Goal: Task Accomplishment & Management: Manage account settings

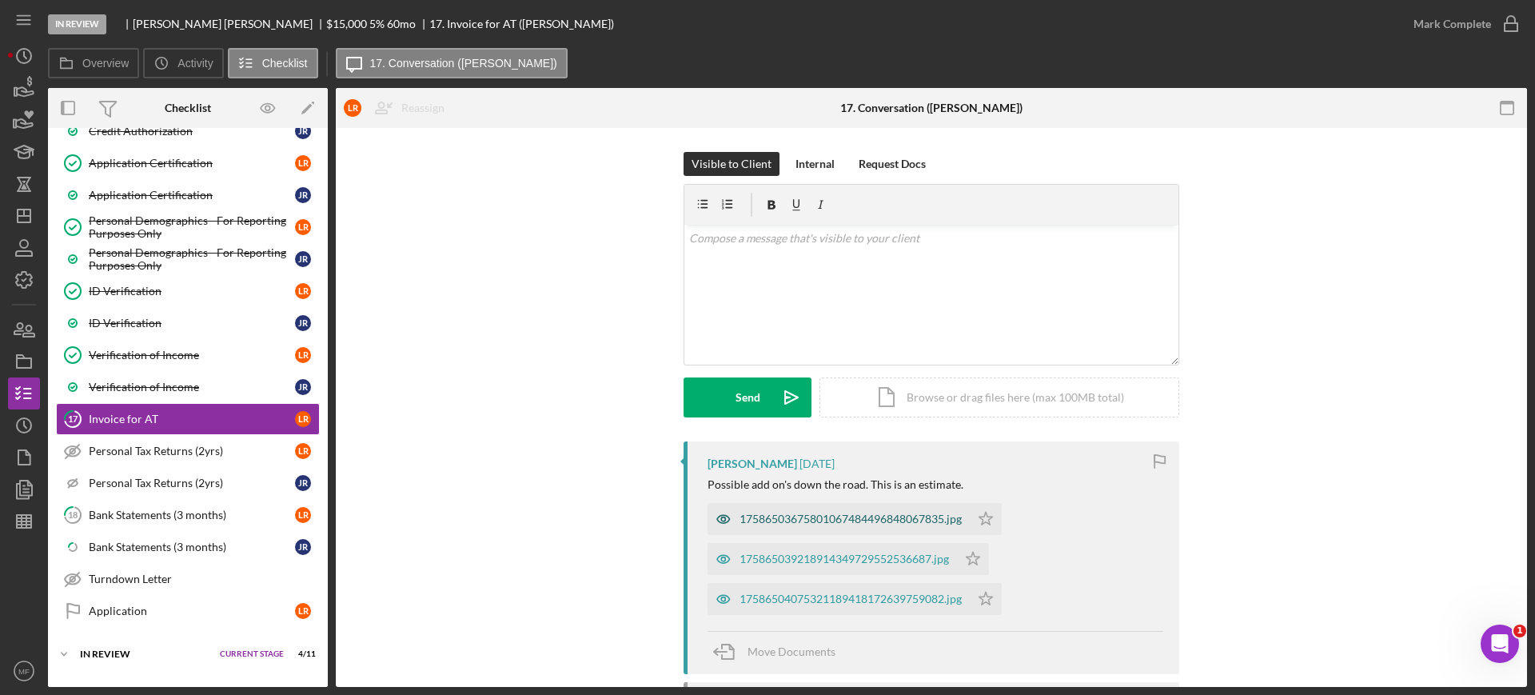
click at [817, 520] on div "17586503675801067484496848067835.jpg" at bounding box center [850, 518] width 222 height 13
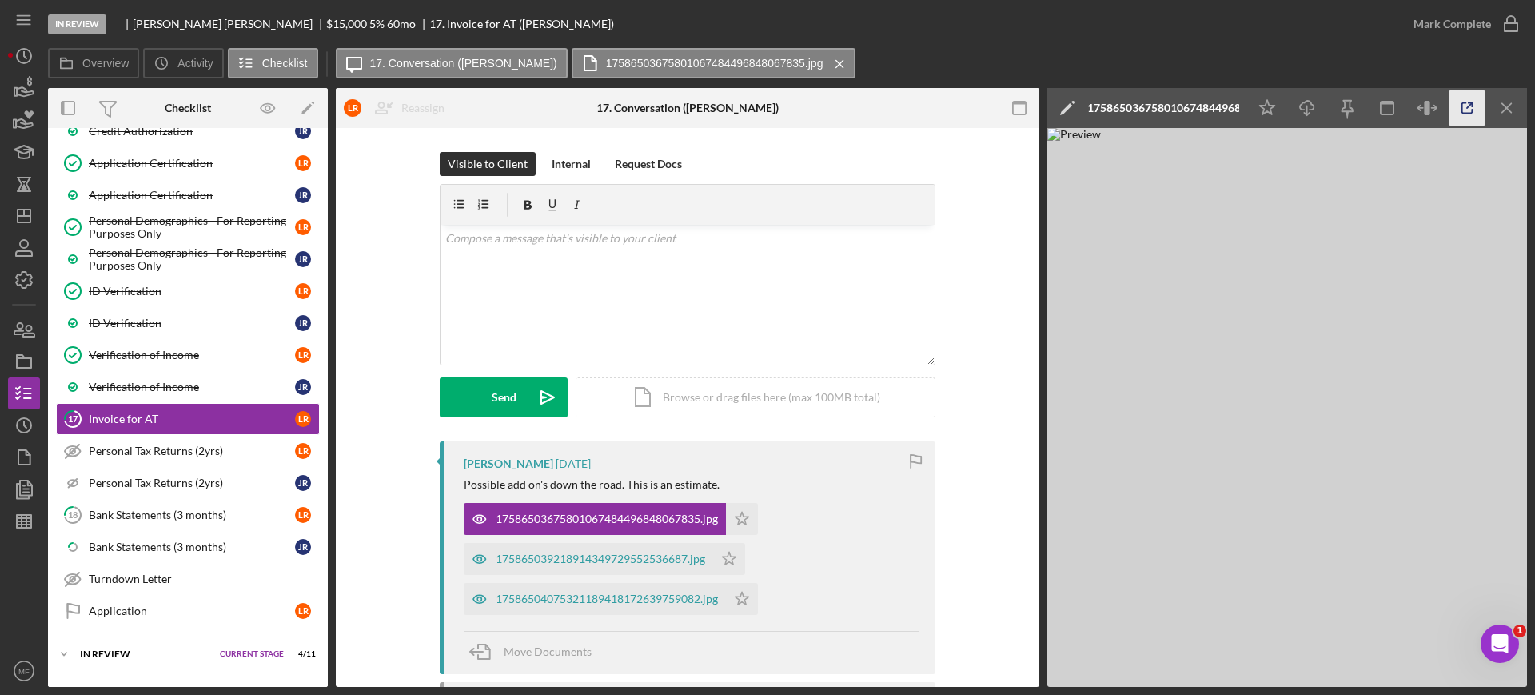
click at [1470, 105] on line "button" at bounding box center [1469, 105] width 5 height 5
click at [591, 560] on div "175865039218914349729552536687.jpg" at bounding box center [600, 558] width 209 height 13
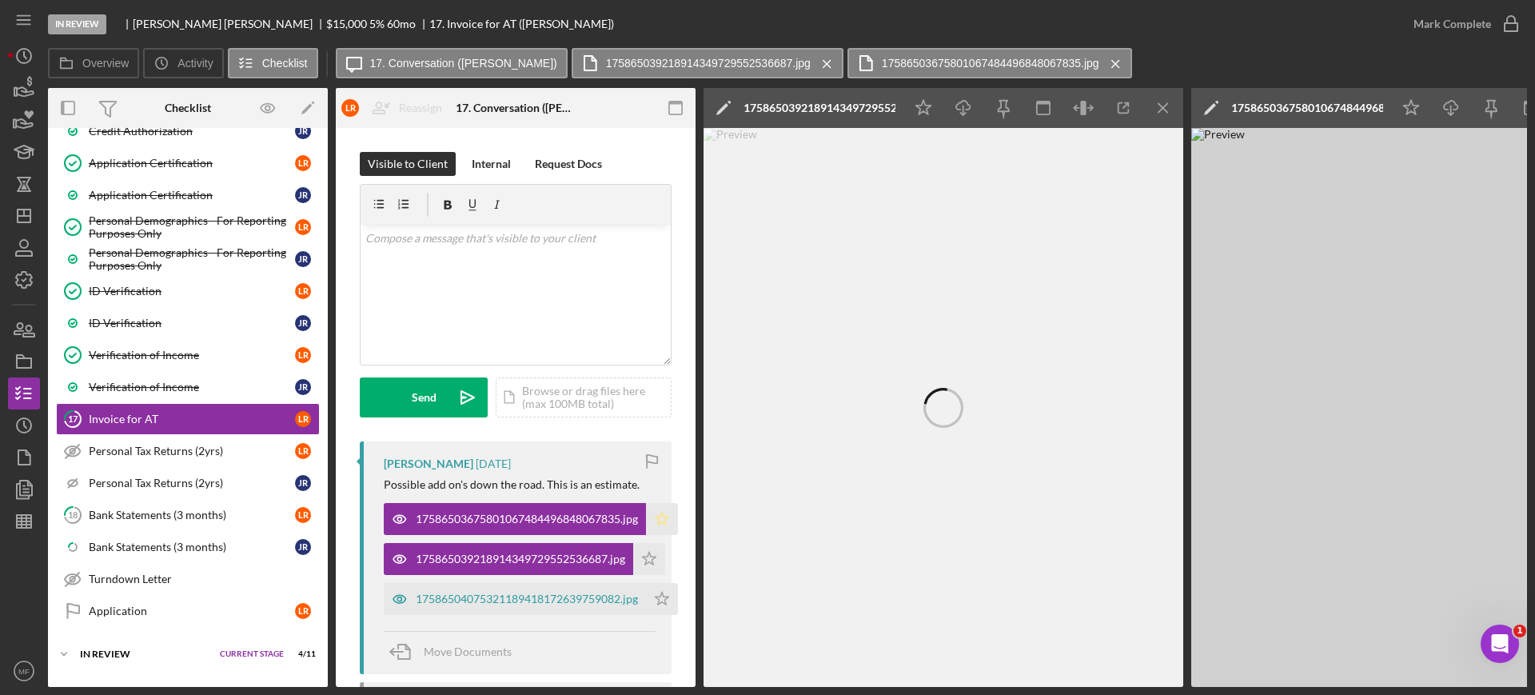
click at [661, 518] on polygon "button" at bounding box center [662, 518] width 14 height 13
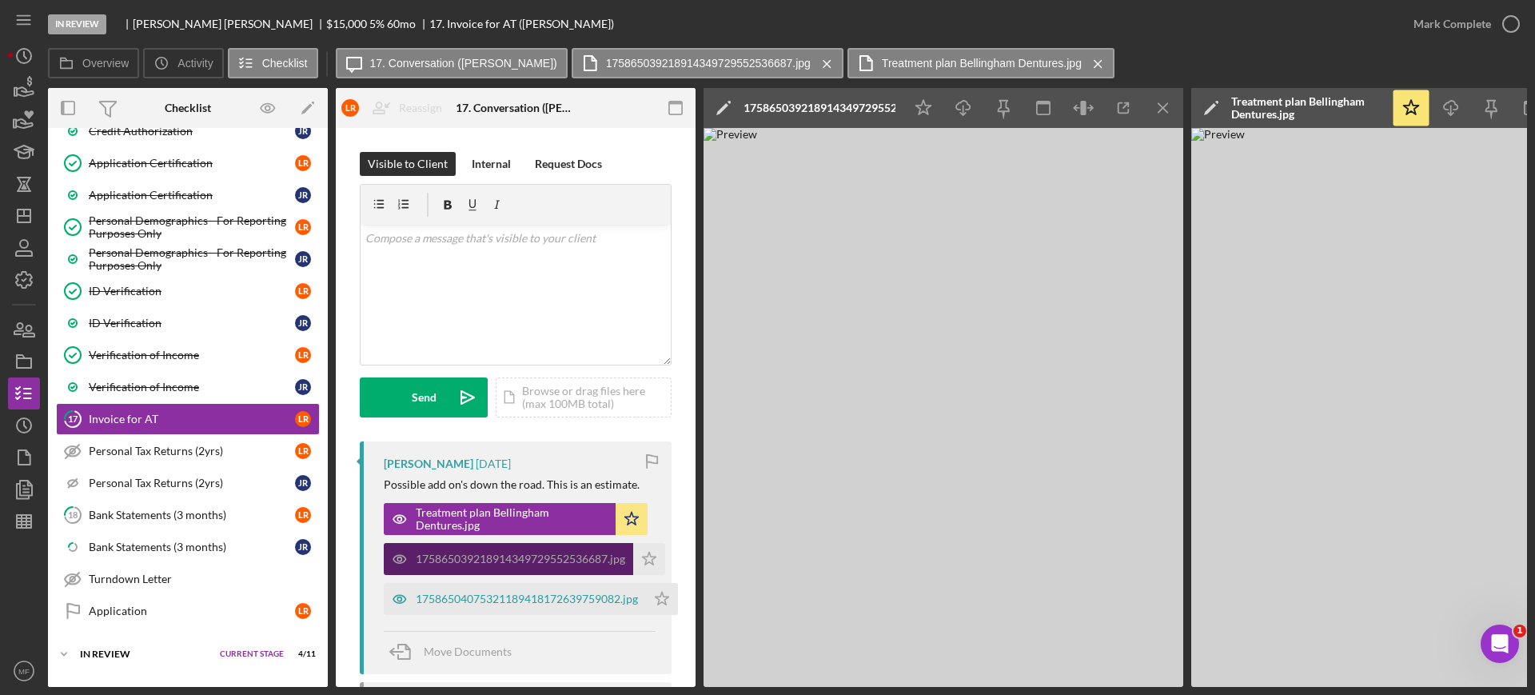
click at [526, 553] on div "175865039218914349729552536687.jpg" at bounding box center [520, 558] width 209 height 13
click at [1124, 103] on icon "button" at bounding box center [1123, 108] width 36 height 36
click at [651, 557] on icon "Icon/Star" at bounding box center [649, 559] width 32 height 32
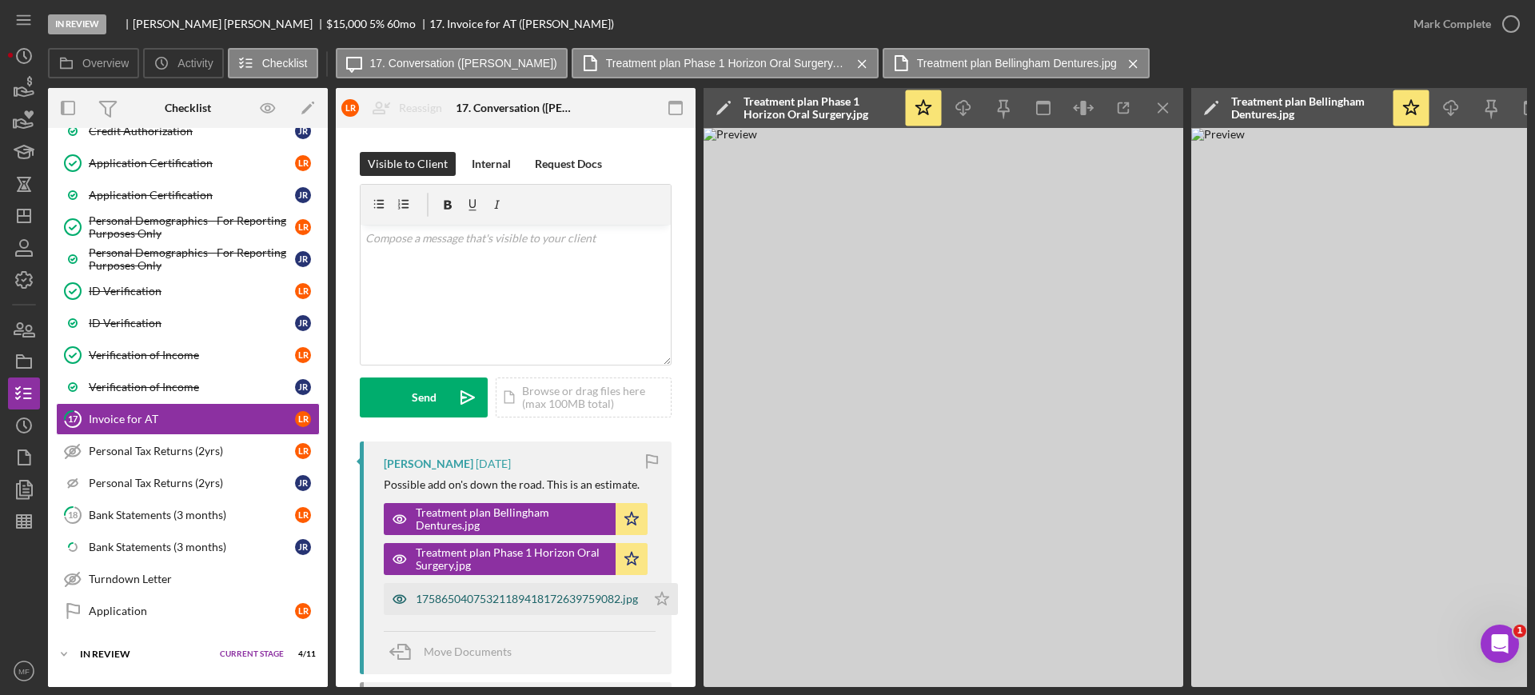
click at [495, 595] on div "17586504075321189418172639759082.jpg" at bounding box center [527, 598] width 222 height 13
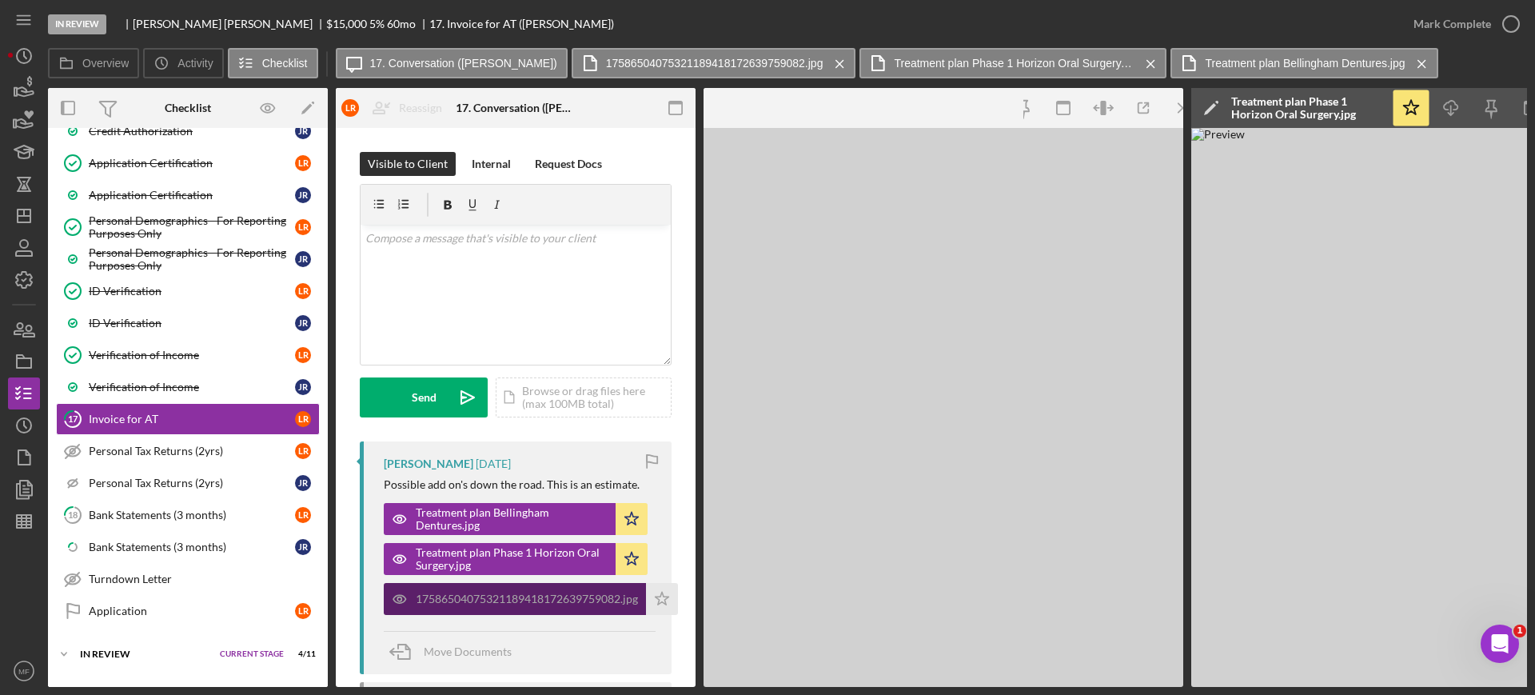
click at [495, 595] on div "17586504075321189418172639759082.jpg" at bounding box center [527, 598] width 222 height 13
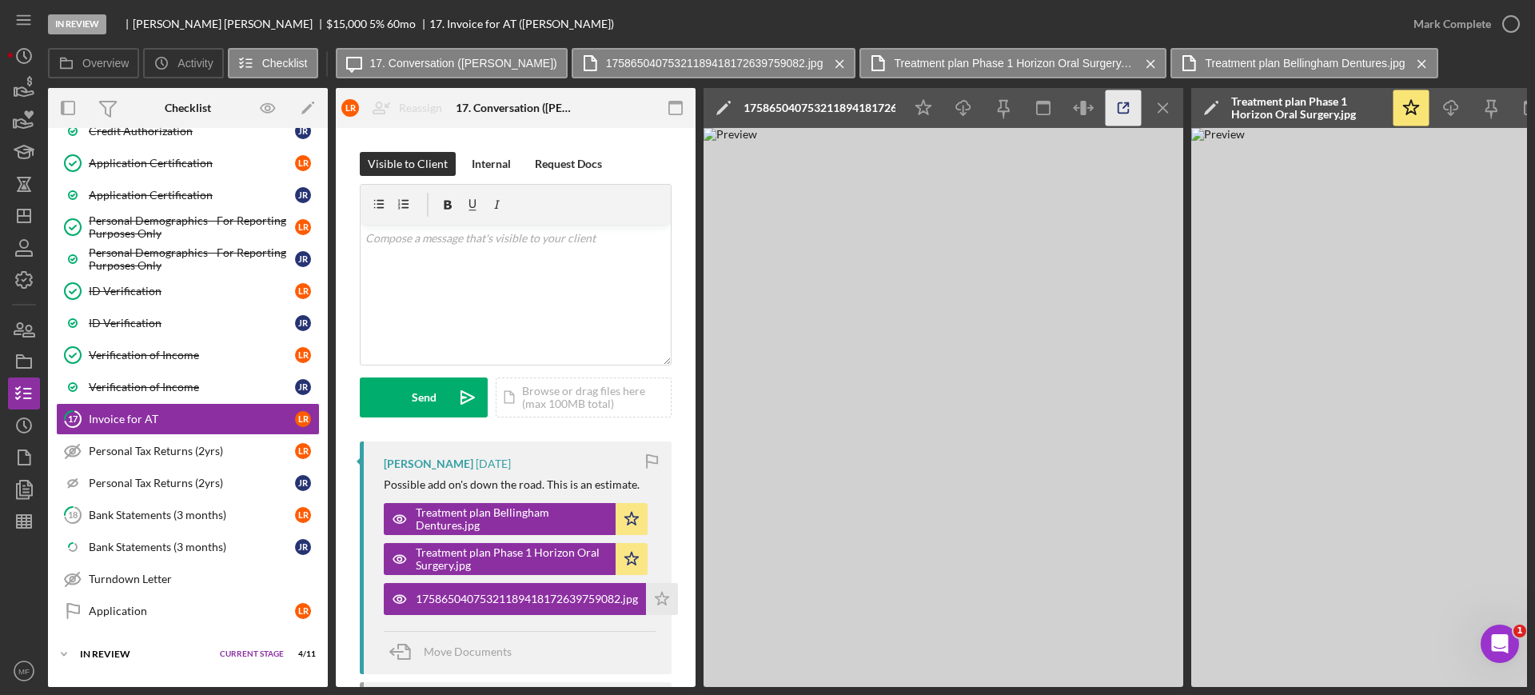
click at [1124, 103] on icon "button" at bounding box center [1123, 108] width 36 height 36
click at [665, 595] on icon "Icon/Star" at bounding box center [662, 599] width 32 height 32
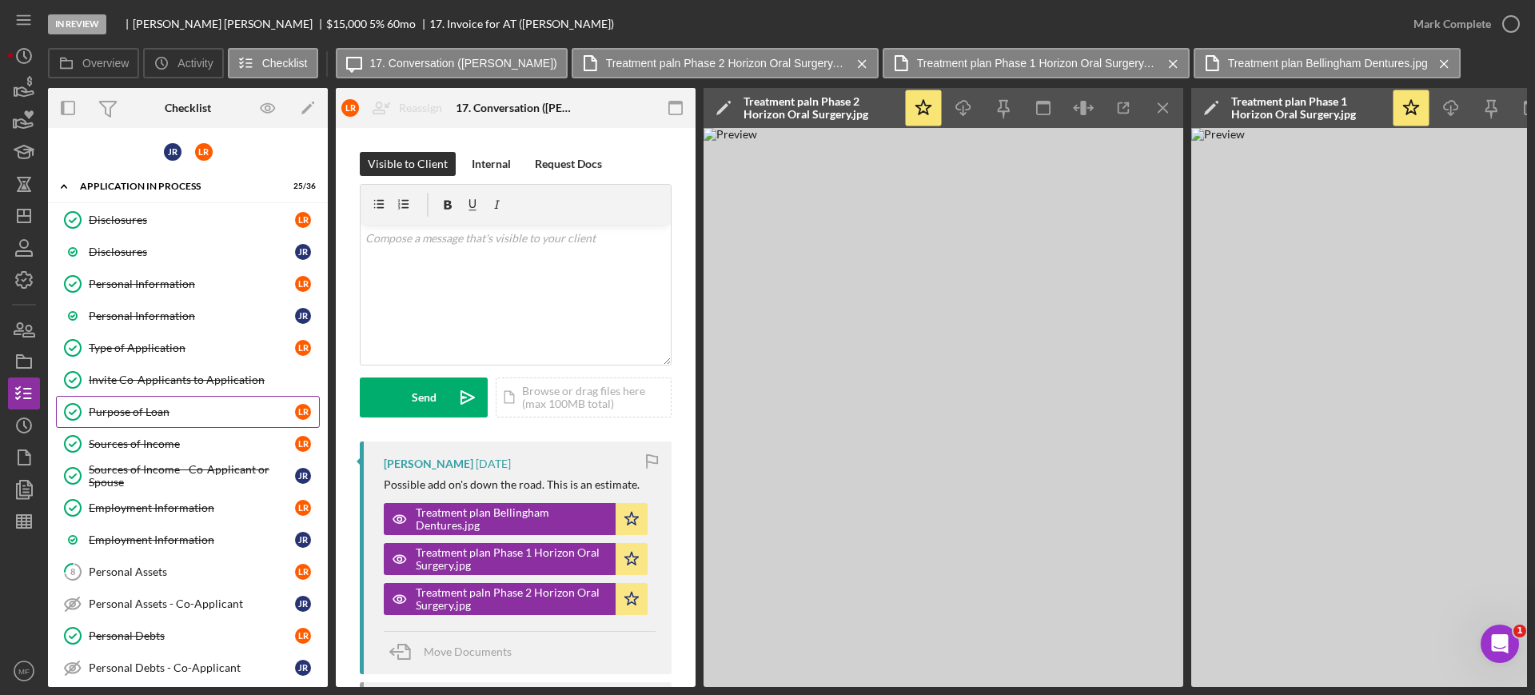
click at [164, 403] on link "Purpose of Loan Purpose of Loan L R" at bounding box center [188, 412] width 264 height 32
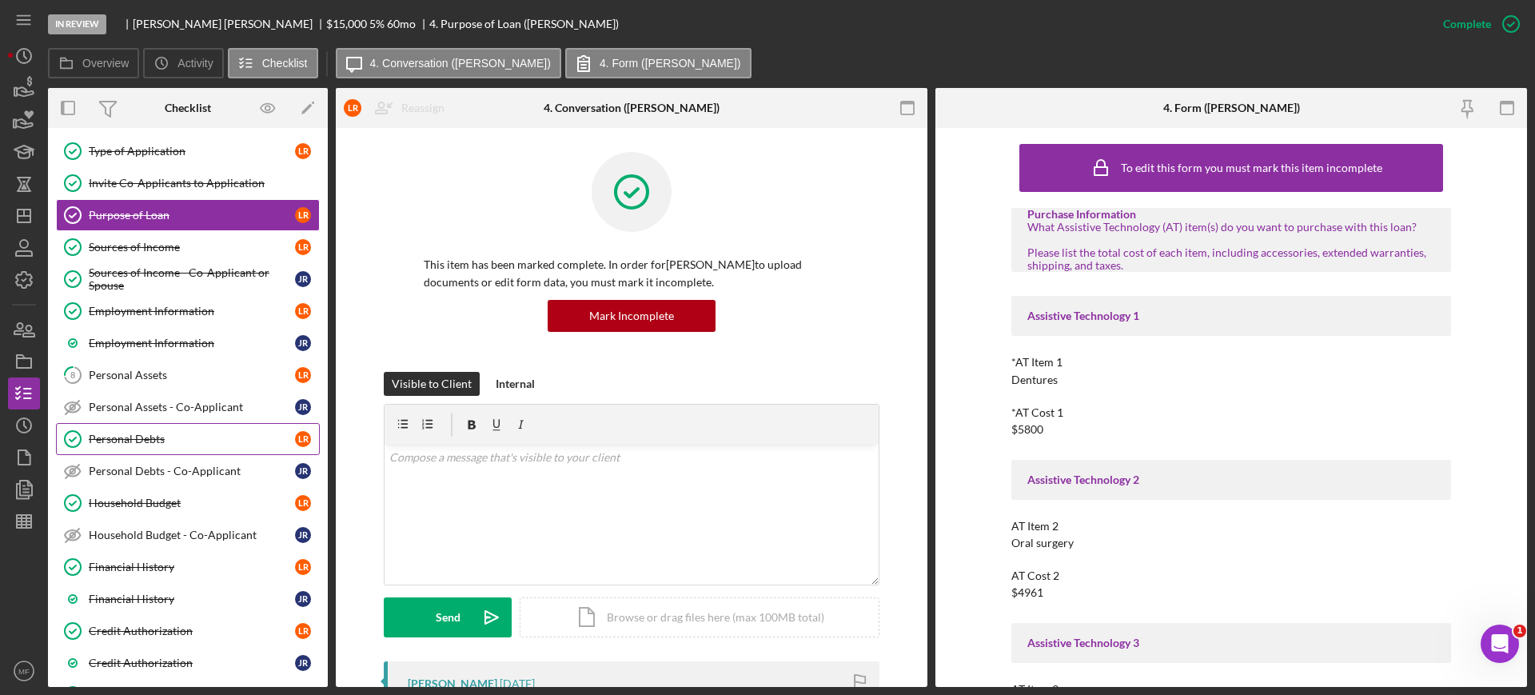
scroll to position [200, 0]
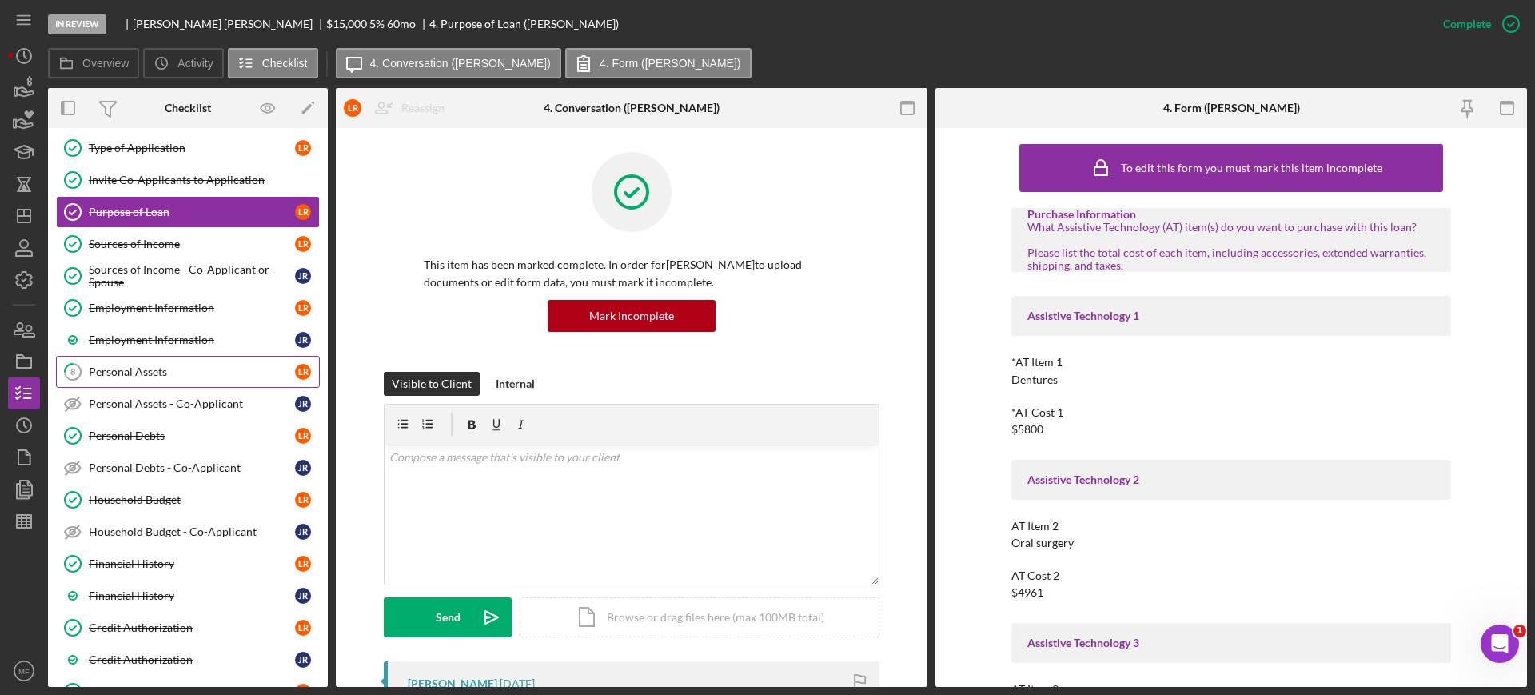
click at [159, 368] on div "Personal Assets" at bounding box center [192, 371] width 206 height 13
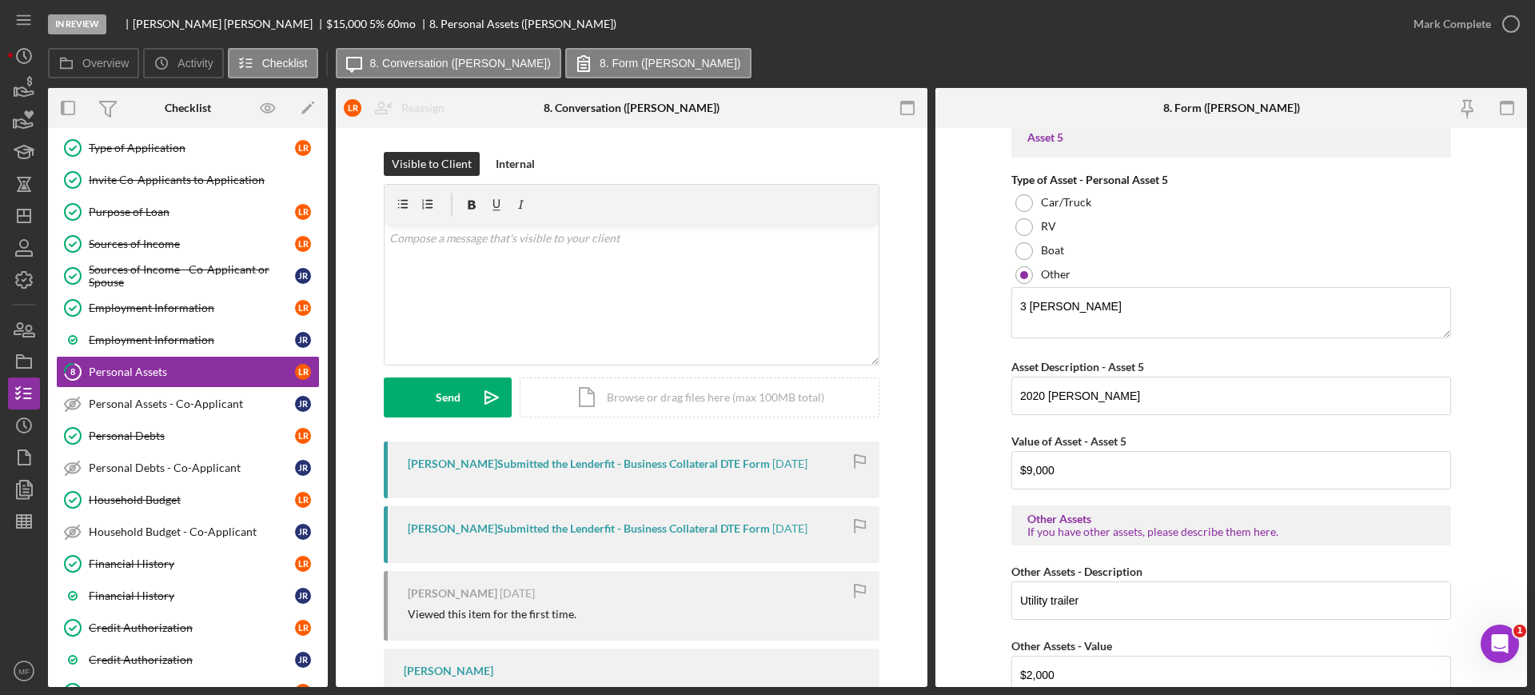
scroll to position [2339, 0]
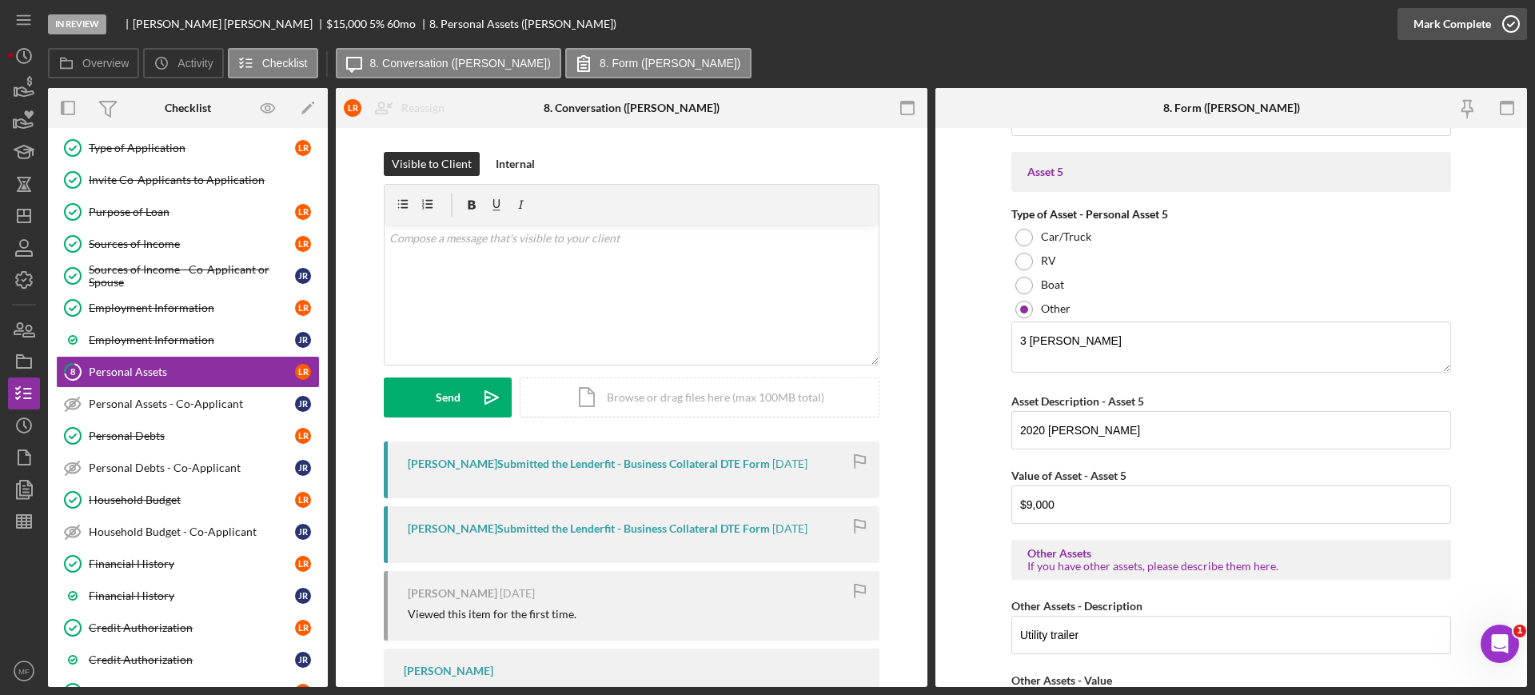
click at [1509, 19] on icon "button" at bounding box center [1511, 24] width 40 height 40
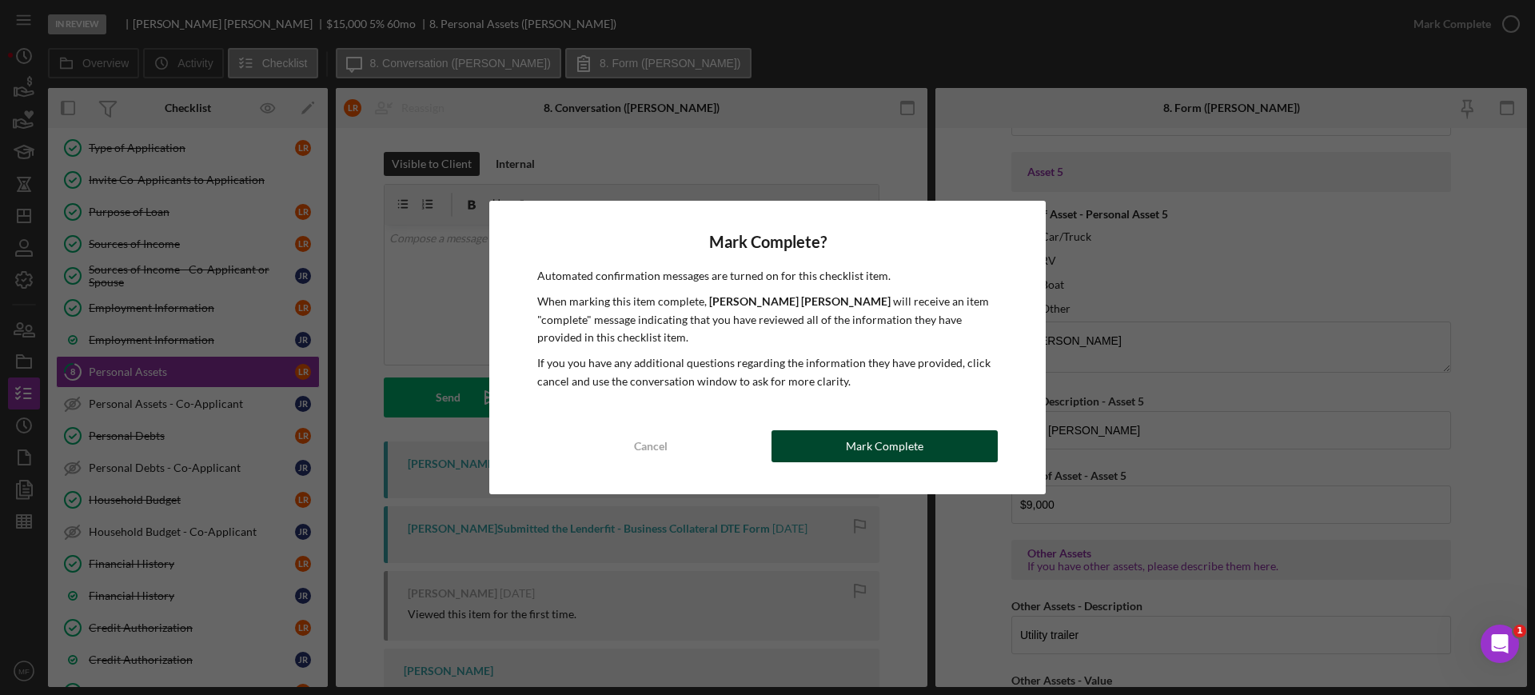
click at [894, 446] on div "Mark Complete" at bounding box center [885, 446] width 78 height 32
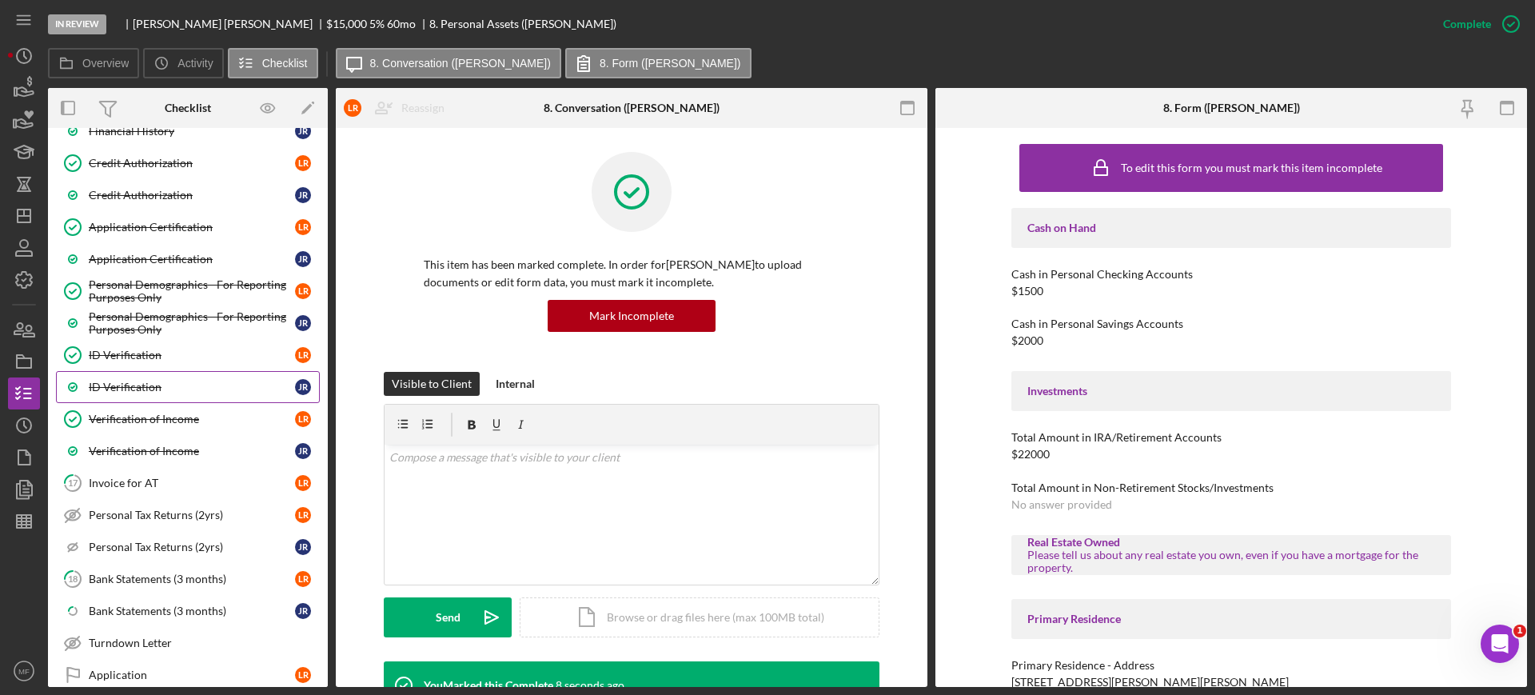
scroll to position [699, 0]
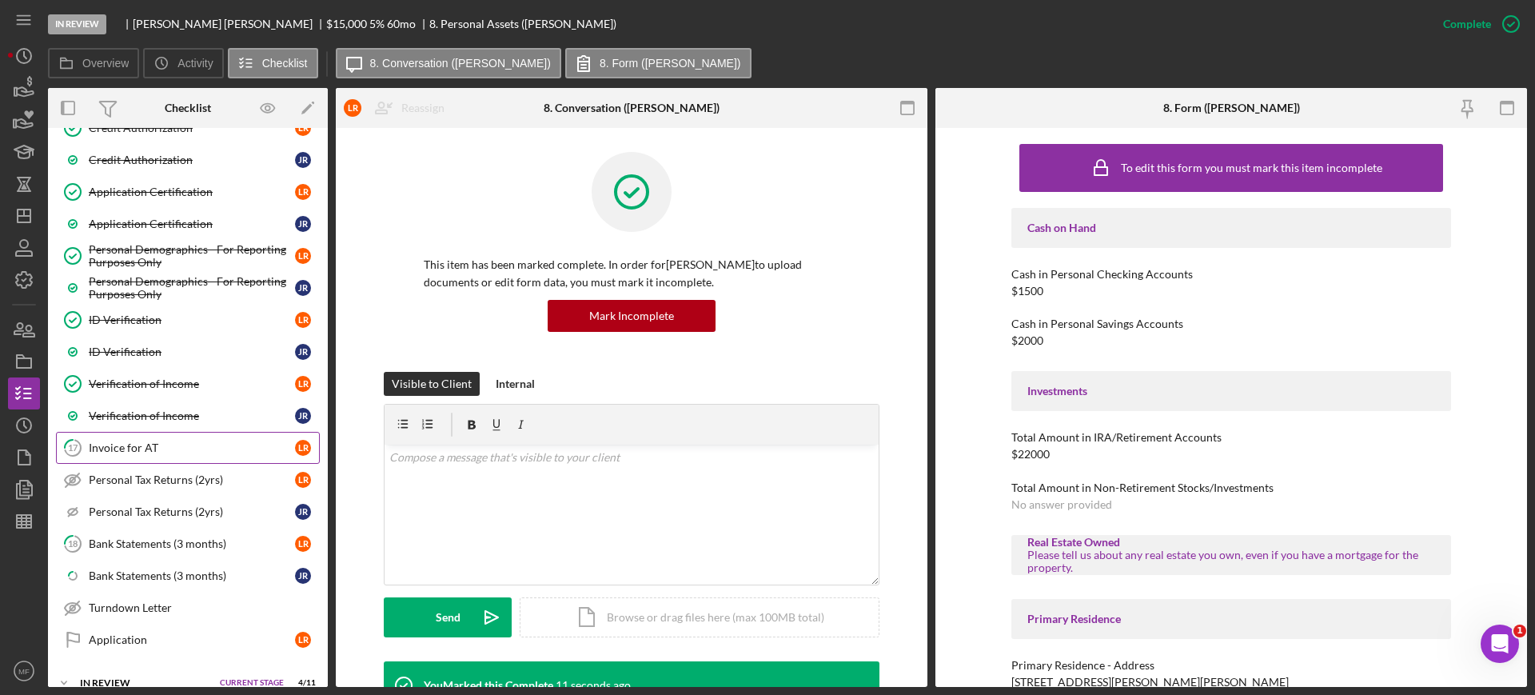
click at [144, 447] on div "Invoice for AT" at bounding box center [192, 447] width 206 height 13
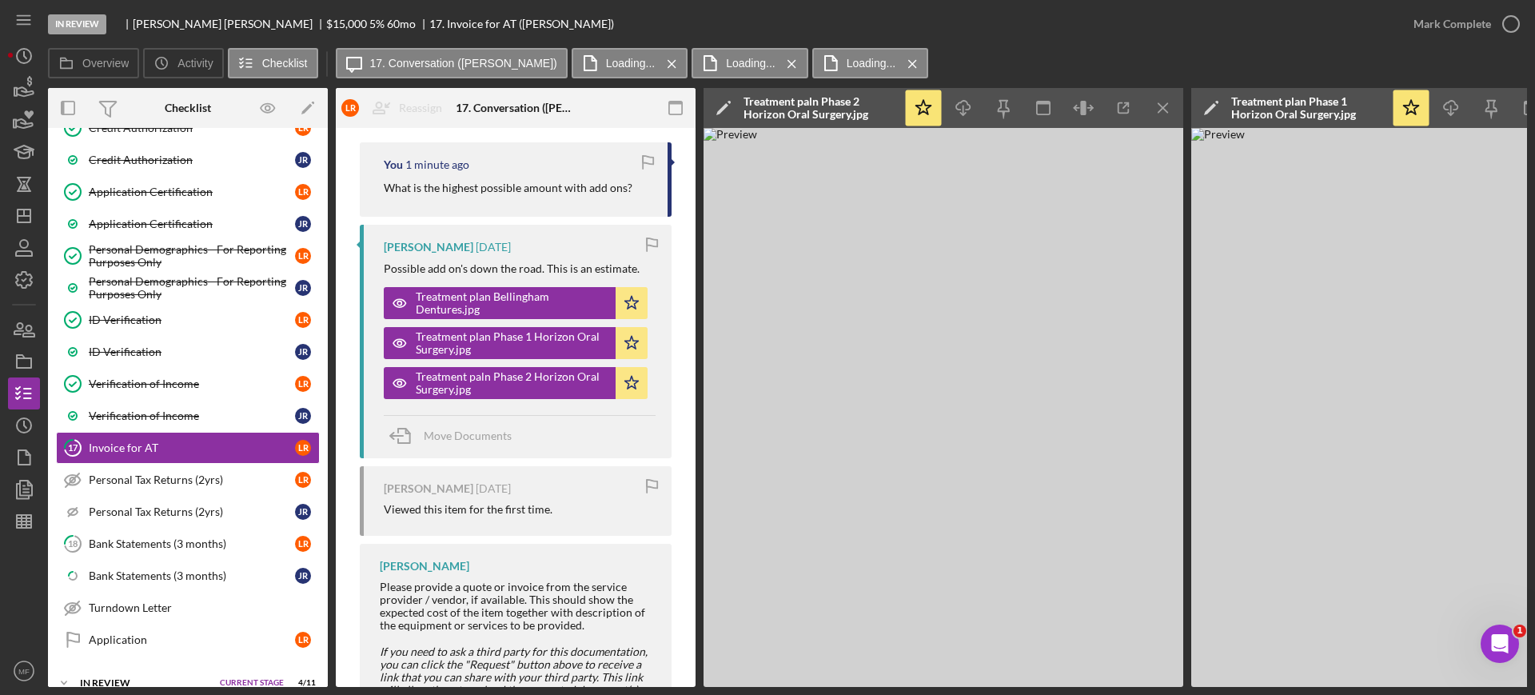
scroll to position [391, 0]
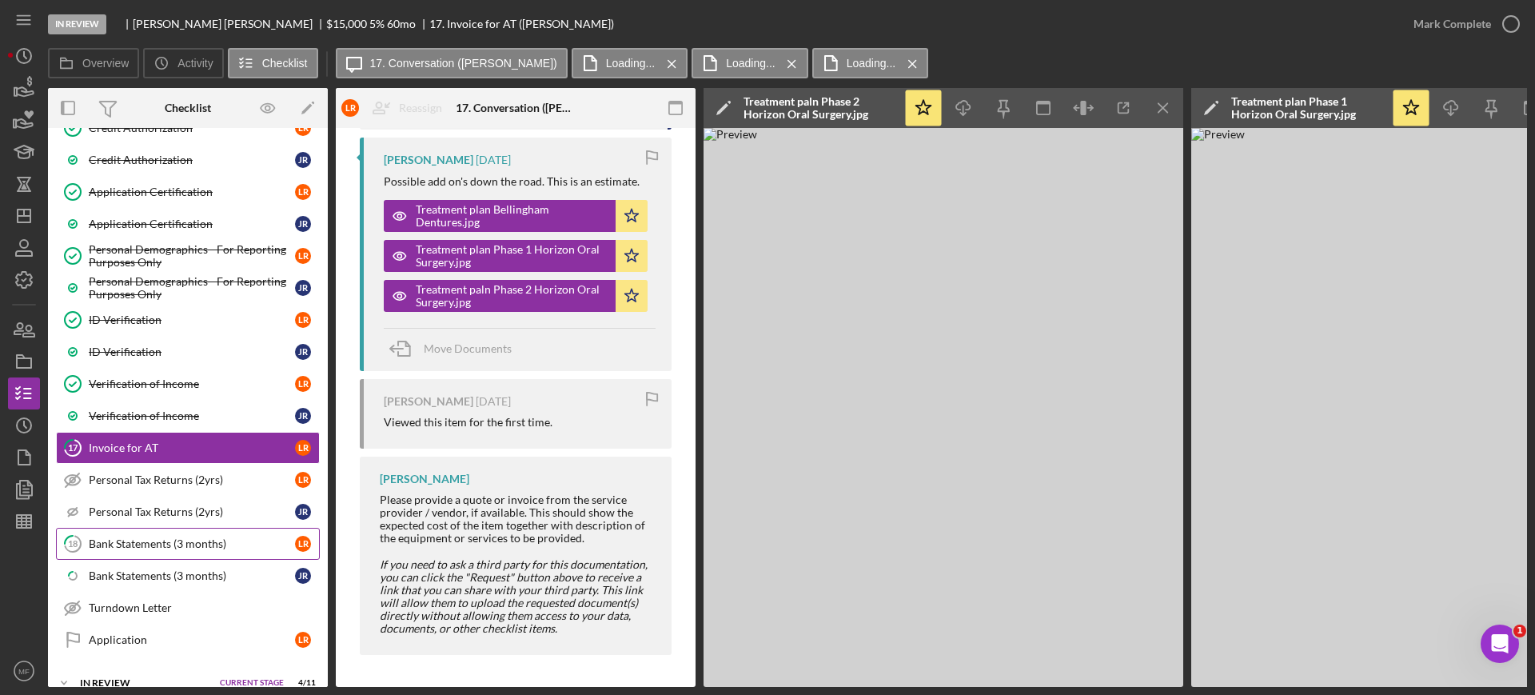
click at [176, 539] on div "Bank Statements (3 months)" at bounding box center [192, 543] width 206 height 13
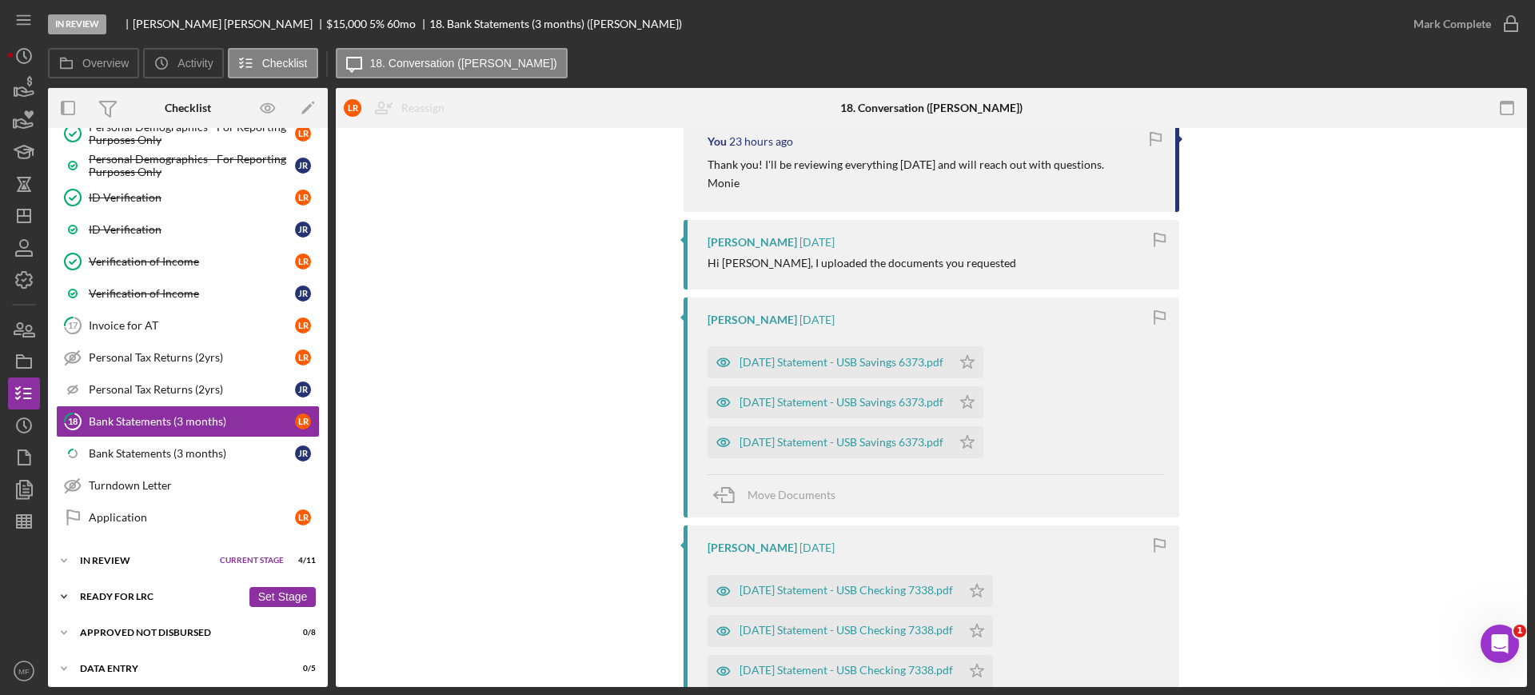
scroll to position [828, 0]
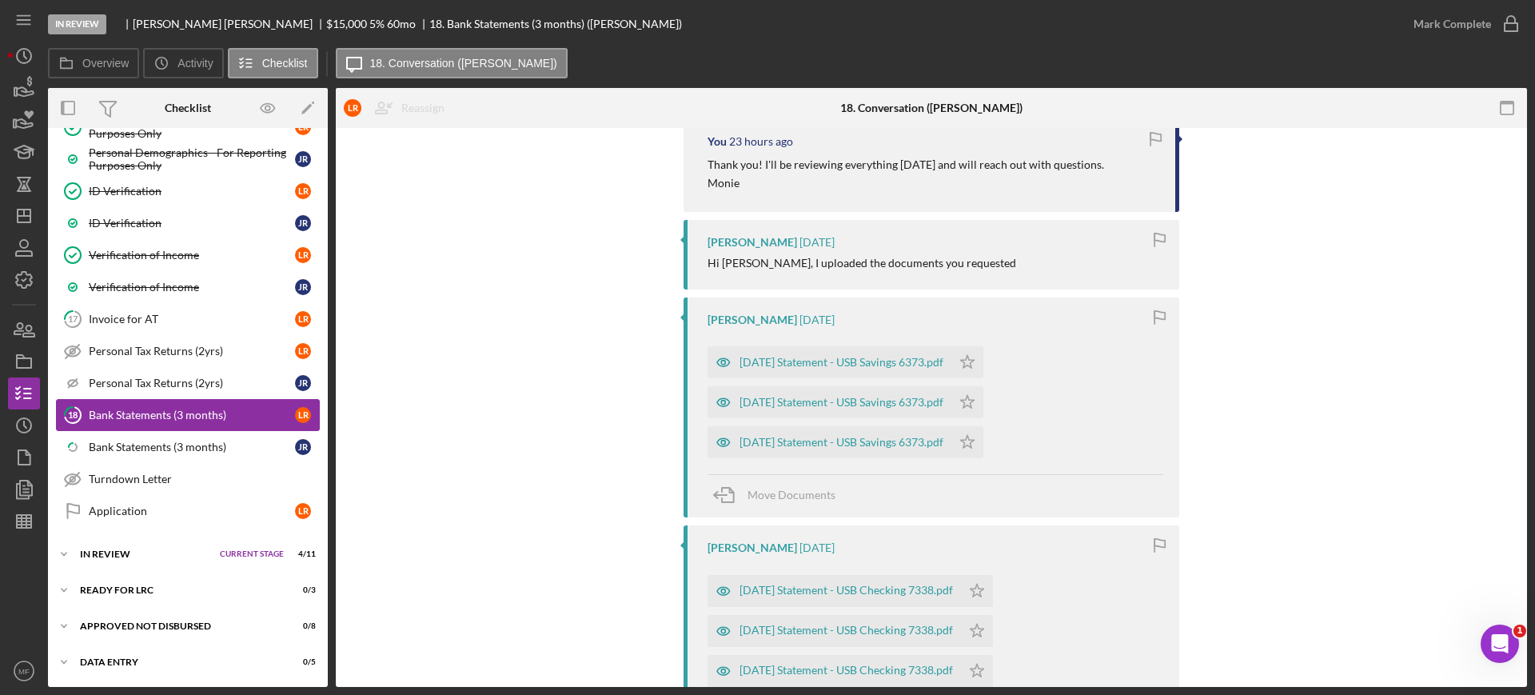
click at [156, 415] on div "Bank Statements (3 months)" at bounding box center [192, 414] width 206 height 13
click at [877, 362] on div "[DATE] Statement - USB Savings 6373.pdf" at bounding box center [841, 362] width 204 height 13
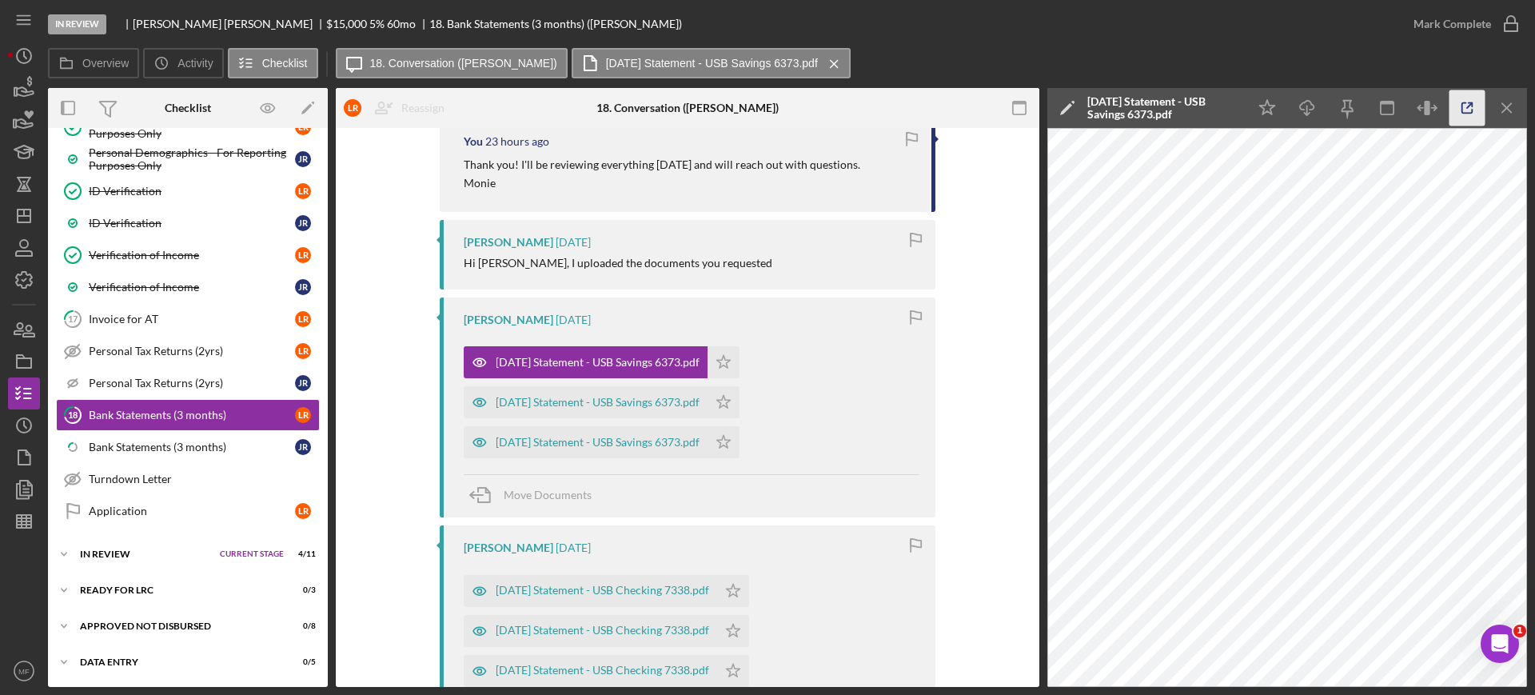
click at [1468, 110] on icon "button" at bounding box center [1467, 108] width 36 height 36
click at [739, 361] on icon "Icon/Star" at bounding box center [723, 362] width 32 height 32
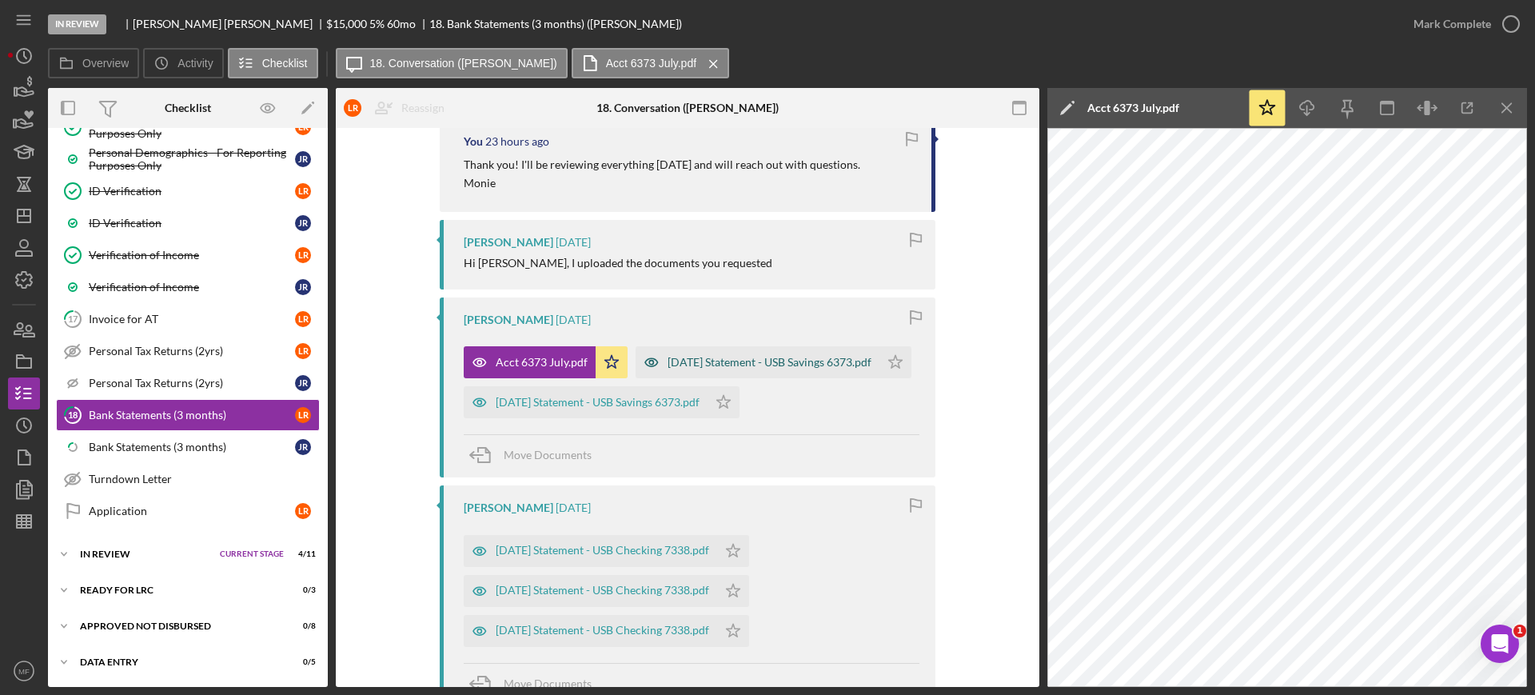
click at [667, 368] on div "[DATE] Statement - USB Savings 6373.pdf" at bounding box center [769, 362] width 204 height 13
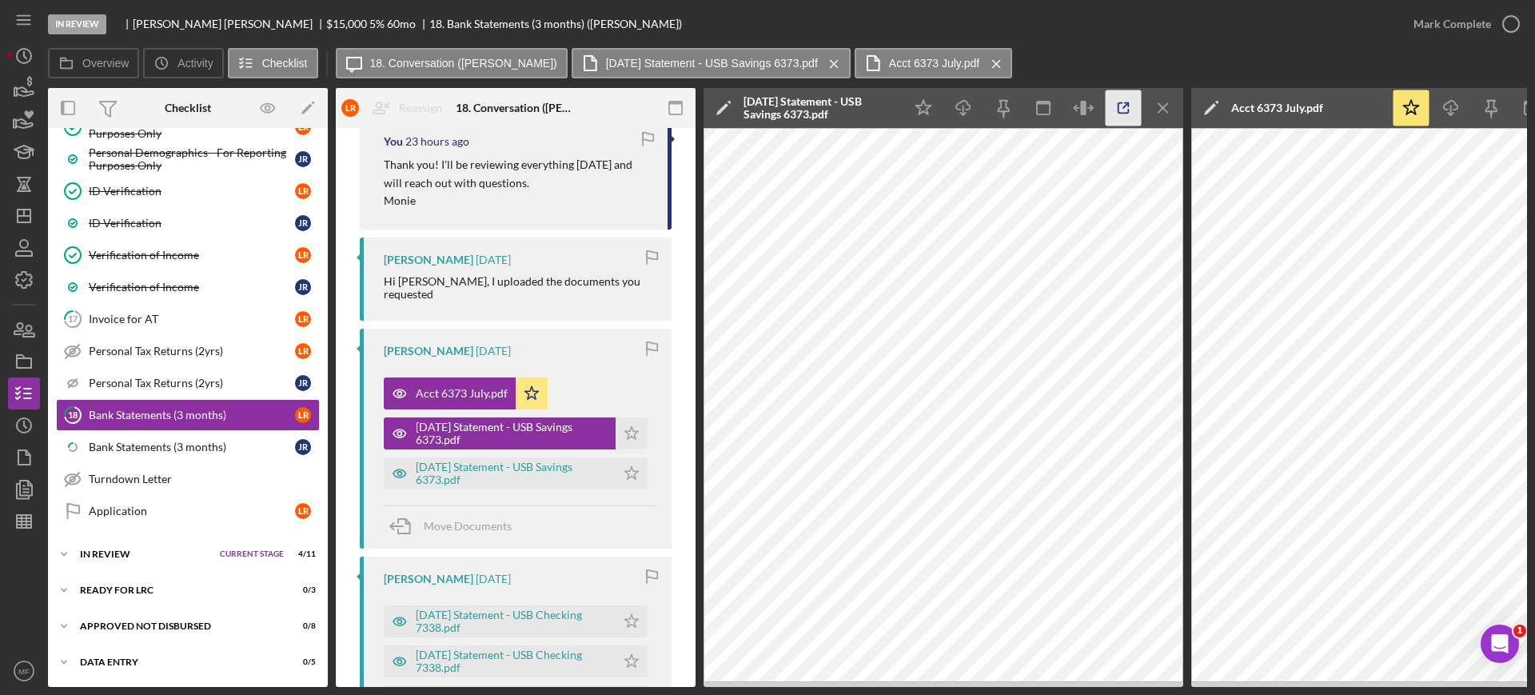
click at [1113, 104] on icon "button" at bounding box center [1123, 108] width 36 height 36
click at [629, 418] on icon "Icon/Star" at bounding box center [631, 433] width 32 height 32
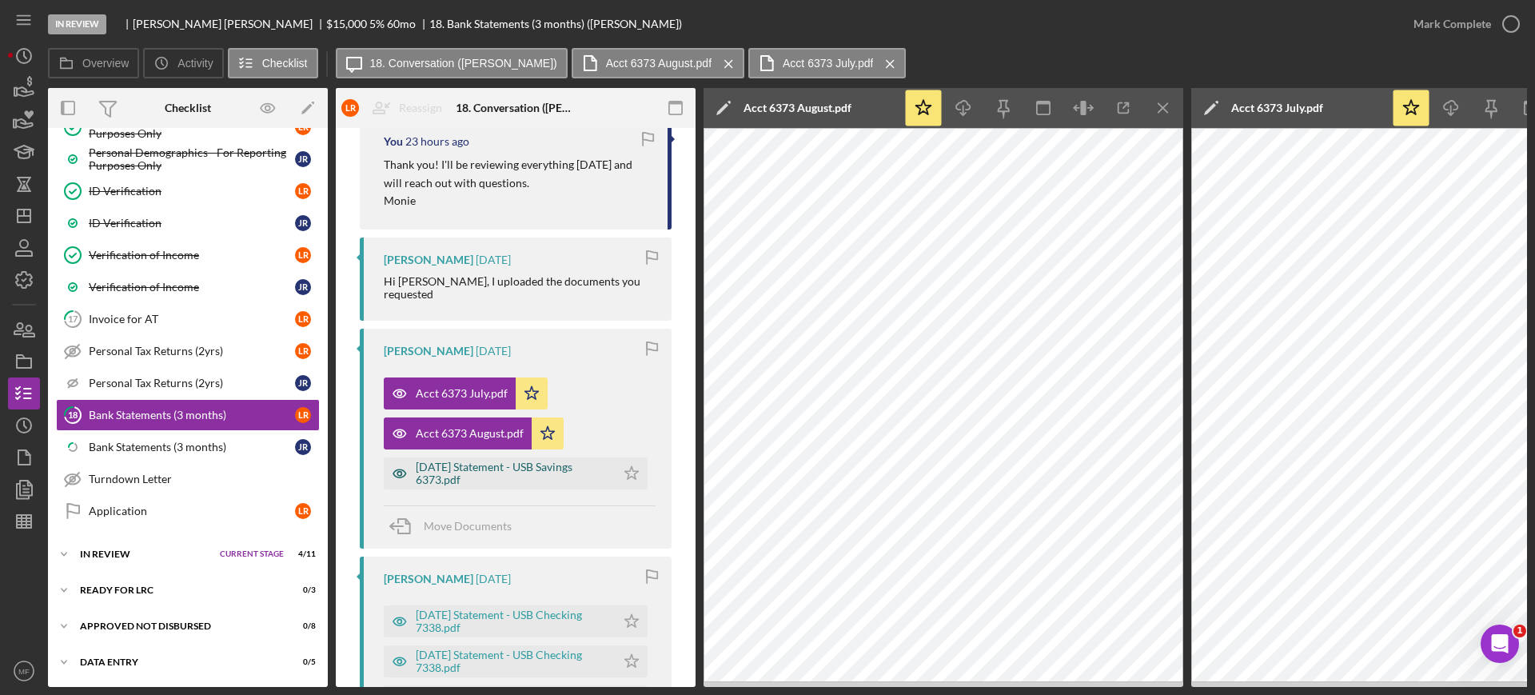
click at [503, 460] on div "[DATE] Statement - USB Savings 6373.pdf" at bounding box center [512, 473] width 192 height 26
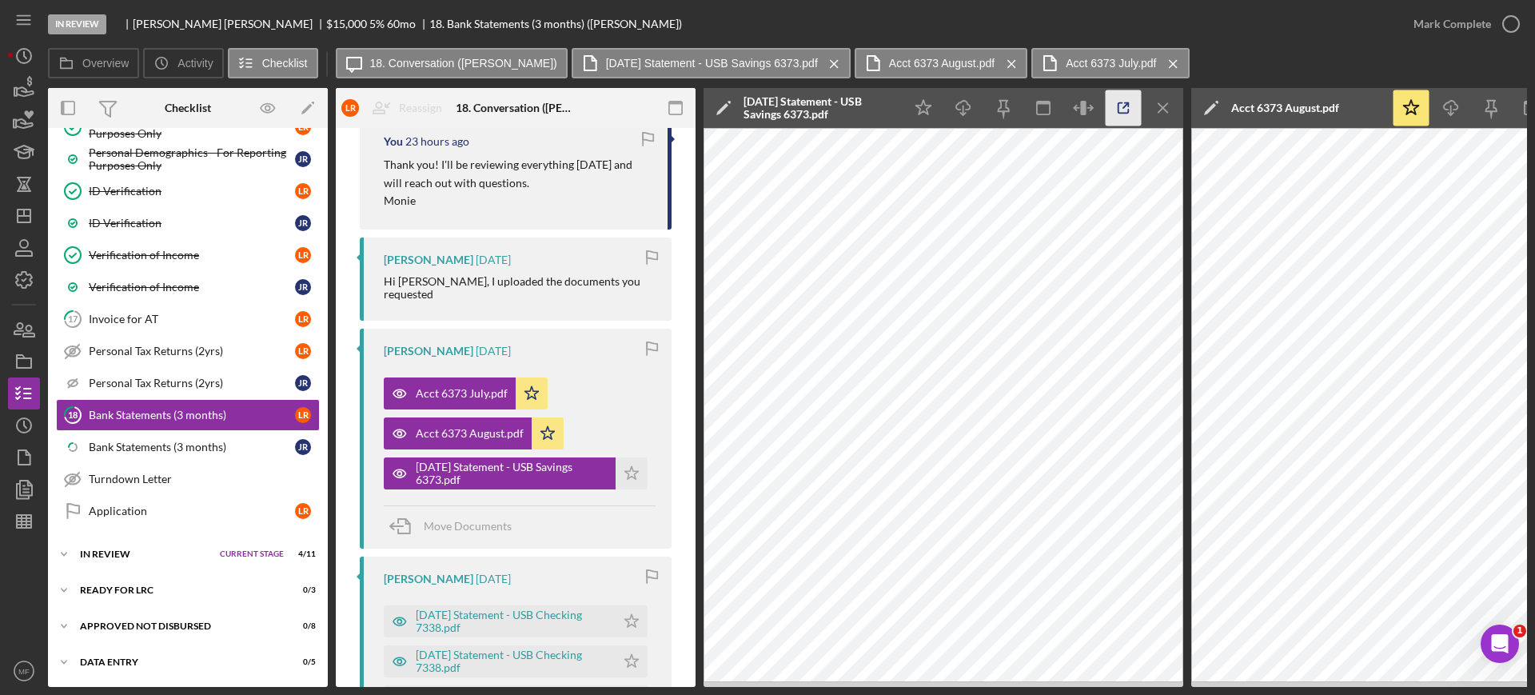
click at [1124, 104] on icon "button" at bounding box center [1123, 108] width 36 height 36
click at [627, 466] on polygon "button" at bounding box center [632, 472] width 14 height 13
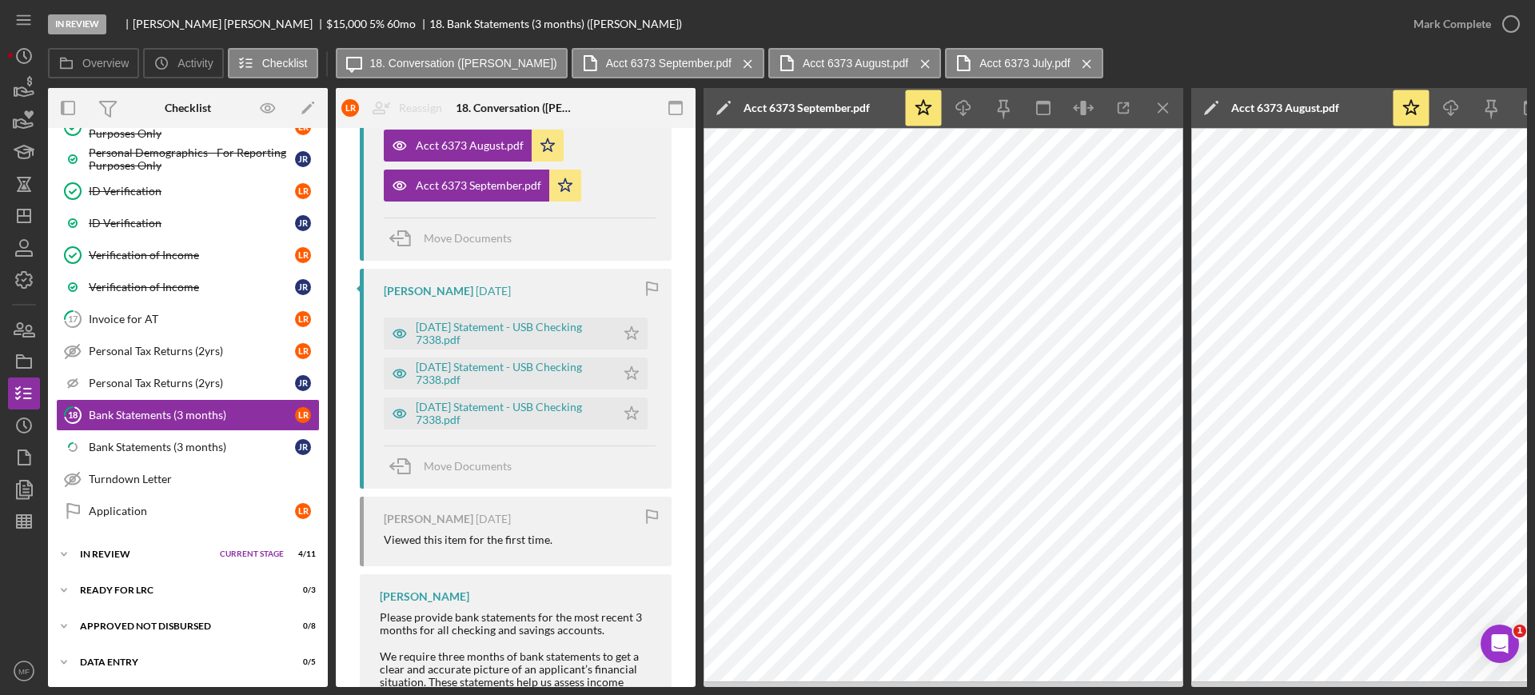
scroll to position [699, 0]
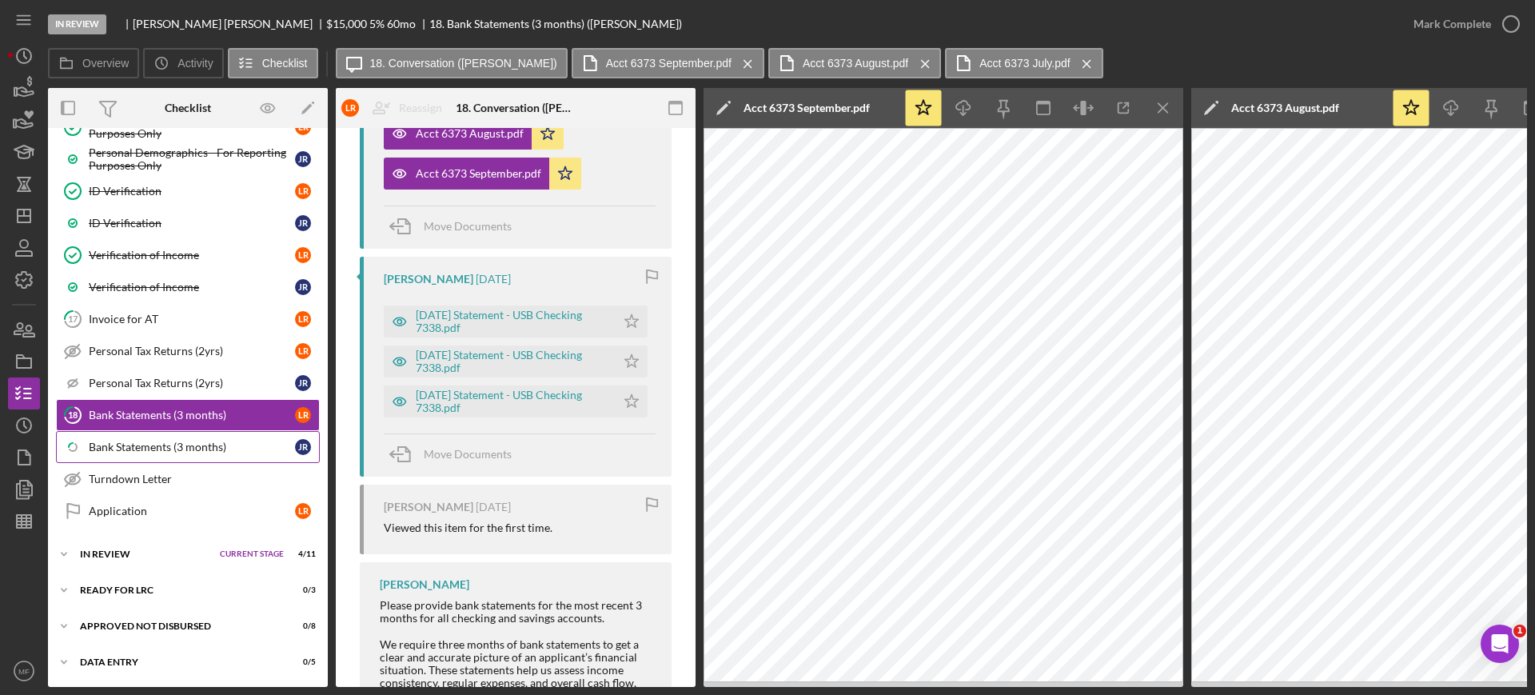
click at [214, 444] on div "Bank Statements (3 months)" at bounding box center [192, 446] width 206 height 13
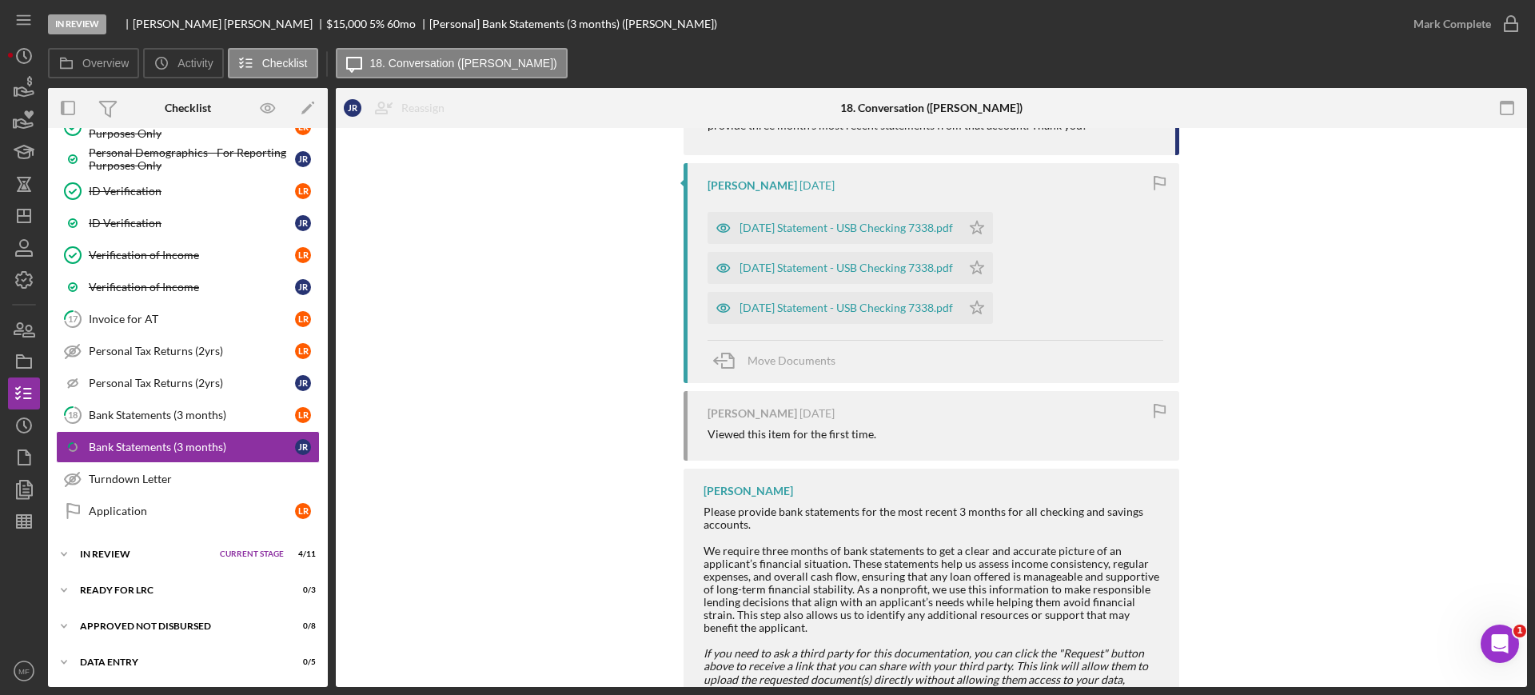
scroll to position [400, 0]
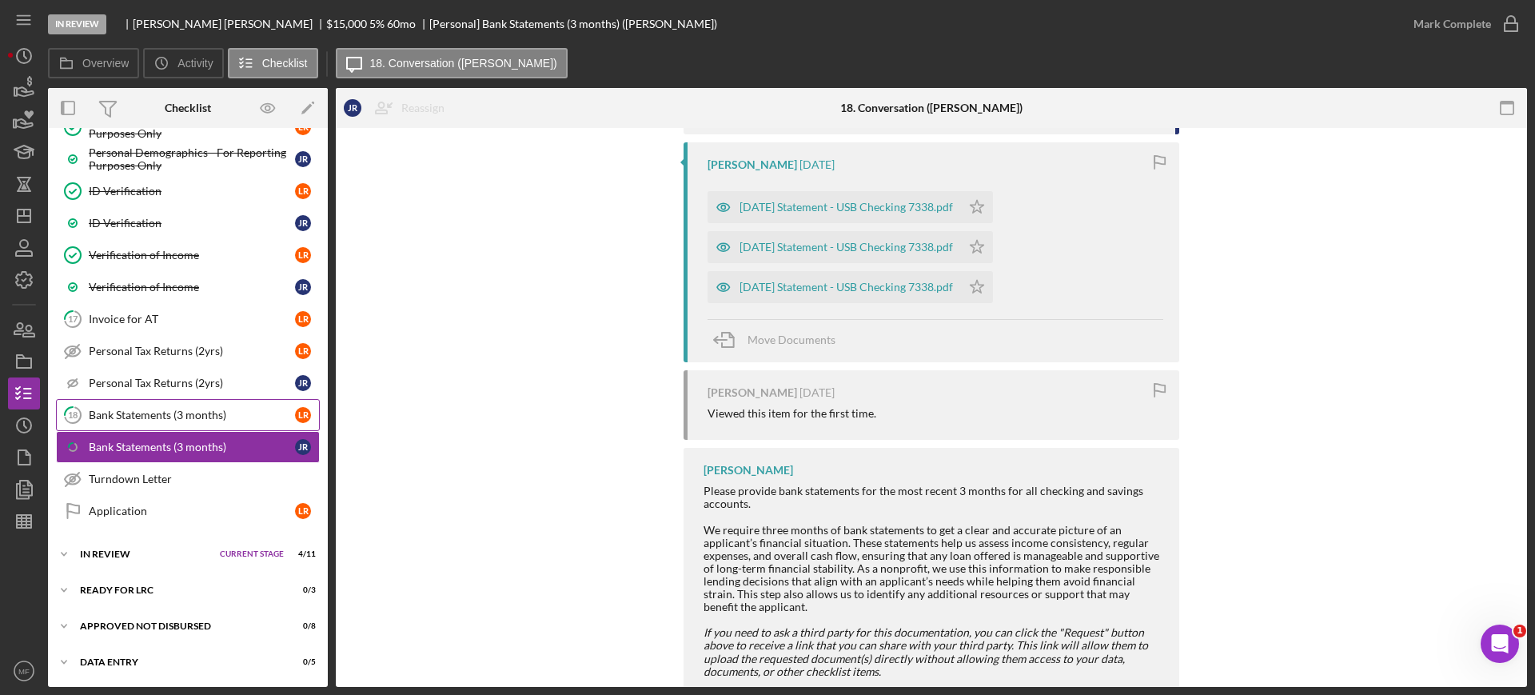
click at [211, 415] on div "Bank Statements (3 months)" at bounding box center [192, 414] width 206 height 13
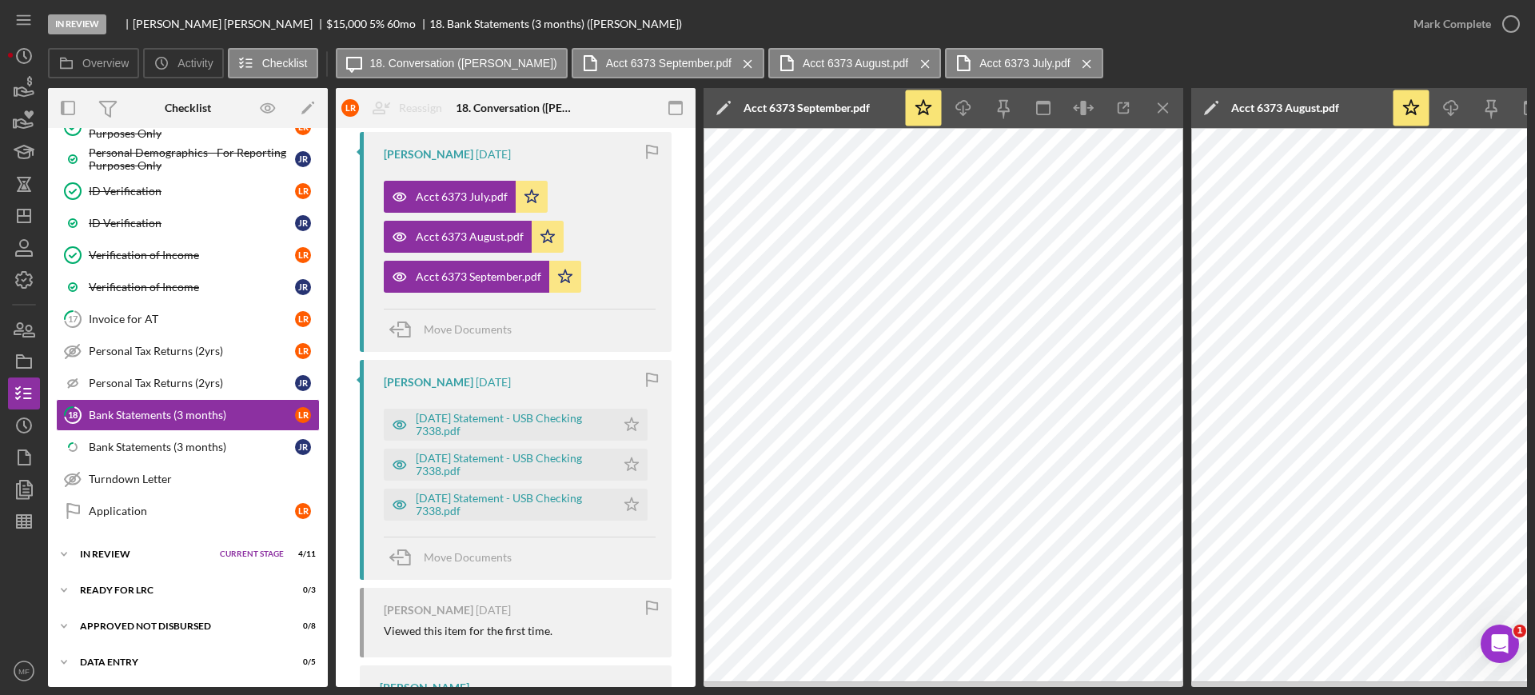
scroll to position [599, 0]
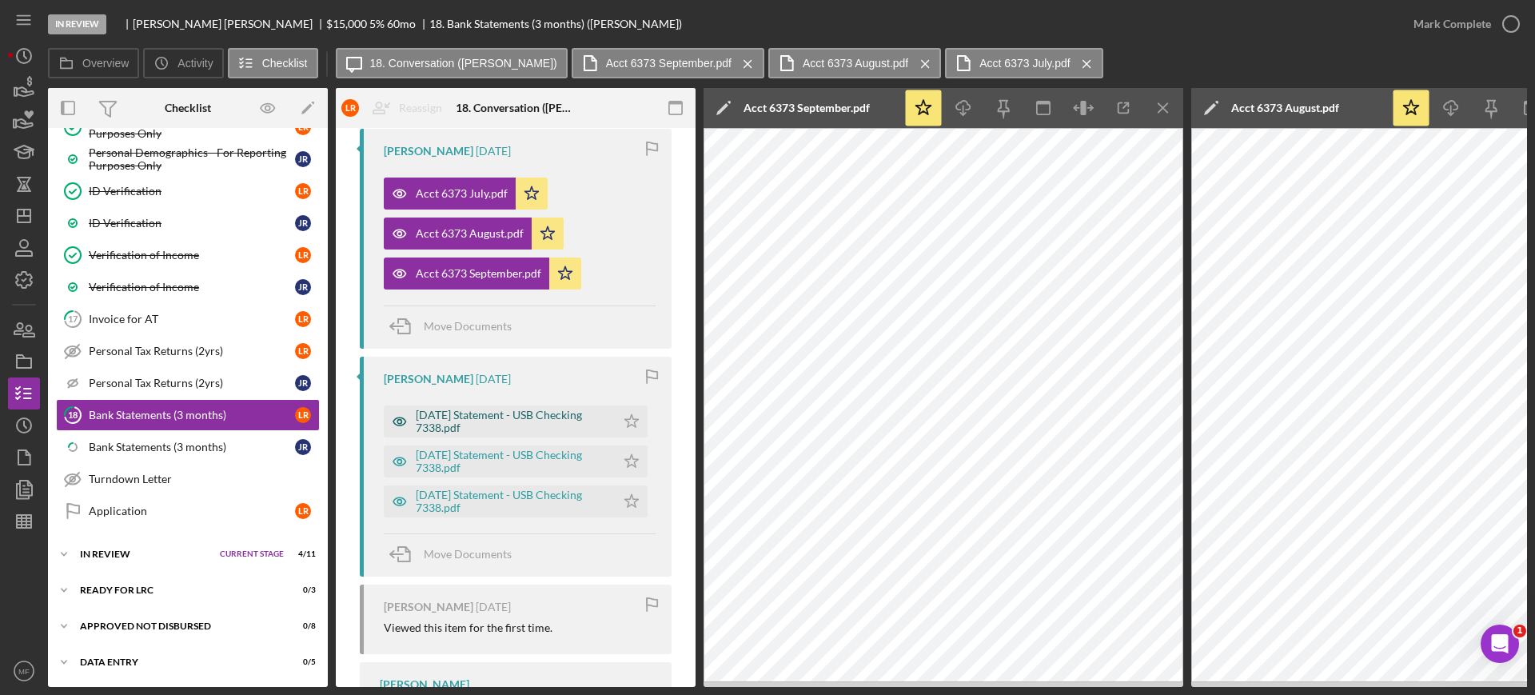
click at [508, 411] on div "[DATE] Statement - USB Checking 7338.pdf" at bounding box center [512, 421] width 192 height 26
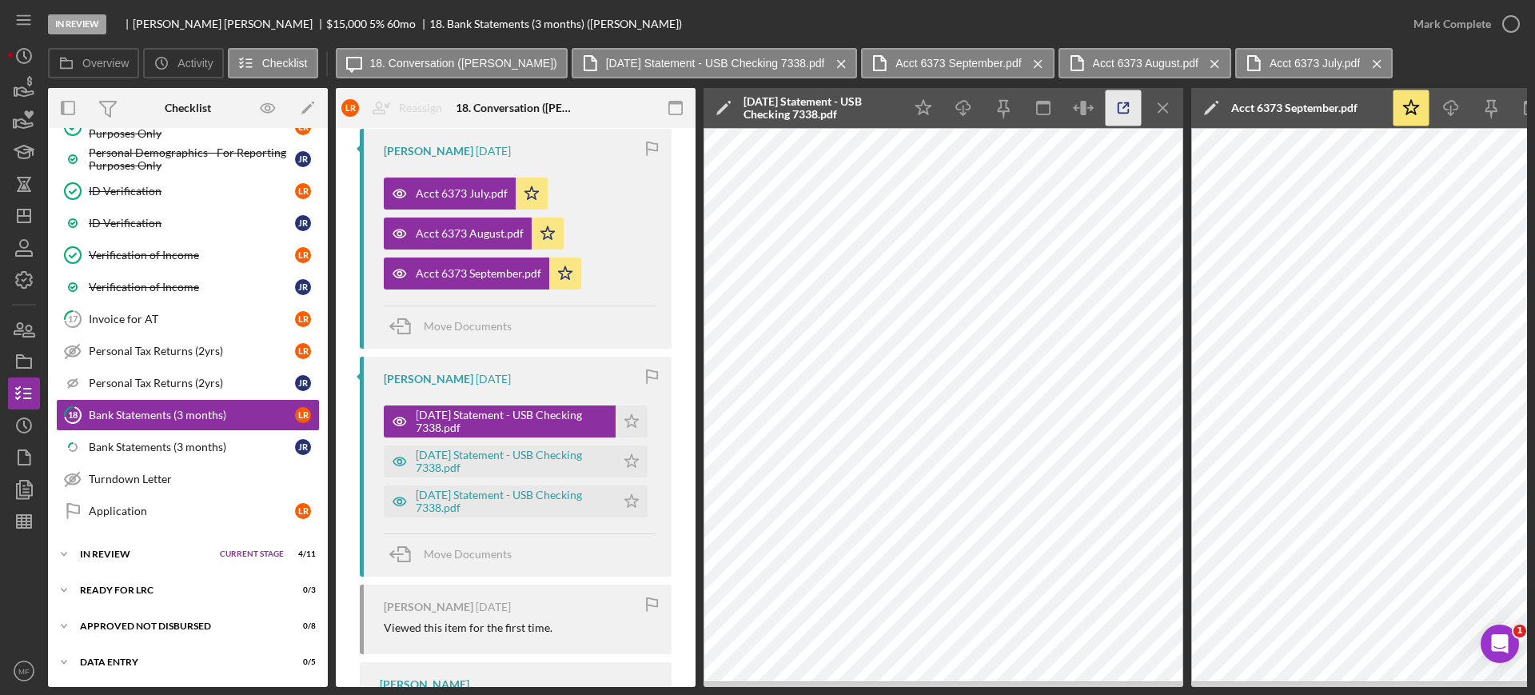
click at [1121, 109] on icon "button" at bounding box center [1123, 108] width 36 height 36
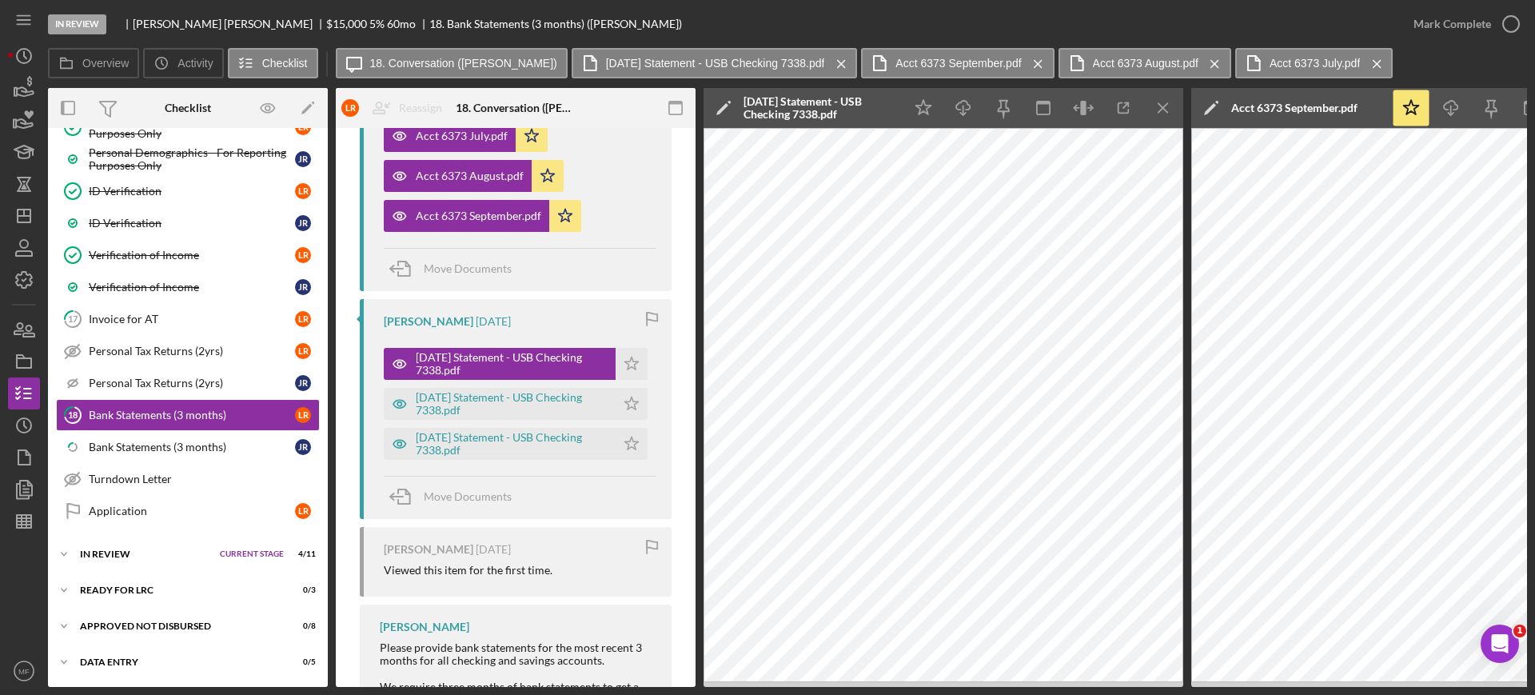
scroll to position [699, 0]
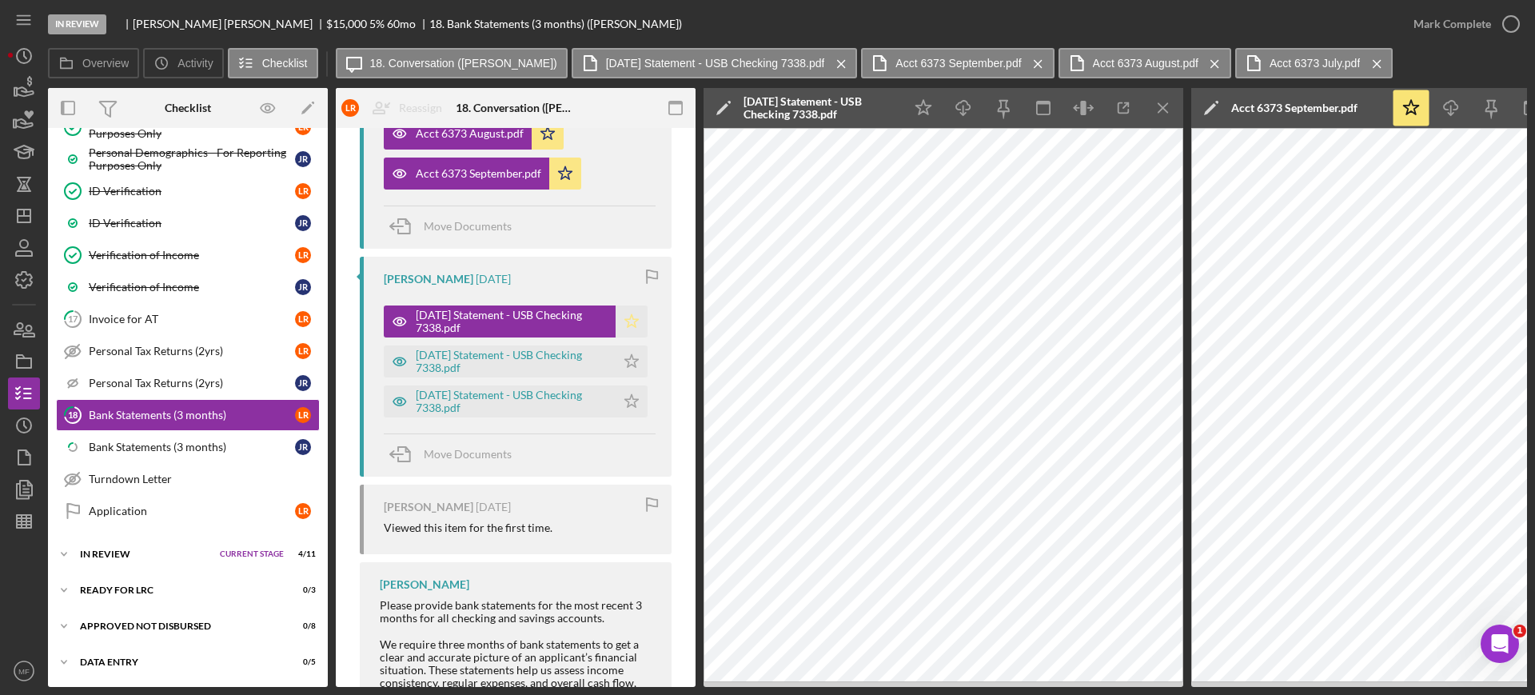
click at [624, 310] on icon "Icon/Star" at bounding box center [631, 321] width 32 height 32
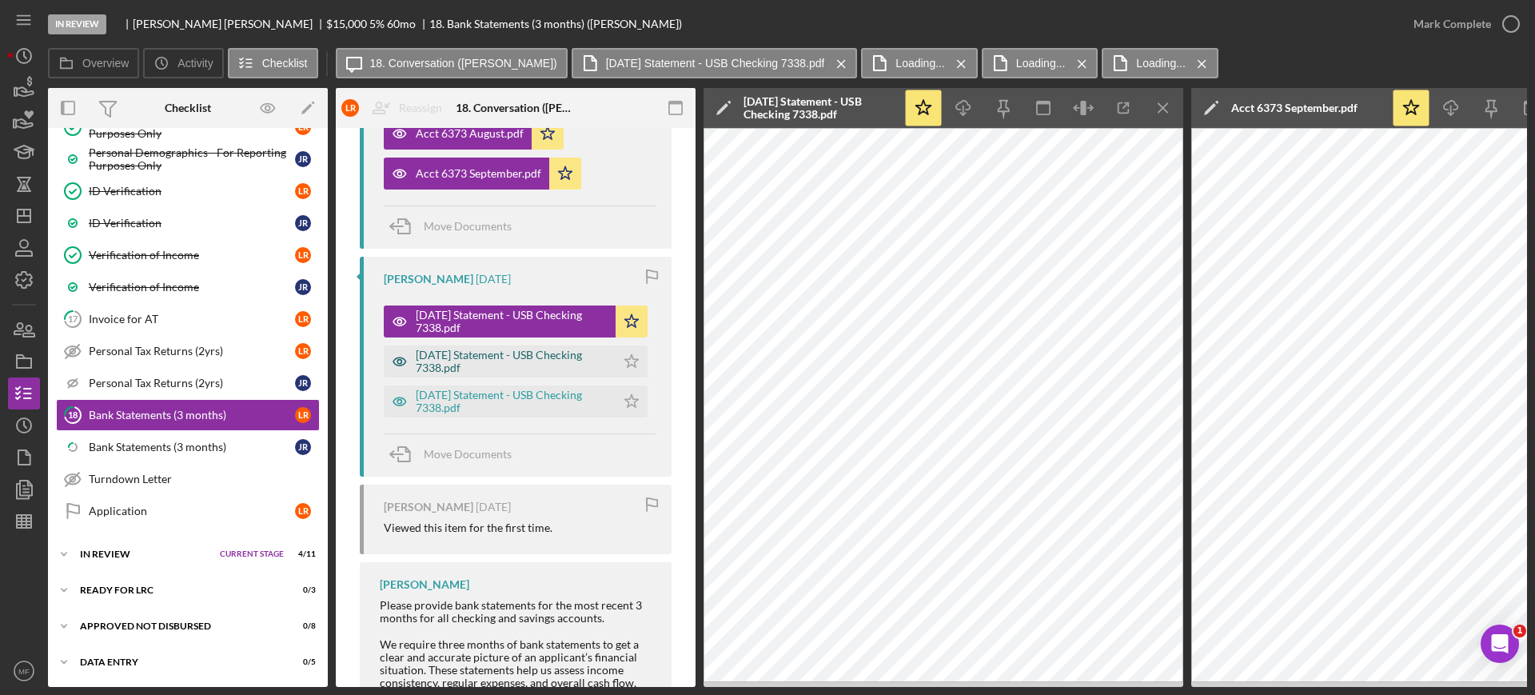
click at [492, 349] on div "[DATE] Statement - USB Checking 7338.pdf" at bounding box center [512, 362] width 192 height 26
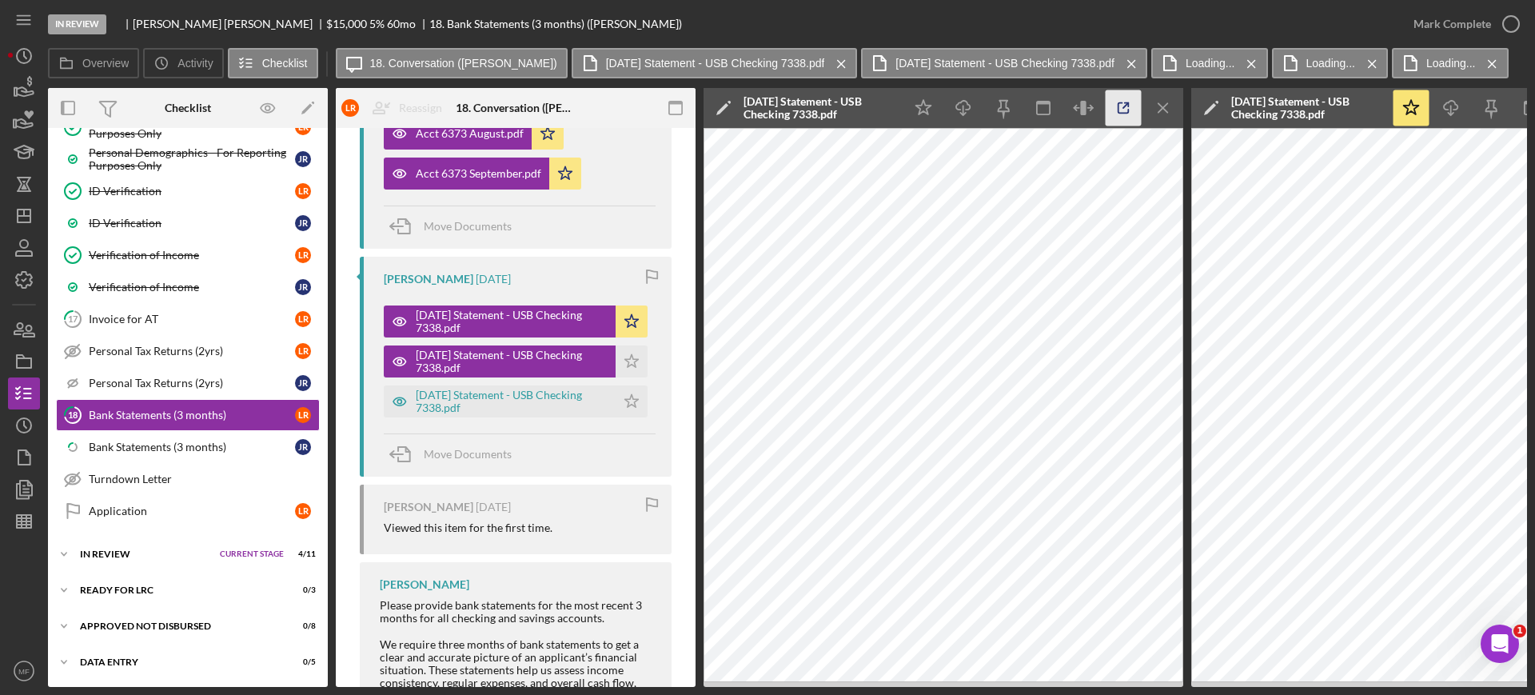
click at [1121, 110] on icon "button" at bounding box center [1123, 108] width 36 height 36
click at [625, 354] on polygon "button" at bounding box center [632, 360] width 14 height 13
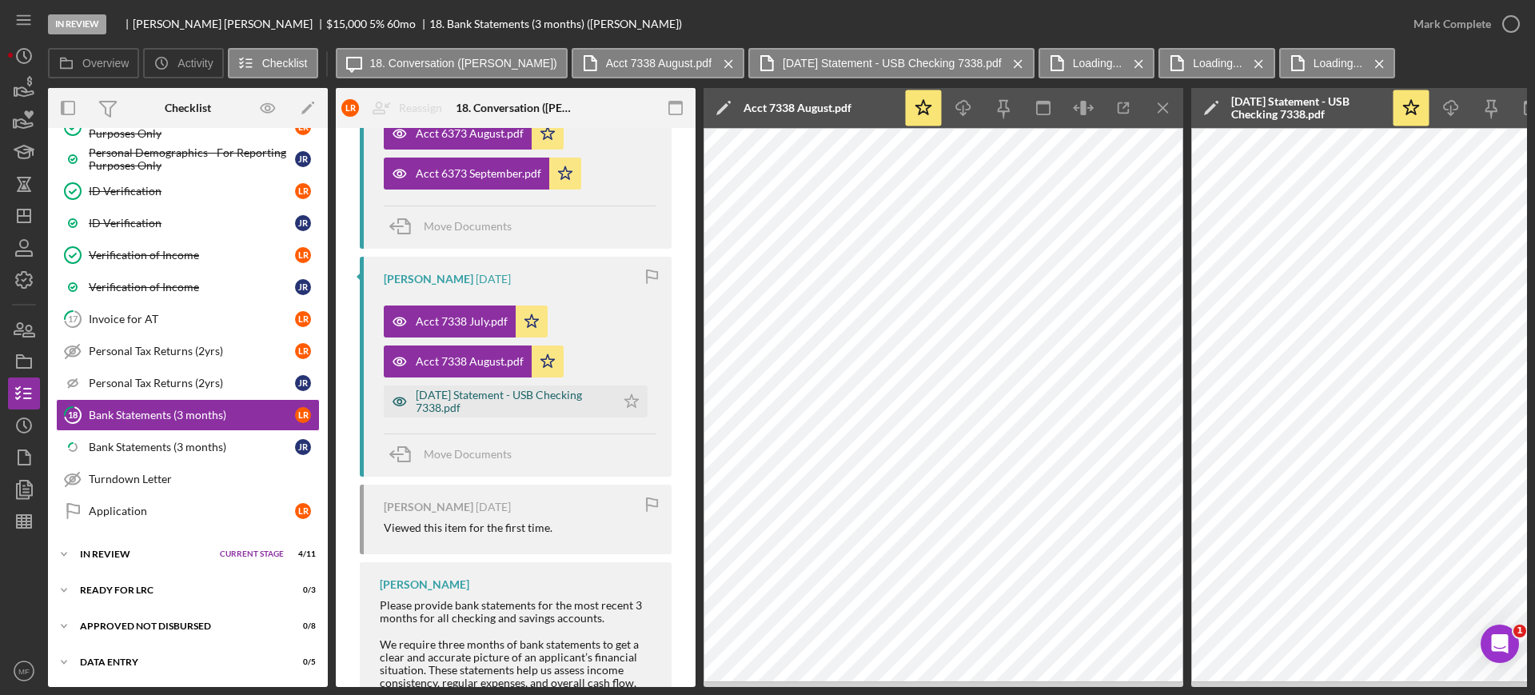
click at [514, 389] on div "[DATE] Statement - USB Checking 7338.pdf" at bounding box center [512, 401] width 192 height 26
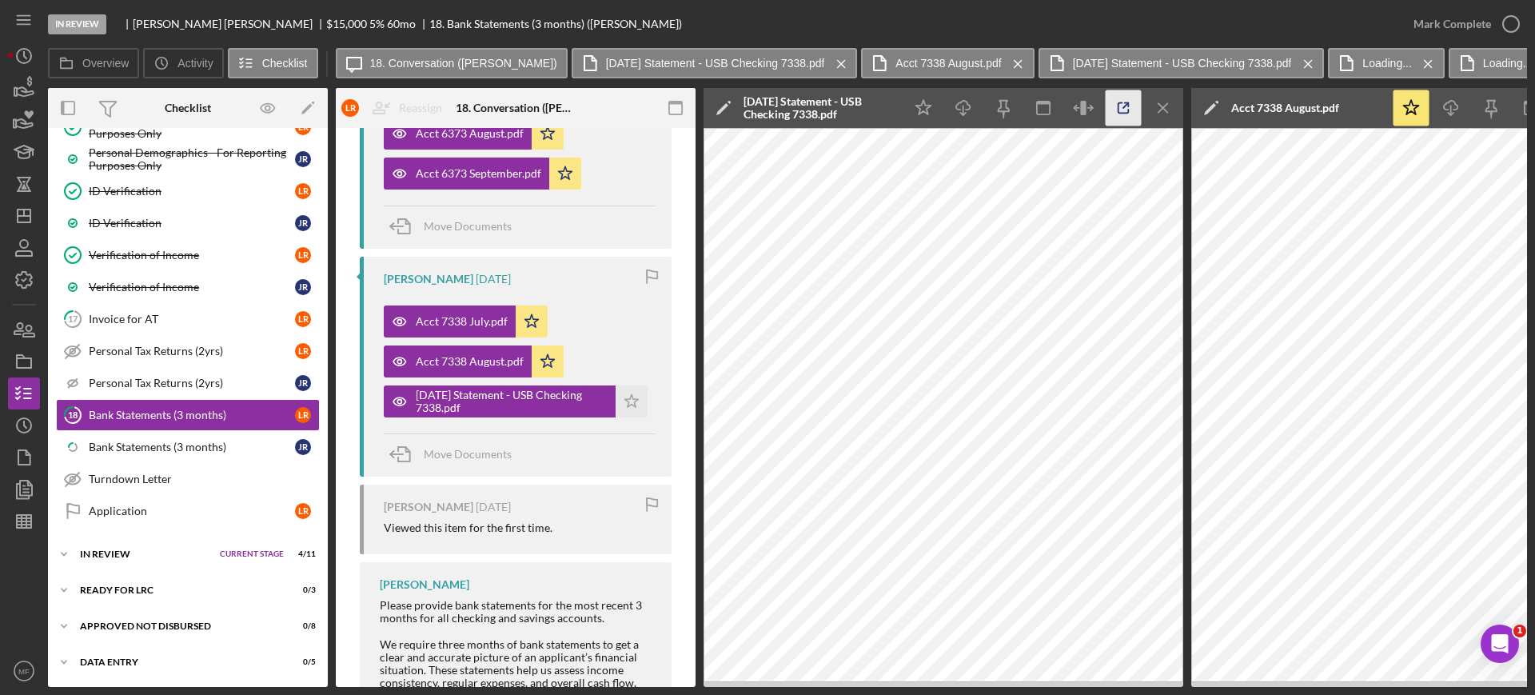
click at [1127, 98] on icon "button" at bounding box center [1123, 108] width 36 height 36
click at [625, 394] on polygon "button" at bounding box center [632, 400] width 14 height 13
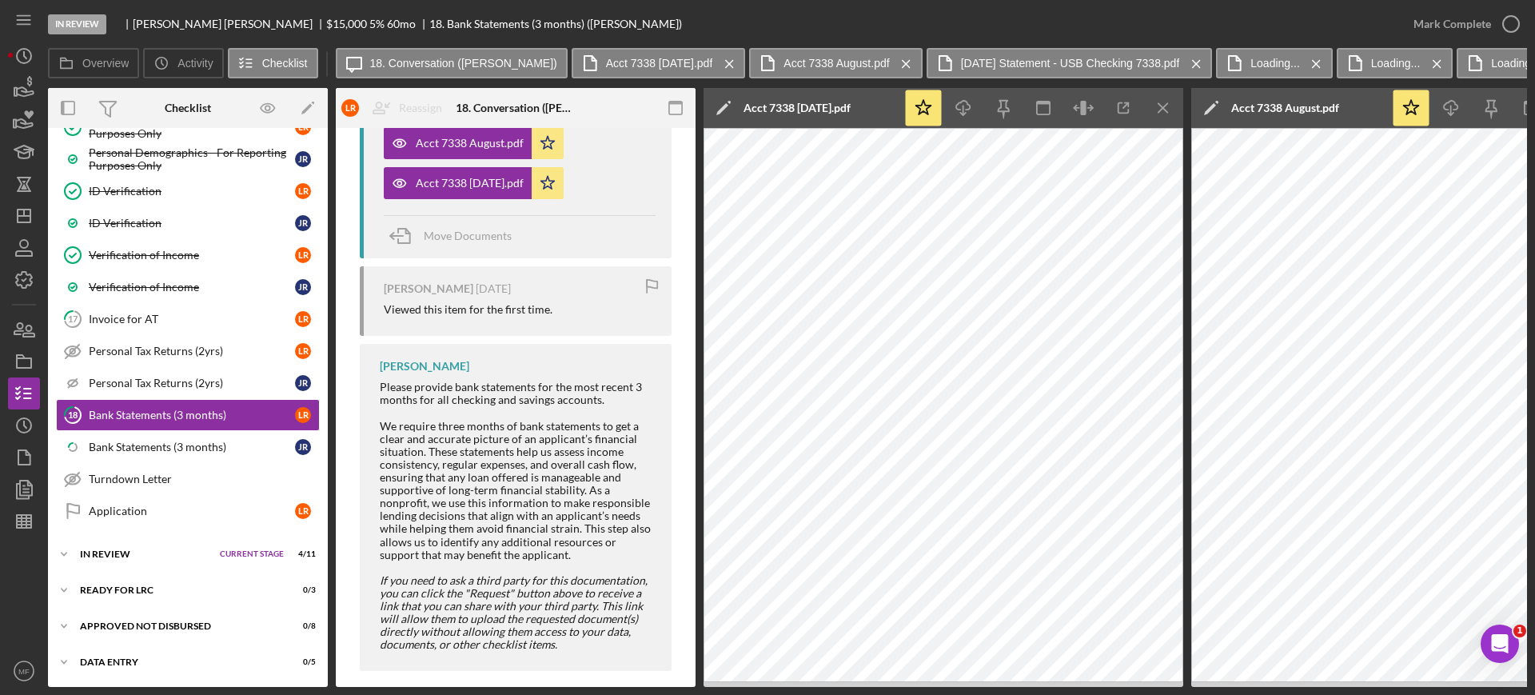
scroll to position [926, 0]
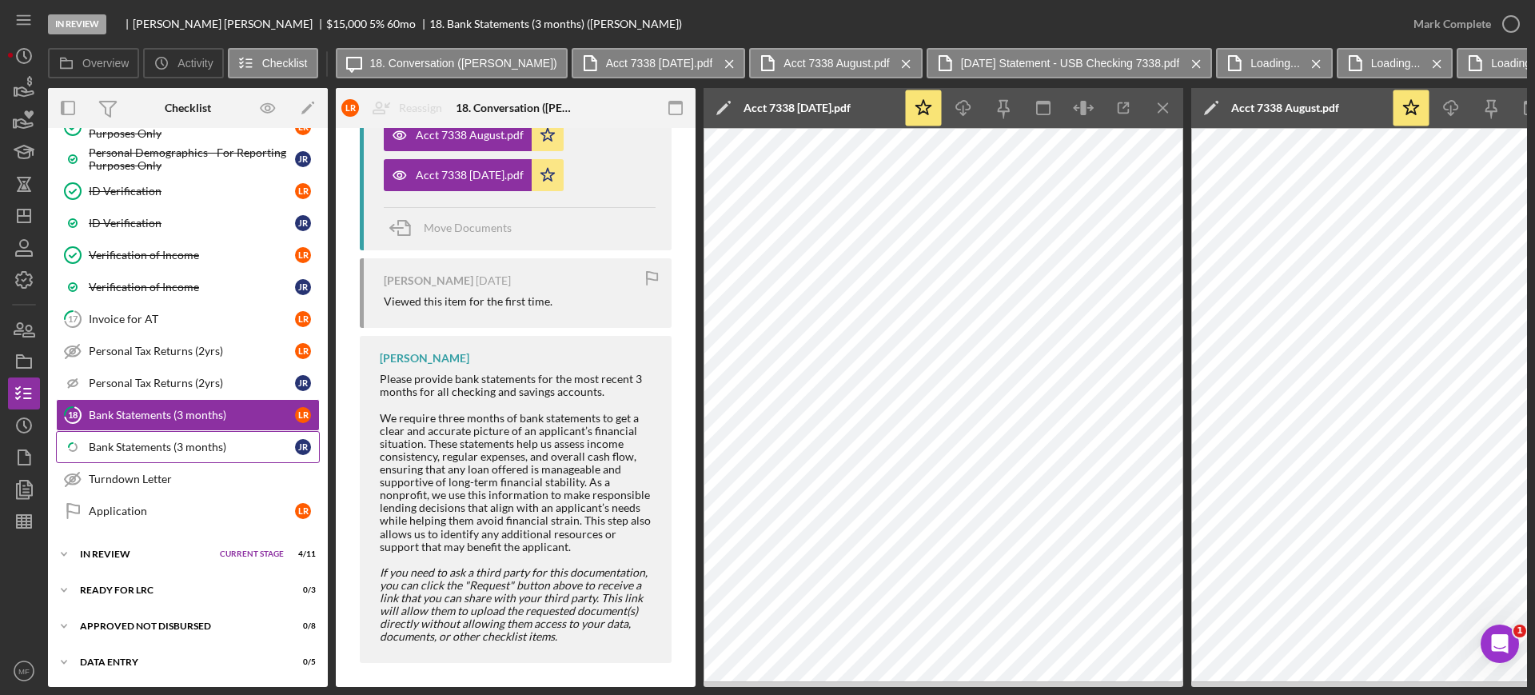
click at [181, 440] on div "Bank Statements (3 months)" at bounding box center [192, 446] width 206 height 13
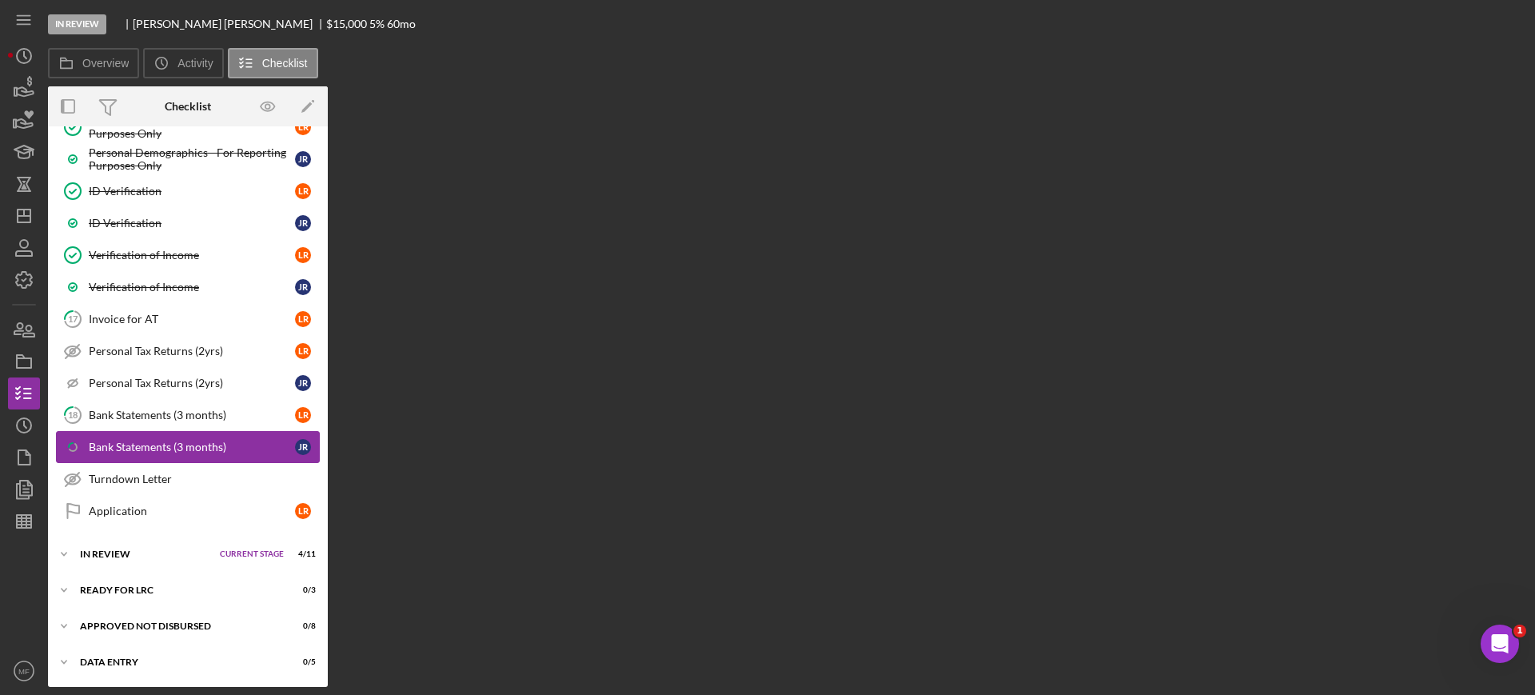
scroll to position [828, 0]
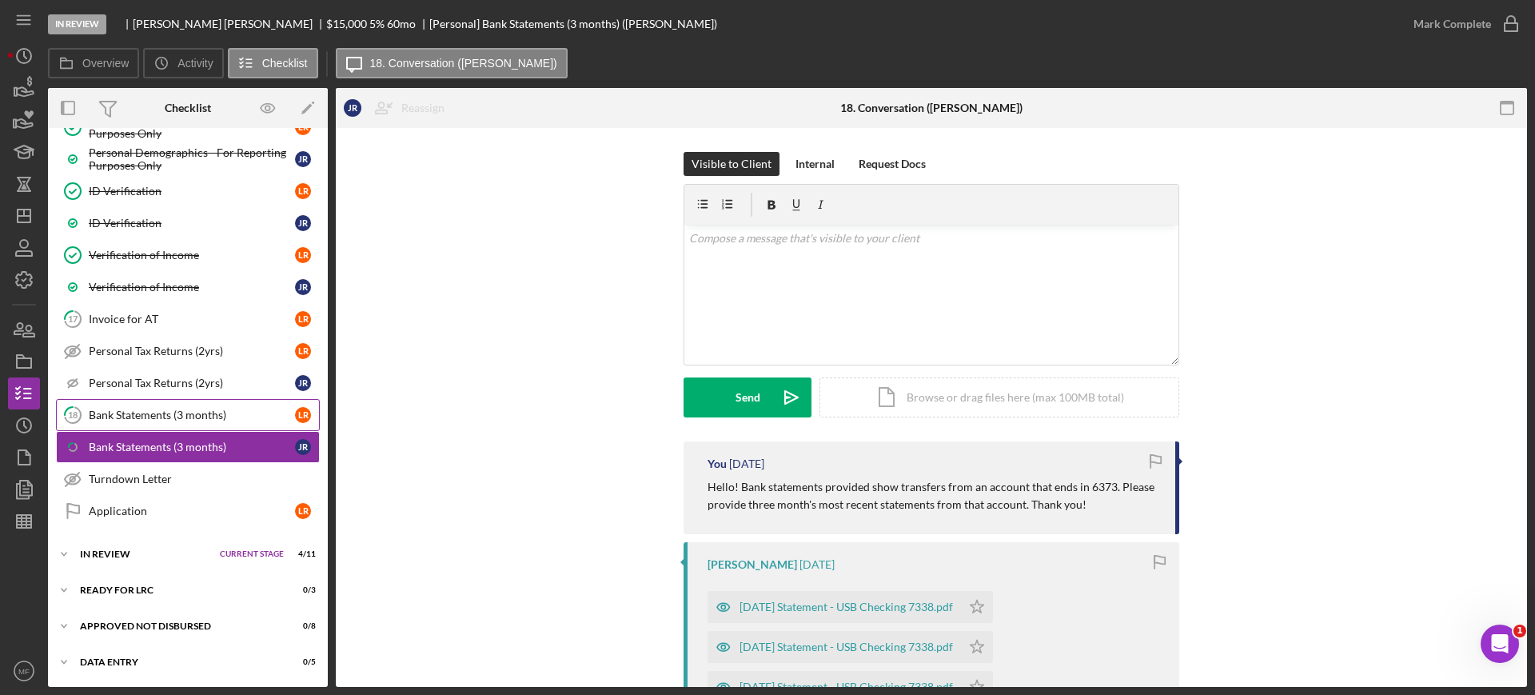
click at [172, 416] on div "Bank Statements (3 months)" at bounding box center [192, 414] width 206 height 13
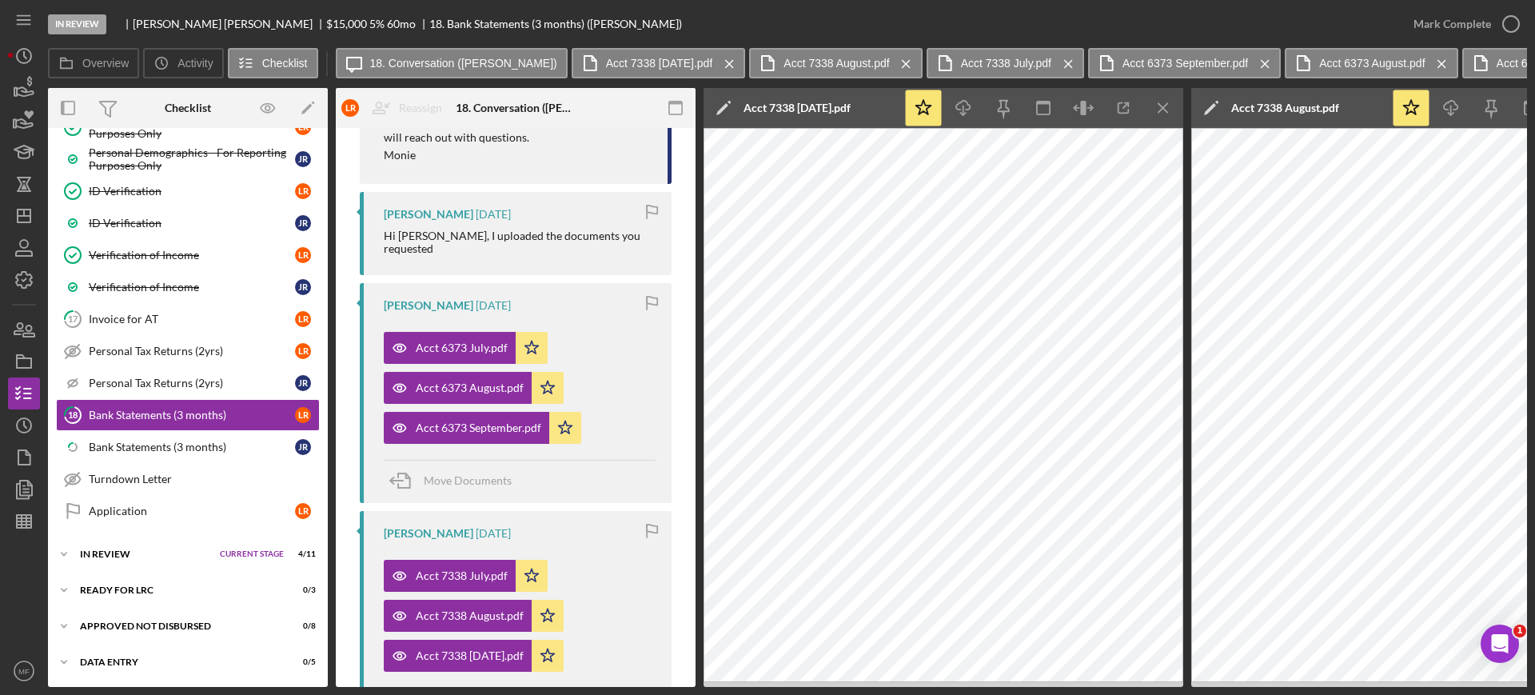
scroll to position [500, 0]
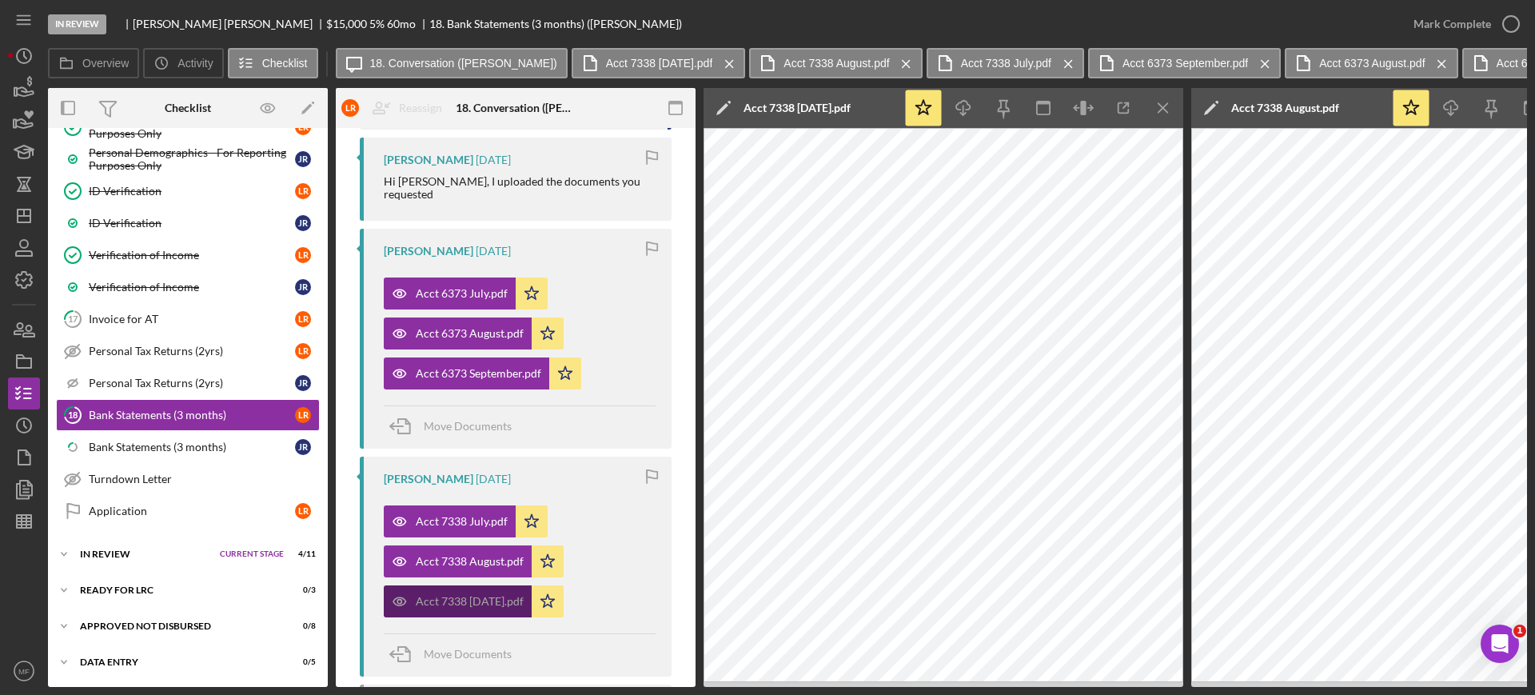
click at [524, 595] on div "Acct 7338 September 2025.pdf" at bounding box center [470, 601] width 108 height 13
click at [725, 106] on polygon at bounding box center [722, 109] width 12 height 12
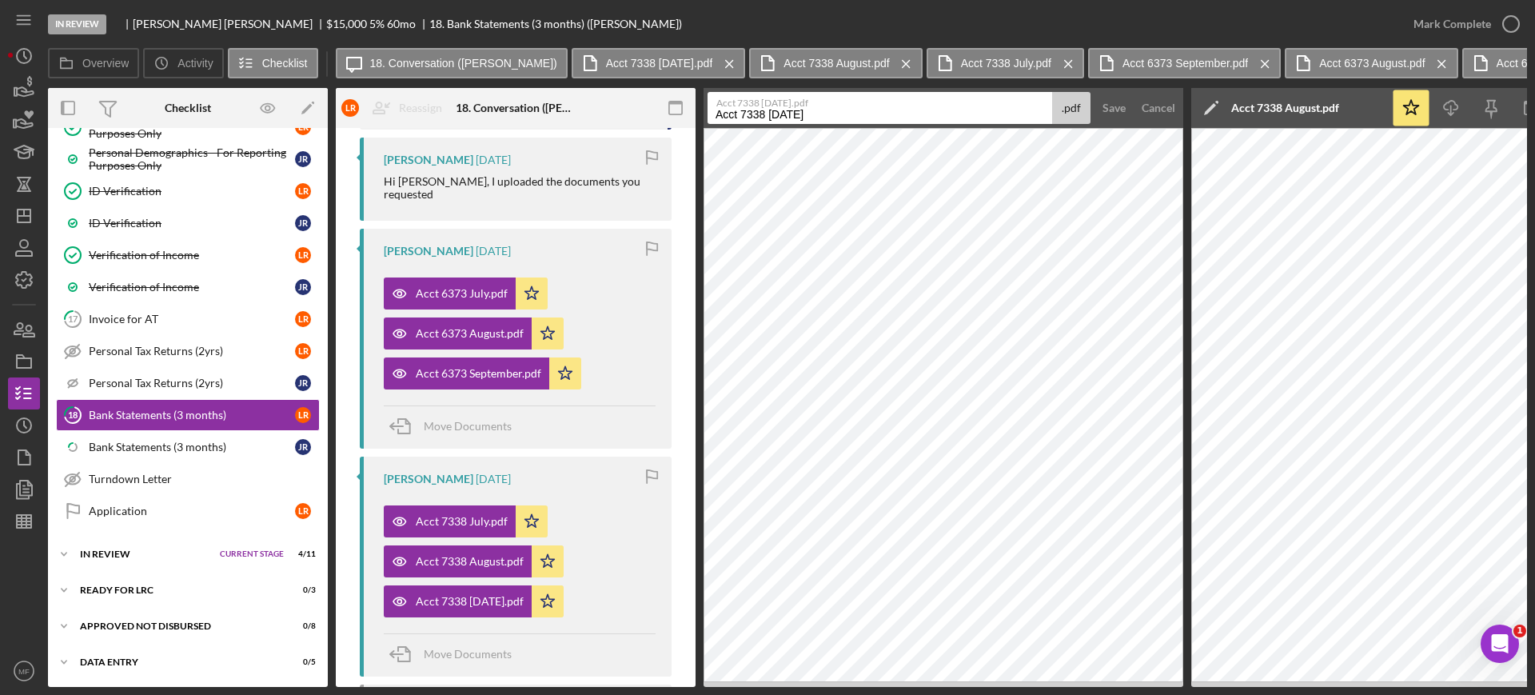
click at [860, 114] on input "Acct 7338 September 2025" at bounding box center [879, 108] width 345 height 32
type input "Acct 7338 September"
click at [1126, 108] on button "Save" at bounding box center [1113, 108] width 39 height 32
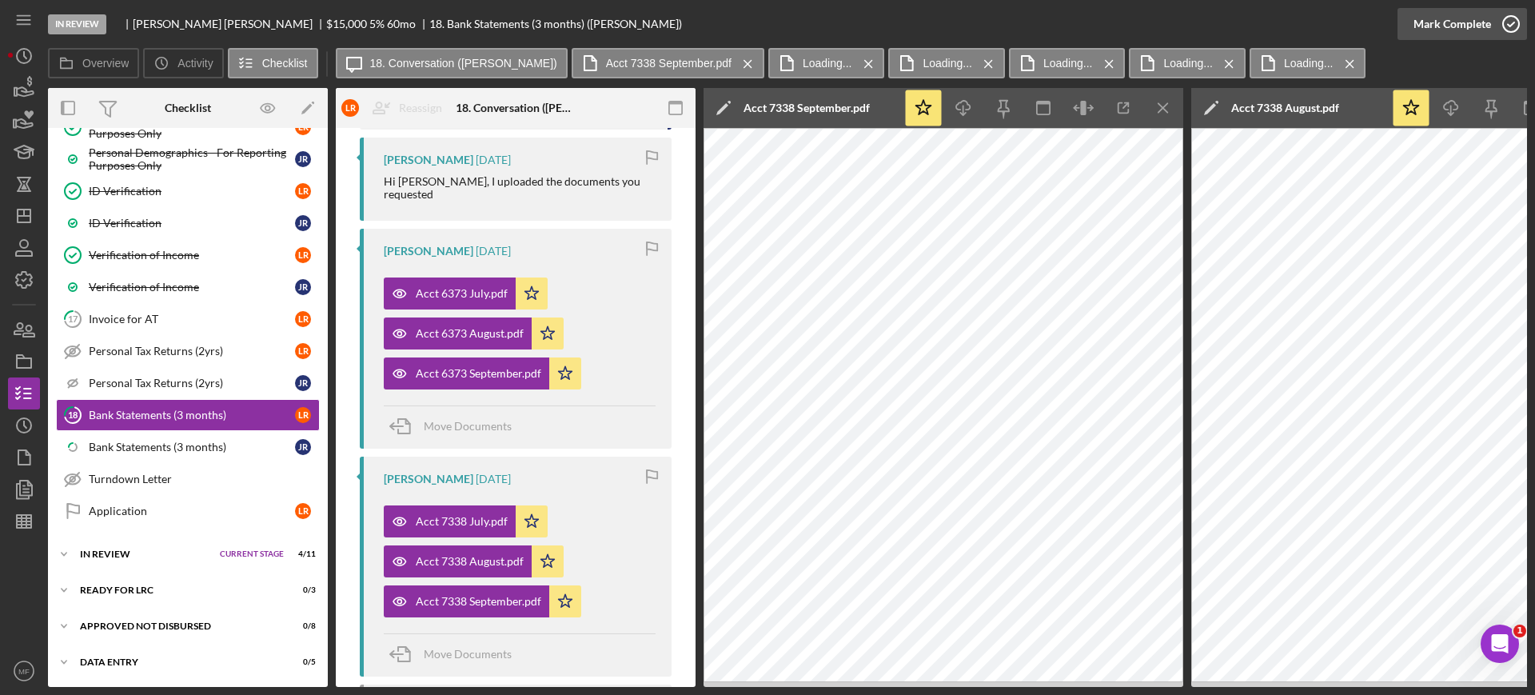
click at [1498, 26] on icon "button" at bounding box center [1511, 24] width 40 height 40
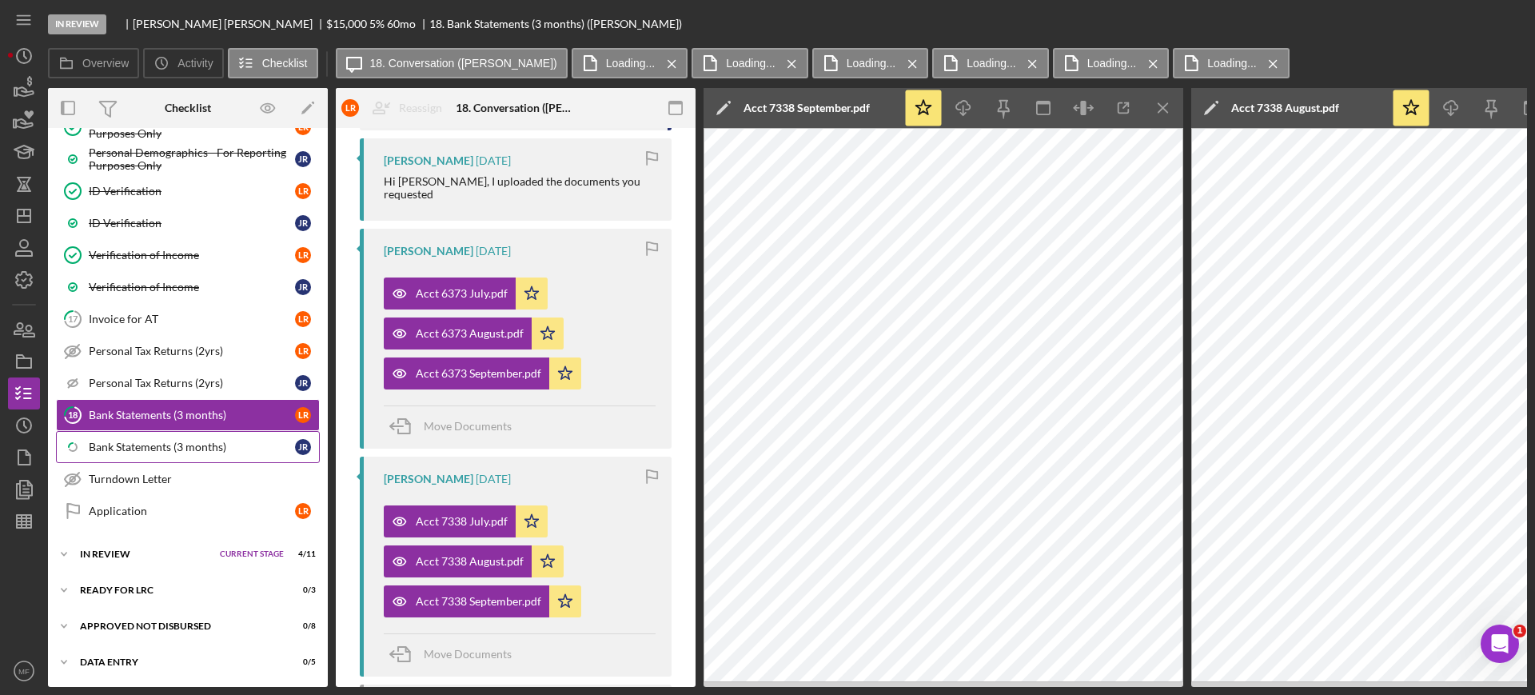
scroll to position [793, 0]
click at [213, 444] on div "Bank Statements (3 months)" at bounding box center [192, 446] width 206 height 13
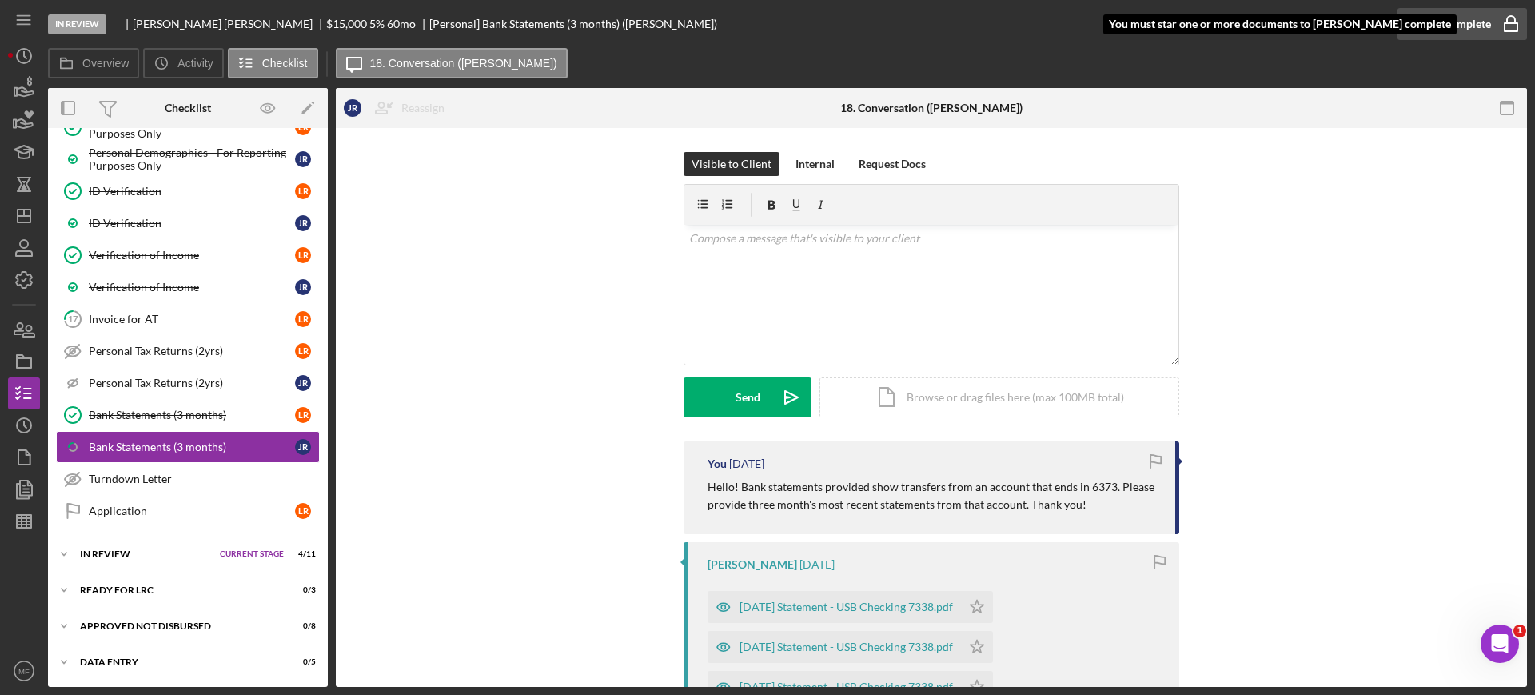
click at [1472, 25] on div "Mark Complete" at bounding box center [1452, 24] width 78 height 32
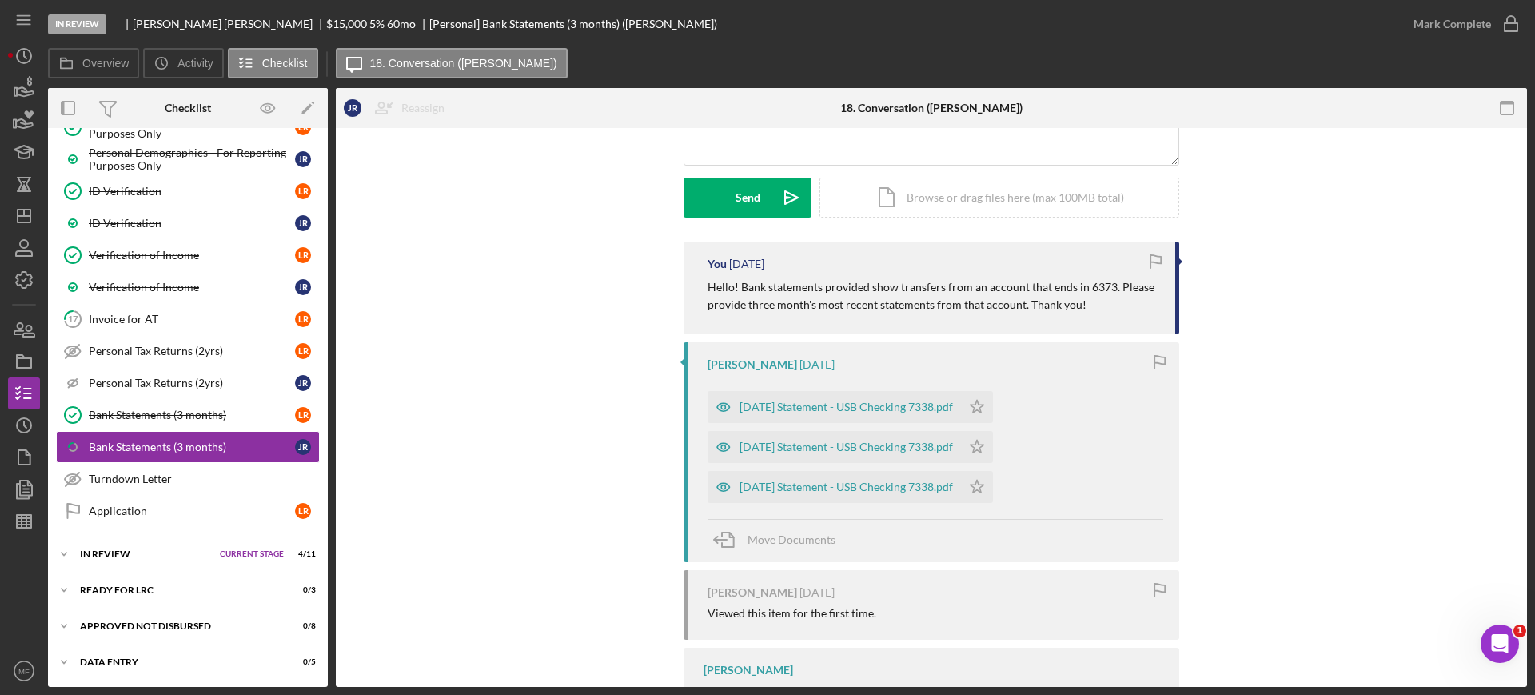
scroll to position [300, 0]
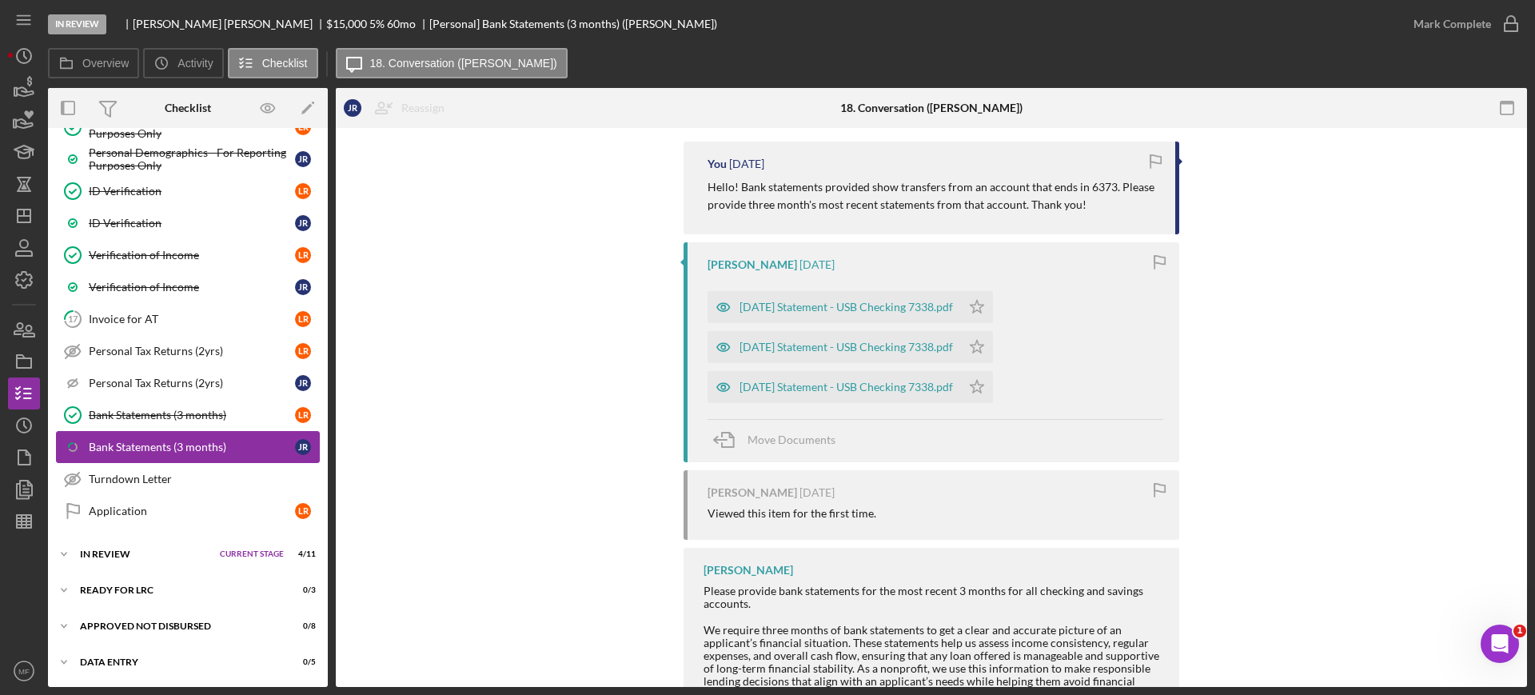
click at [194, 449] on div "Bank Statements (3 months)" at bounding box center [192, 446] width 206 height 13
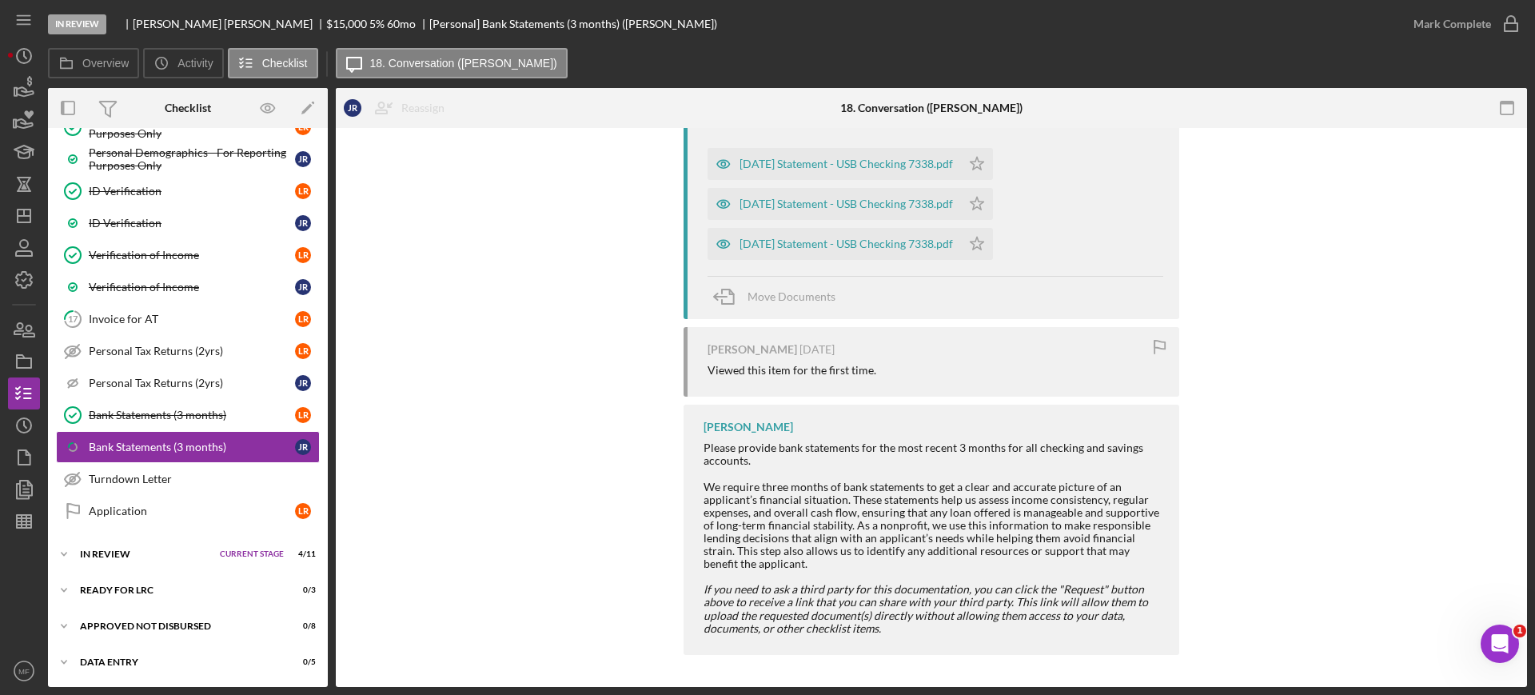
scroll to position [343, 0]
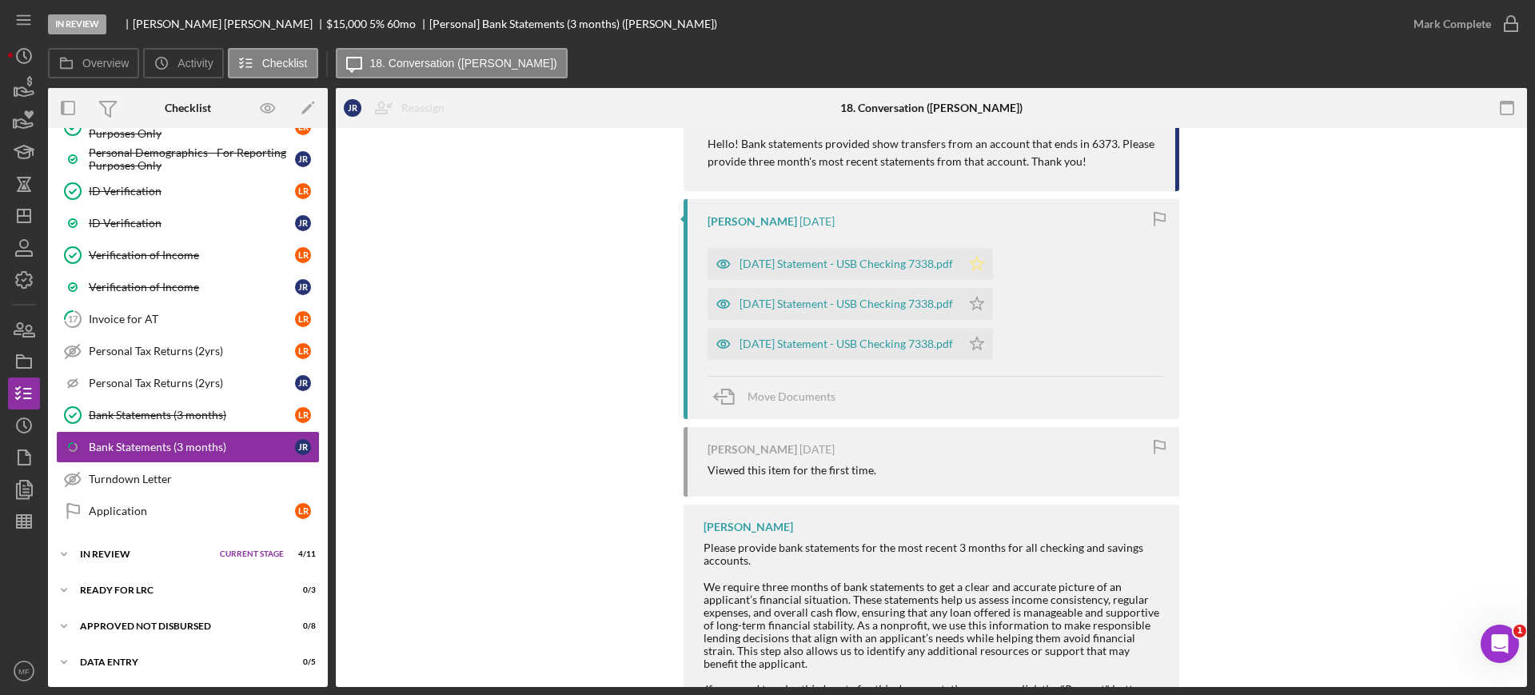
click at [984, 261] on polygon "button" at bounding box center [977, 263] width 14 height 13
click at [1512, 21] on icon "button" at bounding box center [1511, 24] width 40 height 40
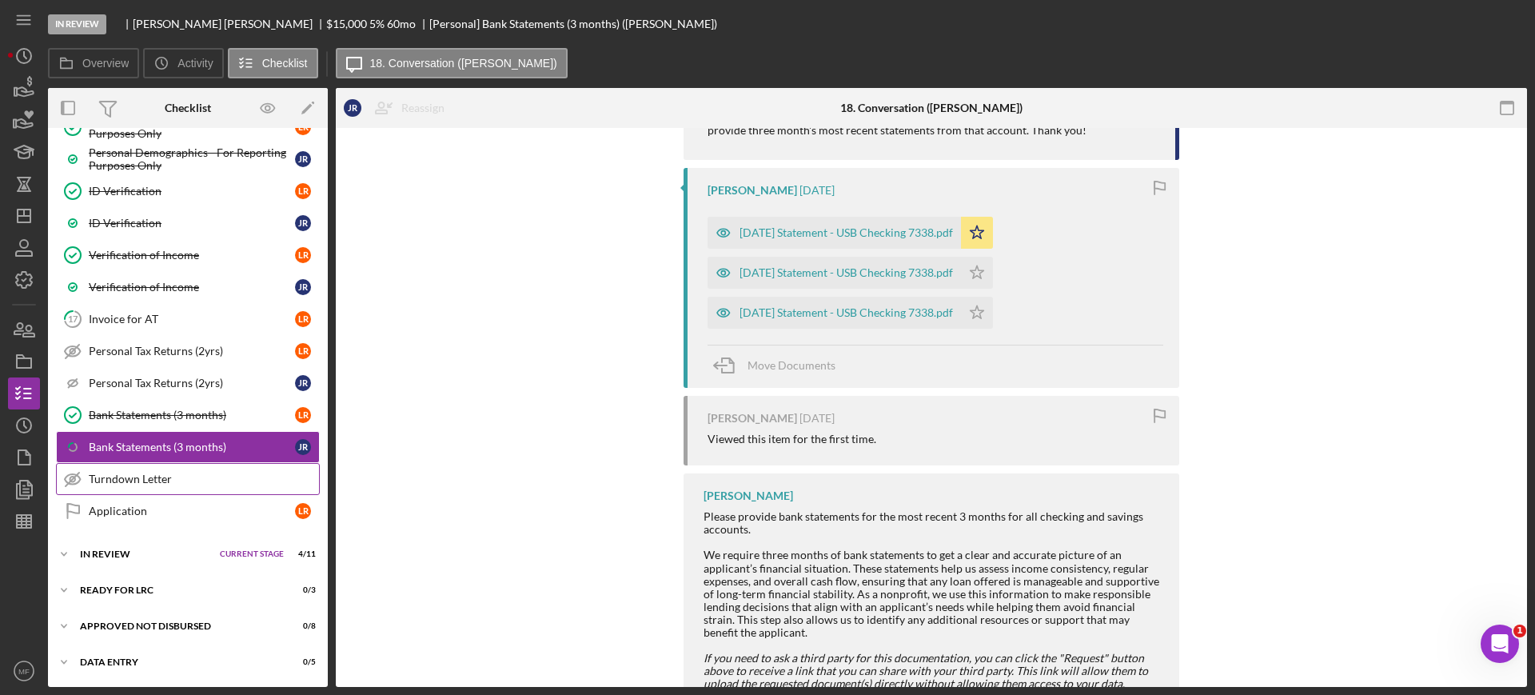
scroll to position [618, 0]
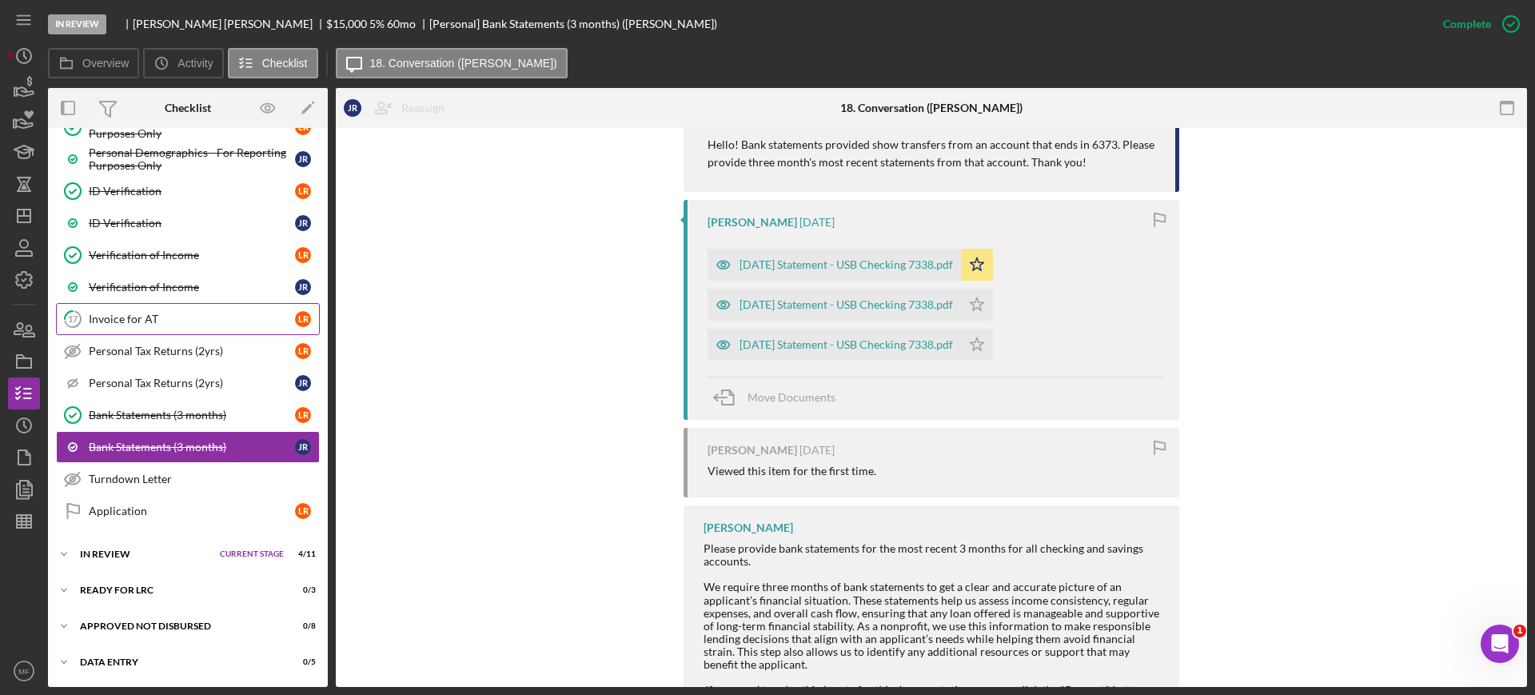
click at [128, 314] on div "Invoice for AT" at bounding box center [192, 319] width 206 height 13
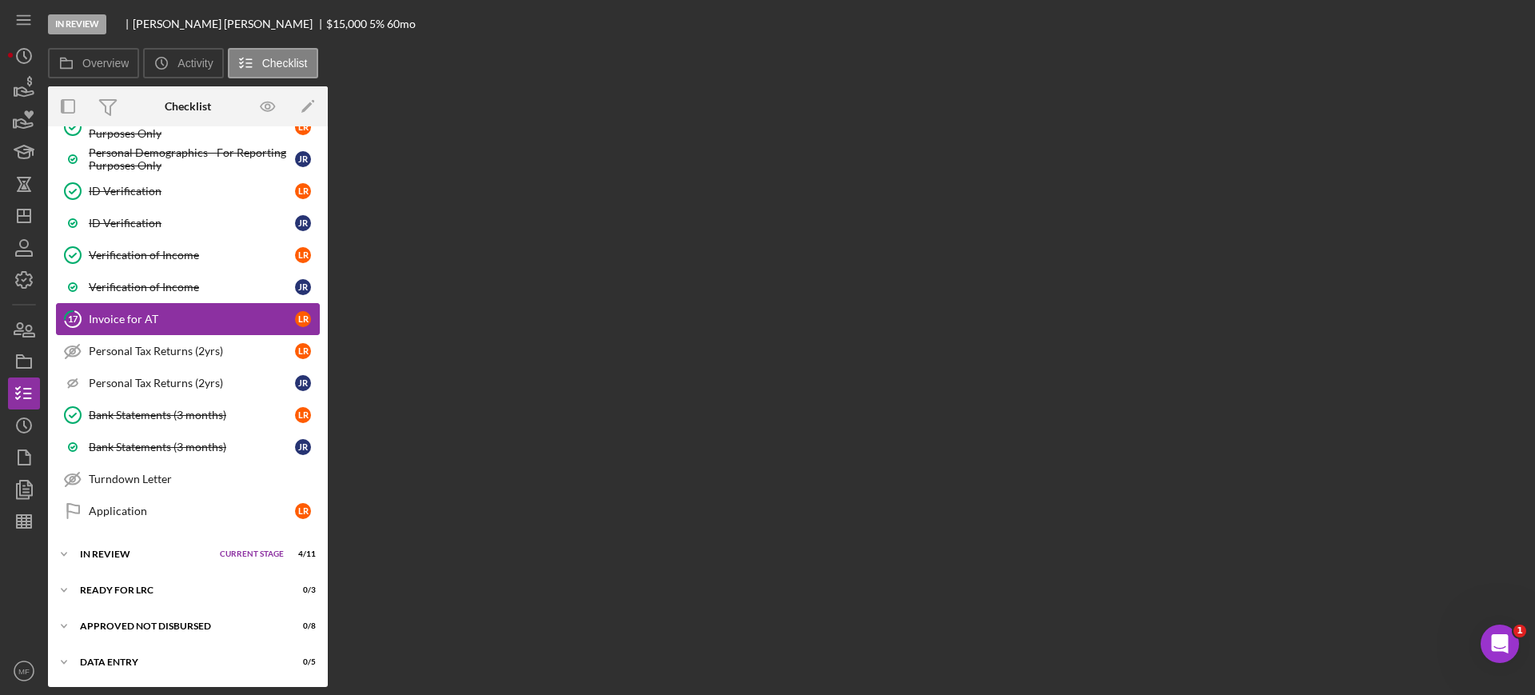
scroll to position [828, 0]
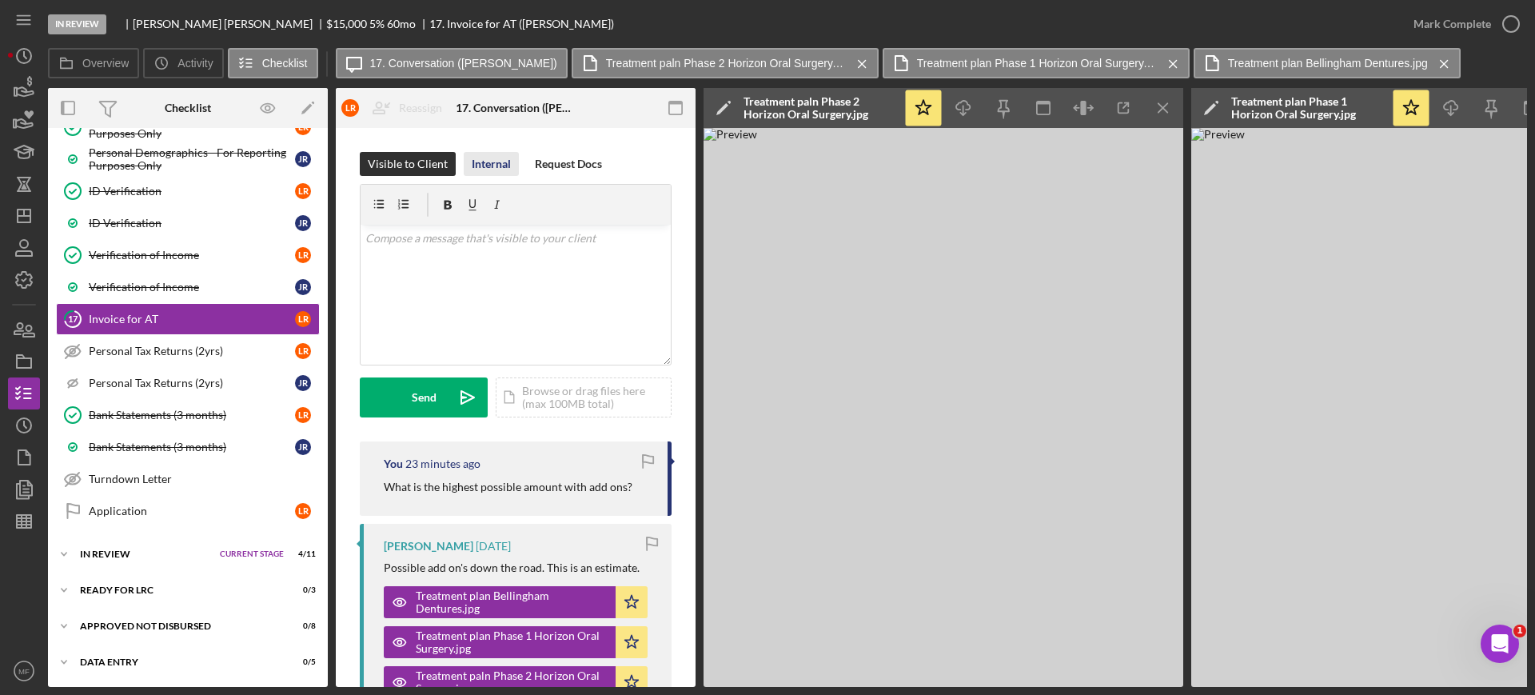
click at [490, 169] on div "Internal" at bounding box center [491, 164] width 39 height 24
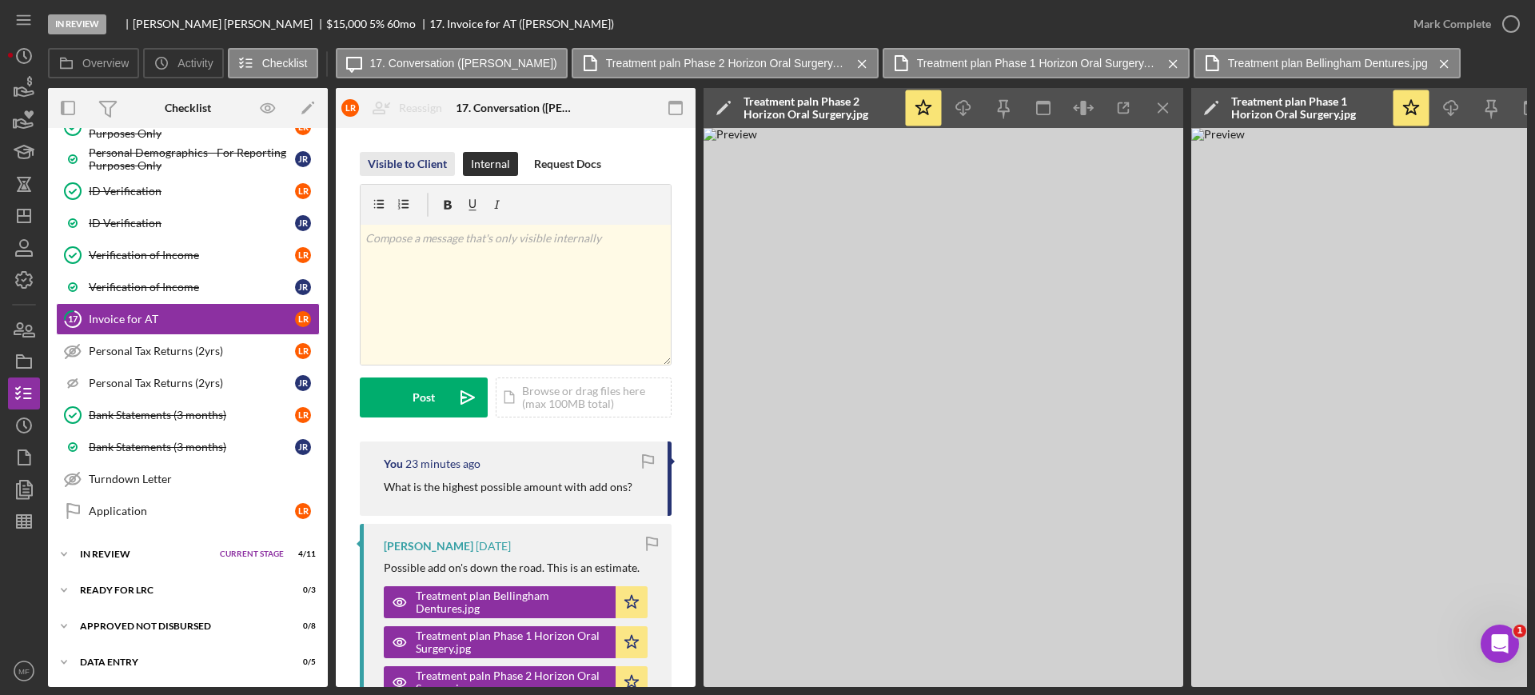
click at [414, 162] on div "Visible to Client" at bounding box center [407, 164] width 79 height 24
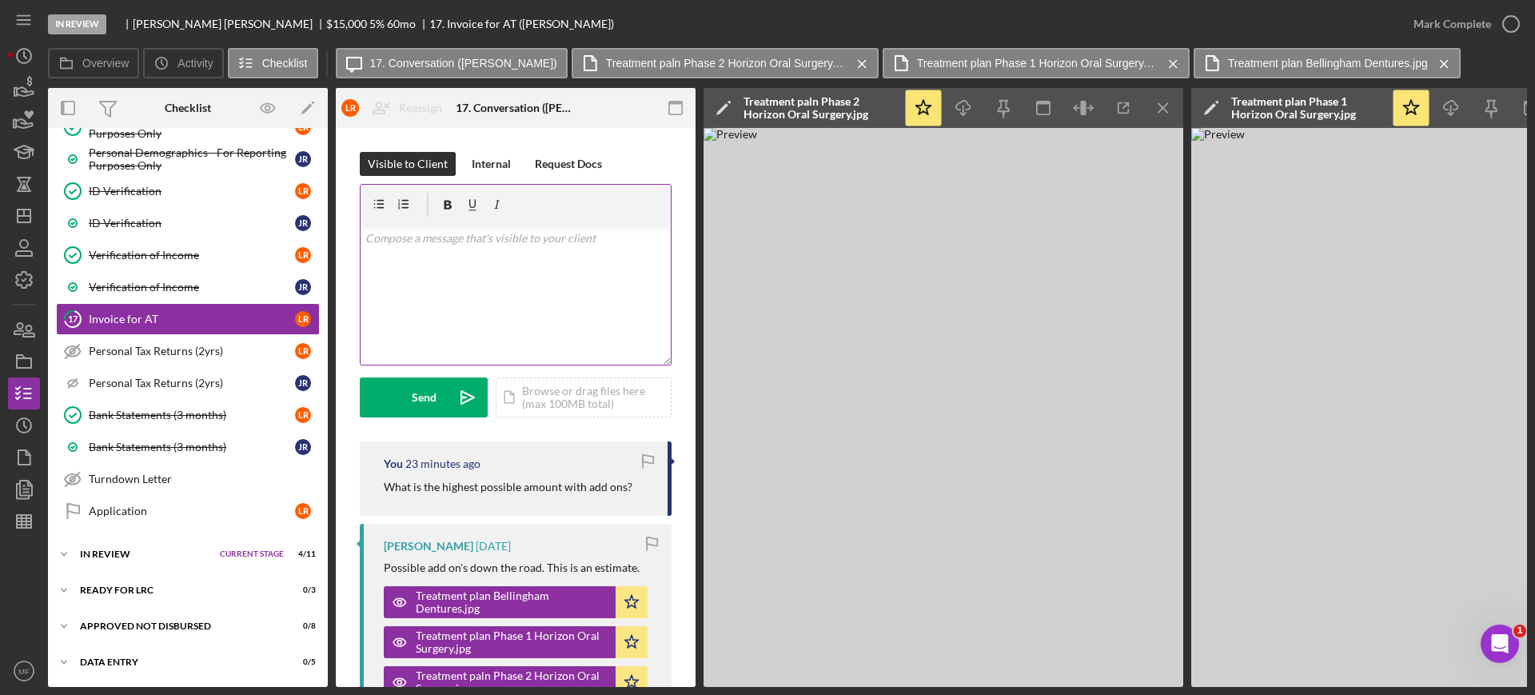
click at [454, 240] on p at bounding box center [515, 238] width 301 height 18
drag, startPoint x: 383, startPoint y: 395, endPoint x: 353, endPoint y: 397, distance: 29.7
click at [353, 397] on div "Visible to Client Internal Request Docs v Color teal Color pink Remove color Ad…" at bounding box center [516, 600] width 360 height 945
click at [417, 388] on div "Send" at bounding box center [424, 397] width 25 height 40
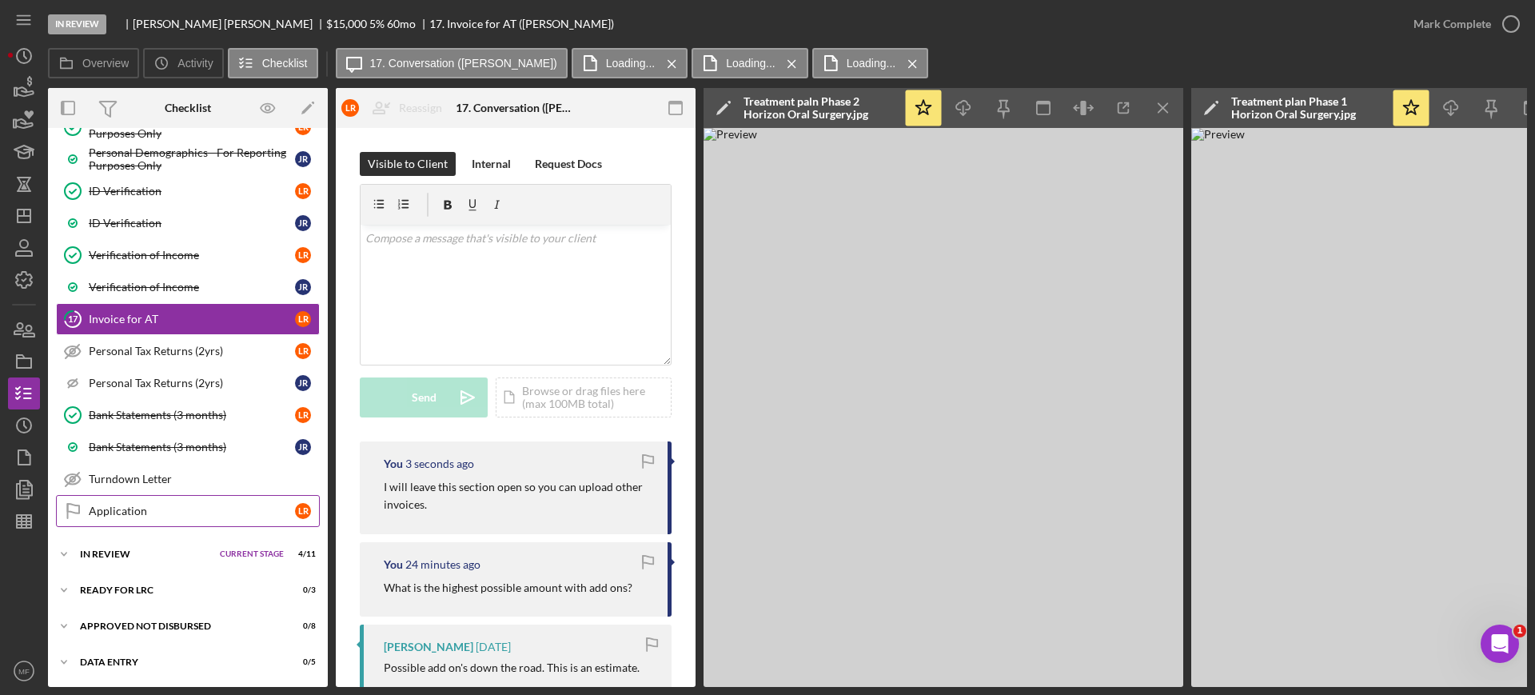
scroll to position [833, 0]
click at [147, 549] on div "In Review" at bounding box center [146, 554] width 132 height 10
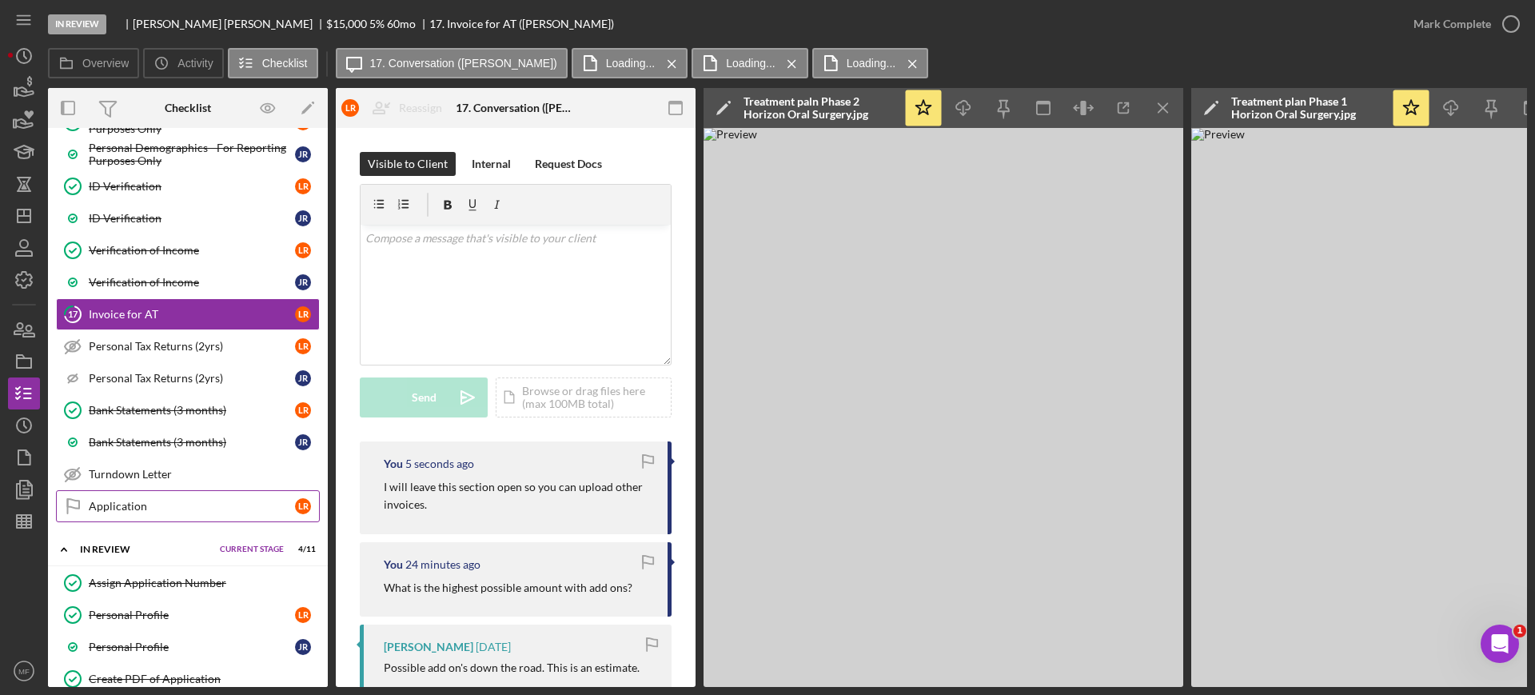
click at [182, 500] on div "Application" at bounding box center [192, 506] width 206 height 13
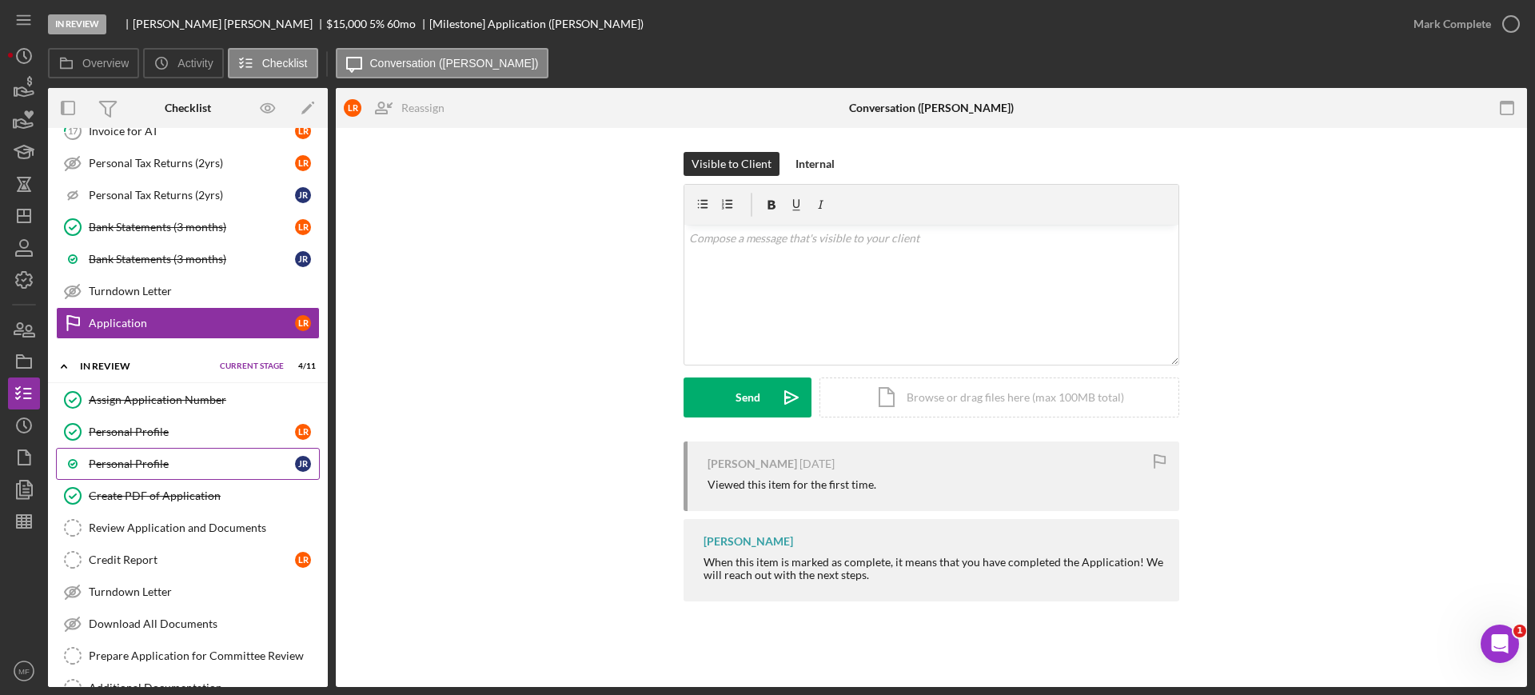
scroll to position [1033, 0]
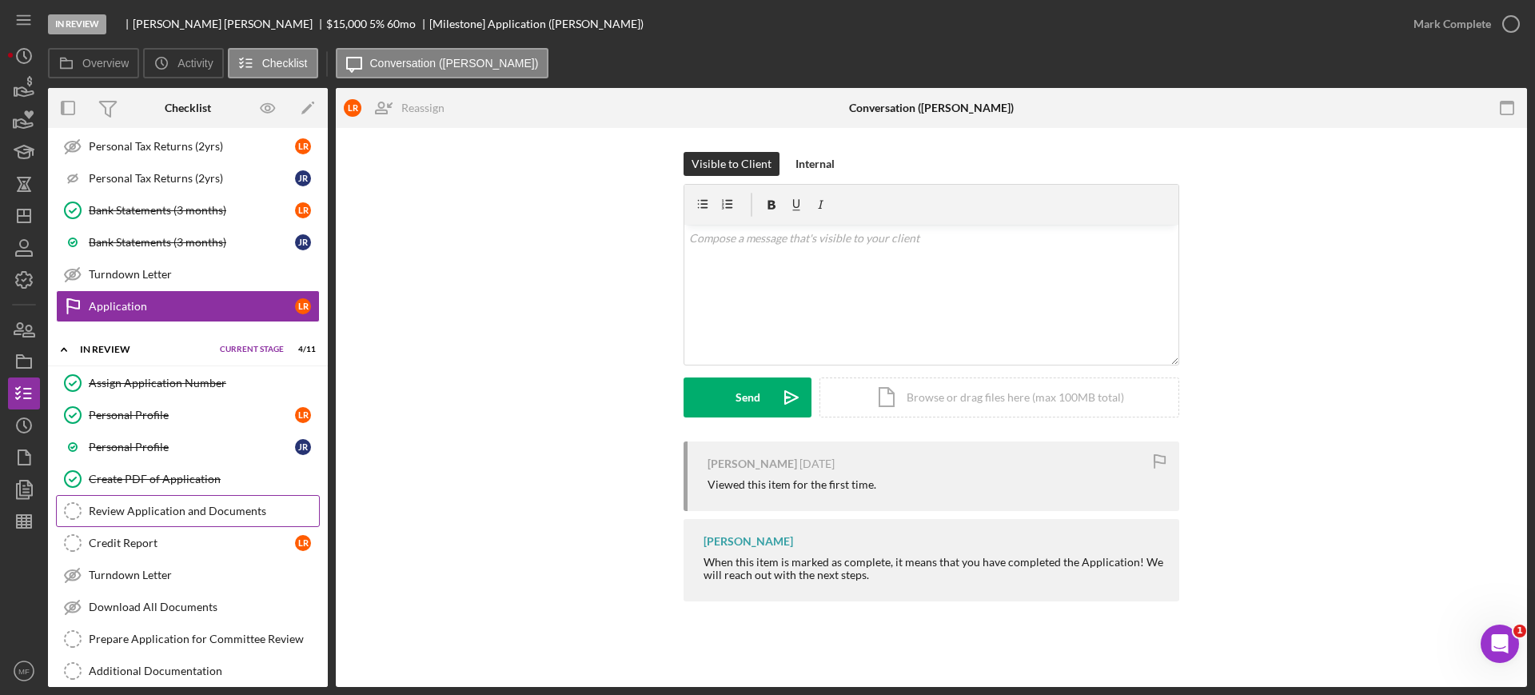
click at [169, 517] on link "Review Application and Documents Review Application and Documents" at bounding box center [188, 511] width 264 height 32
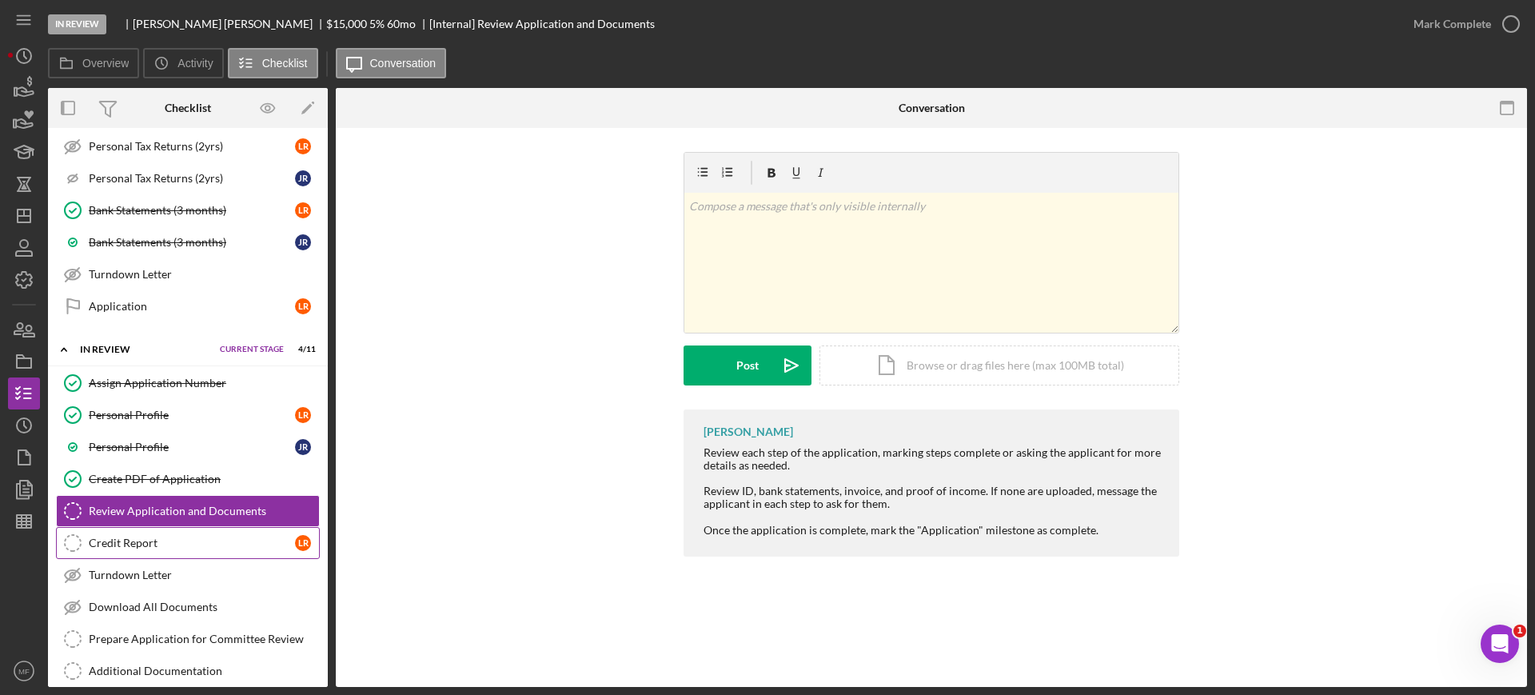
click at [129, 543] on div "Credit Report" at bounding box center [192, 542] width 206 height 13
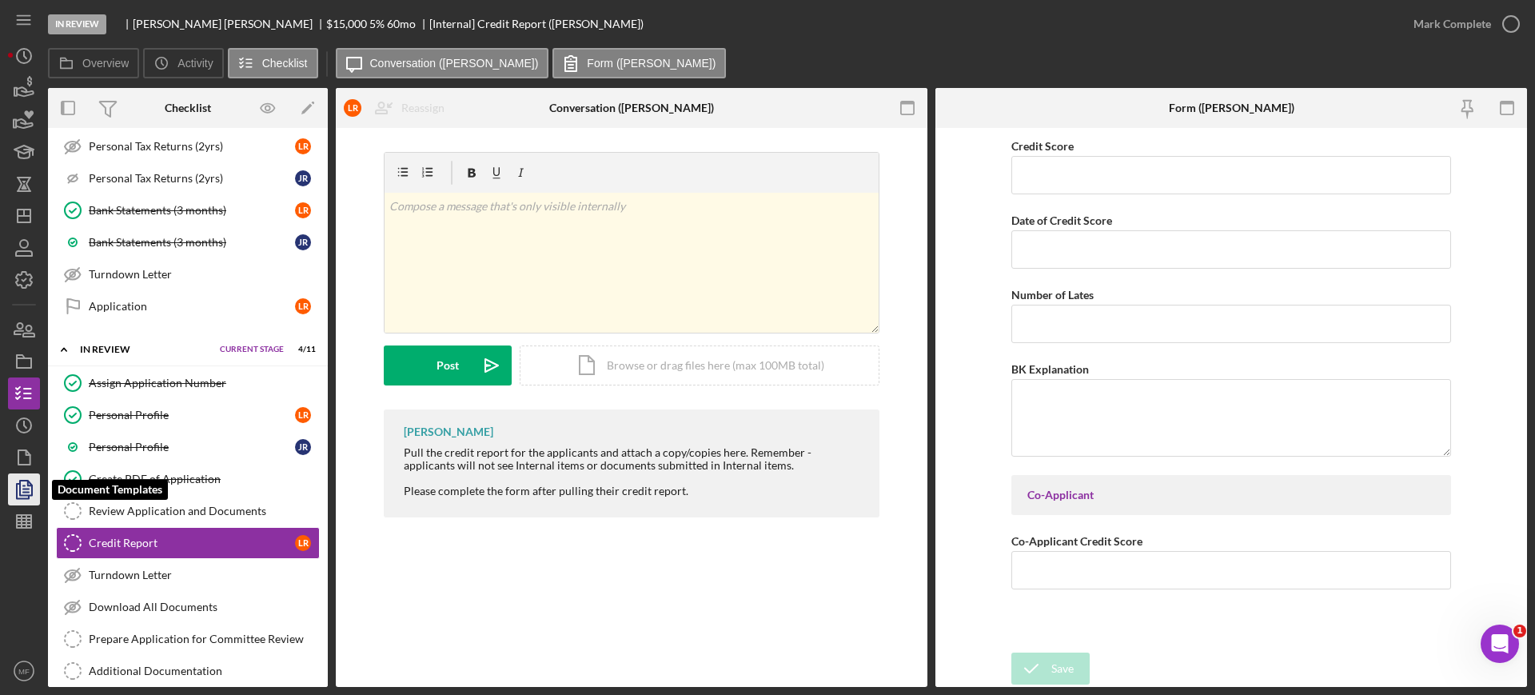
click at [29, 493] on icon "button" at bounding box center [24, 489] width 40 height 40
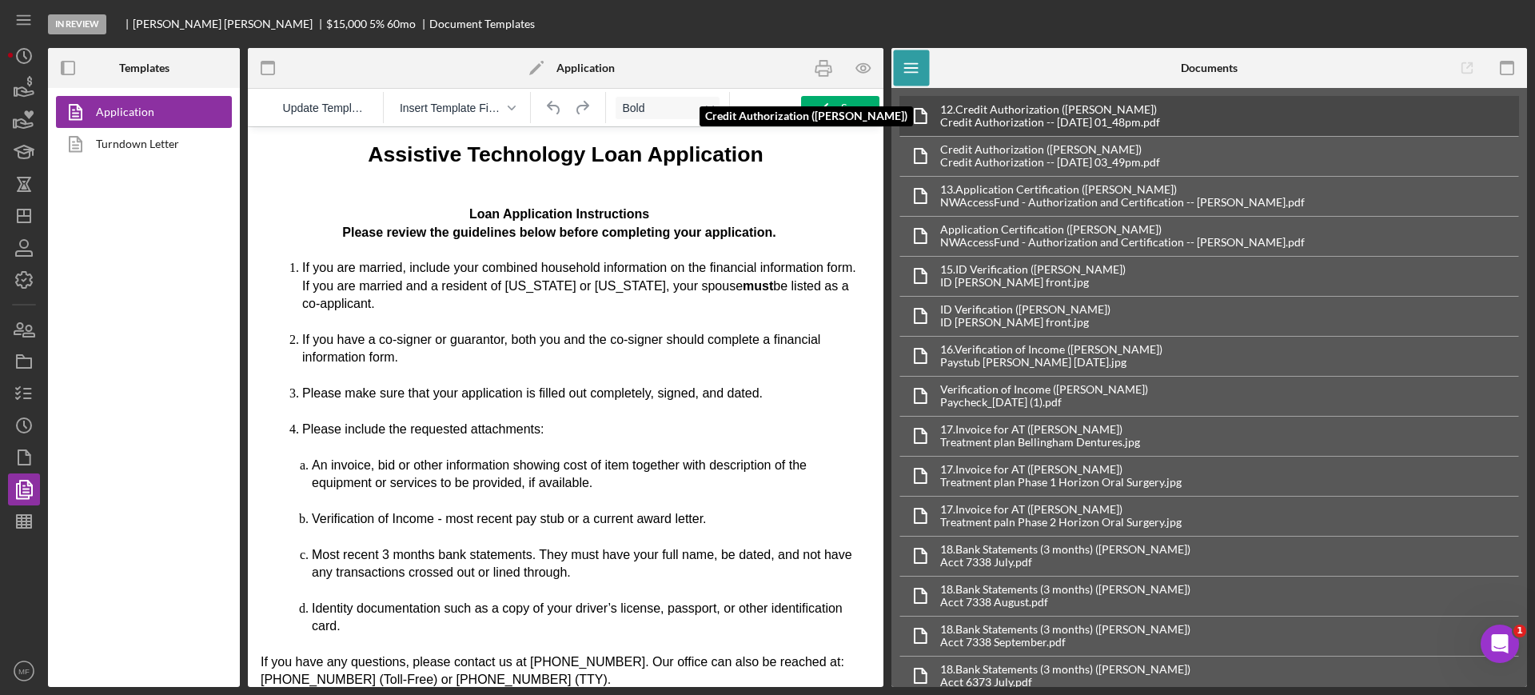
click at [1006, 118] on div "Credit Authorization -- 2025-09-23 01_48pm.pdf" at bounding box center [1050, 122] width 220 height 13
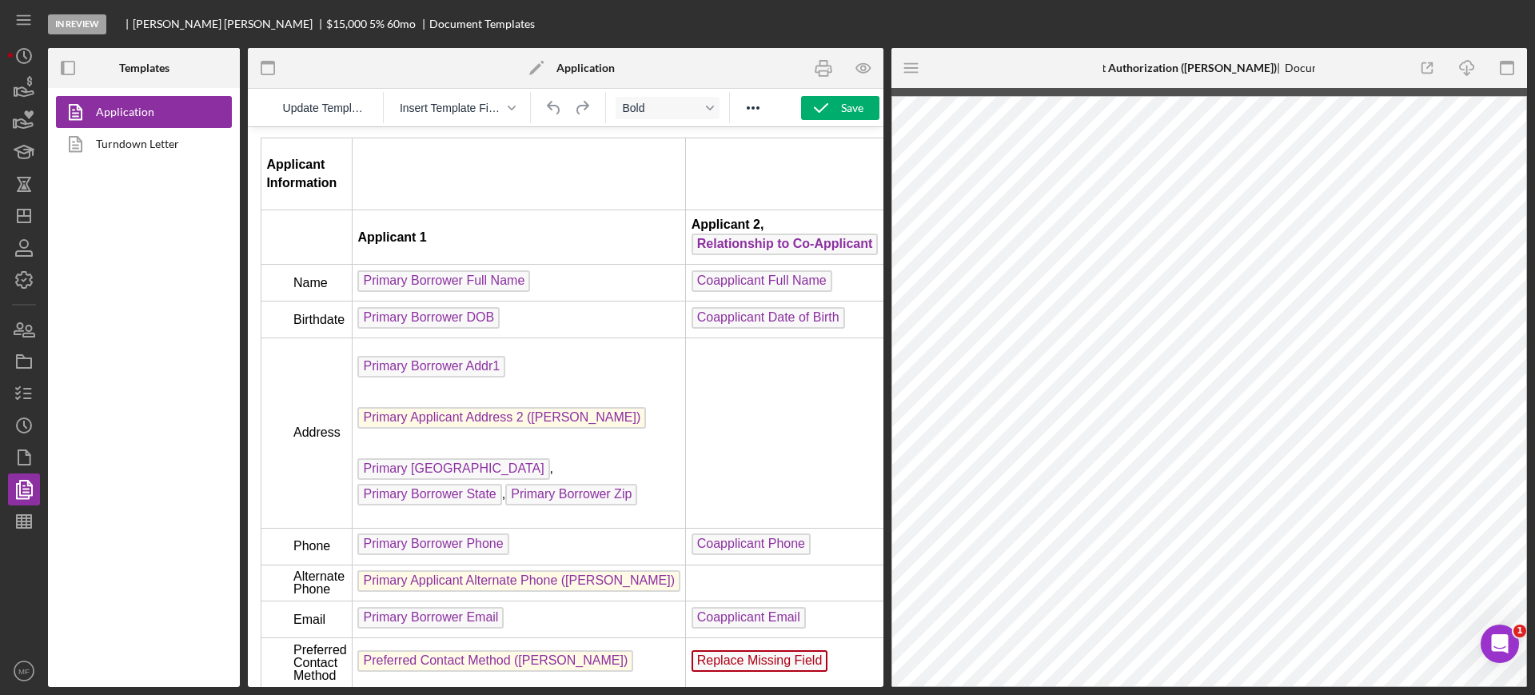
scroll to position [2298, 0]
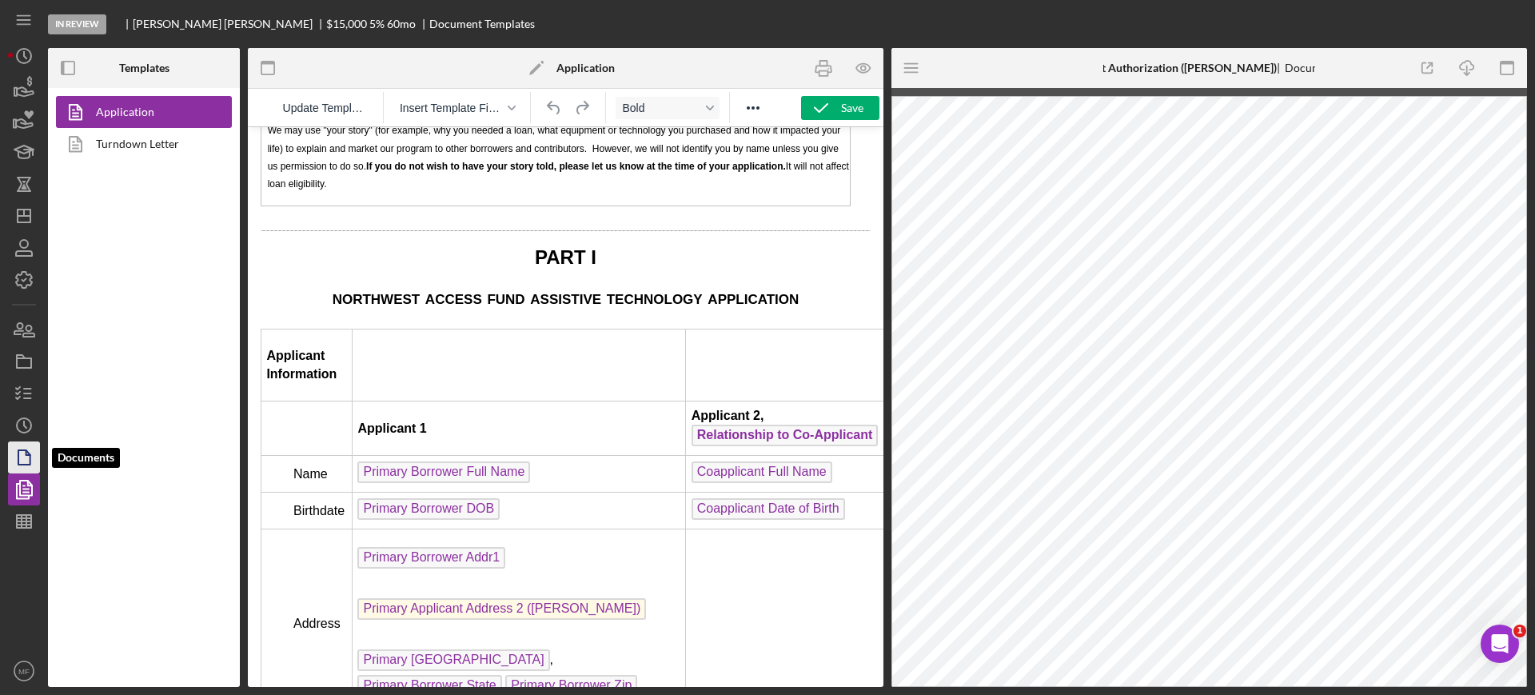
click at [22, 460] on icon "button" at bounding box center [24, 457] width 40 height 40
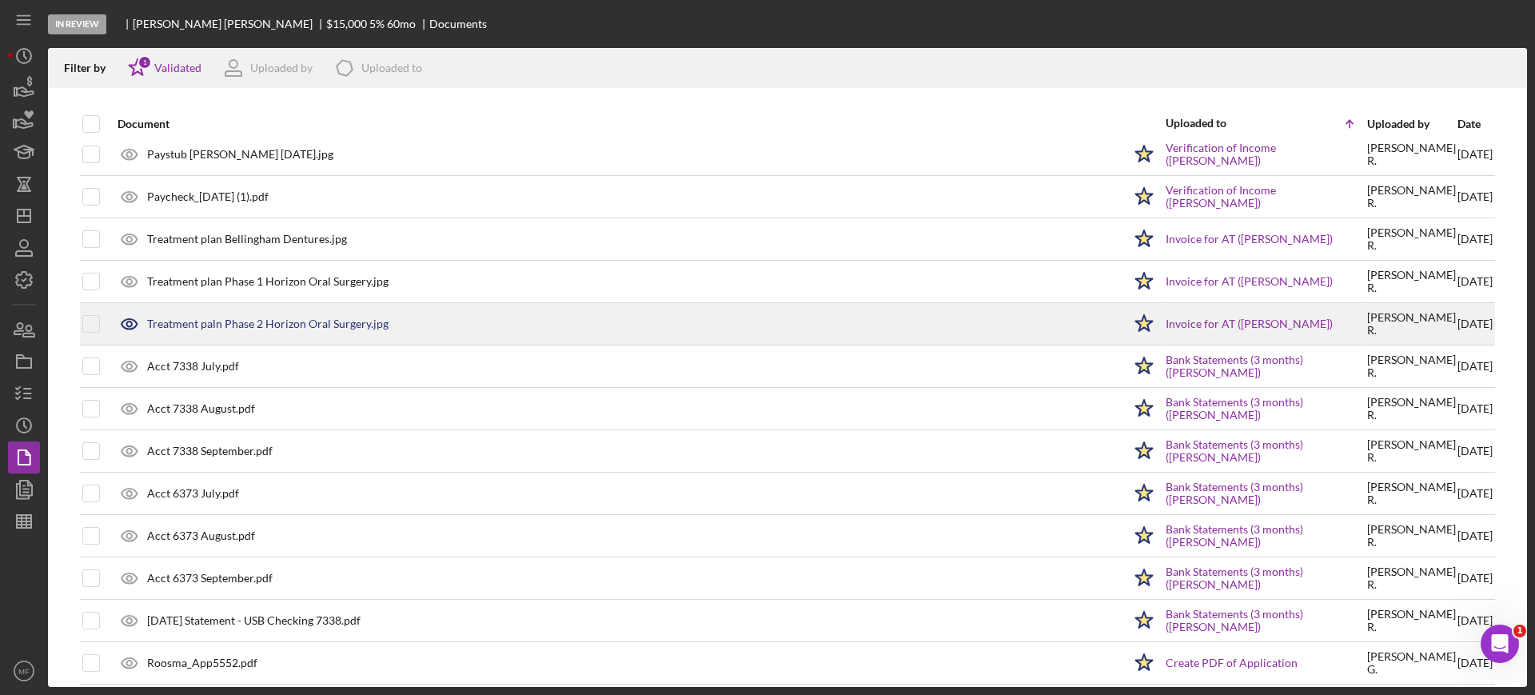
scroll to position [279, 0]
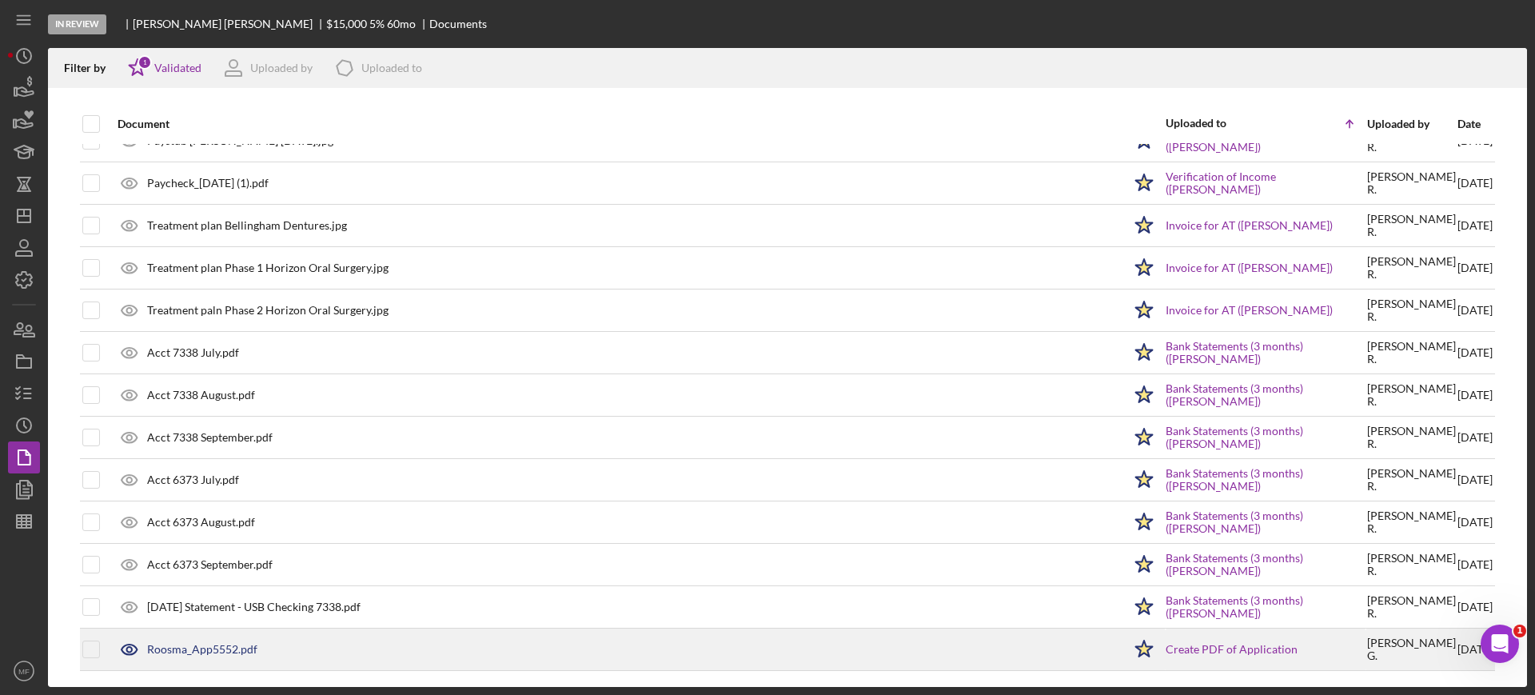
click at [225, 650] on div "Roosma_App5552.pdf" at bounding box center [202, 649] width 110 height 13
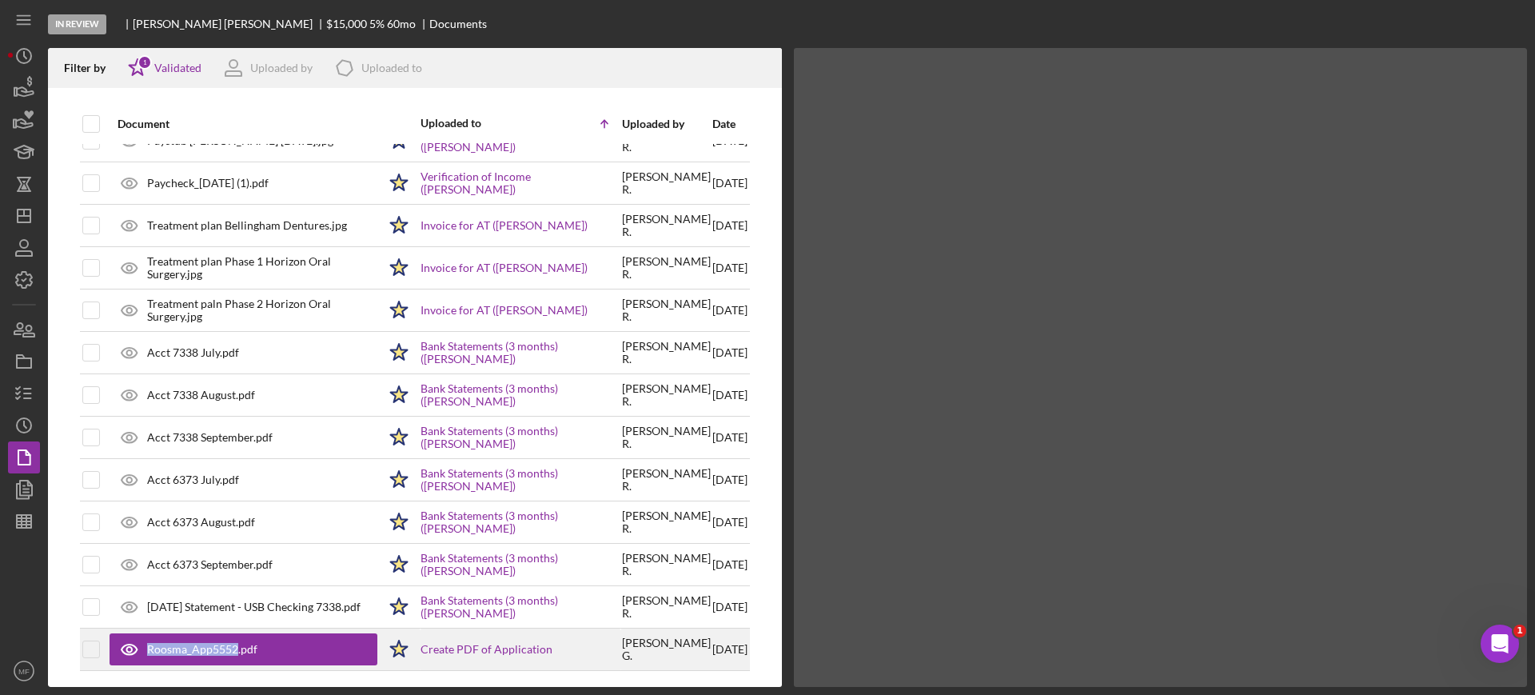
click at [225, 650] on div "Roosma_App5552.pdf" at bounding box center [202, 649] width 110 height 13
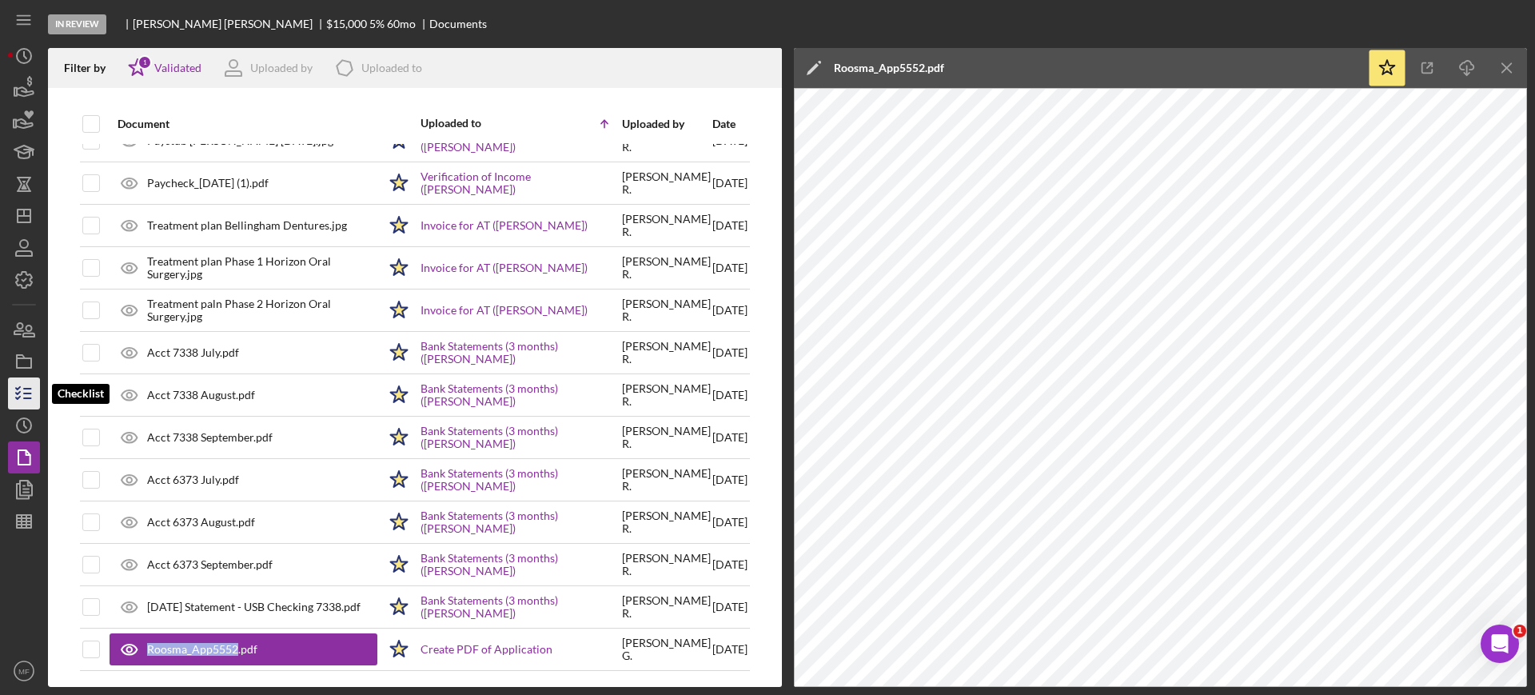
click at [26, 402] on icon "button" at bounding box center [24, 393] width 40 height 40
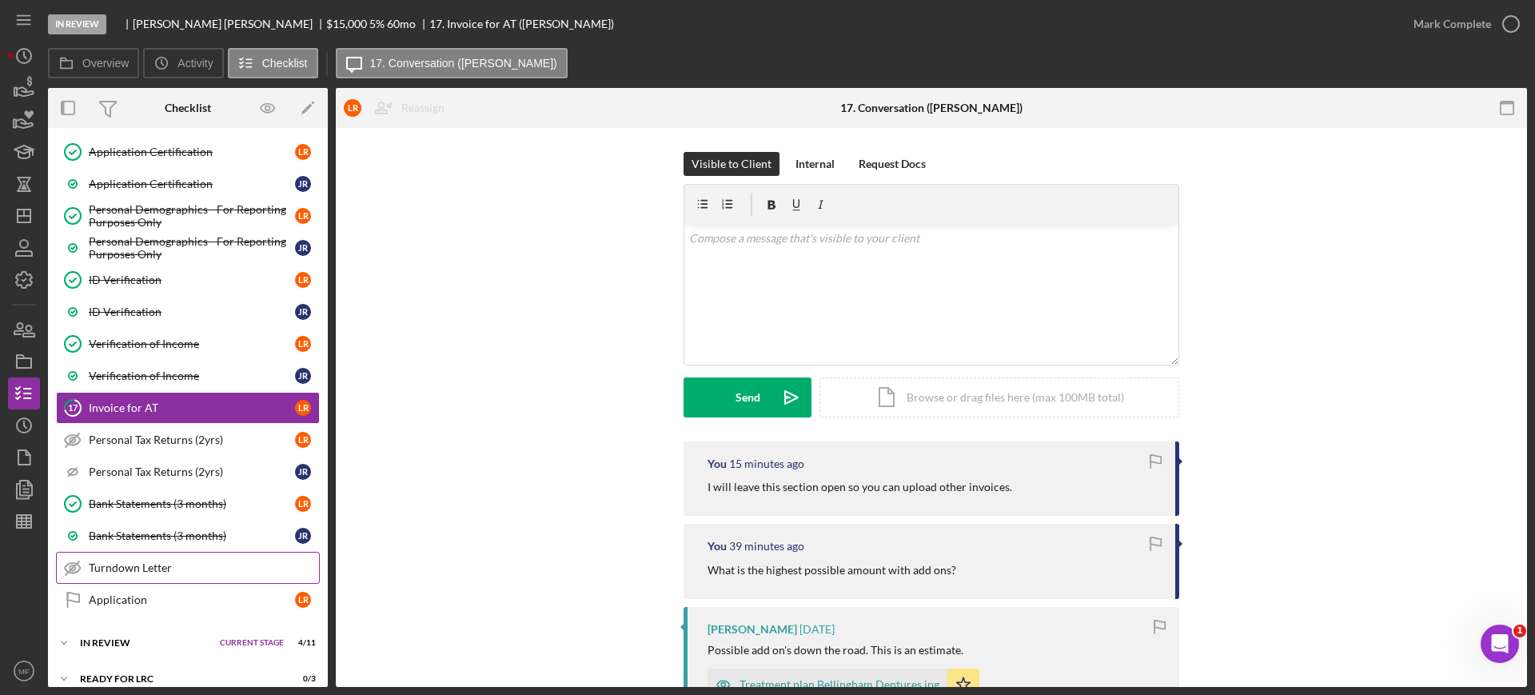
scroll to position [828, 0]
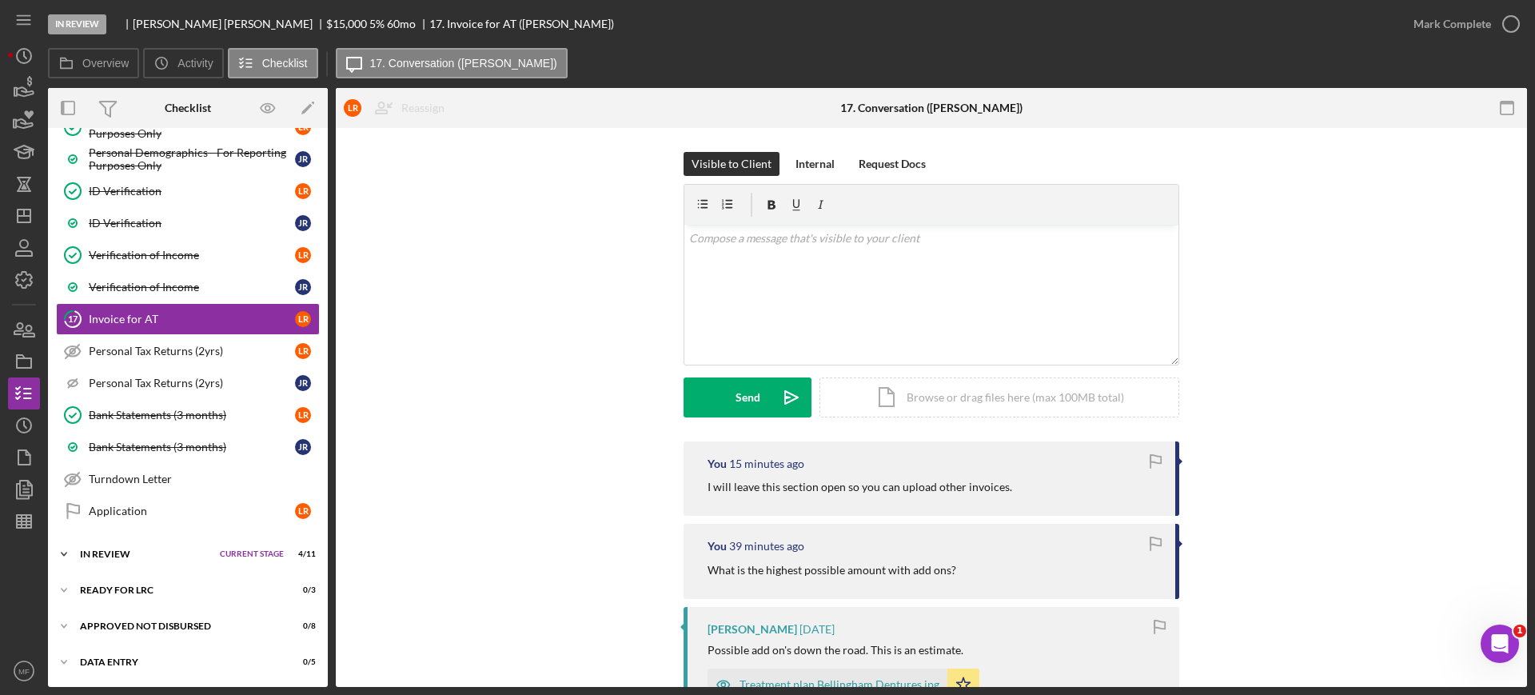
click at [155, 549] on div "In Review" at bounding box center [146, 554] width 132 height 10
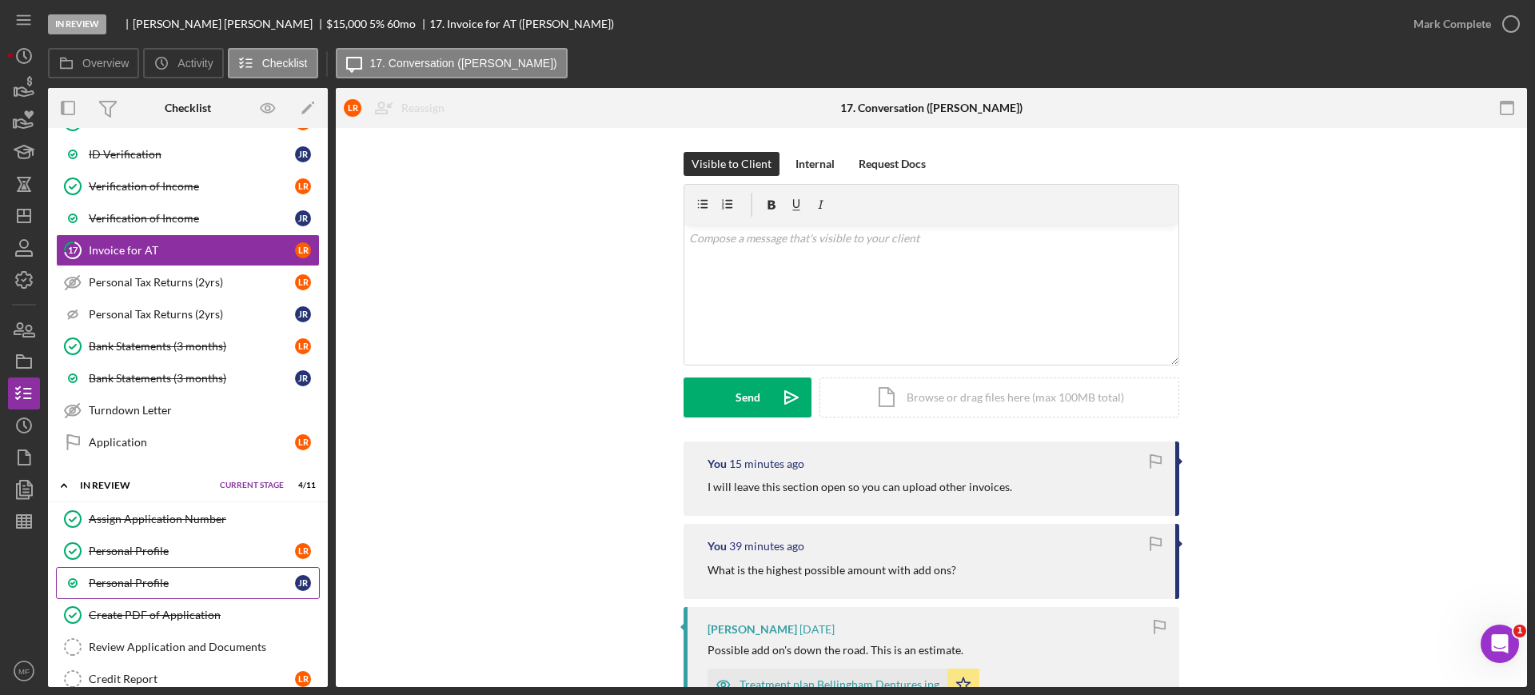
scroll to position [1028, 0]
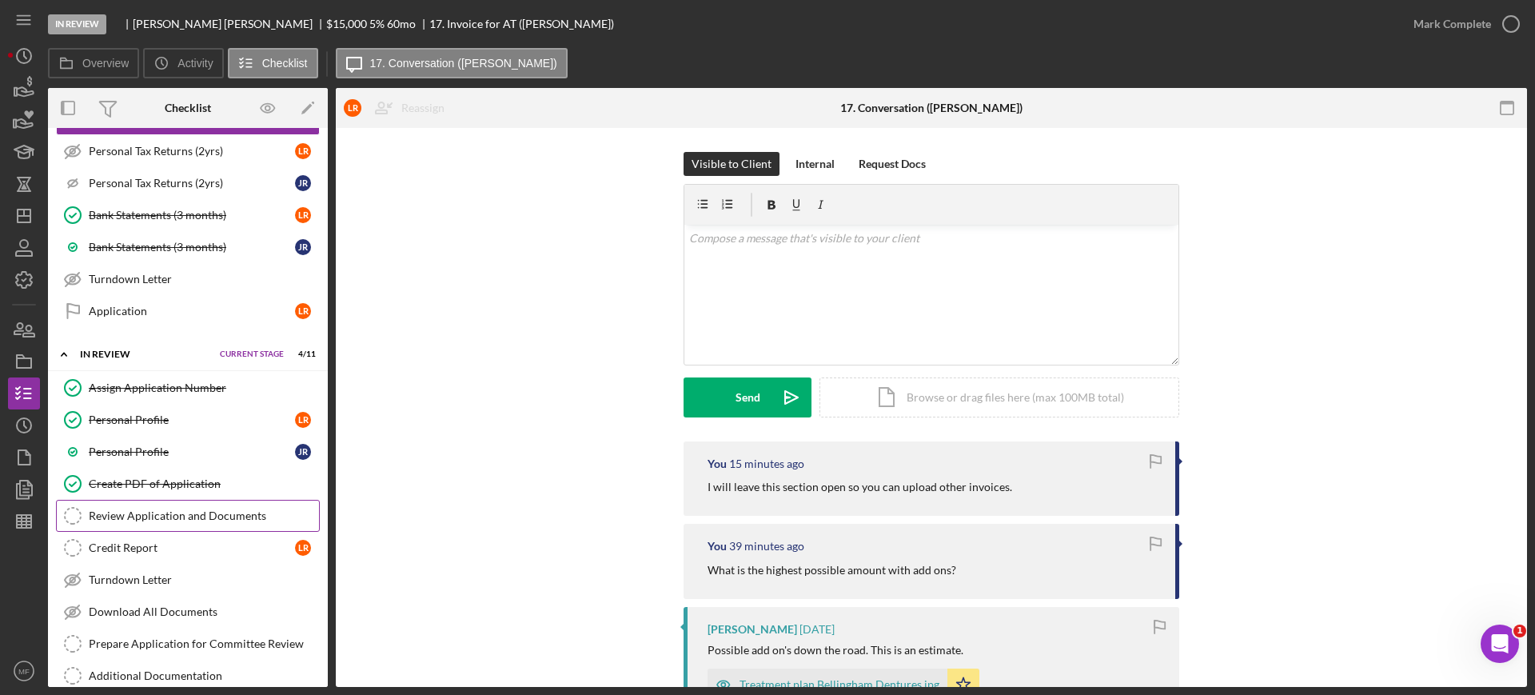
click at [173, 512] on div "Review Application and Documents" at bounding box center [204, 515] width 230 height 13
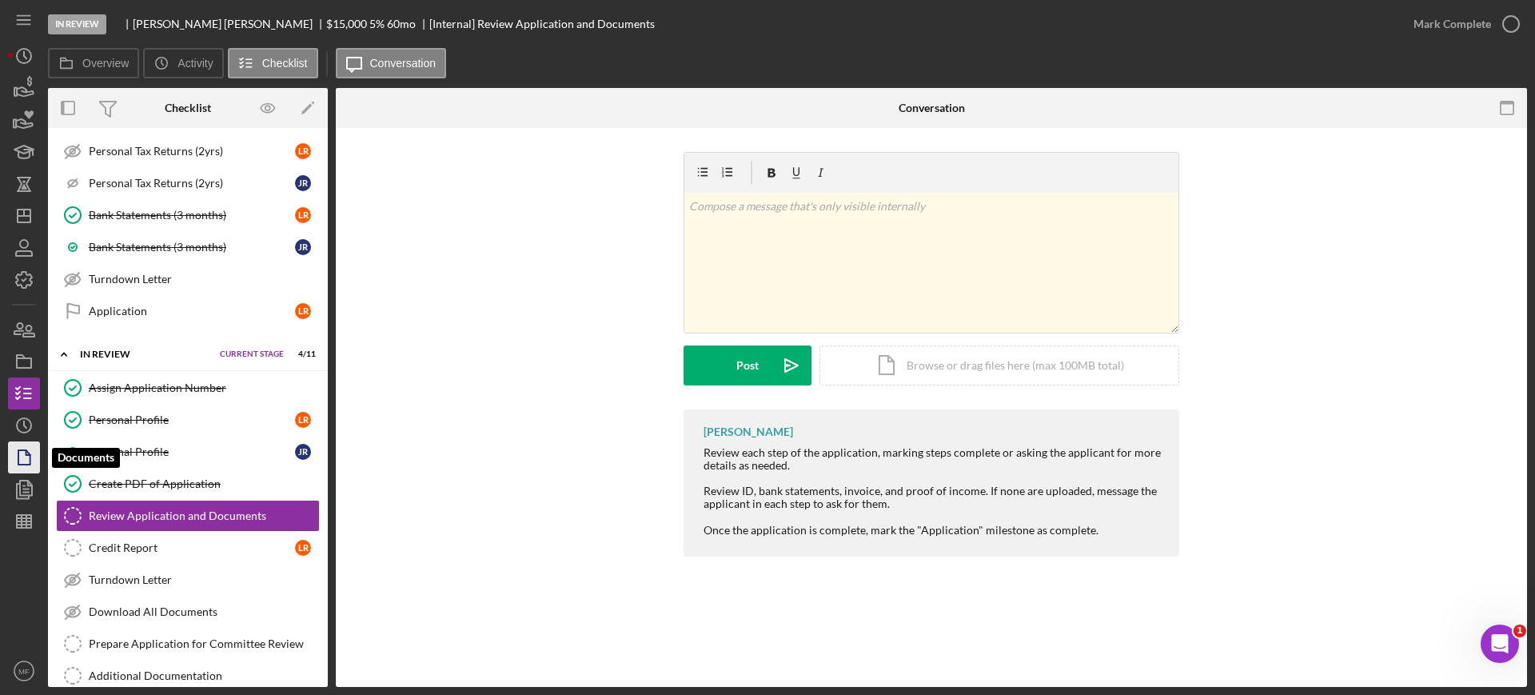
click at [30, 459] on polygon "button" at bounding box center [24, 457] width 12 height 14
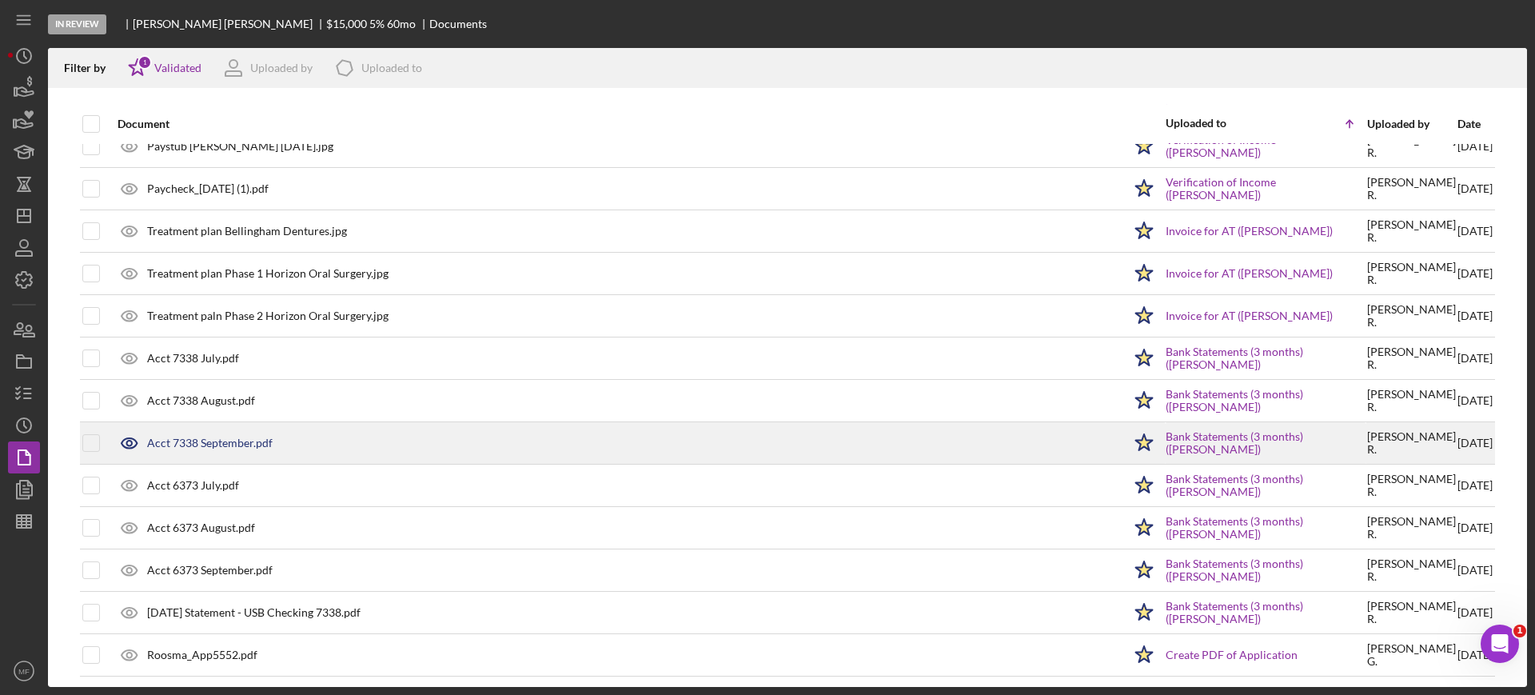
scroll to position [279, 0]
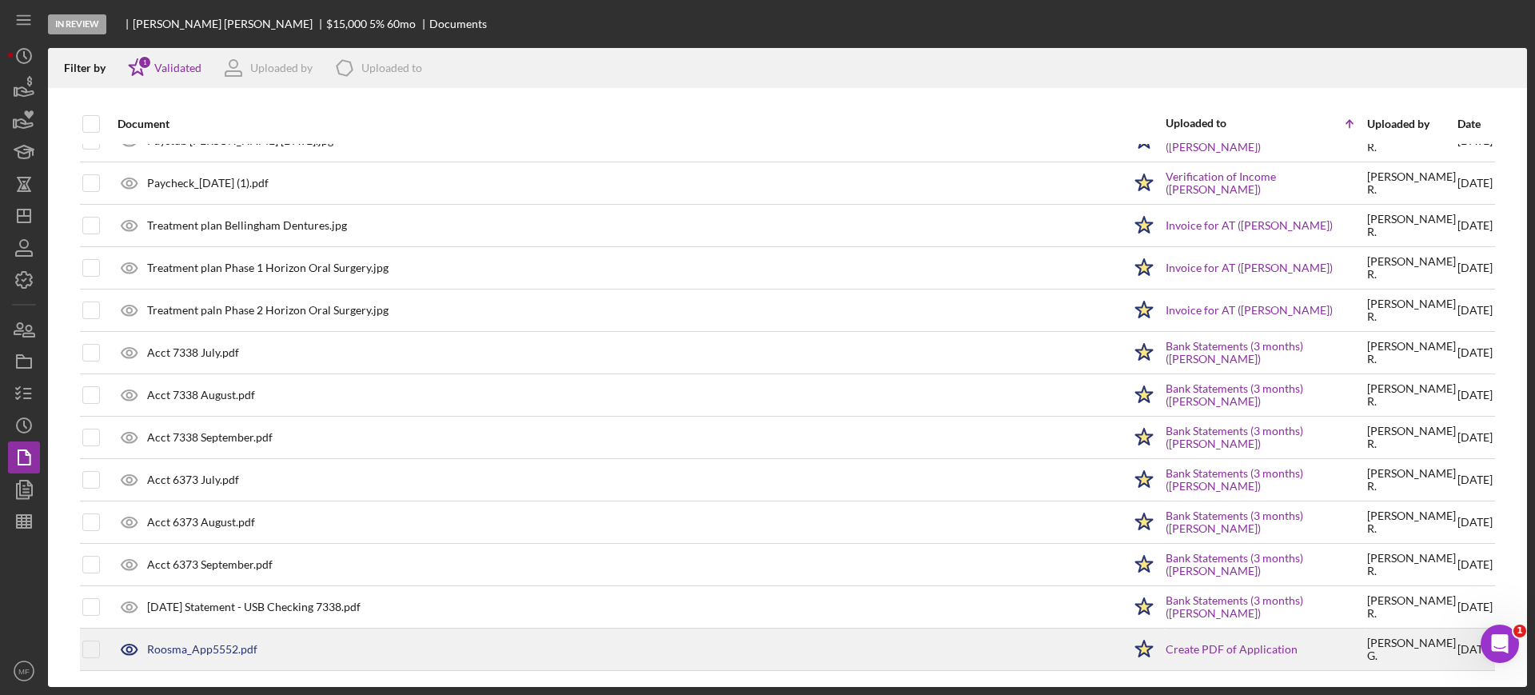
click at [213, 645] on div "Roosma_App5552.pdf" at bounding box center [202, 649] width 110 height 13
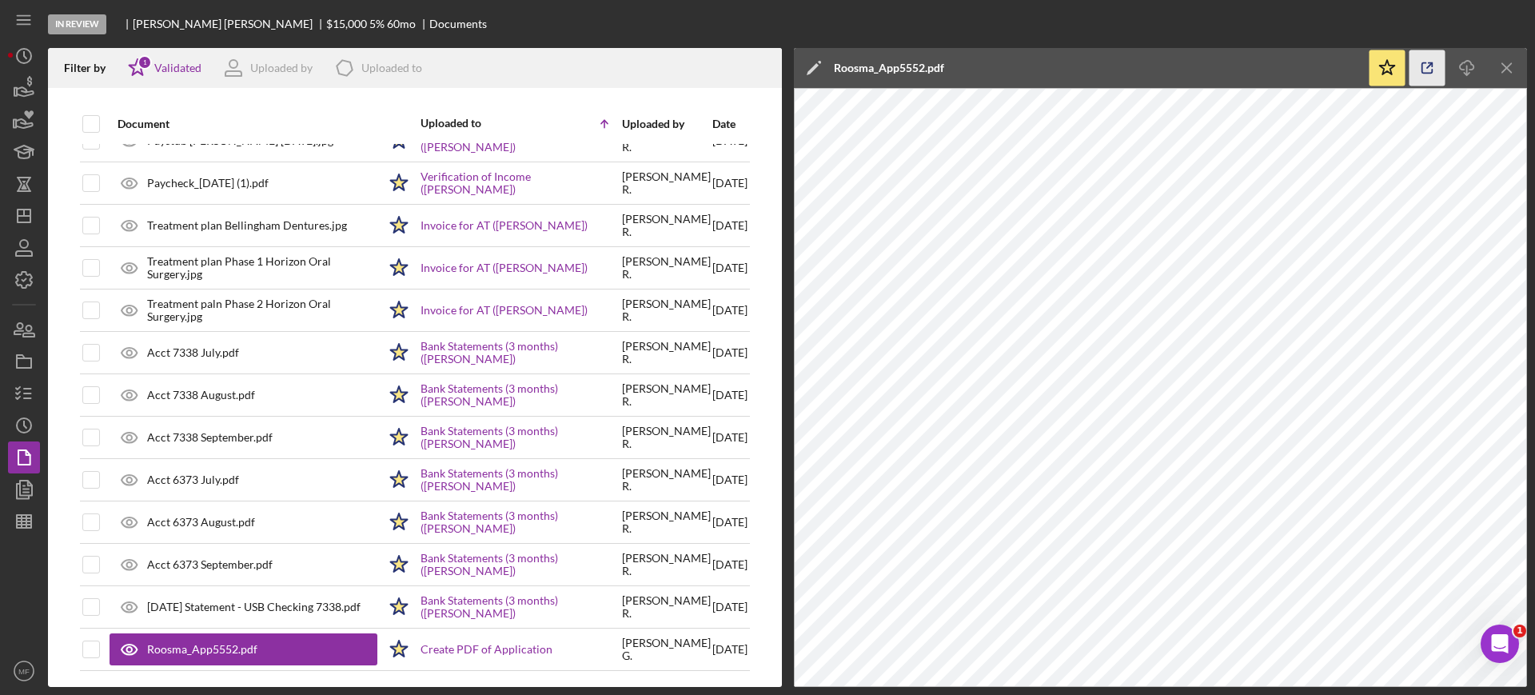
click at [1426, 68] on icon "button" at bounding box center [1427, 68] width 36 height 36
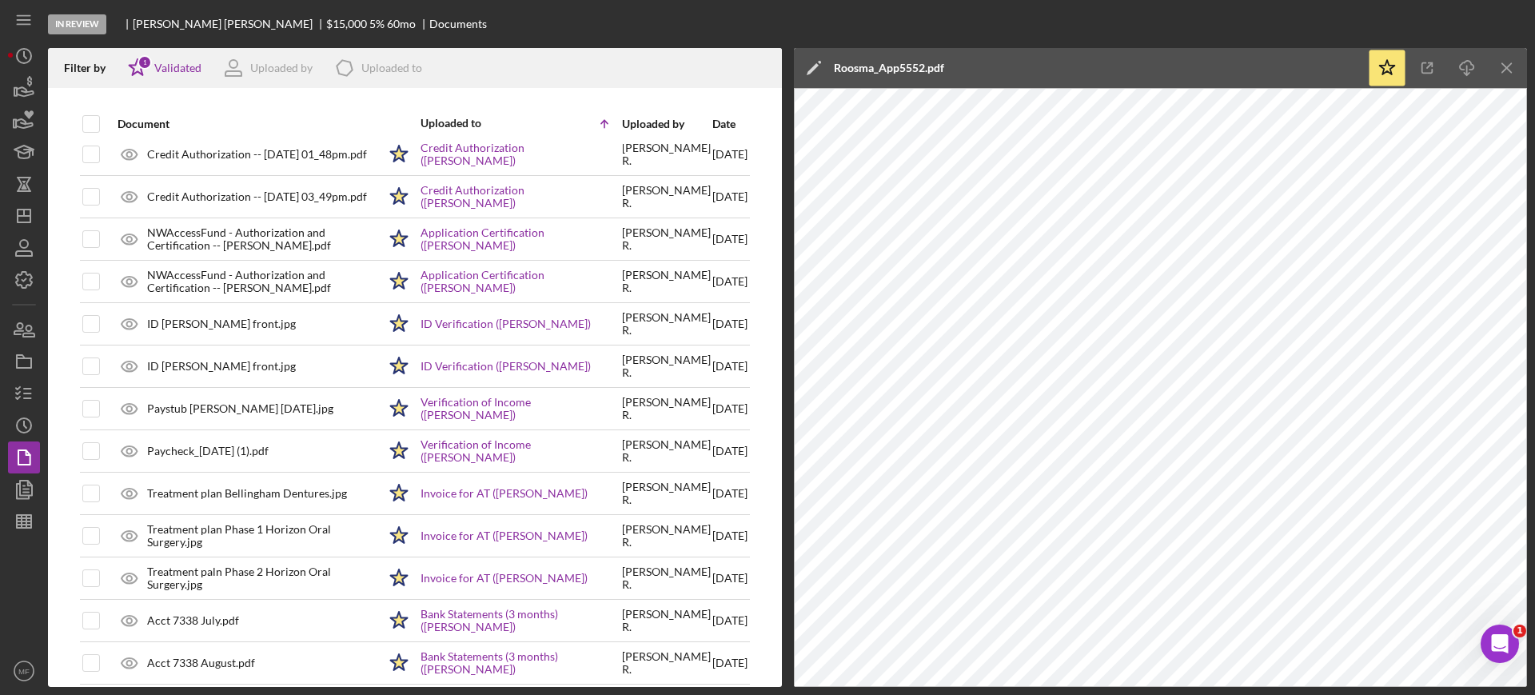
scroll to position [0, 0]
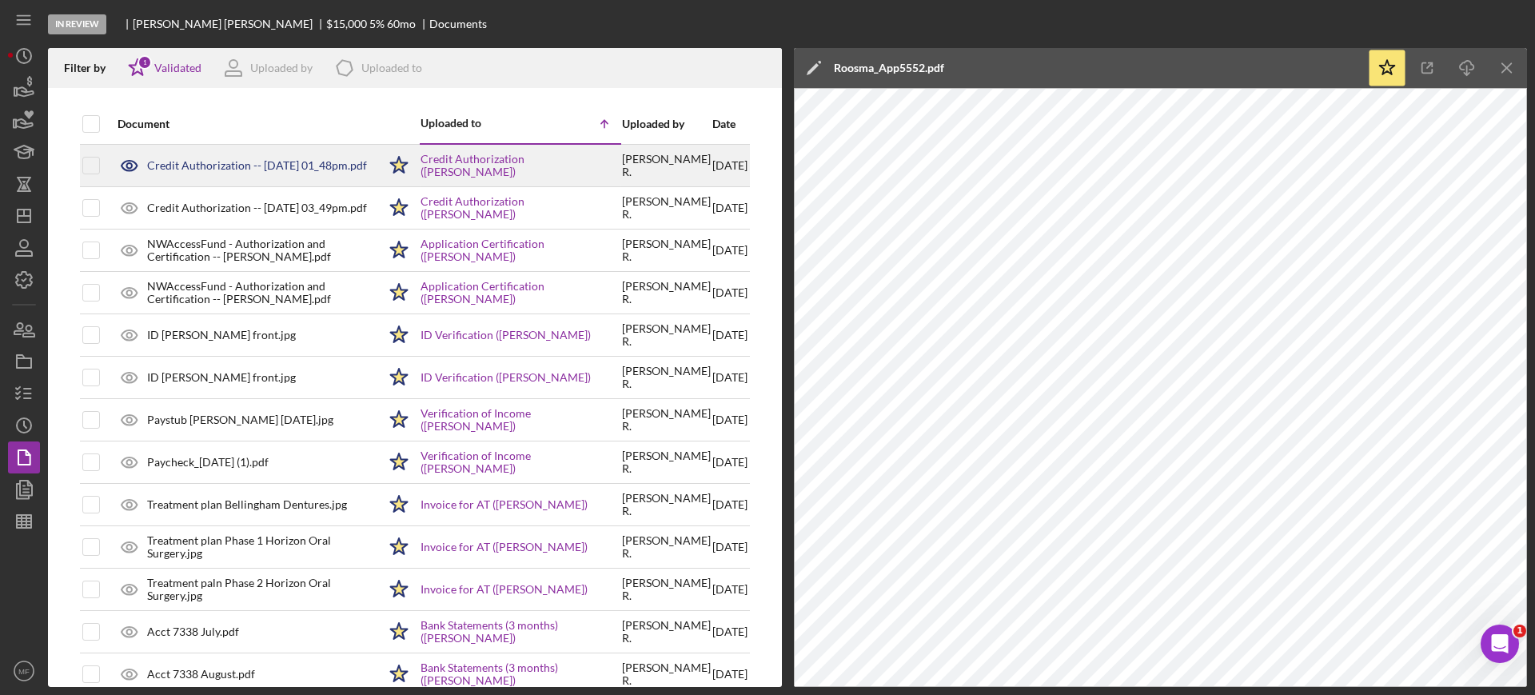
click at [268, 159] on div "Credit Authorization -- 2025-09-23 01_48pm.pdf" at bounding box center [257, 165] width 220 height 13
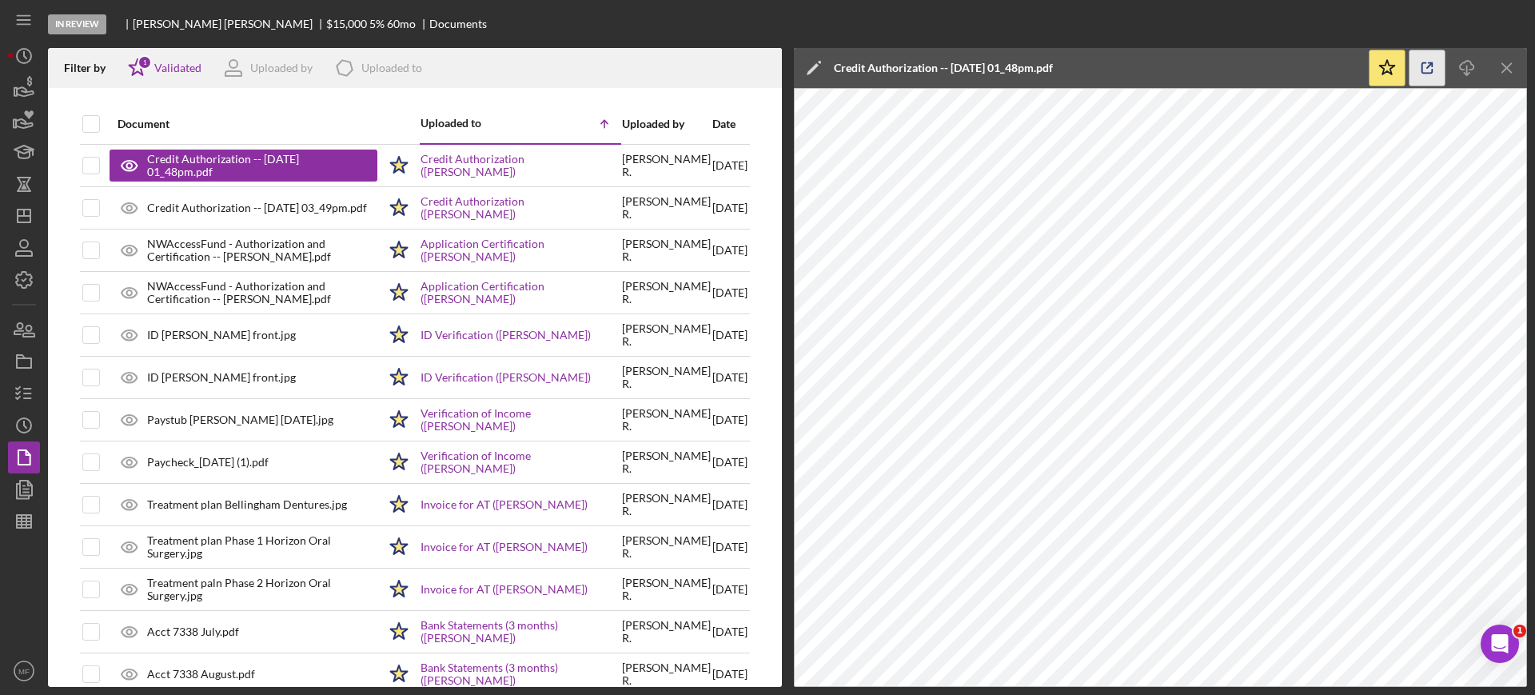
click at [1427, 62] on icon "button" at bounding box center [1427, 68] width 36 height 36
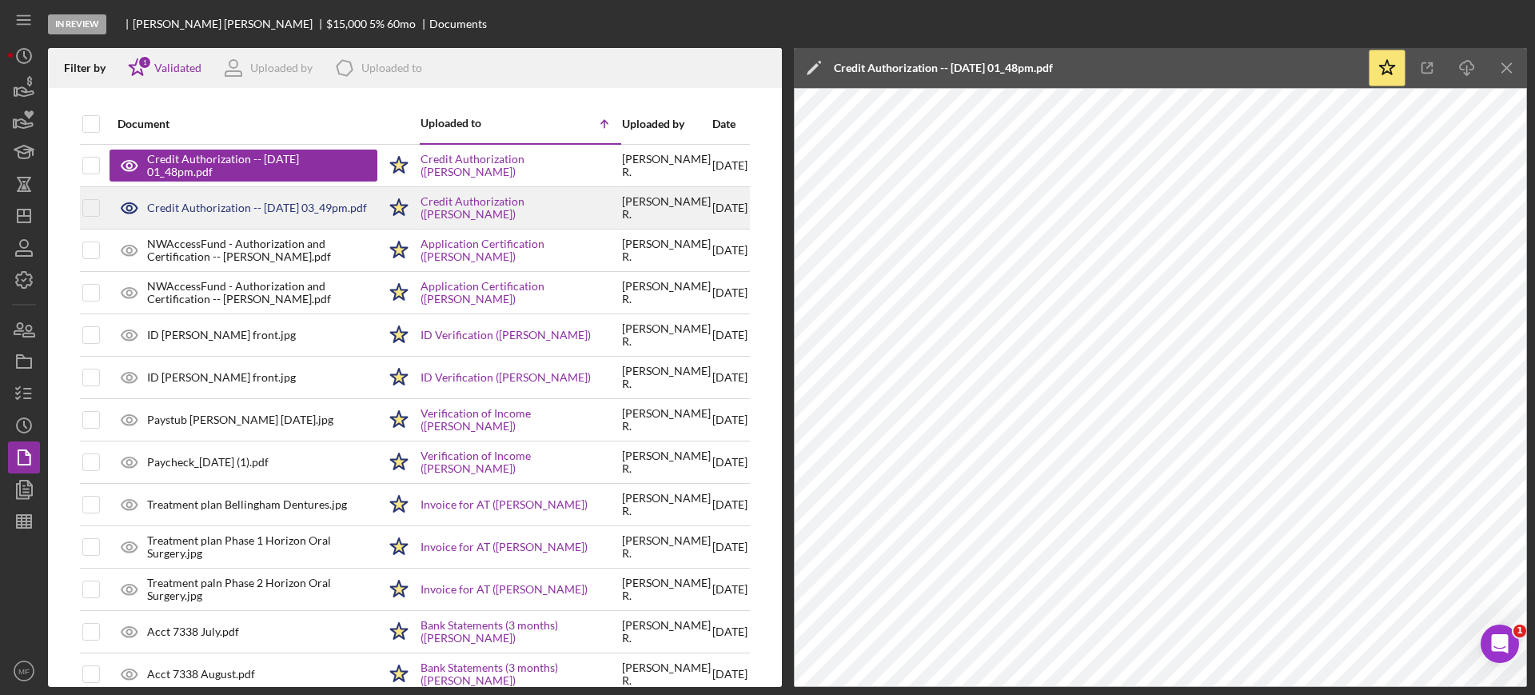
click at [253, 209] on div "Credit Authorization -- [DATE] 03_49pm.pdf" at bounding box center [257, 207] width 220 height 13
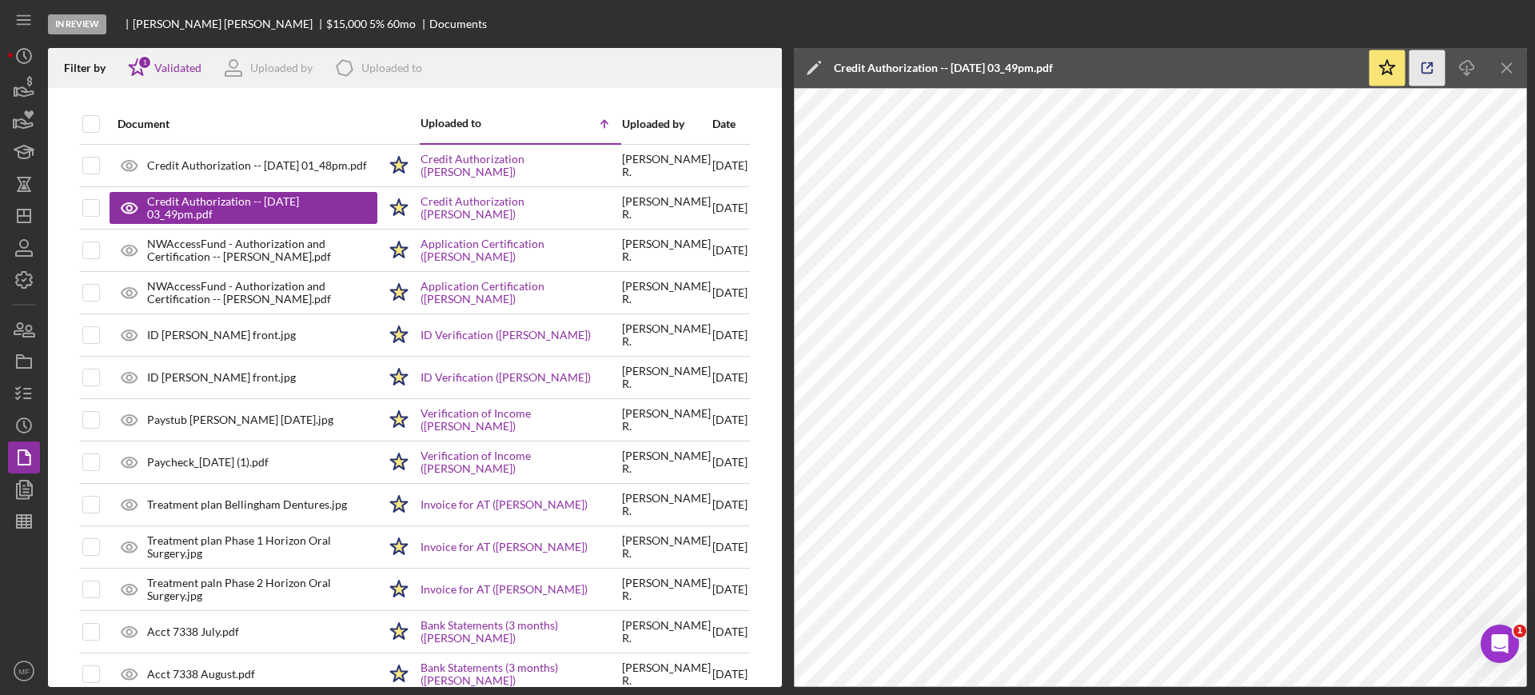
click at [1423, 66] on icon "button" at bounding box center [1427, 68] width 36 height 36
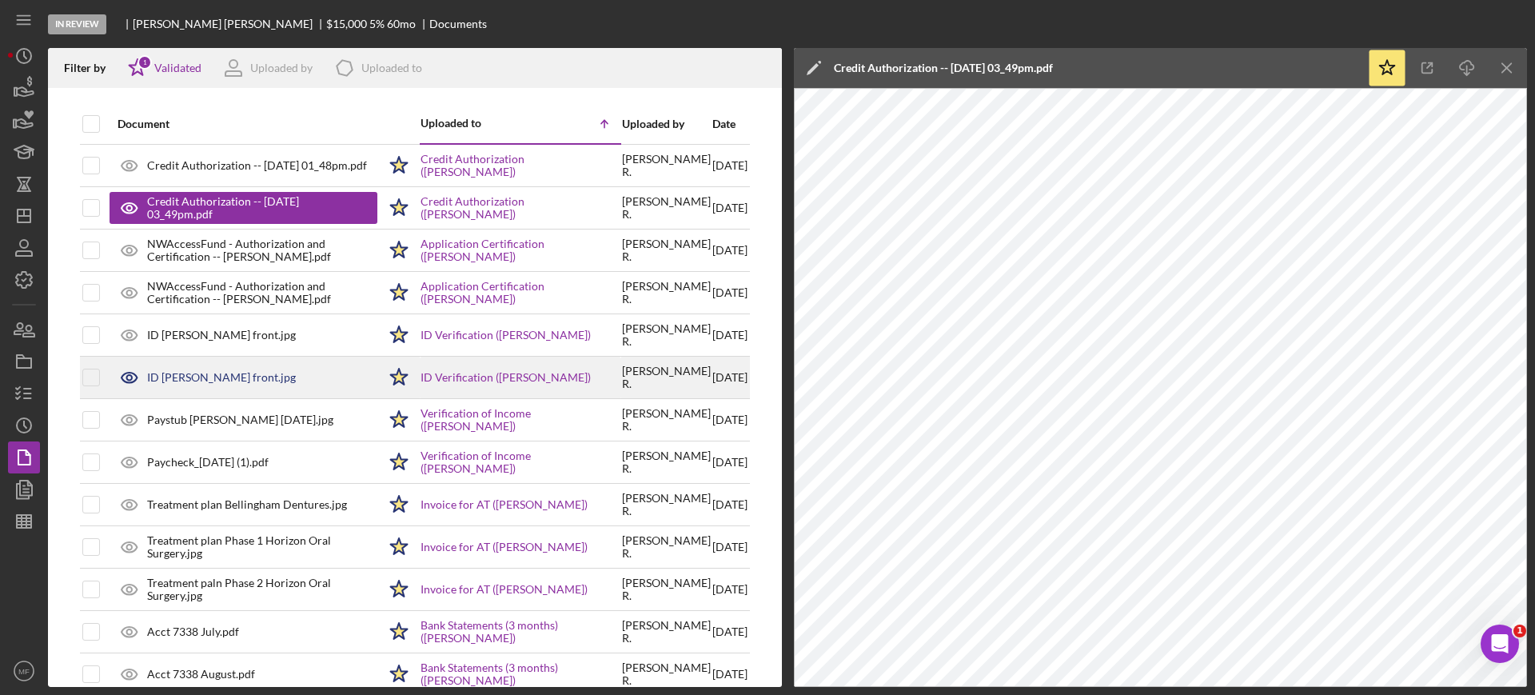
click at [209, 380] on div "ID Jacquelyn front.jpg" at bounding box center [221, 377] width 149 height 13
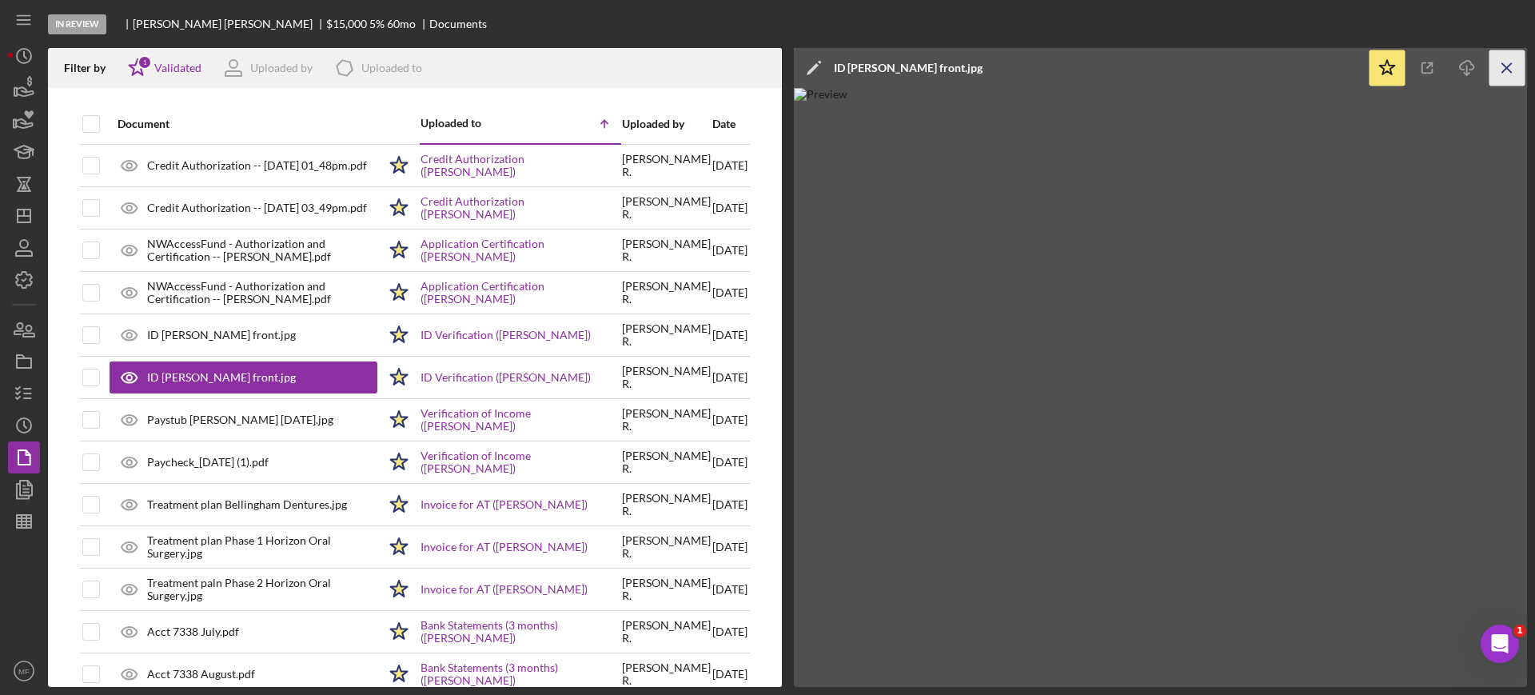
click at [1501, 78] on icon "Icon/Menu Close" at bounding box center [1507, 68] width 36 height 36
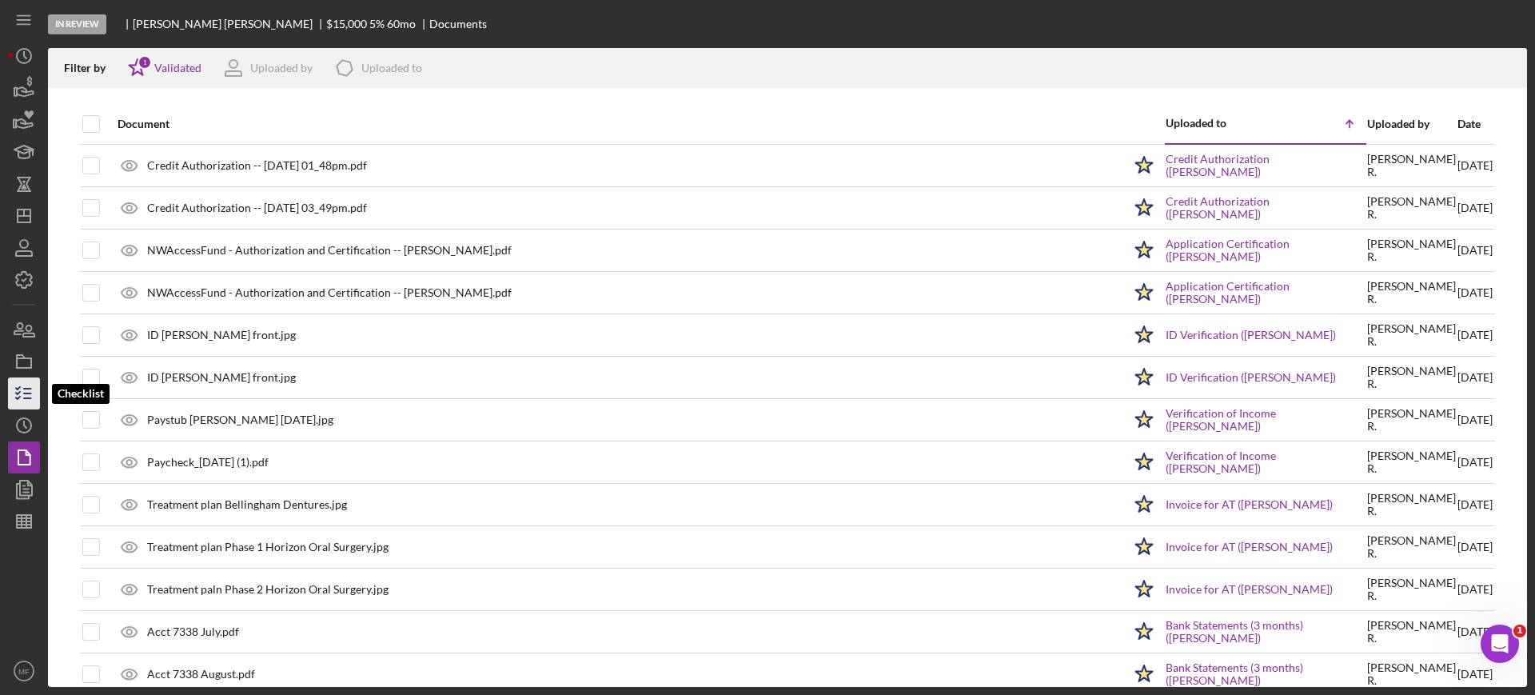
click at [33, 388] on icon "button" at bounding box center [24, 393] width 40 height 40
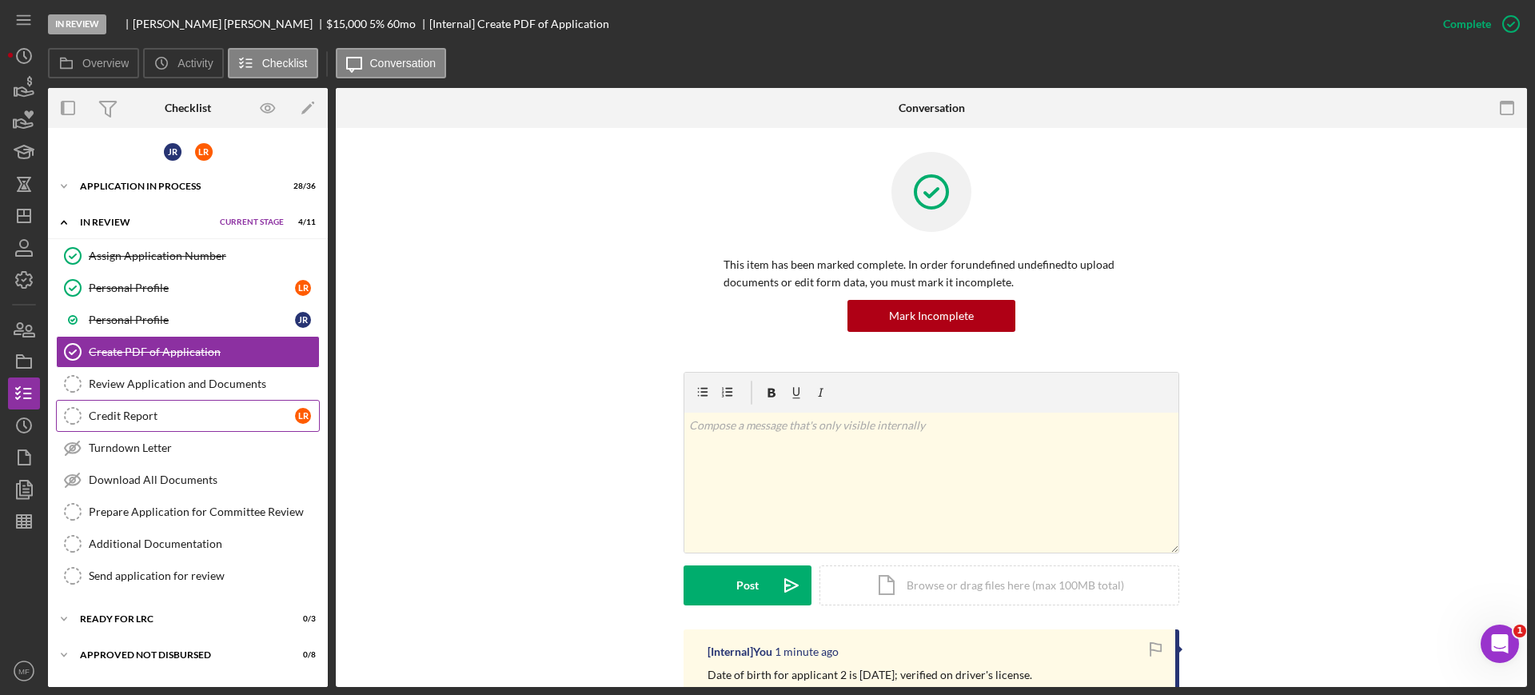
click at [116, 417] on div "Credit Report" at bounding box center [192, 415] width 206 height 13
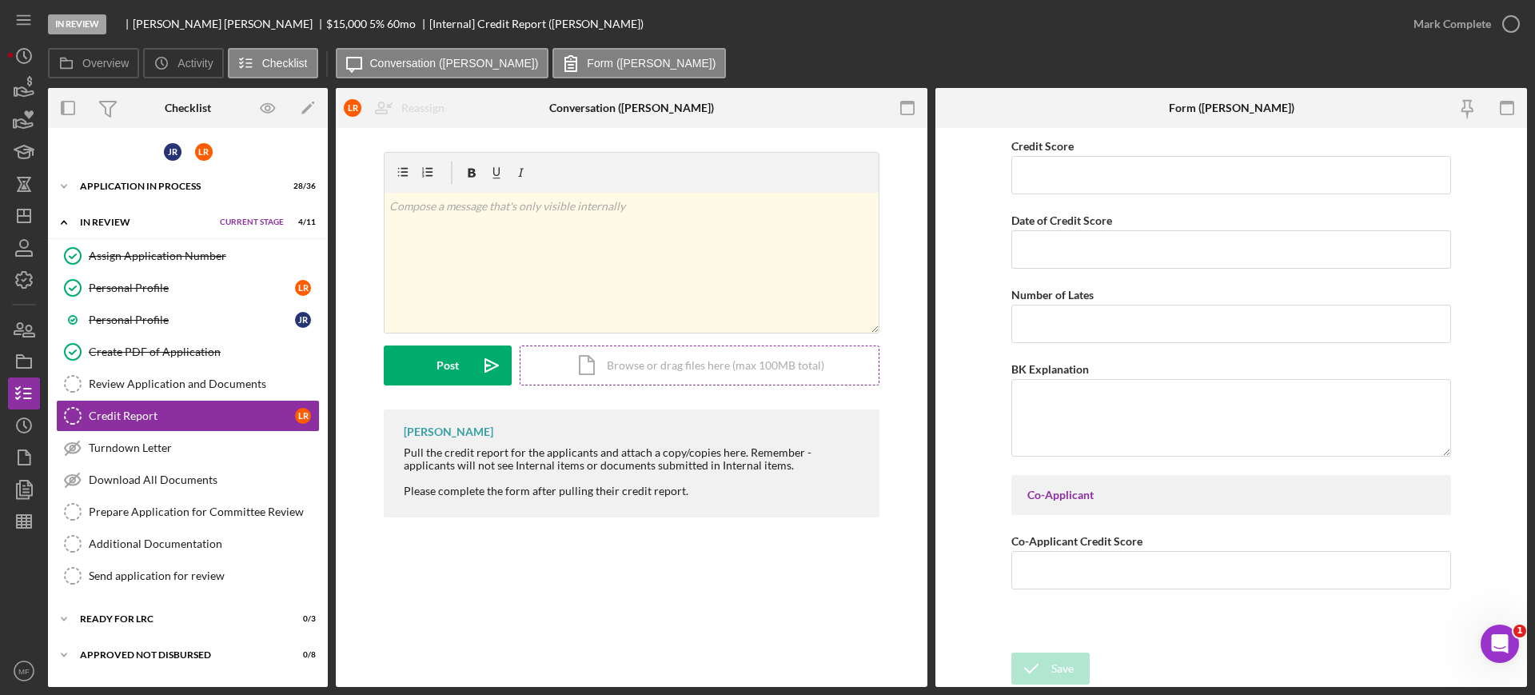
click at [665, 360] on div "Icon/Document Browse or drag files here (max 100MB total) Tap to choose files o…" at bounding box center [700, 365] width 360 height 40
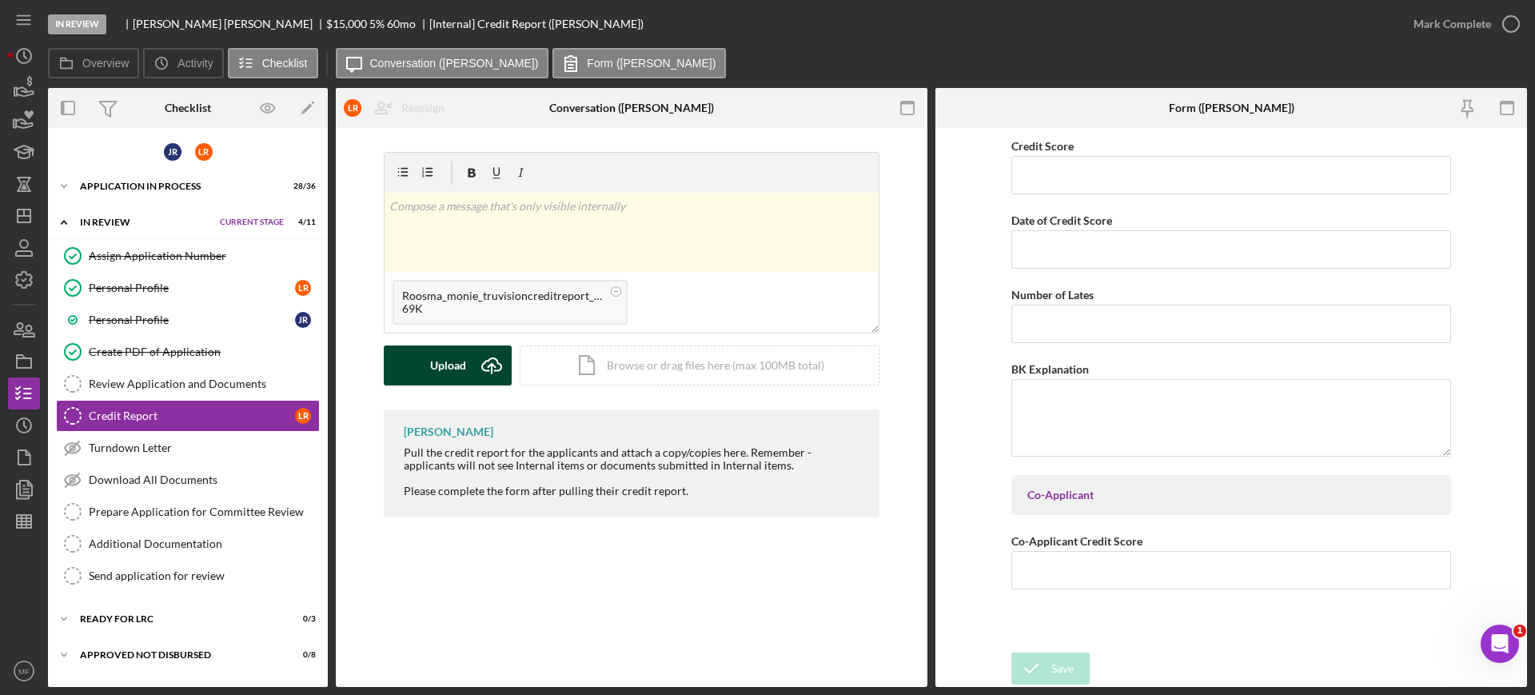
click at [451, 370] on div "Upload" at bounding box center [448, 365] width 36 height 40
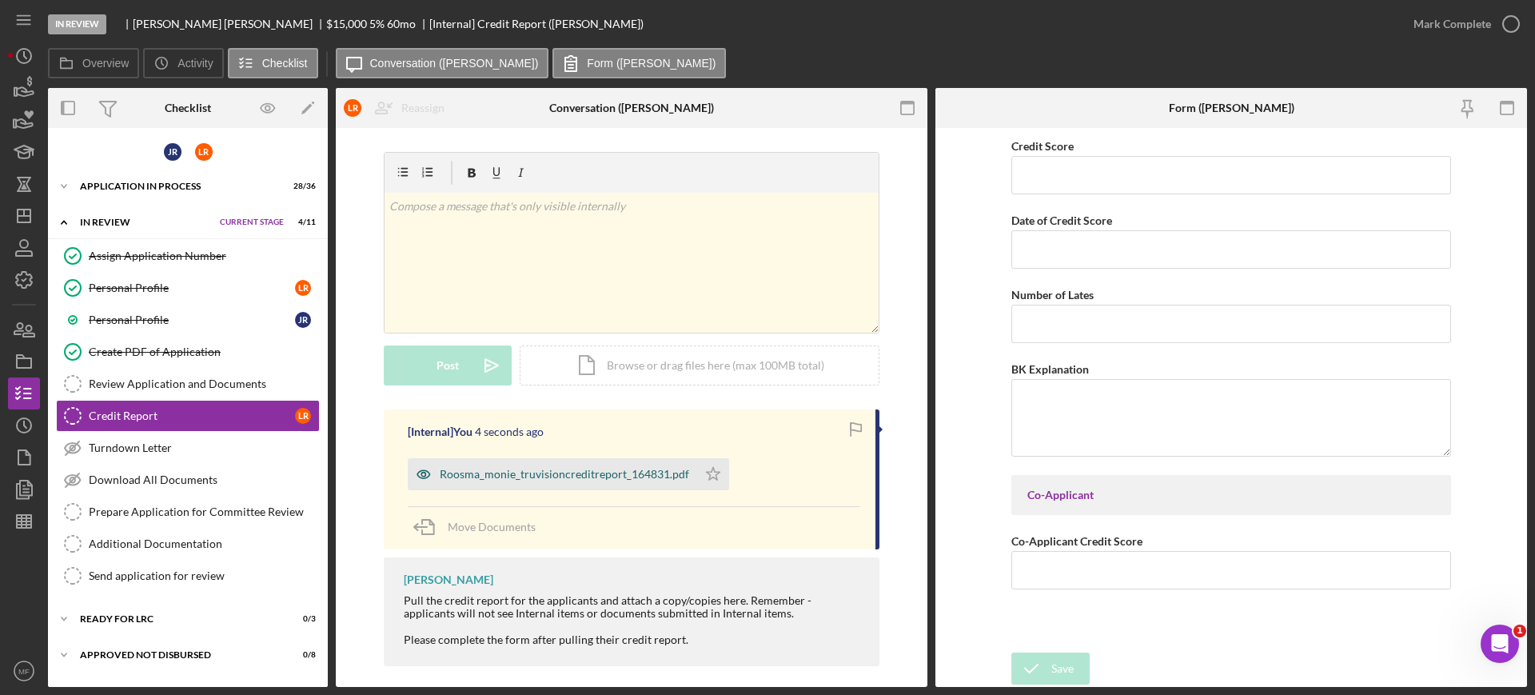
click at [572, 478] on div "Roosma_monie_truvisioncreditreport_164831.pdf" at bounding box center [564, 474] width 249 height 13
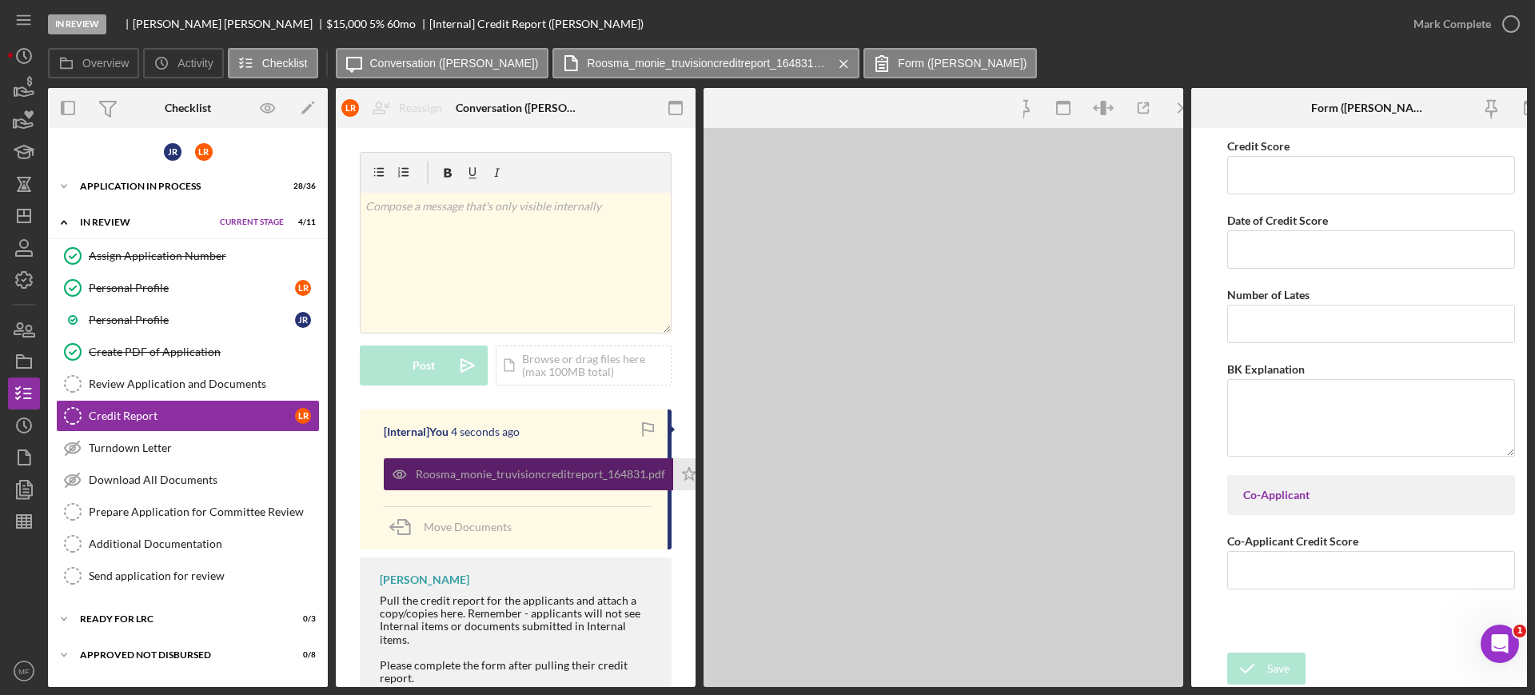
click at [572, 478] on div "Roosma_monie_truvisioncreditreport_164831.pdf" at bounding box center [540, 474] width 249 height 13
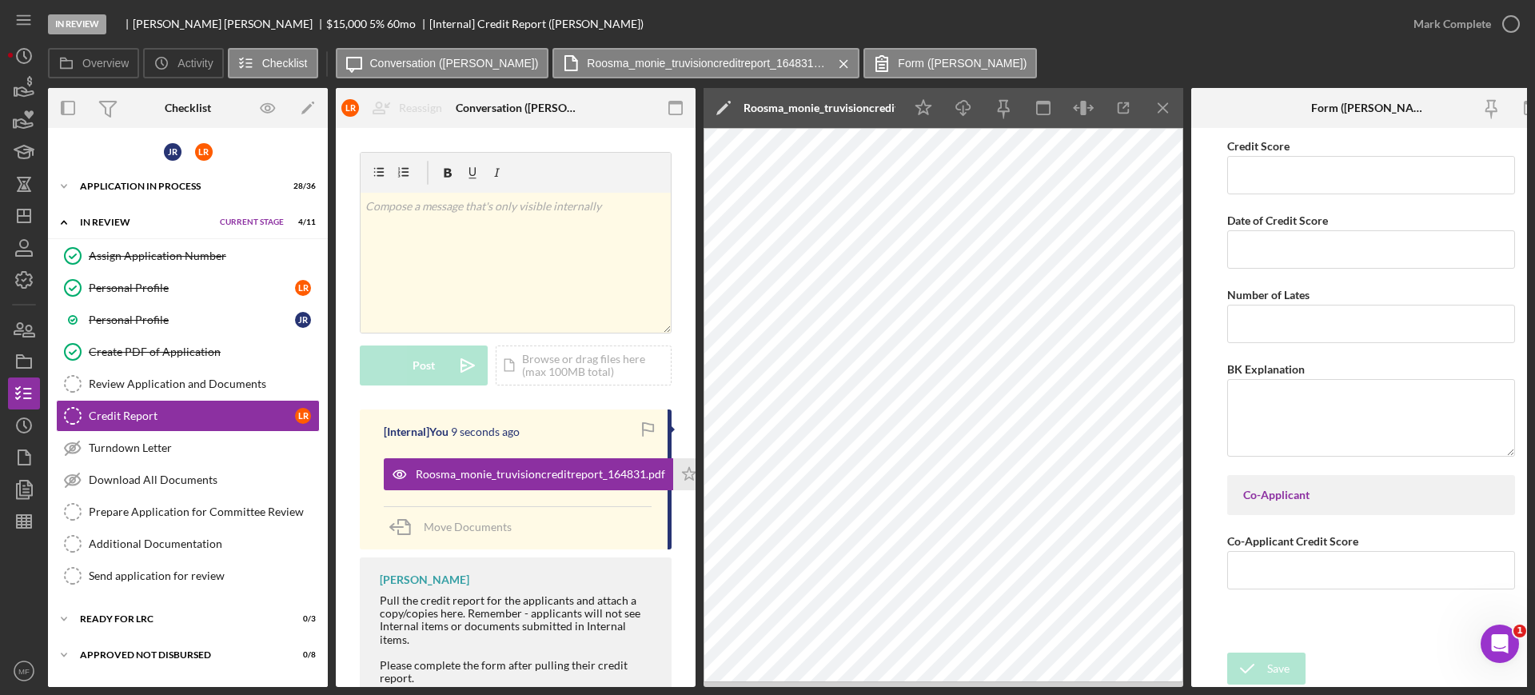
scroll to position [0, 24]
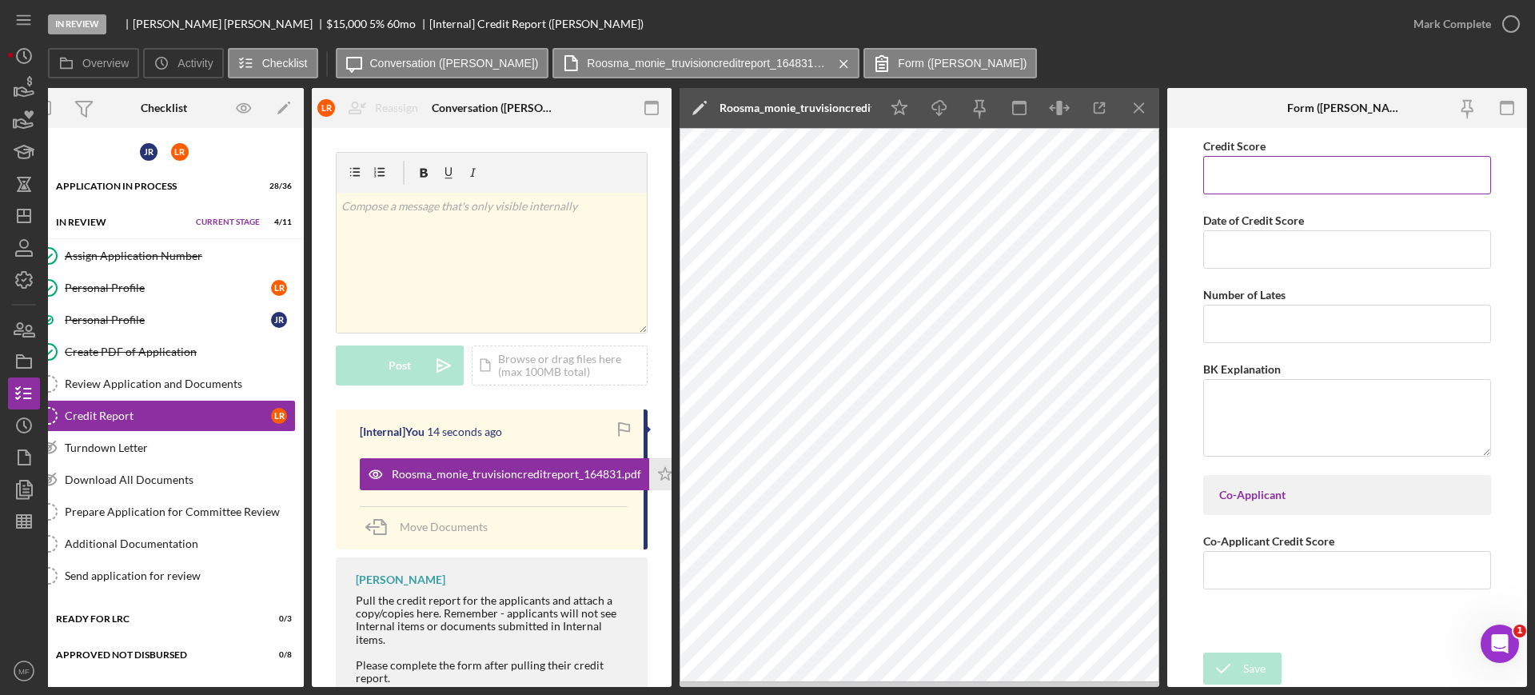
click at [1286, 175] on input "Credit Score" at bounding box center [1347, 175] width 288 height 38
type input "722"
click at [1265, 242] on input "Date of Credit Score" at bounding box center [1347, 249] width 288 height 38
type input "09/26/2025"
click at [1294, 310] on input "Number of Lates" at bounding box center [1347, 324] width 288 height 38
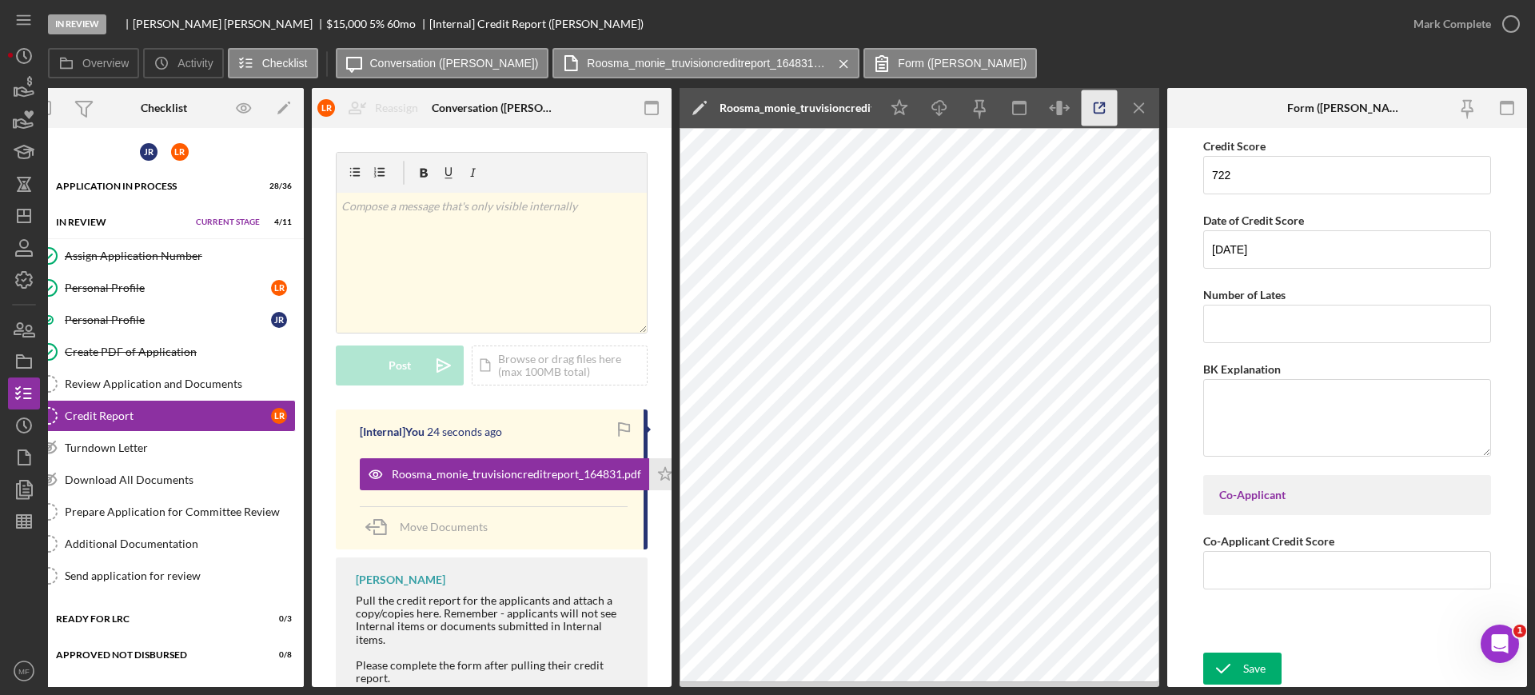
click at [1092, 107] on icon "button" at bounding box center [1099, 108] width 36 height 36
click at [1249, 349] on div "Credit Score 722 Date of Credit Score 09/26/2025 Number of Lates BK Explanation…" at bounding box center [1347, 390] width 288 height 508
click at [1261, 332] on input "Number of Lates" at bounding box center [1347, 324] width 288 height 38
type input "0"
click at [1303, 572] on input "Co-Applicant Credit Score" at bounding box center [1347, 570] width 288 height 38
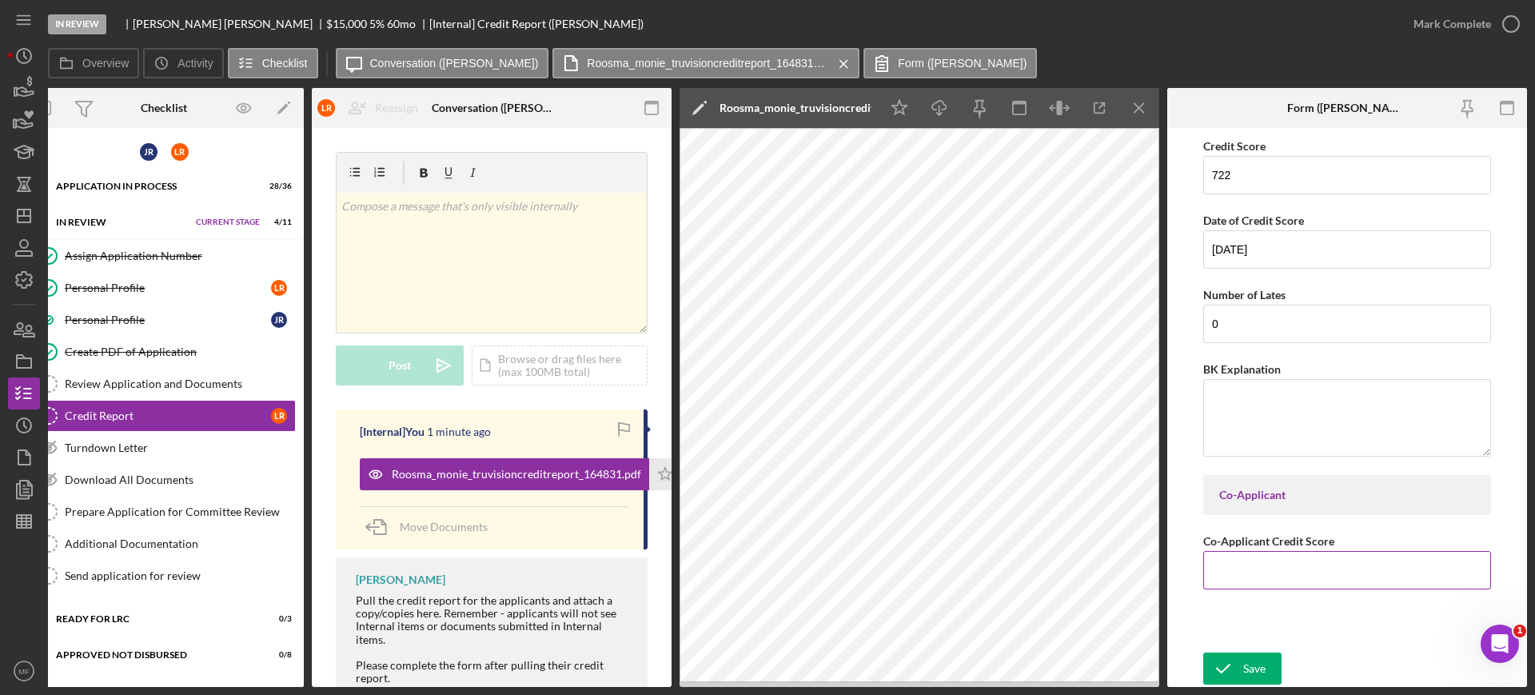
click at [1287, 561] on input "Co-Applicant Credit Score" at bounding box center [1347, 570] width 288 height 38
type input "716"
click at [1242, 671] on button "Save" at bounding box center [1242, 668] width 78 height 32
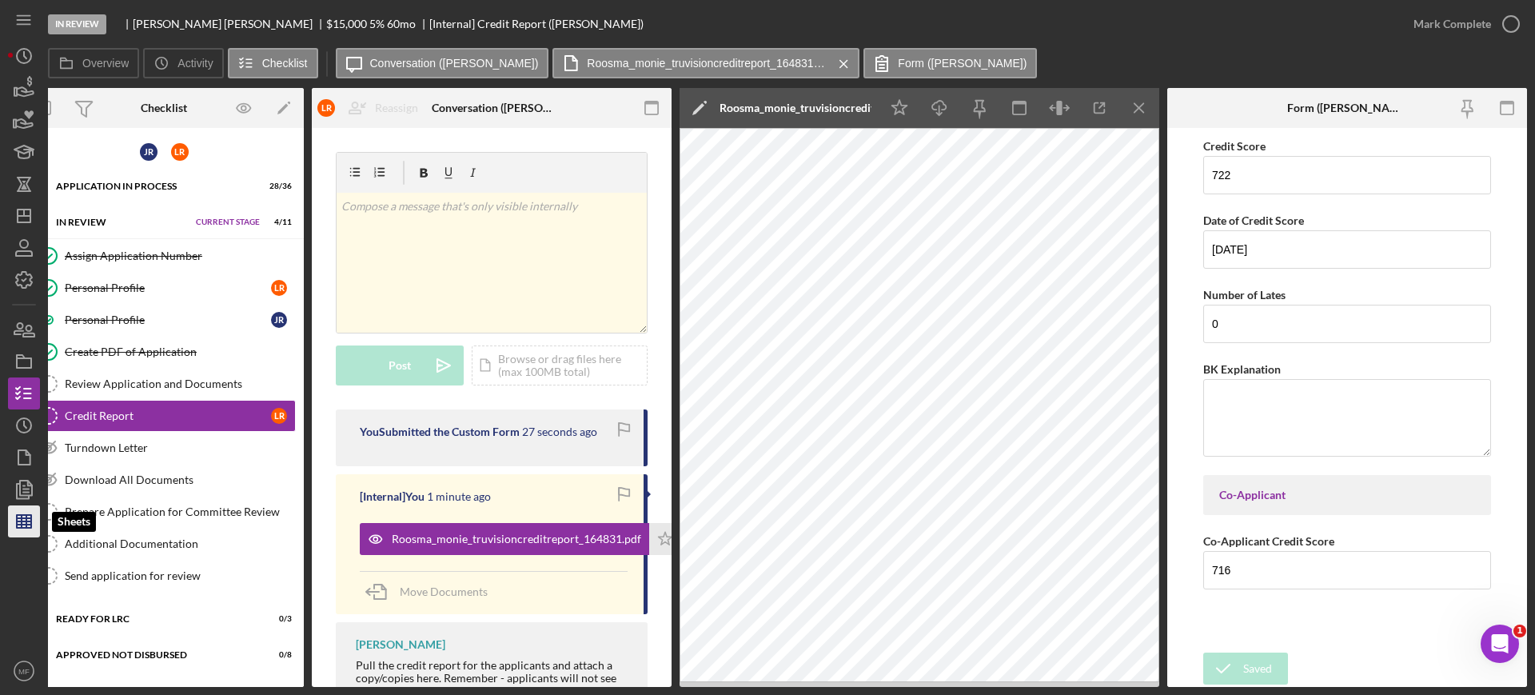
click at [19, 524] on line "button" at bounding box center [24, 524] width 14 height 0
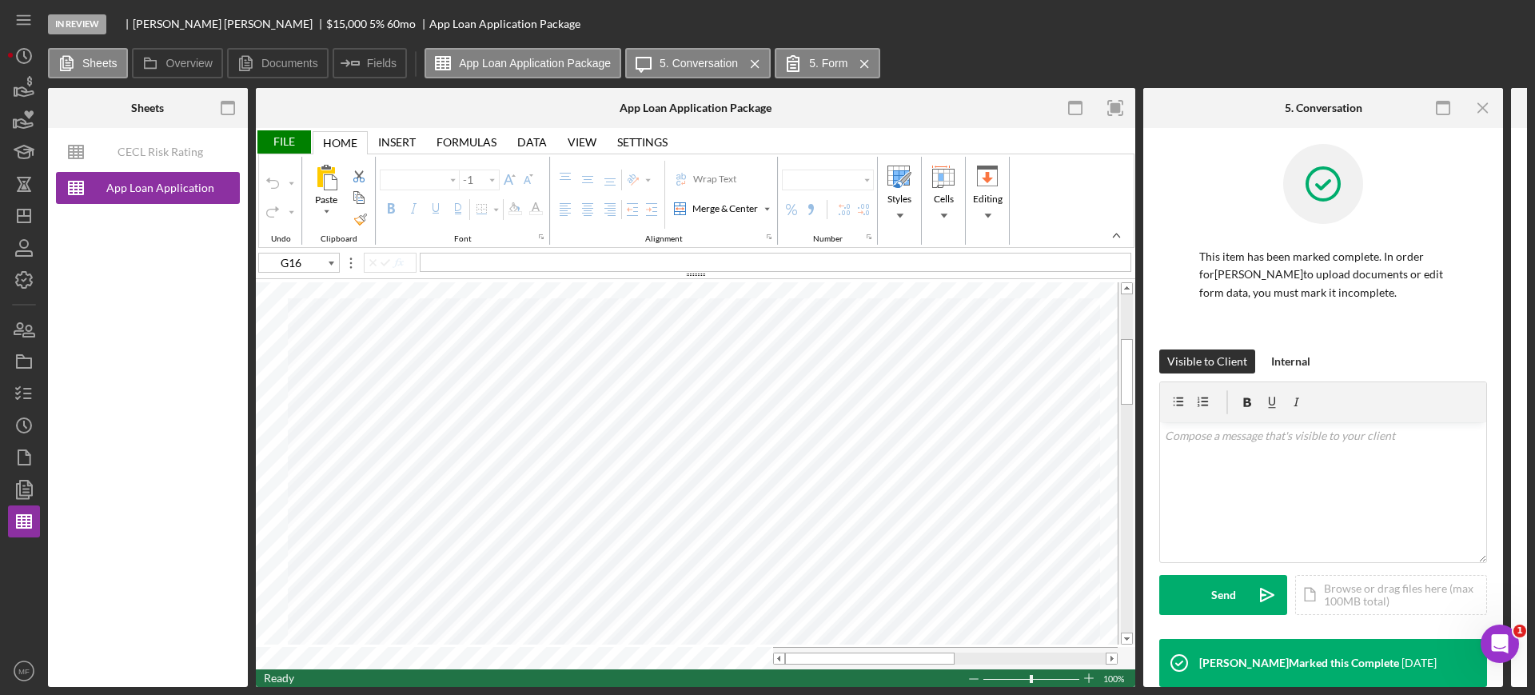
type input "Arial"
type input "10"
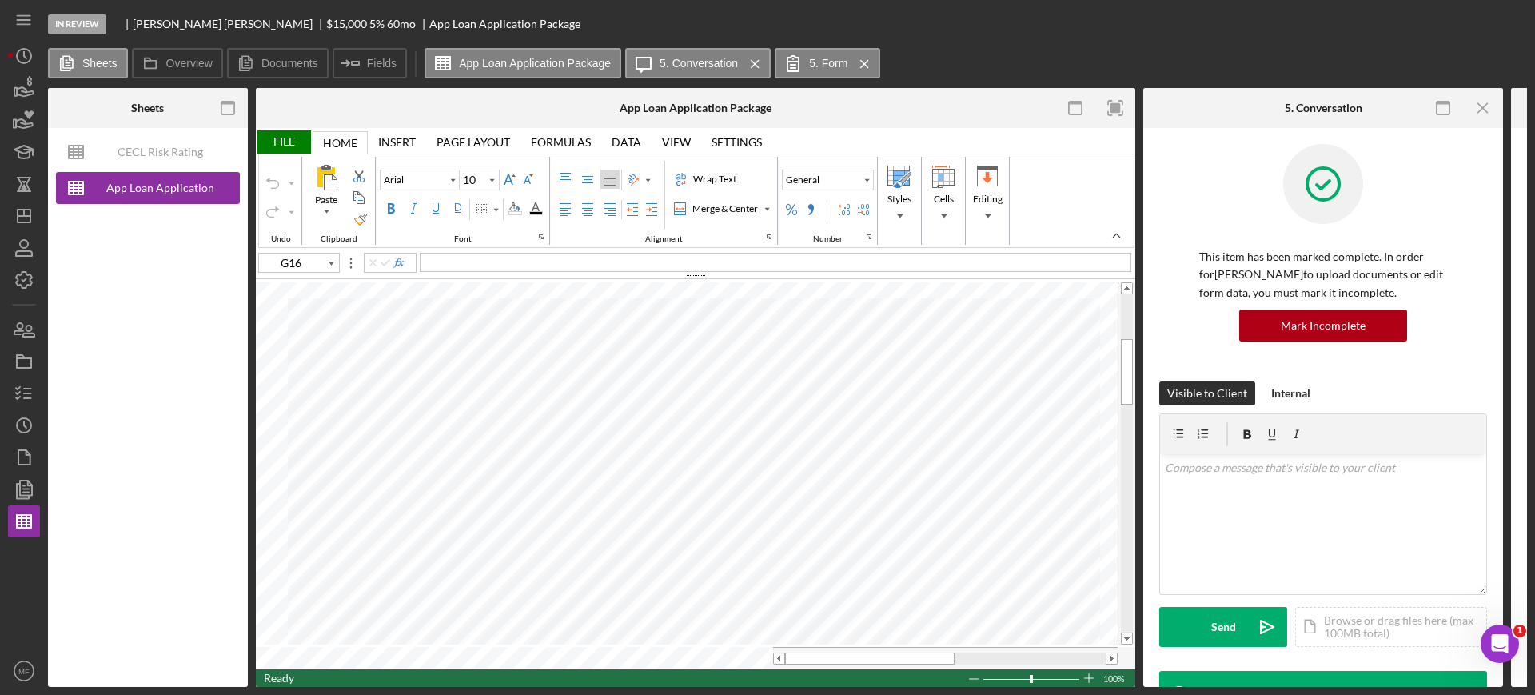
type input "L7"
type input "Calibri"
type input "11"
type input "A4"
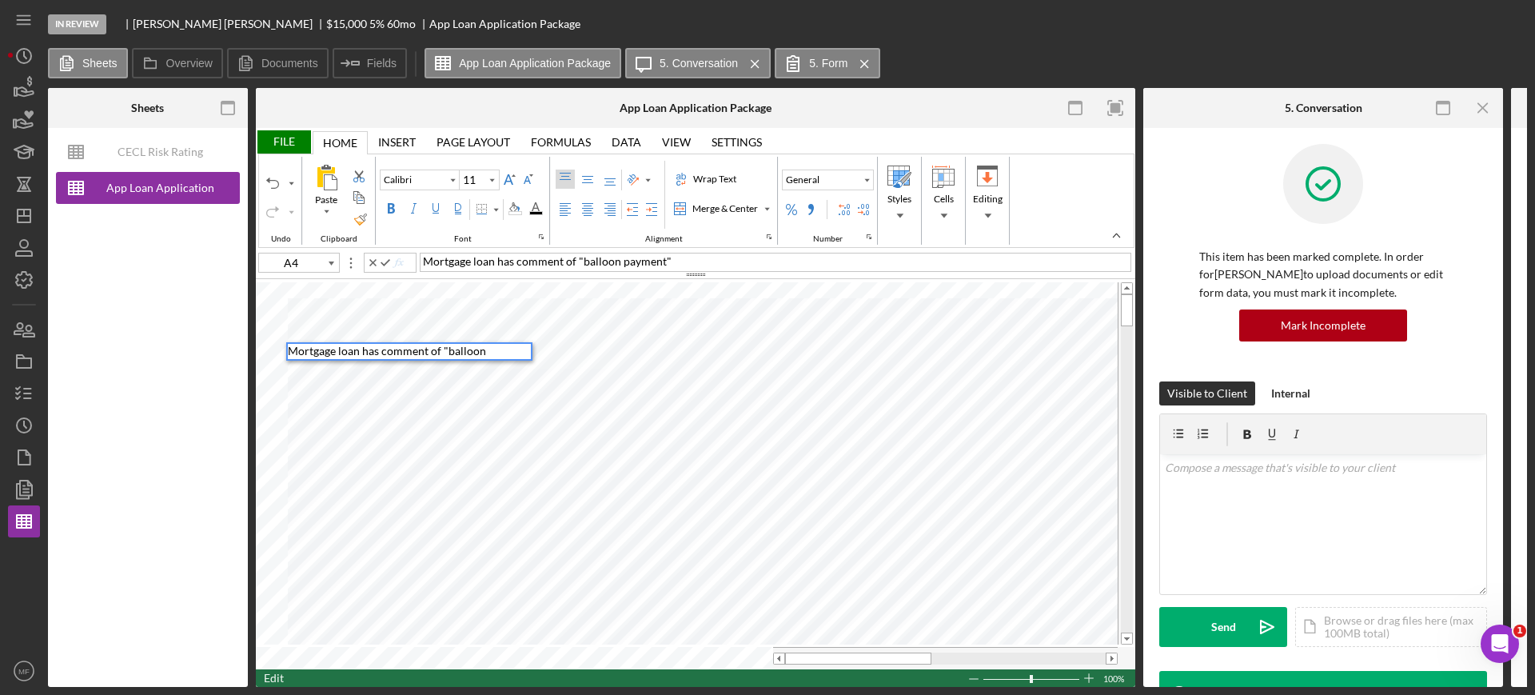
click at [423, 259] on span "Mortgage loan has comment of "balloon payment"" at bounding box center [547, 261] width 249 height 14
type input "A5"
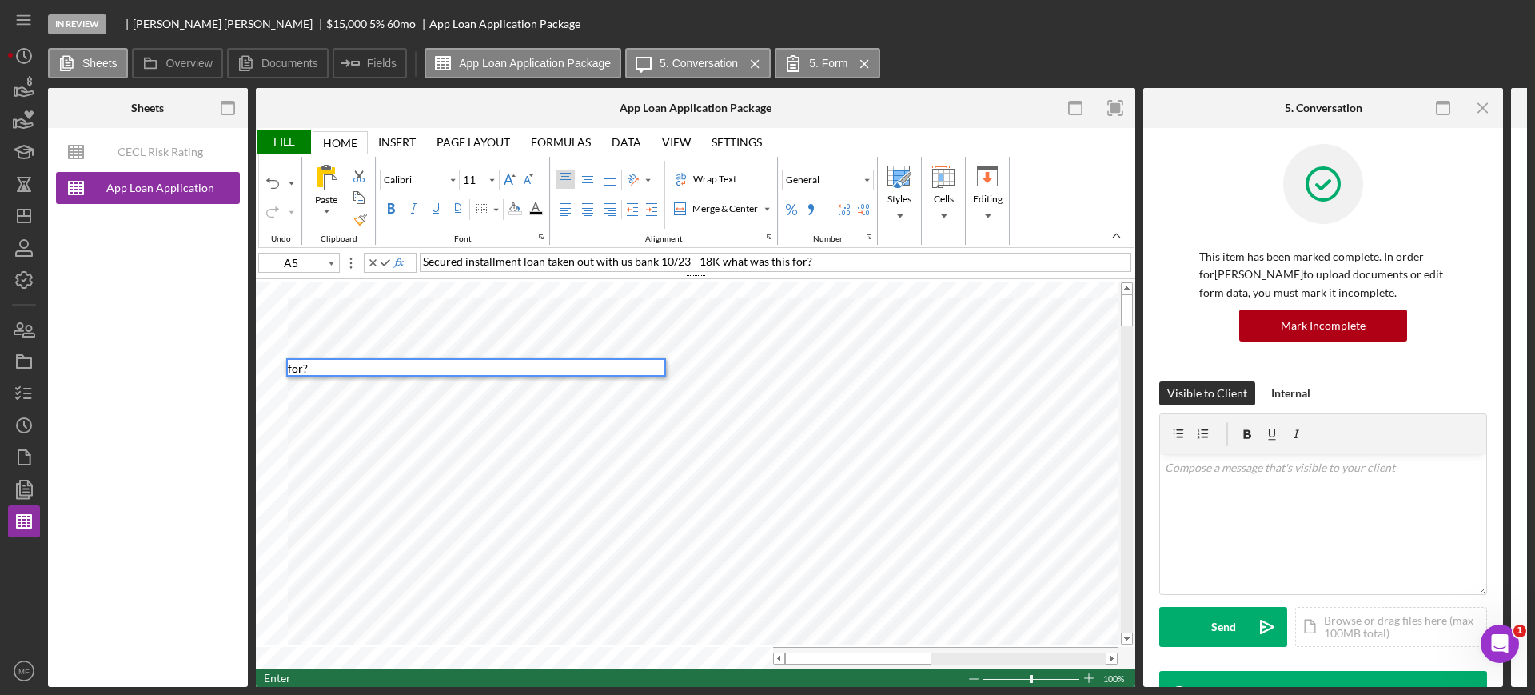
type input "A6"
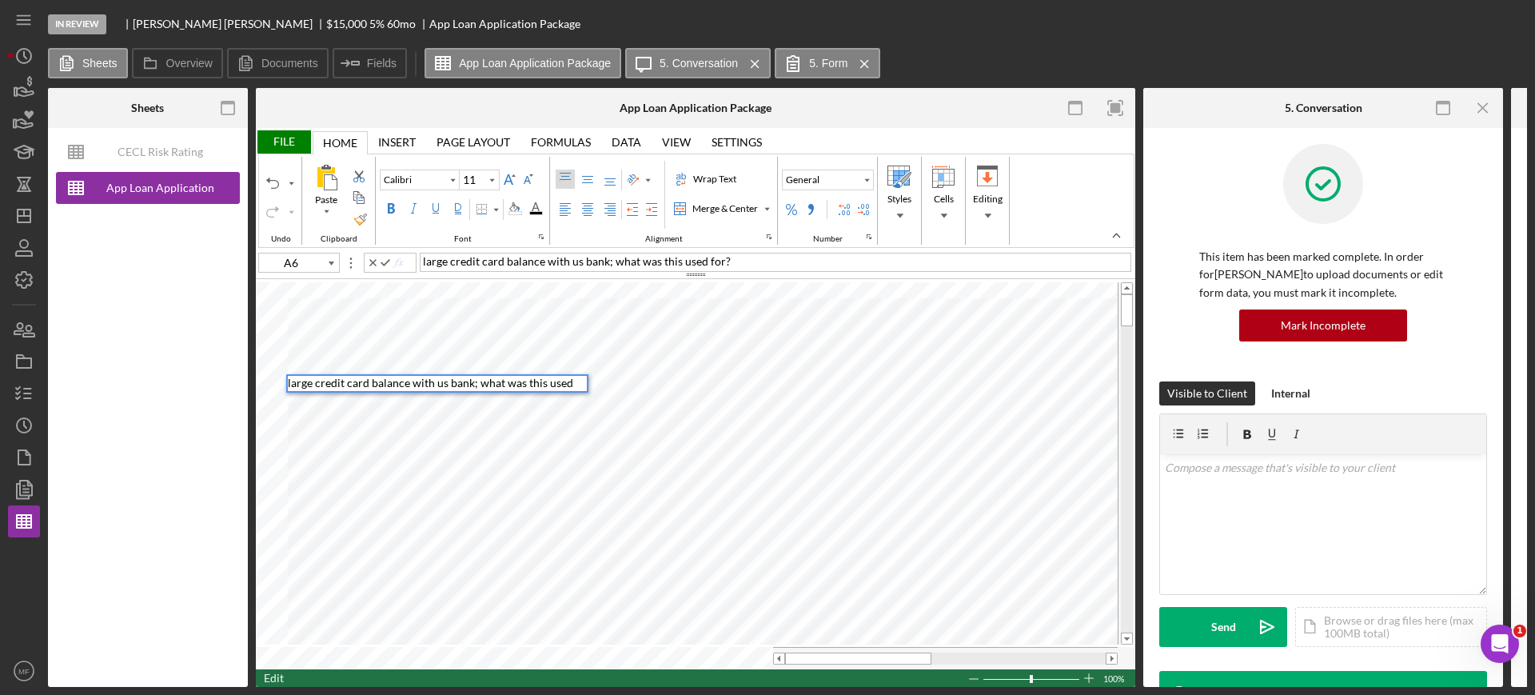
click at [608, 261] on span "large credit card balance with us bank; what was this used for?" at bounding box center [577, 261] width 308 height 14
drag, startPoint x: 741, startPoint y: 264, endPoint x: 712, endPoint y: 263, distance: 28.8
click at [712, 263] on span "large credit card balance with us bank and Citibank; what was this used for?" at bounding box center [609, 261] width 373 height 14
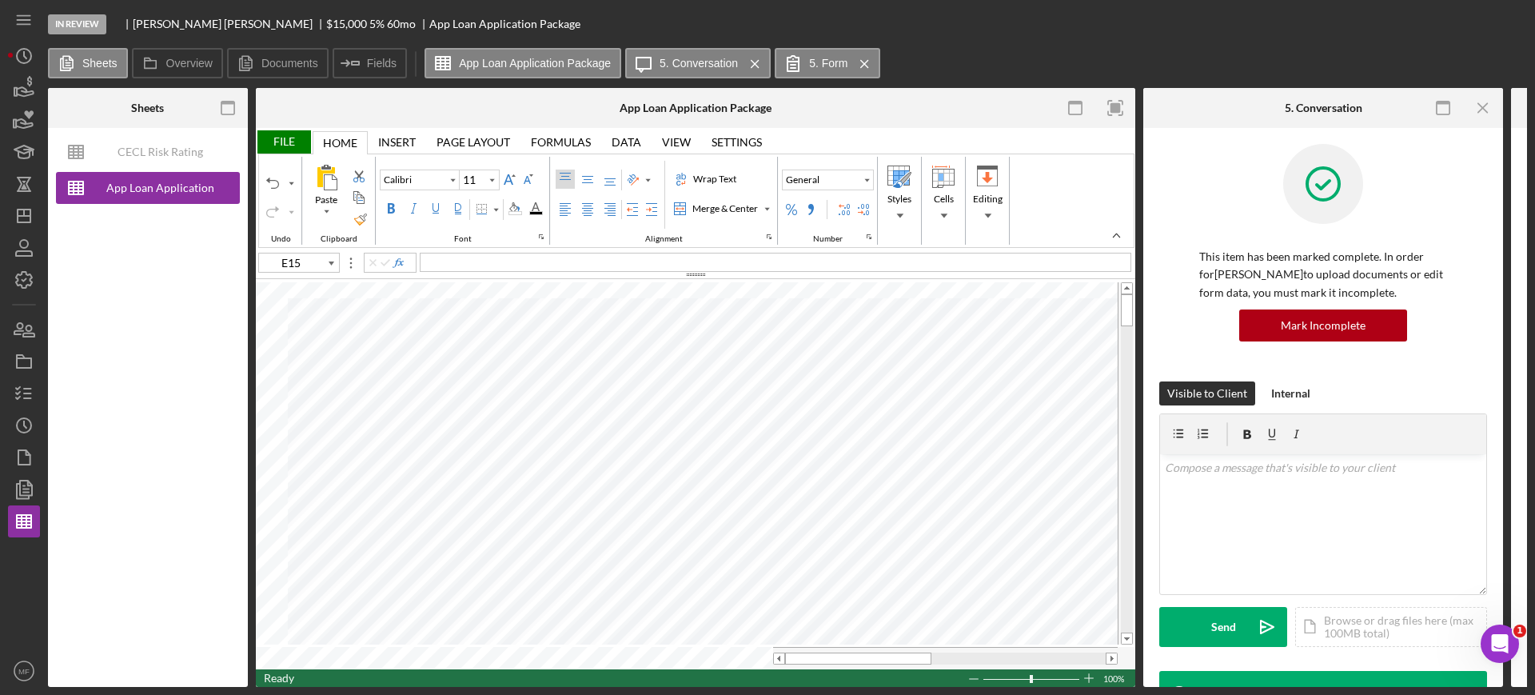
type input "G16"
type input "Arial"
type input "10"
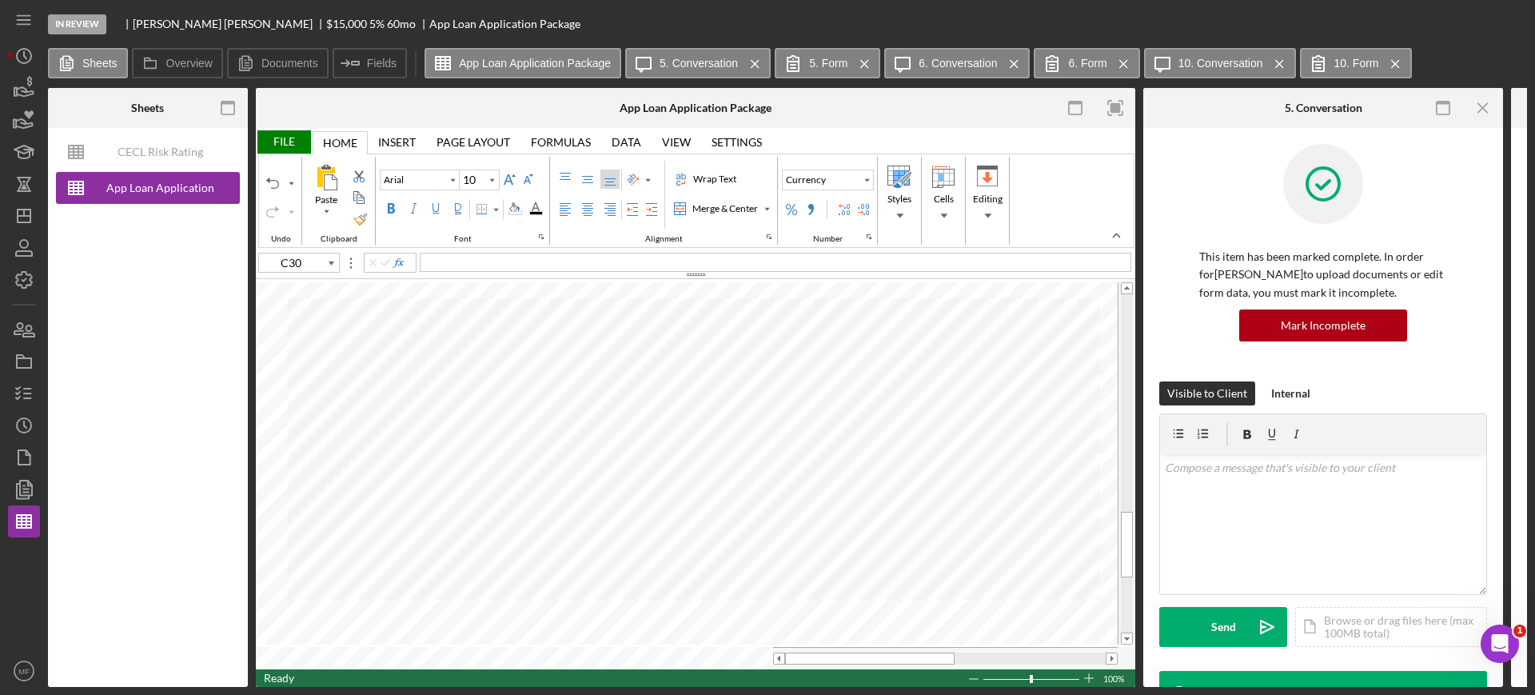
type input "D92"
type input "A93"
type input "B92"
type input "B93"
type input "E92"
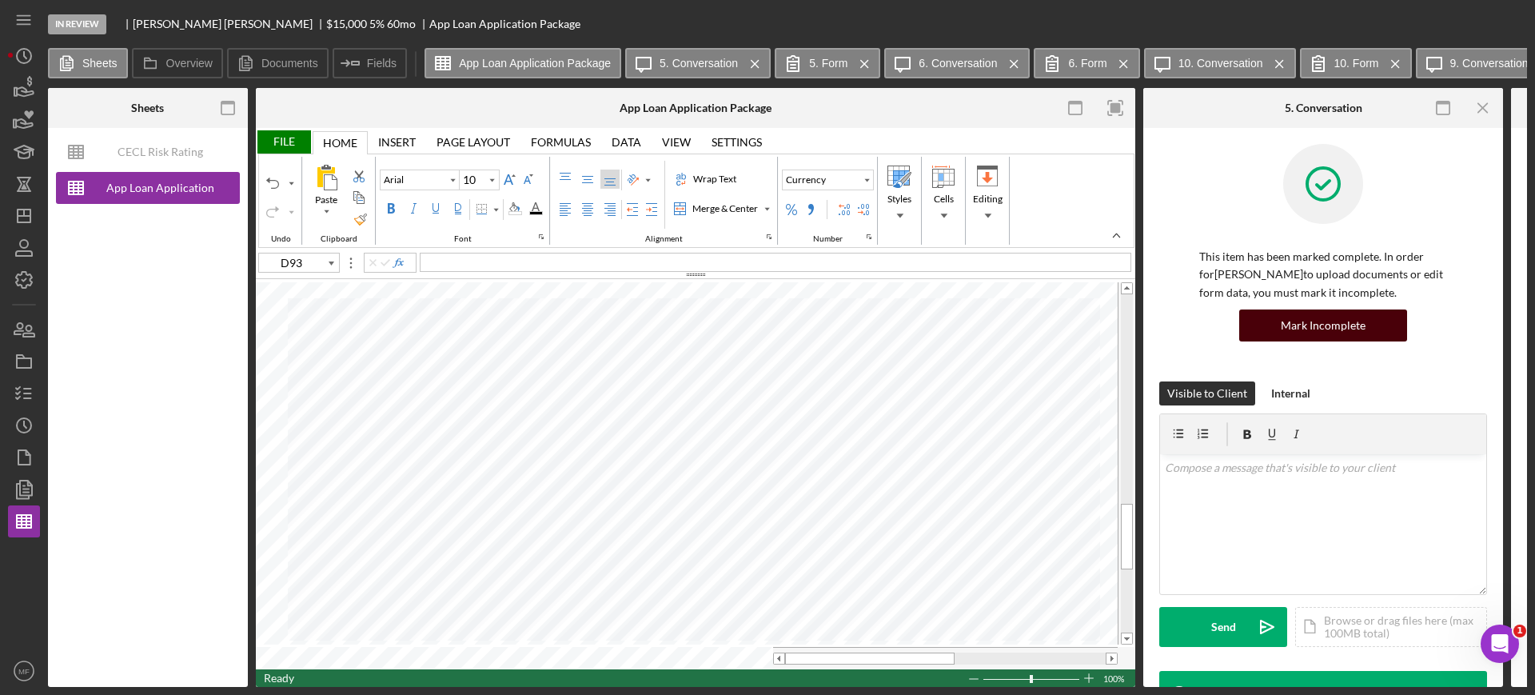
type input "C93"
type input "D93"
type input "E93"
type input "A94"
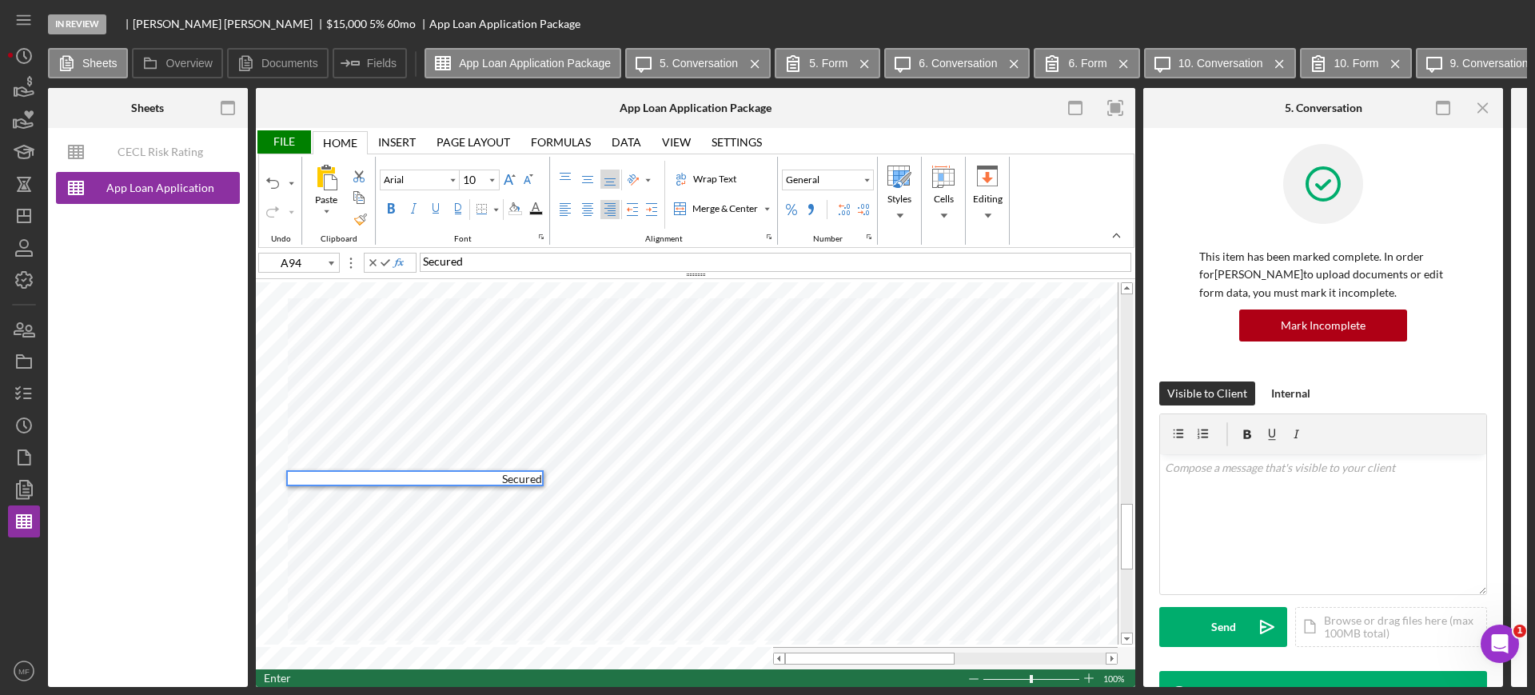
type input "B94"
type input "C94"
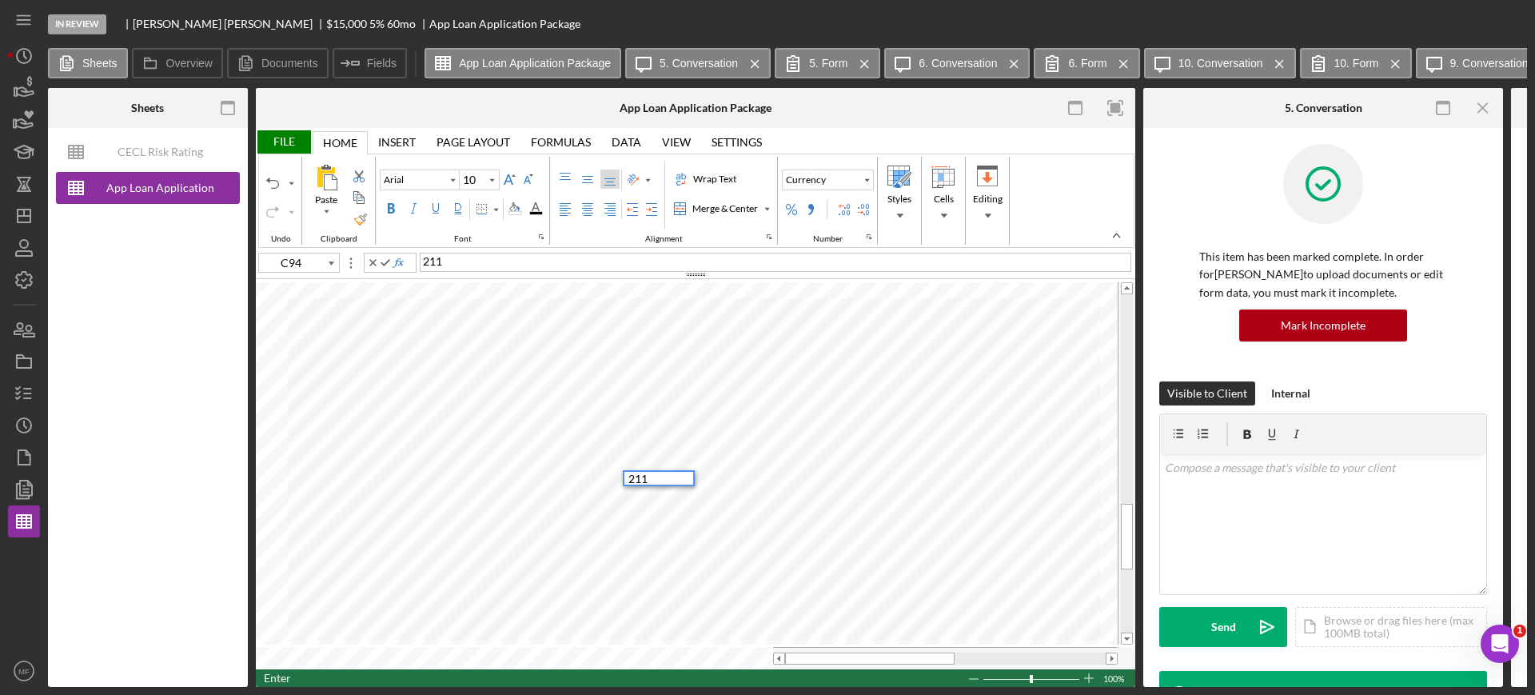
type input "D94"
type input "E94"
type input "A95"
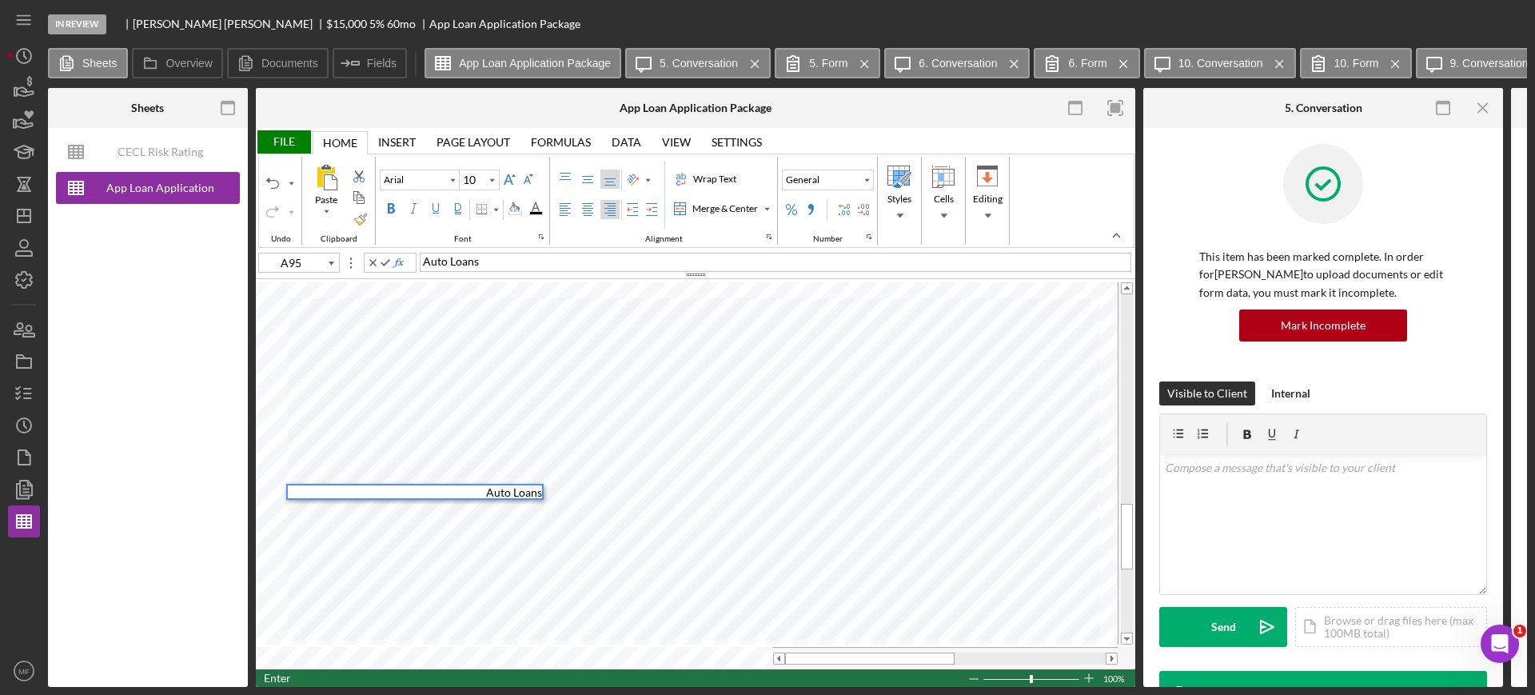
type input "B95"
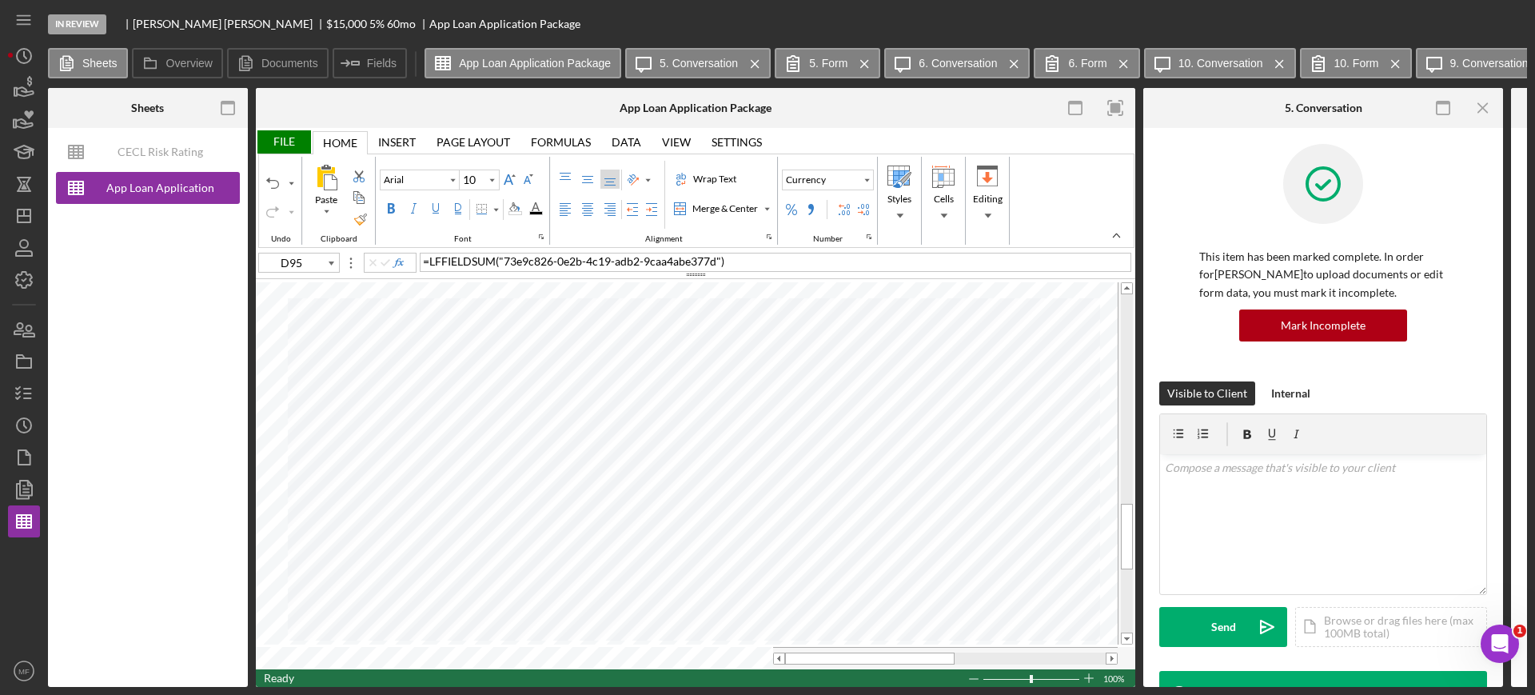
type input "C95"
type input "D95"
type input "E95"
type input "A96"
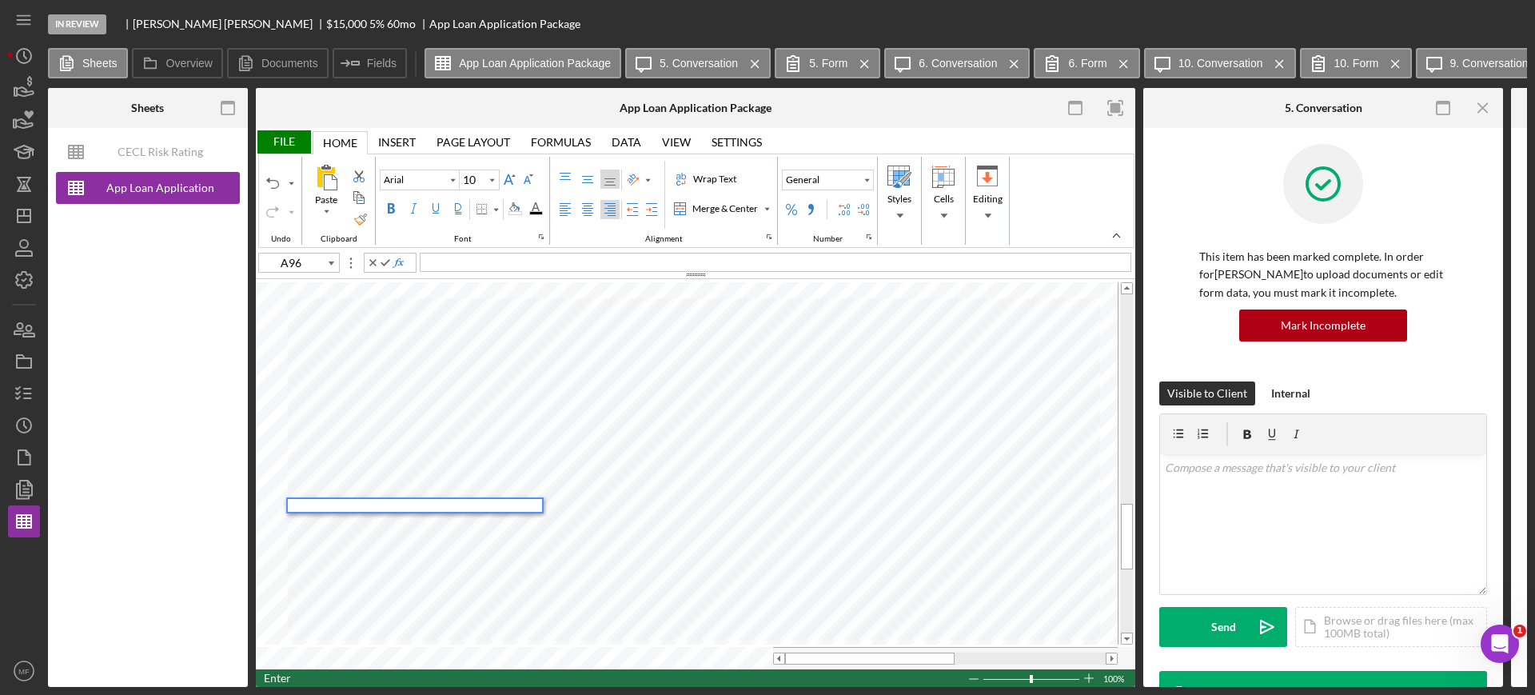
type input "B96"
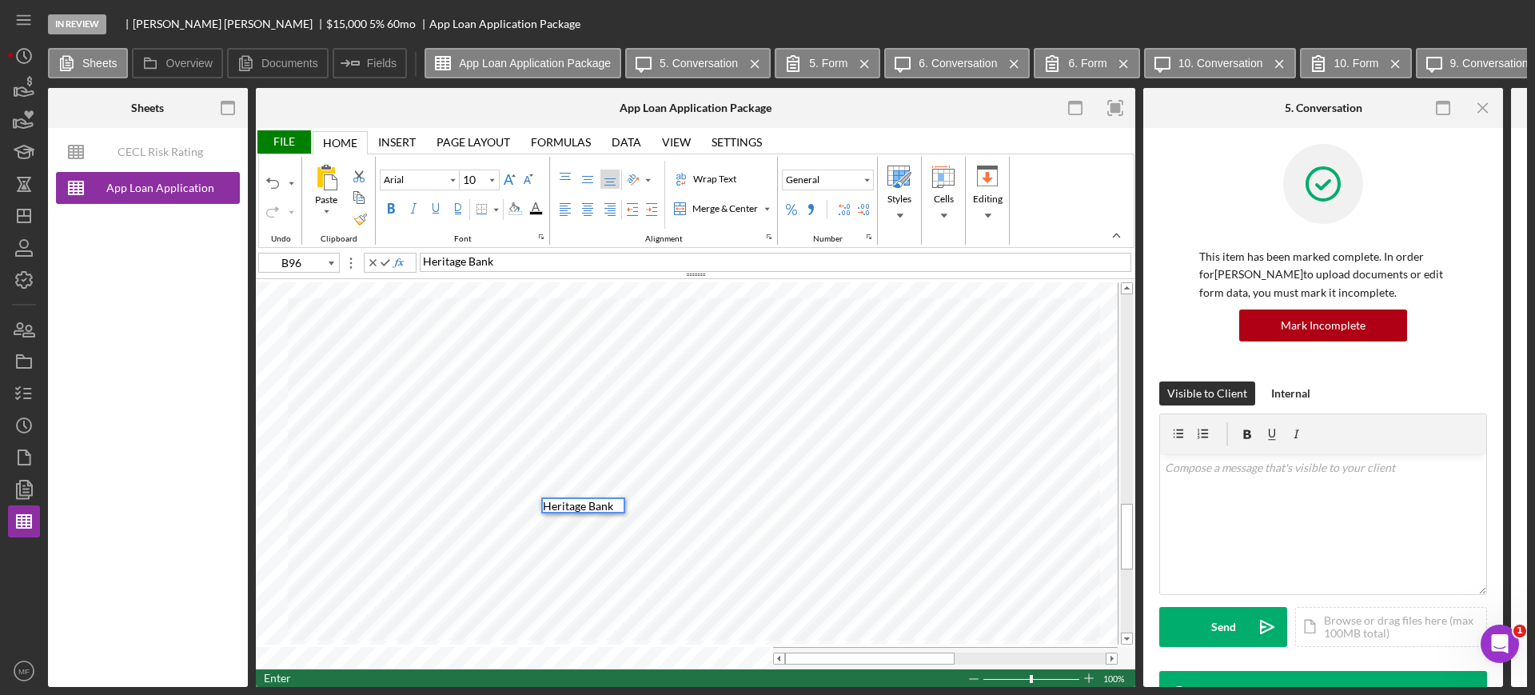
type input "C96"
type input "D96"
type input "E96"
type input "A97"
type input "B97"
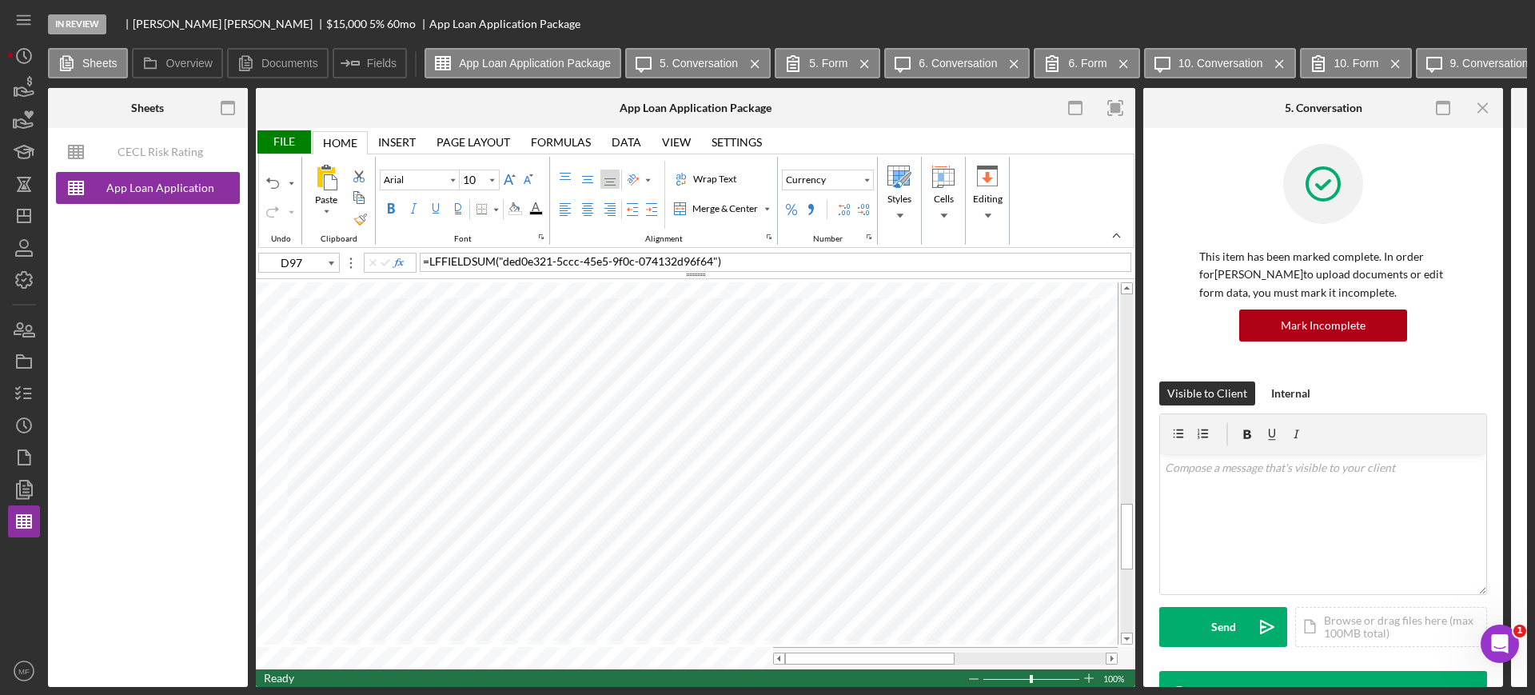
type input "C97"
type input "D97"
type input "E97"
type input "B98"
type input "C98"
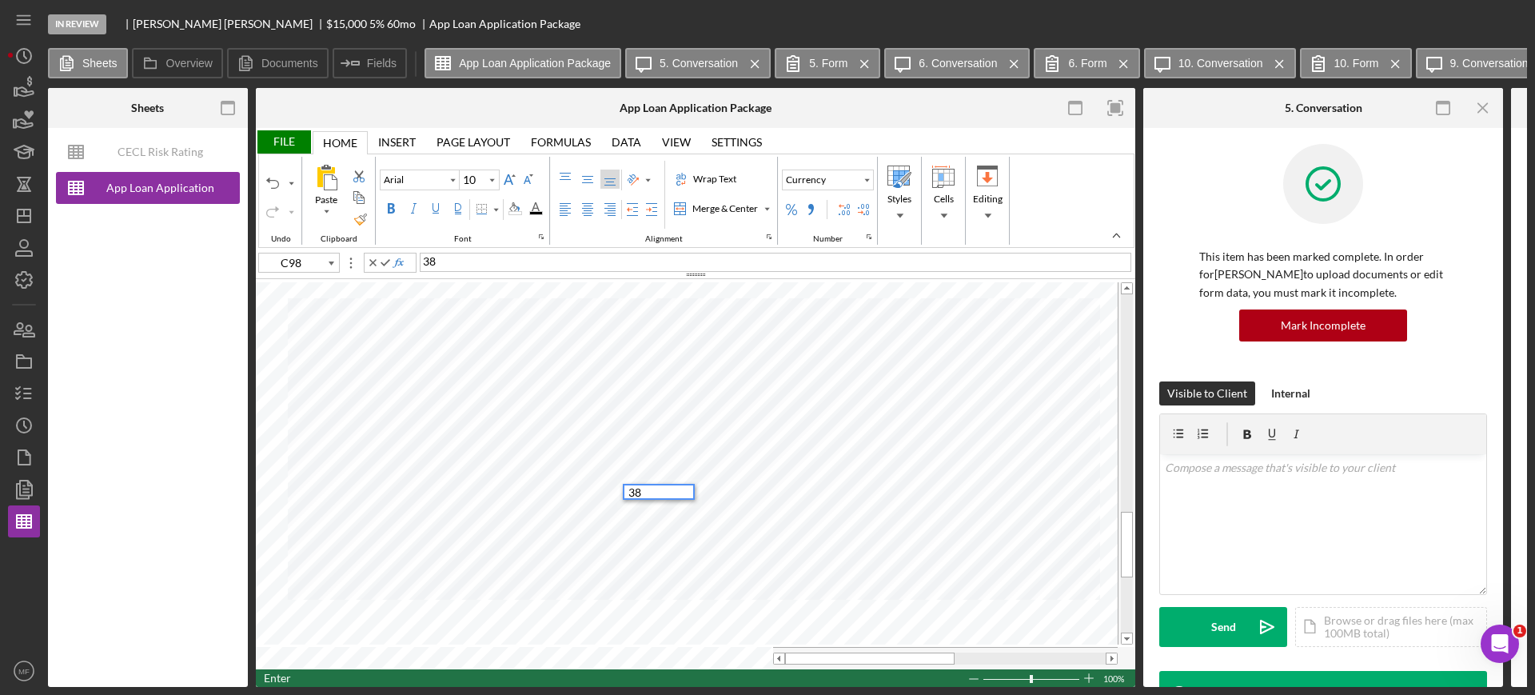
type input "D98"
type input "E98"
type input "B99"
type input "C99"
type input "D99"
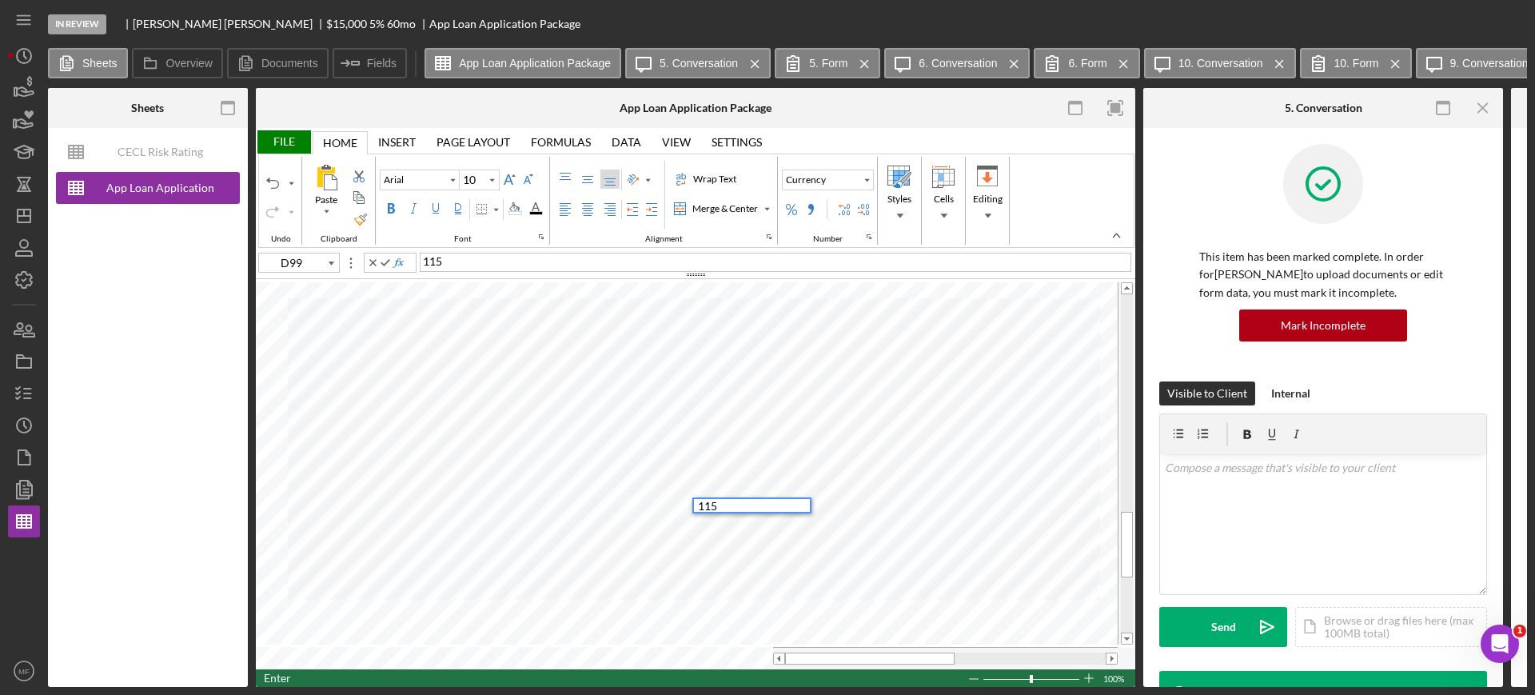
type input "E99"
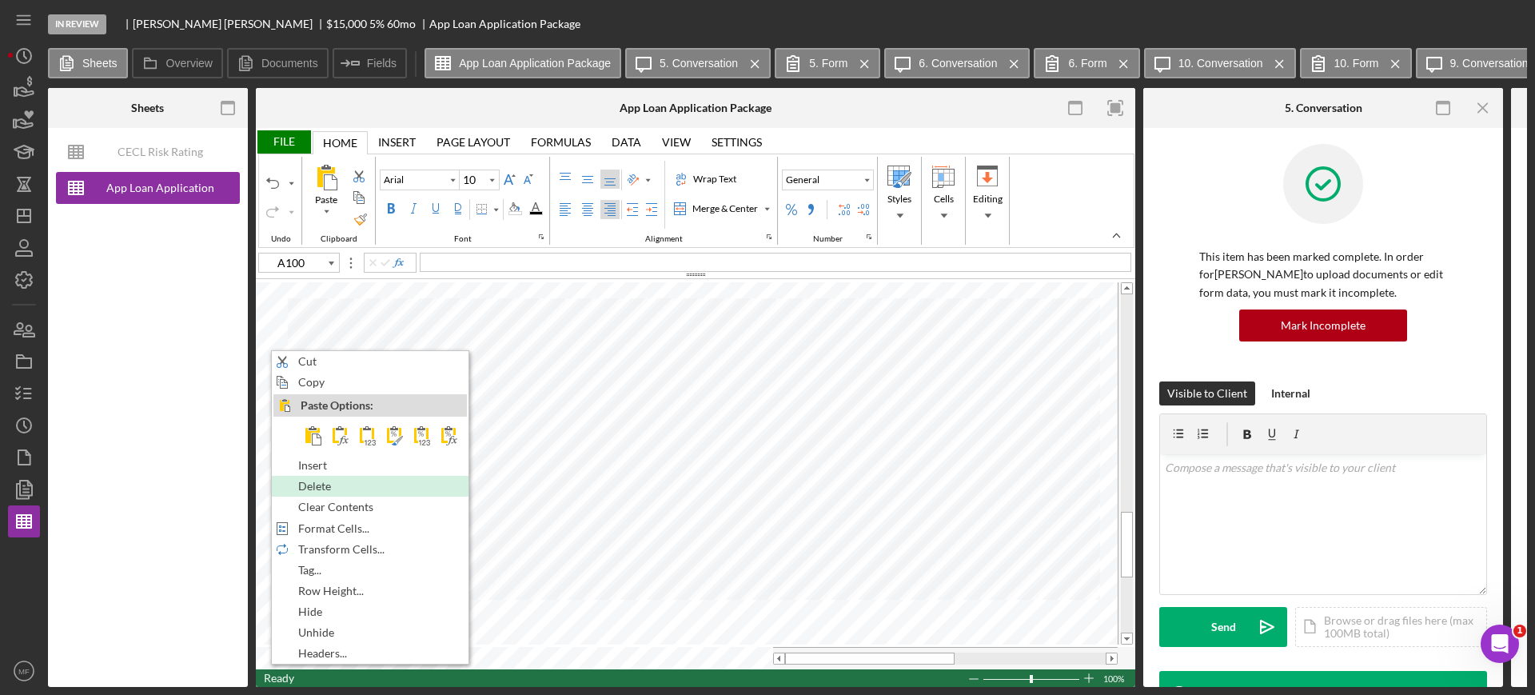
click at [319, 484] on span "Delete" at bounding box center [323, 486] width 51 height 13
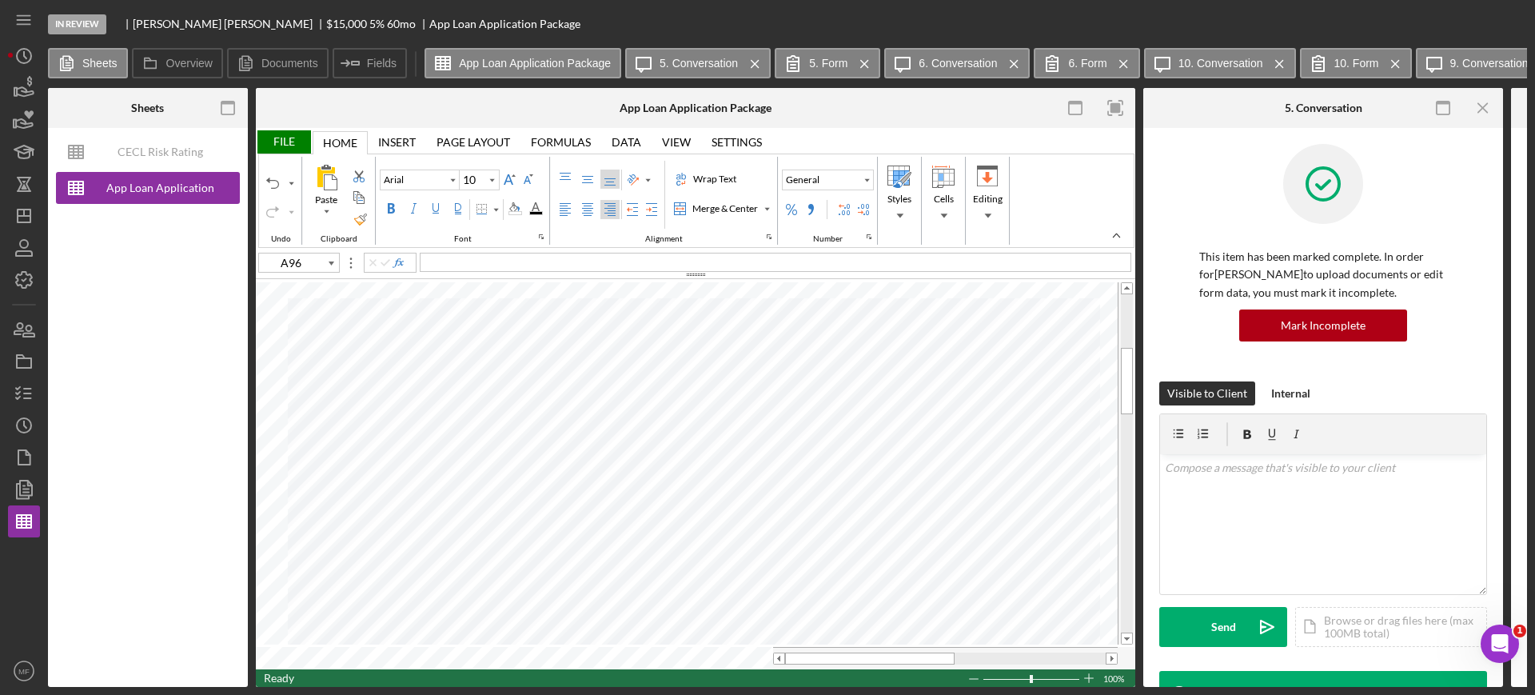
drag, startPoint x: 579, startPoint y: 681, endPoint x: 802, endPoint y: 697, distance: 223.6
click at [802, 694] on html "In Review Lance Roosma $15,000 $5,250 5 % 60 mo App Loan Application Package Sh…" at bounding box center [767, 347] width 1535 height 695
click at [584, 686] on div "Sheets CECL Risk Rating Template App Loan Application Package Overview Internal…" at bounding box center [787, 387] width 1479 height 599
click at [559, 683] on div "In Review Lance Roosma $15,000 $5,250 5 % 60 mo App Loan Application Package Sh…" at bounding box center [767, 347] width 1535 height 695
drag, startPoint x: 564, startPoint y: 676, endPoint x: 576, endPoint y: 686, distance: 15.4
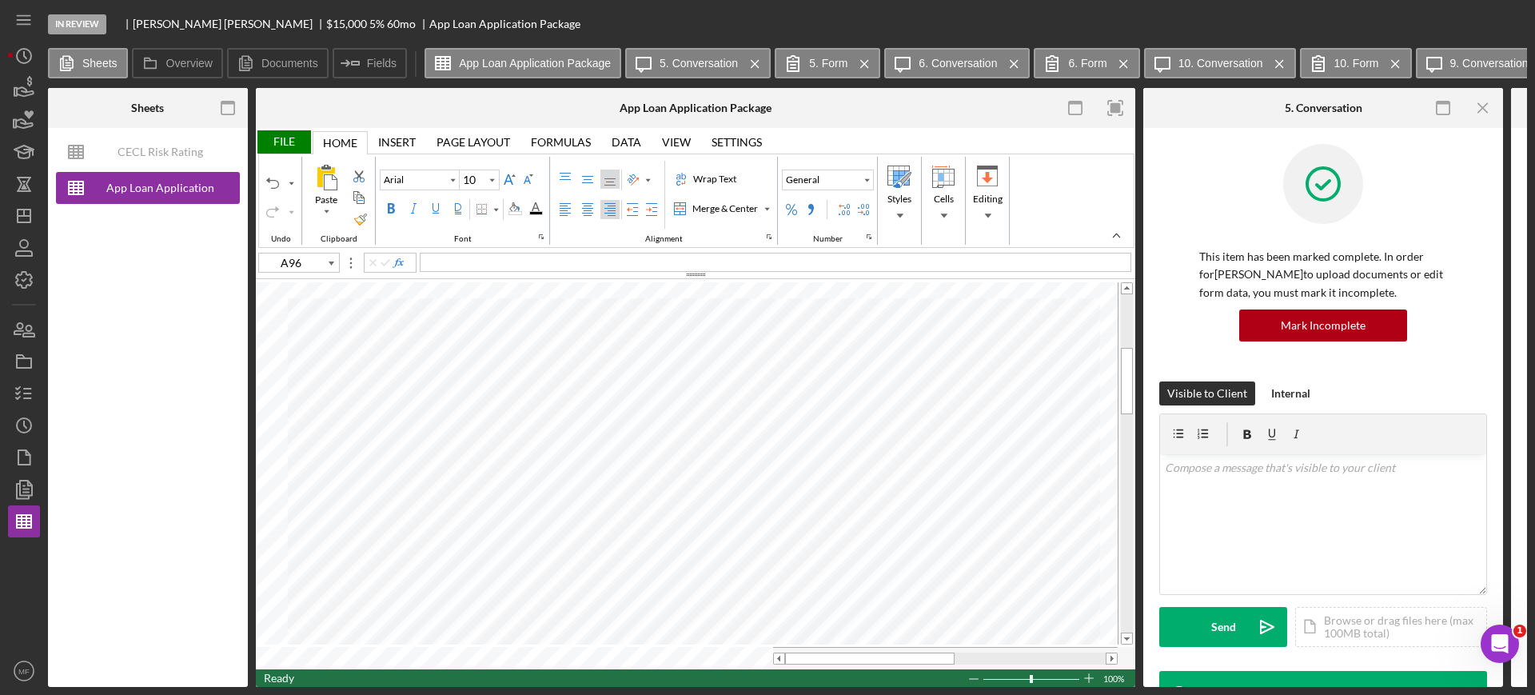
click at [576, 686] on div "Sheets CECL Risk Rating Template App Loan Application Package Overview Internal…" at bounding box center [787, 387] width 1479 height 599
click at [455, 679] on div "Ready 100%" at bounding box center [695, 678] width 879 height 18
drag, startPoint x: 153, startPoint y: 653, endPoint x: 172, endPoint y: 670, distance: 24.9
click at [165, 659] on div "CECL Risk Rating Template App Loan Application Package" at bounding box center [148, 407] width 200 height 559
click at [197, 687] on div "In Review Lance Roosma $15,000 $5,250 5 % 60 mo App Loan Application Package Sh…" at bounding box center [767, 347] width 1535 height 695
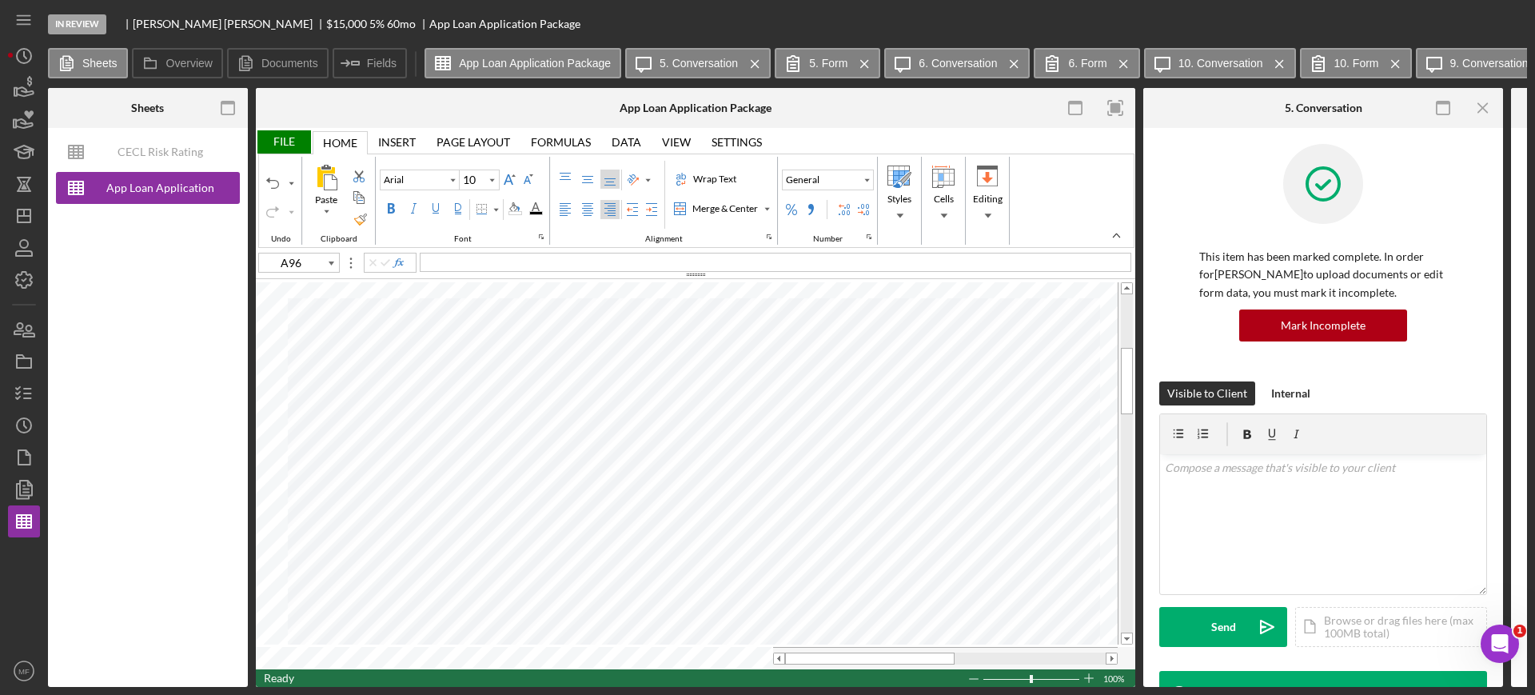
scroll to position [0, 9]
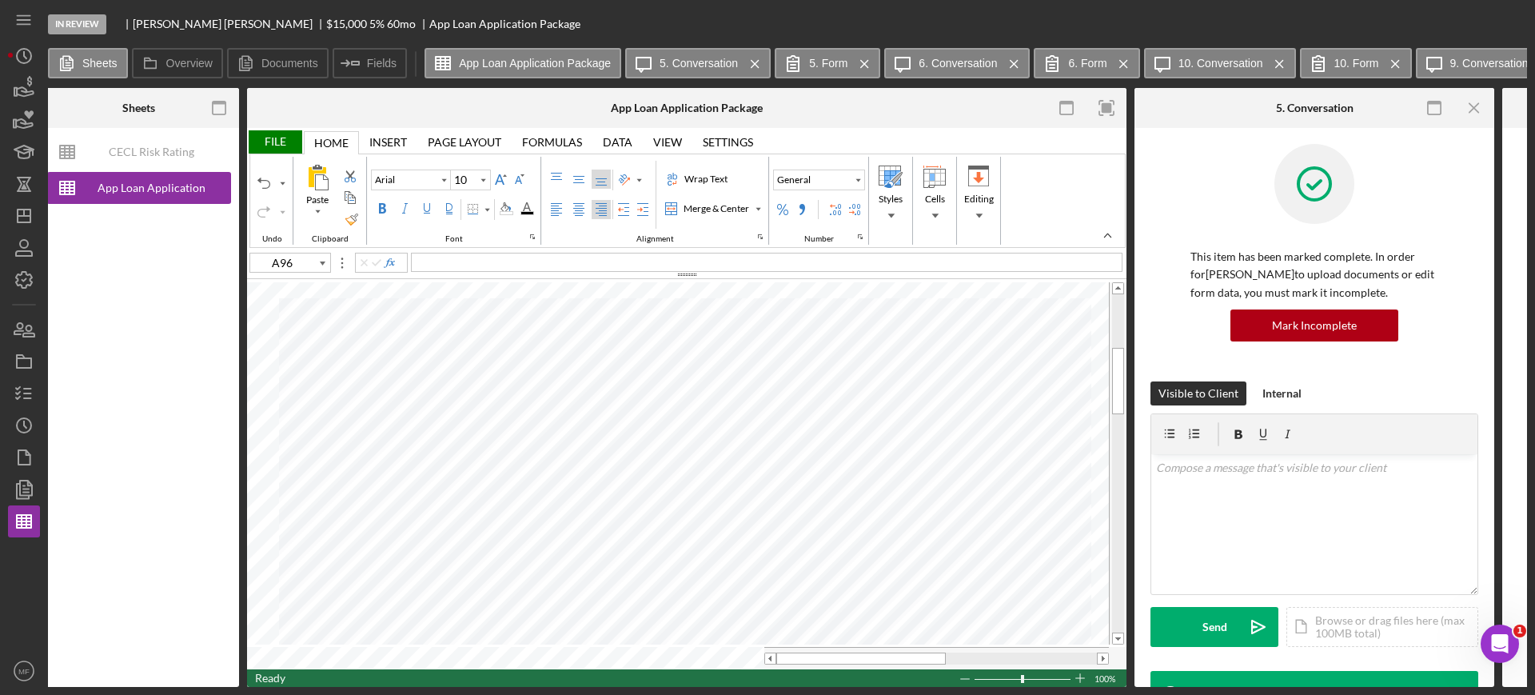
click at [275, 140] on div "File" at bounding box center [274, 141] width 55 height 23
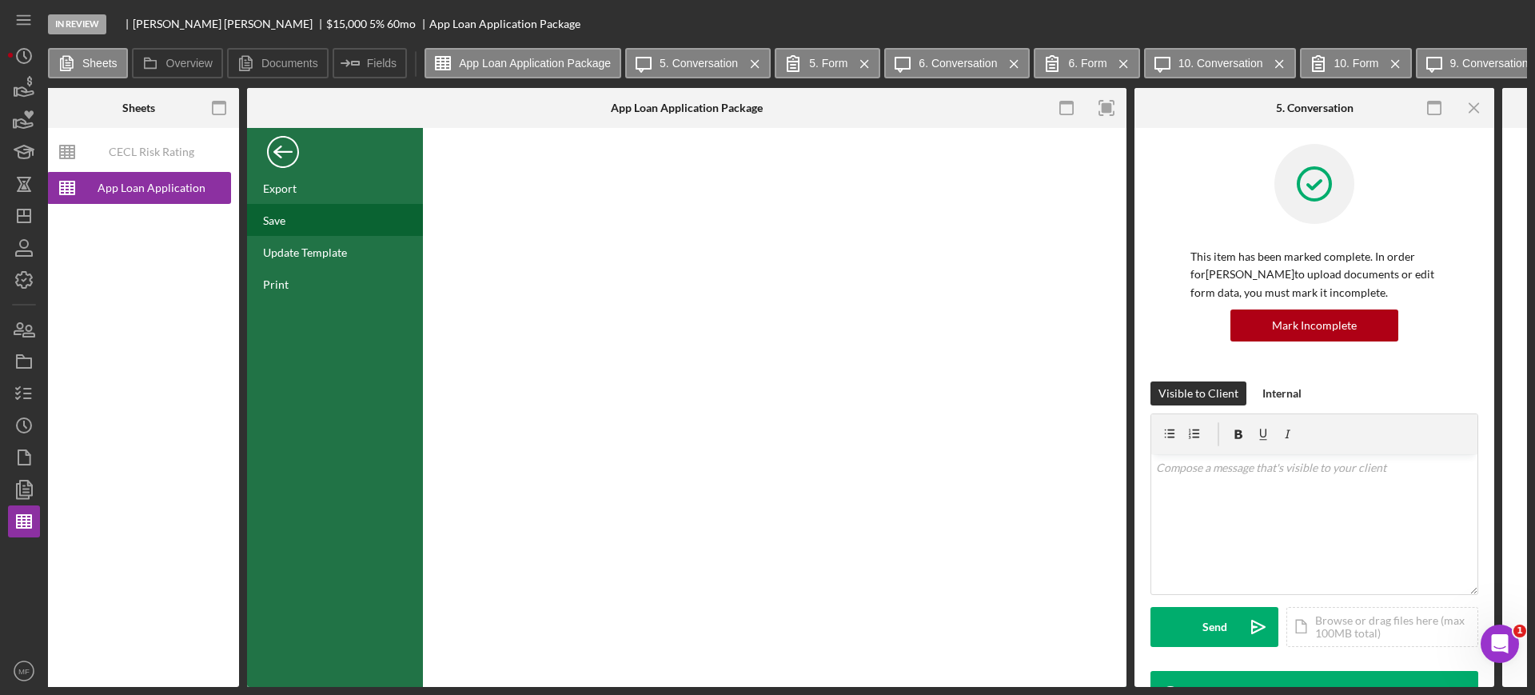
click at [283, 219] on div "Save" at bounding box center [274, 220] width 22 height 14
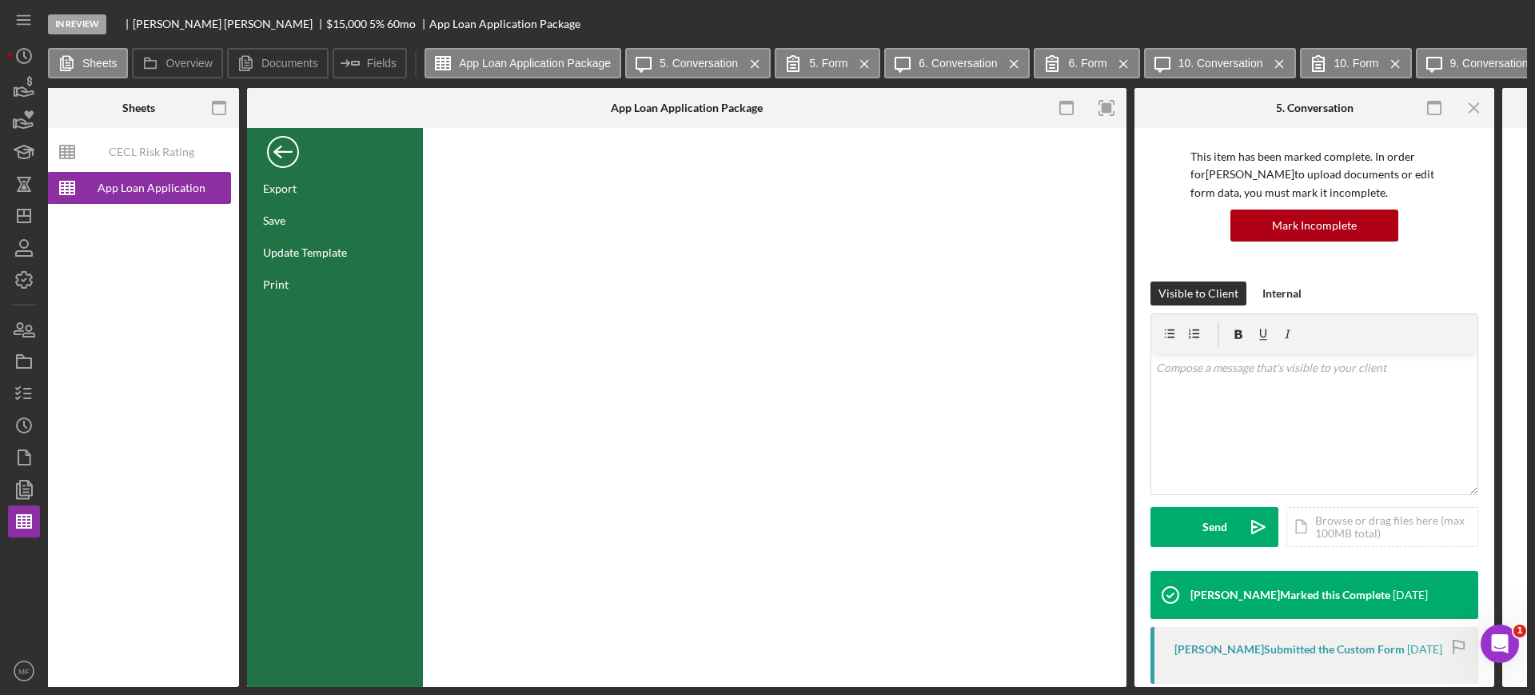
scroll to position [200, 0]
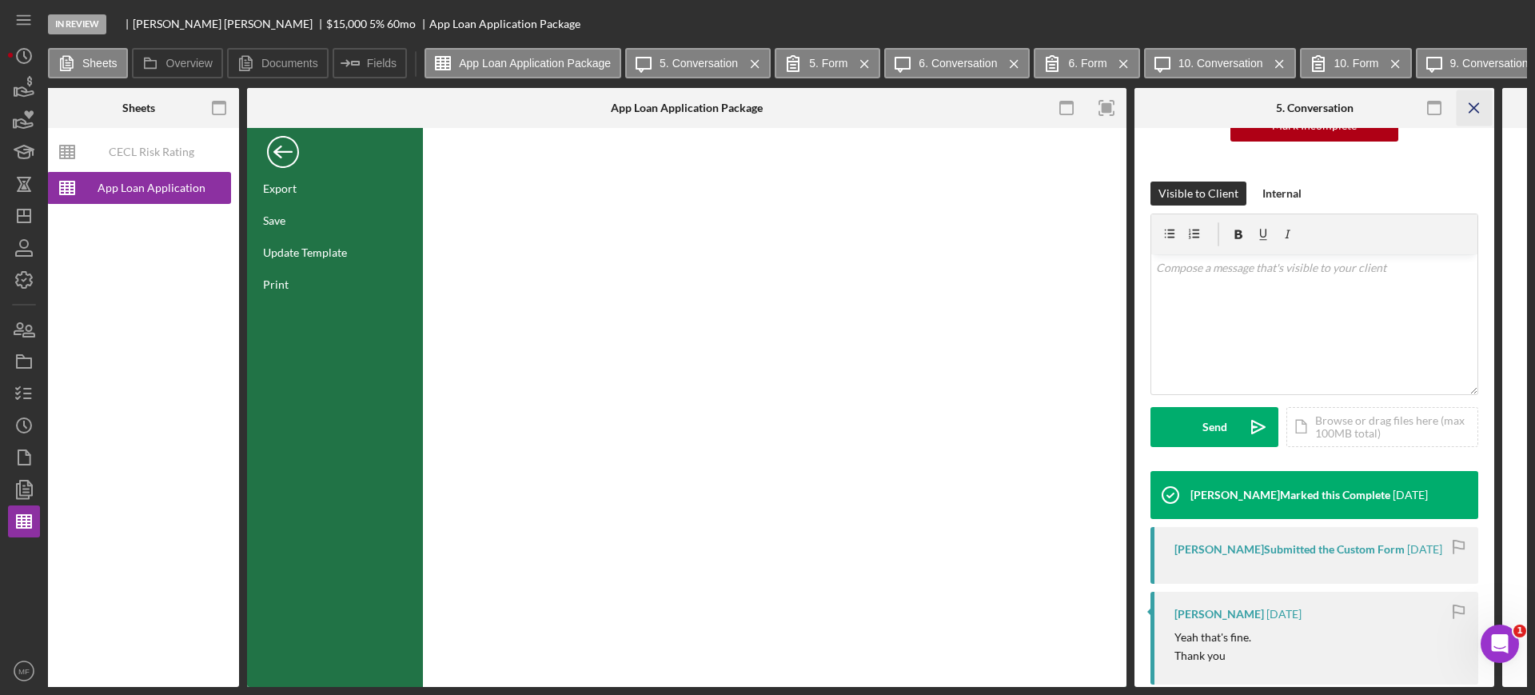
click at [1476, 106] on line "button" at bounding box center [1473, 107] width 9 height 9
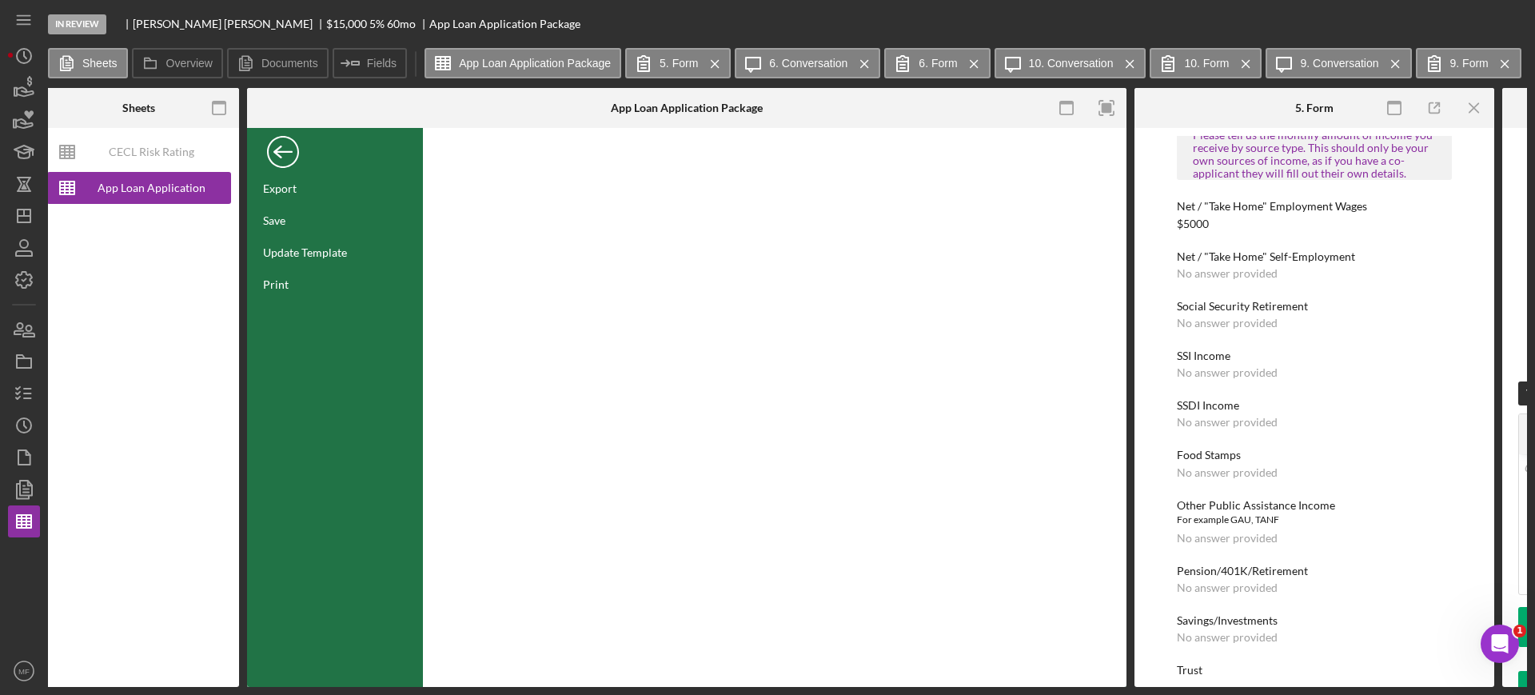
click at [1476, 106] on line "button" at bounding box center [1473, 107] width 9 height 9
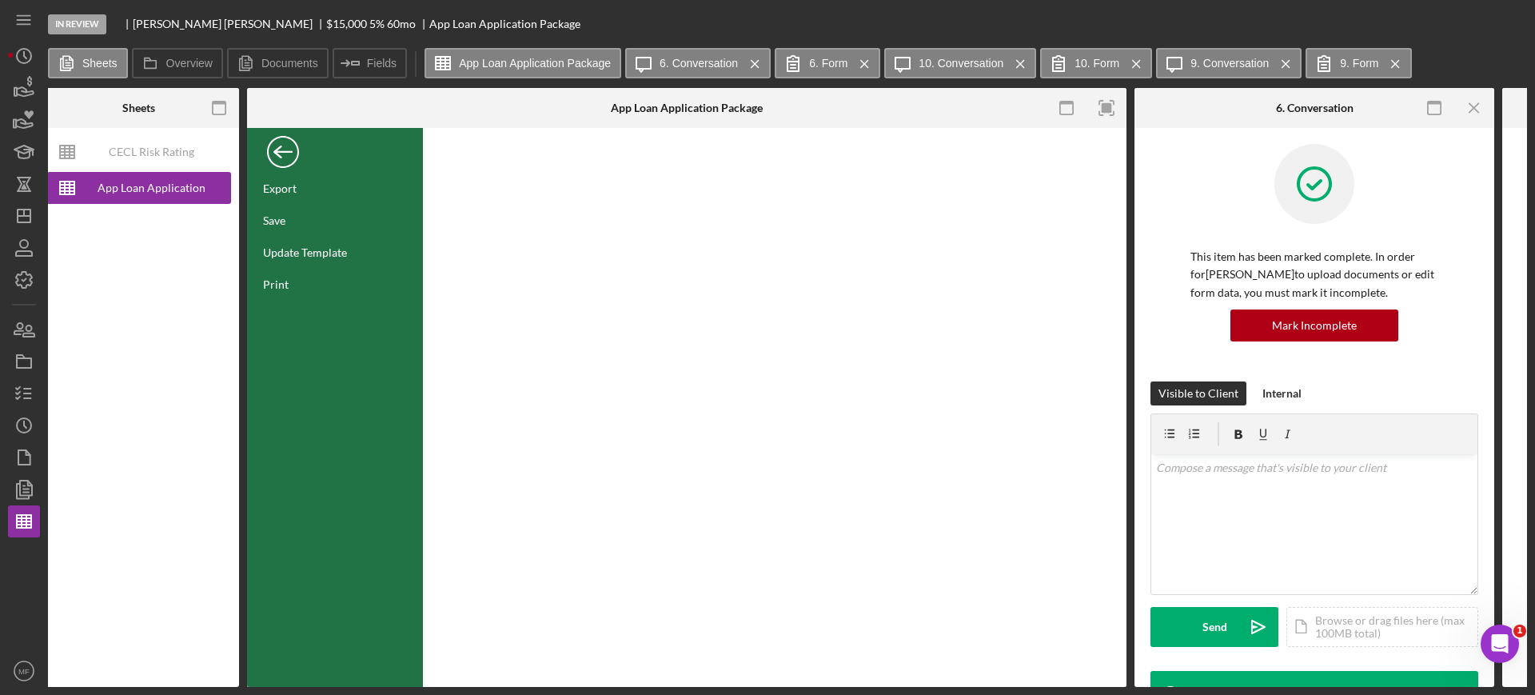
click at [1476, 106] on line "button" at bounding box center [1473, 107] width 9 height 9
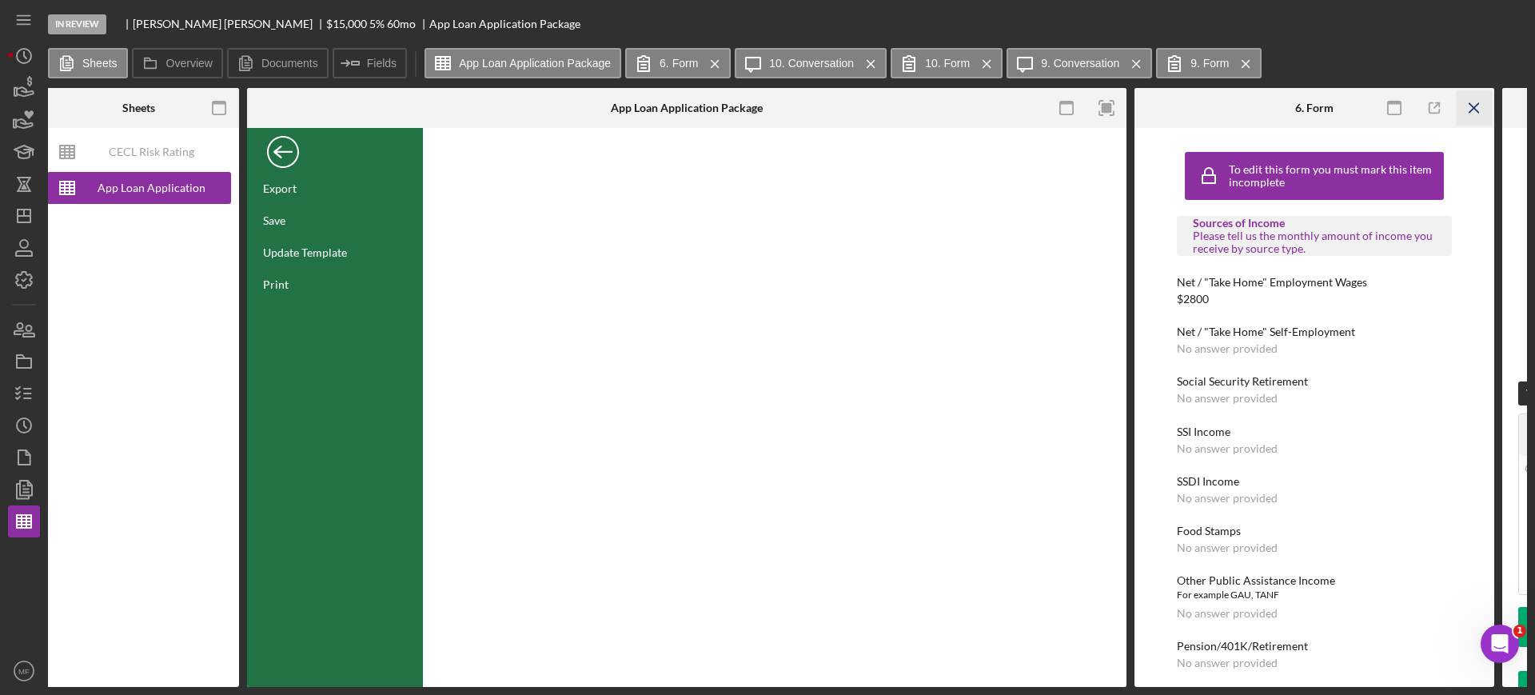
click at [1471, 113] on icon "Icon/Menu Close" at bounding box center [1474, 108] width 36 height 36
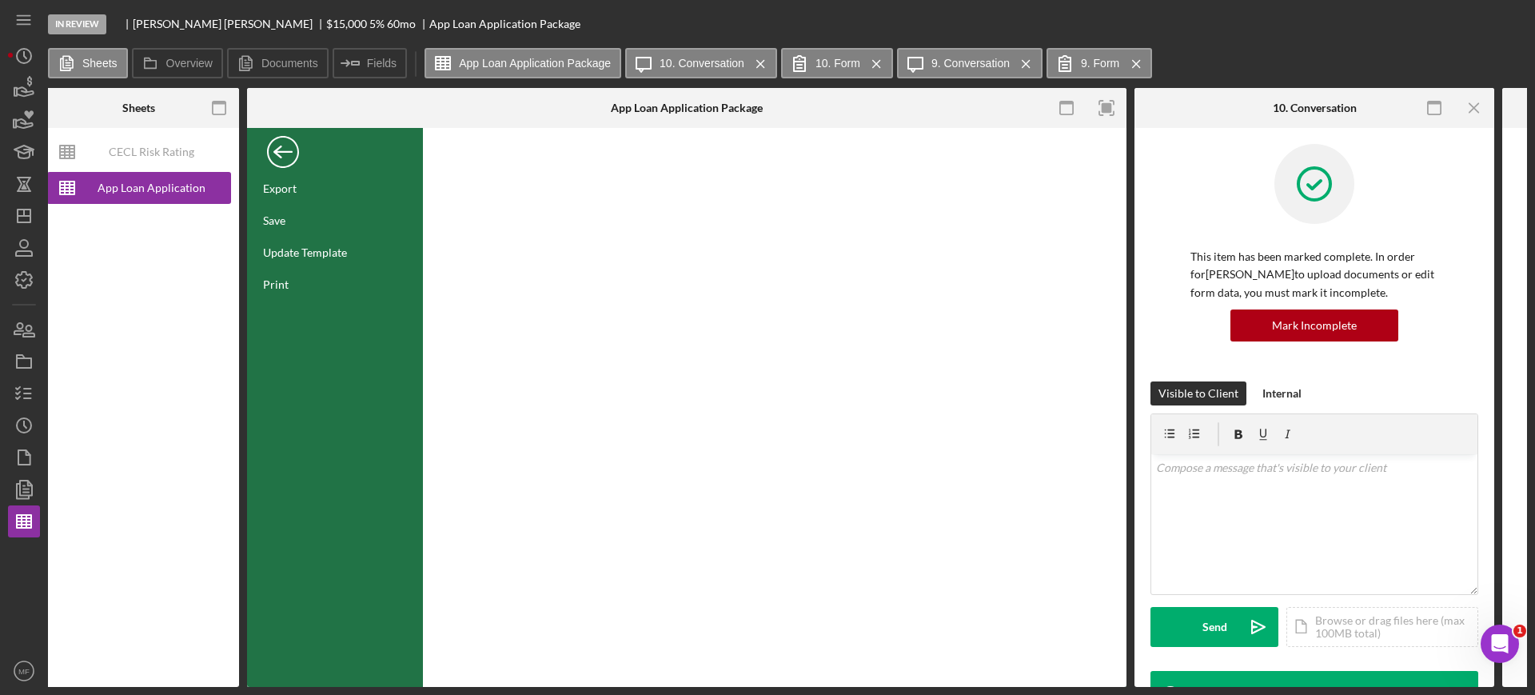
click at [1471, 113] on icon "Icon/Menu Close" at bounding box center [1474, 108] width 36 height 36
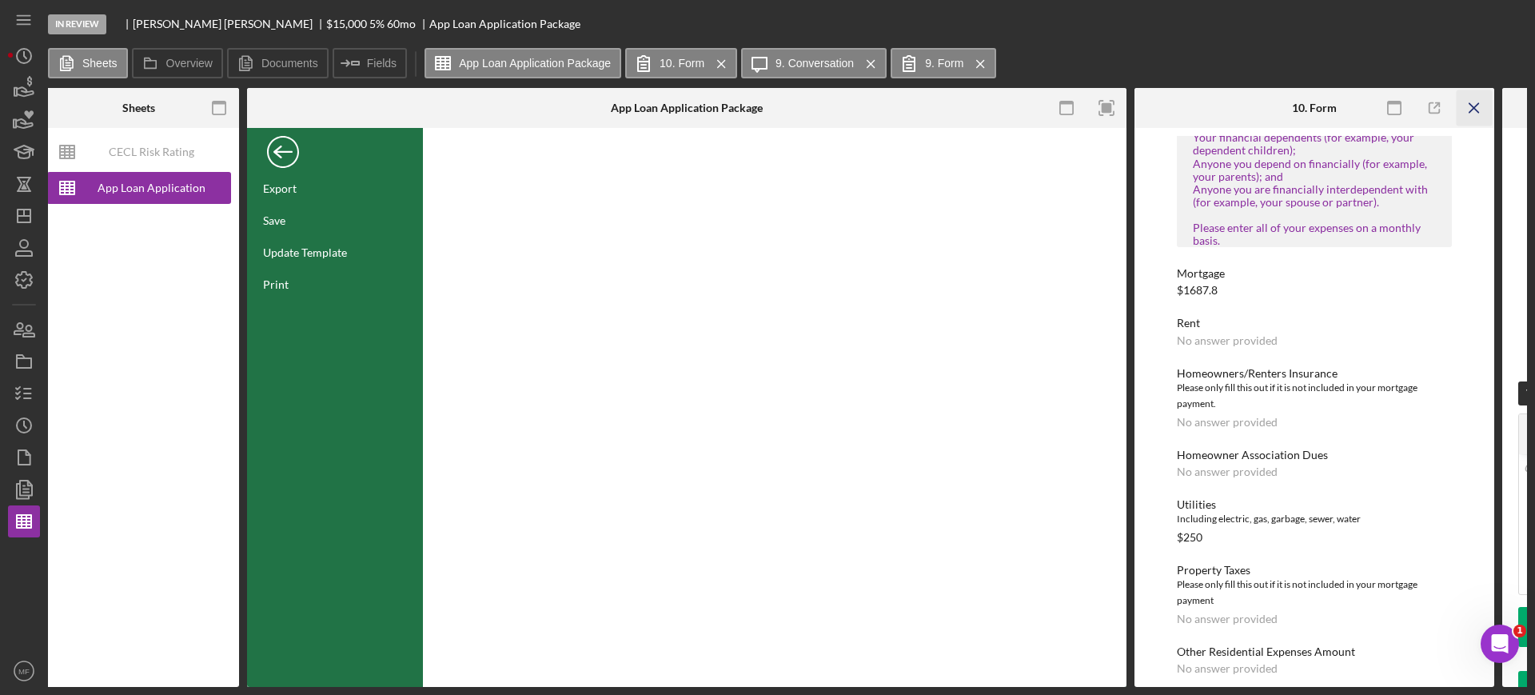
click at [1477, 105] on line "button" at bounding box center [1473, 107] width 9 height 9
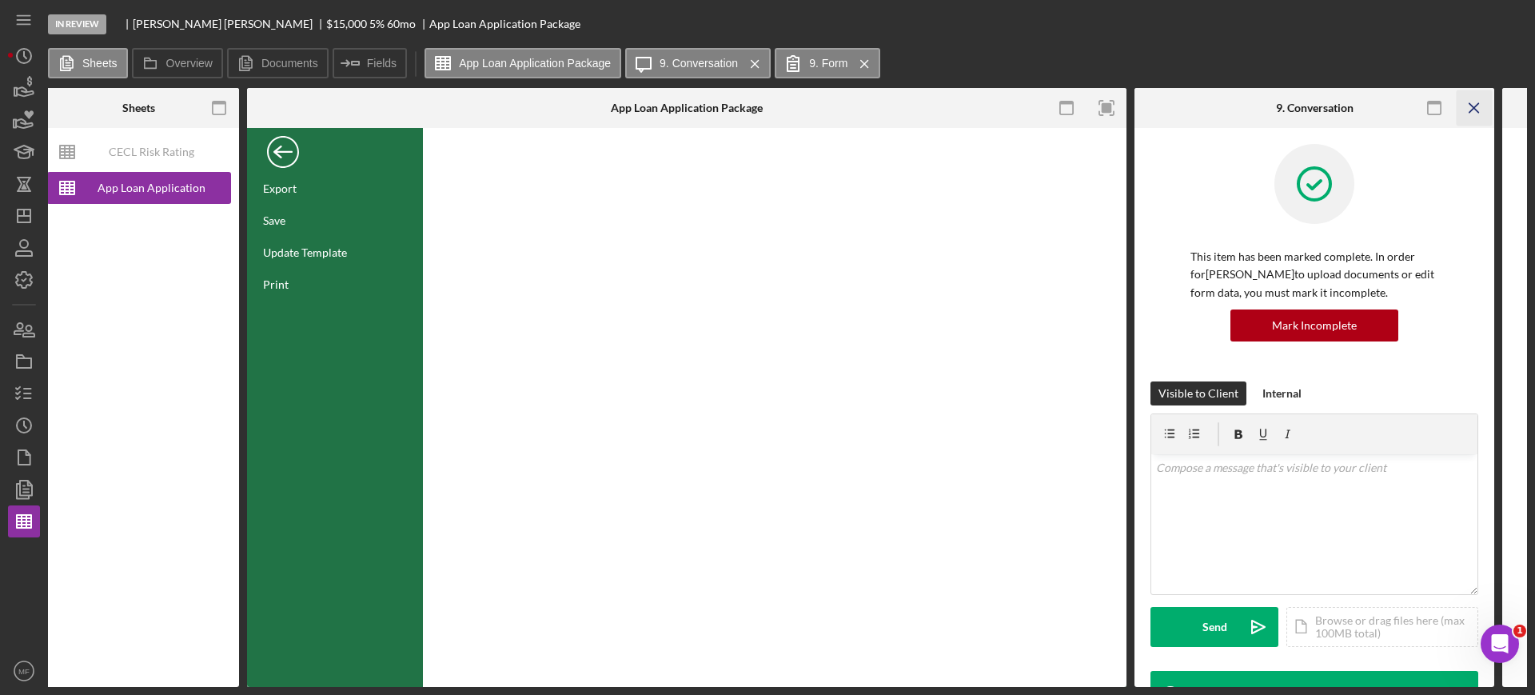
click at [1477, 106] on icon "Icon/Menu Close" at bounding box center [1474, 108] width 36 height 36
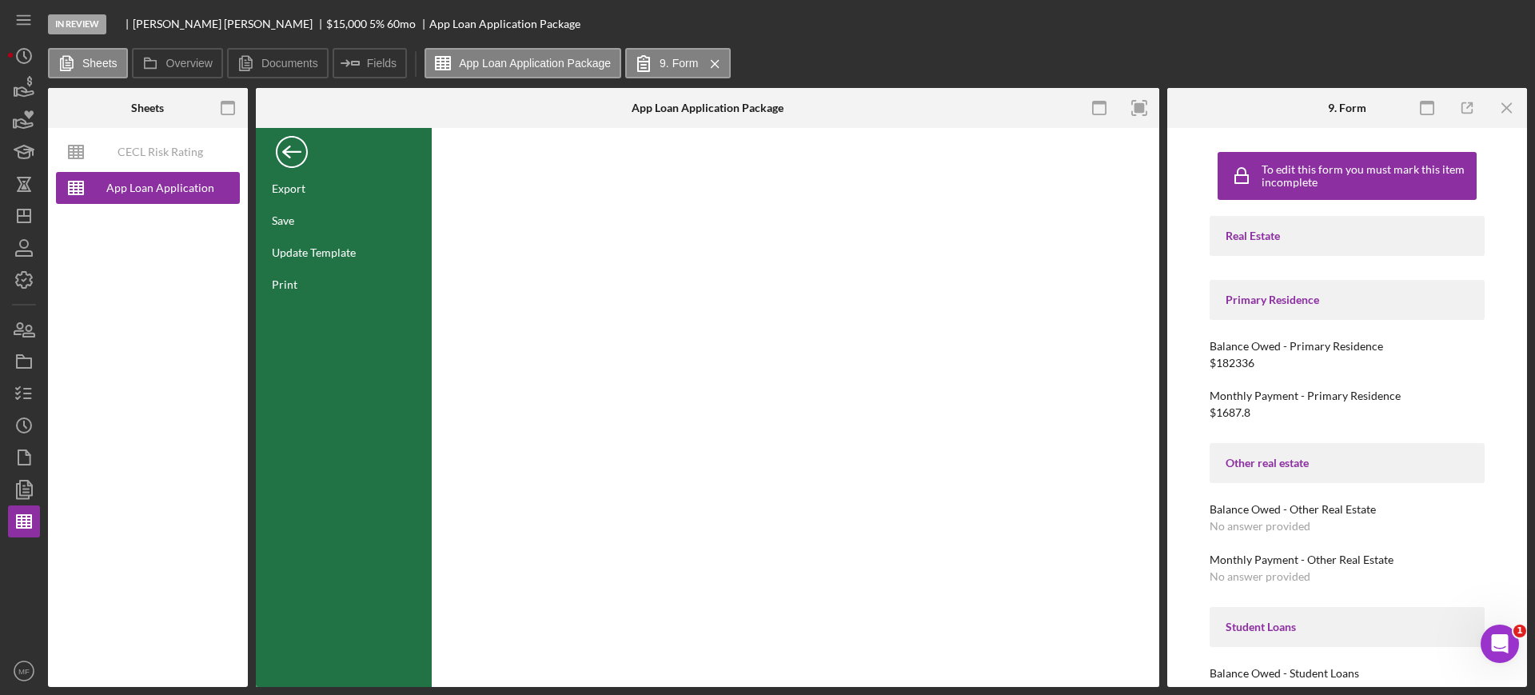
scroll to position [0, 0]
click at [1504, 105] on line "button" at bounding box center [1506, 107] width 9 height 9
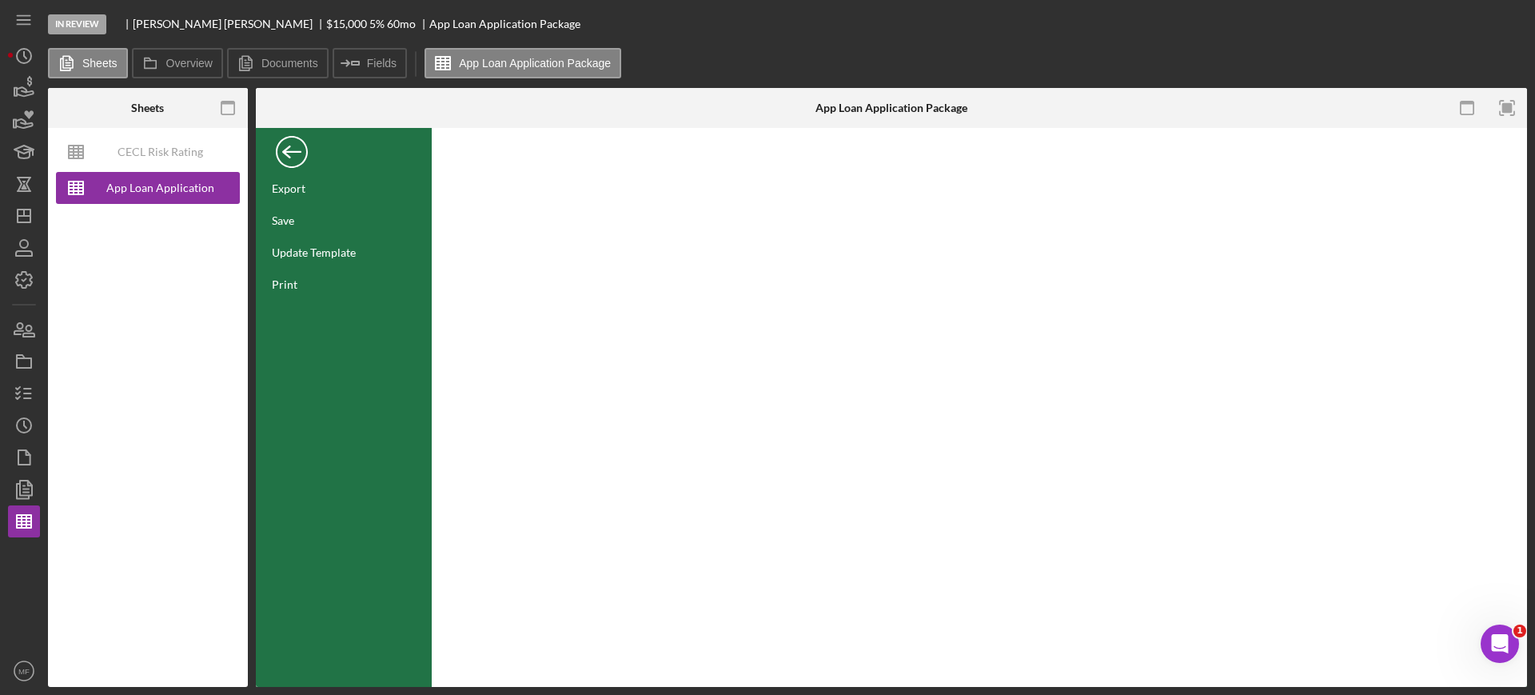
click at [292, 154] on div "Back" at bounding box center [292, 148] width 32 height 32
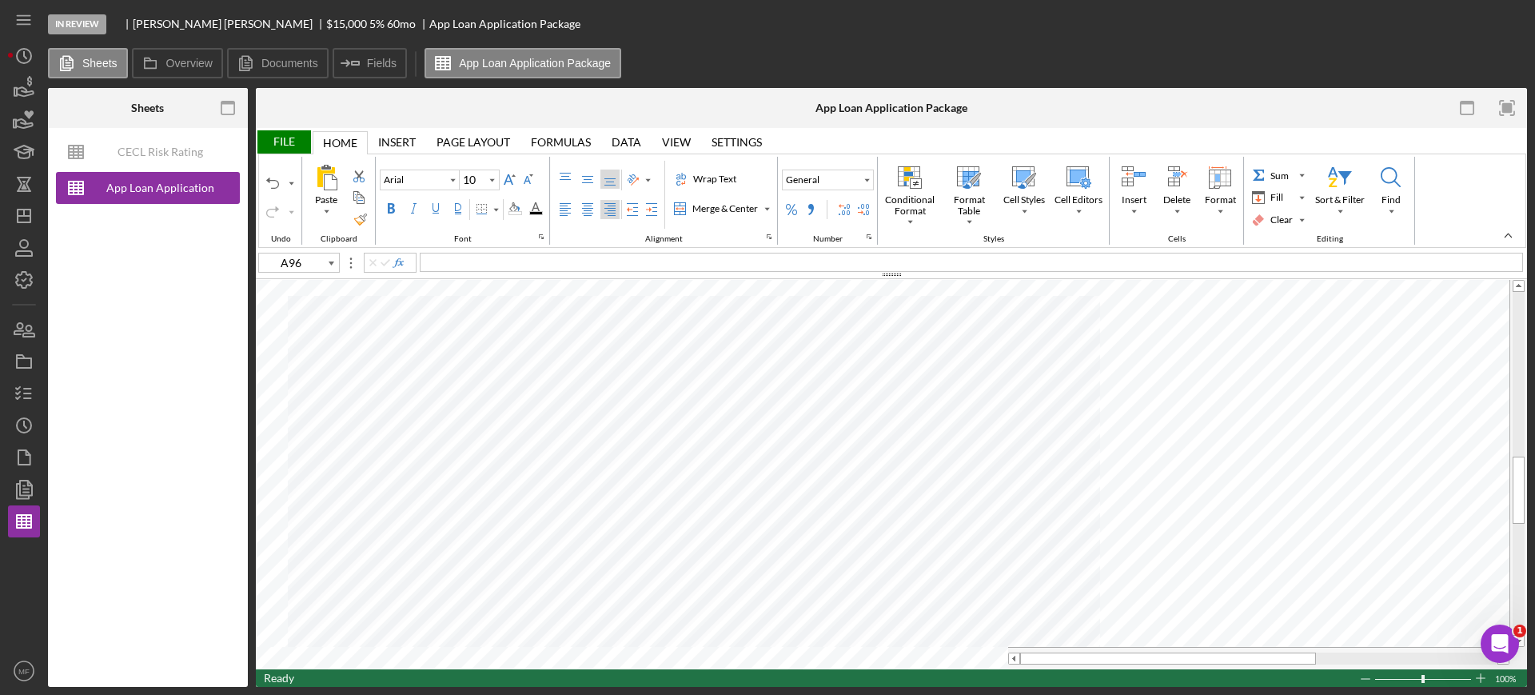
type input "E15"
type input "Calibri"
type input "11"
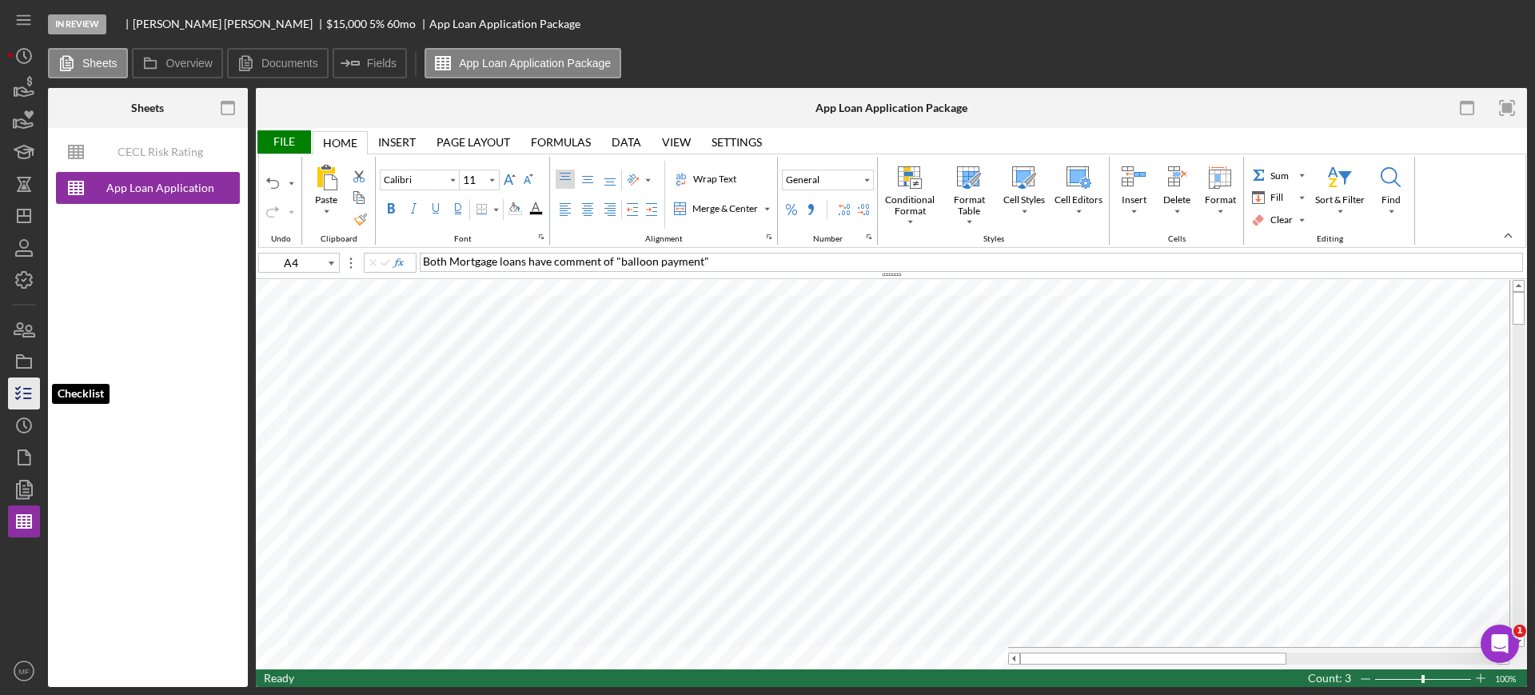
click at [18, 395] on icon "button" at bounding box center [24, 393] width 40 height 40
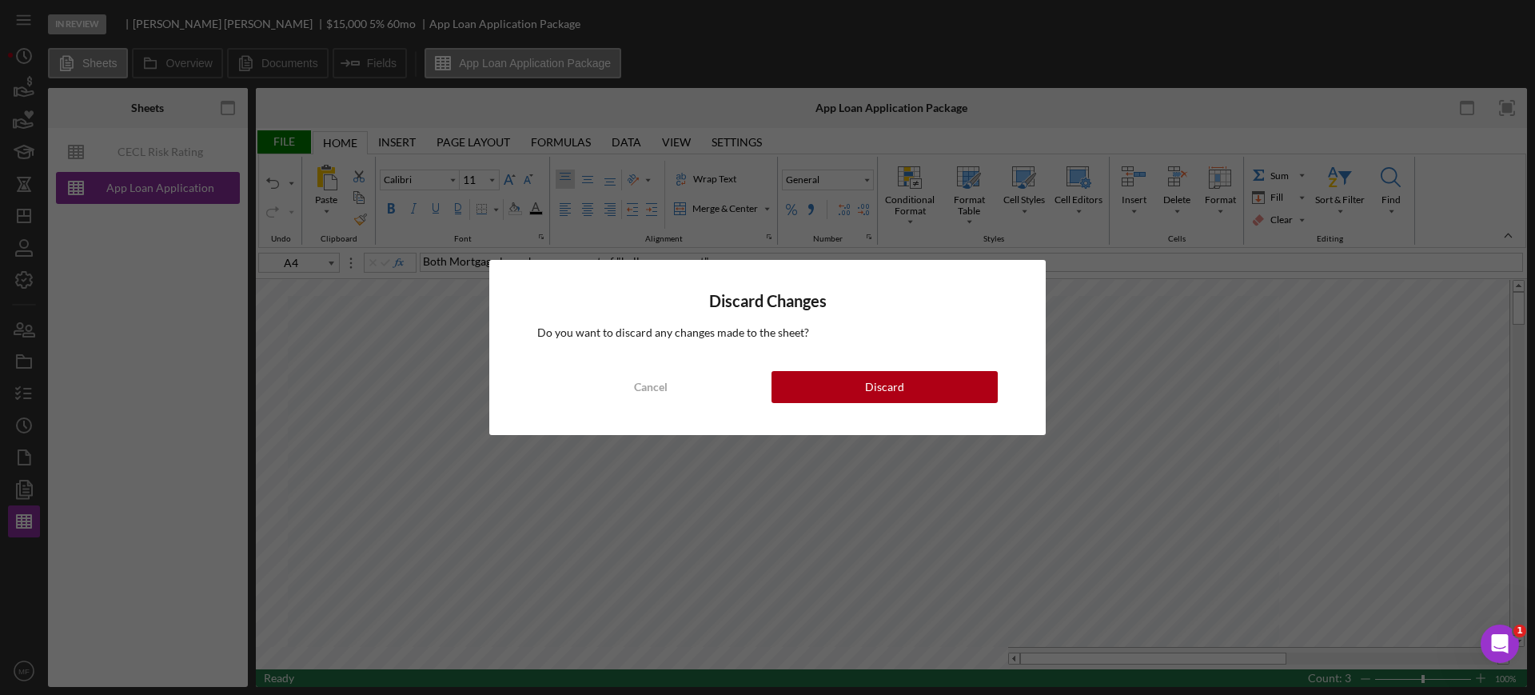
click at [759, 496] on div "Discard Changes Do you want to discard any changes made to the sheet? Cancel Di…" at bounding box center [767, 347] width 1535 height 695
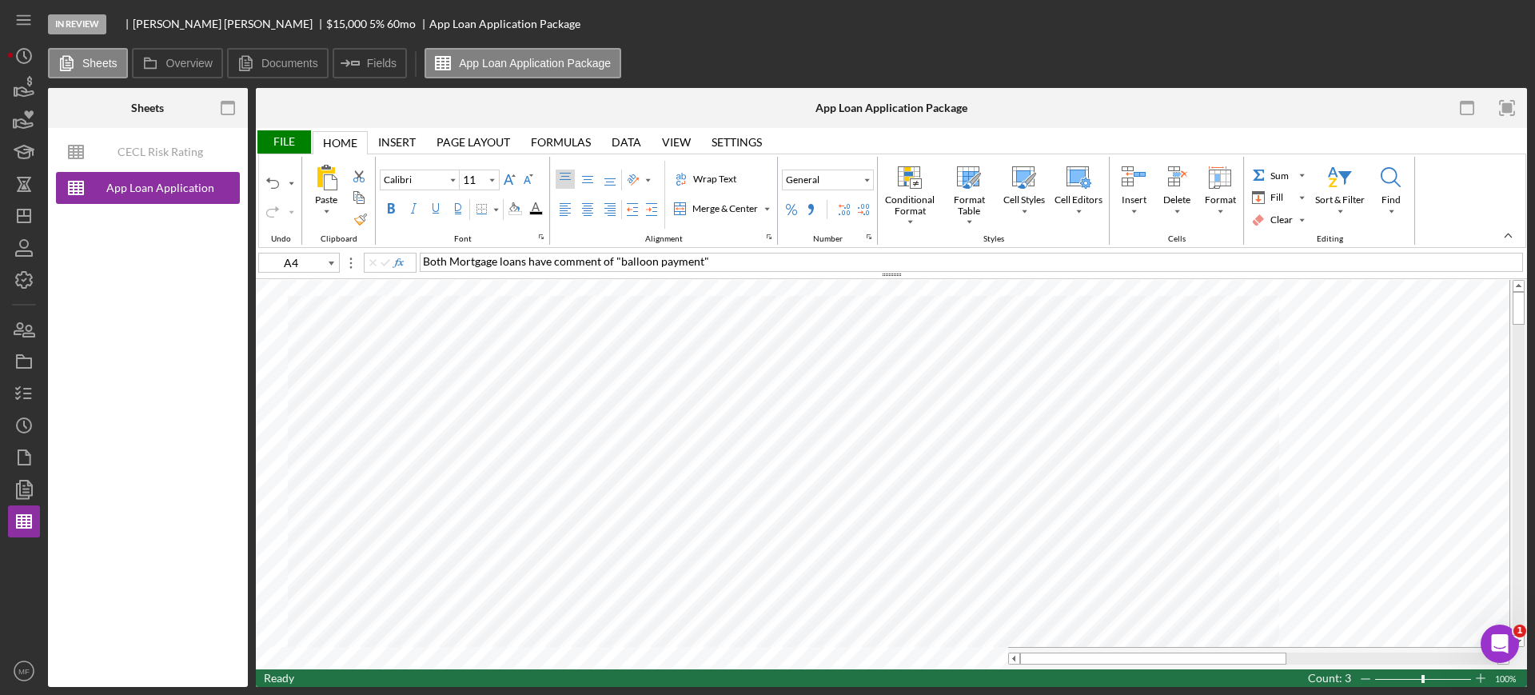
type input "C13"
click at [281, 137] on div "File" at bounding box center [283, 141] width 55 height 23
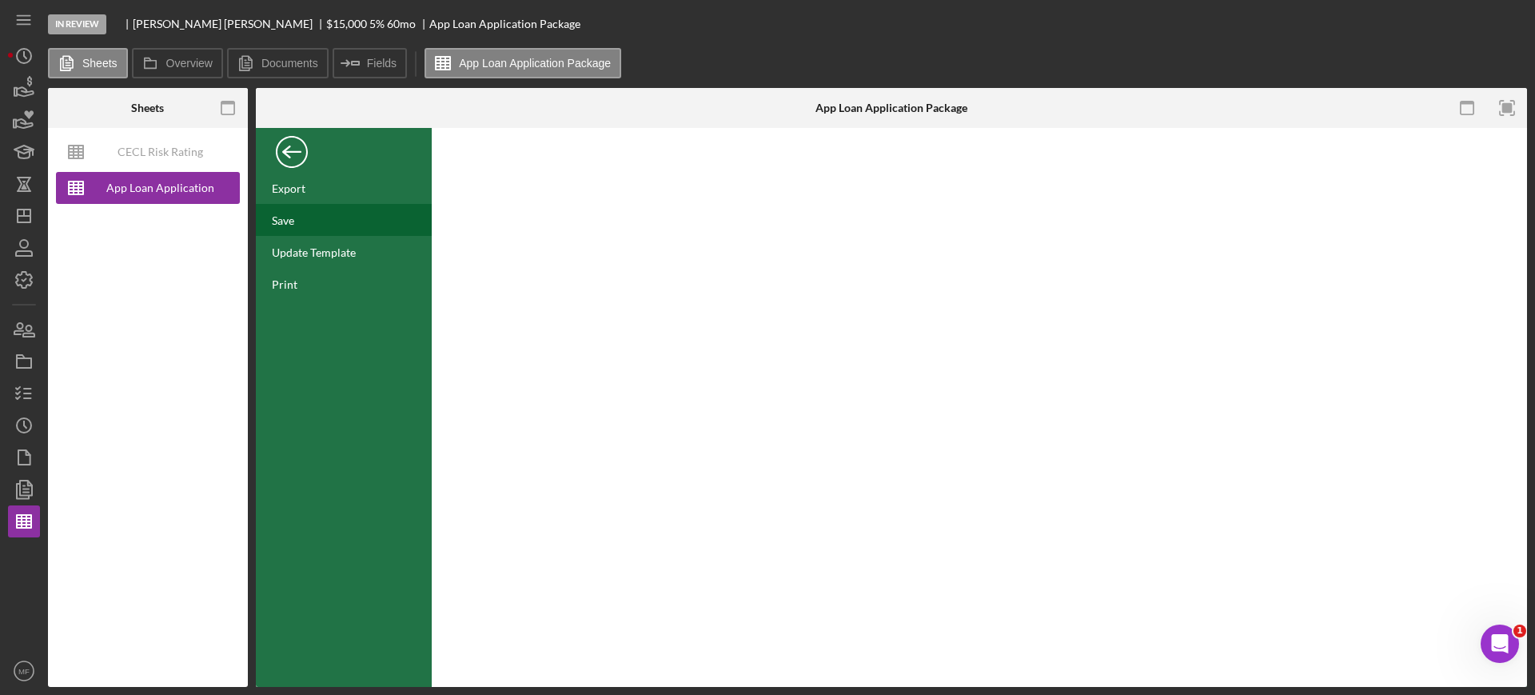
click at [293, 211] on div "Save" at bounding box center [344, 220] width 176 height 32
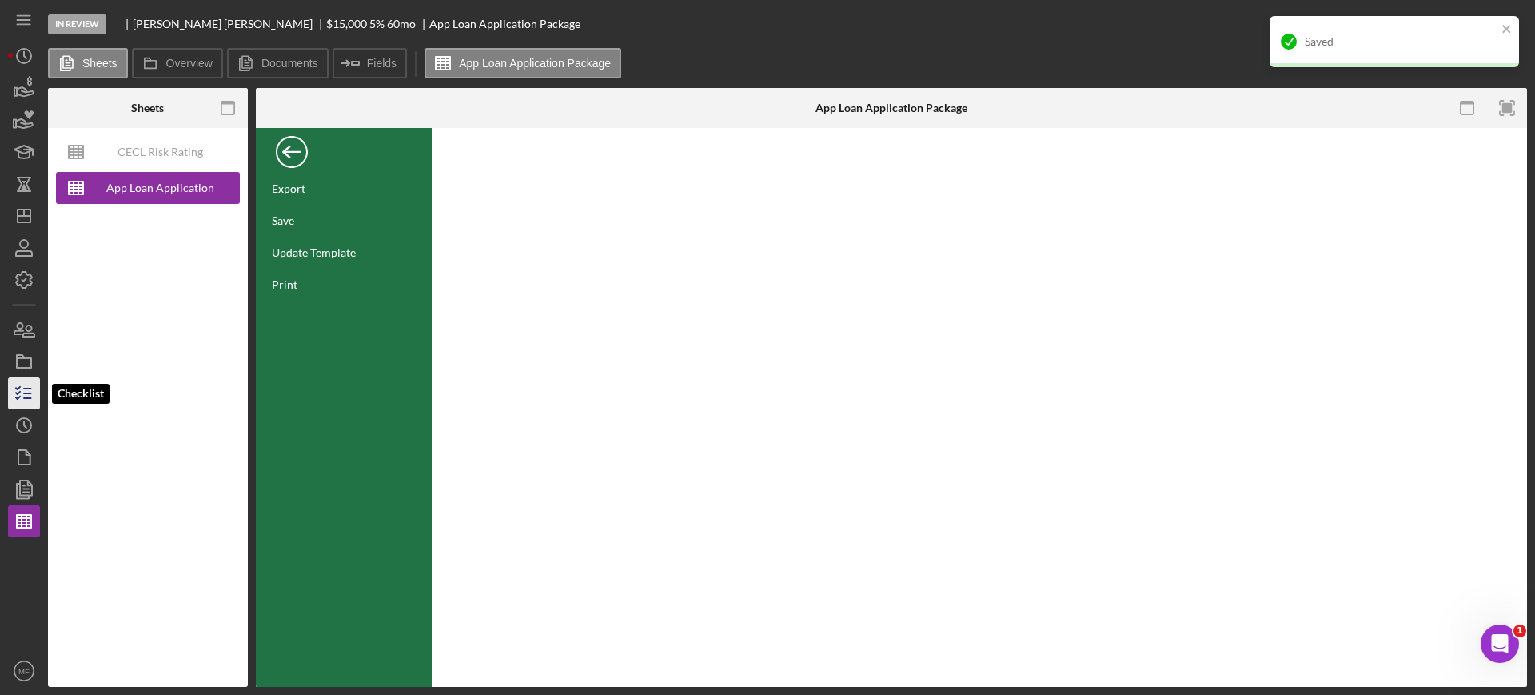
click at [29, 392] on icon "button" at bounding box center [24, 393] width 40 height 40
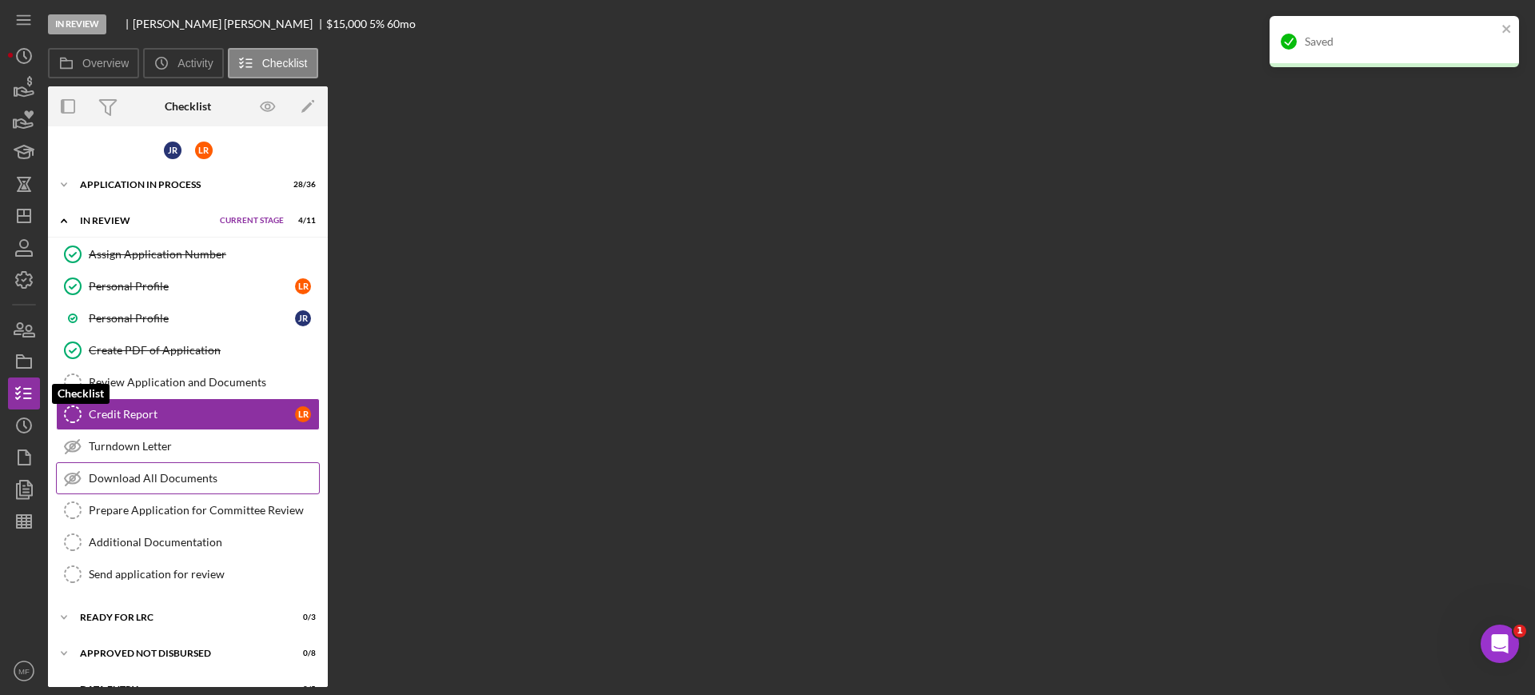
scroll to position [8, 0]
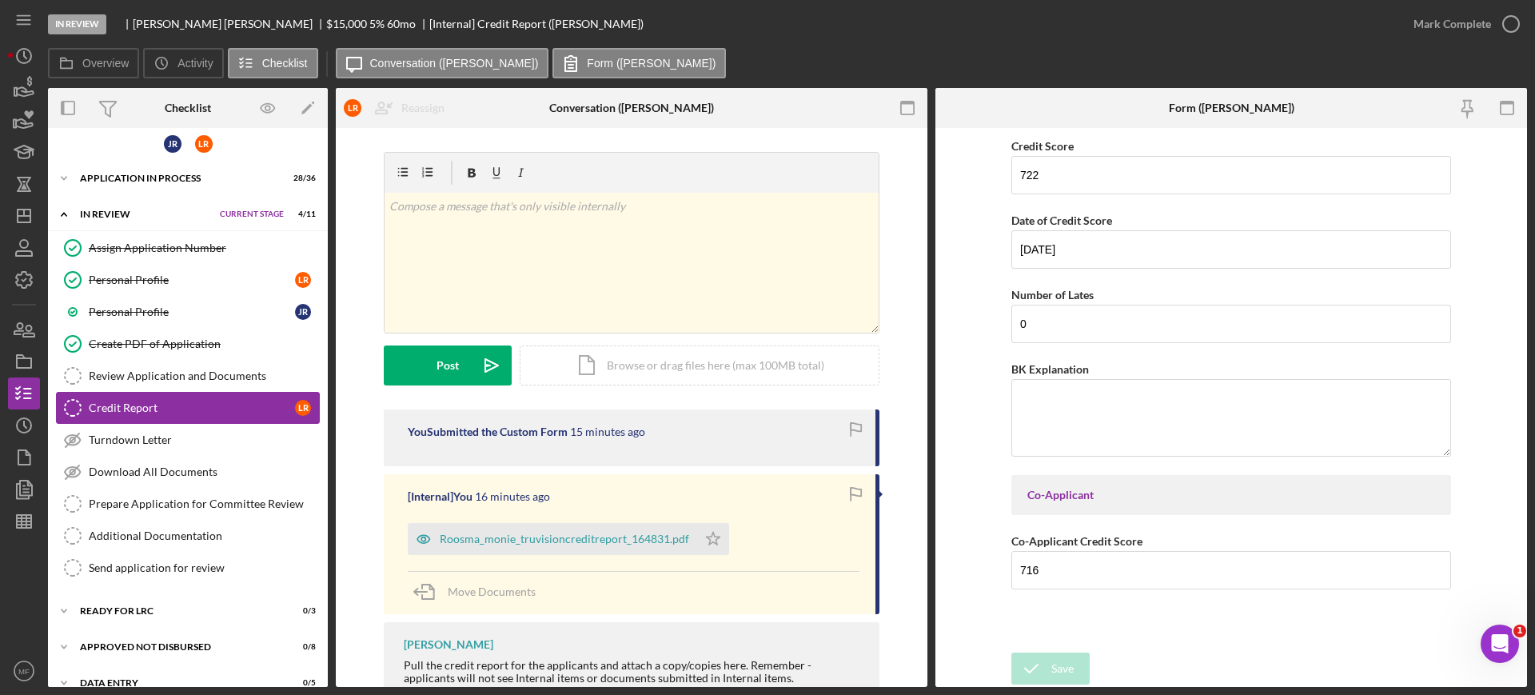
click at [175, 414] on link "Credit Report Credit Report L R" at bounding box center [188, 408] width 264 height 32
click at [531, 204] on p at bounding box center [631, 206] width 485 height 18
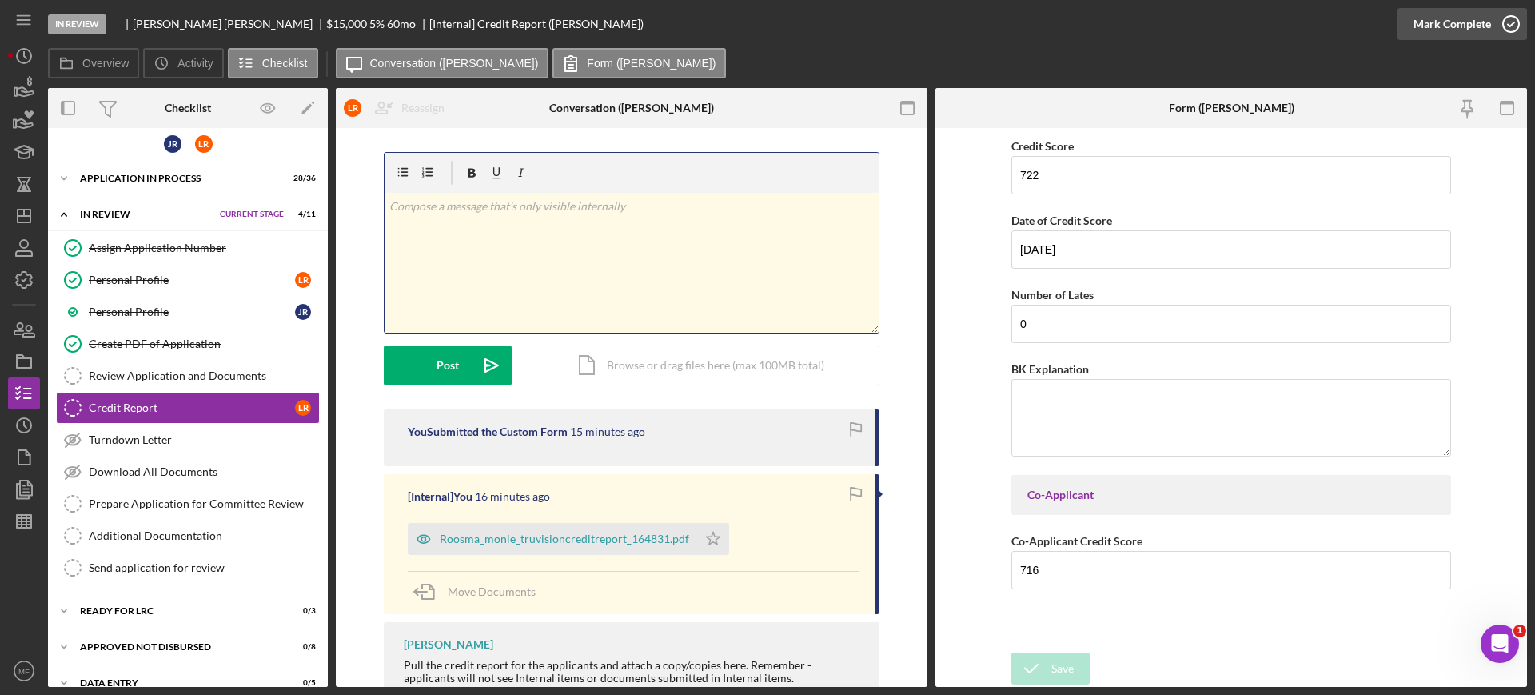
click at [1510, 22] on icon "button" at bounding box center [1511, 24] width 40 height 40
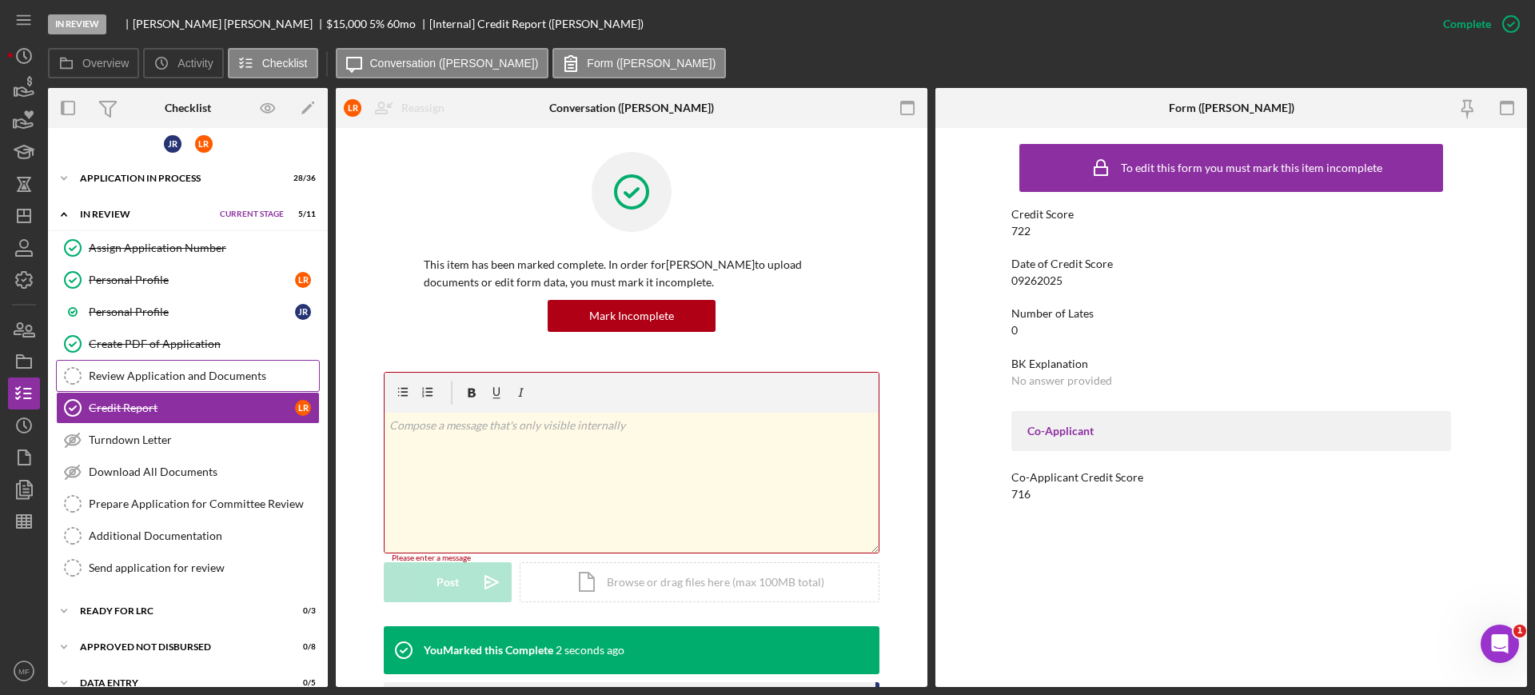
click at [179, 373] on div "Review Application and Documents" at bounding box center [204, 375] width 230 height 13
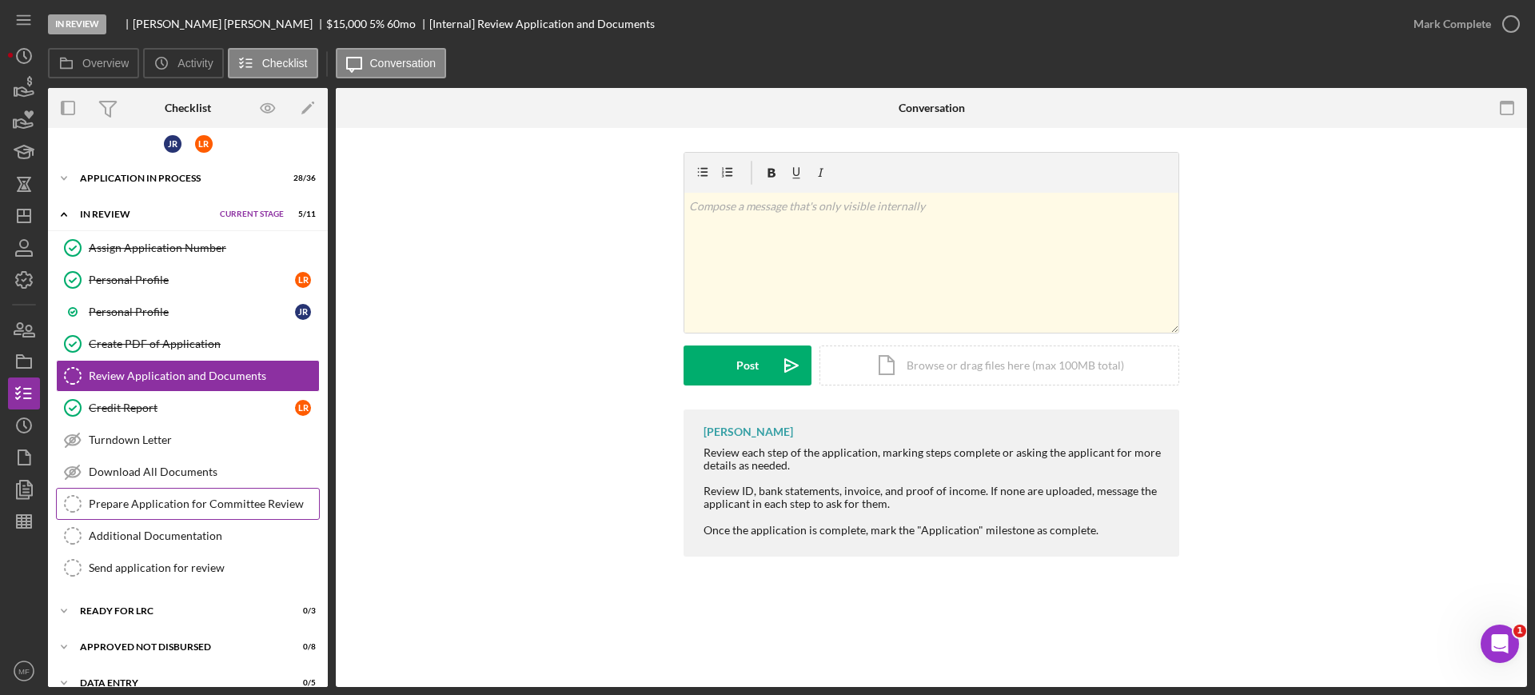
click at [153, 496] on link "Prepare Application for Committee Review Prepare Application for Committee Revi…" at bounding box center [188, 504] width 264 height 32
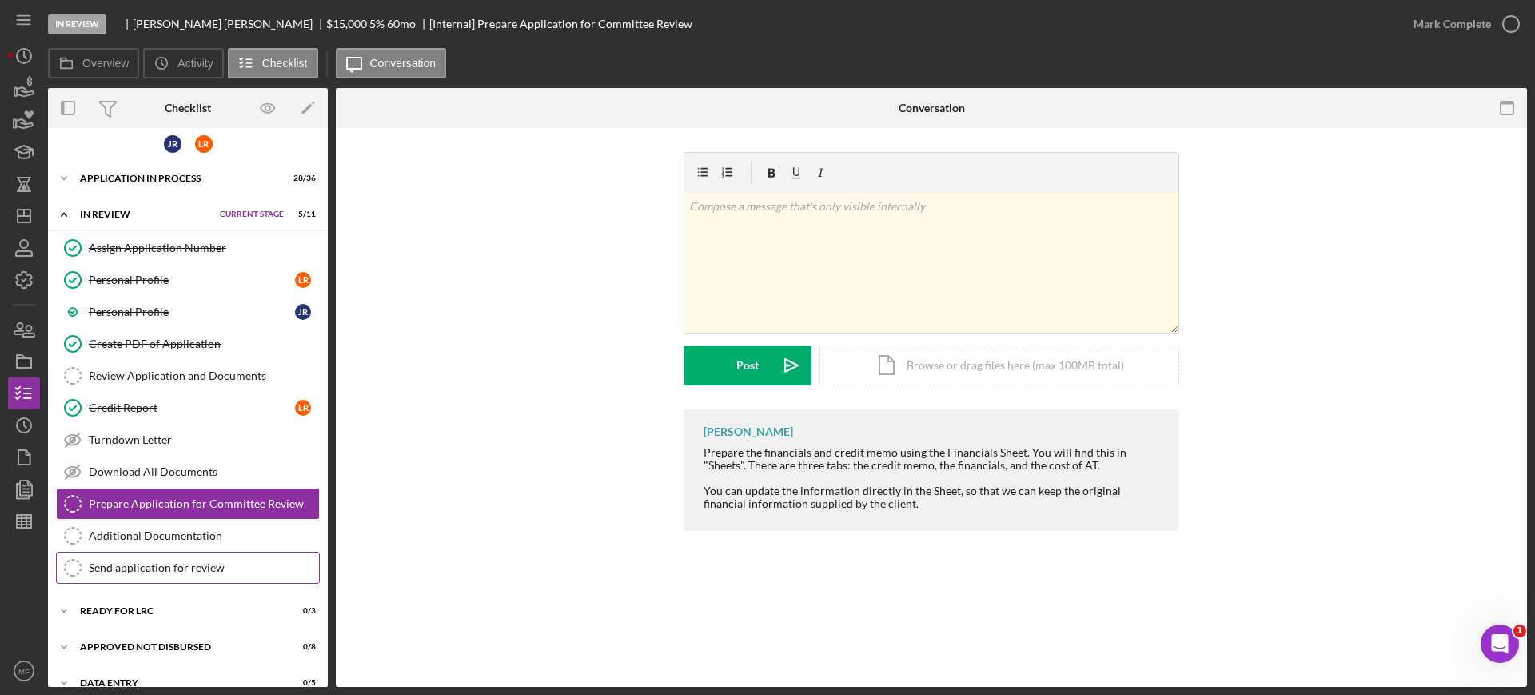
click at [145, 568] on div "Send application for review" at bounding box center [204, 567] width 230 height 13
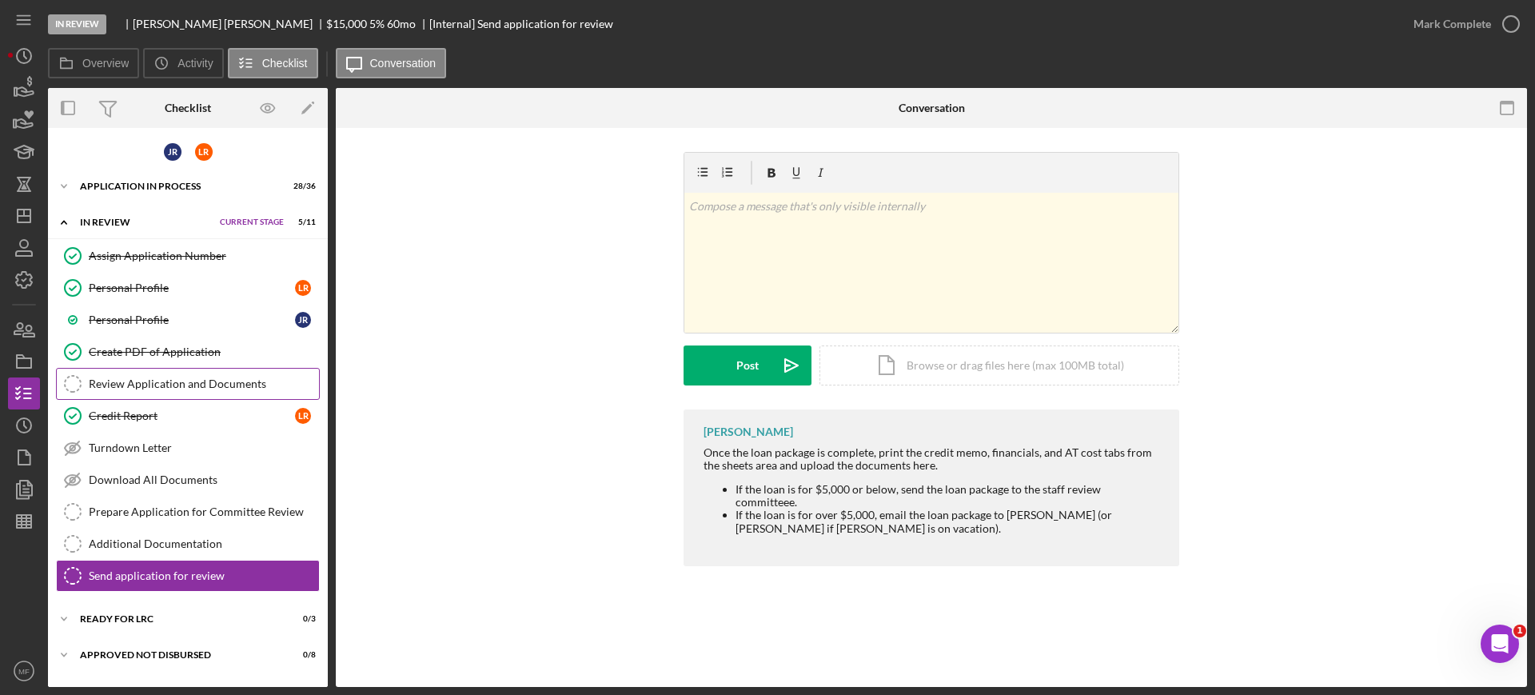
click at [191, 386] on div "Review Application and Documents" at bounding box center [204, 383] width 230 height 13
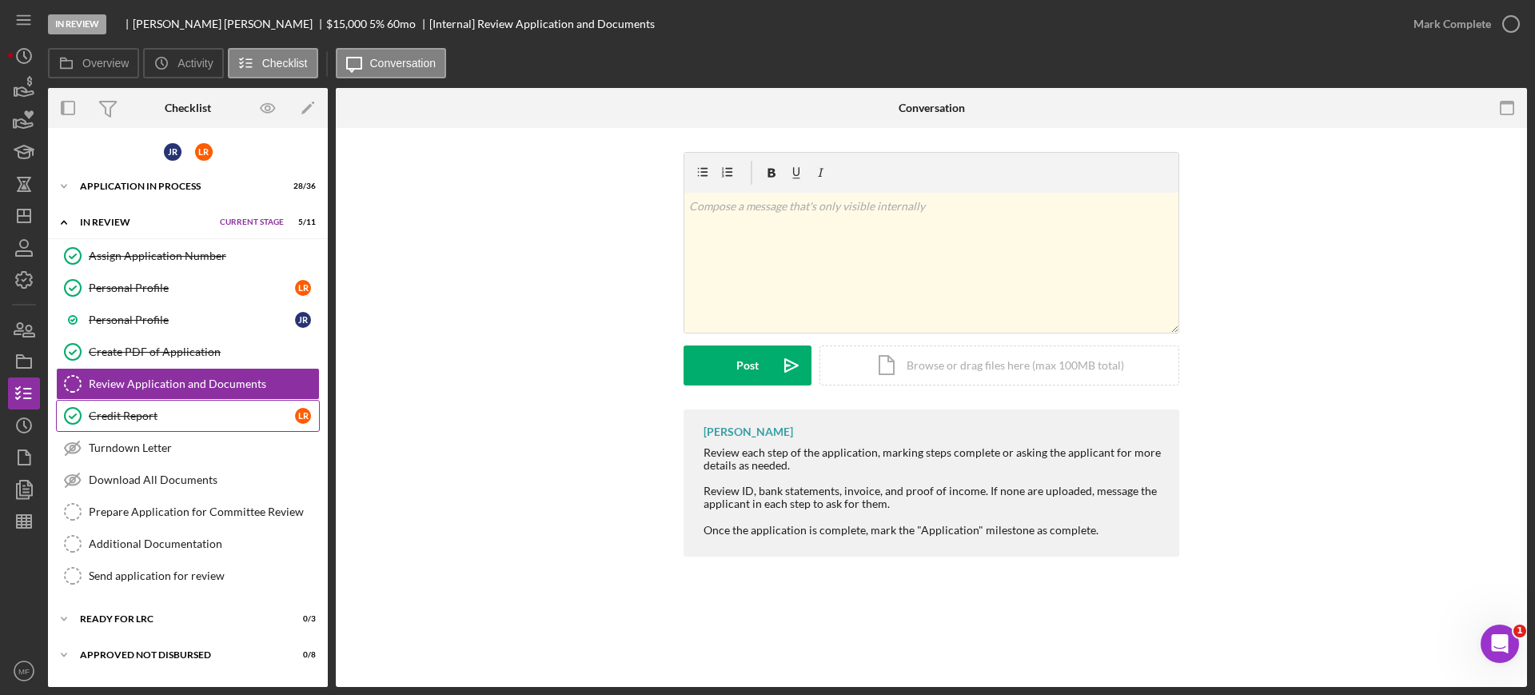
click at [134, 411] on div "Credit Report" at bounding box center [192, 415] width 206 height 13
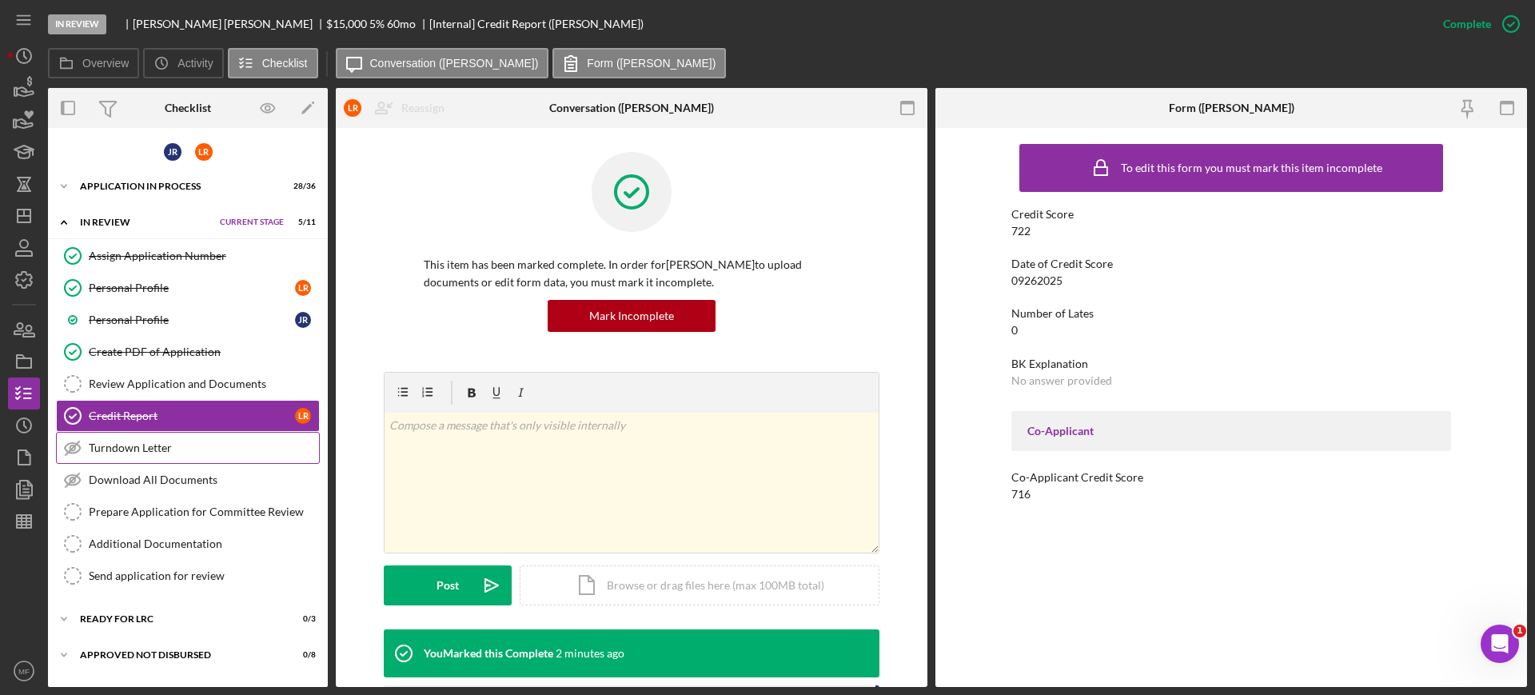
click at [149, 441] on div "Turndown Letter" at bounding box center [204, 447] width 230 height 13
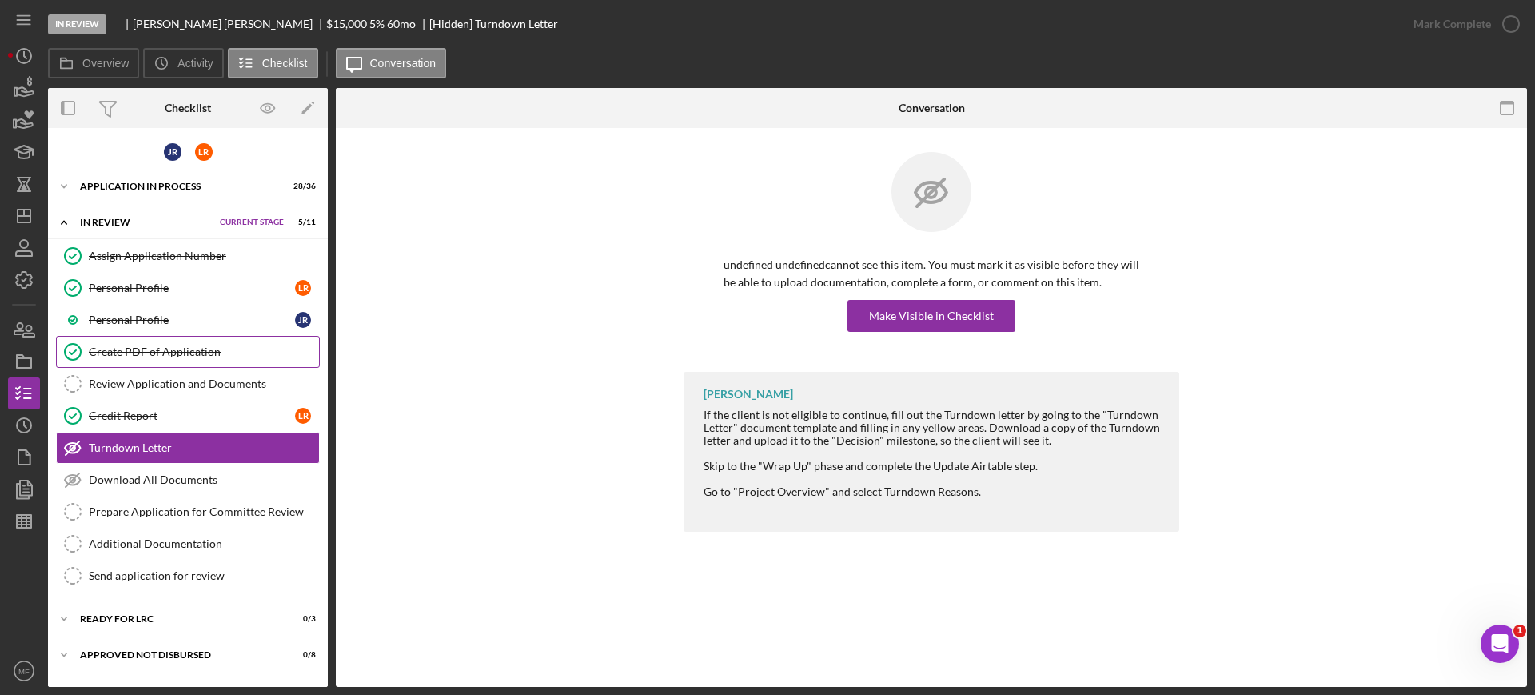
click at [155, 353] on div "Create PDF of Application" at bounding box center [204, 351] width 230 height 13
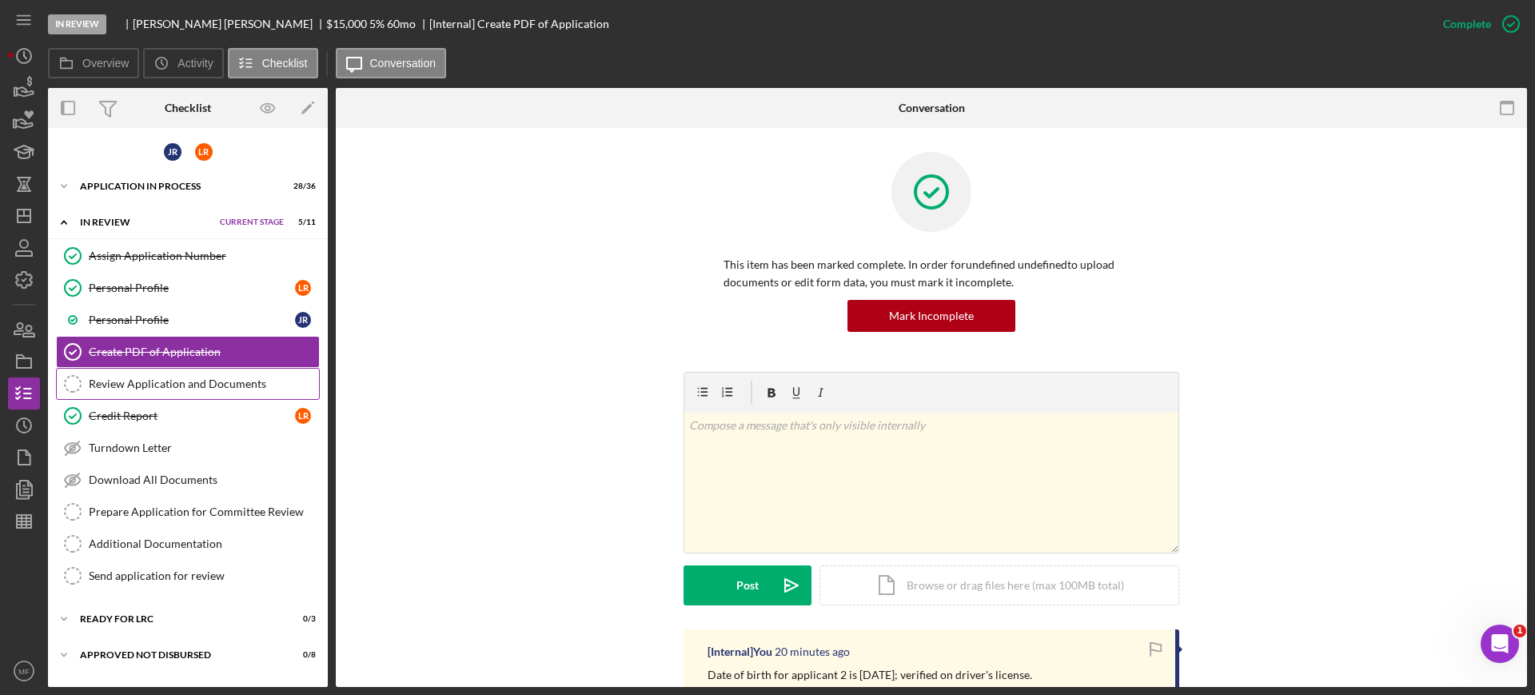
click at [165, 390] on link "Review Application and Documents Review Application and Documents" at bounding box center [188, 384] width 264 height 32
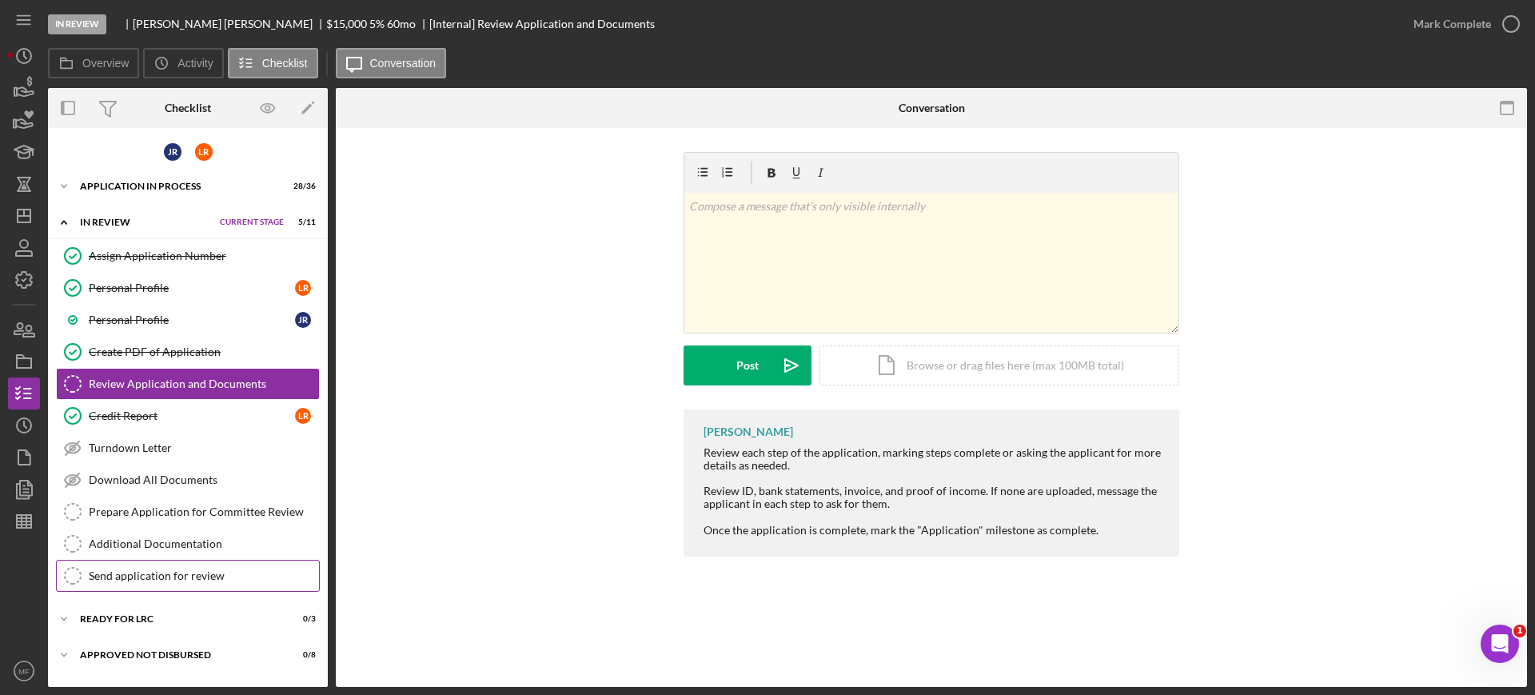
click at [160, 573] on div "Send application for review" at bounding box center [204, 575] width 230 height 13
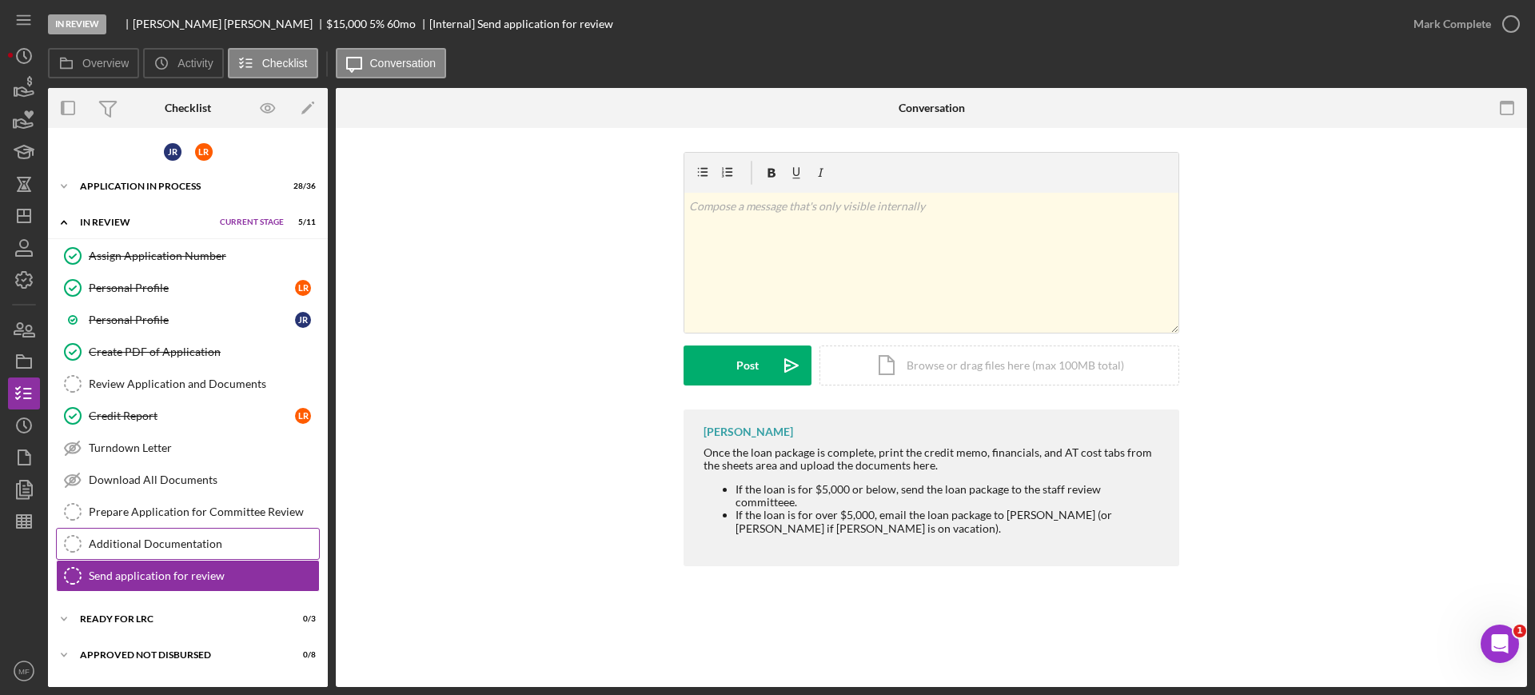
click at [161, 545] on div "Additional Documentation" at bounding box center [204, 543] width 230 height 13
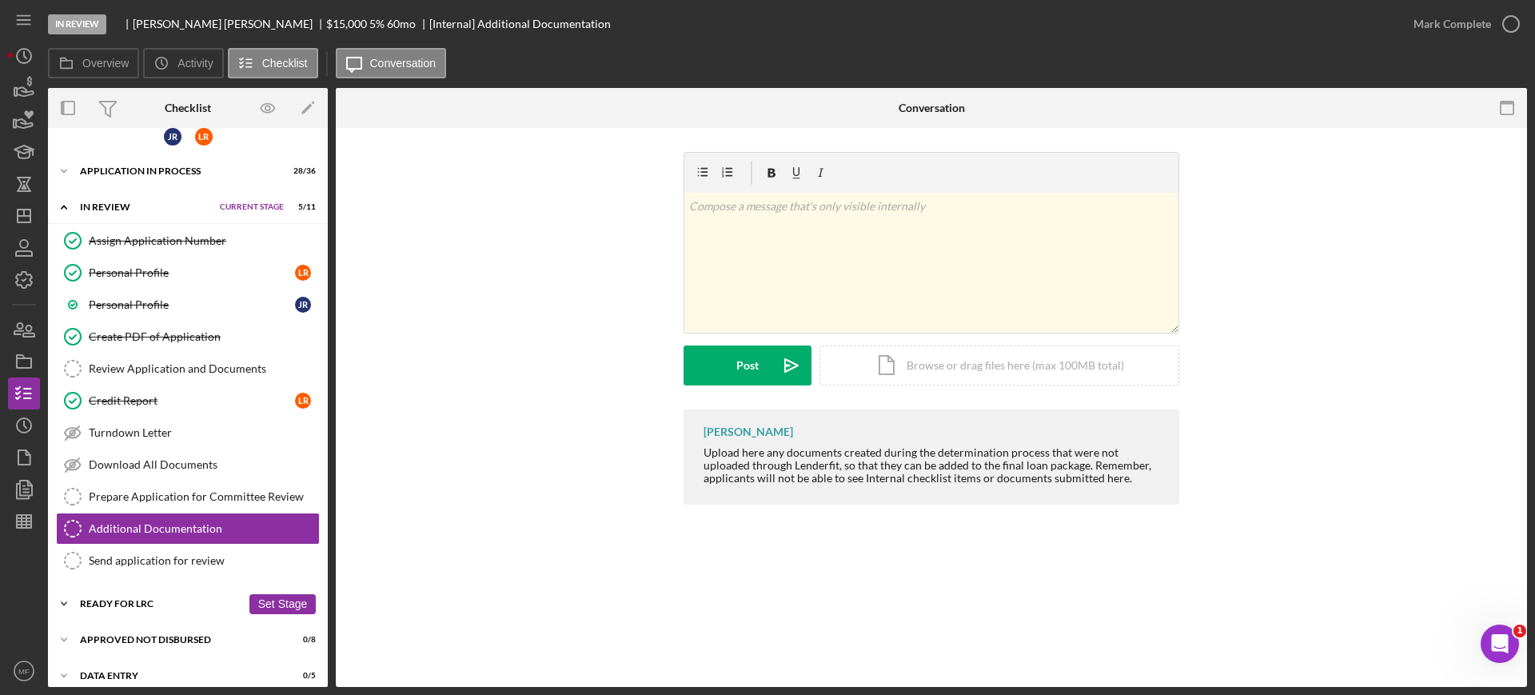
scroll to position [29, 0]
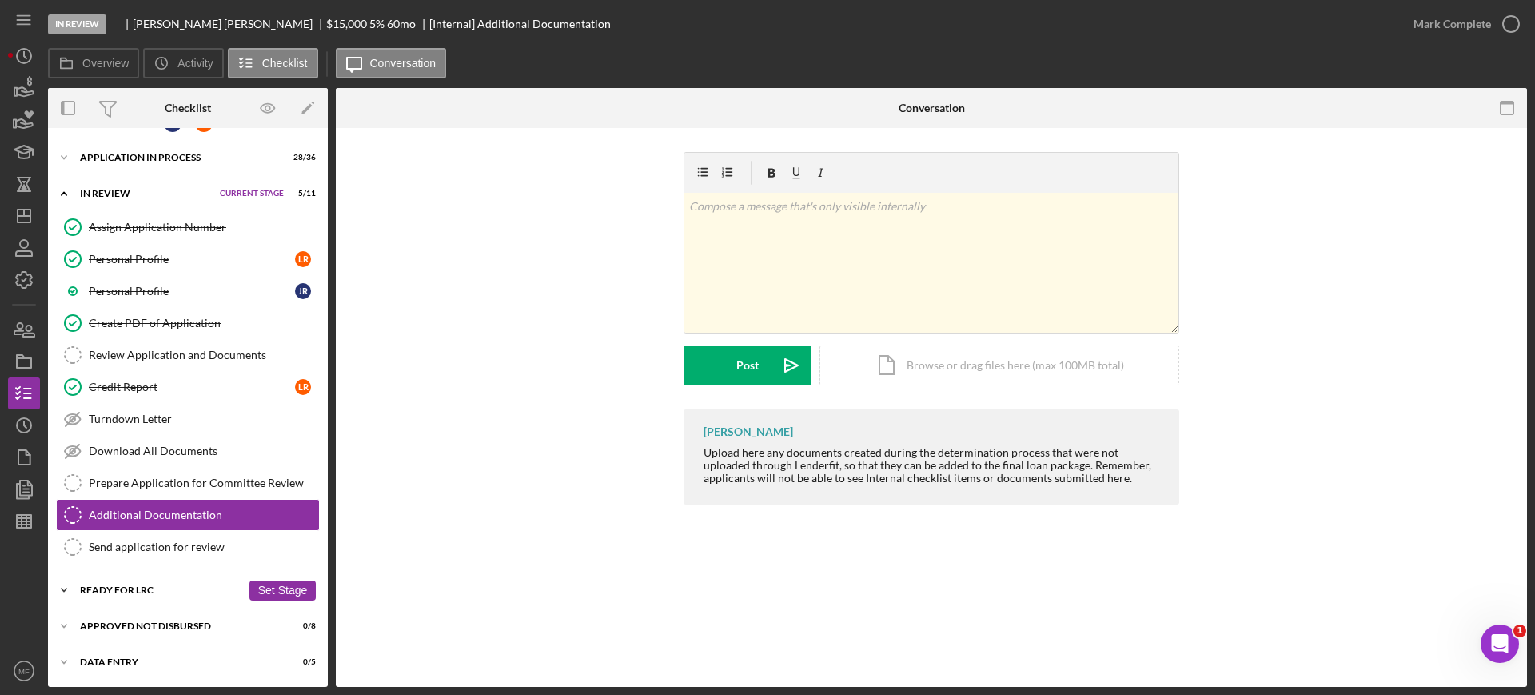
click at [143, 585] on div "Ready for LRC" at bounding box center [160, 590] width 161 height 10
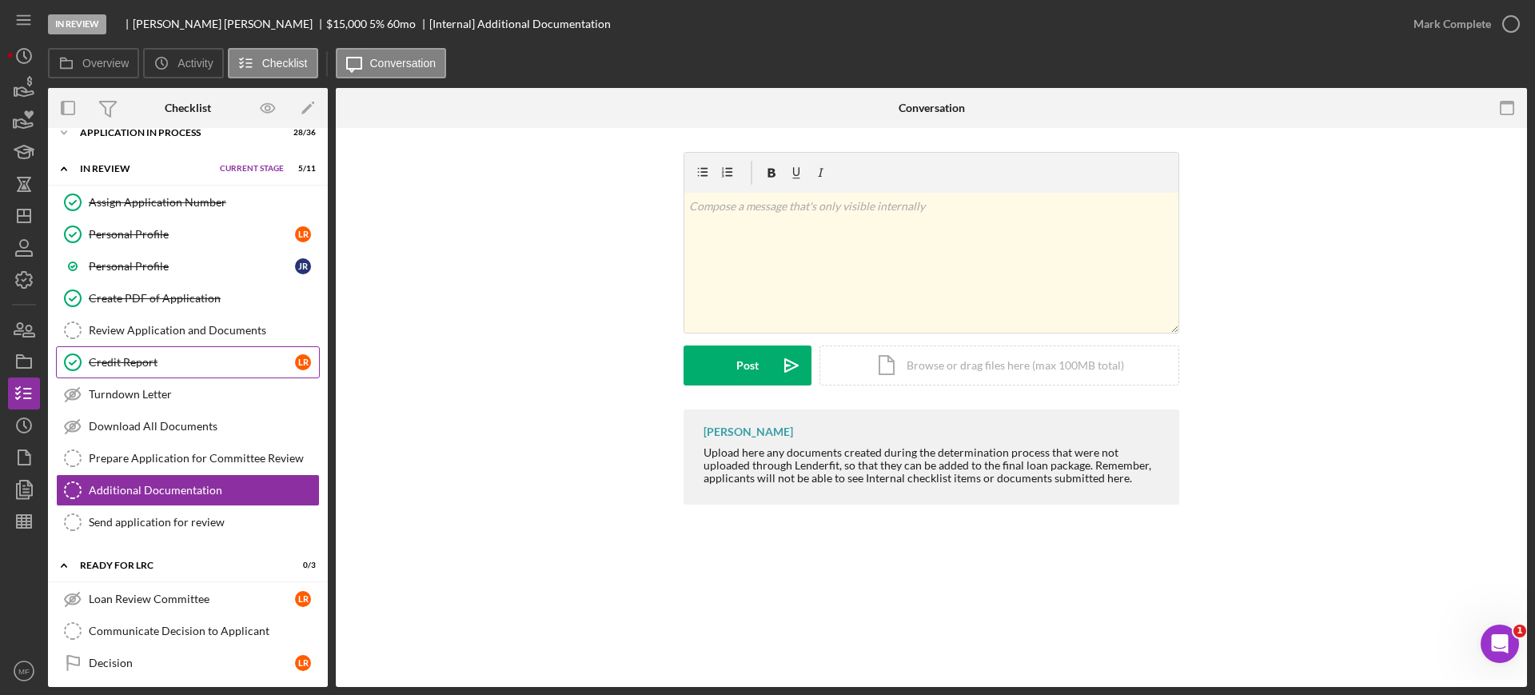
scroll to position [0, 0]
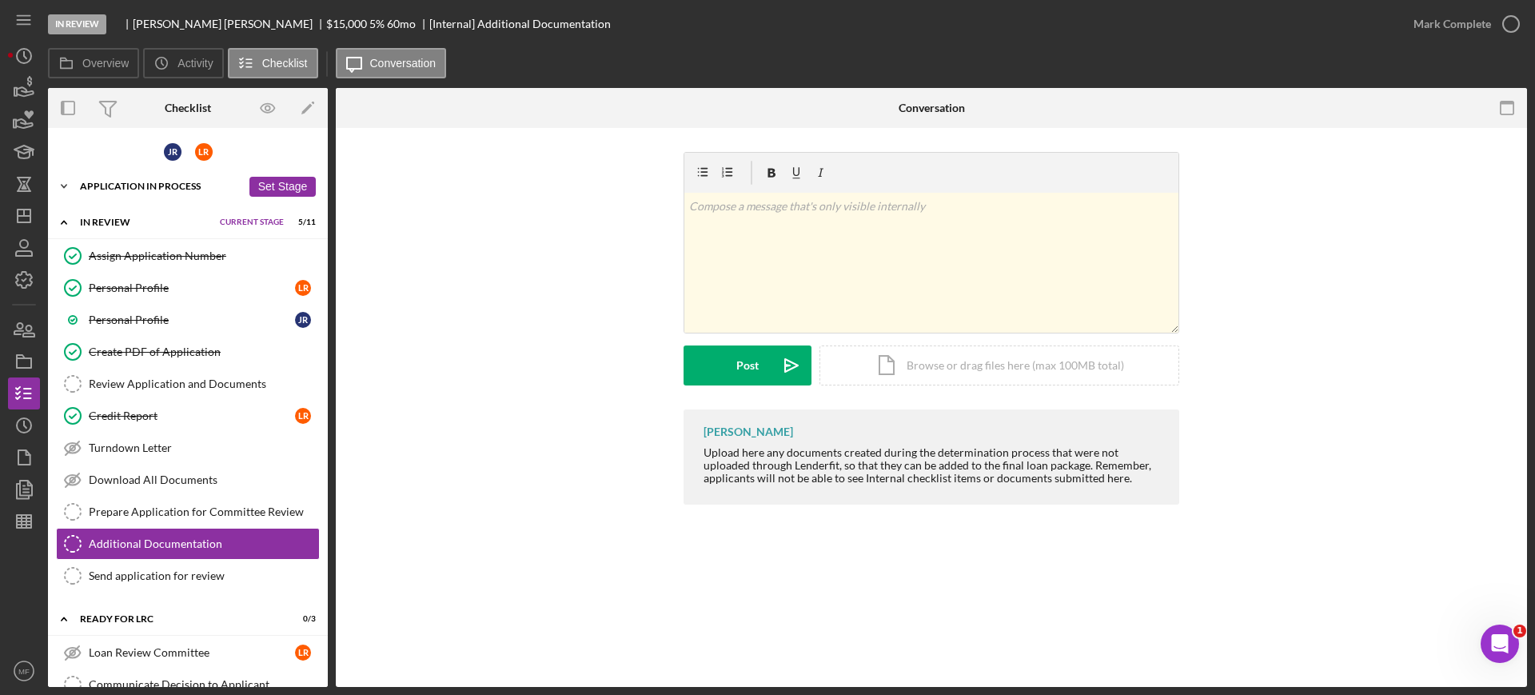
click at [194, 180] on div "Icon/Expander Application In Process 28 / 36 Set Stage" at bounding box center [188, 186] width 280 height 32
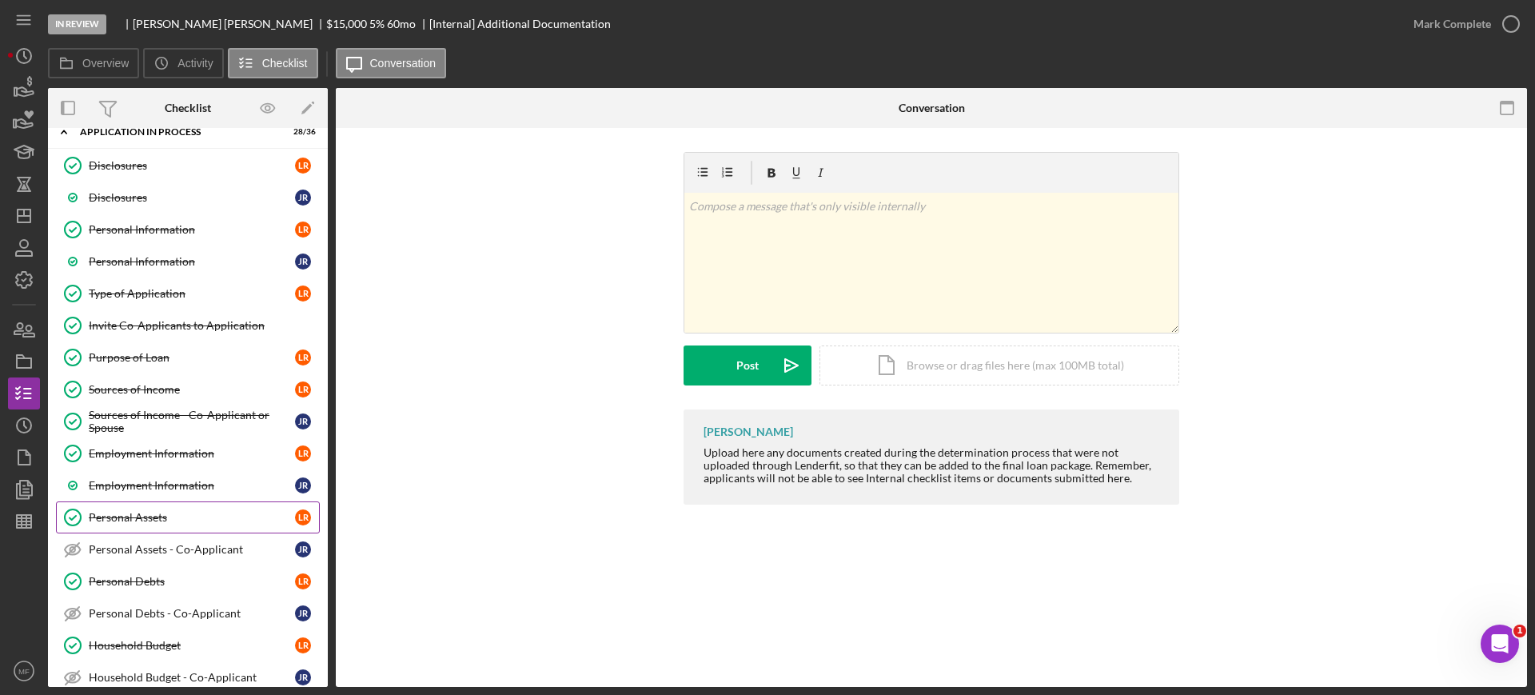
scroll to position [100, 0]
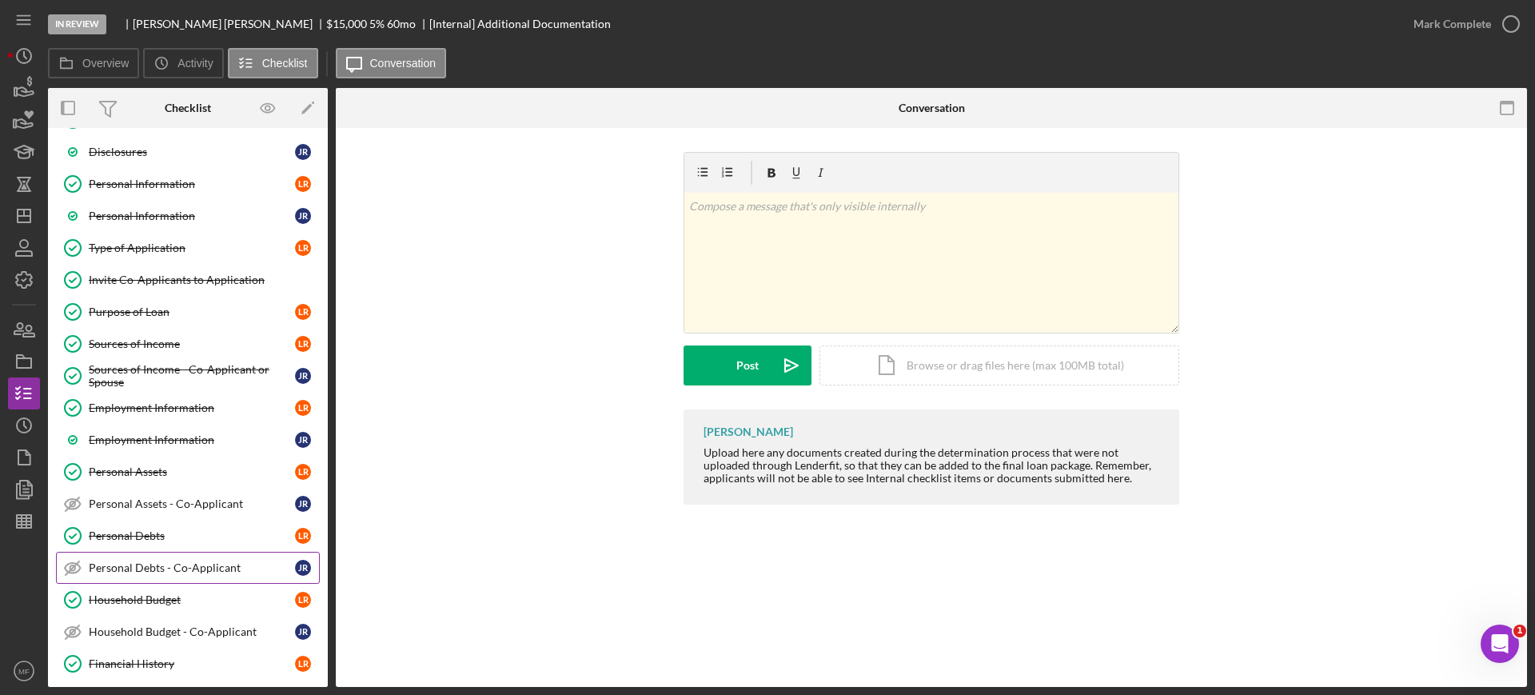
click at [165, 564] on div "Personal Debts - Co-Applicant" at bounding box center [192, 567] width 206 height 13
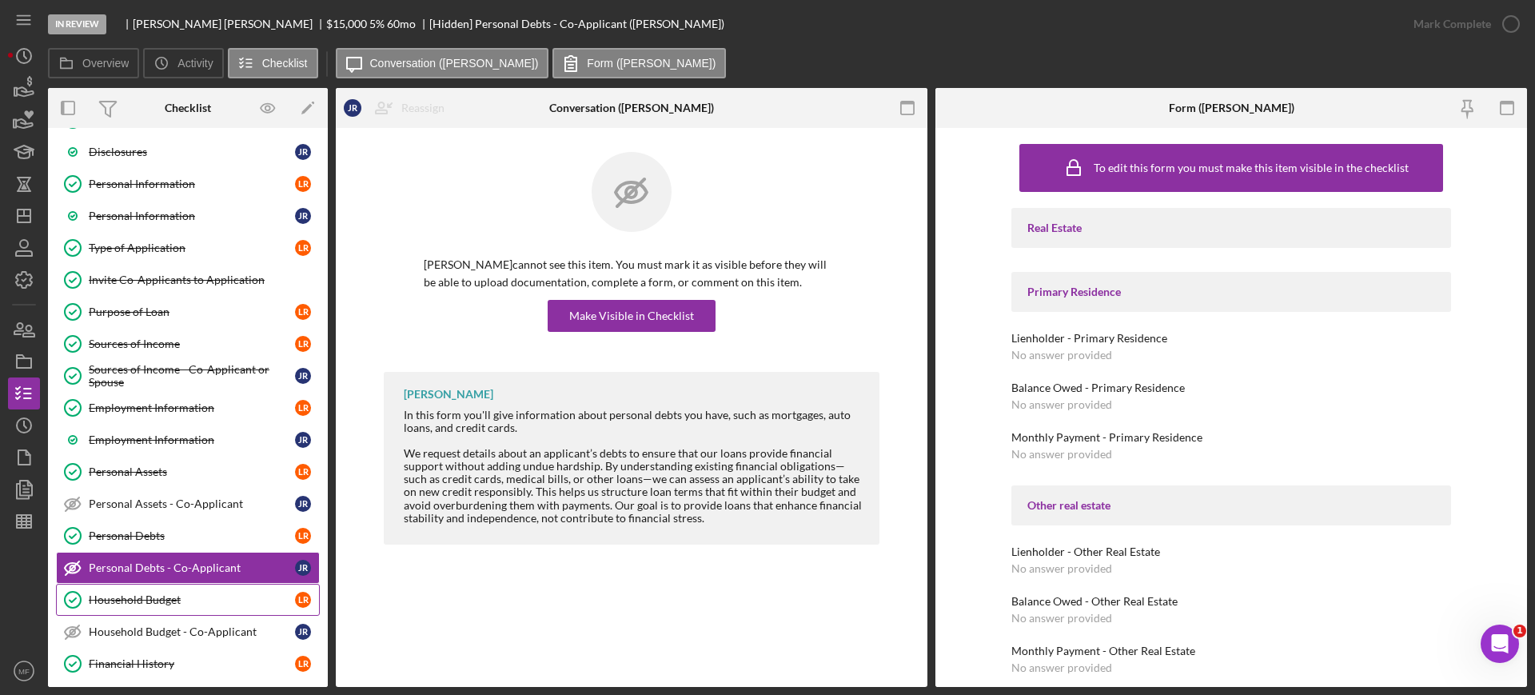
click at [145, 596] on div "Household Budget" at bounding box center [192, 599] width 206 height 13
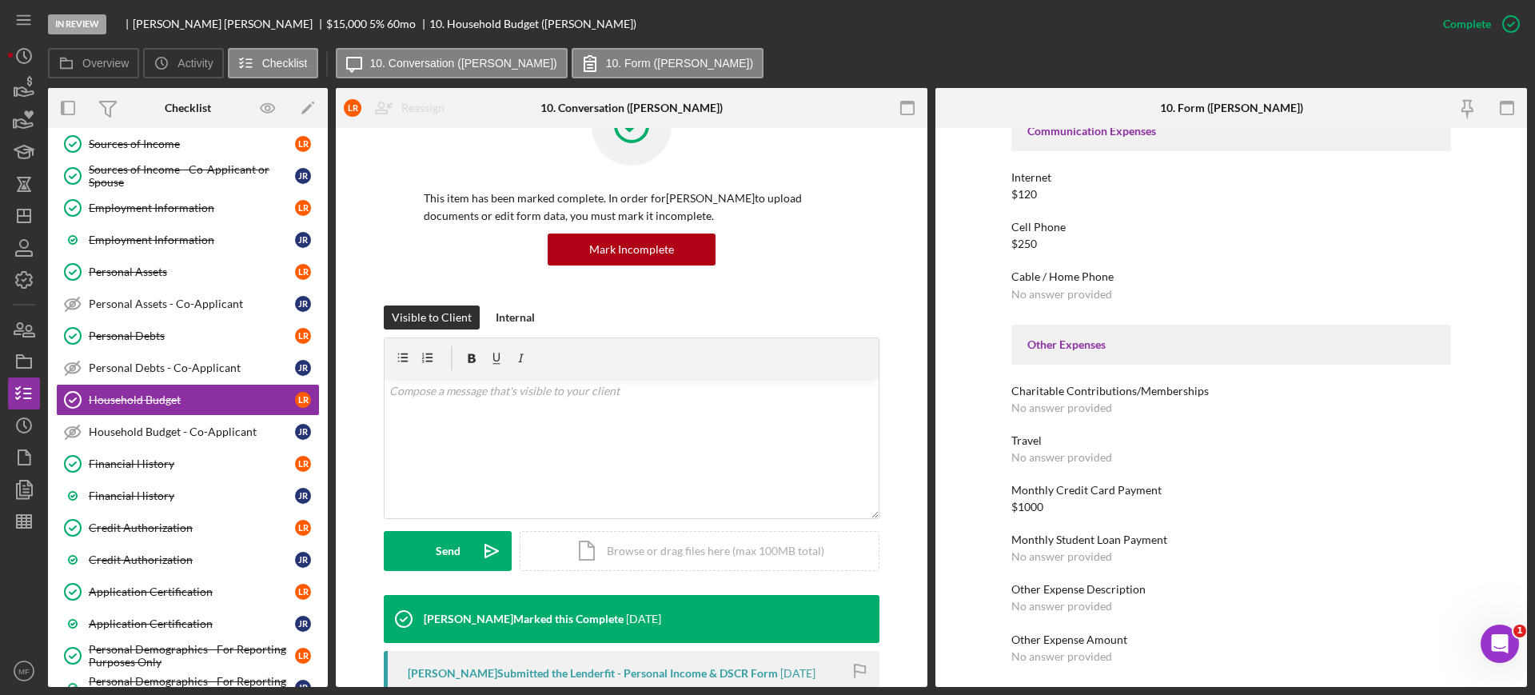
scroll to position [100, 0]
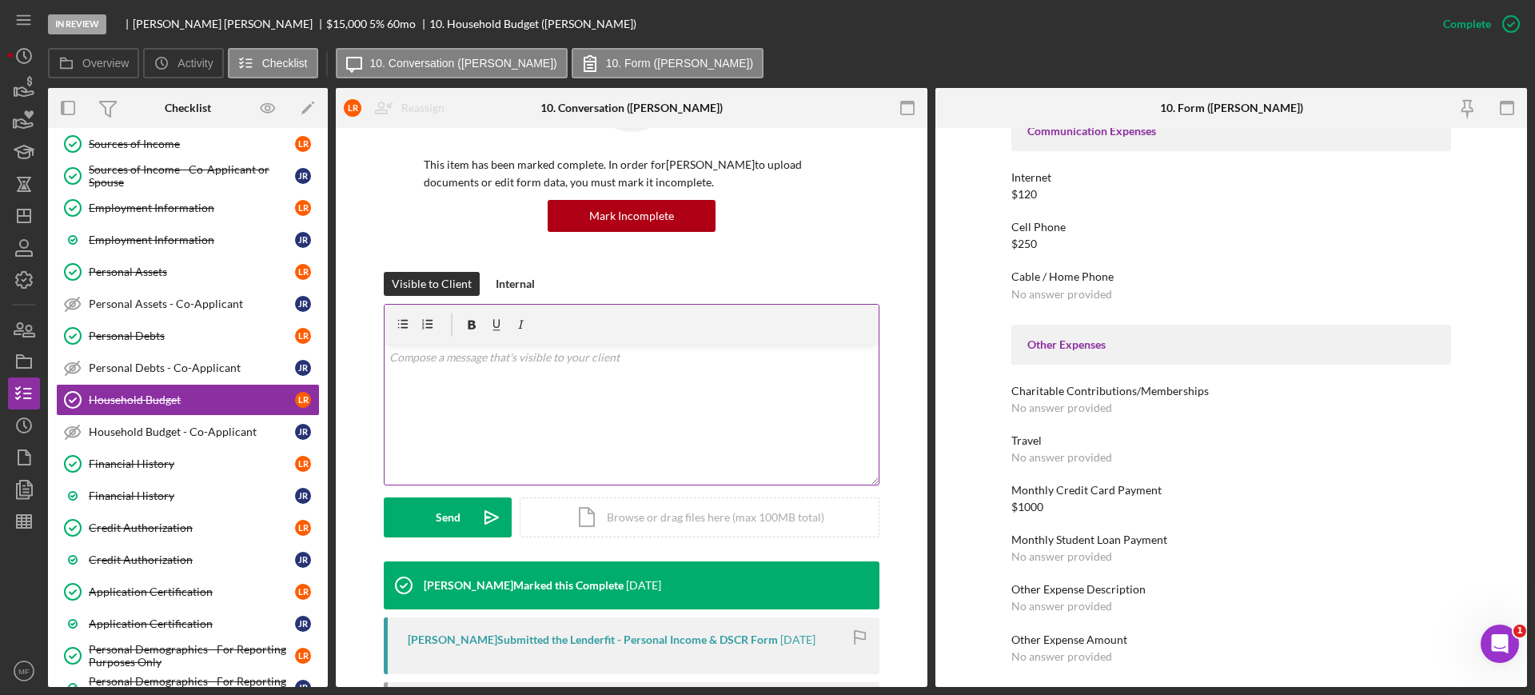
click at [422, 365] on p at bounding box center [631, 358] width 485 height 18
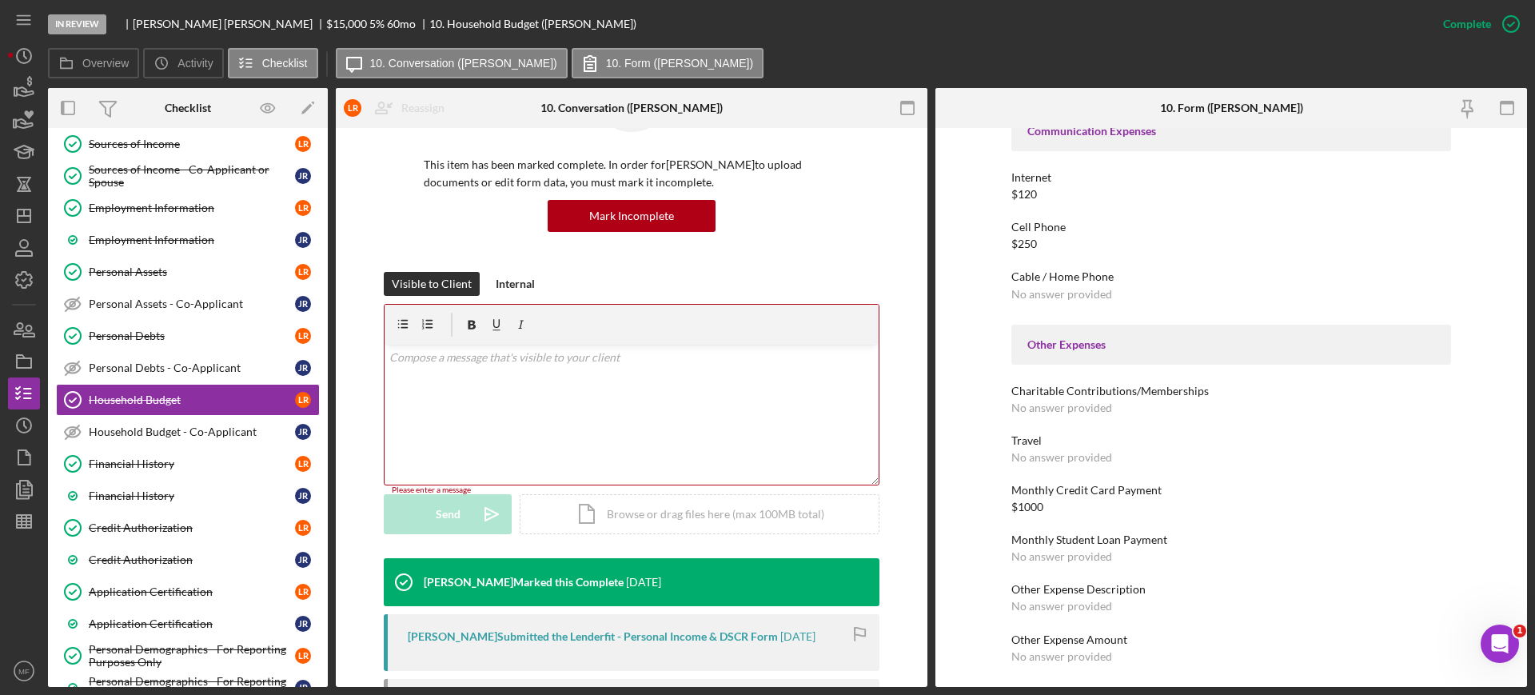
click at [520, 407] on div "v Color teal Color pink Remove color Add row above Add row below Add column bef…" at bounding box center [631, 415] width 494 height 140
click at [485, 369] on div "v Color teal Color pink Remove color Add row above Add row below Add column bef…" at bounding box center [631, 415] width 494 height 140
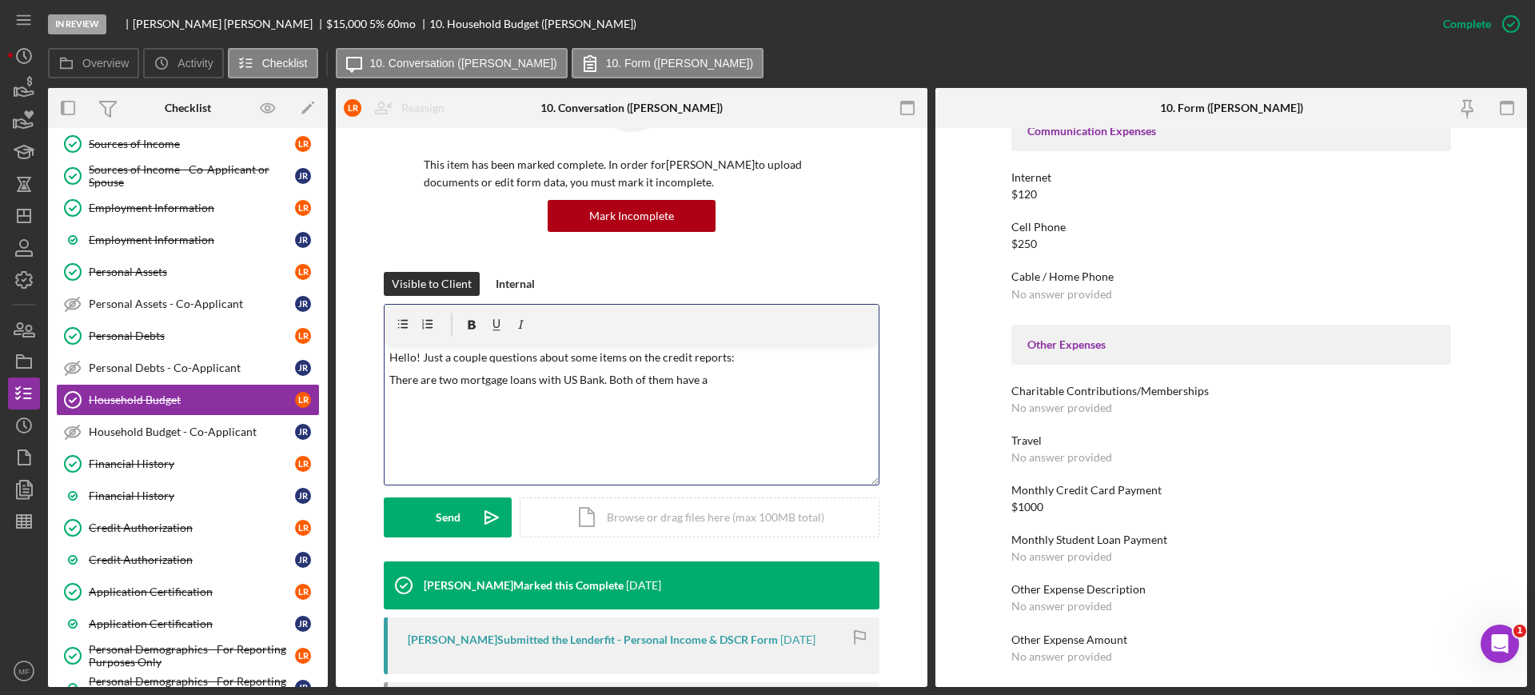
click at [722, 384] on p "There are two mortgage loans with US Bank. Both of them have a" at bounding box center [631, 380] width 485 height 18
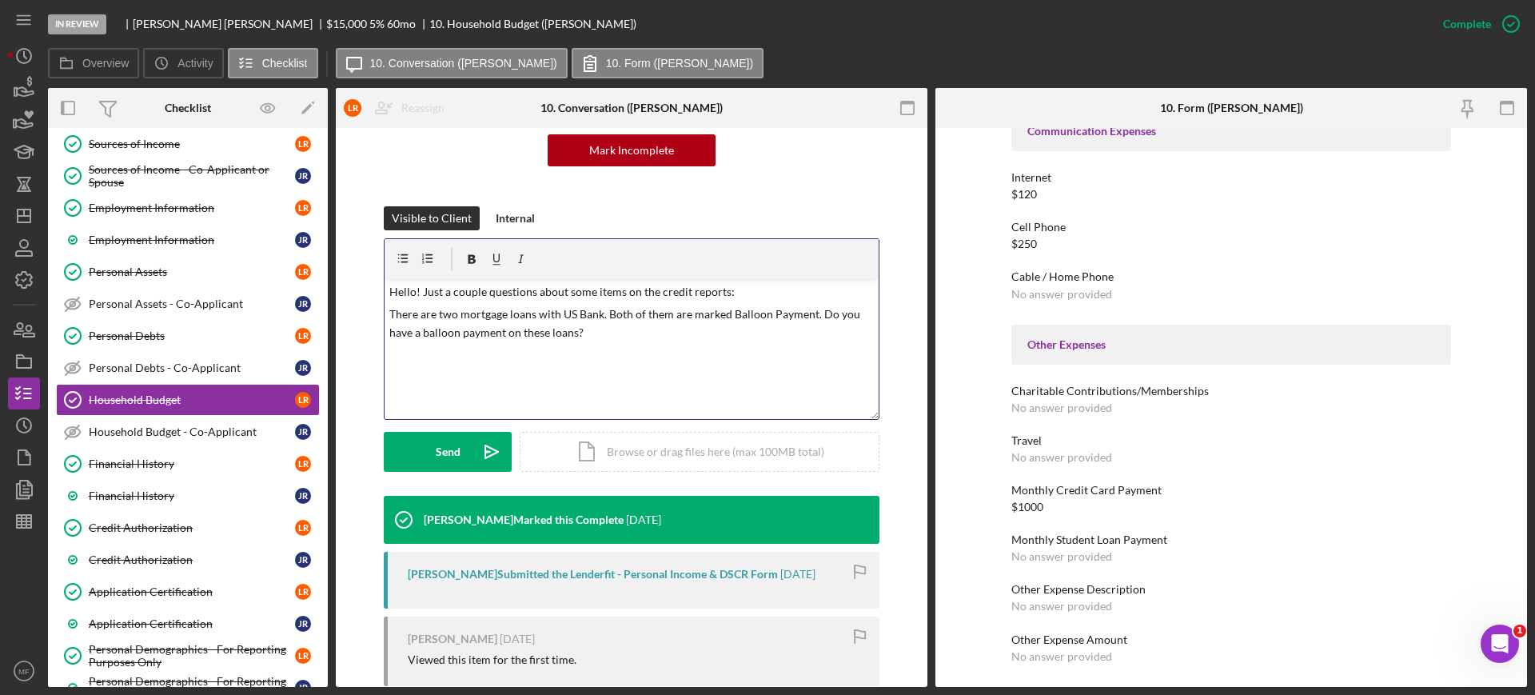
scroll to position [200, 0]
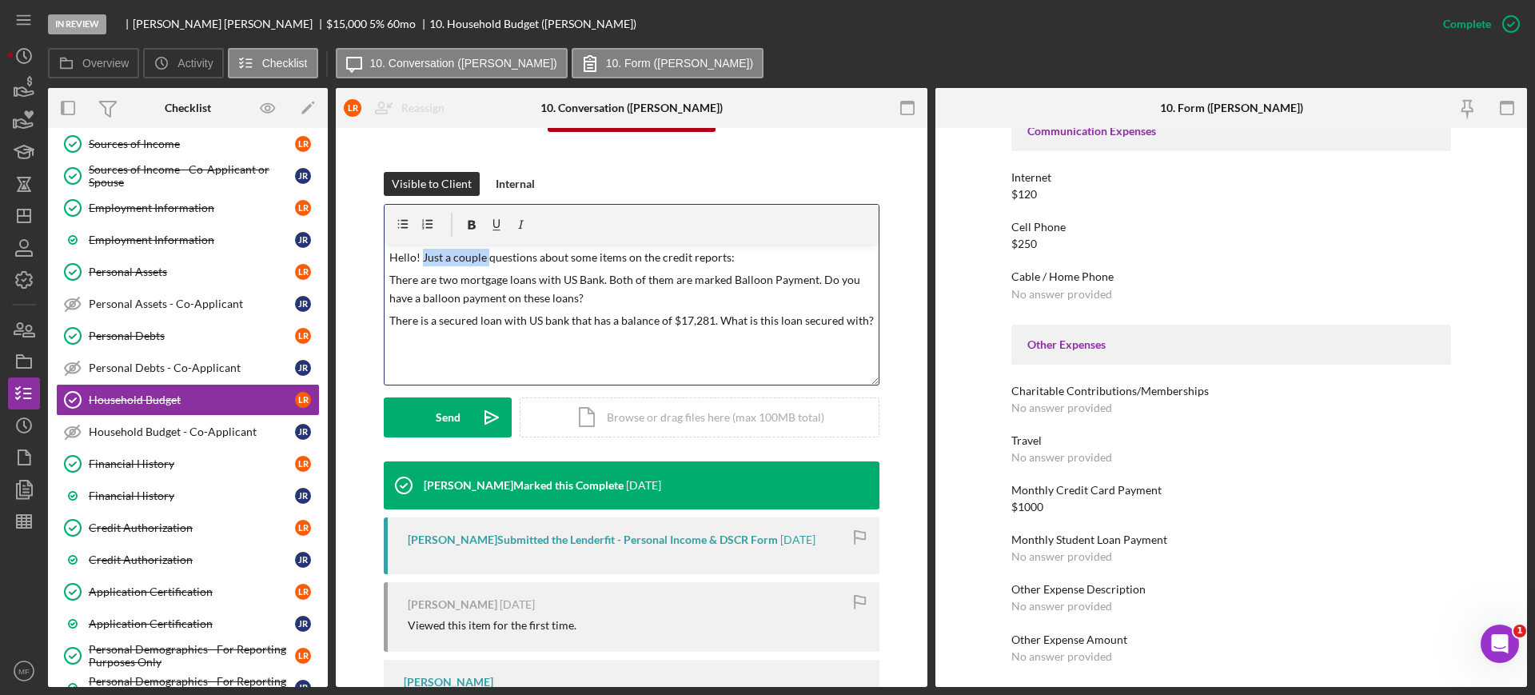
drag, startPoint x: 421, startPoint y: 254, endPoint x: 500, endPoint y: 241, distance: 79.5
click at [484, 253] on p "Hello! Just a couple questions about some items on the credit reports:" at bounding box center [631, 258] width 485 height 18
click at [707, 321] on p "There is a secured loan with US bank that has a balance of $17,281. What is thi…" at bounding box center [631, 321] width 485 height 18
click at [1306, 557] on div "Monthly Student Loan Payment No answer provided" at bounding box center [1231, 548] width 440 height 30
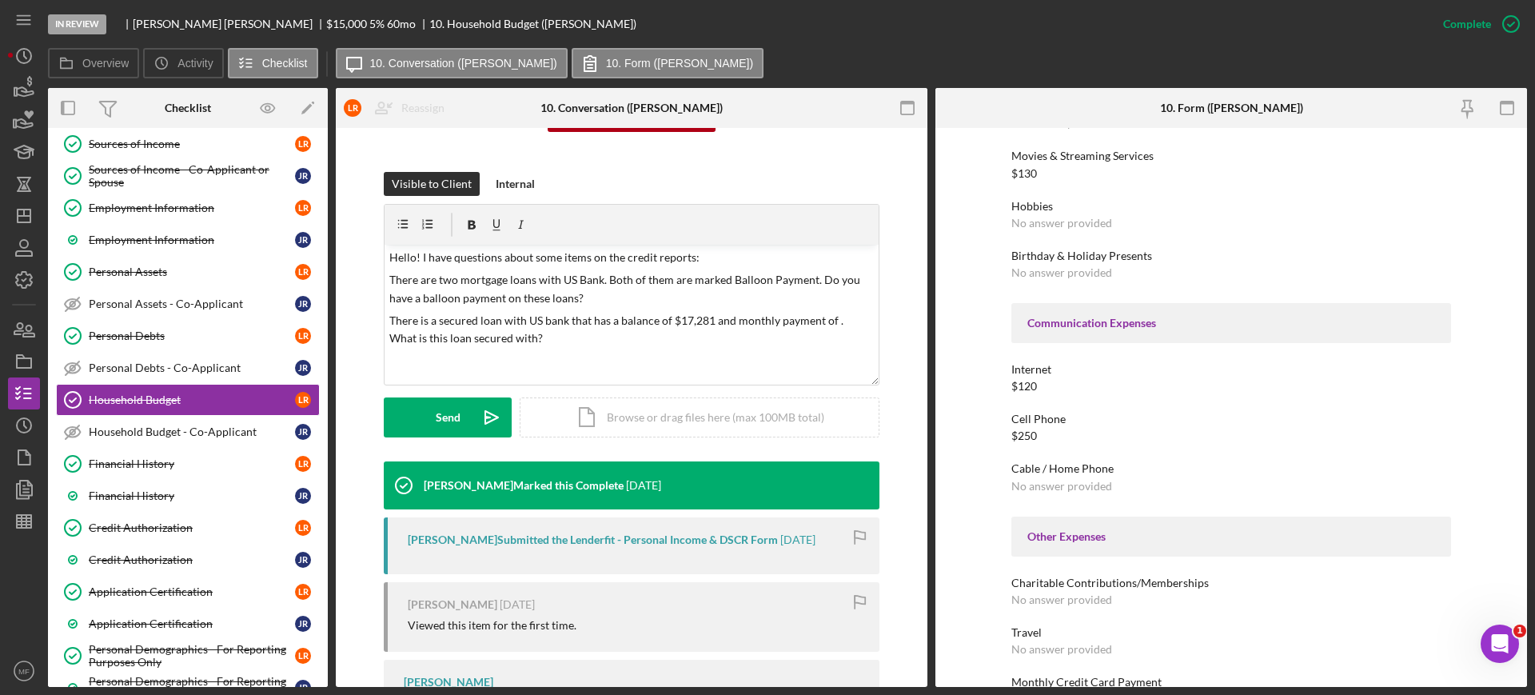
scroll to position [2109, 0]
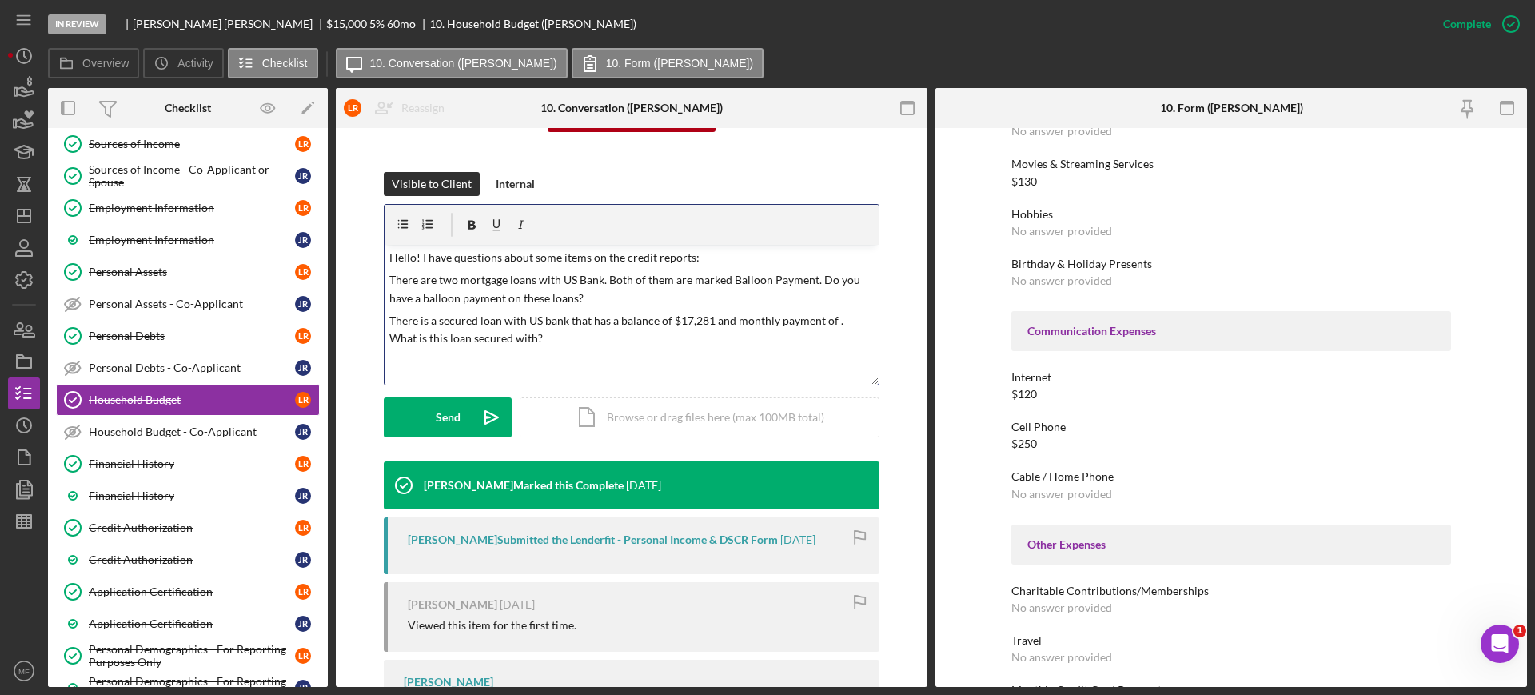
click at [828, 316] on p "There is a secured loan with US bank that has a balance of $17,281 and monthly …" at bounding box center [631, 330] width 485 height 36
click at [560, 345] on p "There is a secured loan with US bank that has a balance of $17,281 and monthly …" at bounding box center [631, 330] width 485 height 36
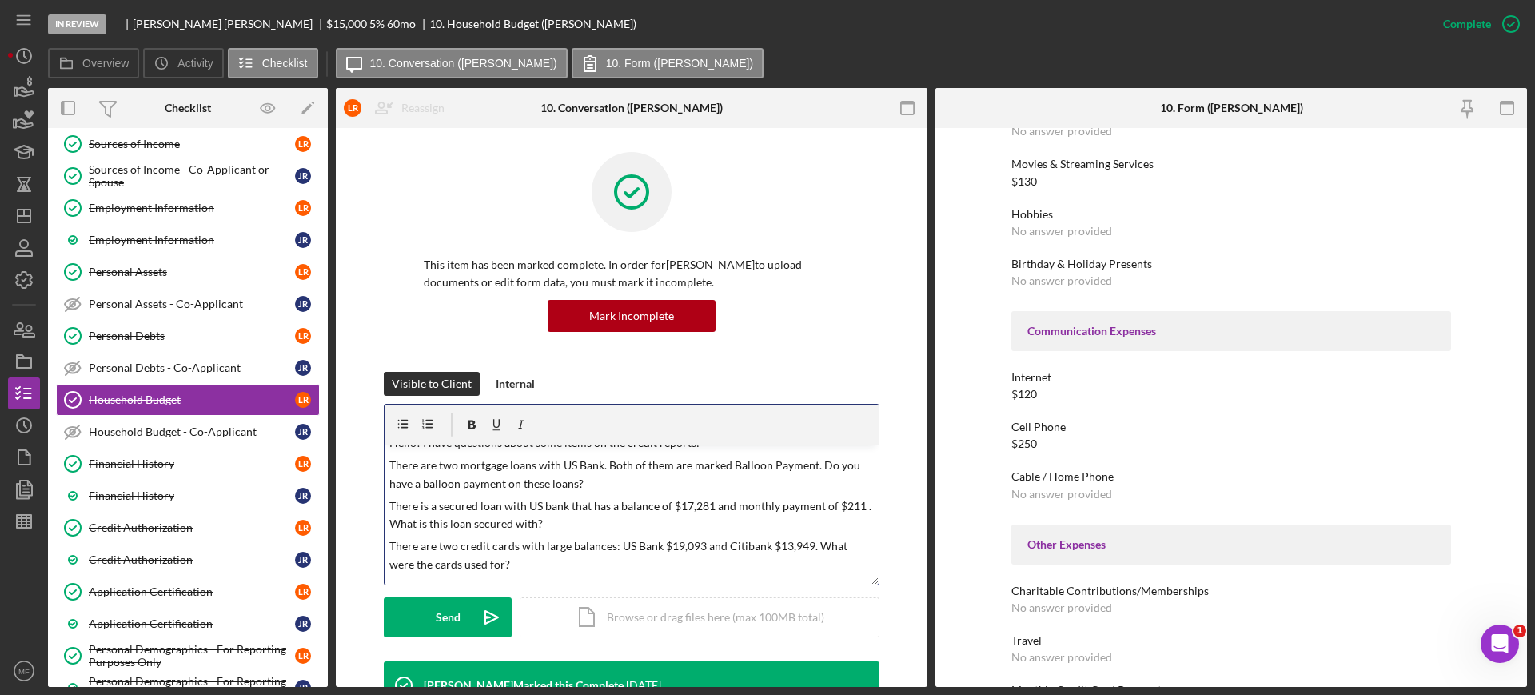
scroll to position [0, 0]
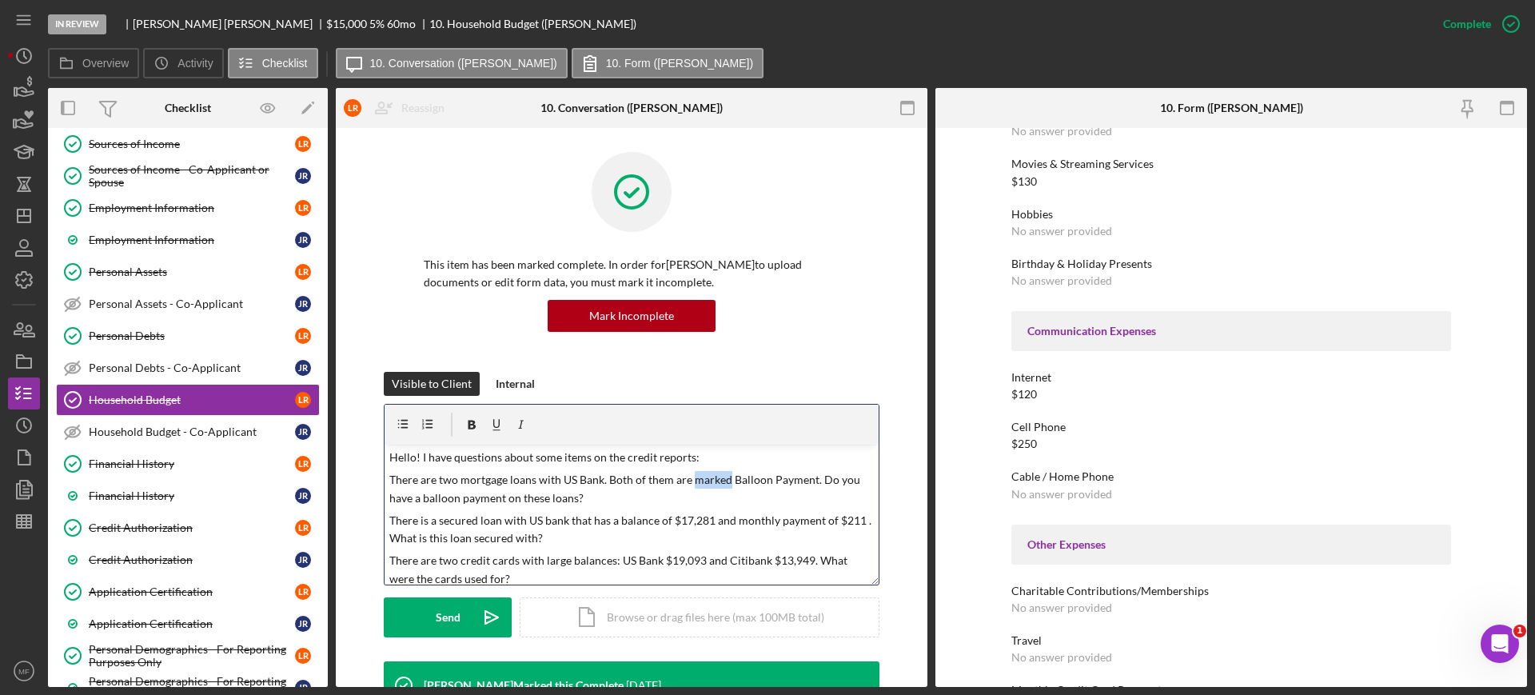
drag, startPoint x: 687, startPoint y: 479, endPoint x: 725, endPoint y: 476, distance: 37.7
click at [725, 476] on p "There are two mortgage loans with US Bank. Both of them are marked Balloon Paym…" at bounding box center [631, 489] width 485 height 36
click at [802, 484] on p "There are two mortgage loans with US Bank. Both of them are noted Balloon Payme…" at bounding box center [631, 489] width 485 height 36
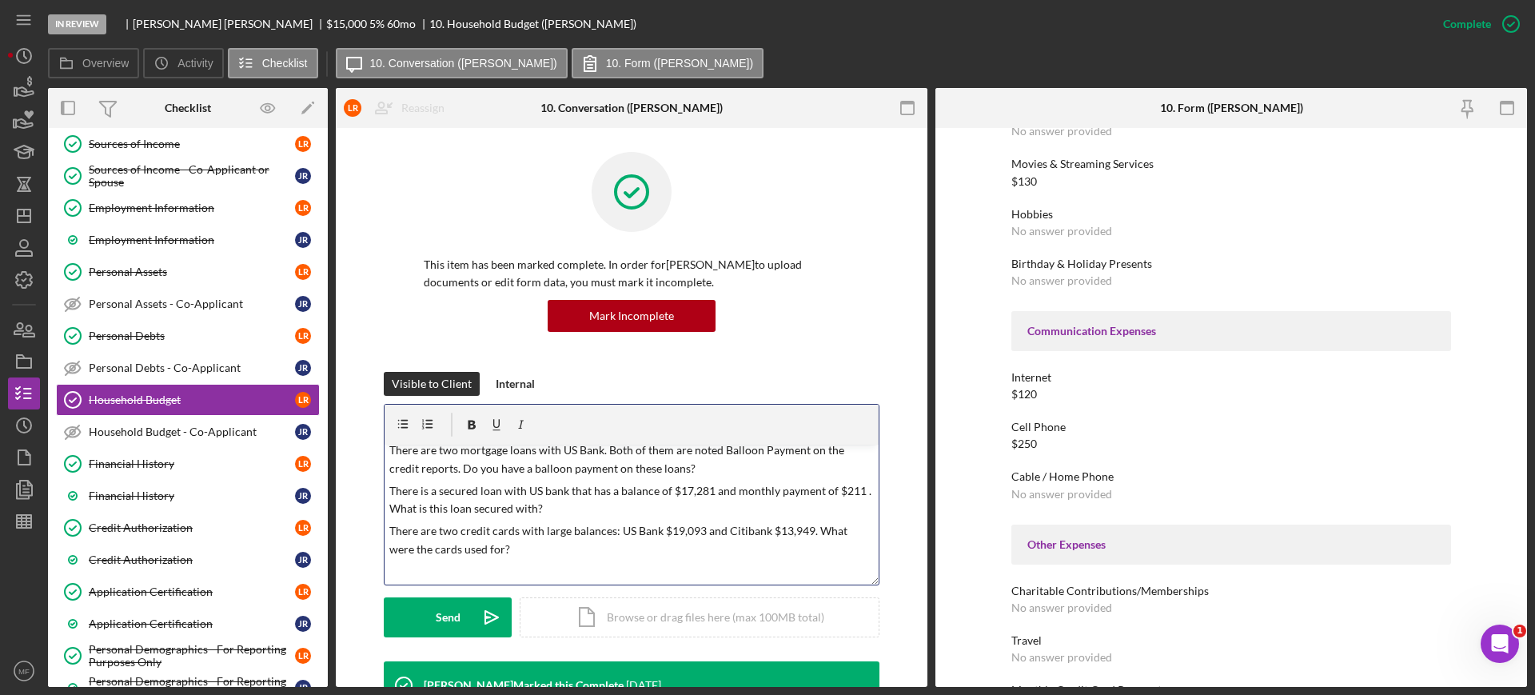
click at [533, 552] on p "There are two credit cards with large balances: US Bank $19,093 and Citibank $1…" at bounding box center [631, 540] width 485 height 36
click at [420, 616] on button "Send Icon/icon-invite-send" at bounding box center [448, 617] width 128 height 40
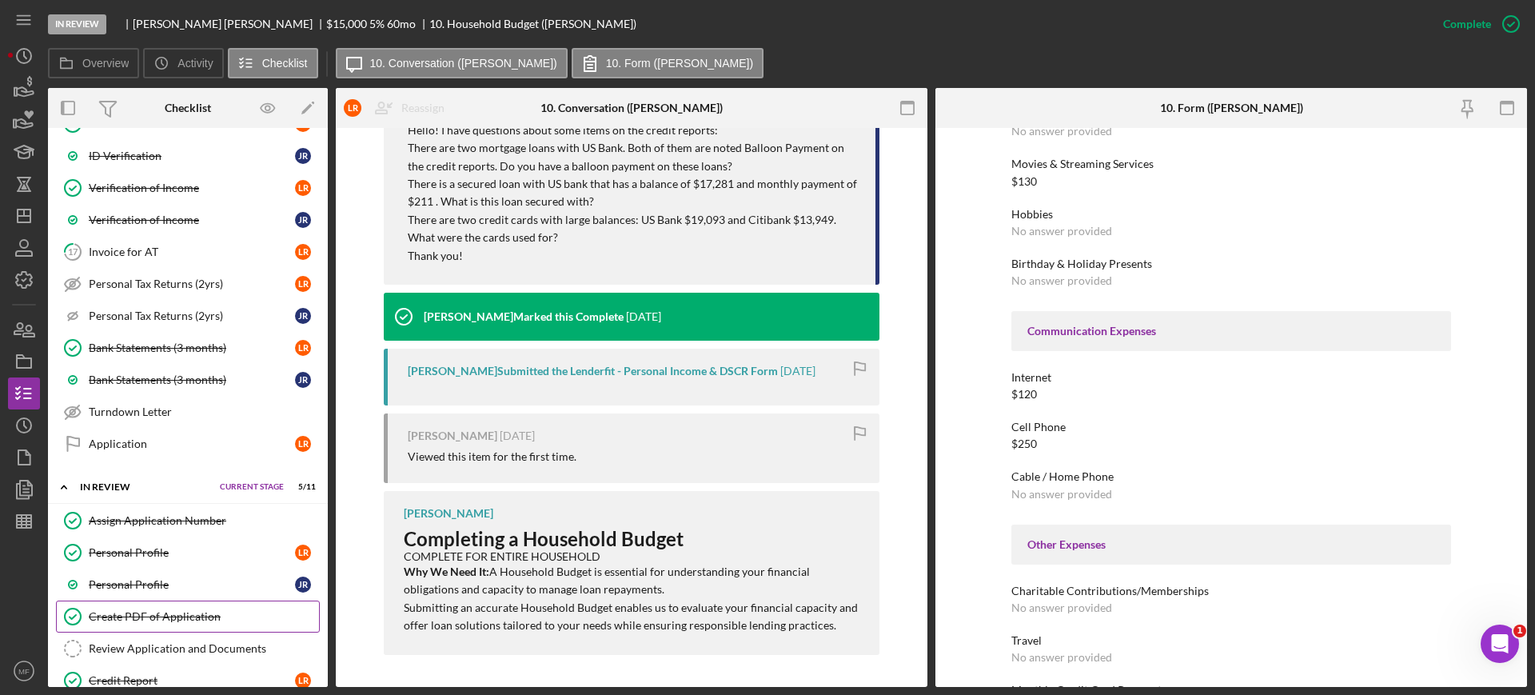
scroll to position [899, 0]
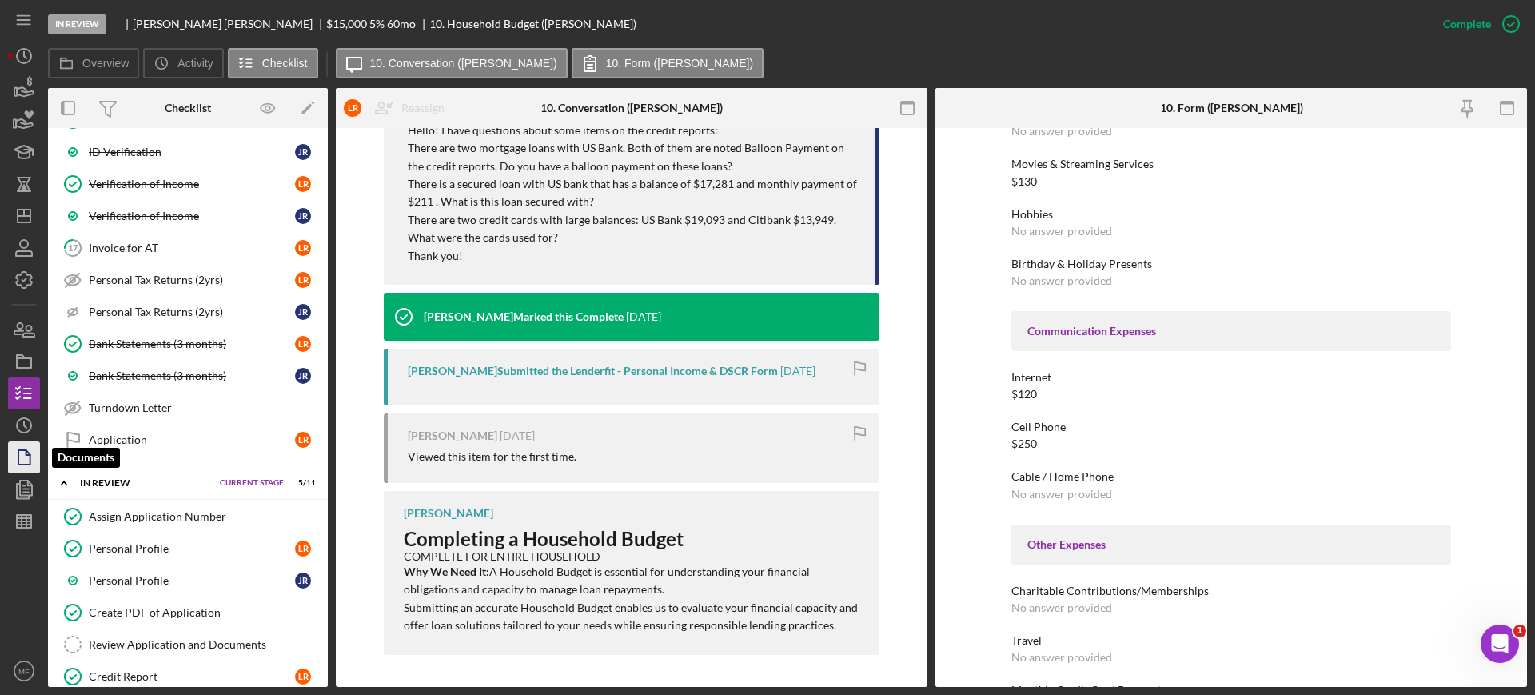
click at [32, 444] on icon "button" at bounding box center [24, 457] width 40 height 40
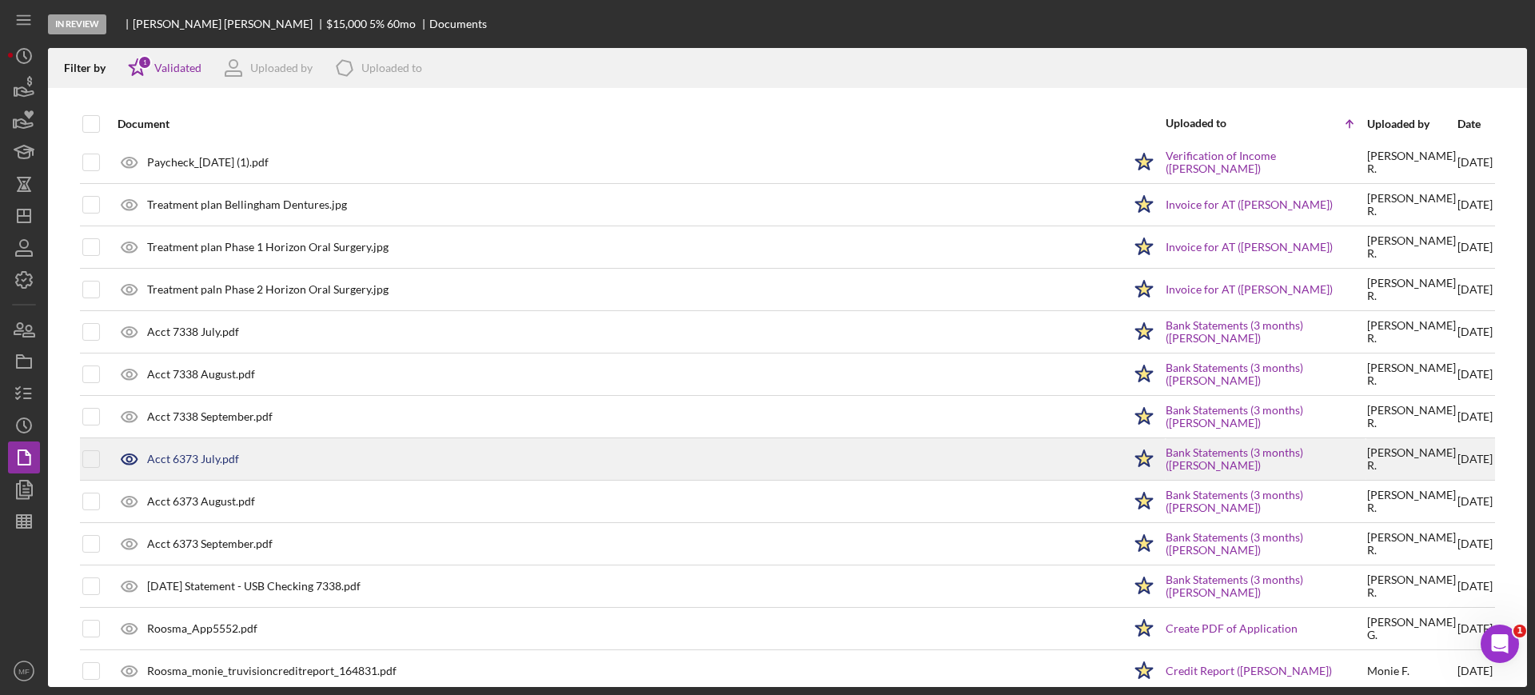
scroll to position [321, 0]
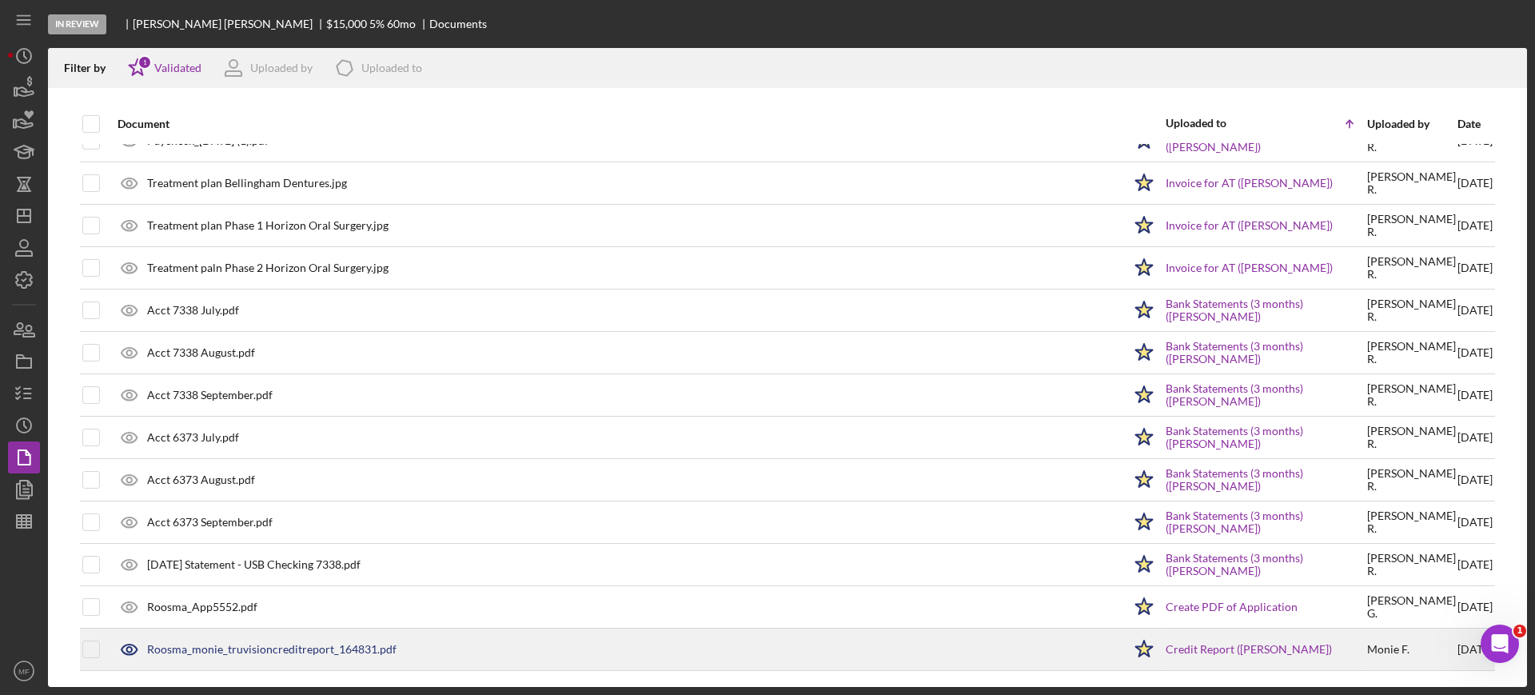
click at [268, 648] on div "Roosma_monie_truvisioncreditreport_164831.pdf" at bounding box center [271, 649] width 249 height 13
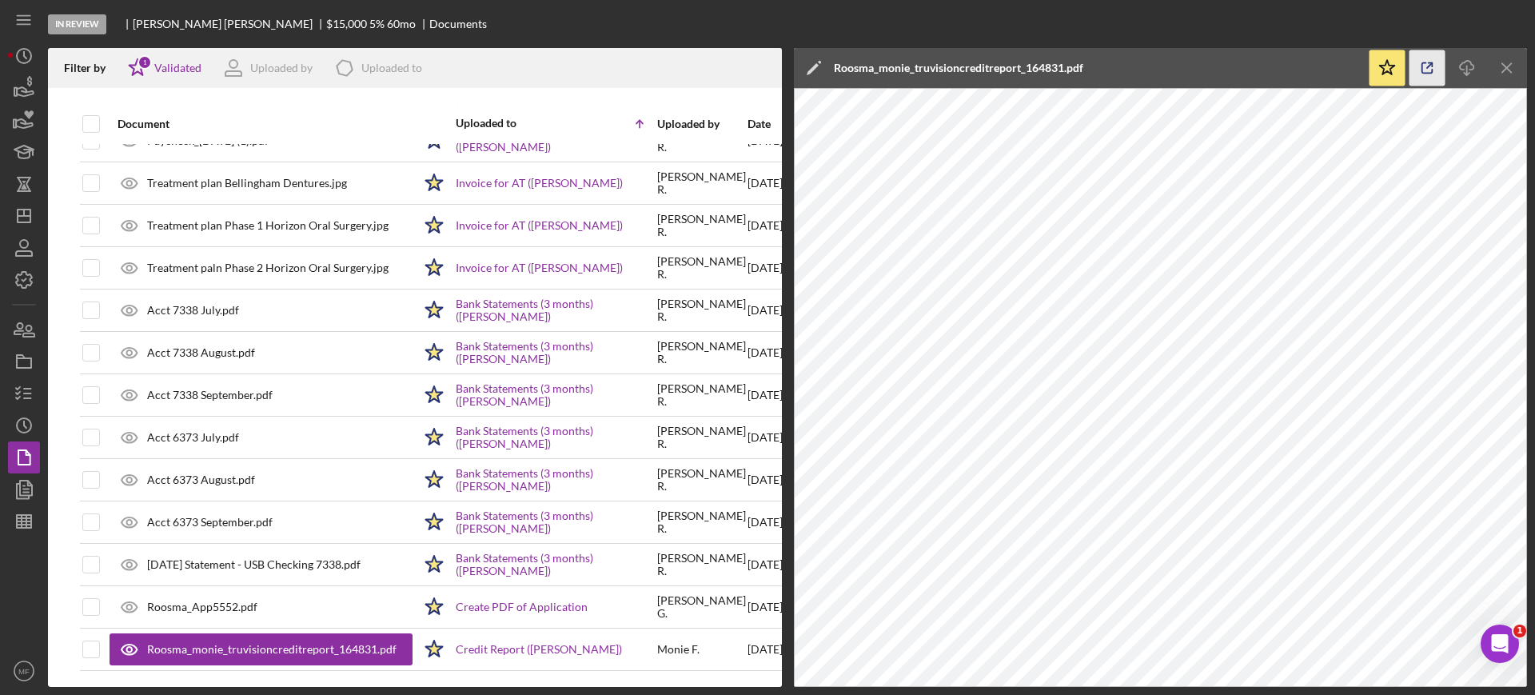
click at [1420, 70] on icon "button" at bounding box center [1427, 68] width 36 height 36
click at [1506, 66] on icon "Icon/Menu Close" at bounding box center [1507, 68] width 36 height 36
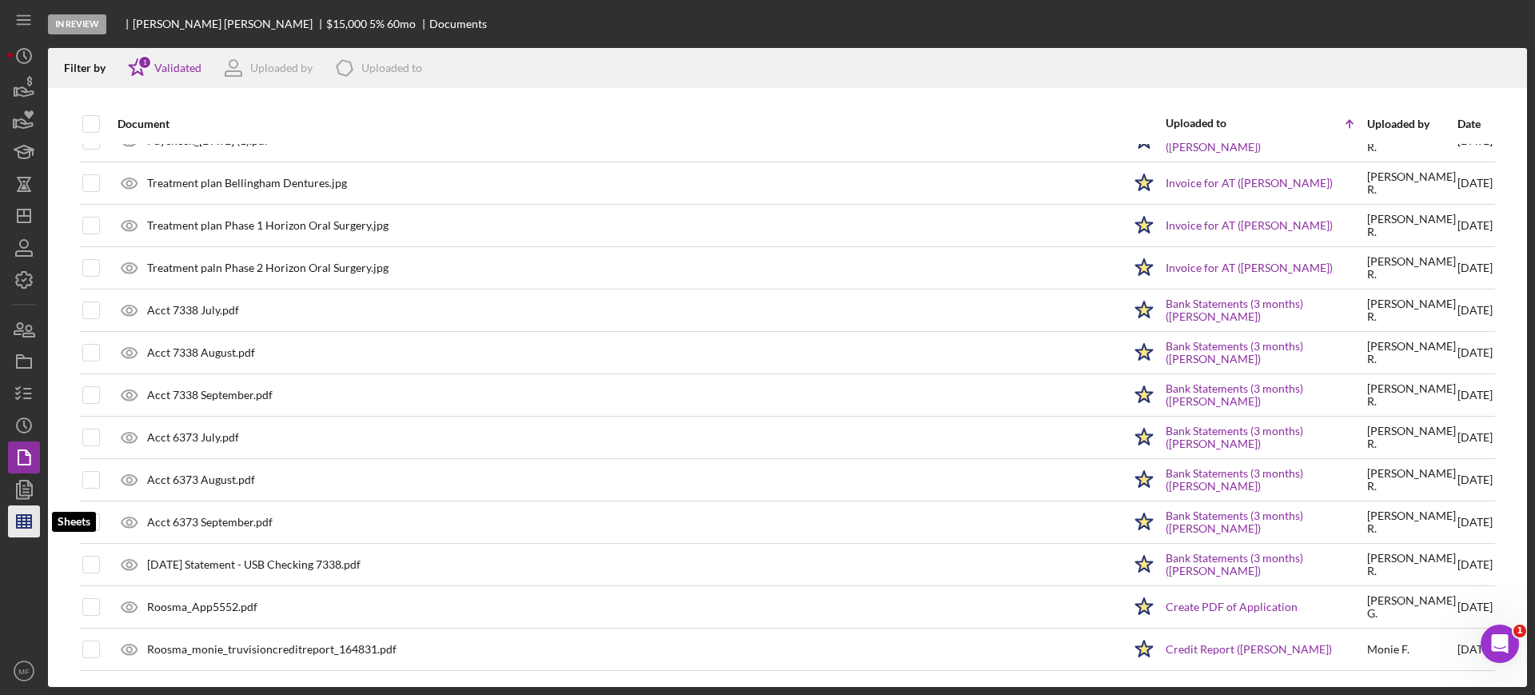
click at [25, 515] on polygon "button" at bounding box center [24, 521] width 14 height 13
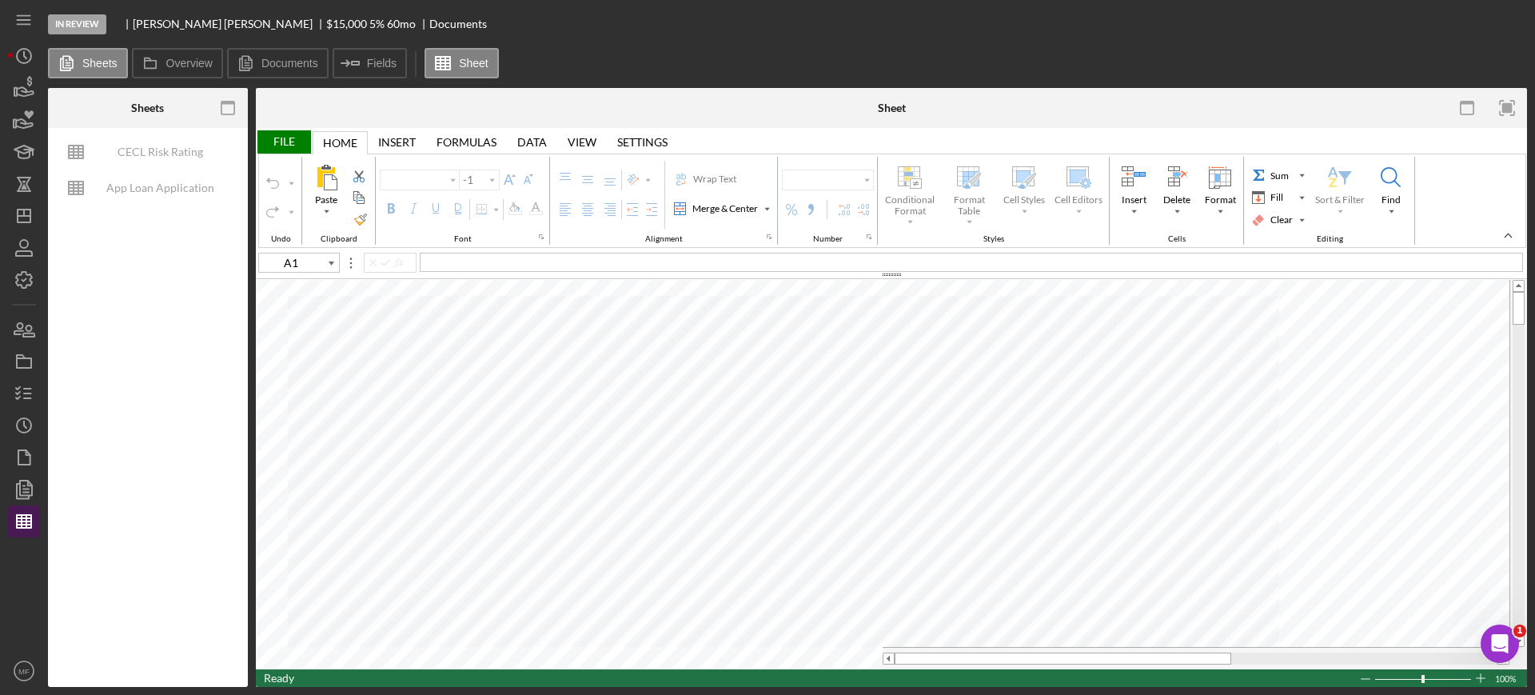
type input "Calibri"
type input "11"
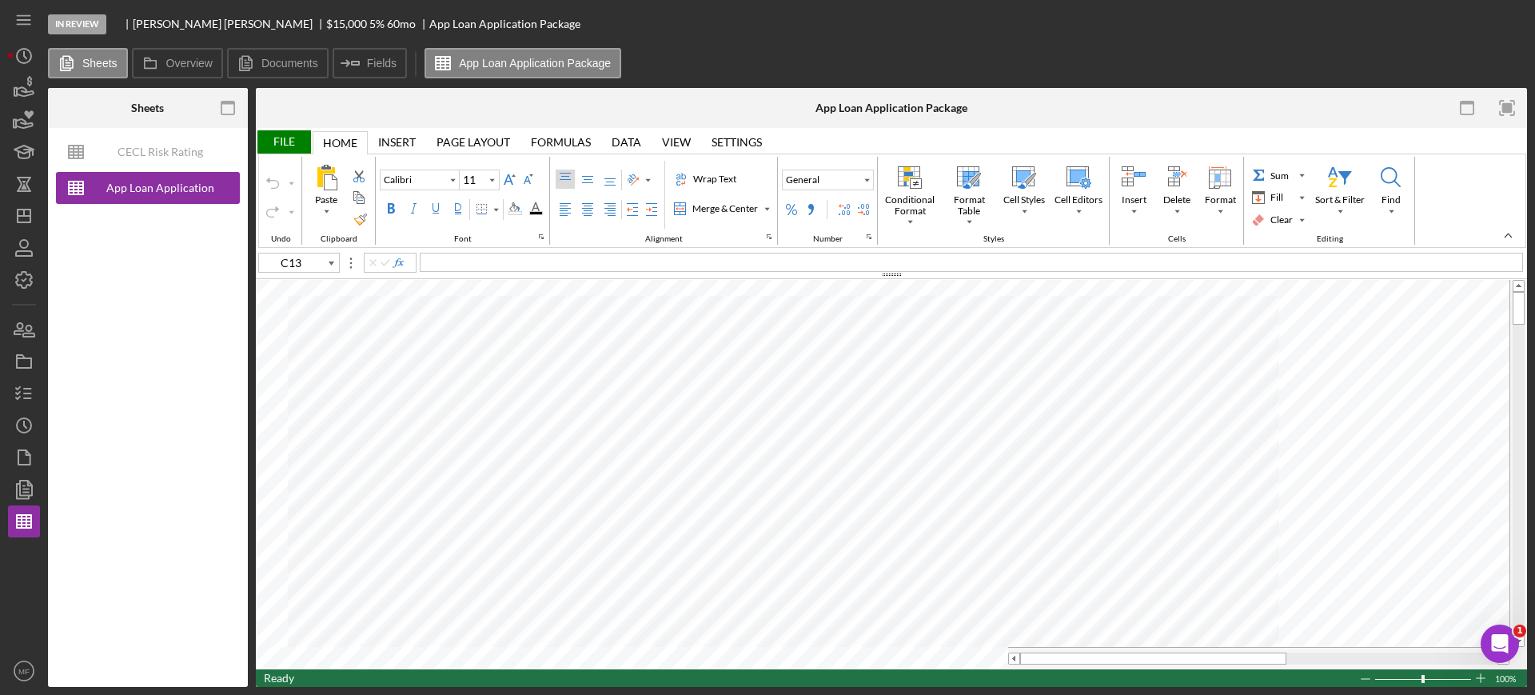
type input "A96"
type input "Arial"
type input "10"
type input "C92"
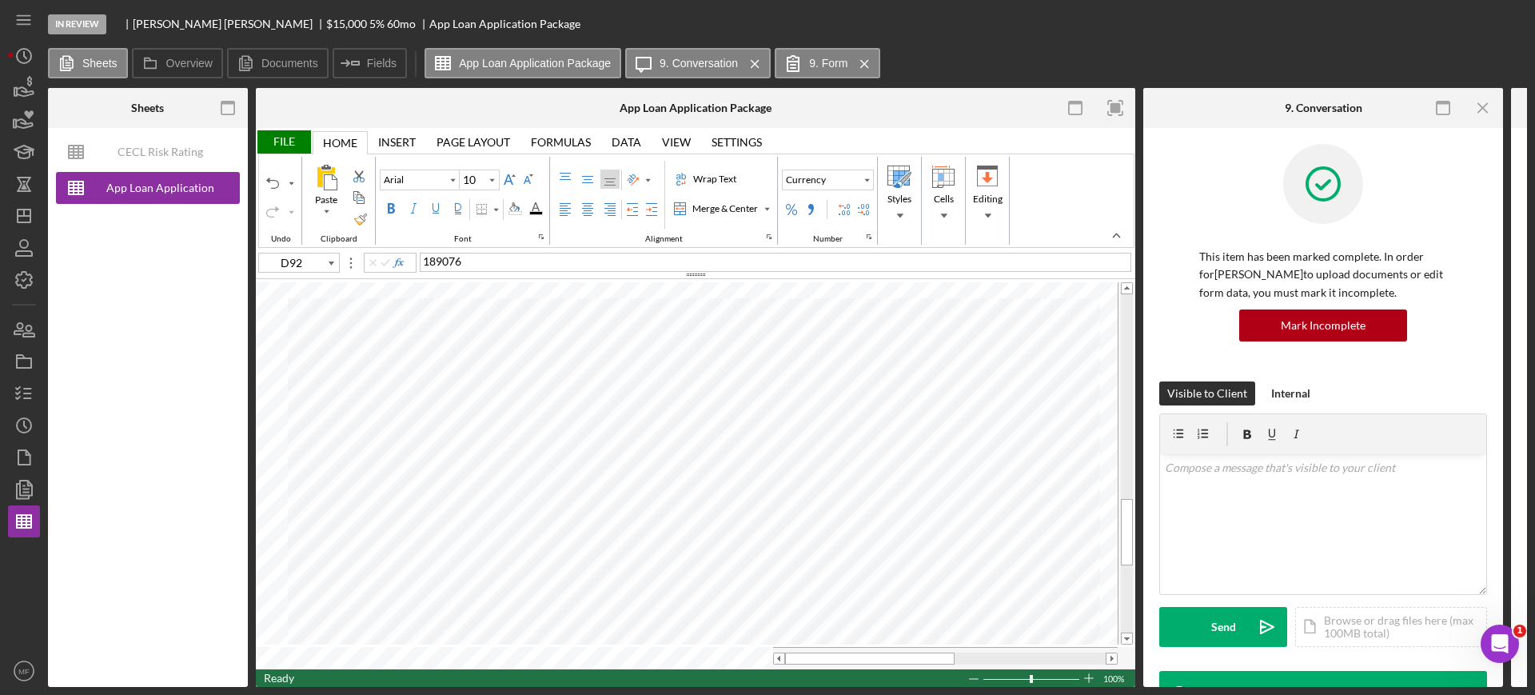
click at [277, 138] on div "File" at bounding box center [283, 141] width 55 height 23
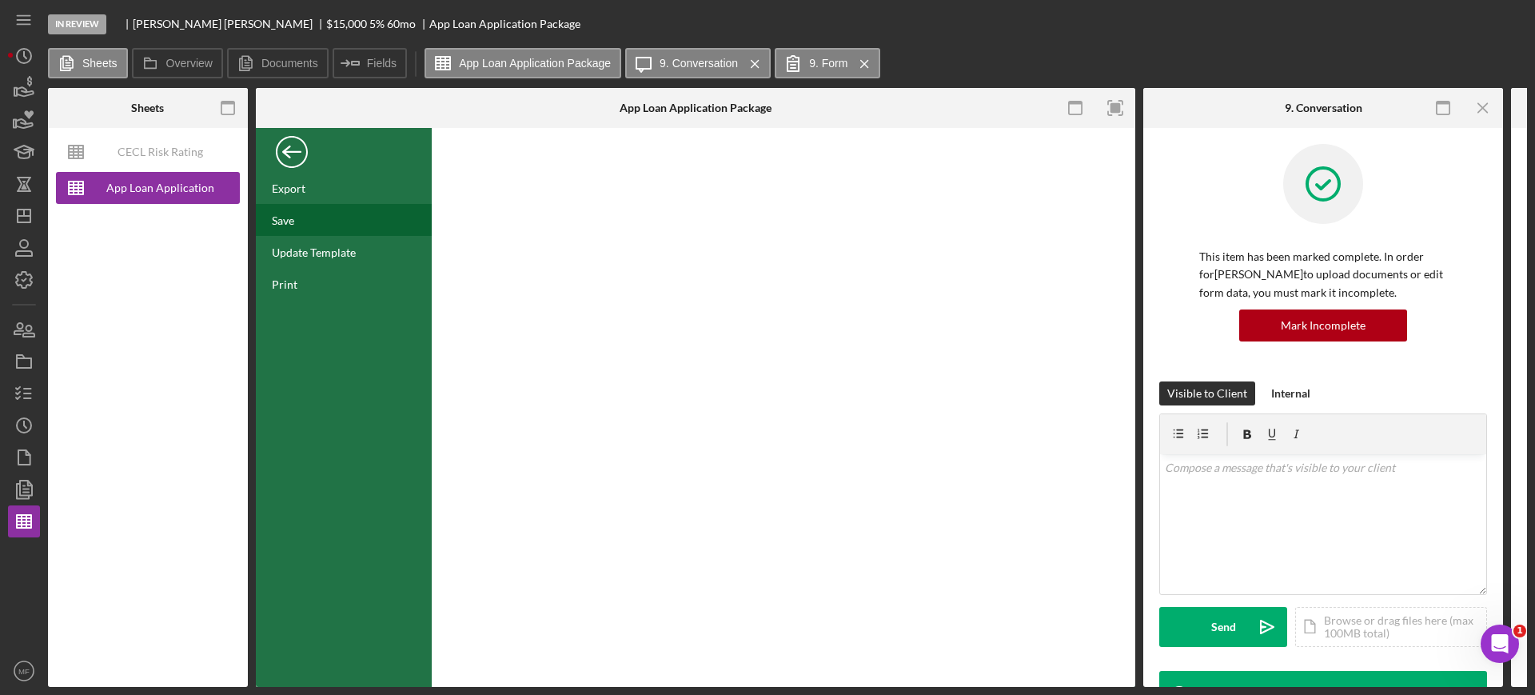
click at [299, 211] on div "Save" at bounding box center [344, 220] width 176 height 32
click at [291, 149] on div "Back" at bounding box center [292, 148] width 32 height 32
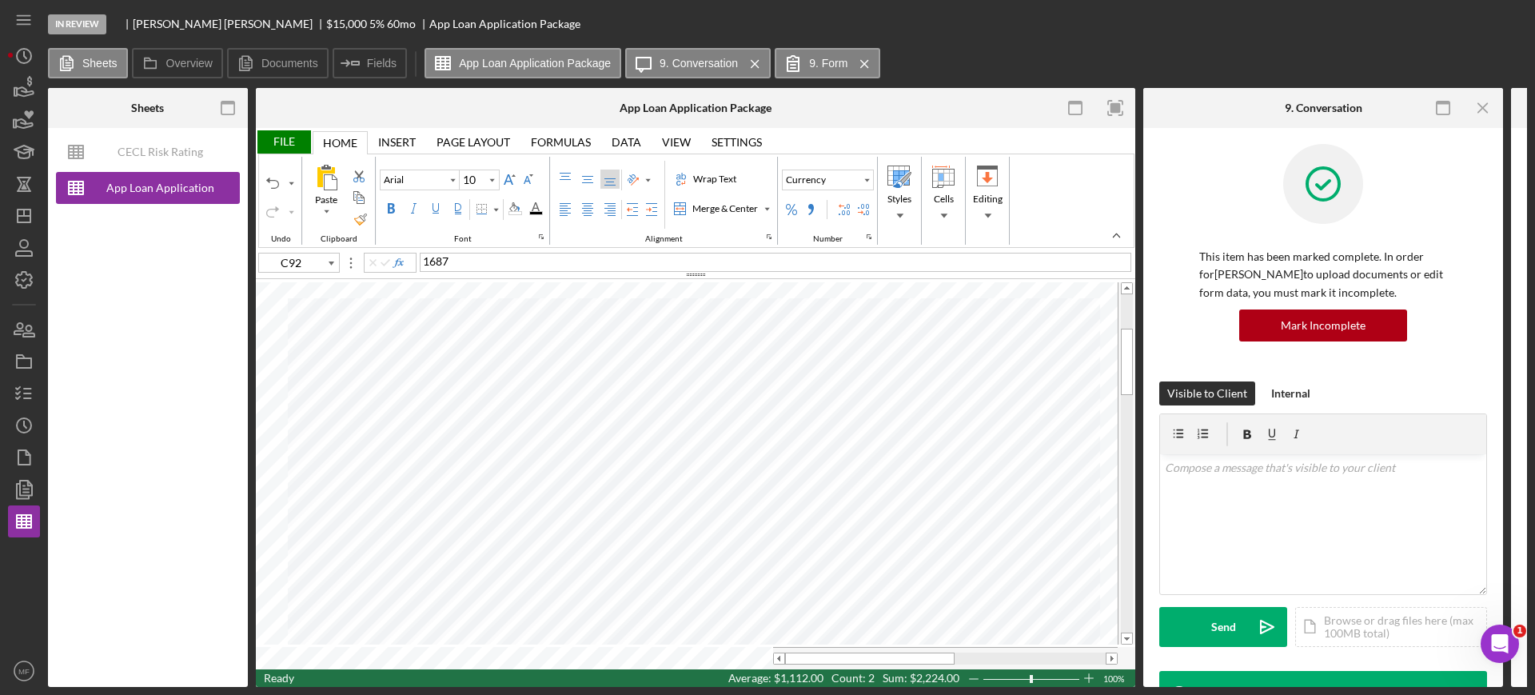
type input "A30"
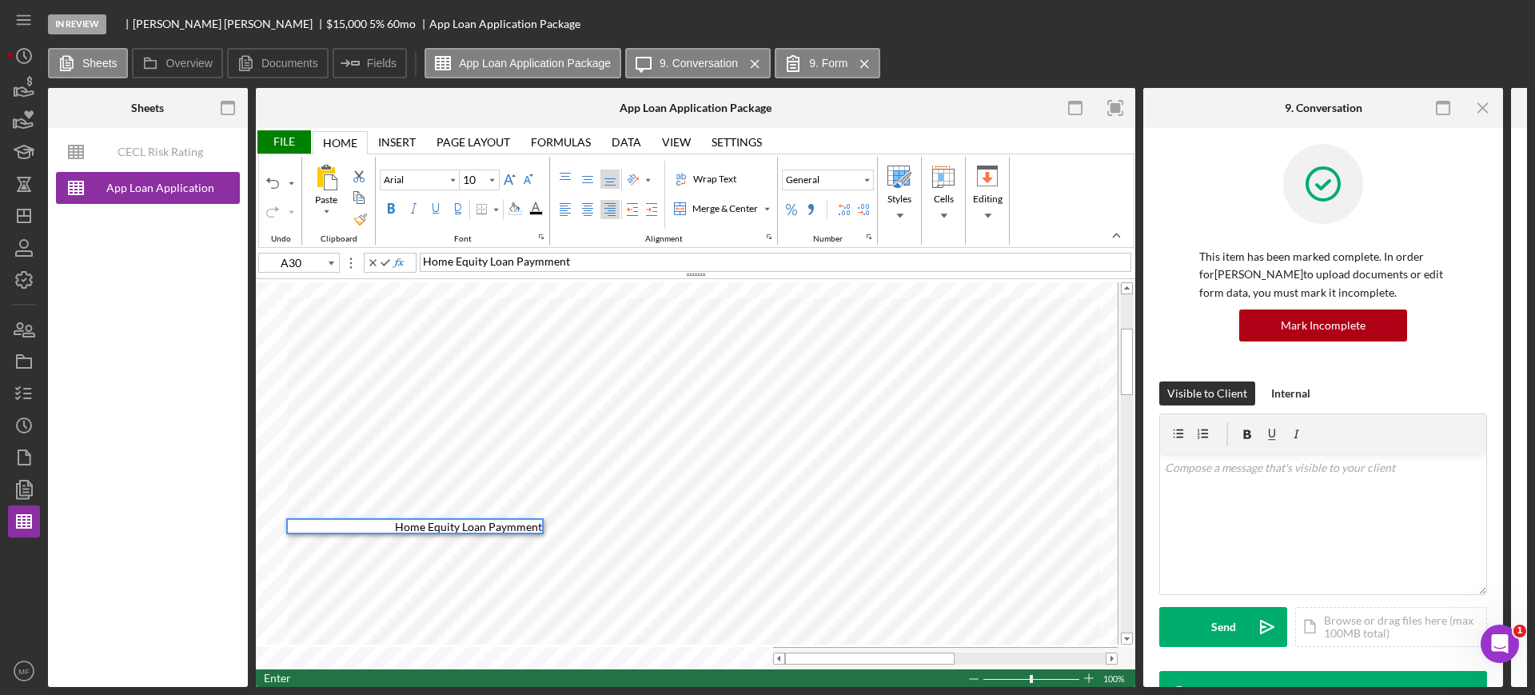
type input "B30"
type input "B29"
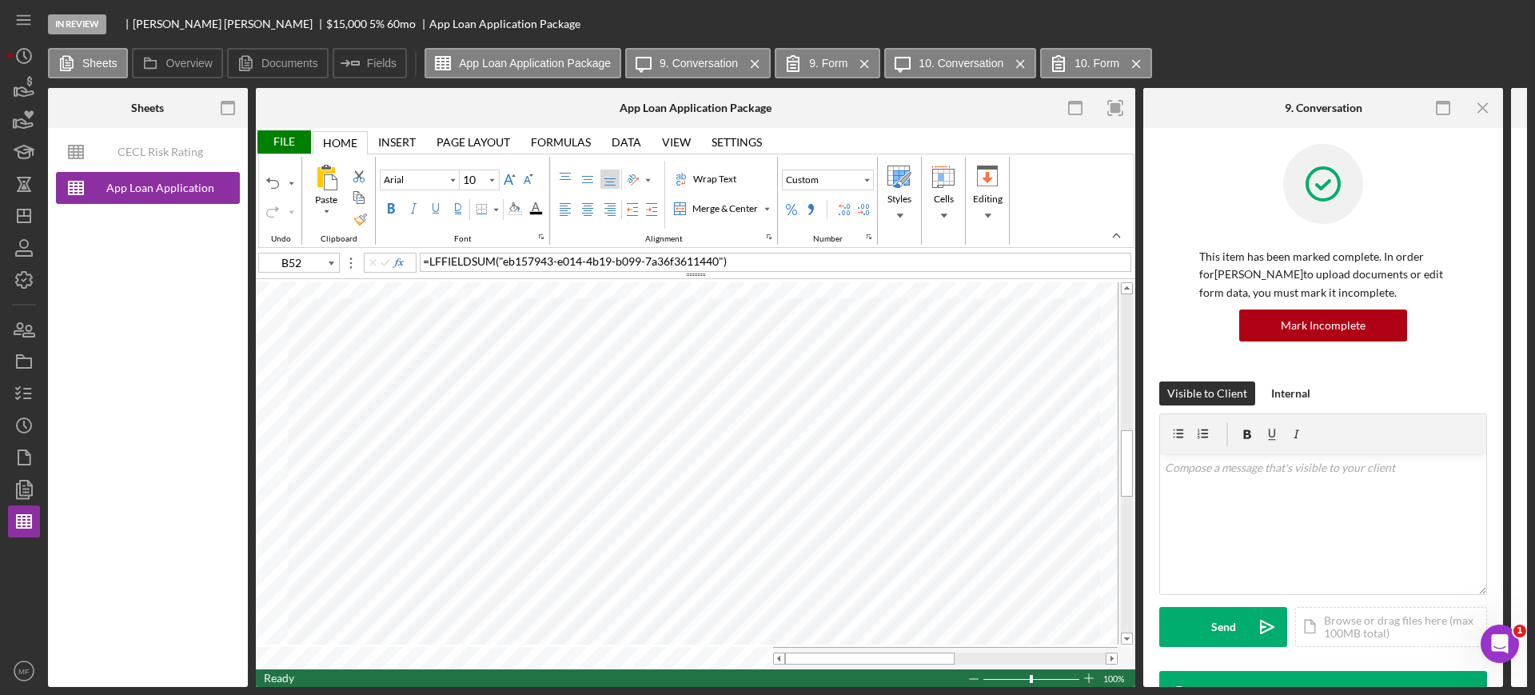
type input "A69"
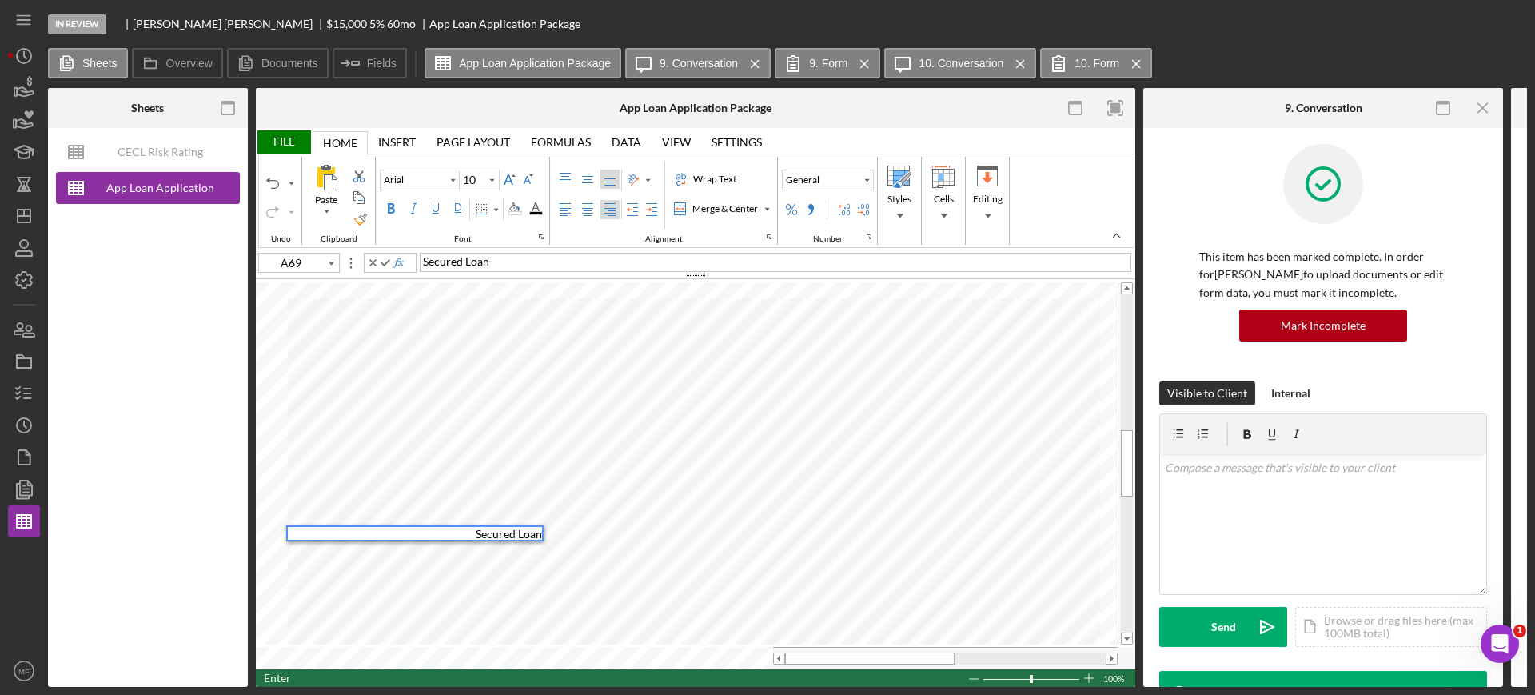
type input "B69"
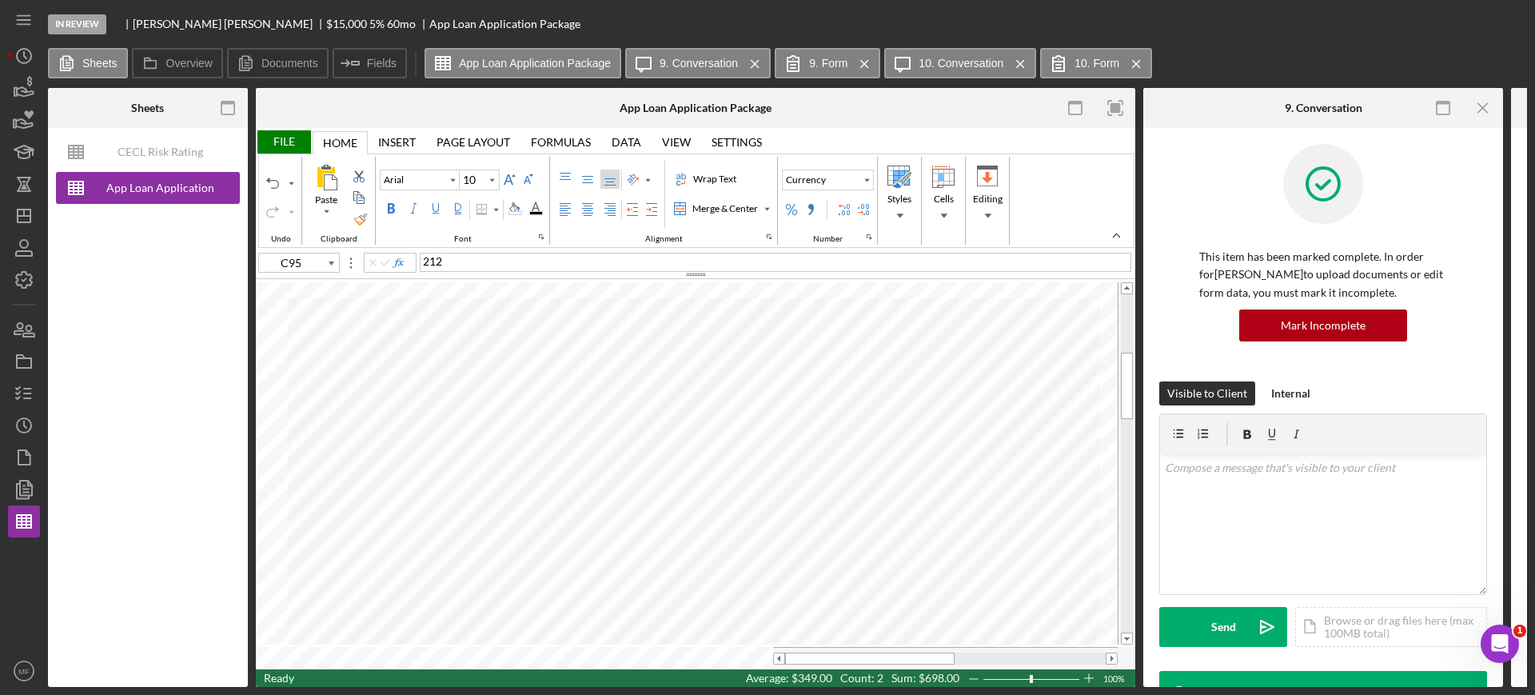
type input "B36"
click at [280, 137] on div "File" at bounding box center [283, 141] width 55 height 23
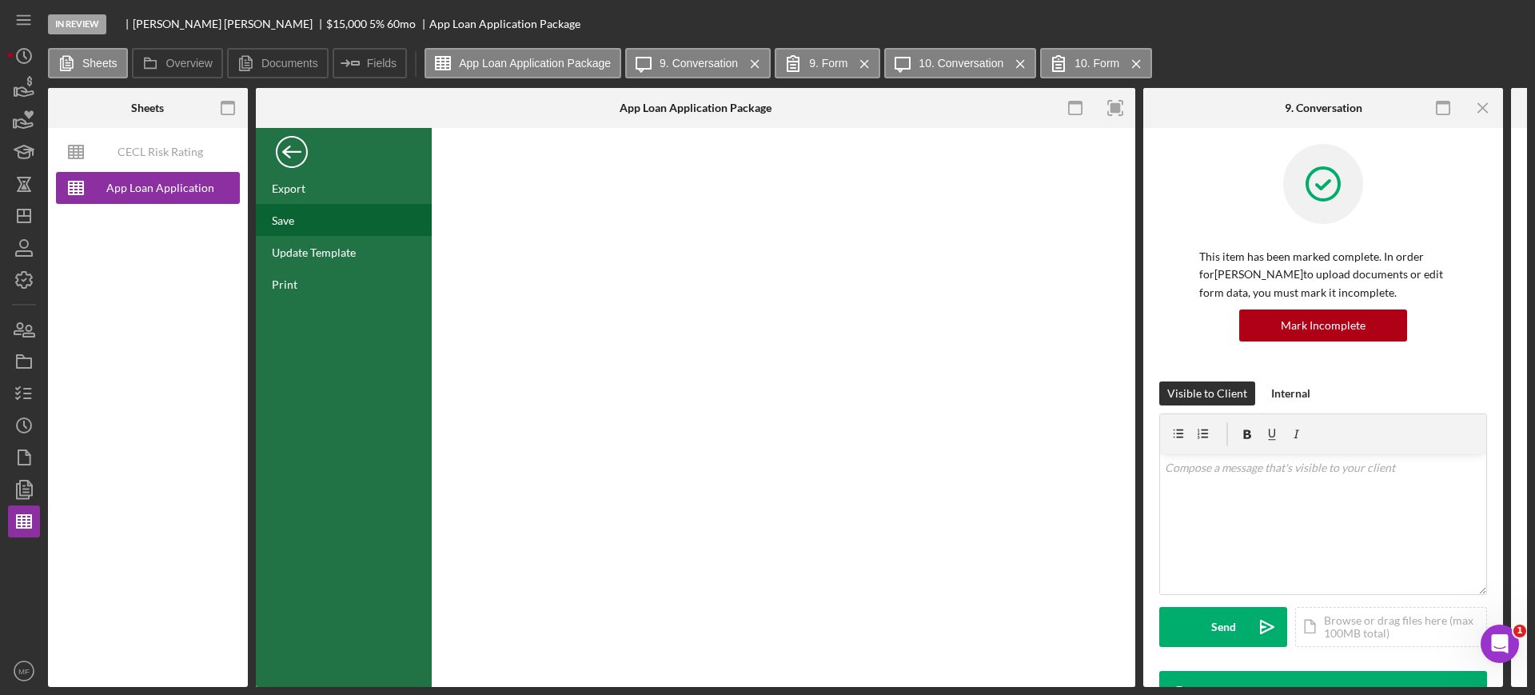
click at [297, 218] on div "Save" at bounding box center [344, 220] width 176 height 32
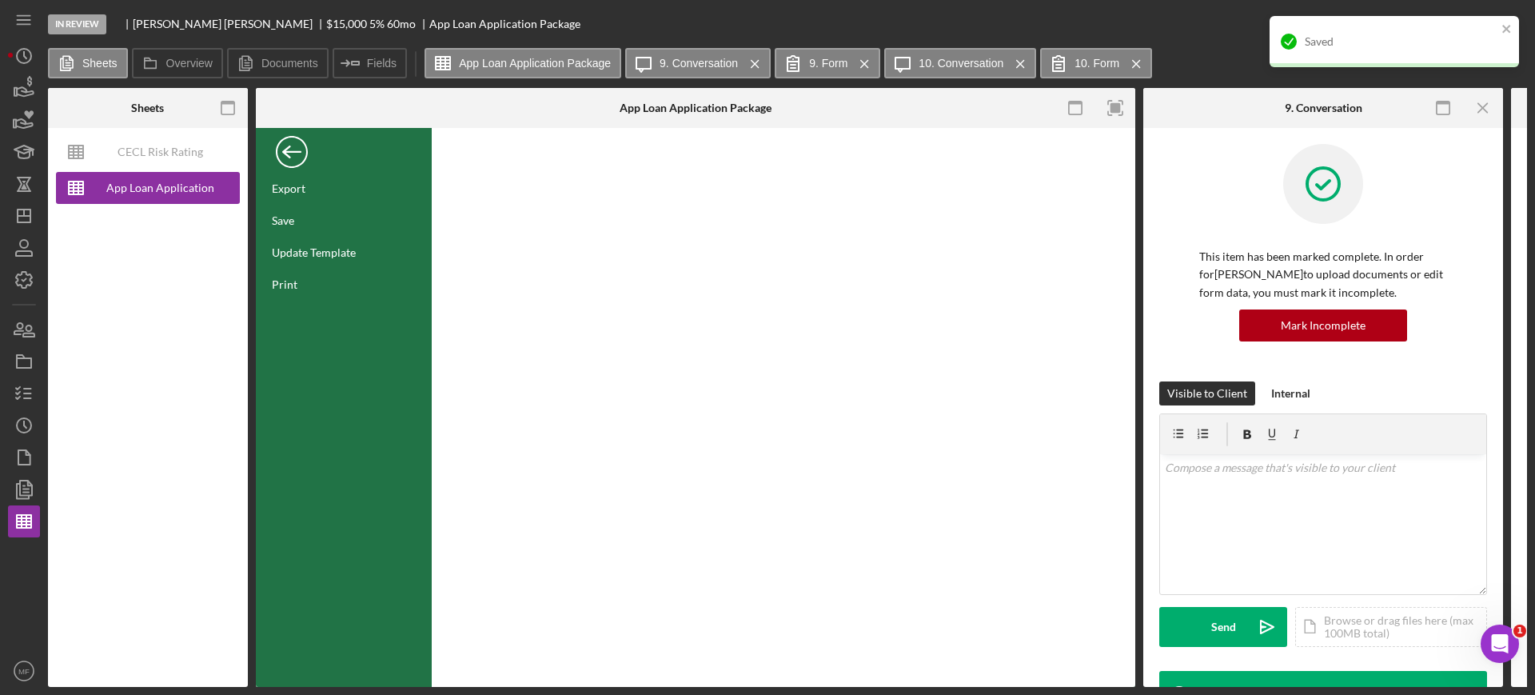
drag, startPoint x: 287, startPoint y: 151, endPoint x: 288, endPoint y: 141, distance: 9.6
click at [288, 143] on div "Back" at bounding box center [292, 148] width 32 height 32
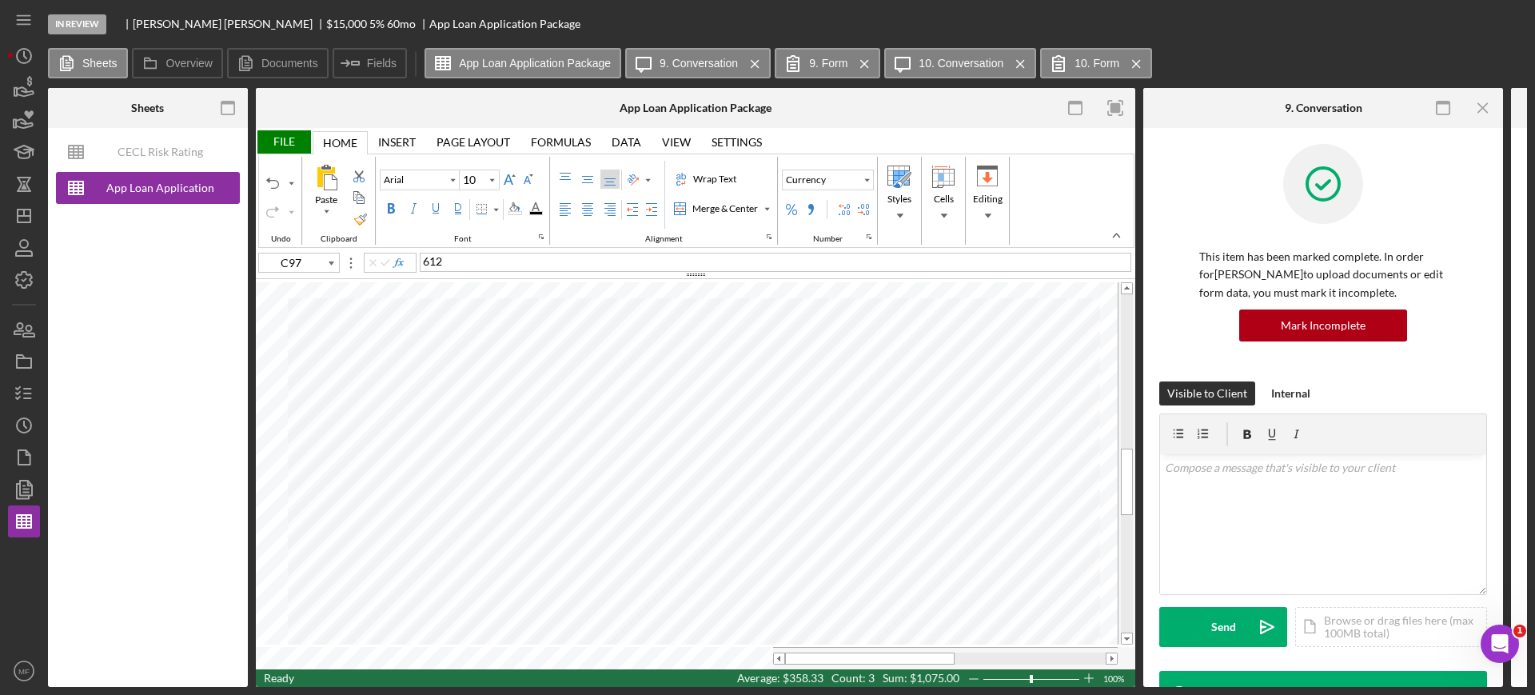
type input "B68"
type input "B69"
click at [281, 140] on div "File" at bounding box center [283, 141] width 55 height 23
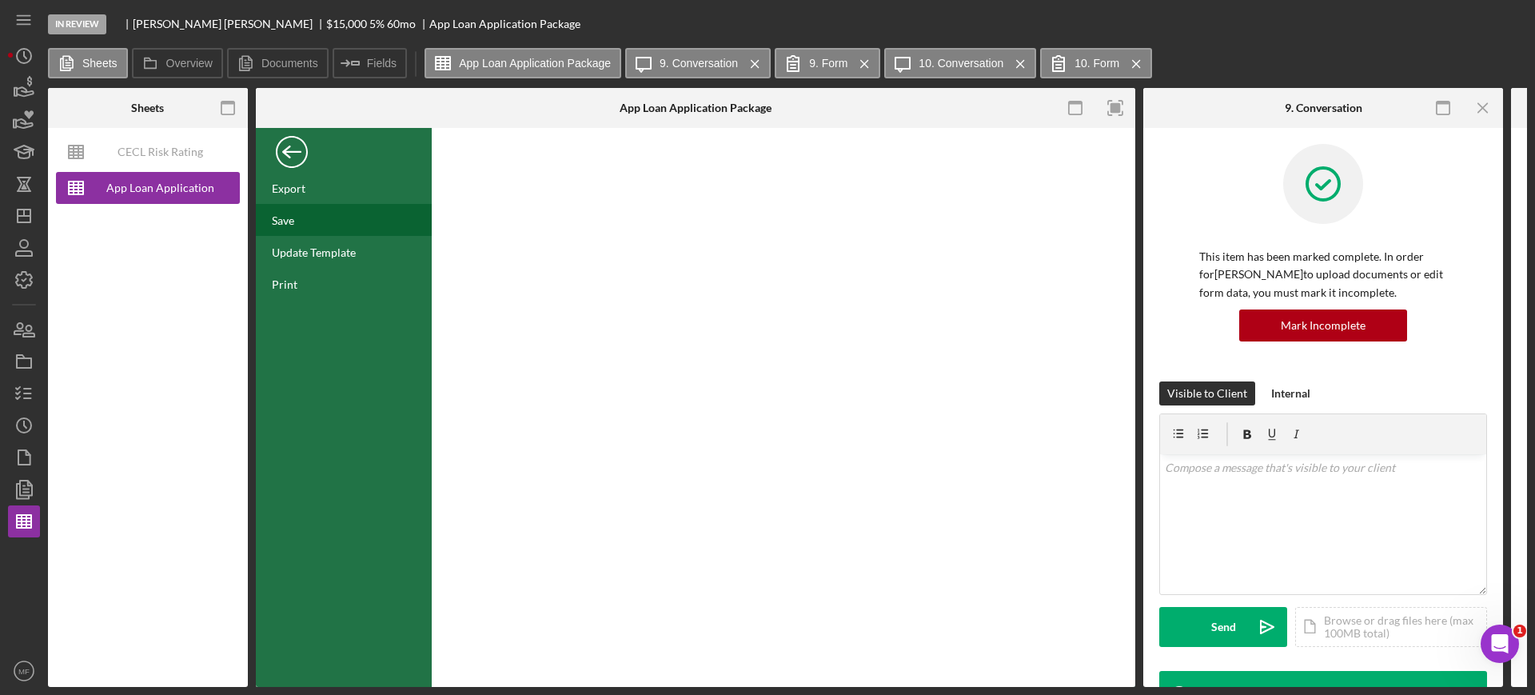
click at [307, 221] on div "Save" at bounding box center [344, 220] width 176 height 32
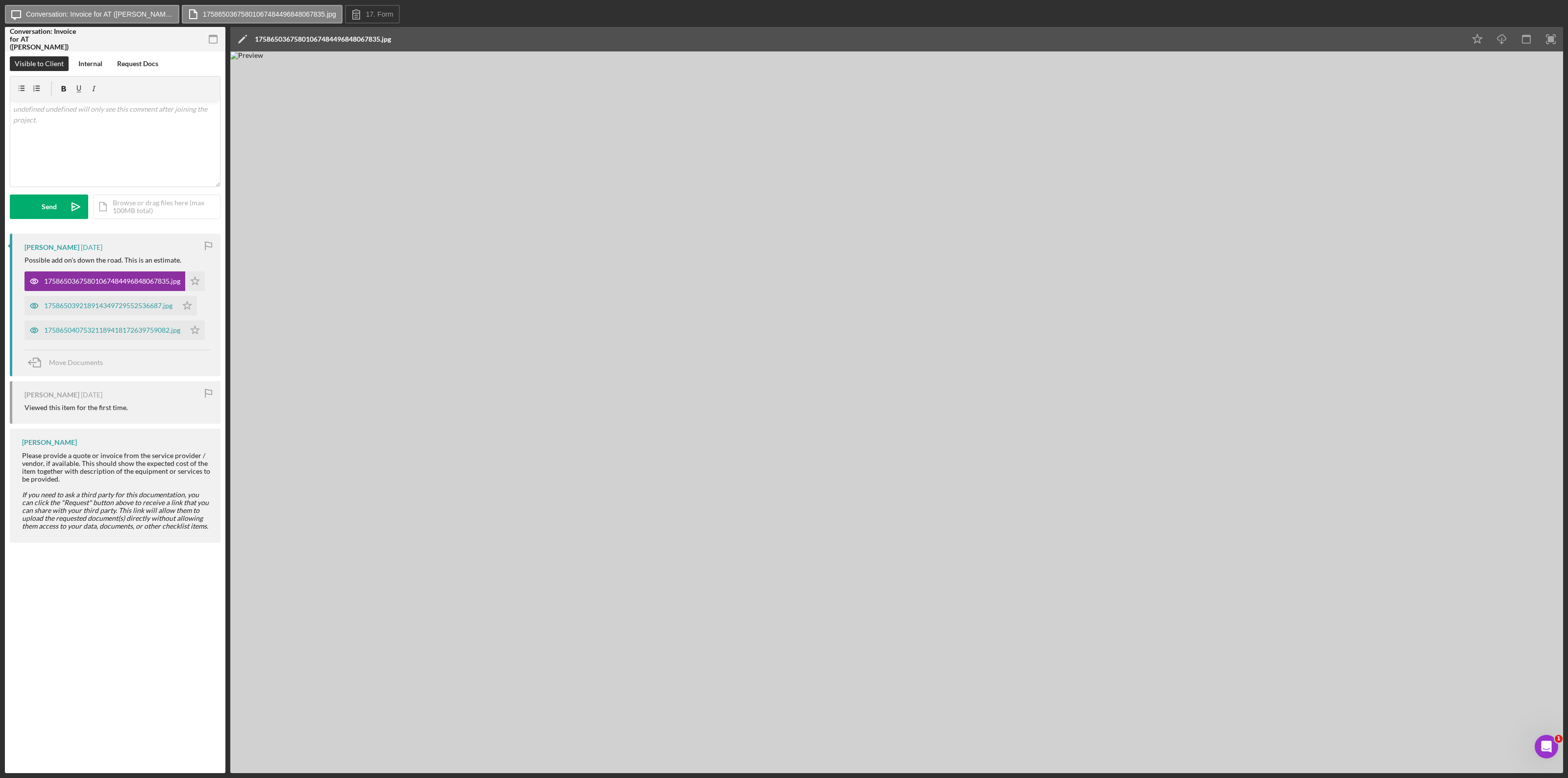
click at [386, 39] on div "17586503675801067484496848067835.jpg" at bounding box center [323, 39] width 136 height 8
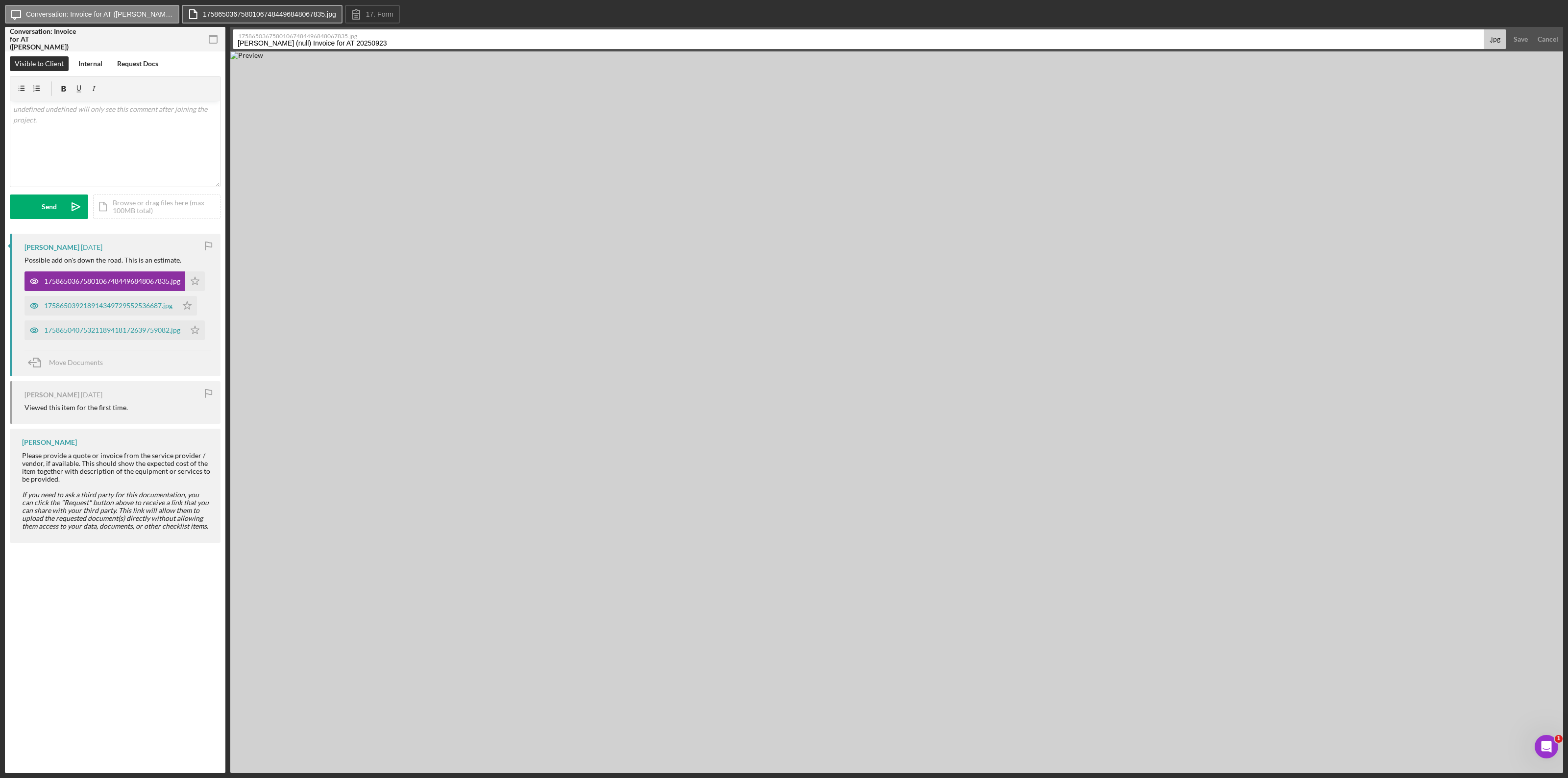
drag, startPoint x: 403, startPoint y: 45, endPoint x: 196, endPoint y: 13, distance: 209.5
click at [196, 13] on div "Icon/Message Conversation: Invoice for AT (Lance R.) 17586503675801067484496848…" at bounding box center [784, 389] width 1558 height 768
type input "Treatment plan Bellingham Dentures"
click at [940, 36] on div "Save" at bounding box center [1520, 39] width 14 height 20
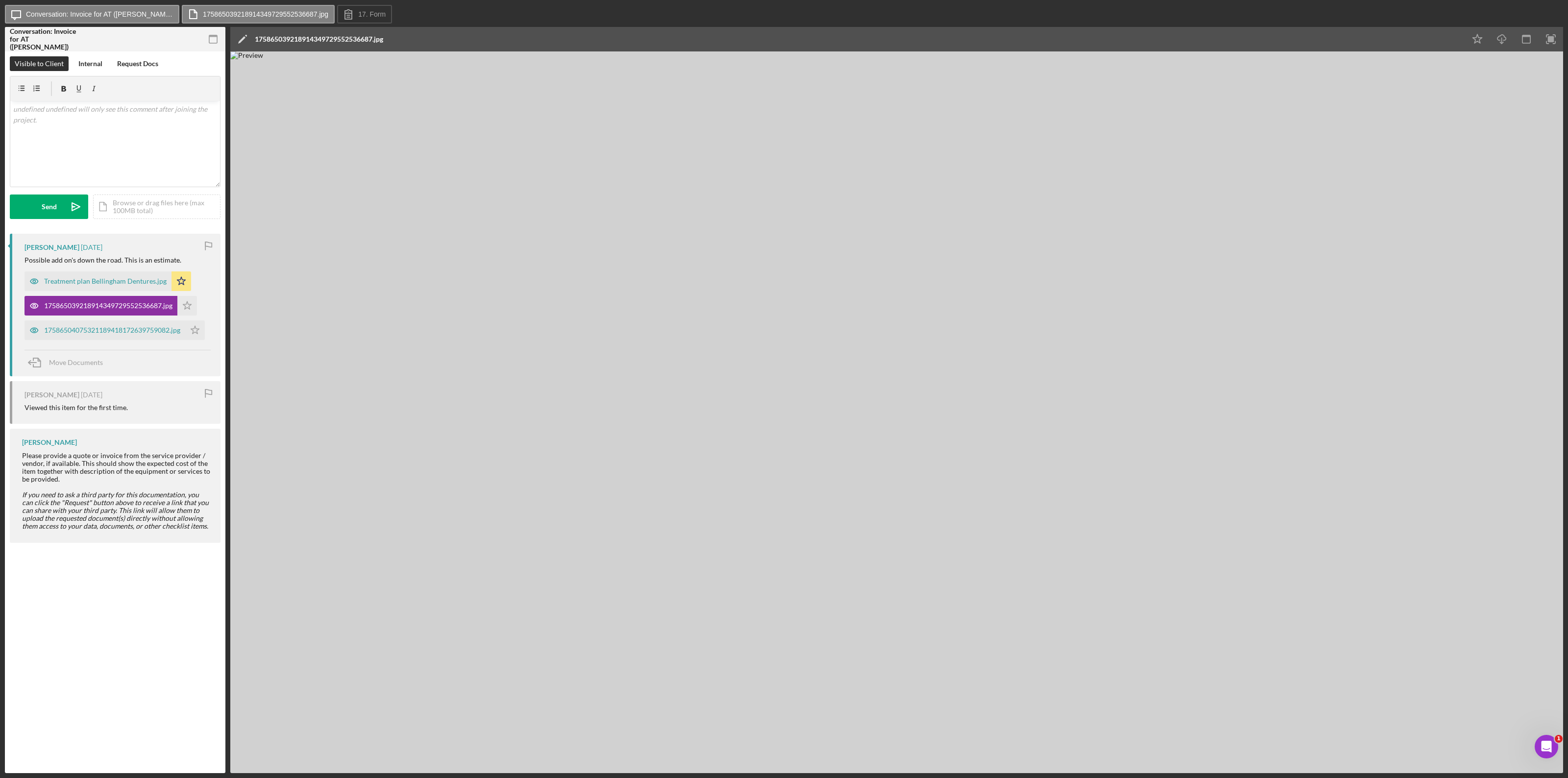
click at [336, 40] on div "175865039218914349729552536687.jpg" at bounding box center [319, 39] width 128 height 8
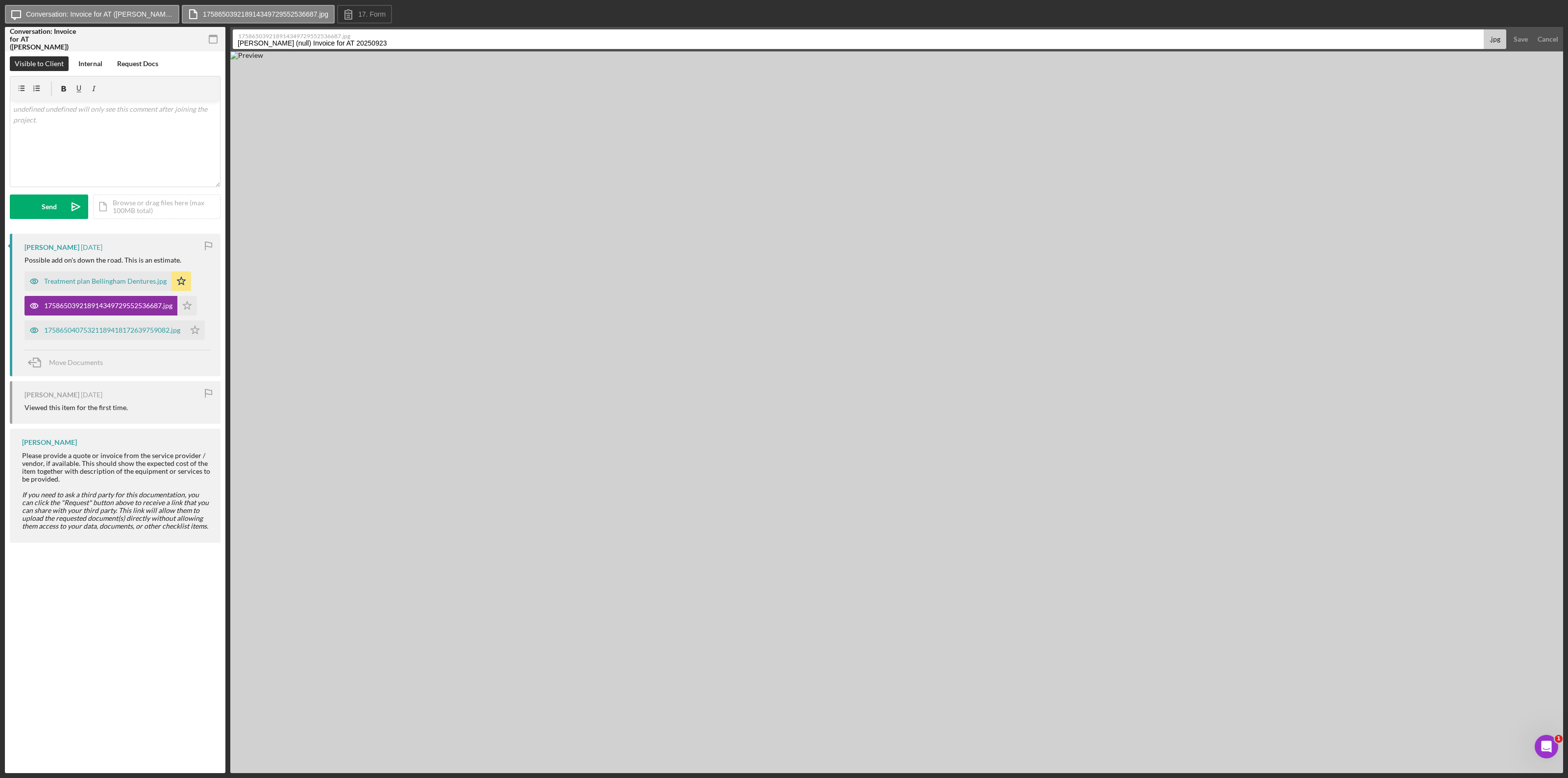
drag, startPoint x: 255, startPoint y: 44, endPoint x: 115, endPoint y: 55, distance: 140.4
click at [115, 55] on div "Conversation: Invoice for AT ([PERSON_NAME]) 17 Invoice for AT Visible to Clien…" at bounding box center [784, 400] width 1558 height 746
type input "Treatment plan Phase 1 Horizon Oral Surgery"
click at [940, 37] on div "Save" at bounding box center [1520, 39] width 14 height 20
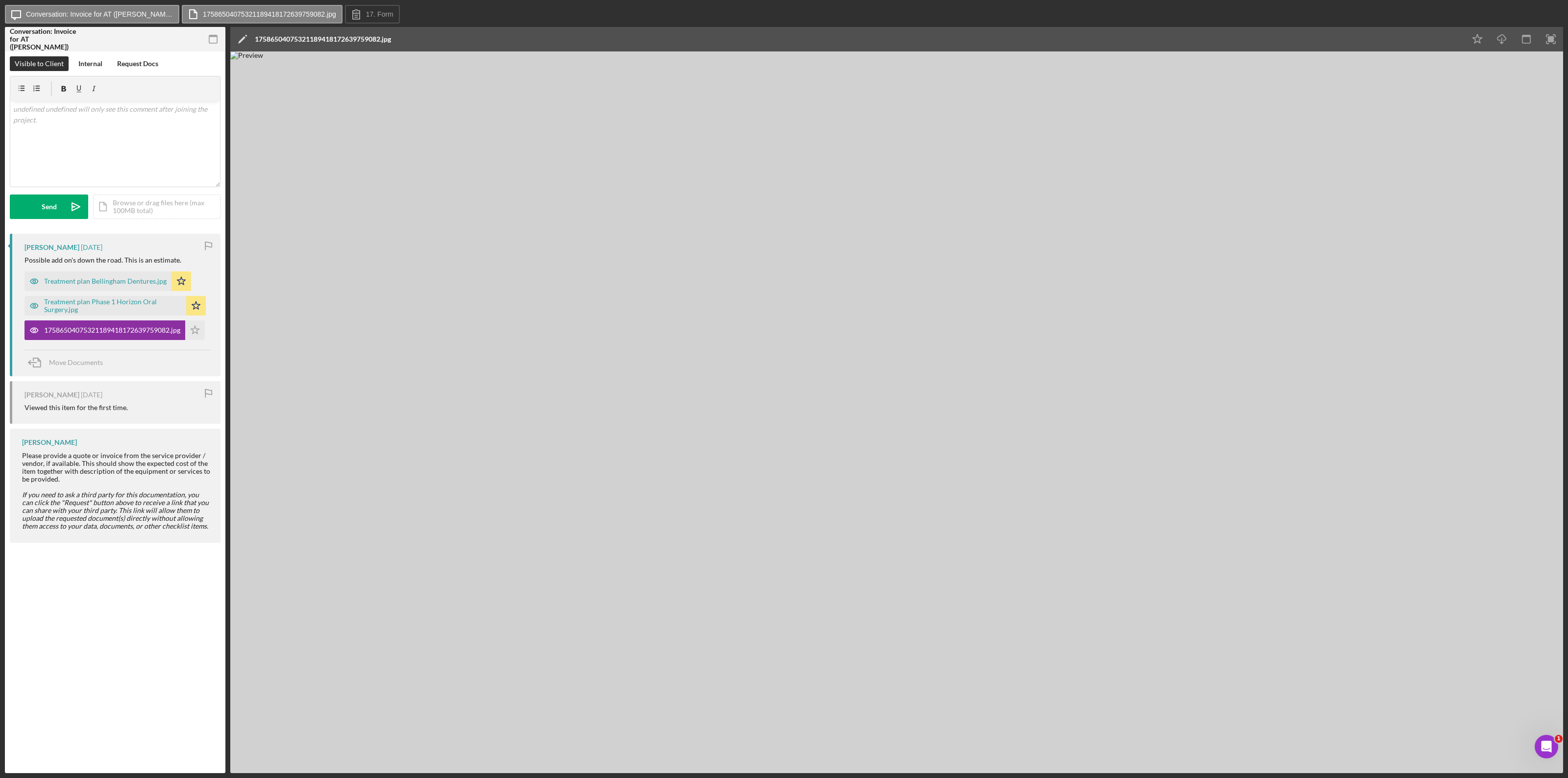
click at [337, 36] on div "17586504075321189418172639759082.jpg" at bounding box center [323, 39] width 136 height 8
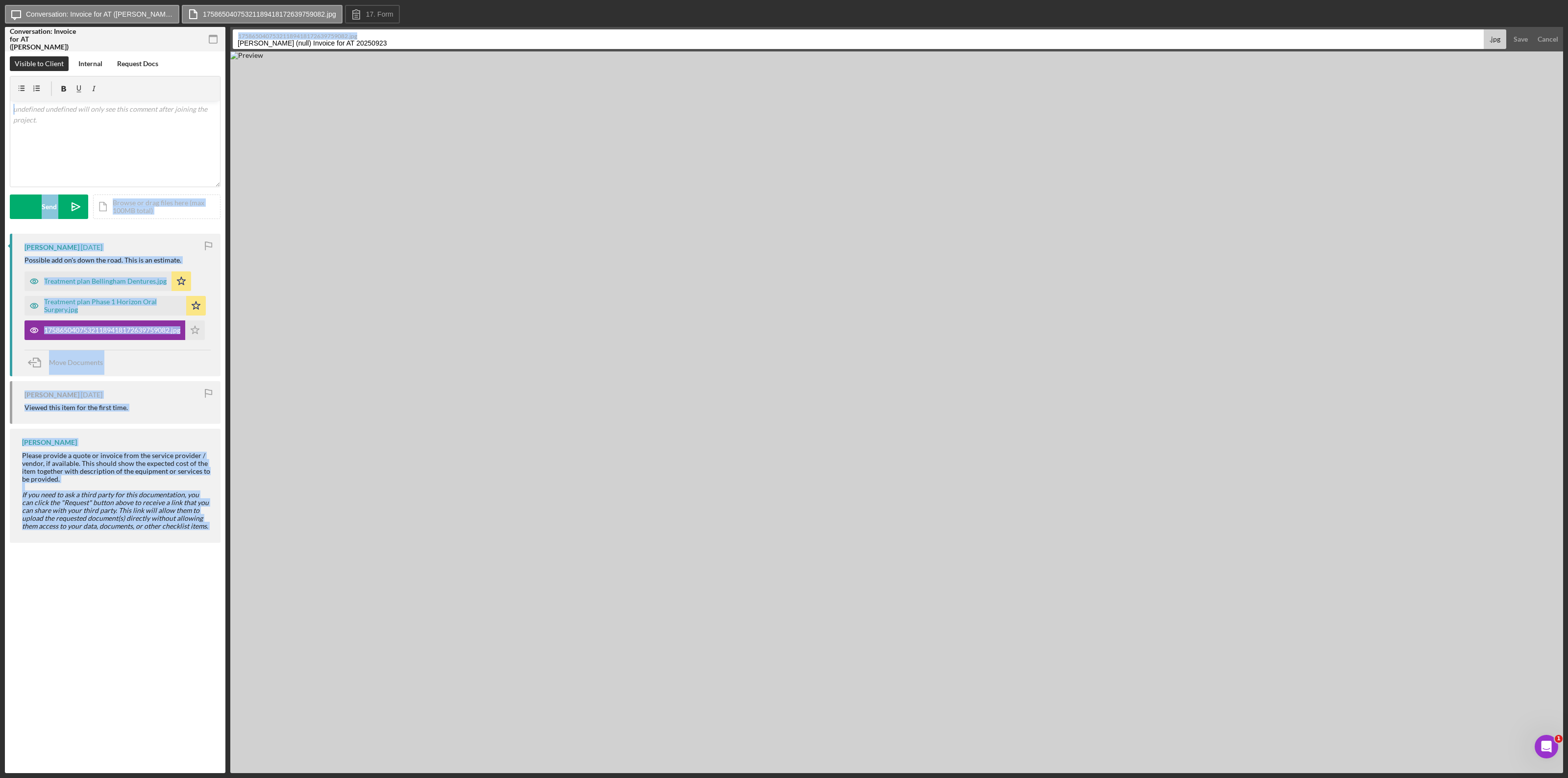
drag, startPoint x: 405, startPoint y: 37, endPoint x: 224, endPoint y: 111, distance: 195.5
click at [224, 111] on div "Conversation: Invoice for AT (Lance R.) 17 Invoice for AT Visible to Client Int…" at bounding box center [784, 400] width 1558 height 746
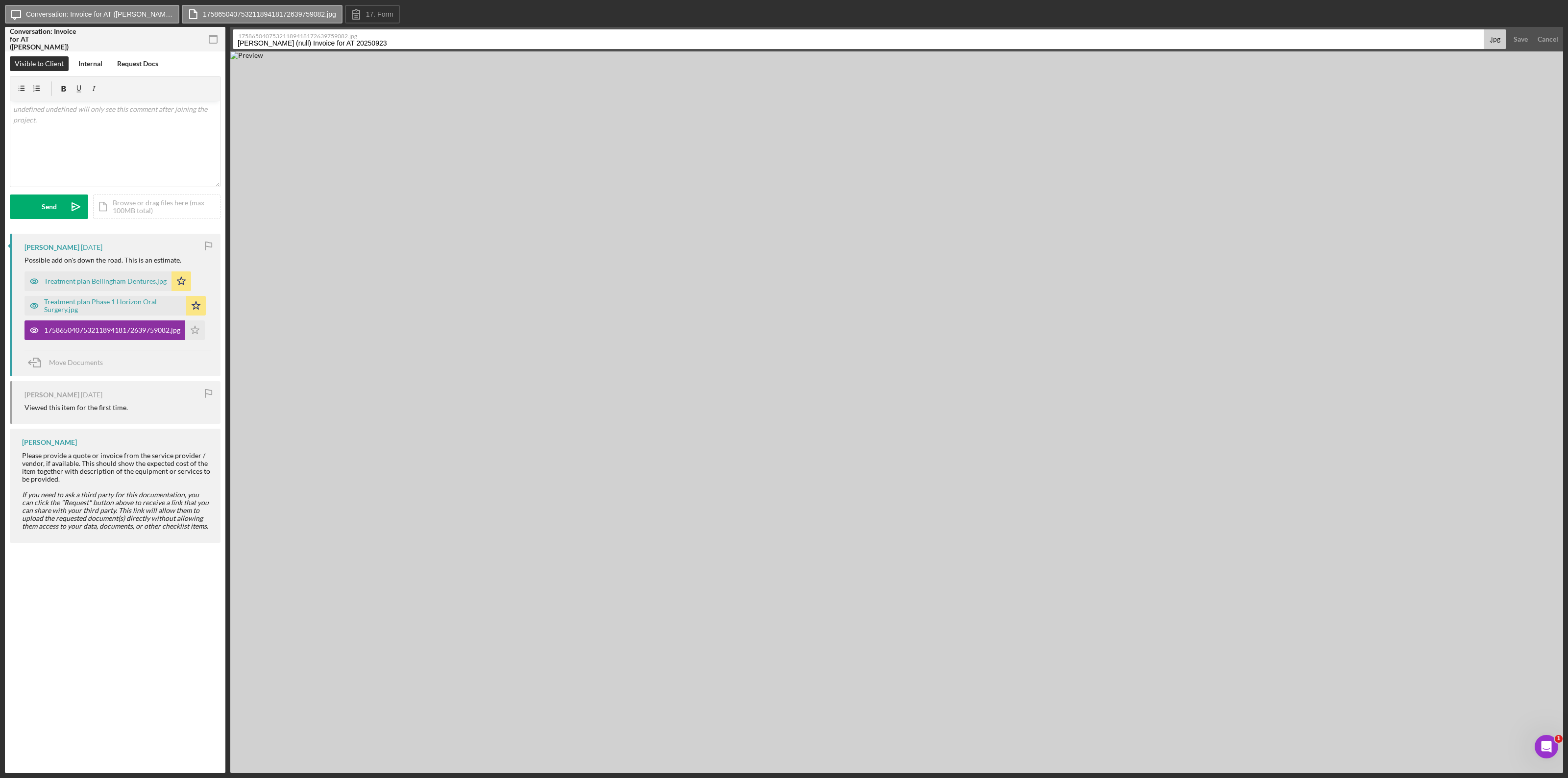
drag, startPoint x: 415, startPoint y: 43, endPoint x: 240, endPoint y: 52, distance: 175.2
click at [240, 52] on div "17586504075321189418172639759082.jpg Roosma, Lance (null) Invoice for AT 202509…" at bounding box center [897, 400] width 1333 height 746
type input "Treatment paln Phase 2 Horizon Oral Surgery"
click at [940, 38] on button "Save" at bounding box center [1520, 39] width 24 height 20
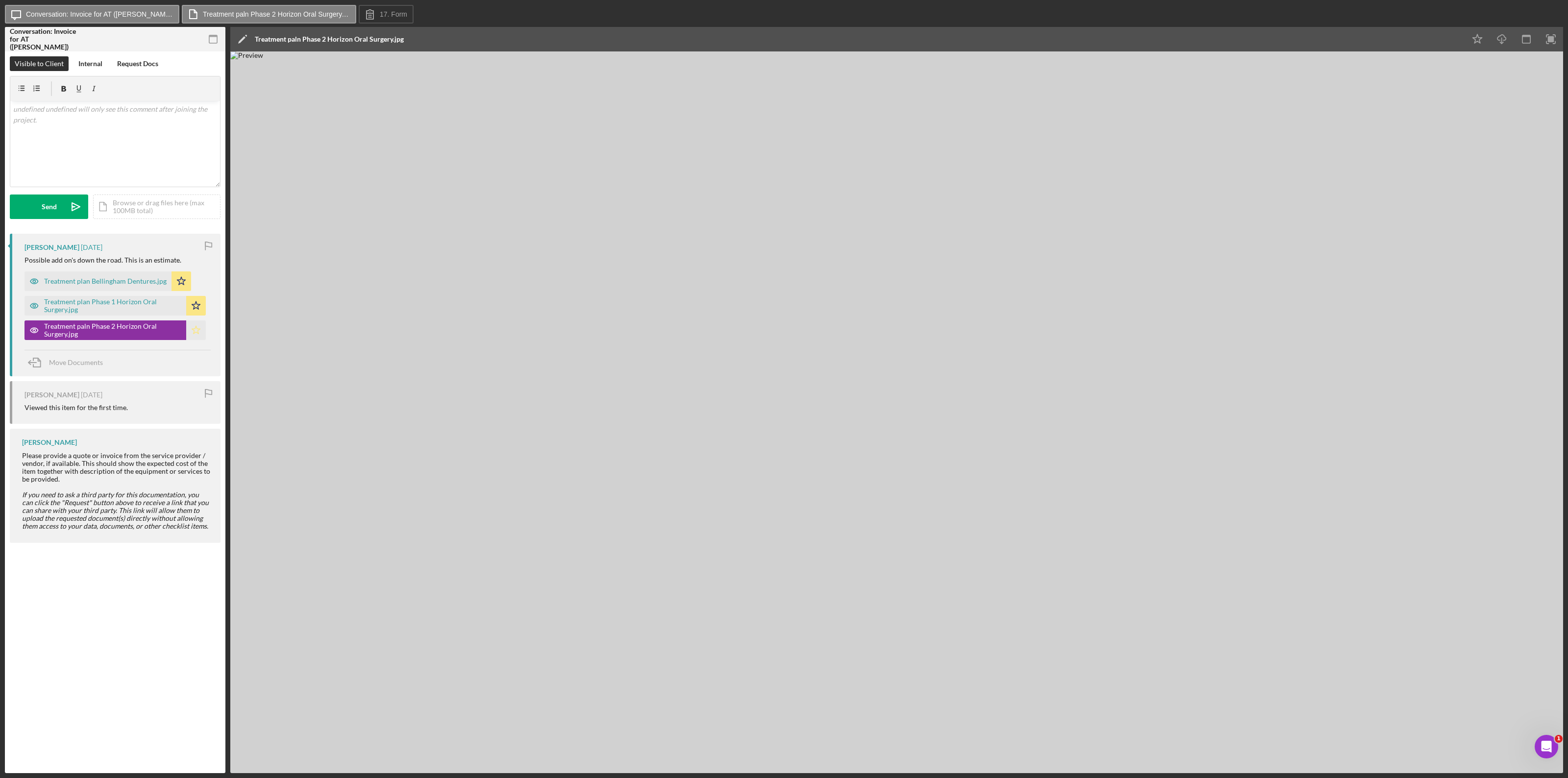
click at [197, 331] on icon "Icon/Star" at bounding box center [196, 330] width 20 height 20
click at [56, 109] on p at bounding box center [115, 109] width 204 height 11
click at [50, 207] on div "Send" at bounding box center [49, 207] width 15 height 25
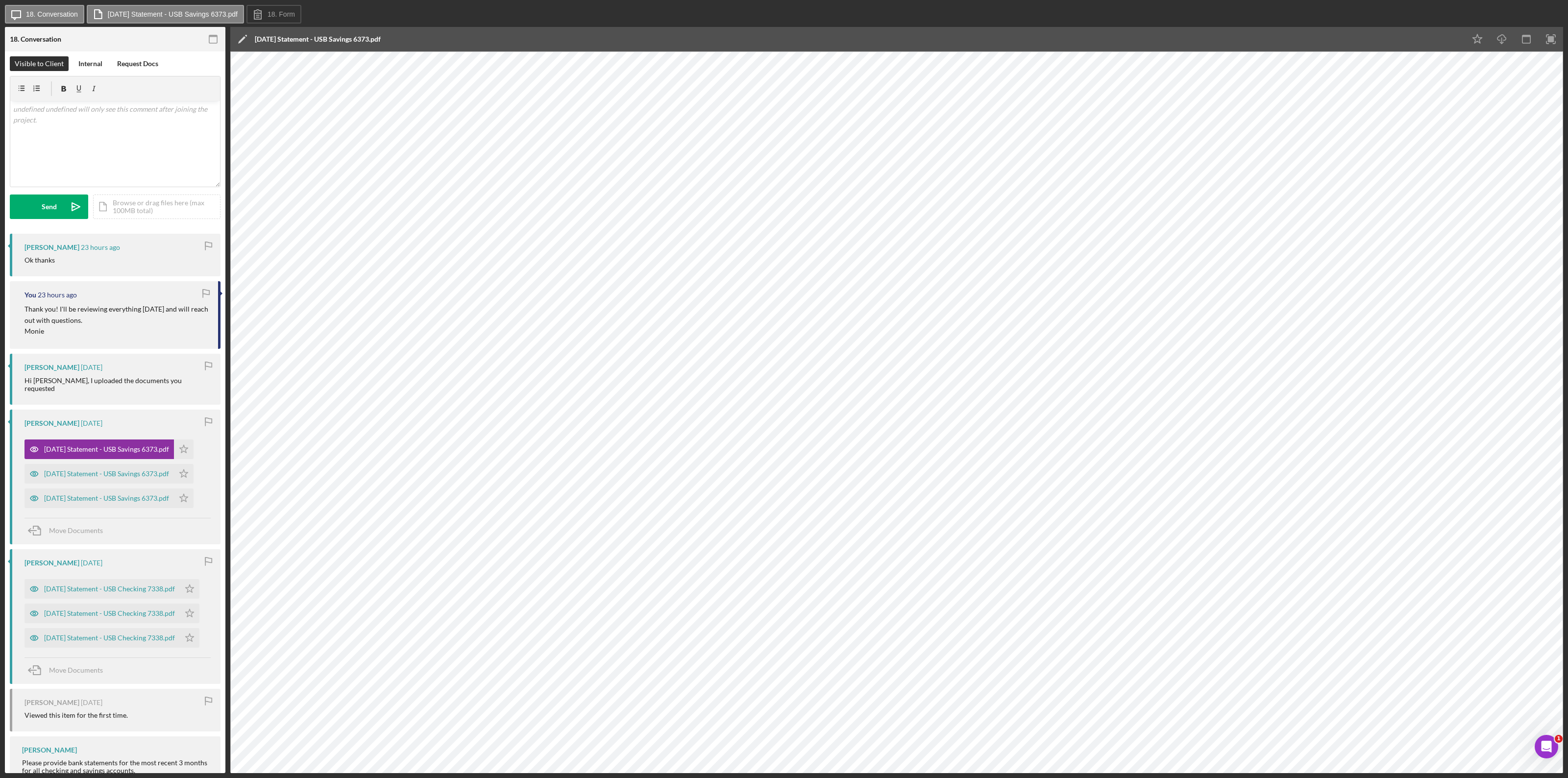
click at [370, 42] on div "2025-07-07 Statement - USB Savings 6373.pdf" at bounding box center [318, 39] width 126 height 8
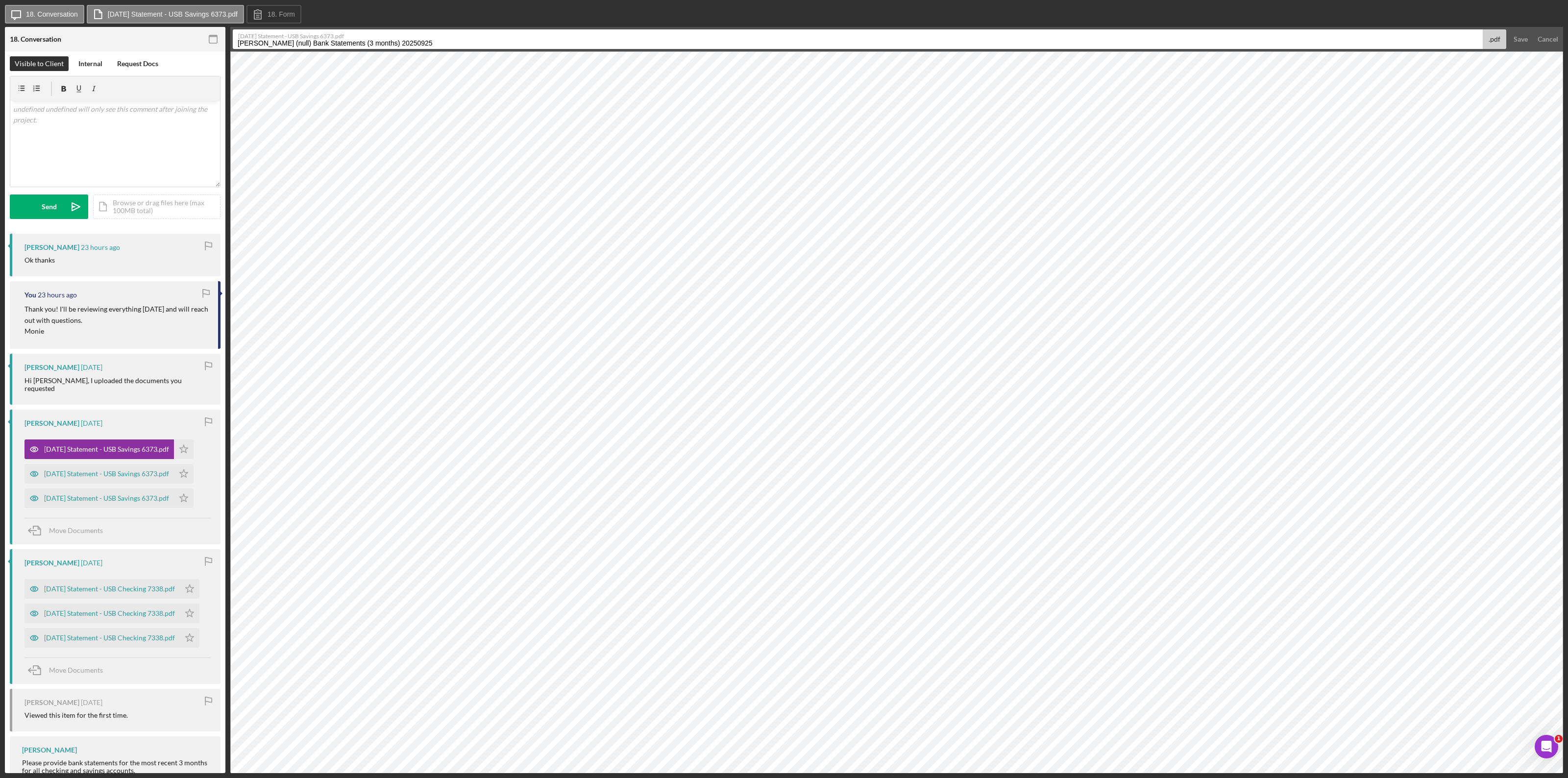
drag, startPoint x: 452, startPoint y: 38, endPoint x: 192, endPoint y: 47, distance: 260.2
click at [192, 47] on div "18. Conversation 18 Bank Statements (3 months) Visible to Client Internal Reque…" at bounding box center [784, 400] width 1558 height 746
click at [477, 42] on input "Roosma, Lance (null) Bank Statements (3 months) 20250925" at bounding box center [858, 39] width 1250 height 20
drag, startPoint x: 474, startPoint y: 40, endPoint x: 223, endPoint y: 39, distance: 251.0
click at [223, 39] on div "18. Conversation 18 Bank Statements (3 months) Visible to Client Internal Reque…" at bounding box center [784, 400] width 1558 height 746
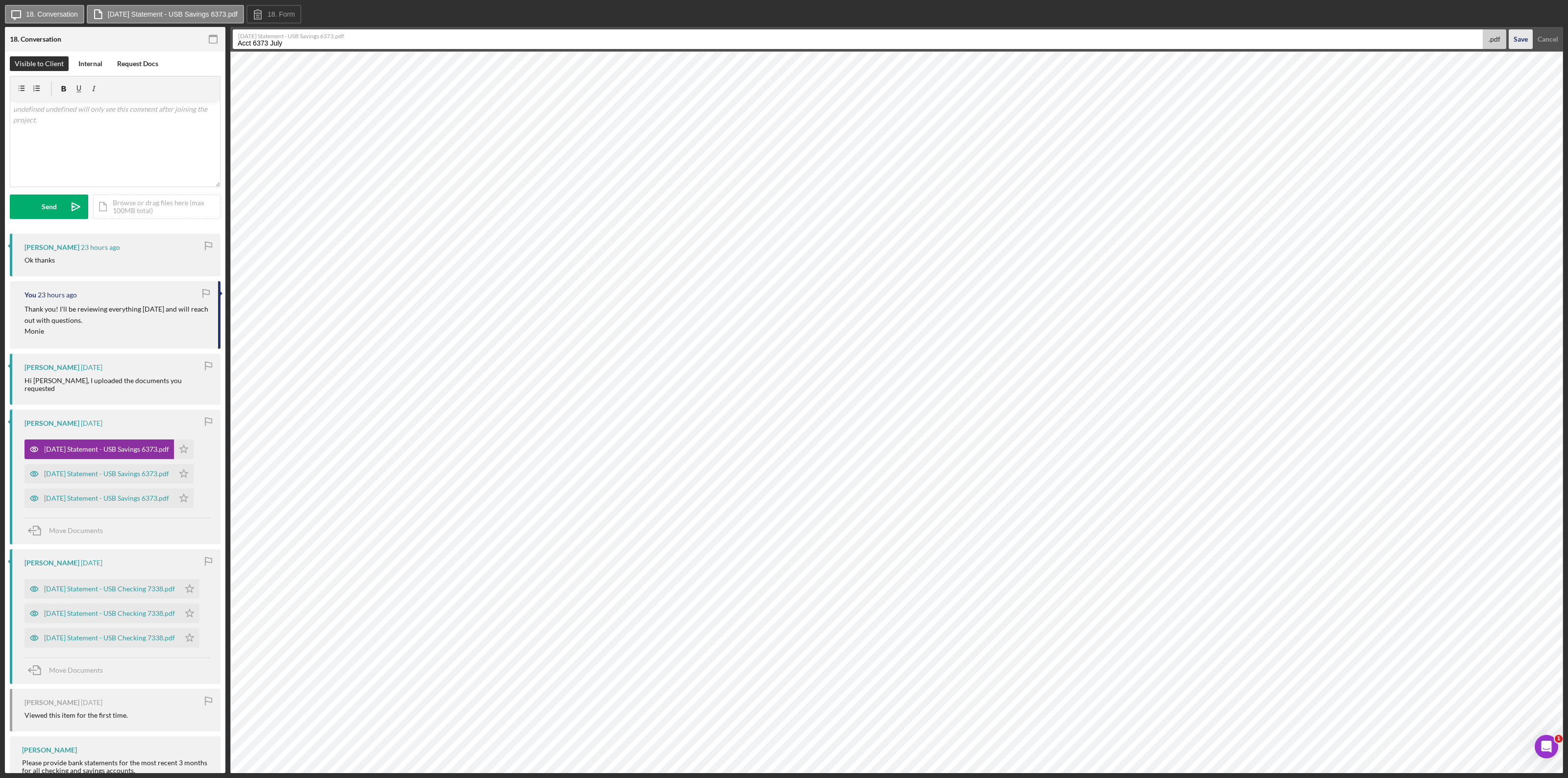
type input "Acct 6373 July"
click at [940, 36] on div "Save" at bounding box center [1520, 39] width 14 height 20
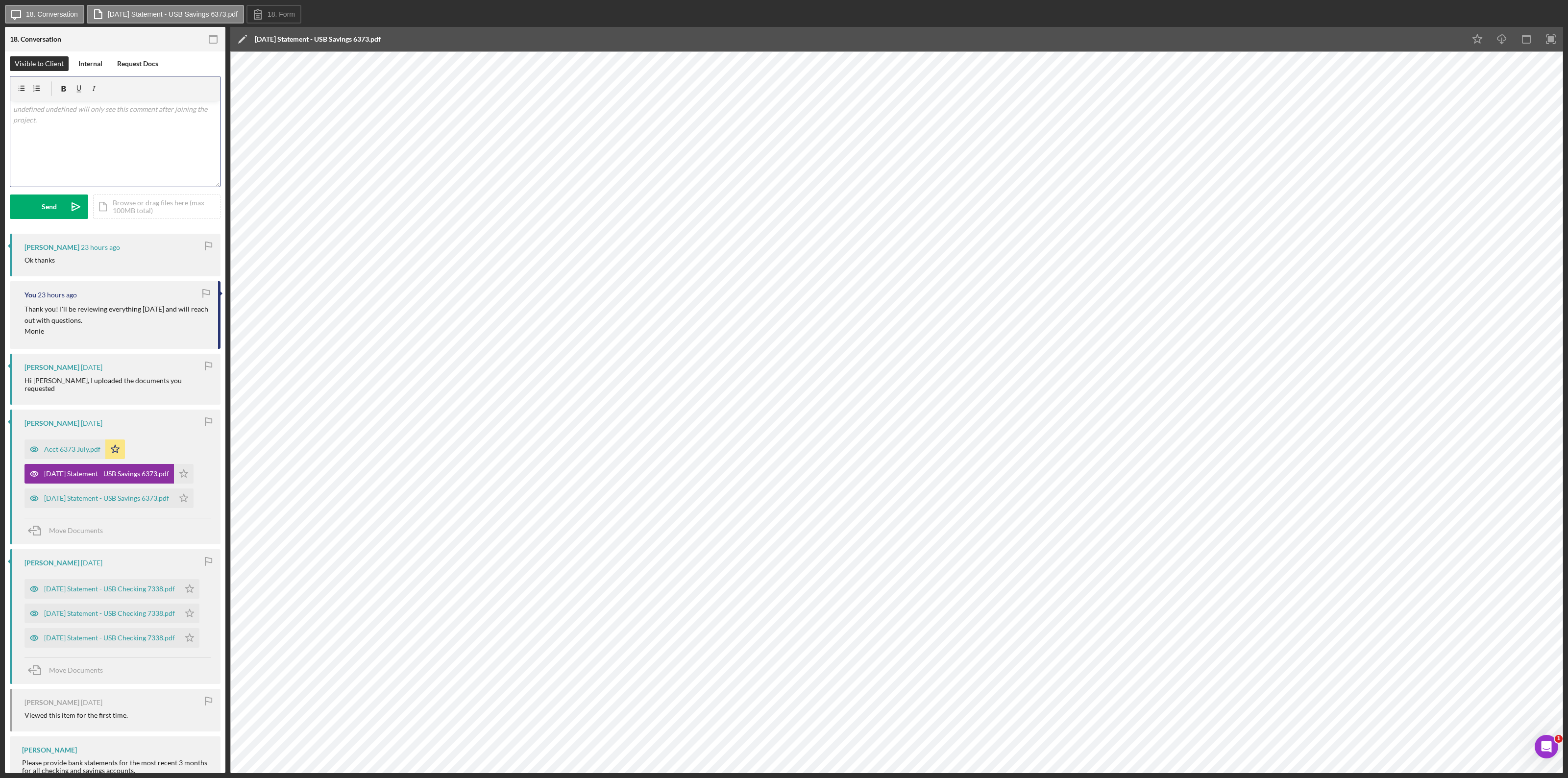
click at [83, 123] on div "v Color teal Color pink Remove color Add row above Add row below Add column bef…" at bounding box center [115, 144] width 210 height 86
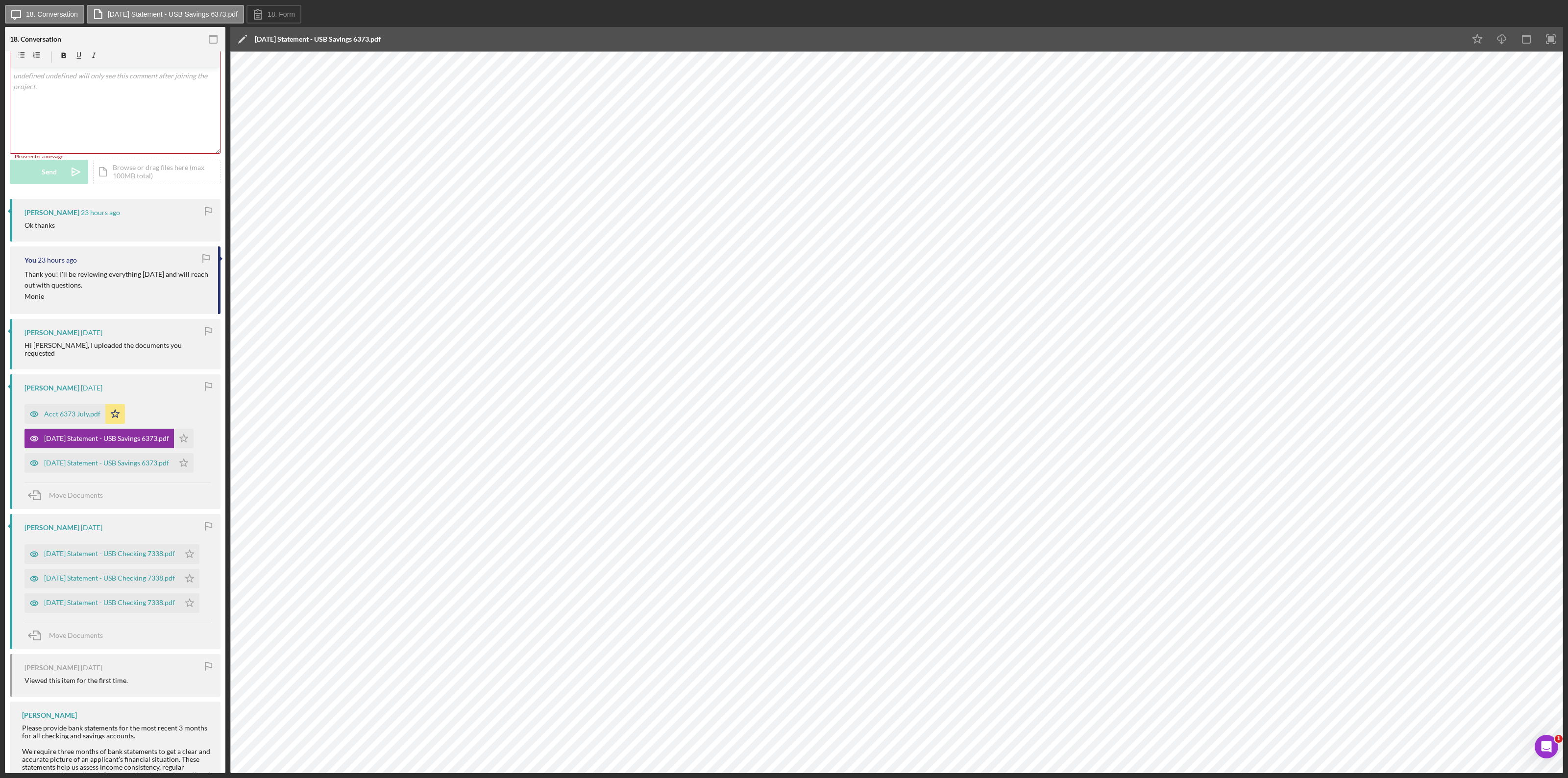
scroll to position [61, 0]
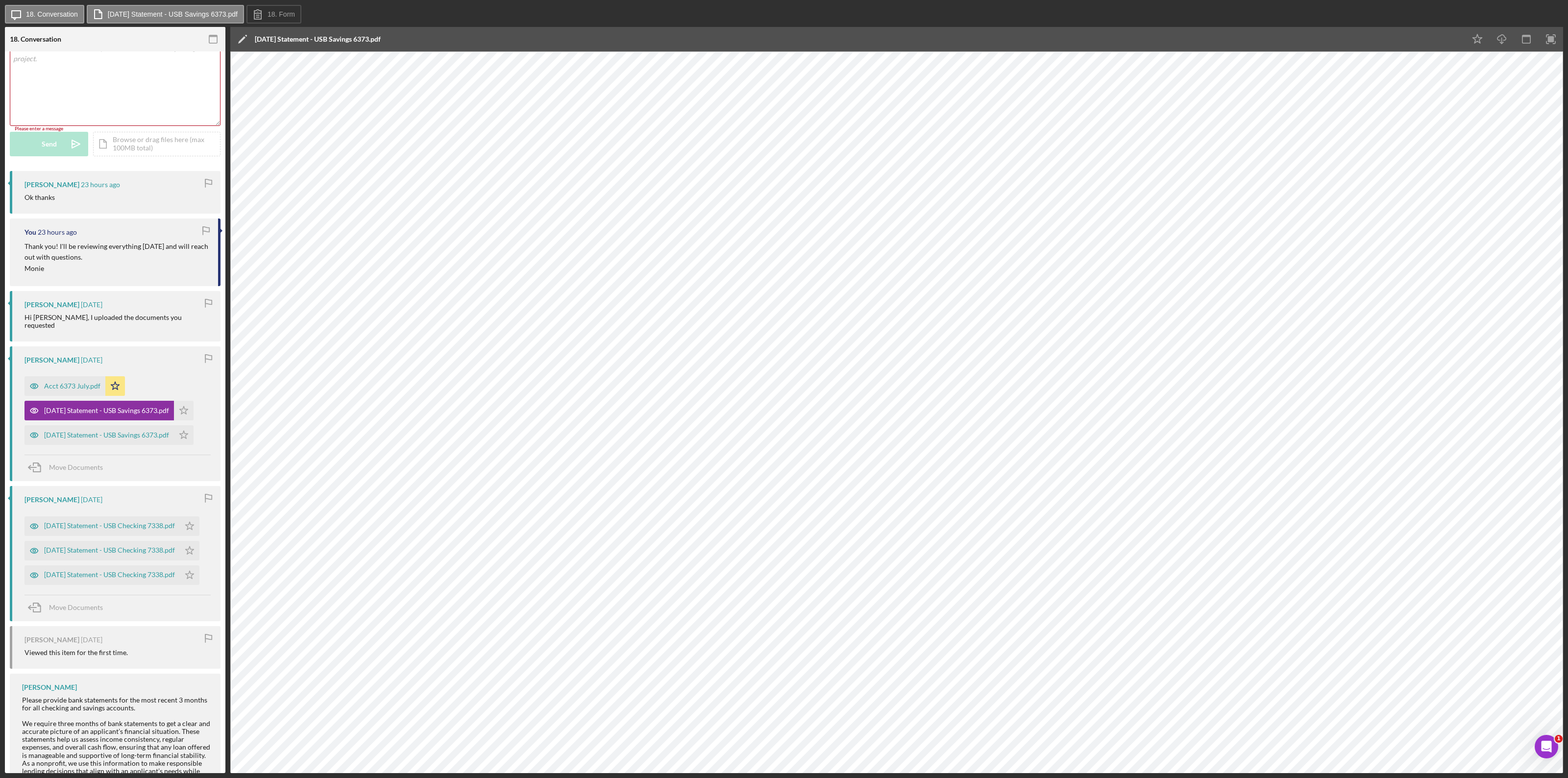
click at [398, 40] on div "Icon/Edit 2025-08-06 Statement - USB Savings 6373.pdf" at bounding box center [848, 39] width 1235 height 25
click at [356, 42] on div "2025-08-06 Statement - USB Savings 6373.pdf" at bounding box center [318, 39] width 126 height 8
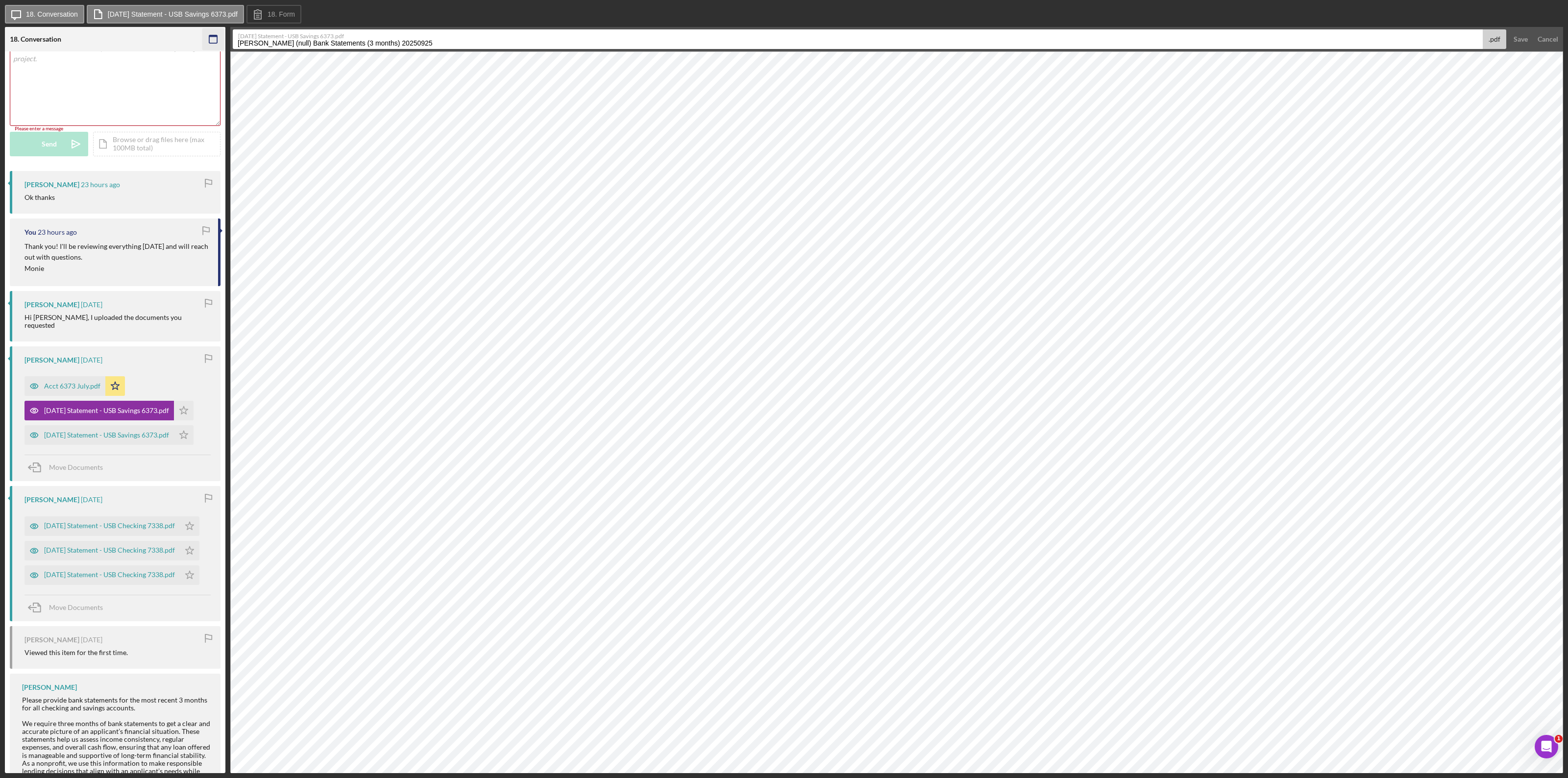
drag, startPoint x: 430, startPoint y: 43, endPoint x: 208, endPoint y: 49, distance: 222.1
click at [208, 49] on div "18. Conversation 18 Bank Statements (3 months) Visible to Client Internal Reque…" at bounding box center [784, 400] width 1558 height 746
type input "Acct 6373 August"
click at [940, 38] on button "Save" at bounding box center [1520, 39] width 24 height 20
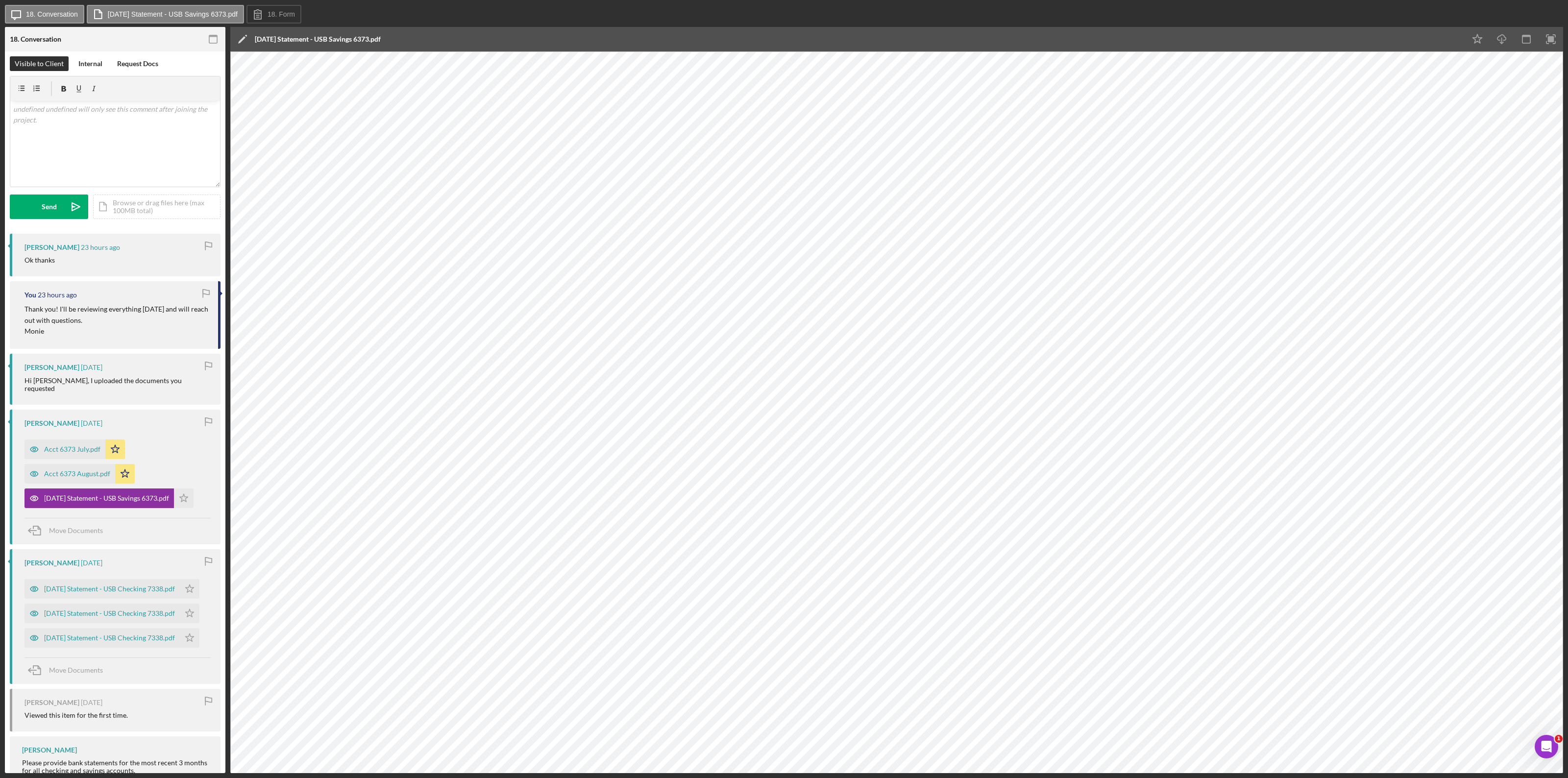
click at [352, 40] on div "[DATE] Statement - USB Savings 6373.pdf" at bounding box center [318, 39] width 126 height 8
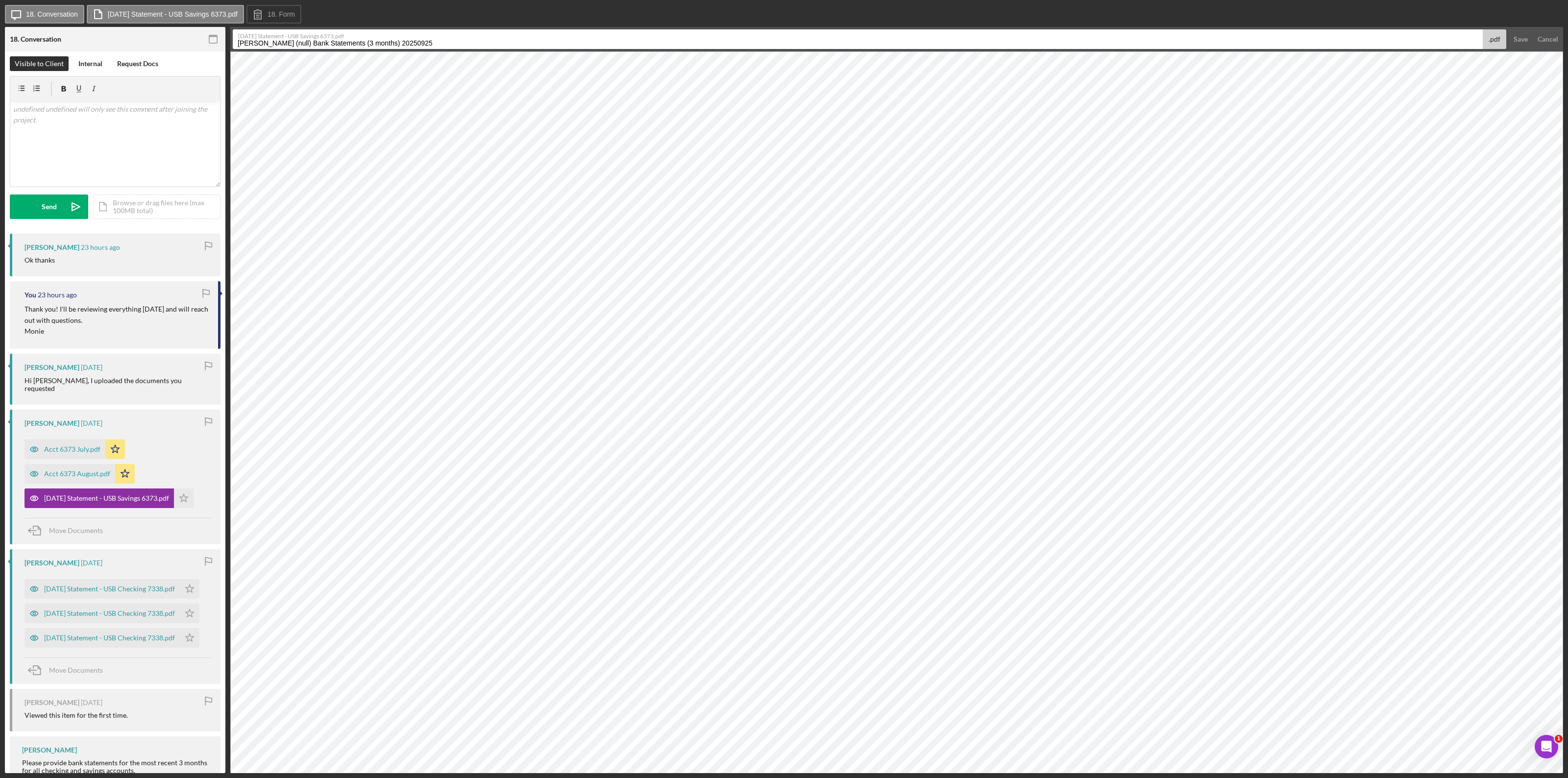
drag, startPoint x: 435, startPoint y: 38, endPoint x: 135, endPoint y: 52, distance: 300.3
click at [135, 52] on div "18. Conversation 18 Bank Statements (3 months) Visible to Client Internal Reque…" at bounding box center [784, 400] width 1558 height 746
click at [422, 47] on input "[PERSON_NAME] (null) Bank Statements (3 months) 20250925" at bounding box center [858, 39] width 1250 height 20
drag, startPoint x: 431, startPoint y: 42, endPoint x: 219, endPoint y: 45, distance: 212.0
click at [219, 45] on div "18. Conversation 18 Bank Statements (3 months) Visible to Client Internal Reque…" at bounding box center [784, 400] width 1558 height 746
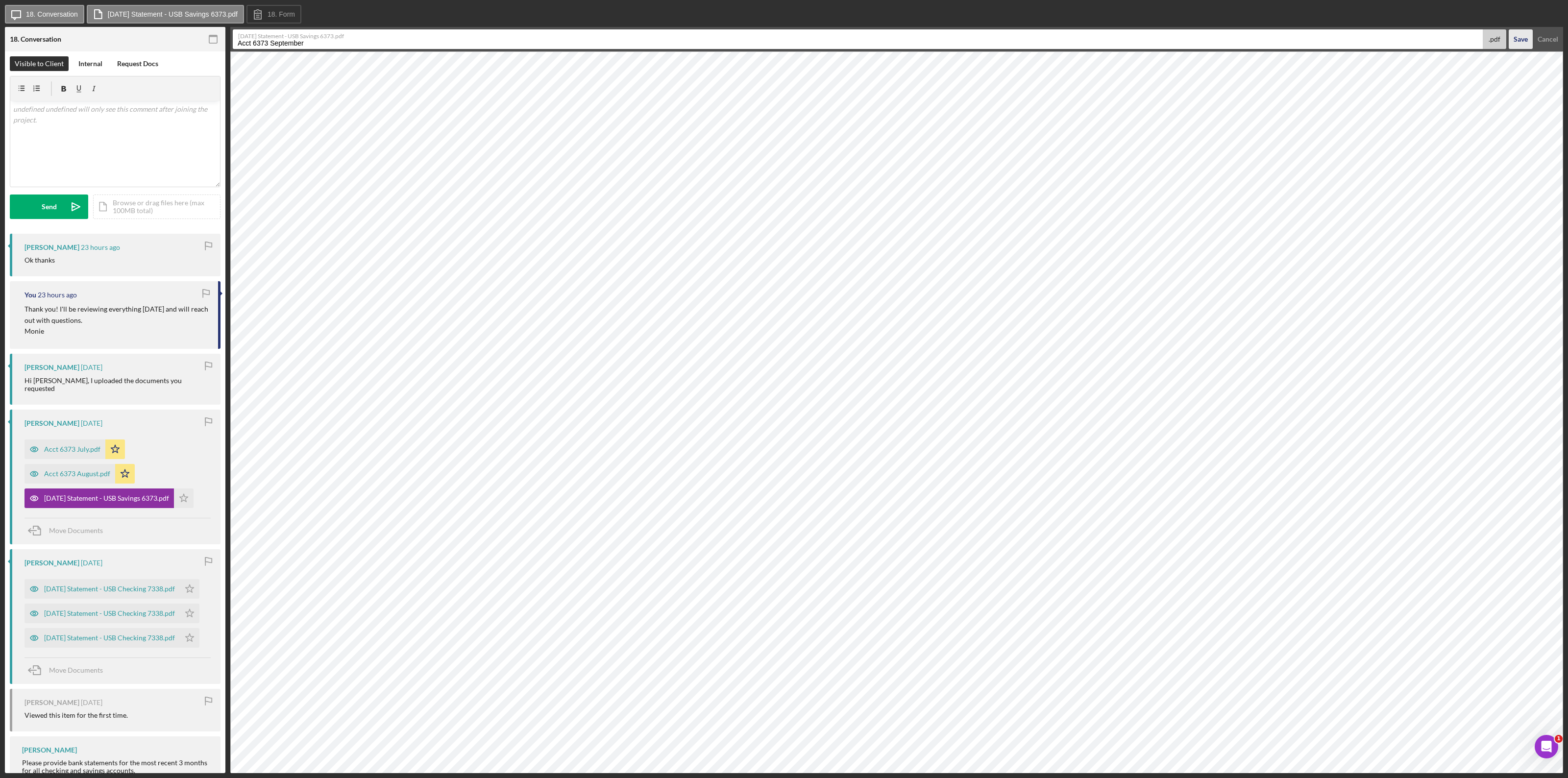
type input "Acct 6373 September"
click at [940, 37] on div "Save" at bounding box center [1520, 39] width 14 height 20
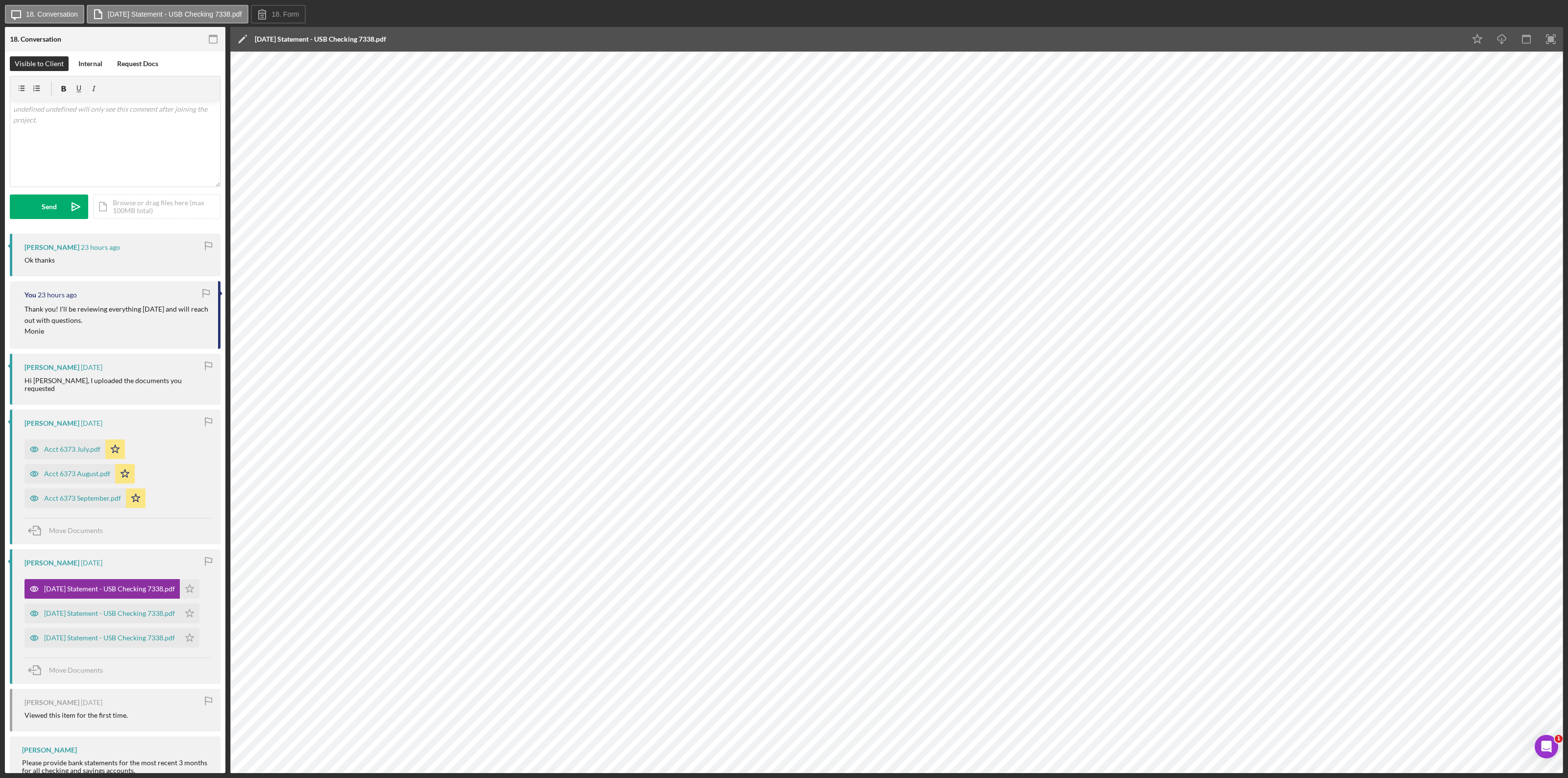
click at [386, 33] on div "[DATE] Statement - USB Checking 7338.pdf" at bounding box center [321, 39] width 131 height 25
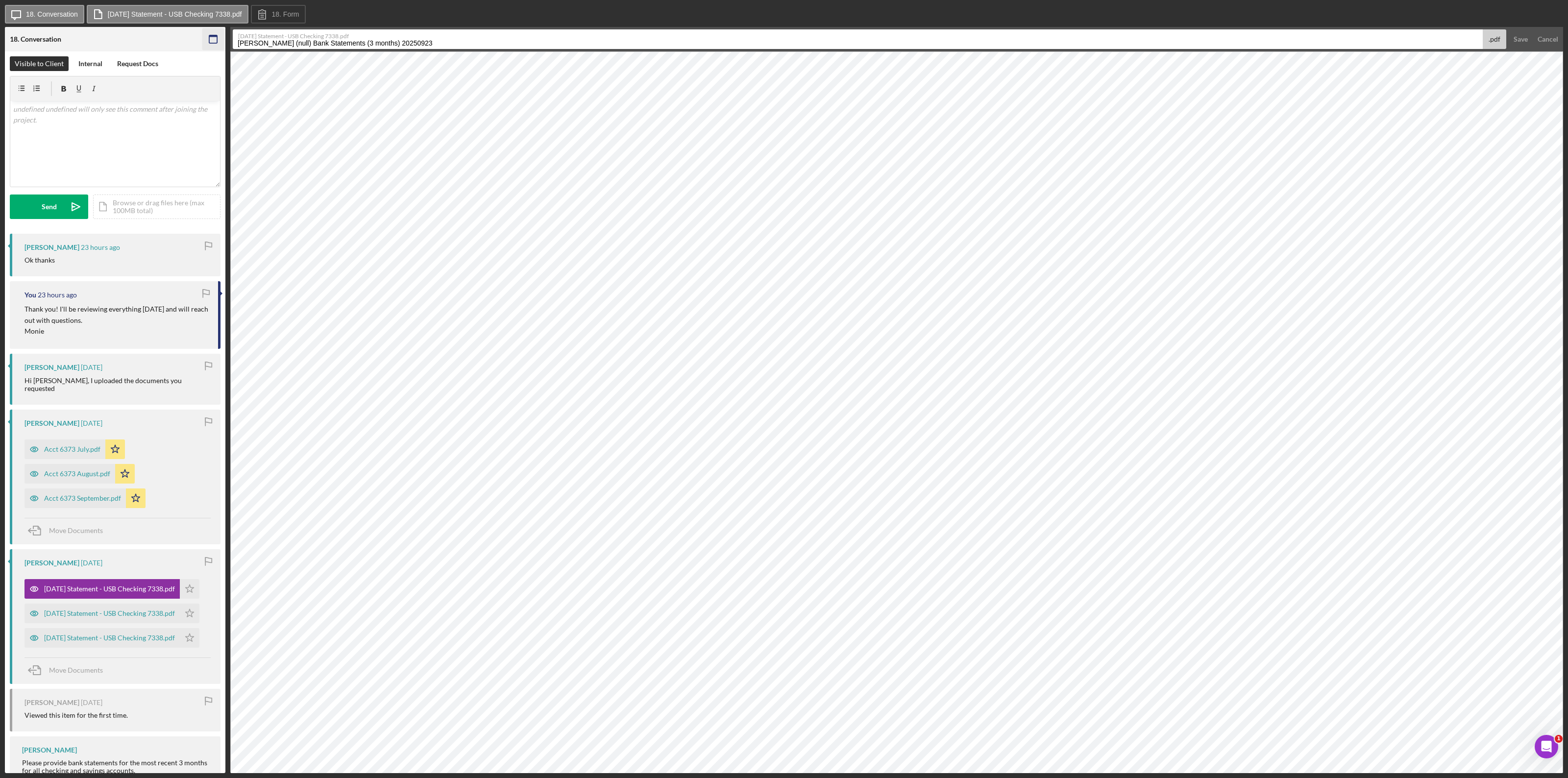
drag, startPoint x: 430, startPoint y: 40, endPoint x: 213, endPoint y: 40, distance: 217.0
click at [213, 40] on div "18. Conversation 18 Bank Statements (3 months) Visible to Client Internal Reque…" at bounding box center [784, 400] width 1558 height 746
type input "Acct 7338 July"
click at [940, 38] on div "Save" at bounding box center [1520, 39] width 14 height 20
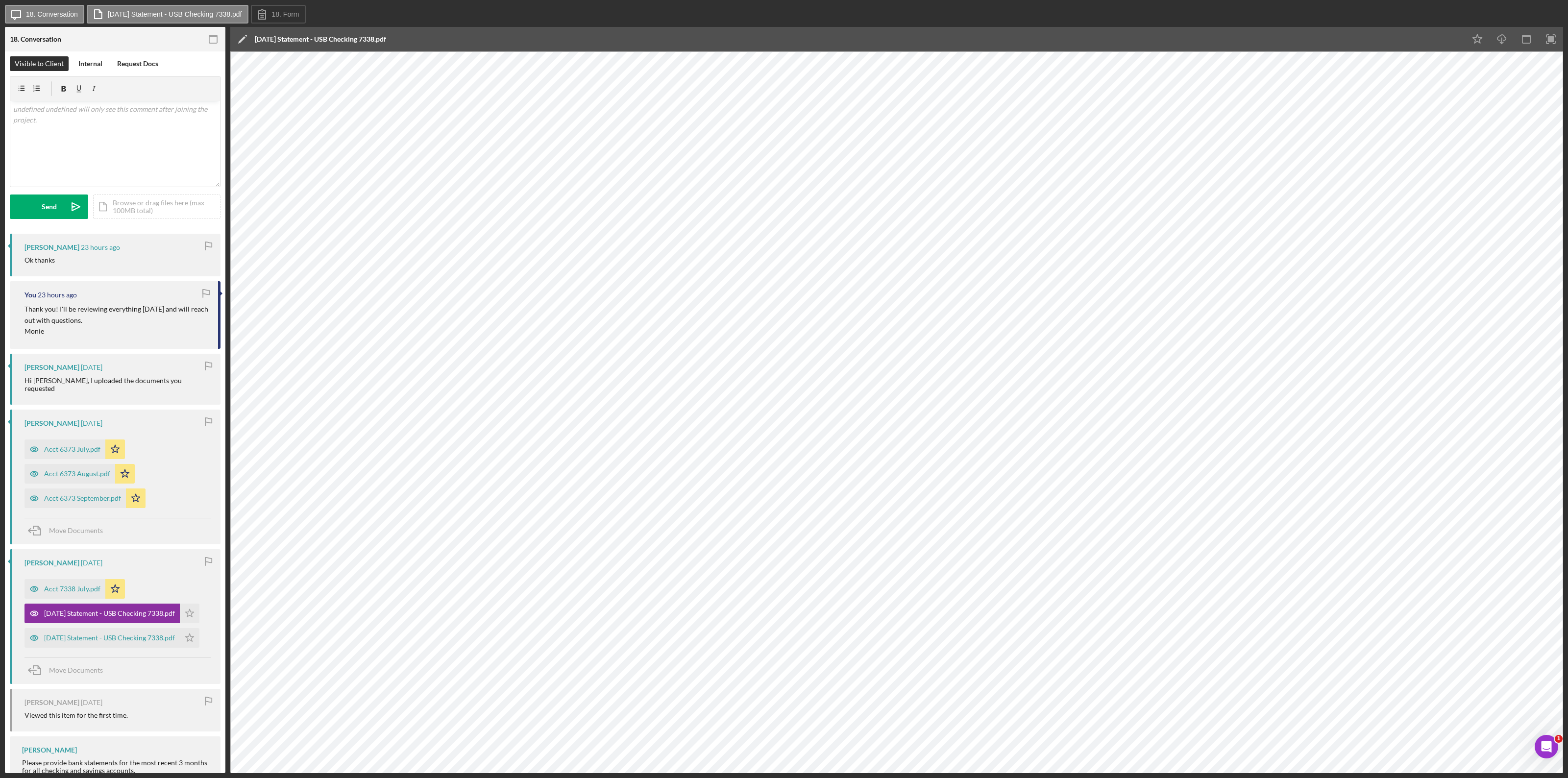
click at [381, 36] on div "[DATE] Statement - USB Checking 7338.pdf" at bounding box center [321, 39] width 131 height 8
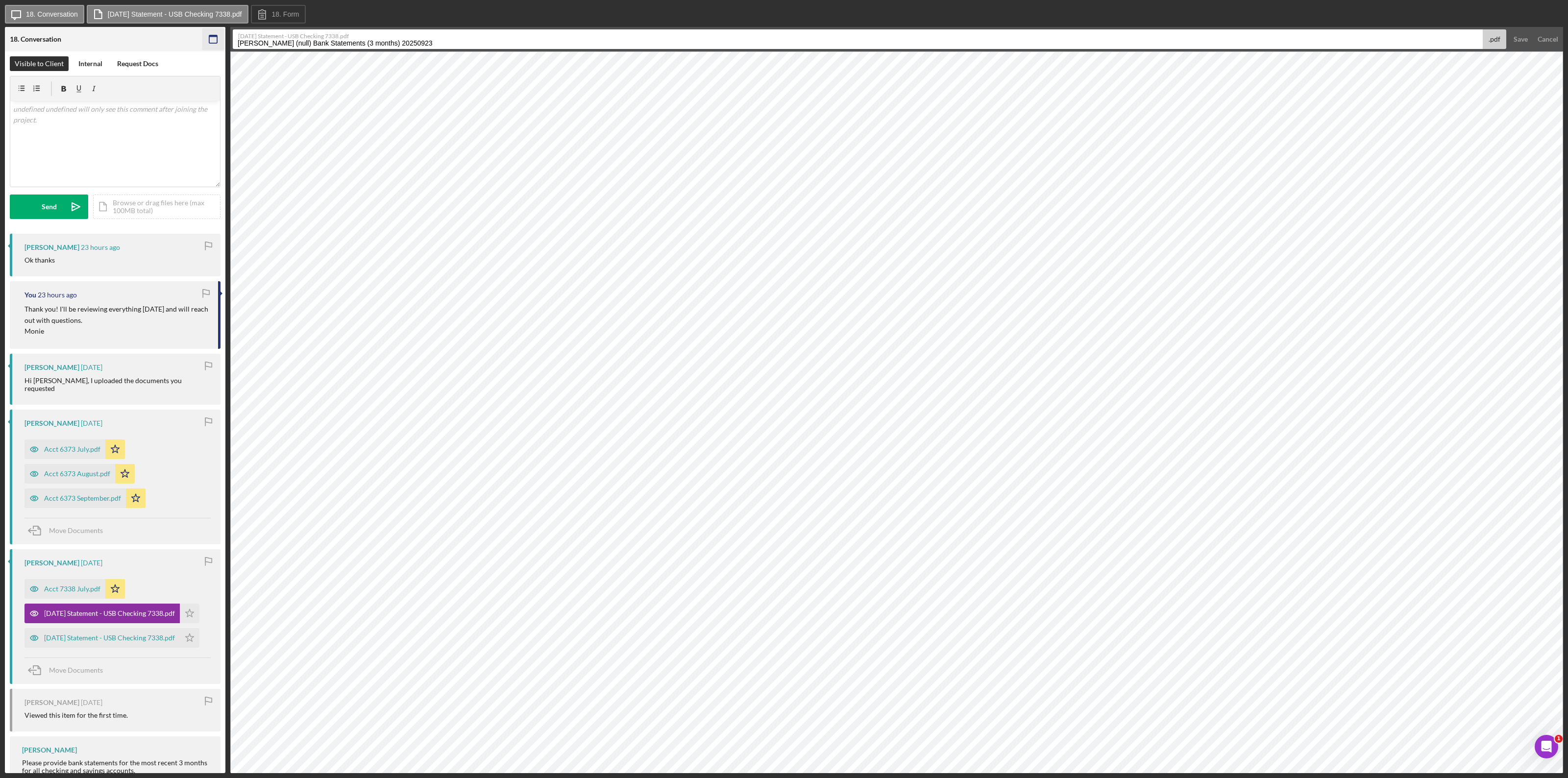
drag, startPoint x: 442, startPoint y: 40, endPoint x: 202, endPoint y: 44, distance: 240.0
click at [202, 44] on div "18. Conversation 18 Bank Statements (3 months) Visible to Client Internal Reque…" at bounding box center [784, 400] width 1558 height 746
type input "Acct 7338 August"
click at [940, 34] on div "Save" at bounding box center [1520, 39] width 14 height 20
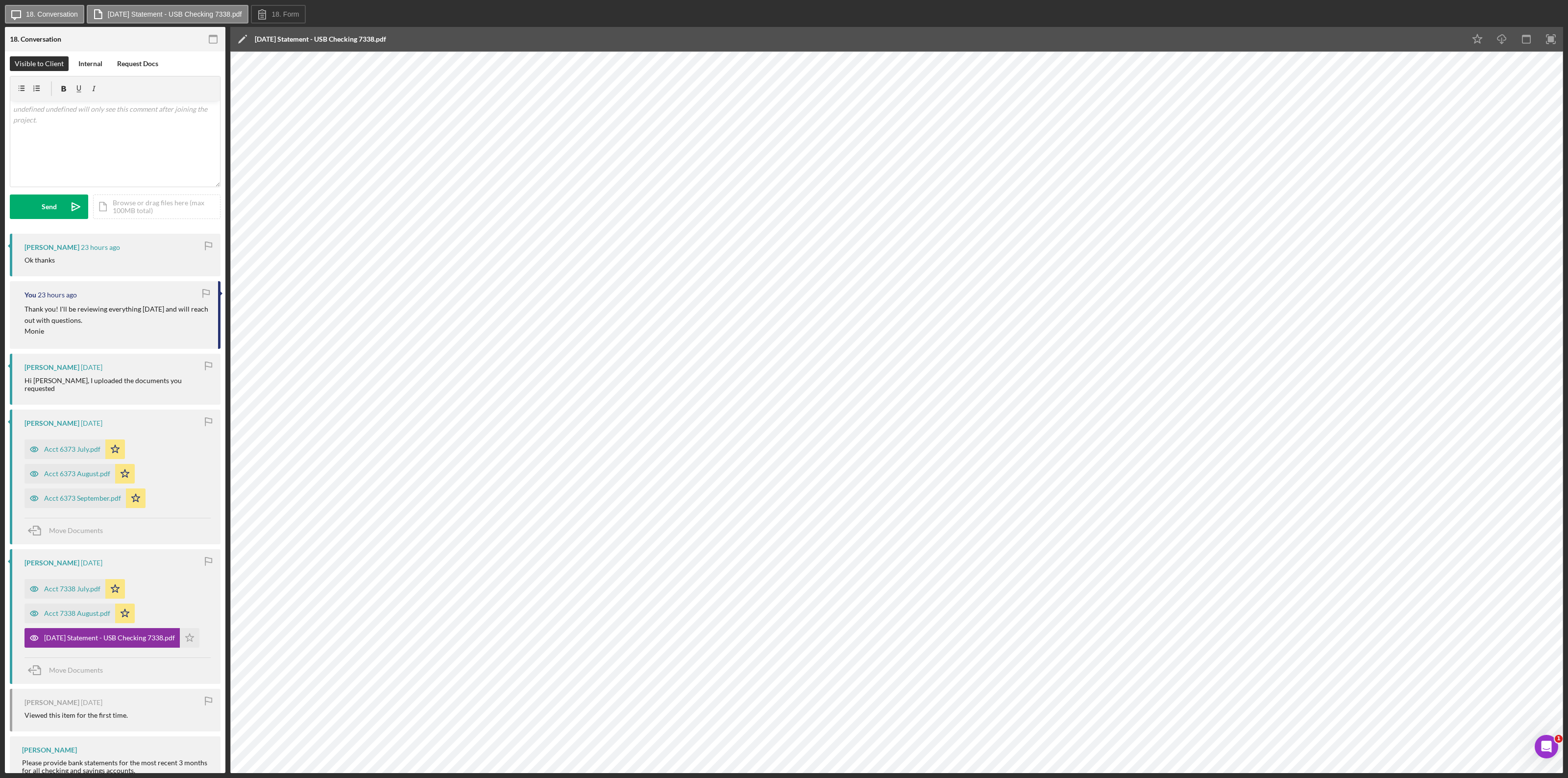
click at [381, 40] on div "2025-09-05 Statement - USB Checking 7338.pdf" at bounding box center [321, 39] width 131 height 8
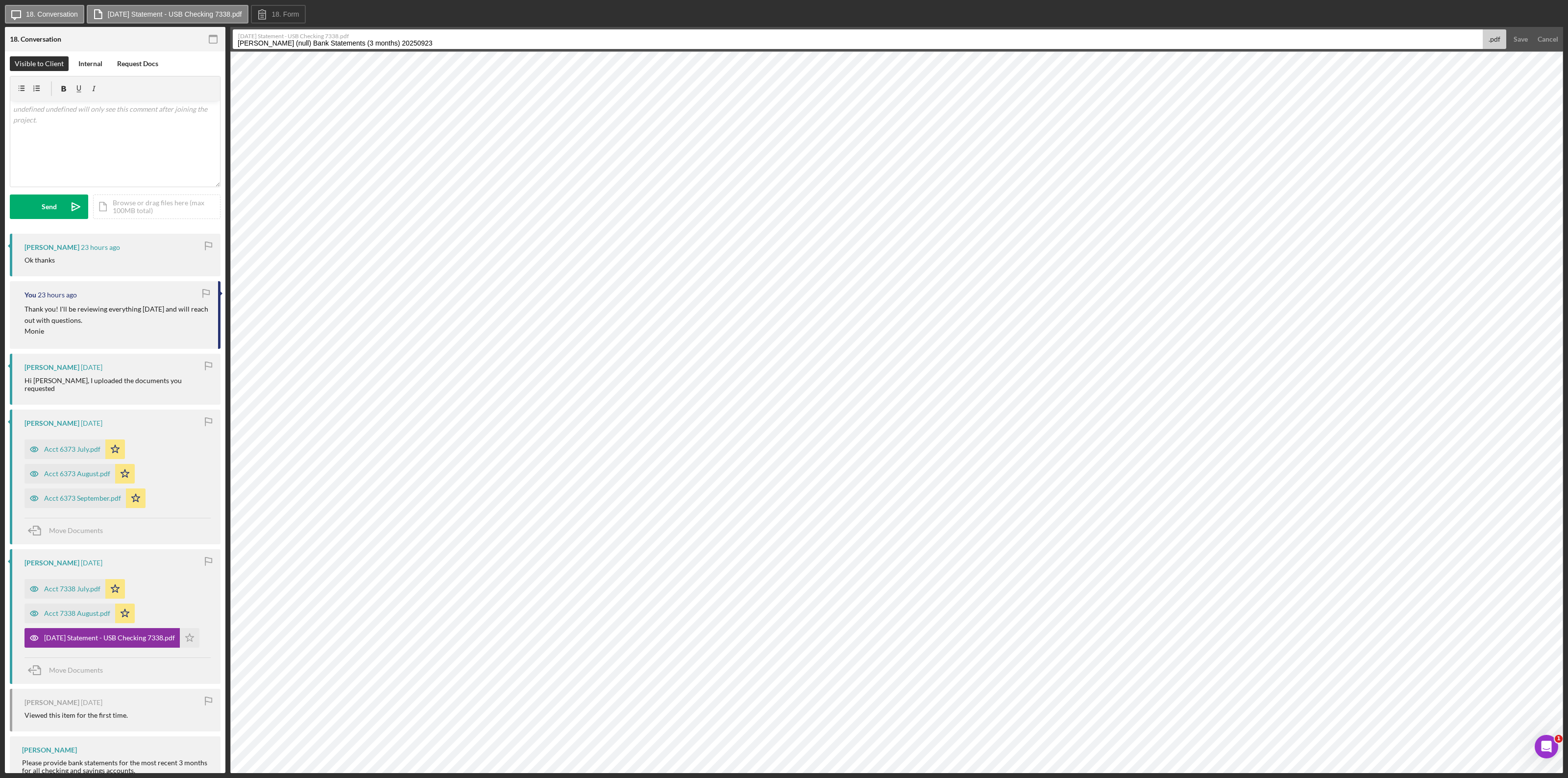
drag, startPoint x: 433, startPoint y: 42, endPoint x: 187, endPoint y: 59, distance: 246.6
click at [187, 59] on div "18. Conversation 18 Bank Statements (3 months) Visible to Client Internal Reque…" at bounding box center [784, 400] width 1558 height 746
type input "Acct 7338 September 2025"
click at [940, 42] on div "Save" at bounding box center [1520, 39] width 14 height 20
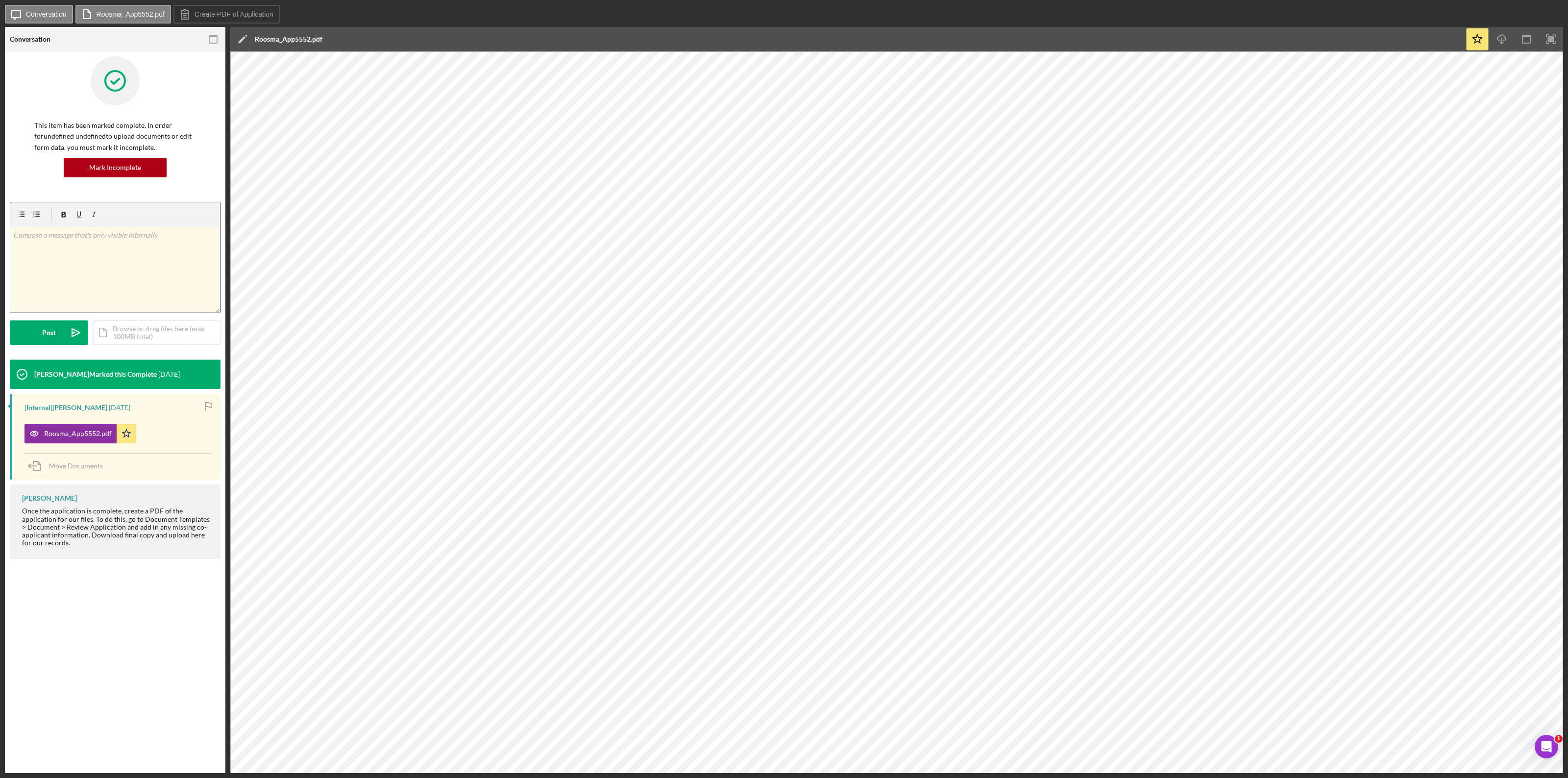
click at [77, 232] on p at bounding box center [115, 235] width 204 height 11
click at [56, 334] on button "Post Icon/icon-invite-send" at bounding box center [49, 333] width 78 height 25
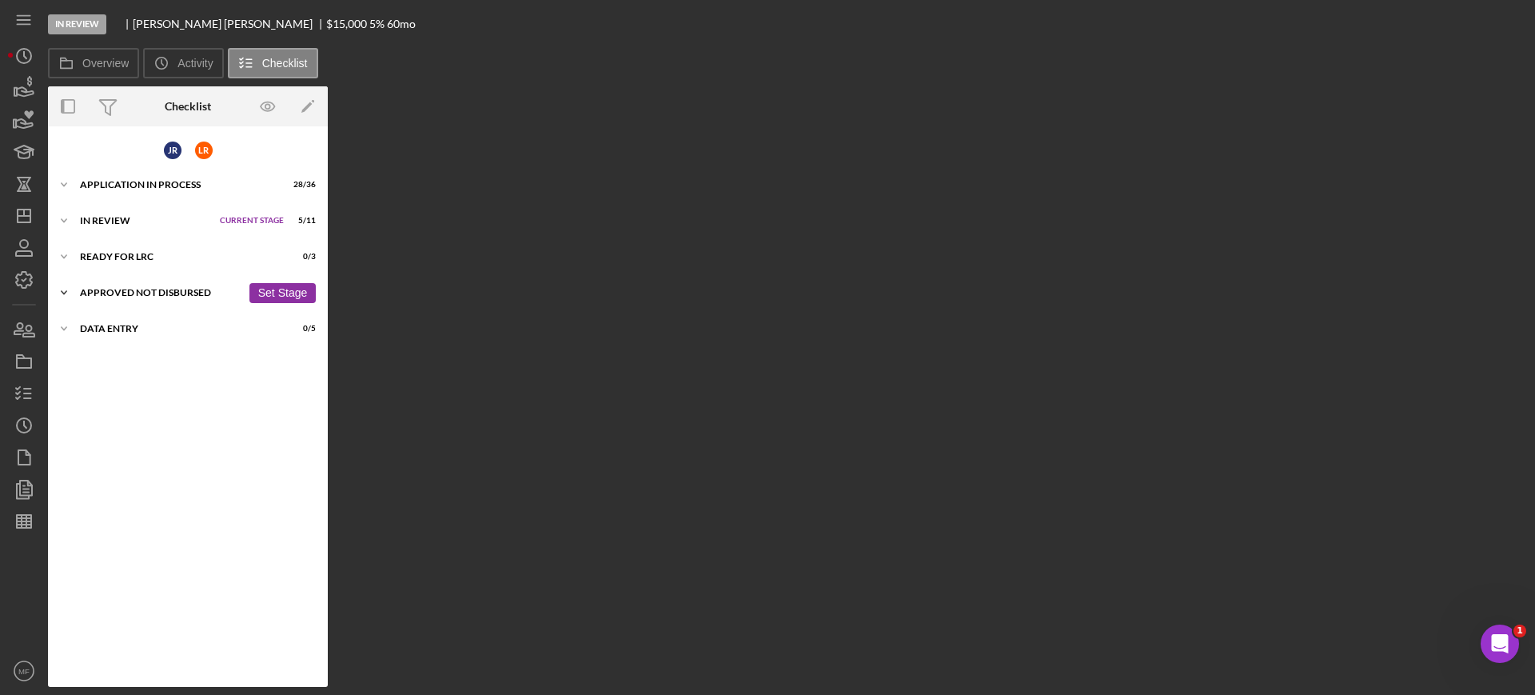
click at [157, 284] on div "Icon/Expander Approved Not Disbursed 0 / 8 Set Stage" at bounding box center [188, 293] width 280 height 32
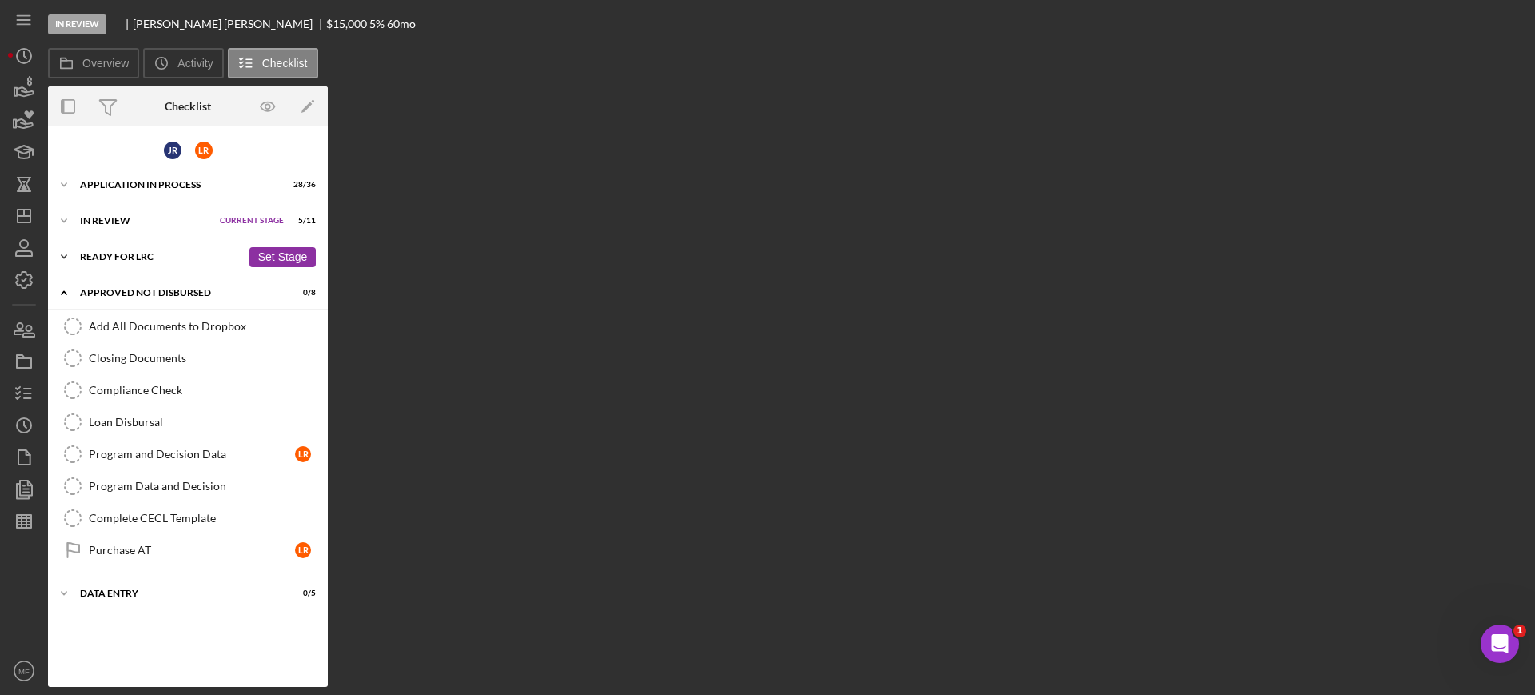
click at [157, 253] on div "Ready for LRC" at bounding box center [160, 257] width 161 height 10
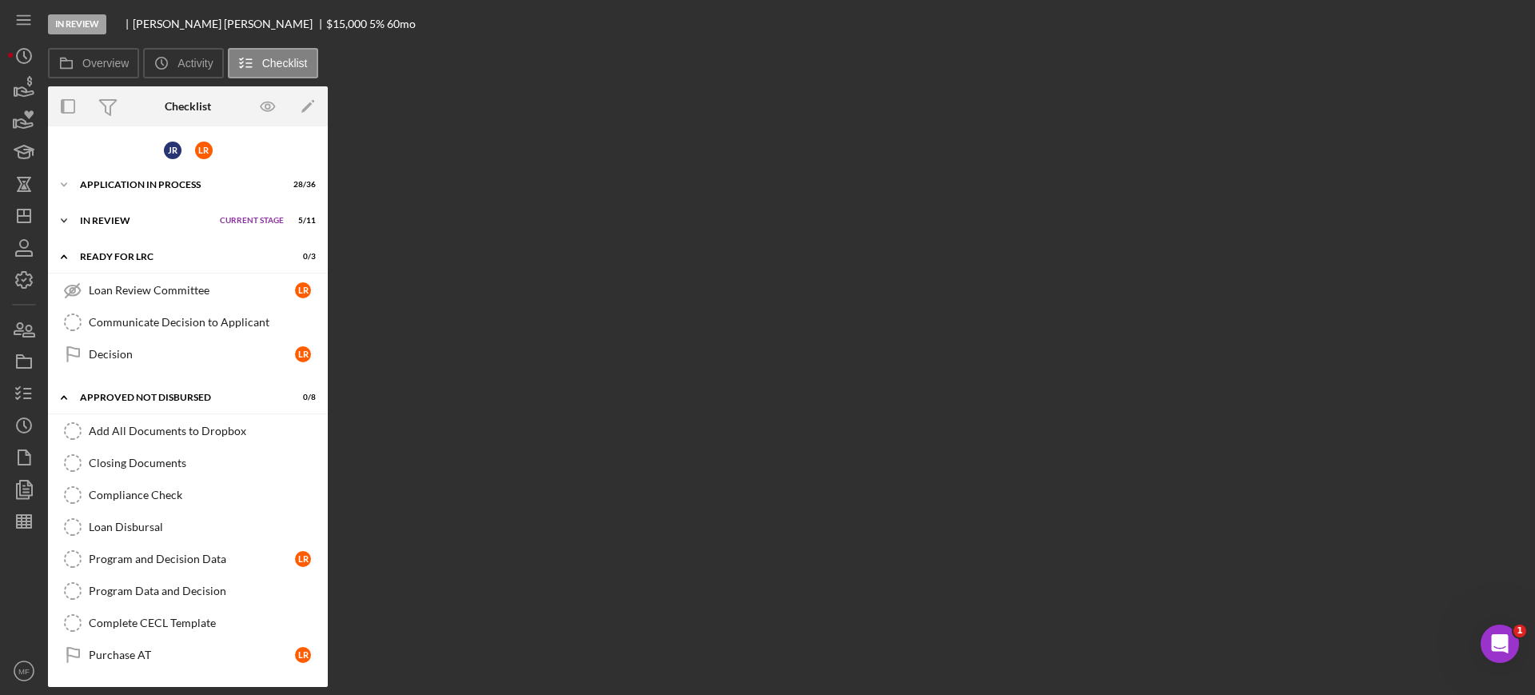
click at [135, 218] on div "In Review" at bounding box center [146, 221] width 132 height 10
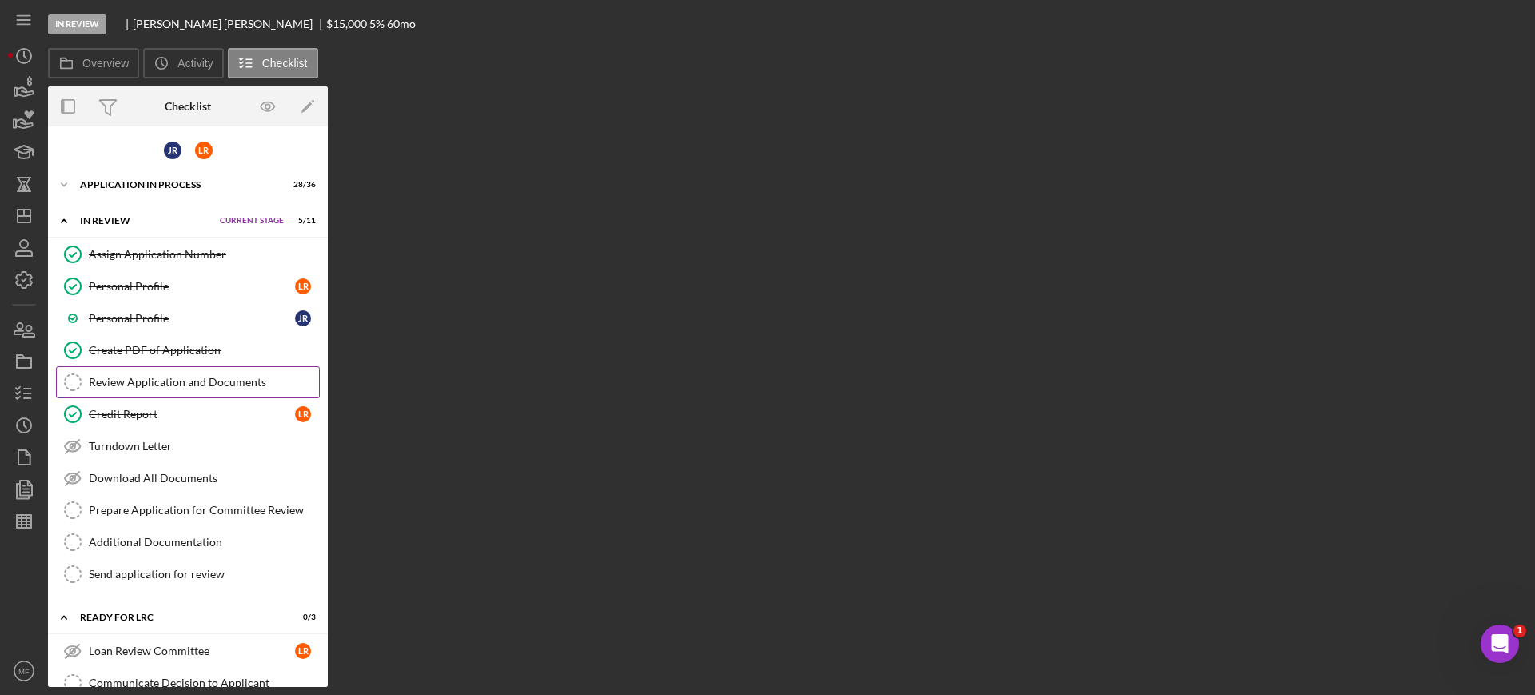
click at [124, 382] on div "Review Application and Documents" at bounding box center [204, 382] width 230 height 13
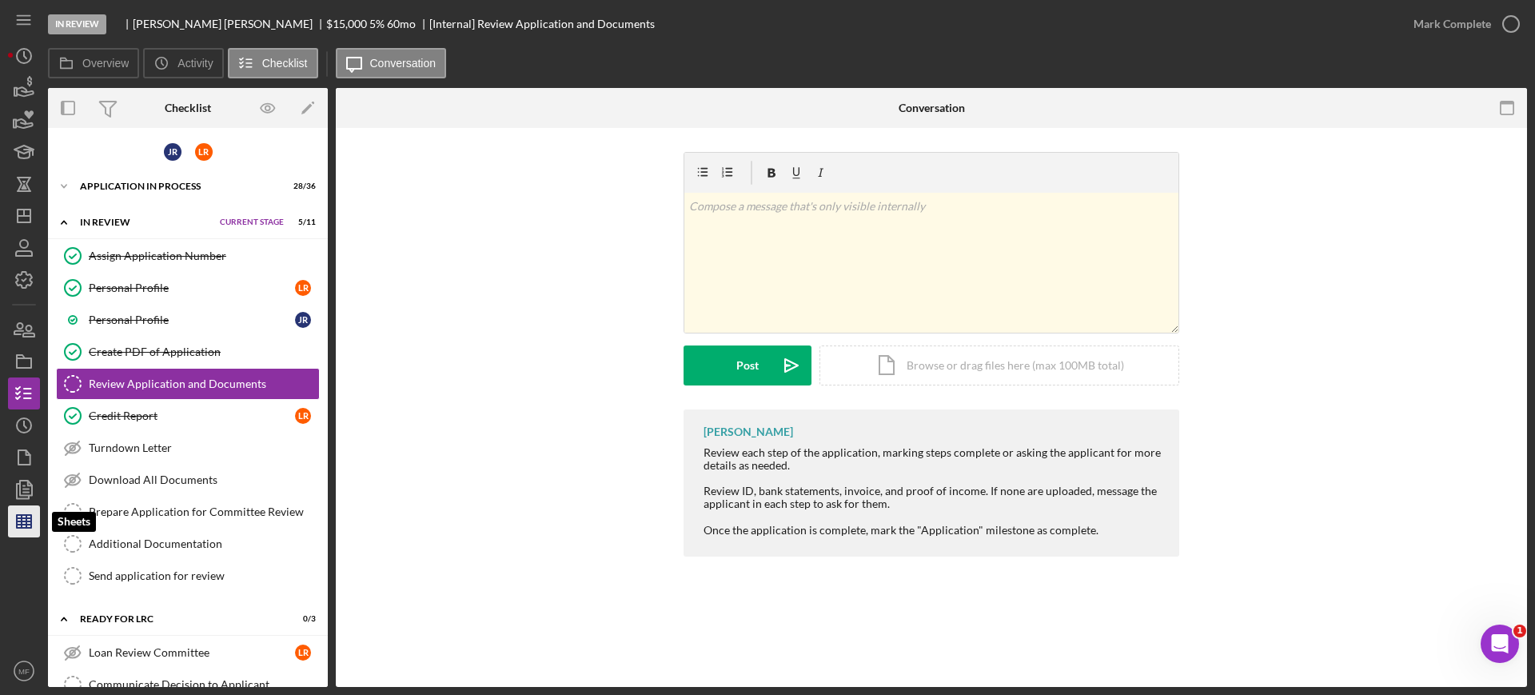
click at [31, 522] on polygon "button" at bounding box center [24, 521] width 14 height 13
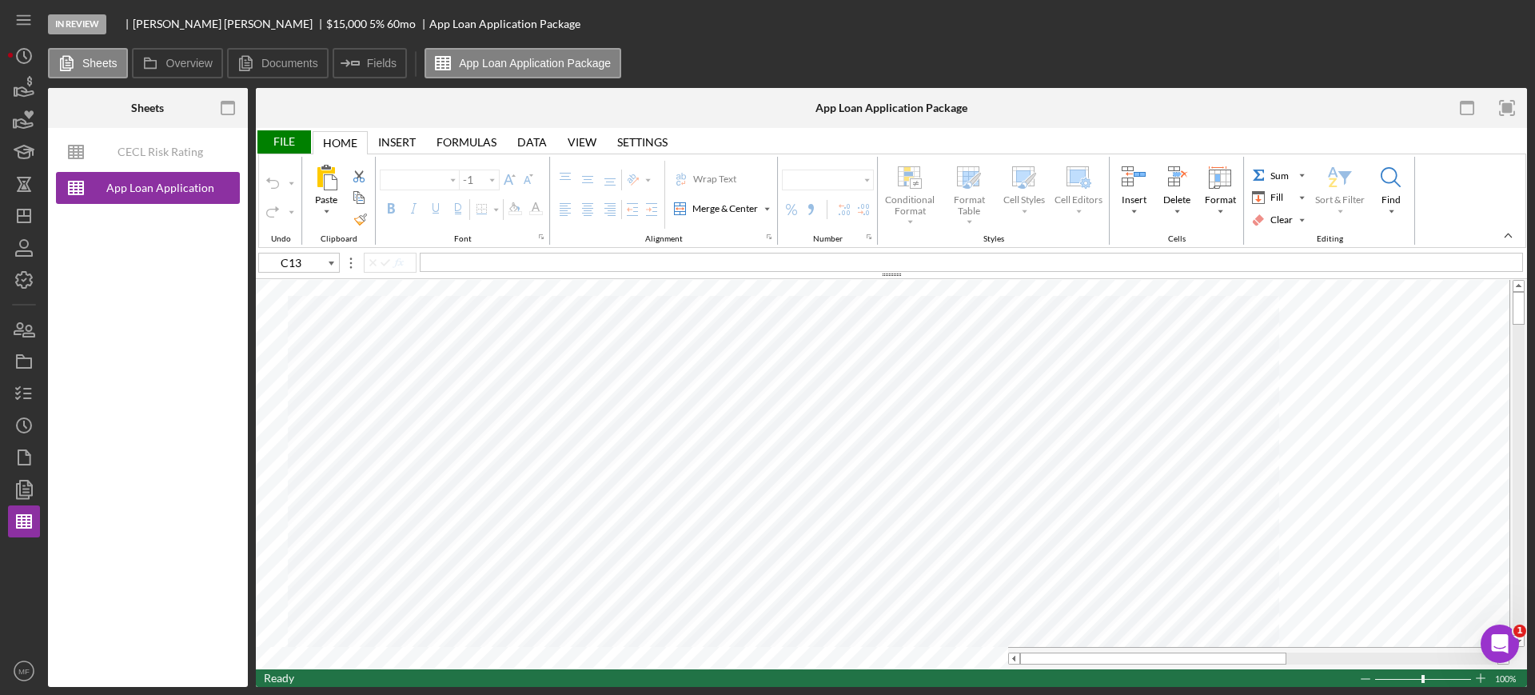
type input "Calibri"
type input "11"
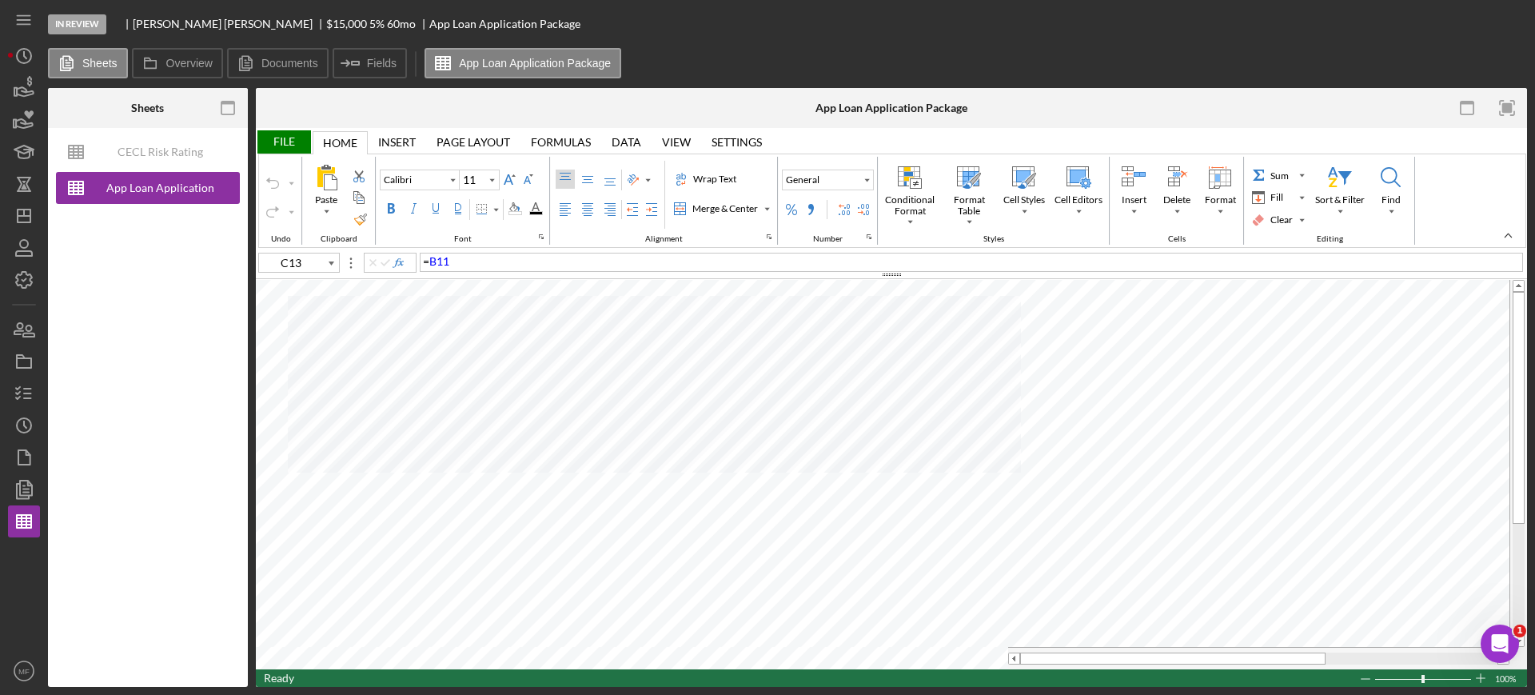
type input "C11"
type input "Arial"
type input "10"
type input "C13"
type input "Calibri"
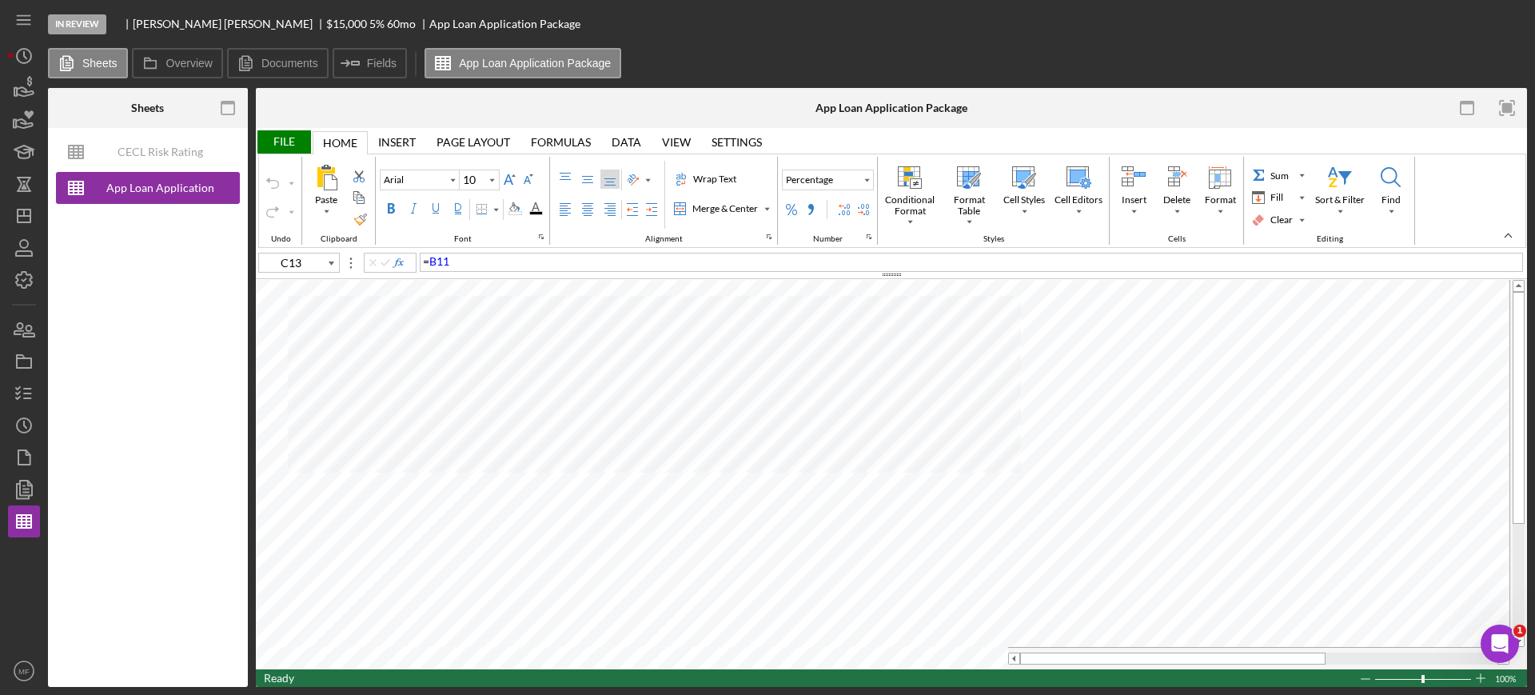
type input "11"
type input "A96"
type input "Arial"
type input "10"
click at [282, 137] on div "File" at bounding box center [283, 141] width 55 height 23
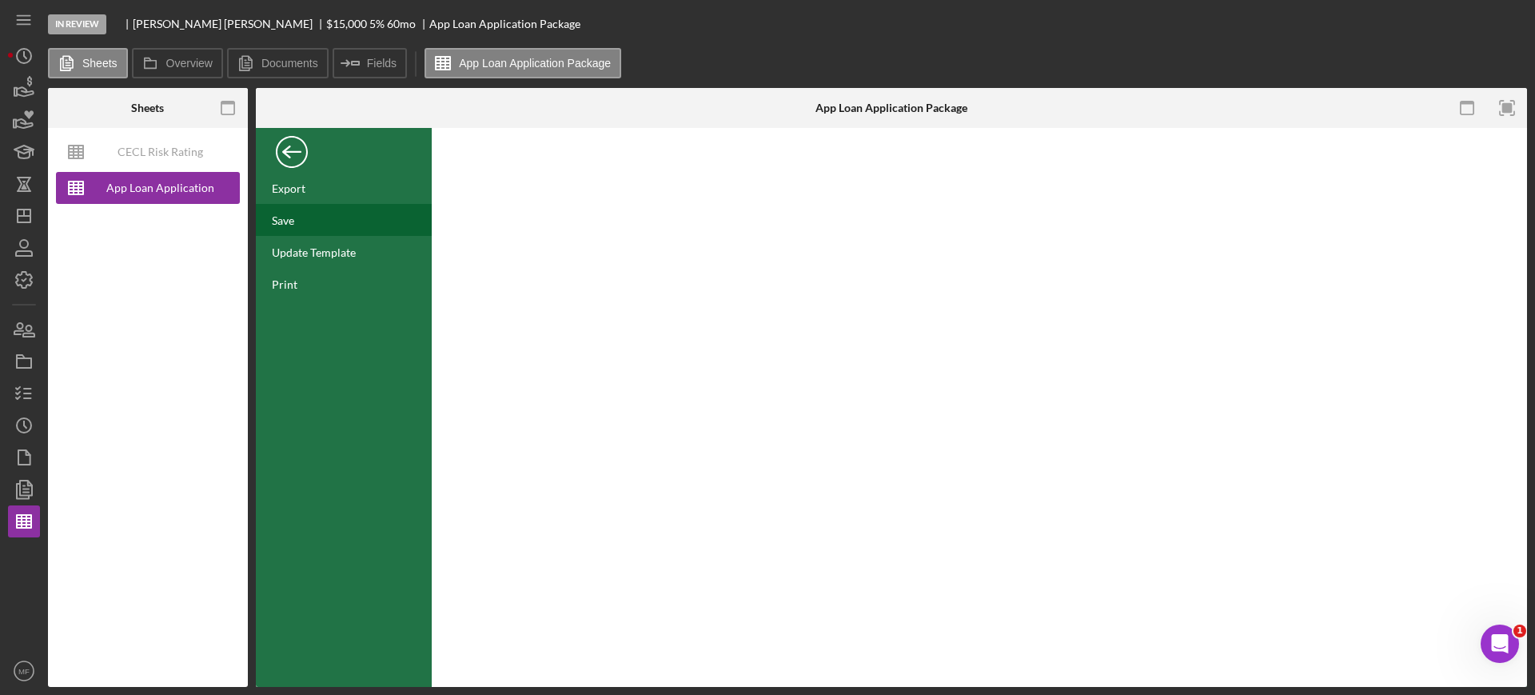
click at [279, 214] on div "Save" at bounding box center [283, 220] width 22 height 14
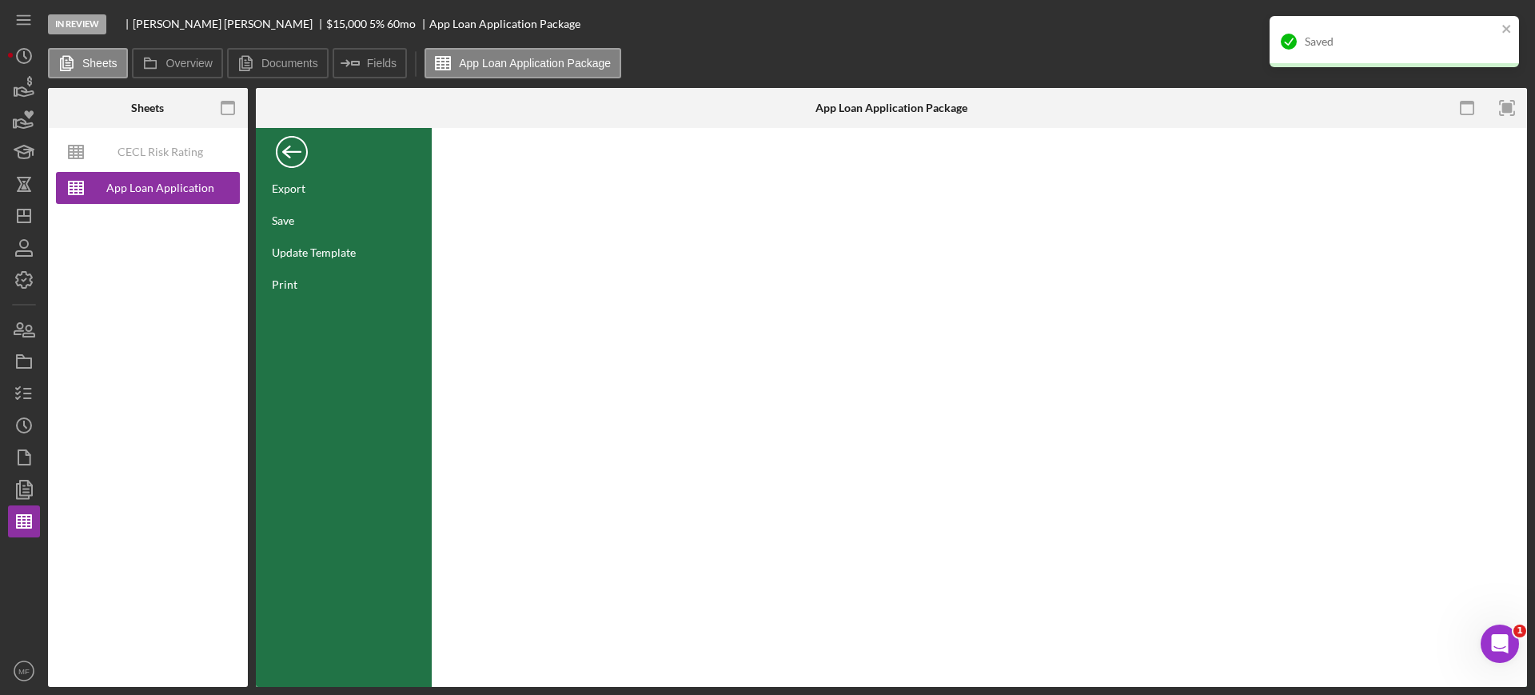
click at [291, 144] on div "Back" at bounding box center [292, 148] width 32 height 32
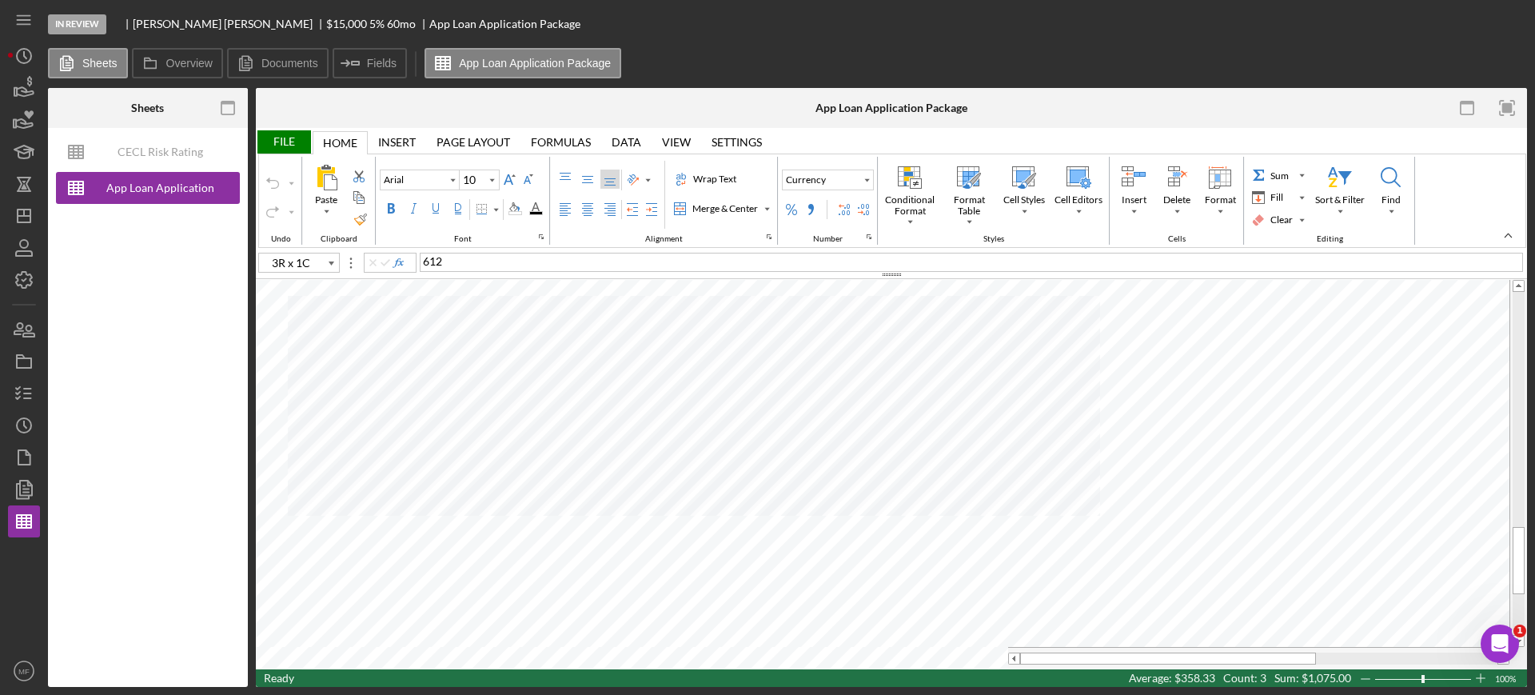
type input "C97"
click at [18, 47] on icon "Icon/History" at bounding box center [24, 56] width 40 height 40
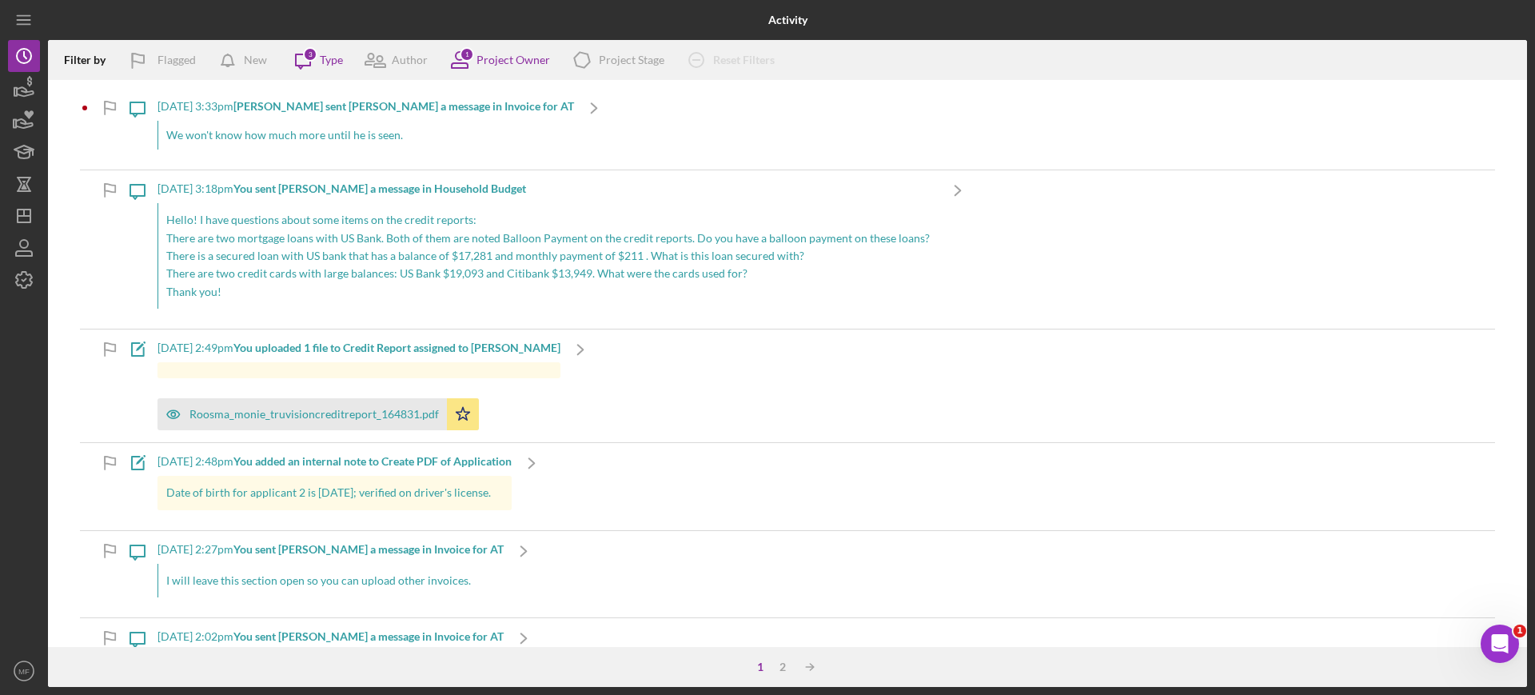
click at [464, 127] on div "We won't know how much more until he is seen." at bounding box center [365, 135] width 416 height 29
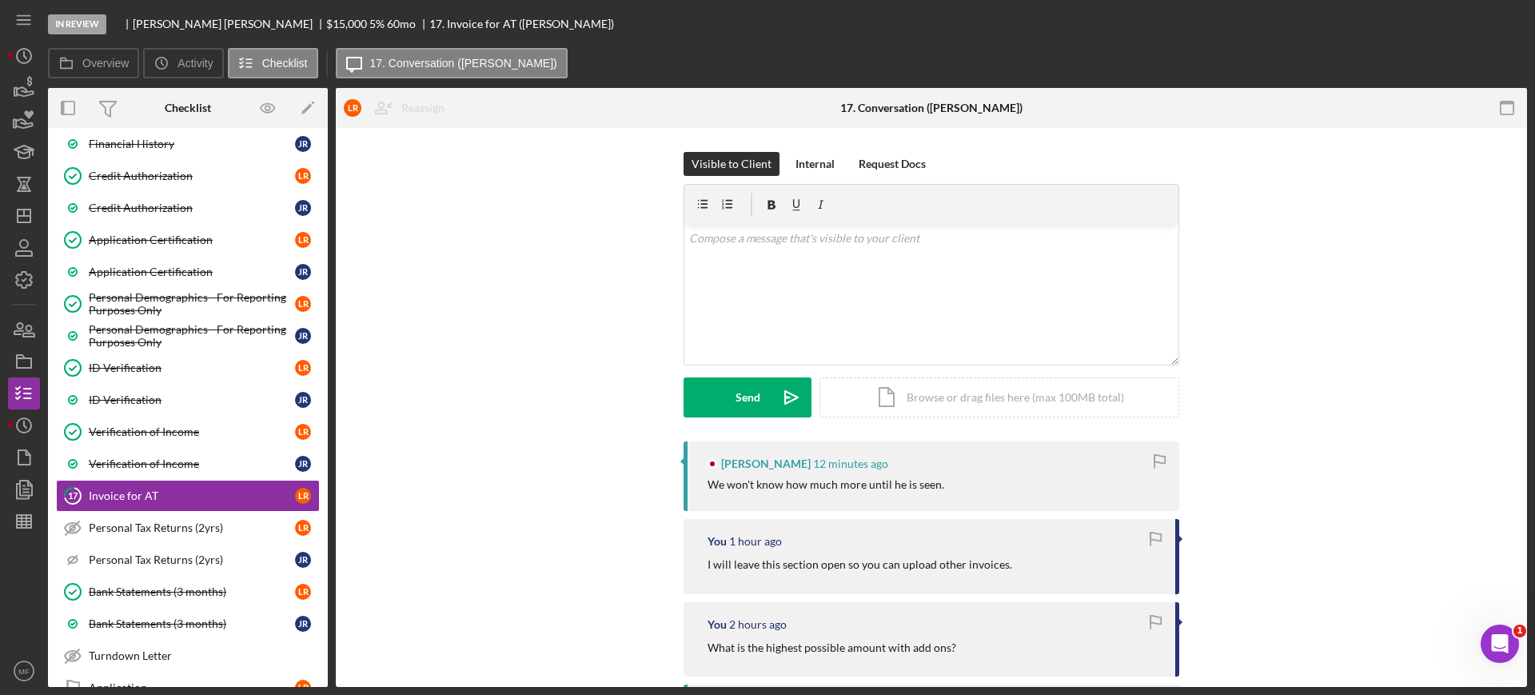
scroll to position [740, 0]
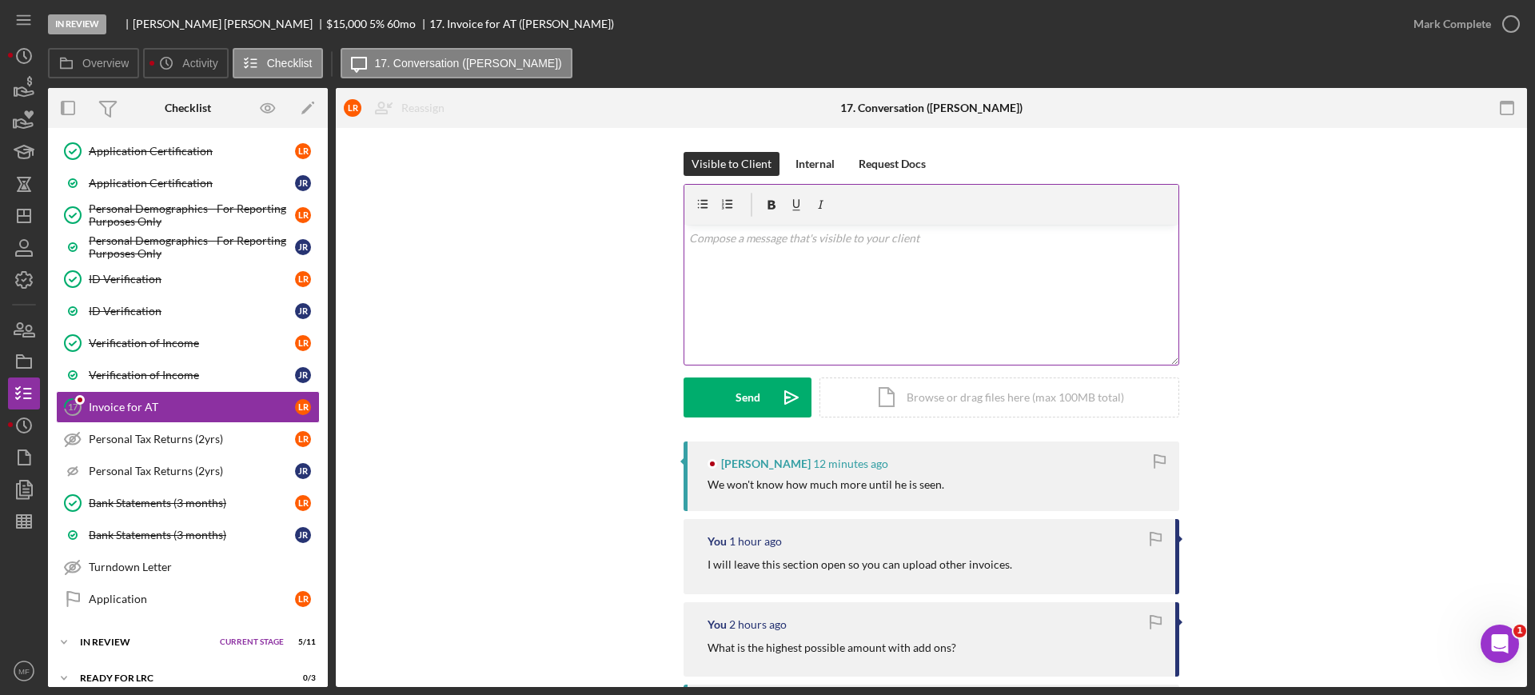
click at [811, 245] on p at bounding box center [931, 238] width 485 height 18
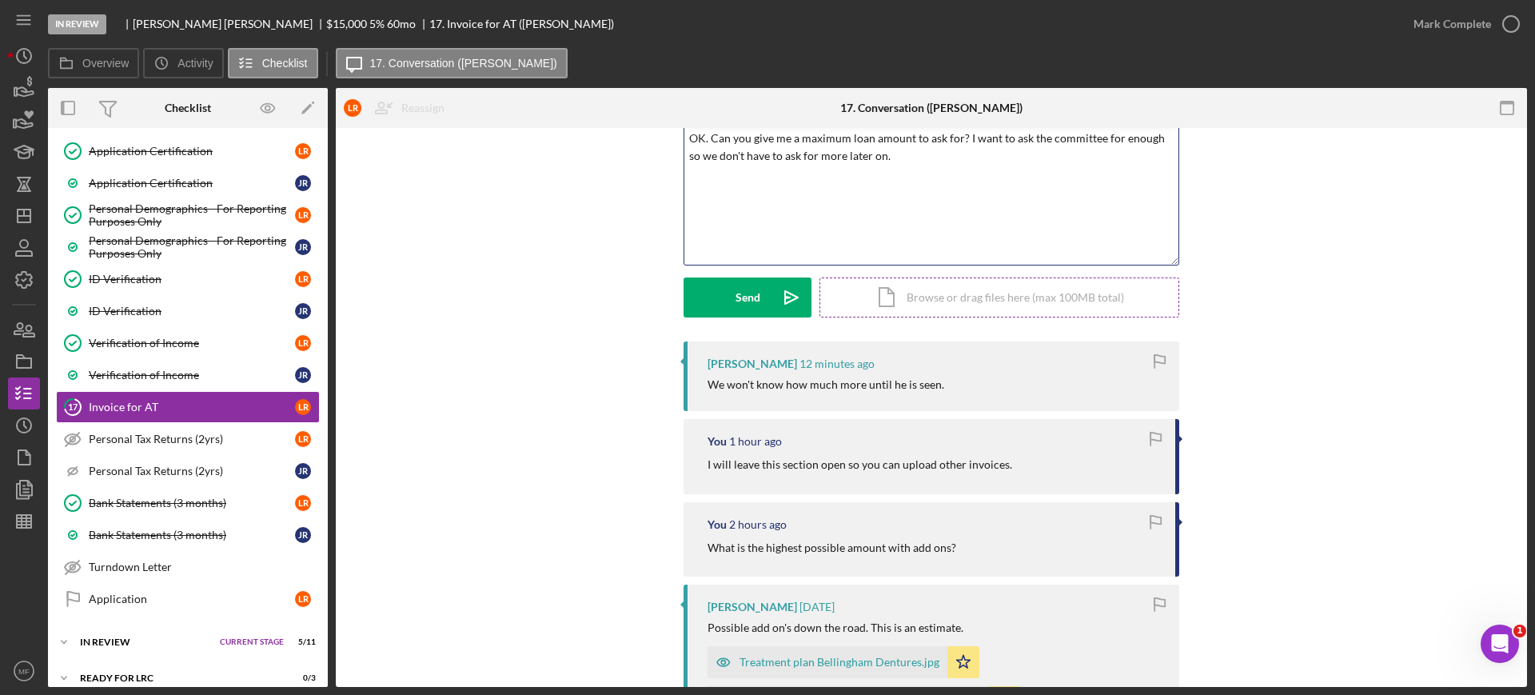
scroll to position [0, 0]
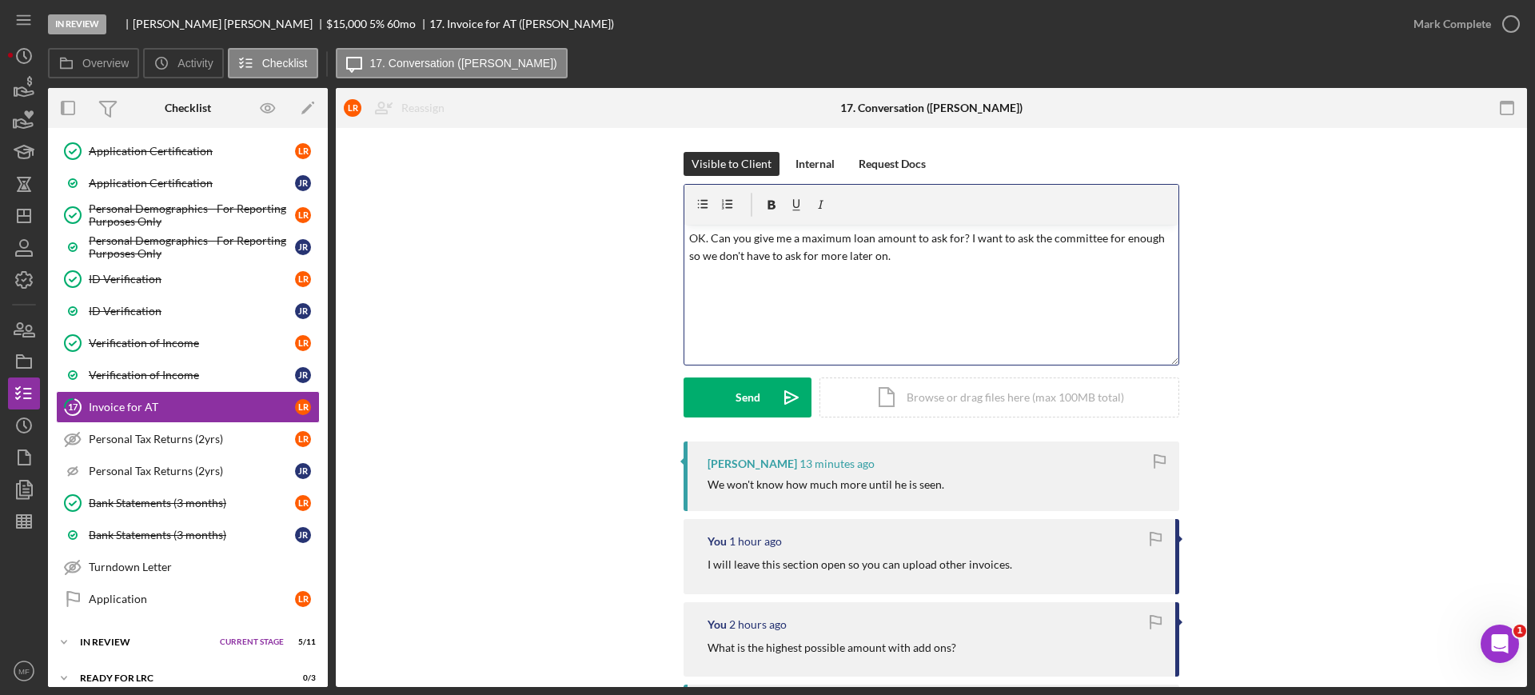
drag, startPoint x: 783, startPoint y: 254, endPoint x: 918, endPoint y: 253, distance: 135.1
click at [918, 253] on p "OK. Can you give me a maximum loan amount to ask for? I want to ask the committ…" at bounding box center [931, 247] width 485 height 36
click at [741, 396] on div "Send" at bounding box center [747, 397] width 25 height 40
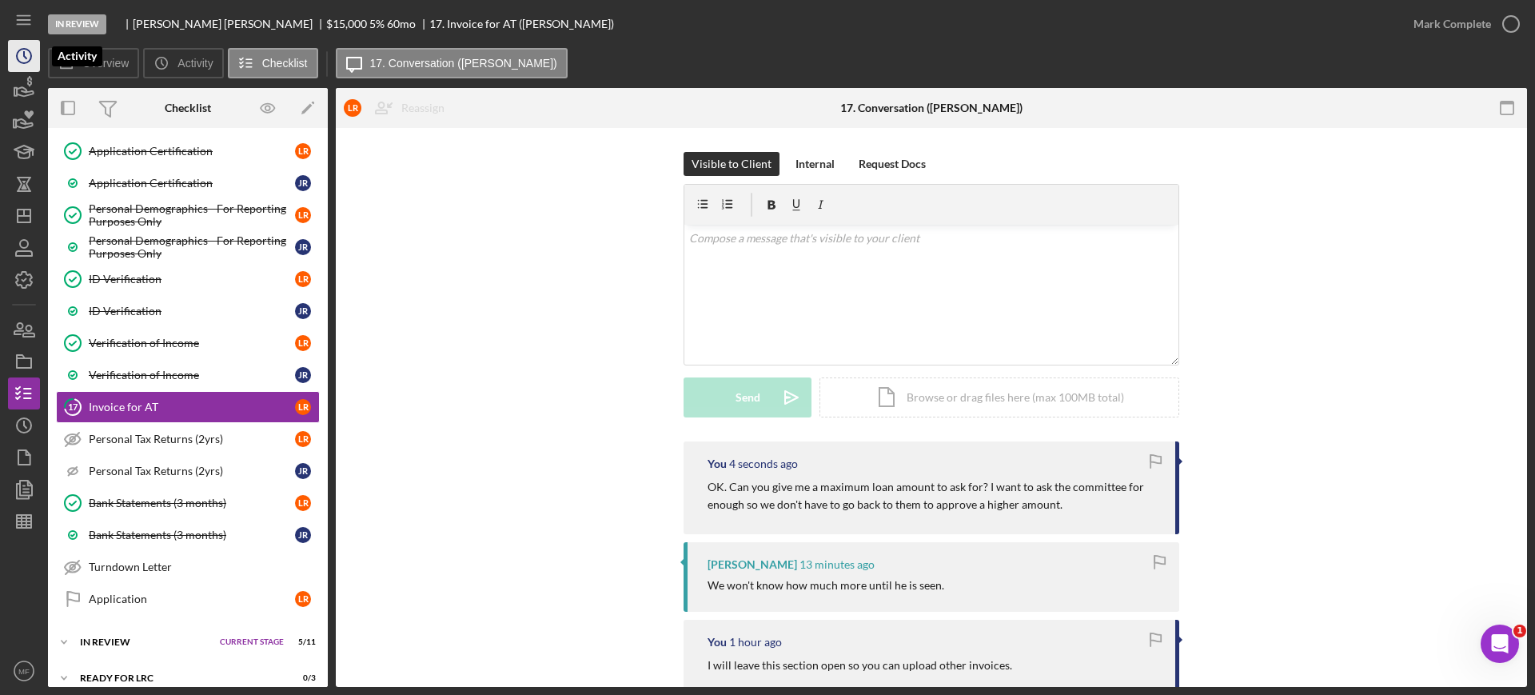
click at [21, 50] on icon "Icon/History" at bounding box center [24, 56] width 40 height 40
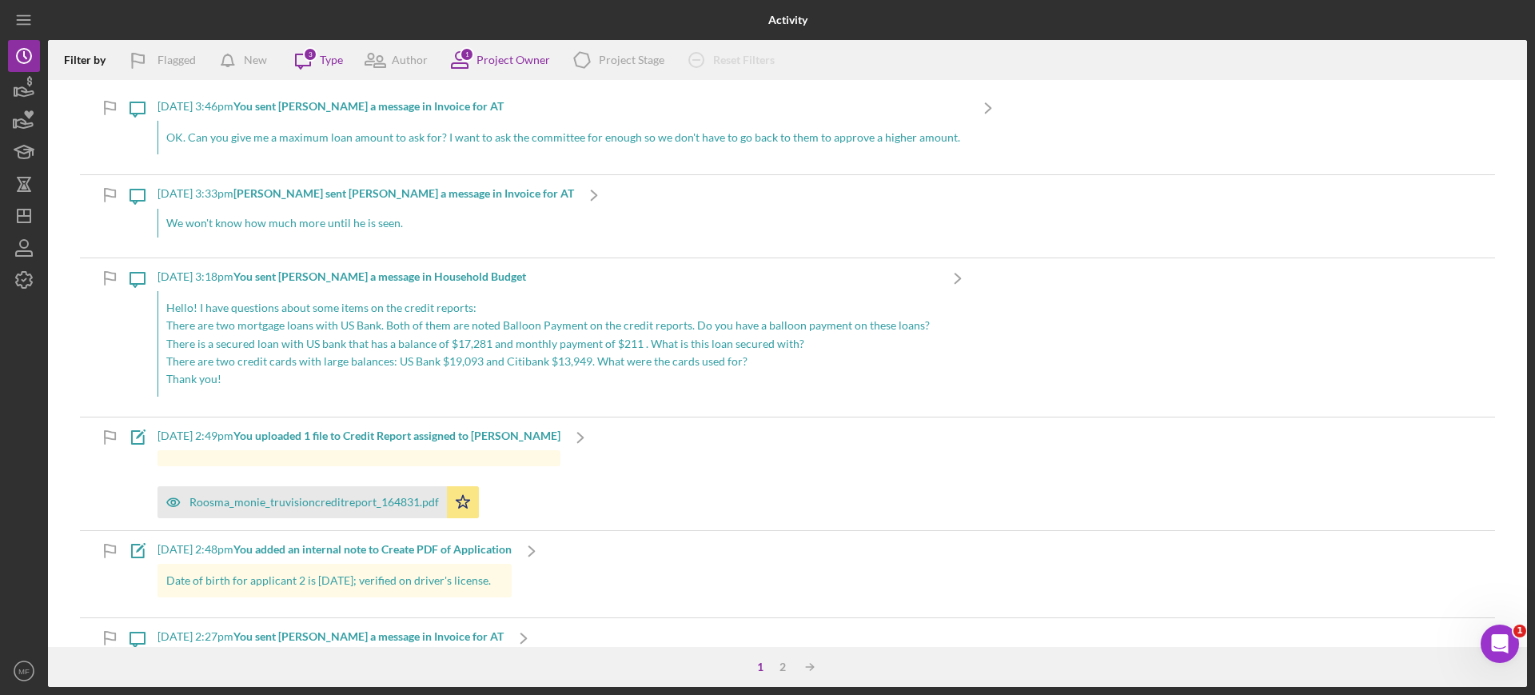
click at [850, 281] on div "9/26/2025 at 3:18pm You sent Lance R. a message in Household Budget" at bounding box center [547, 276] width 780 height 13
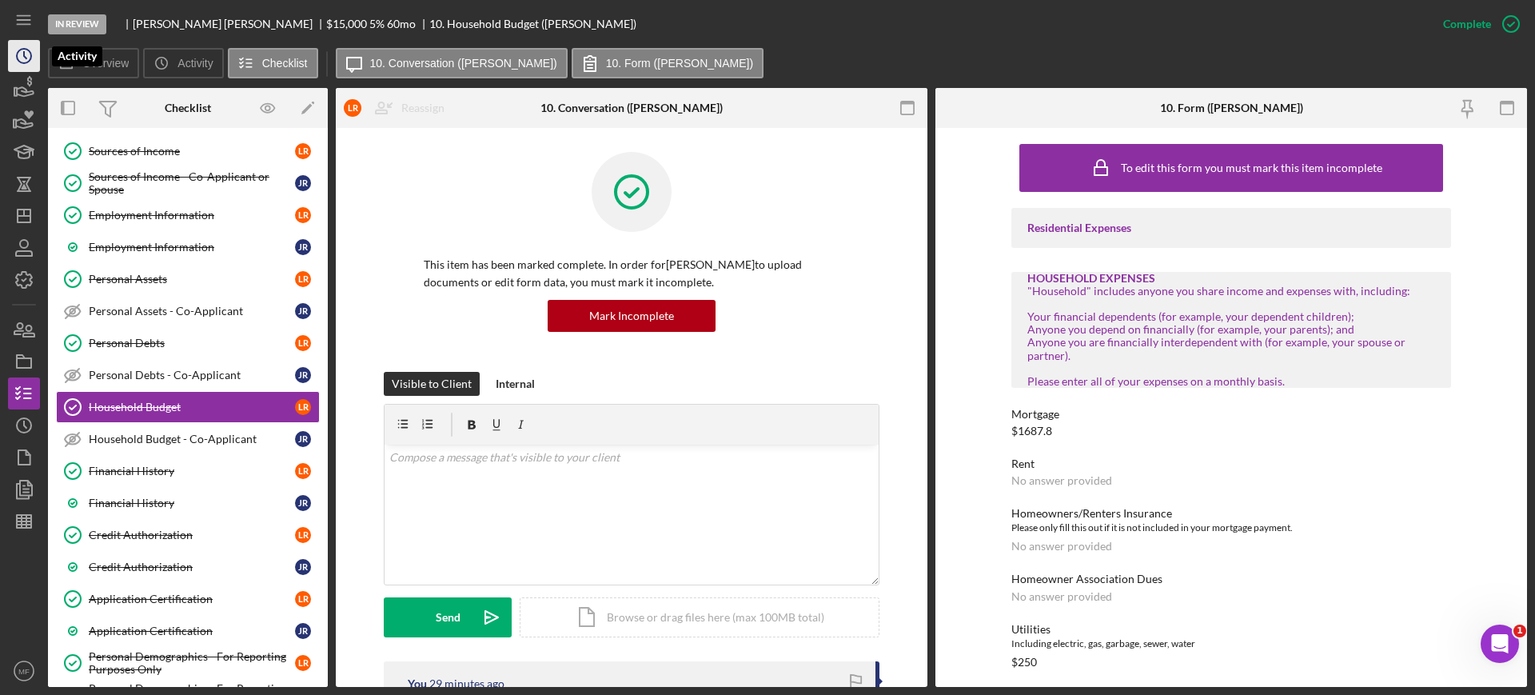
click at [25, 58] on icon "Icon/History" at bounding box center [24, 56] width 40 height 40
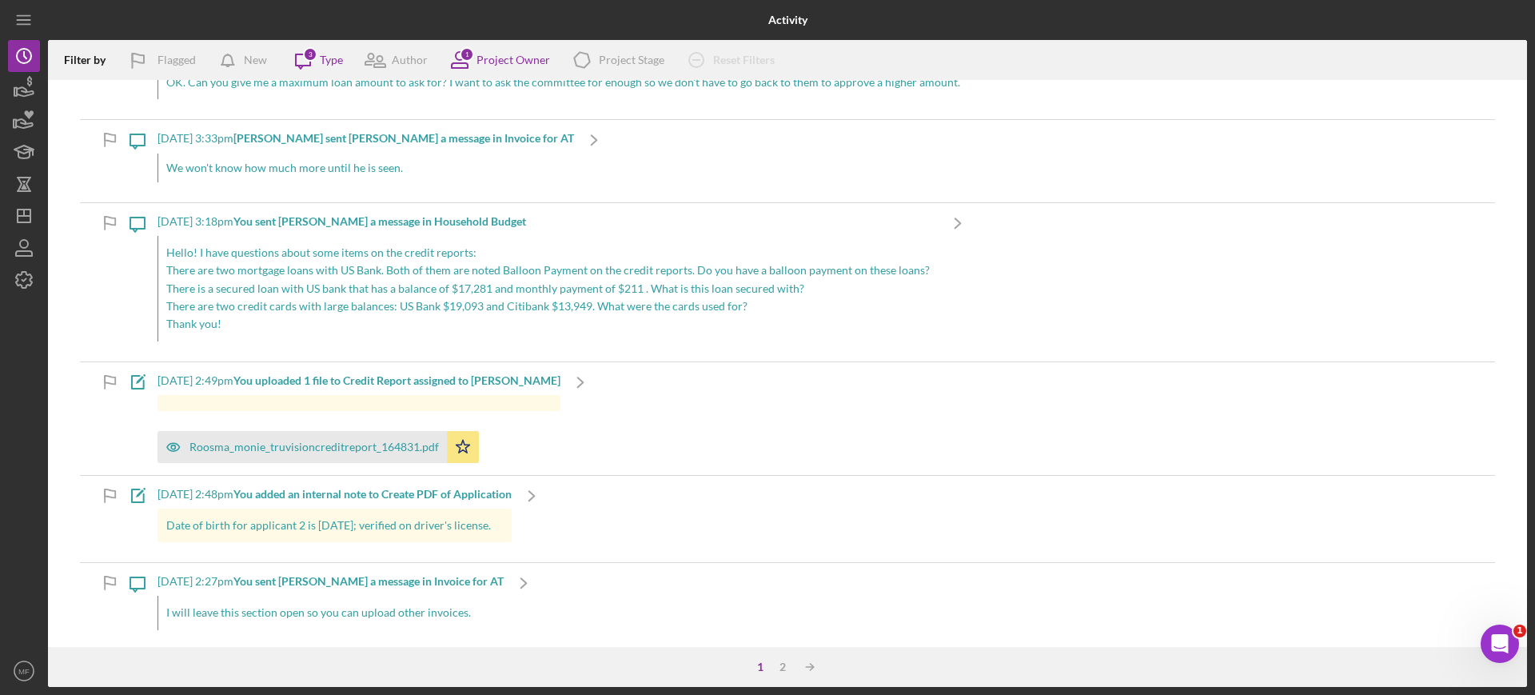
scroll to position [100, 0]
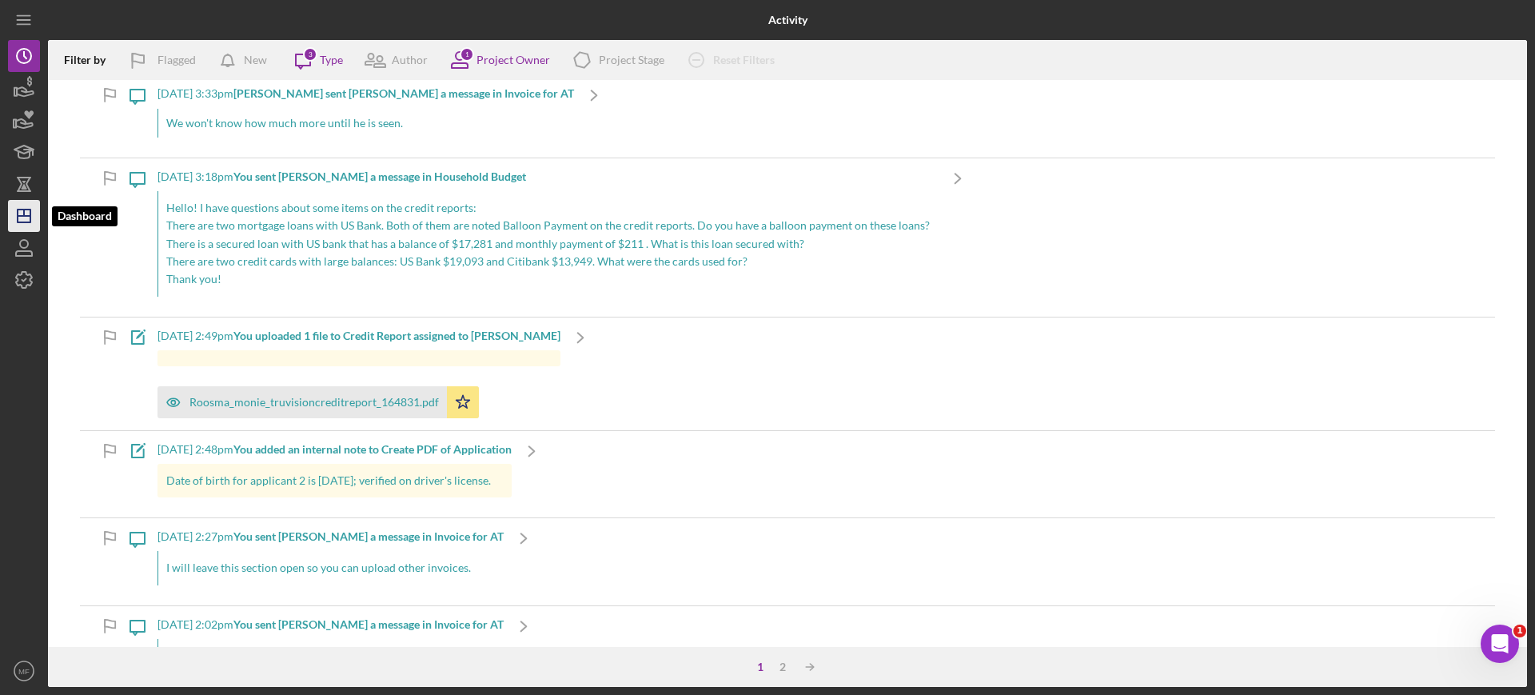
click at [26, 211] on icon "Icon/Dashboard" at bounding box center [24, 216] width 40 height 40
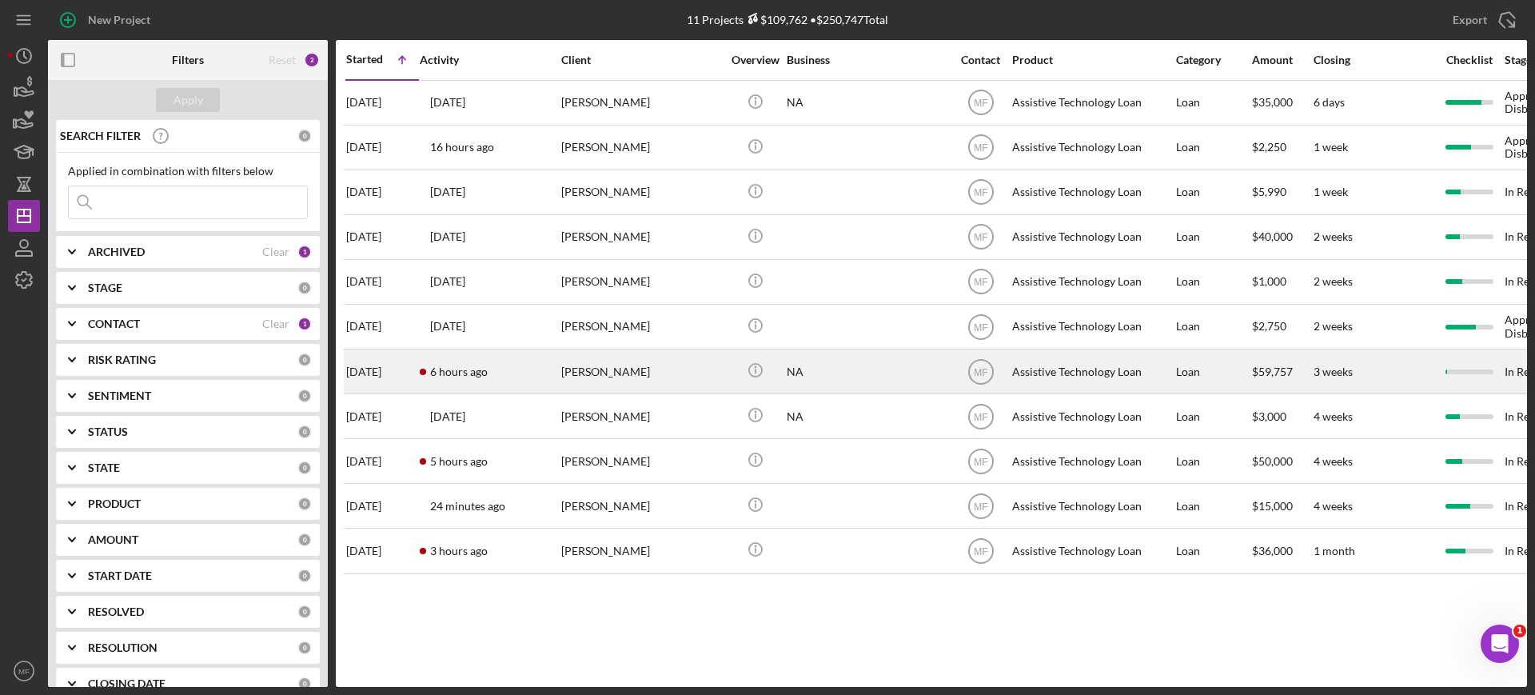
click at [634, 371] on div "Fayo Ibrahim" at bounding box center [641, 371] width 160 height 42
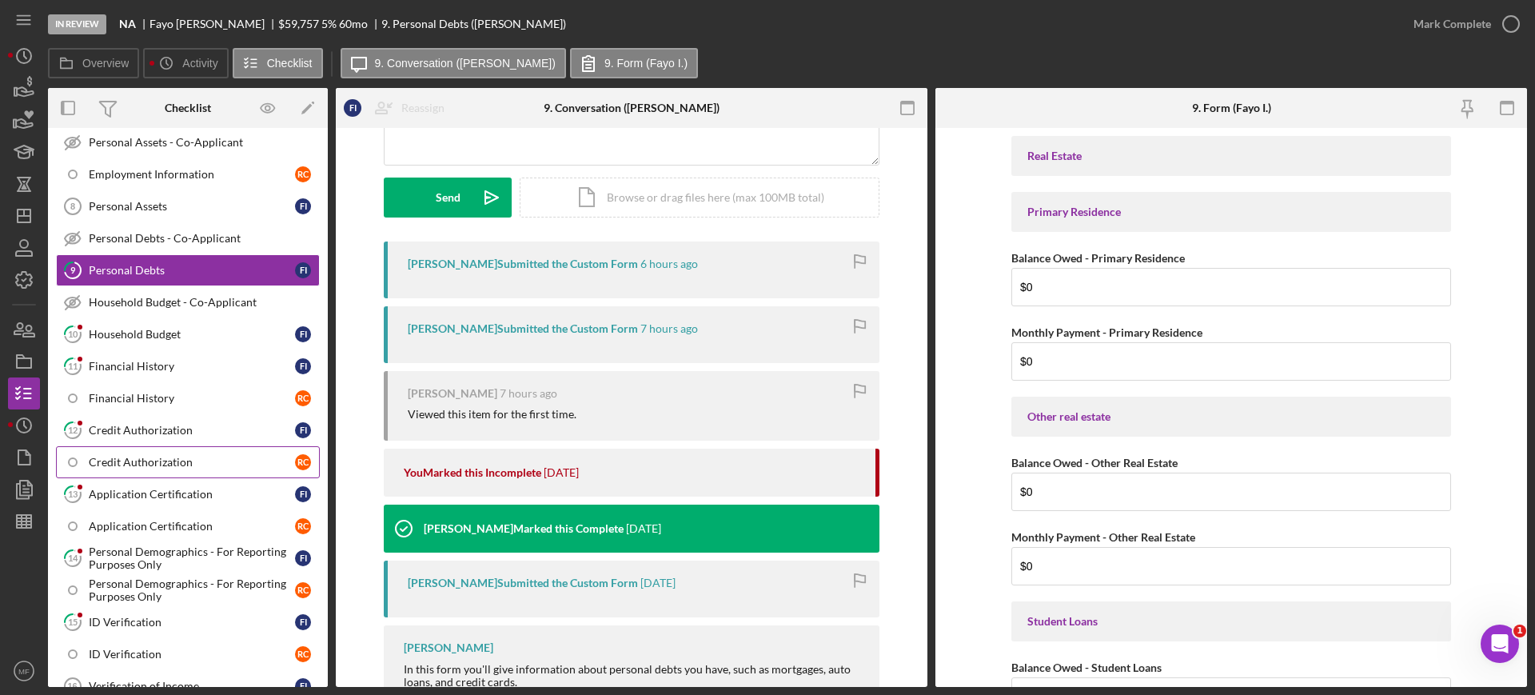
scroll to position [460, 0]
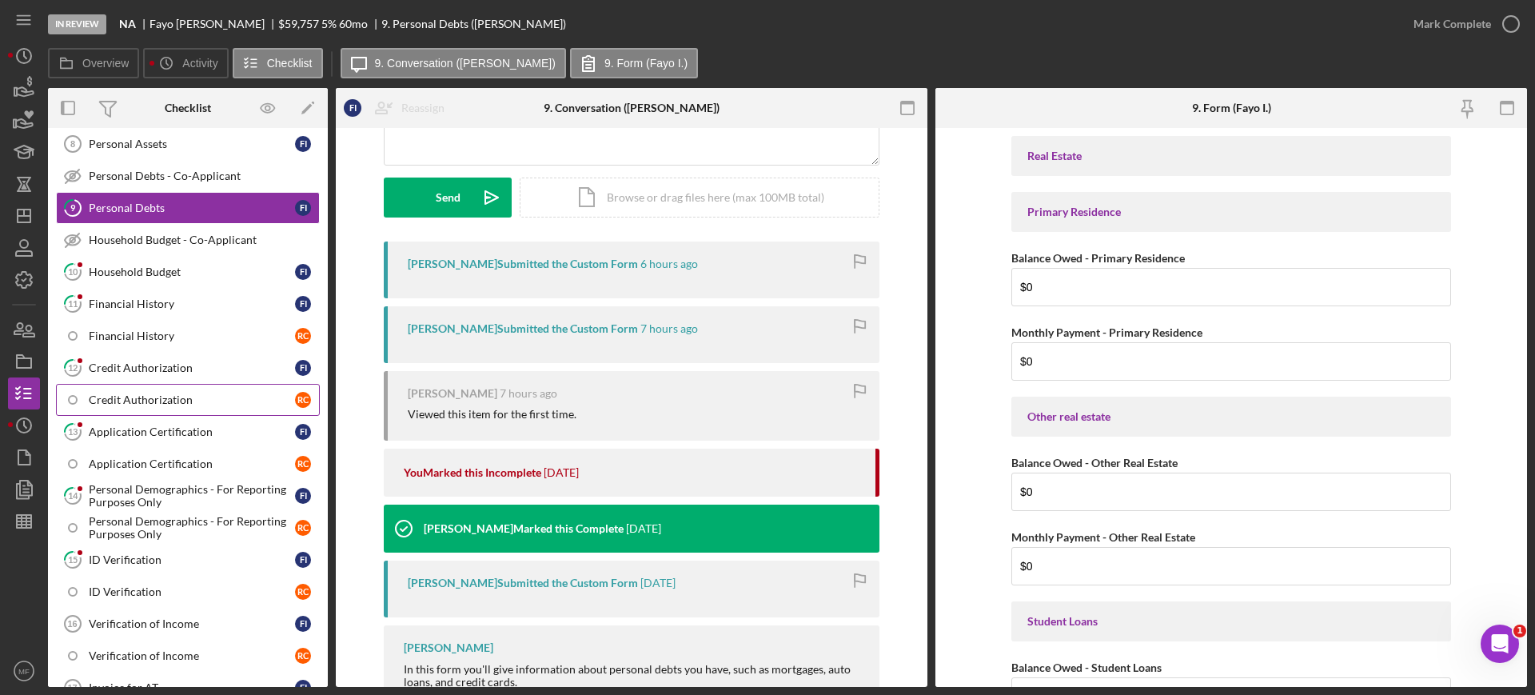
click at [161, 390] on link "Credit Authorization R C" at bounding box center [188, 400] width 264 height 32
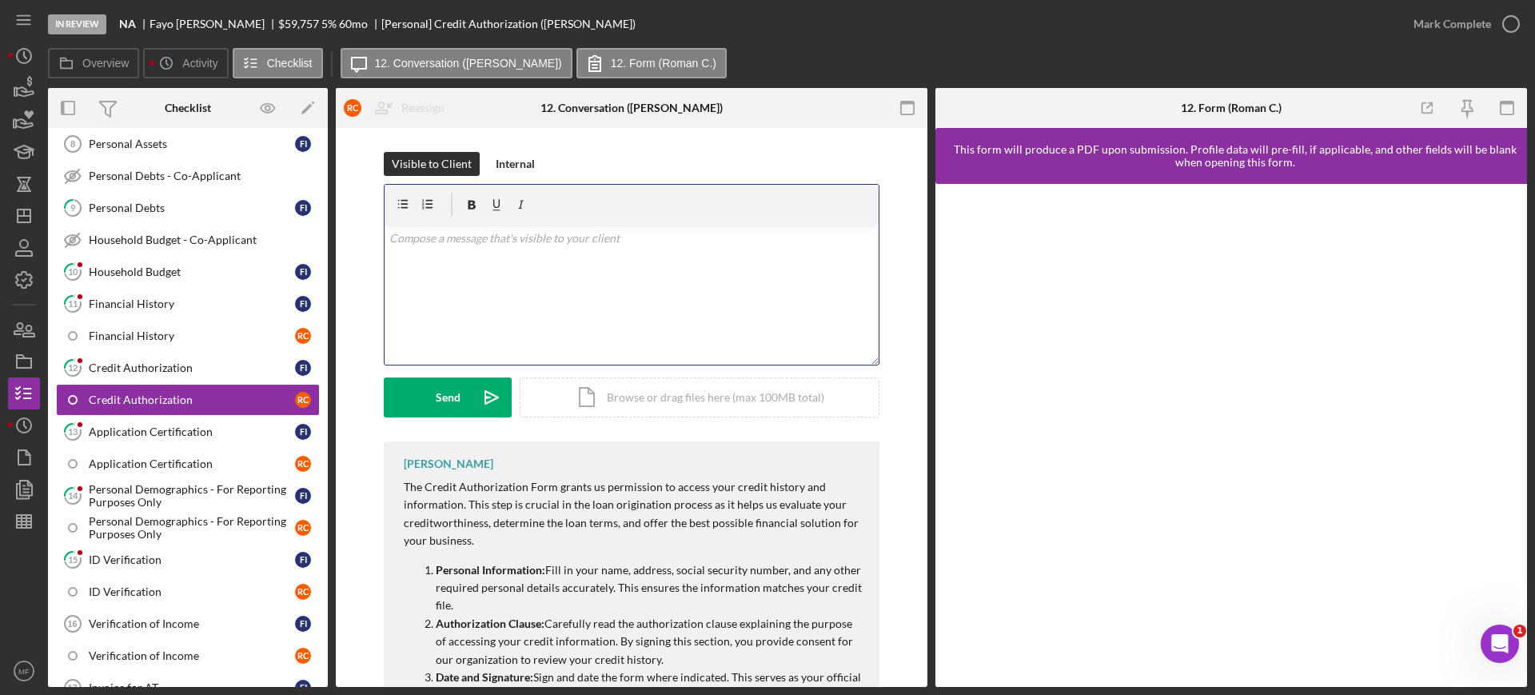
click at [502, 241] on p at bounding box center [631, 238] width 485 height 18
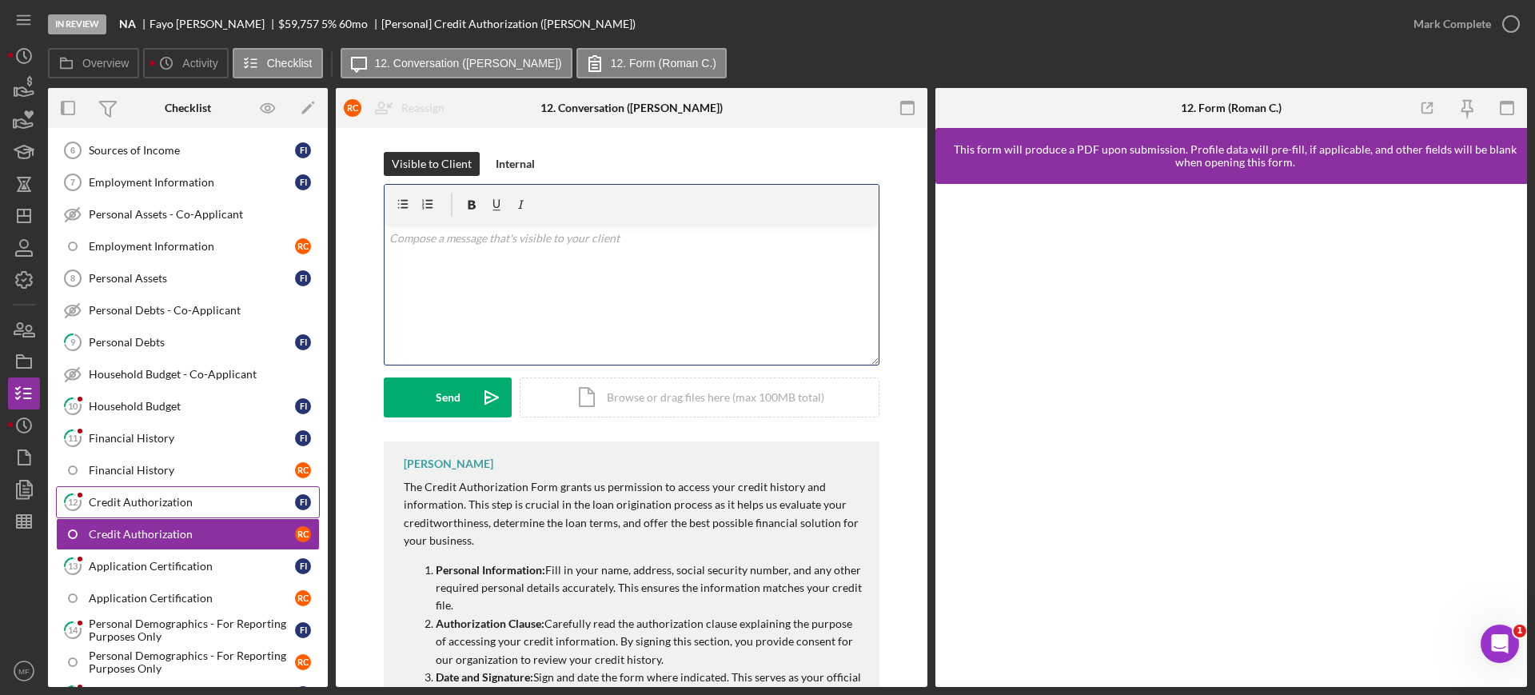
scroll to position [360, 0]
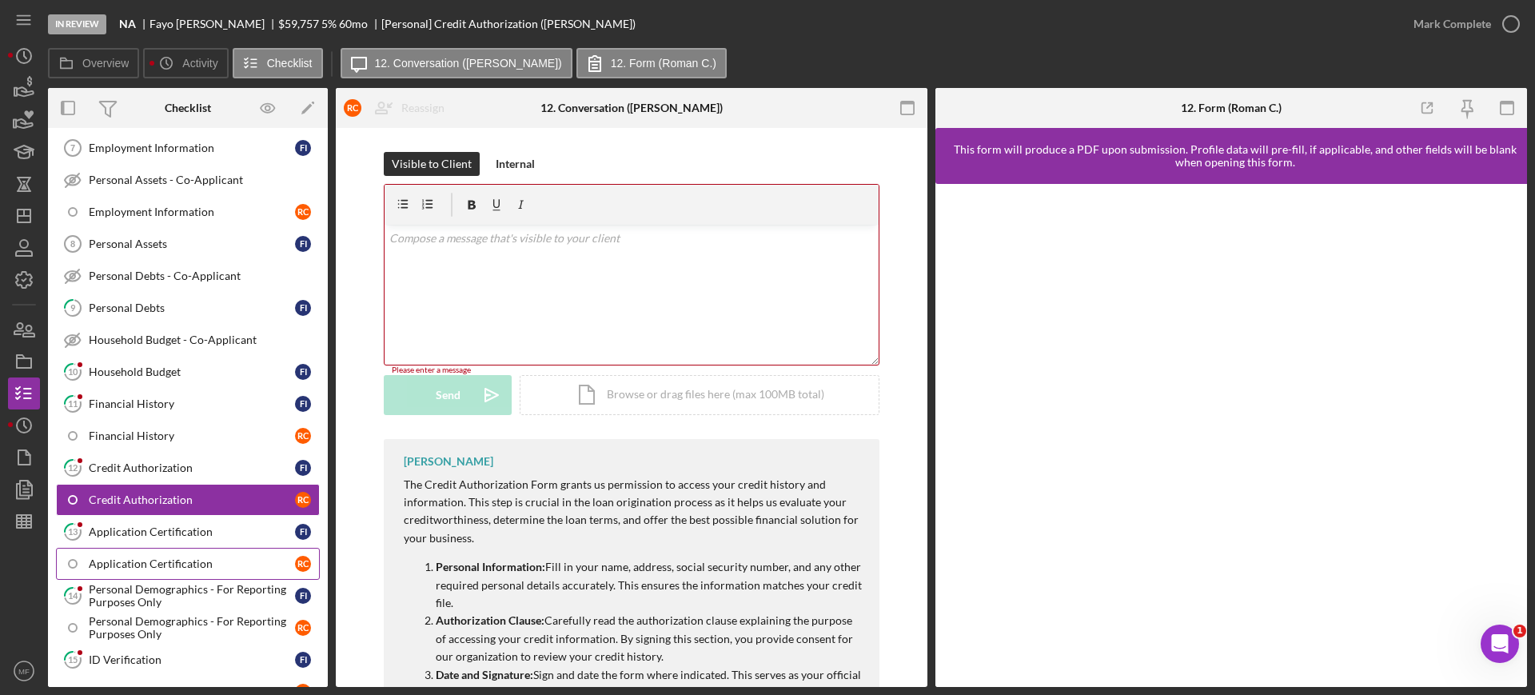
click at [208, 564] on div "Application Certification" at bounding box center [192, 563] width 206 height 13
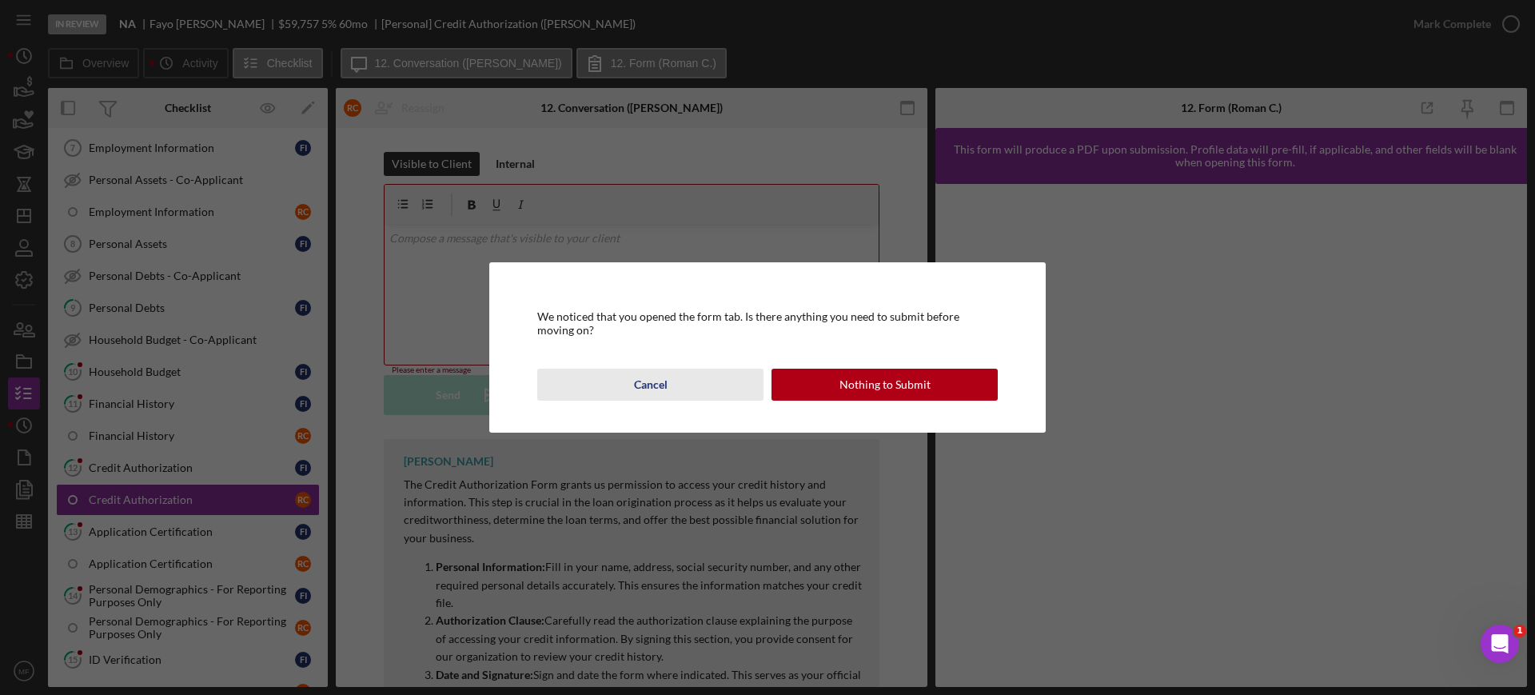
click at [667, 381] on button "Cancel" at bounding box center [650, 384] width 226 height 32
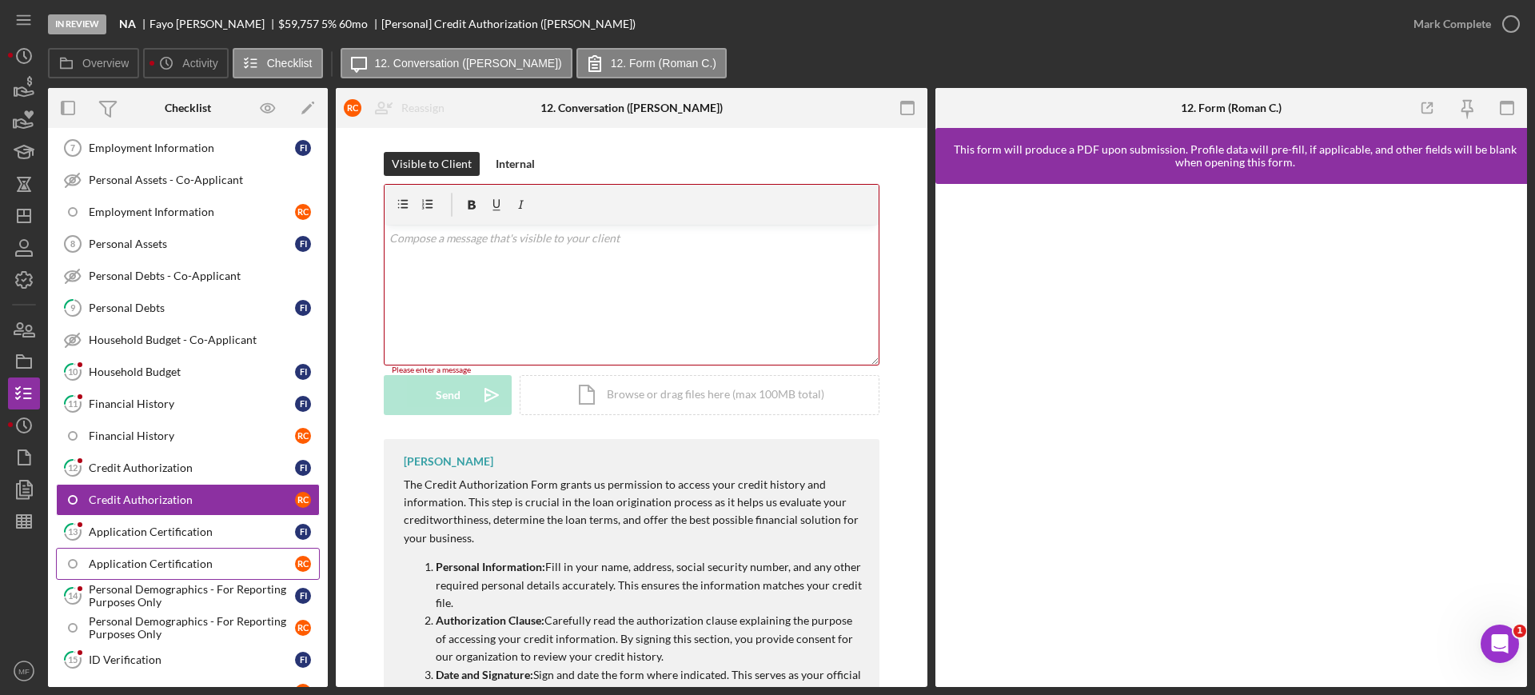
click at [206, 564] on div "Application Certification" at bounding box center [192, 563] width 206 height 13
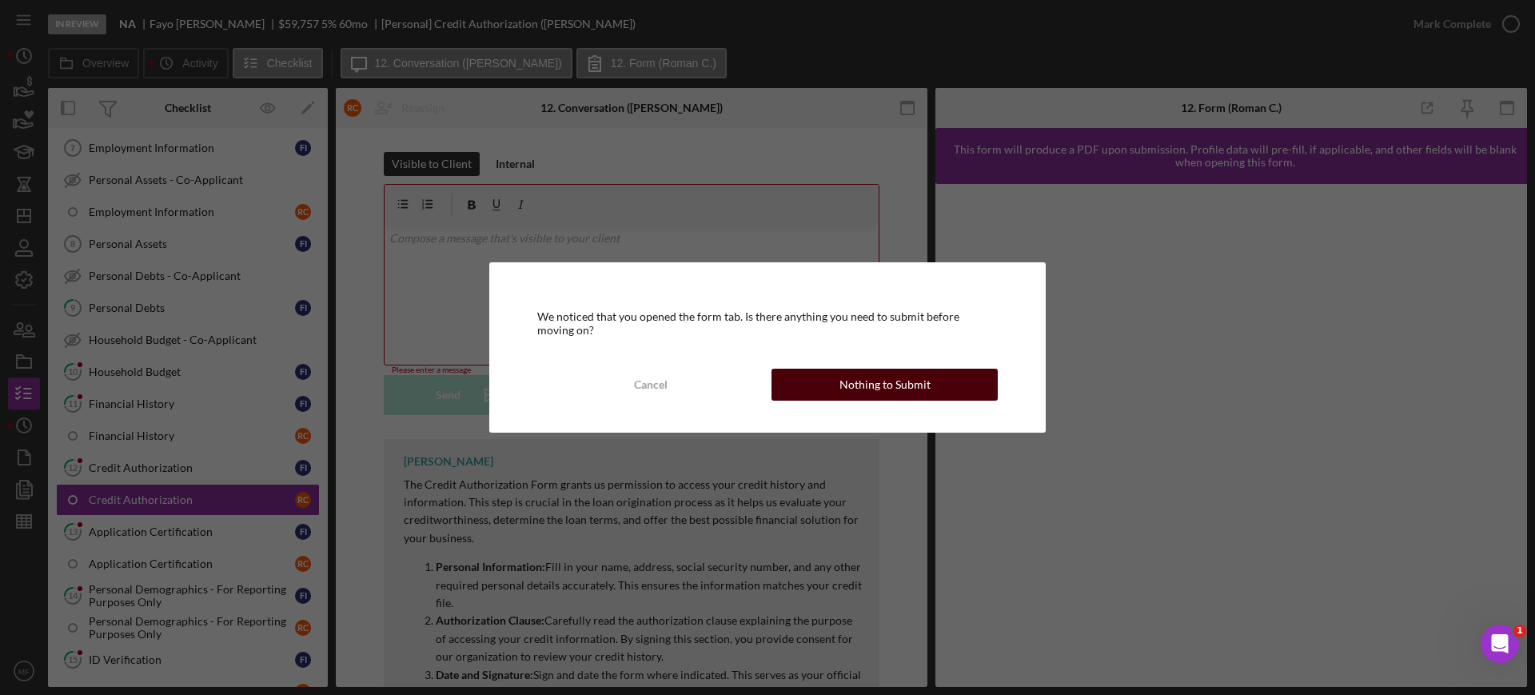
click at [925, 379] on div "Nothing to Submit" at bounding box center [884, 384] width 91 height 32
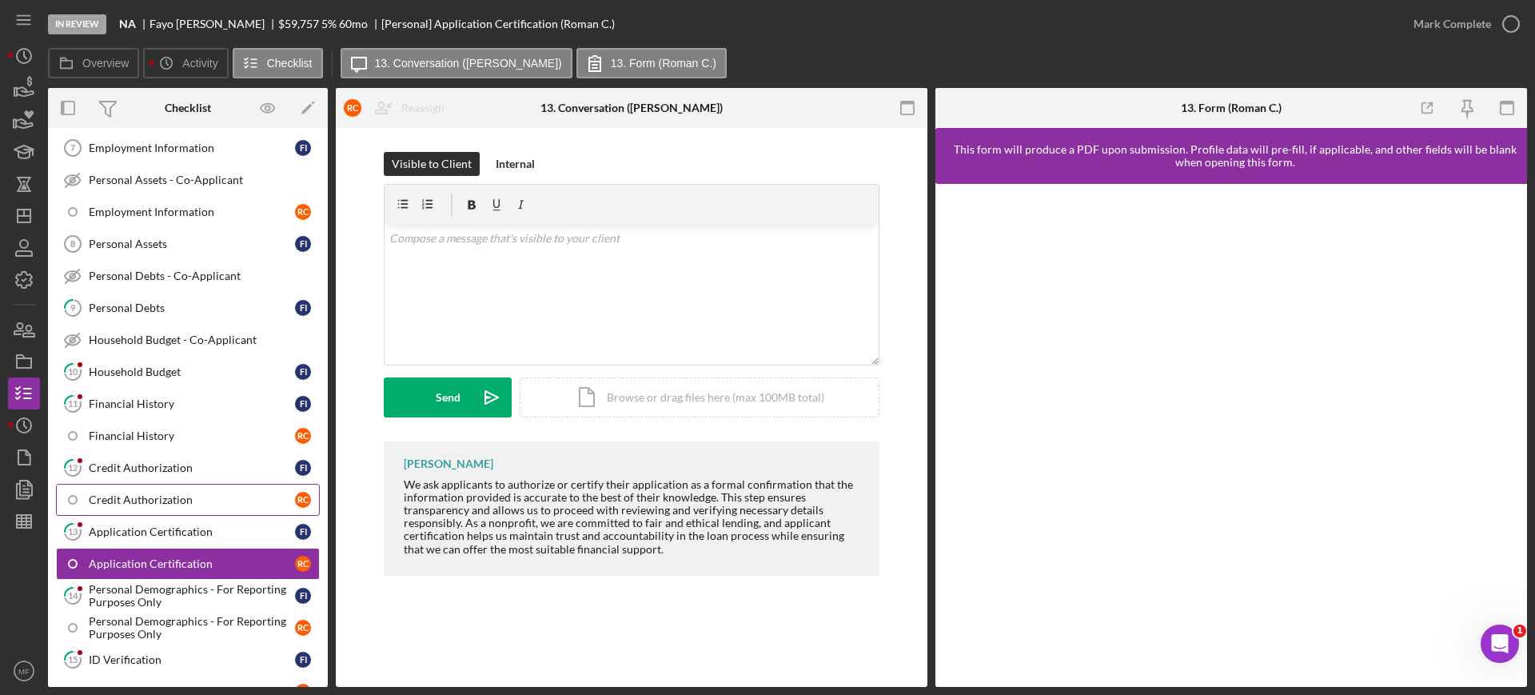
click at [165, 498] on div "Credit Authorization" at bounding box center [192, 499] width 206 height 13
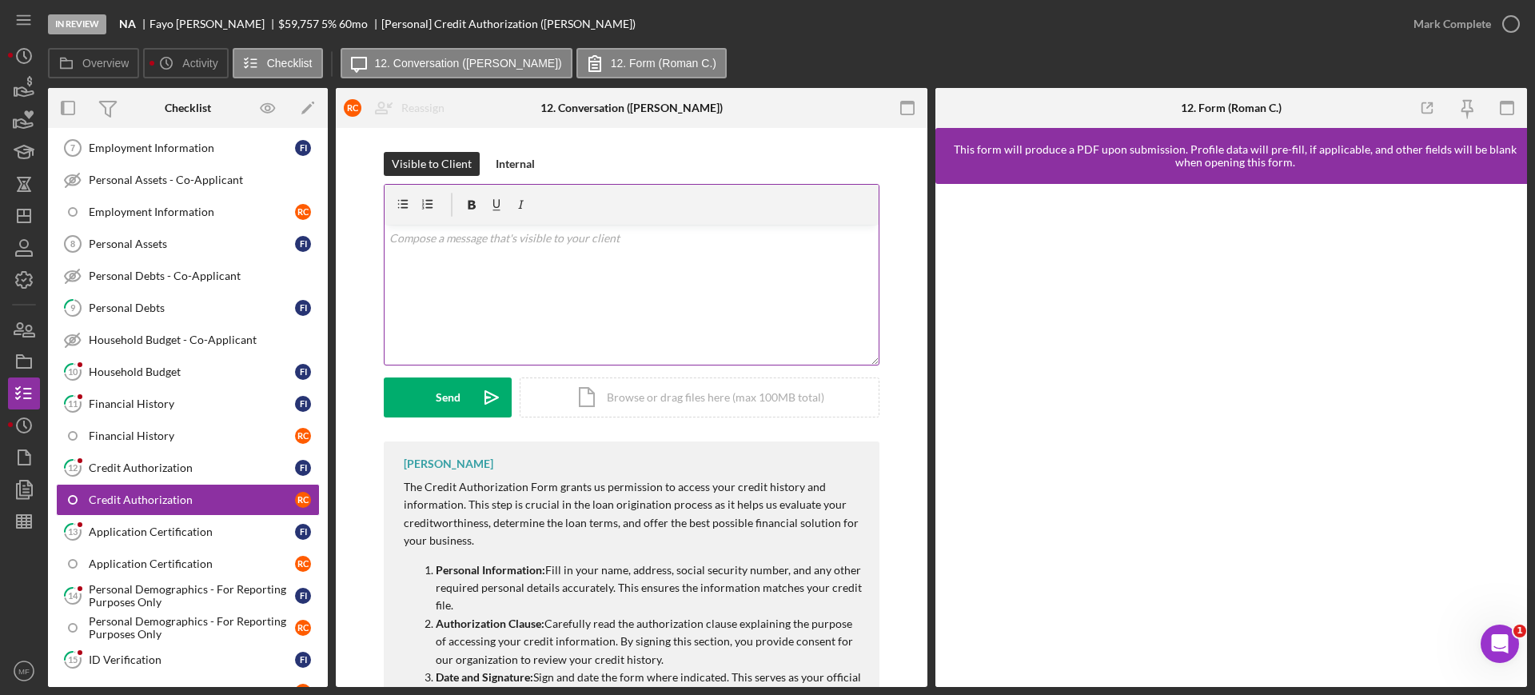
click at [543, 239] on p at bounding box center [631, 238] width 485 height 18
click at [431, 398] on button "Send Icon/icon-invite-send" at bounding box center [448, 397] width 128 height 40
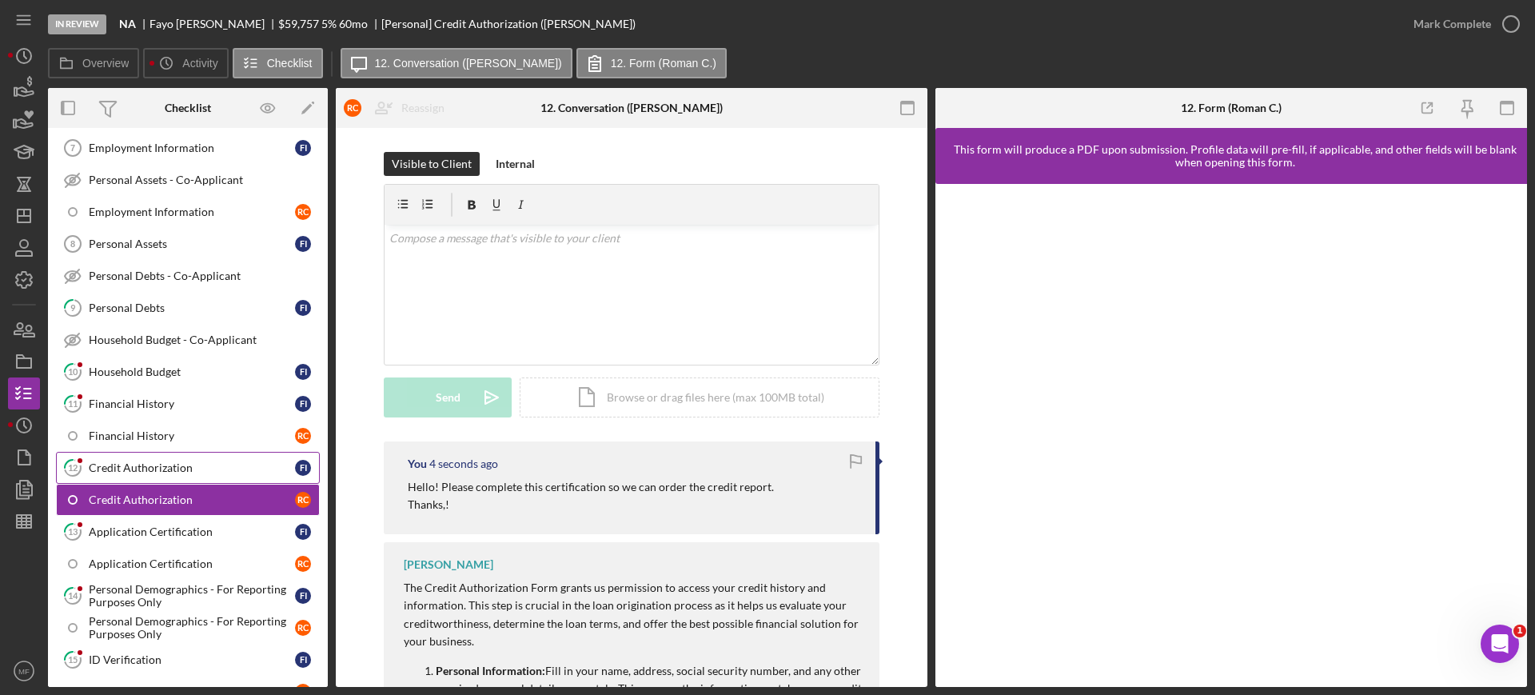
click at [151, 472] on div "Credit Authorization" at bounding box center [192, 467] width 206 height 13
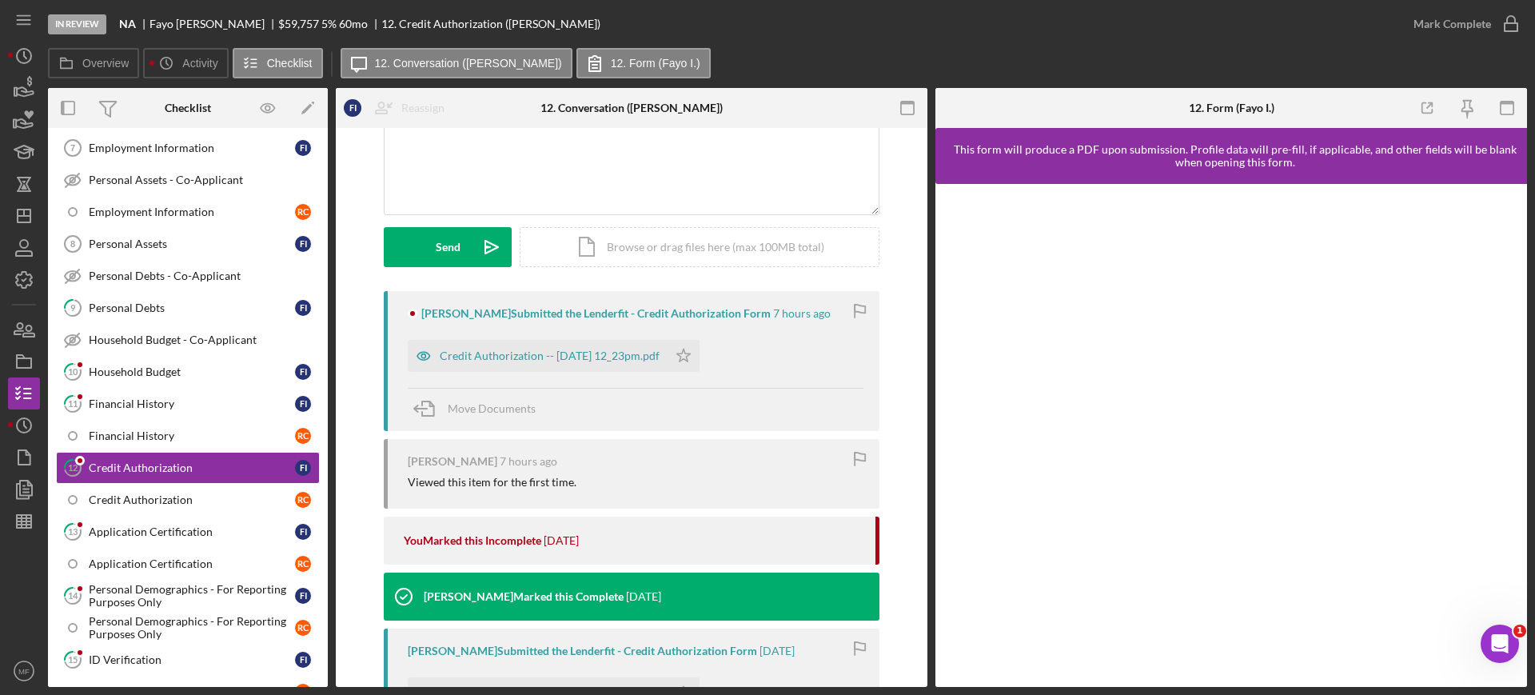
scroll to position [200, 0]
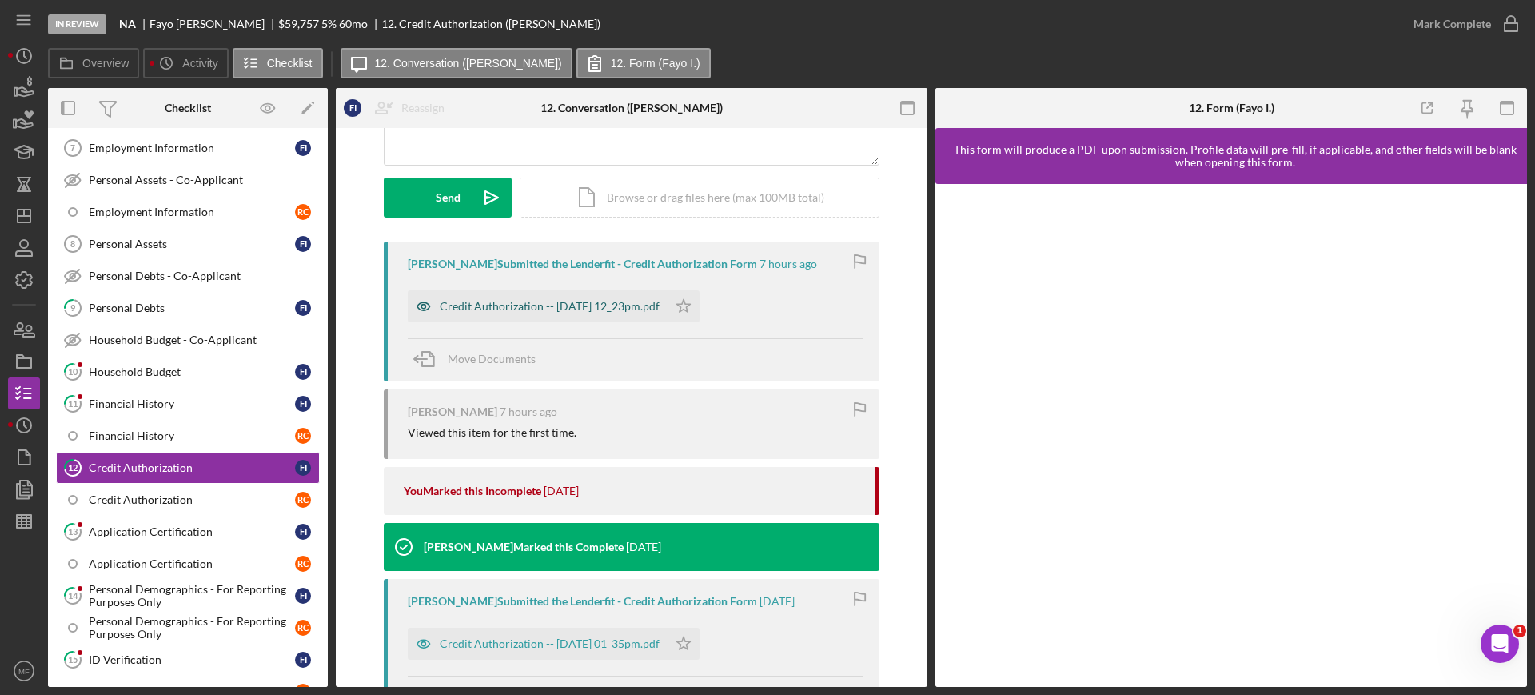
click at [584, 313] on div "Credit Authorization -- 2025-09-26 12_23pm.pdf" at bounding box center [538, 306] width 260 height 32
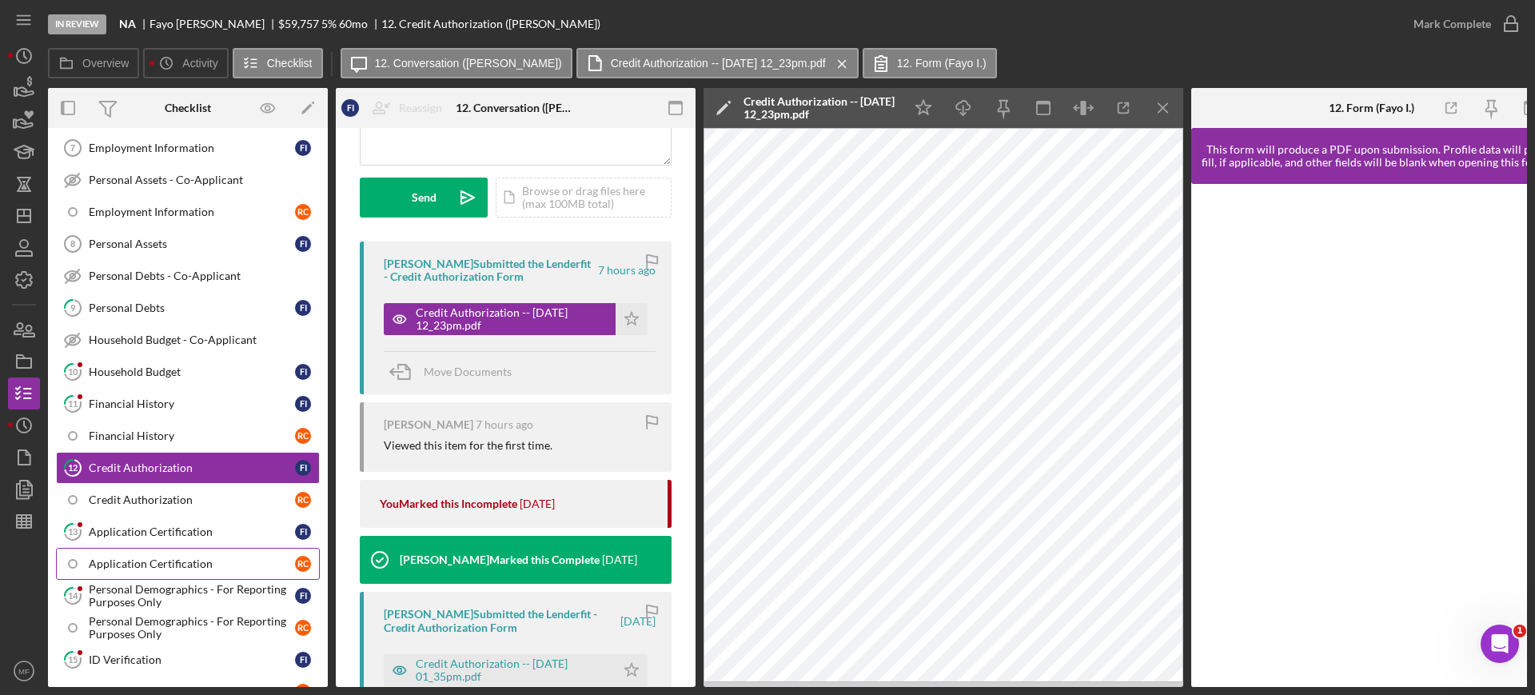
click at [145, 561] on div "Application Certification" at bounding box center [192, 563] width 206 height 13
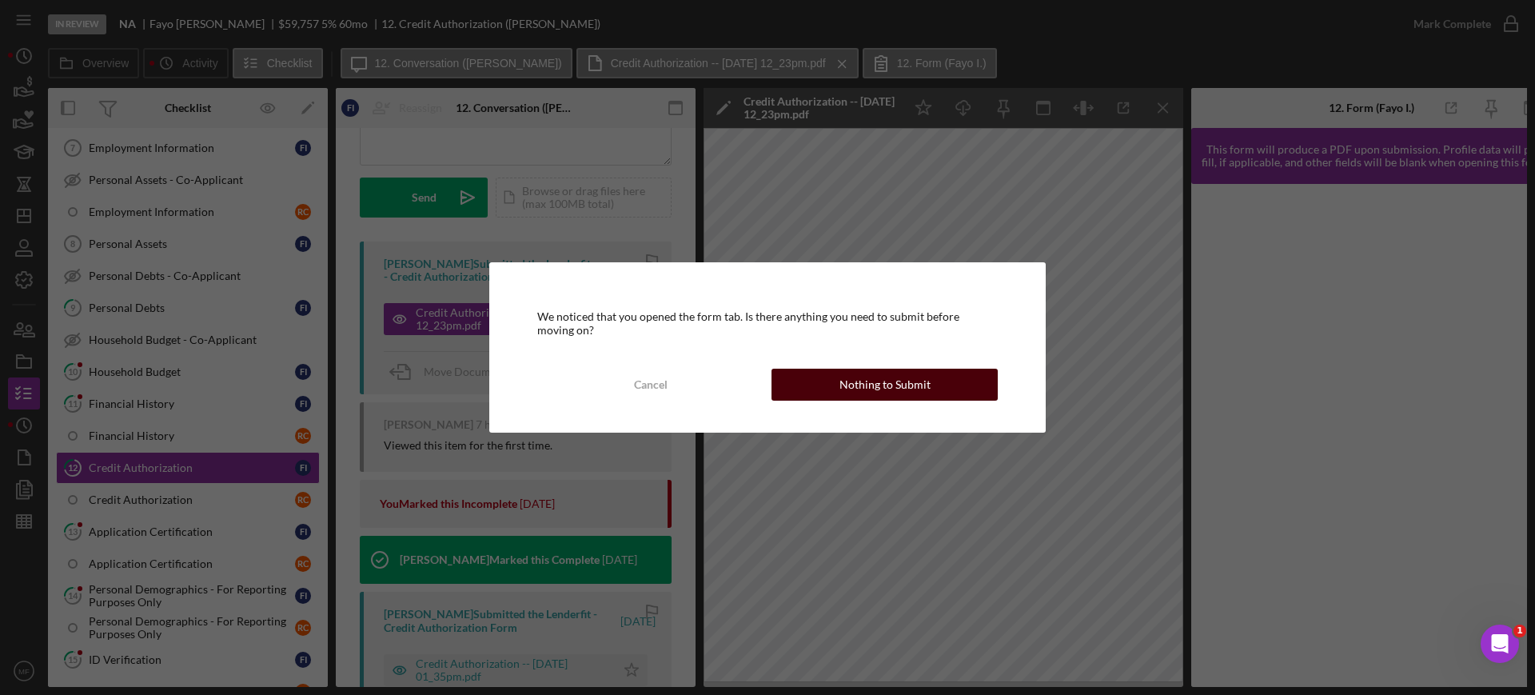
click at [902, 380] on div "Nothing to Submit" at bounding box center [884, 384] width 91 height 32
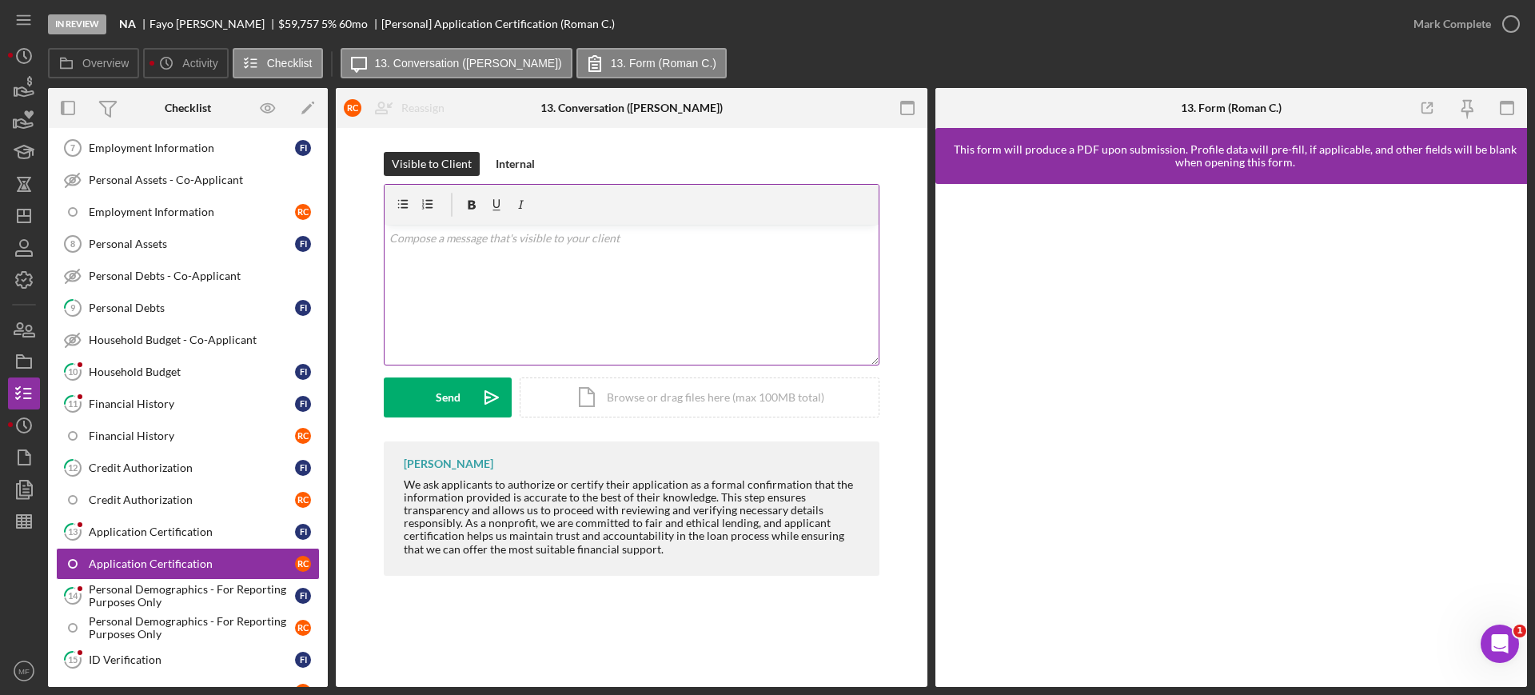
click at [511, 250] on div "v Color teal Color pink Remove color Add row above Add row below Add column bef…" at bounding box center [631, 295] width 494 height 140
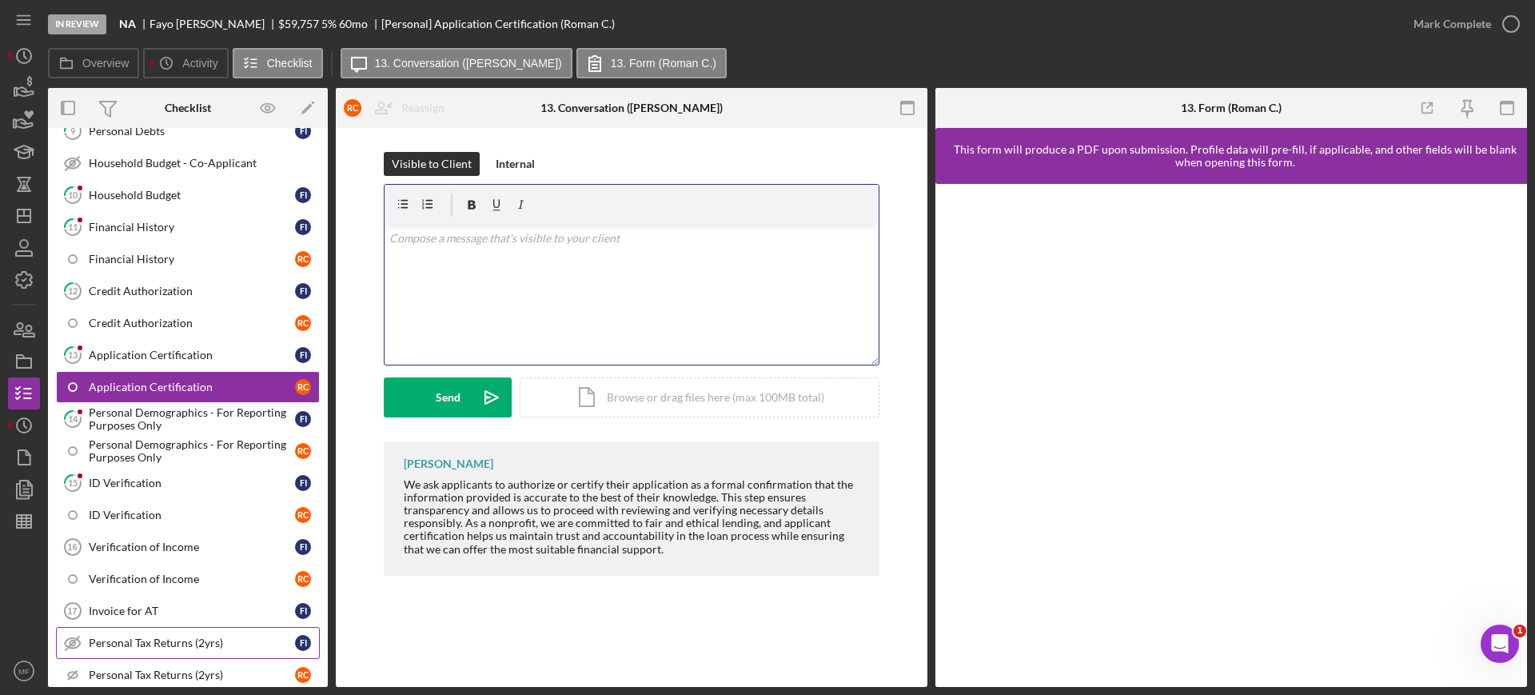
scroll to position [560, 0]
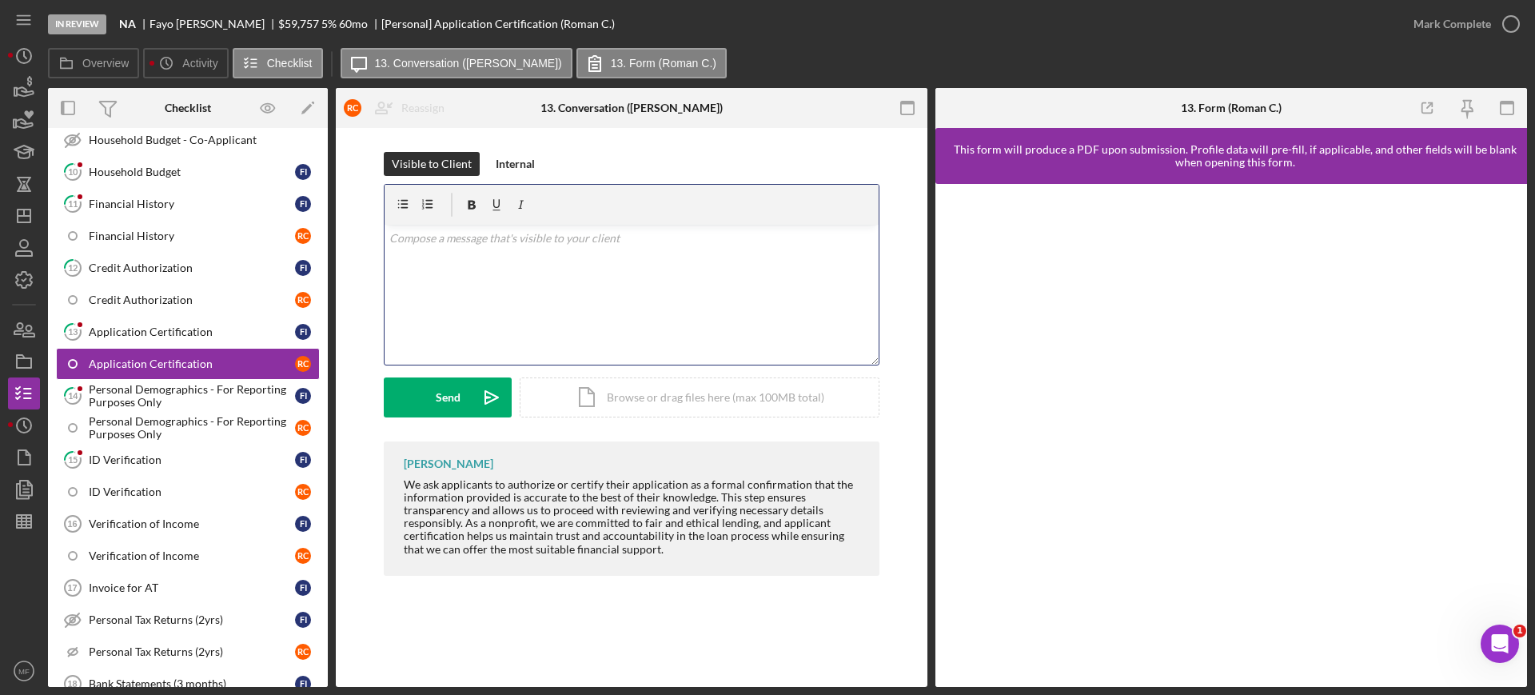
click at [443, 238] on p at bounding box center [631, 238] width 485 height 18
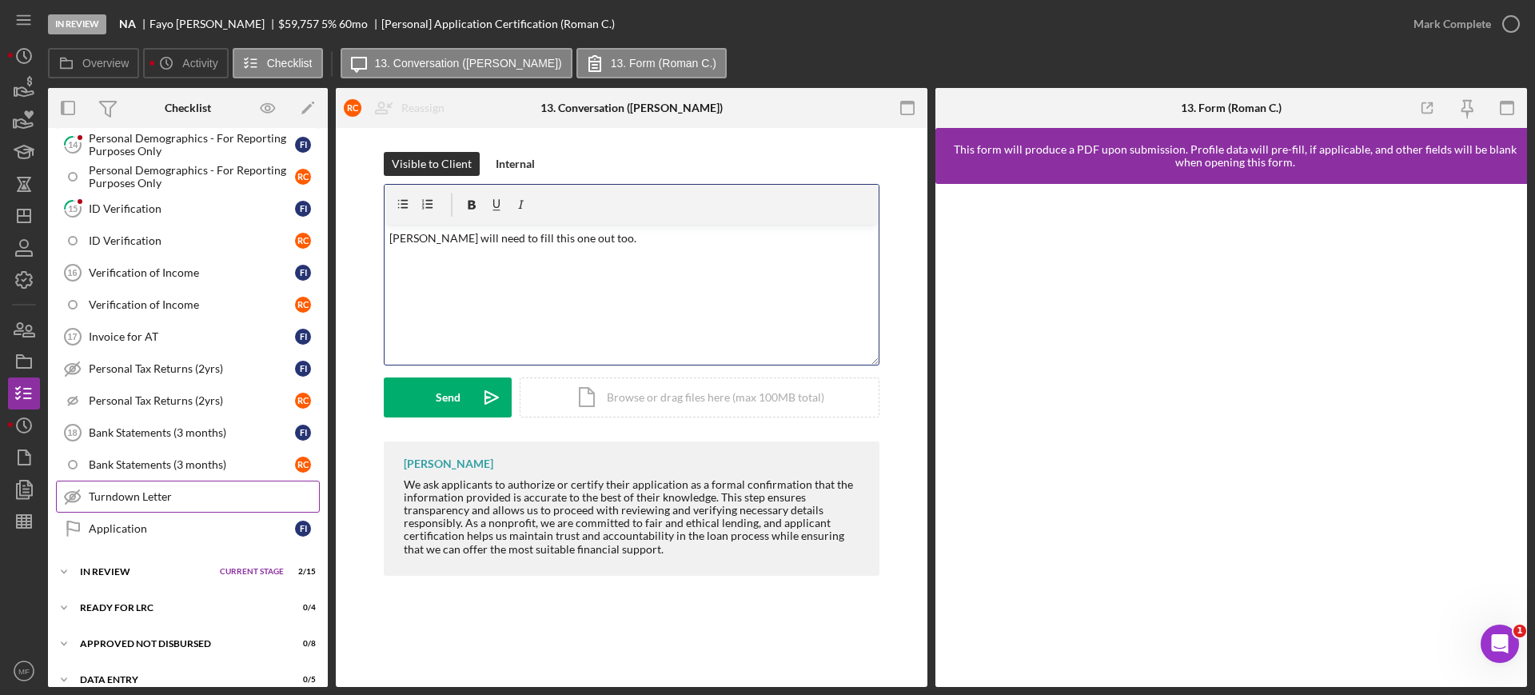
scroll to position [828, 0]
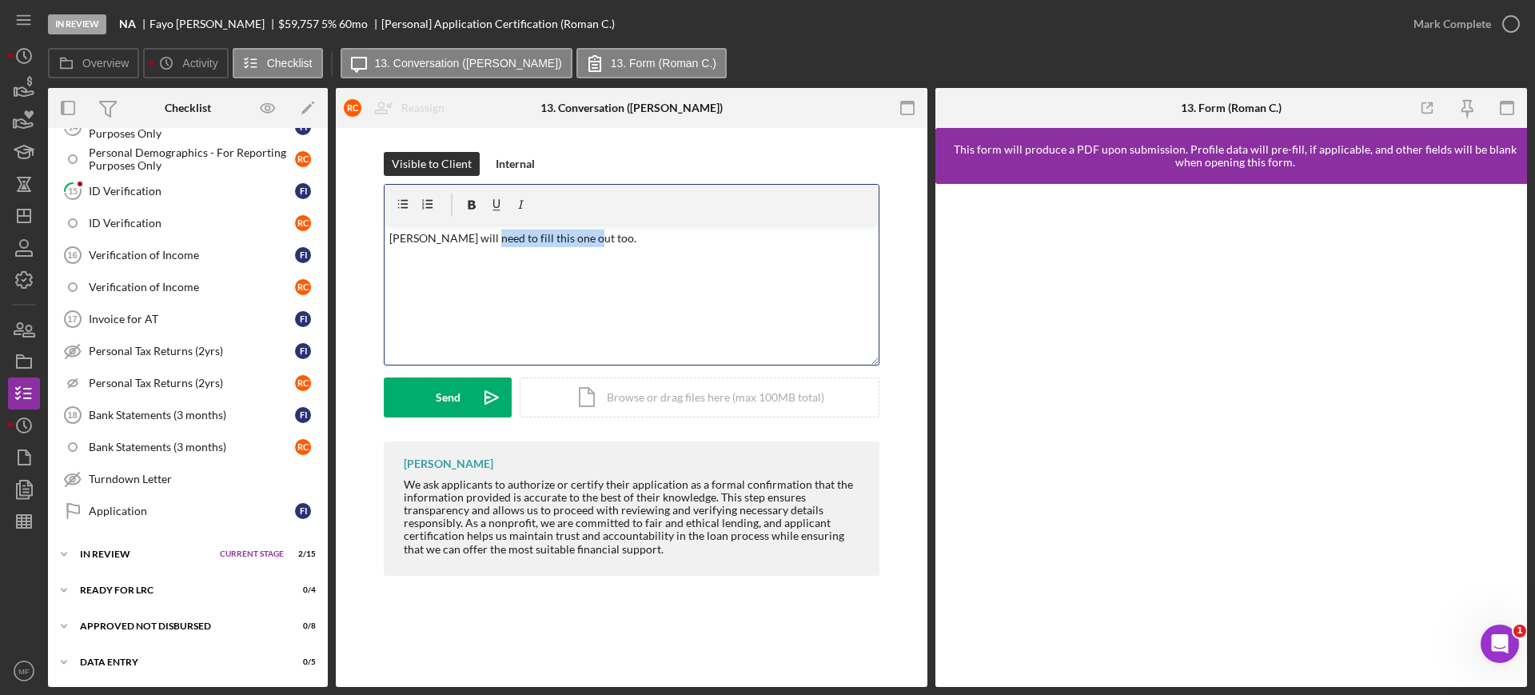
drag, startPoint x: 484, startPoint y: 239, endPoint x: 651, endPoint y: 253, distance: 166.8
click at [649, 243] on p "Roman will need to fill this one out too." at bounding box center [631, 238] width 485 height 18
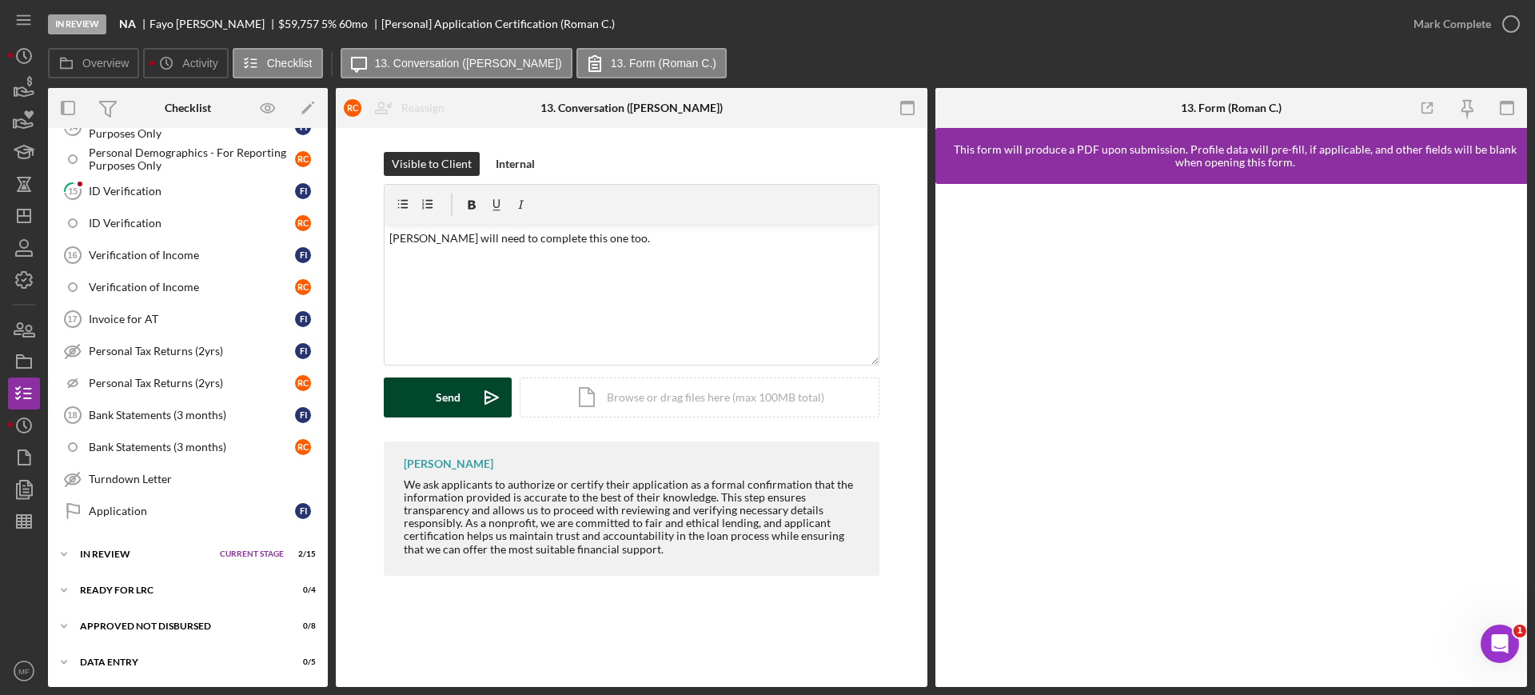
click at [431, 396] on button "Send Icon/icon-invite-send" at bounding box center [448, 397] width 128 height 40
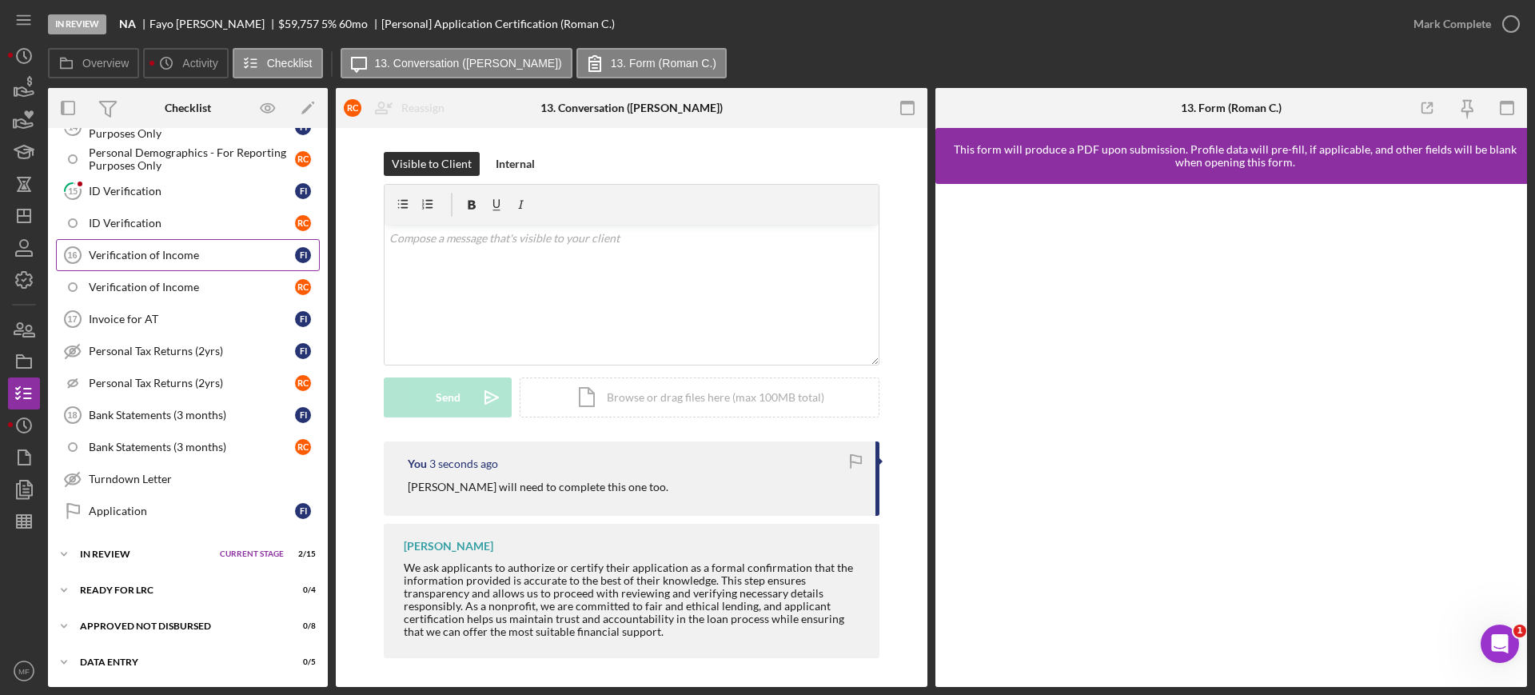
click at [157, 251] on div "Verification of Income" at bounding box center [192, 255] width 206 height 13
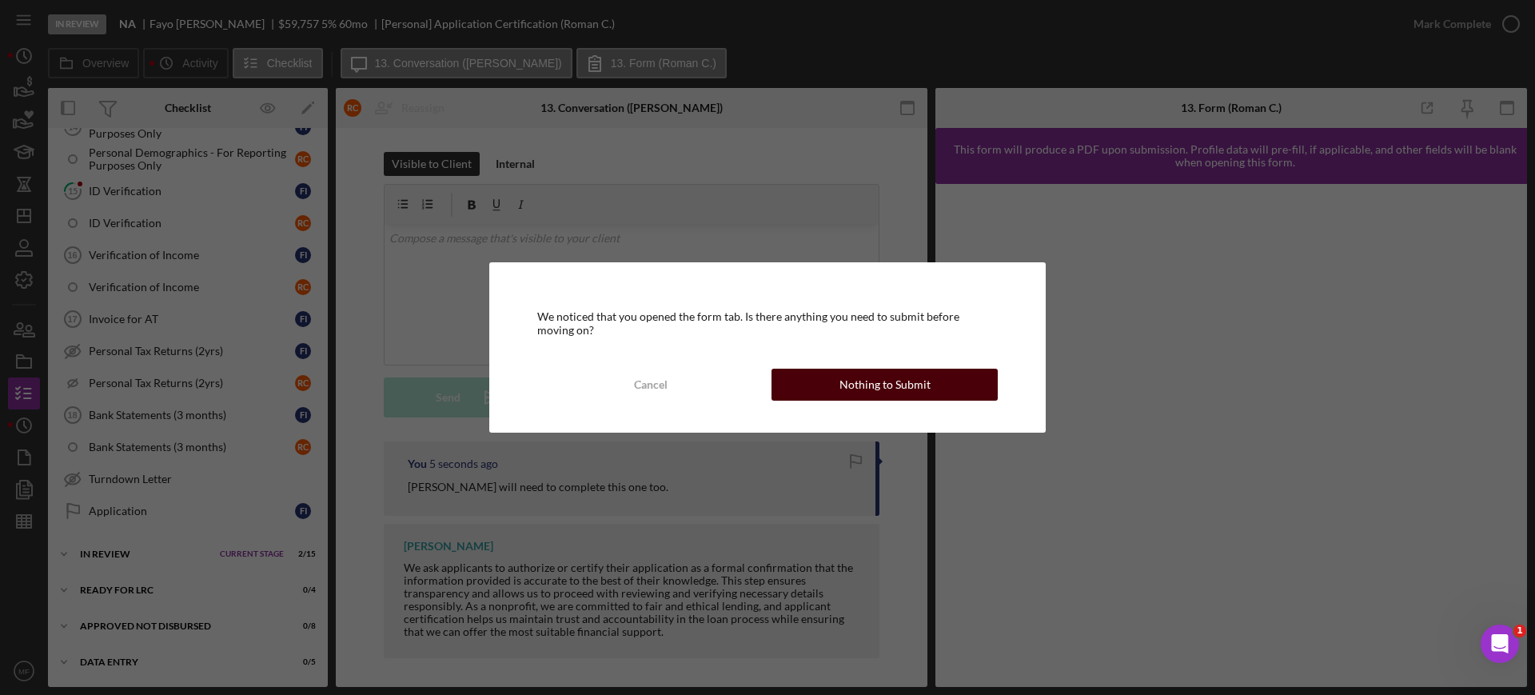
click at [892, 377] on div "Nothing to Submit" at bounding box center [884, 384] width 91 height 32
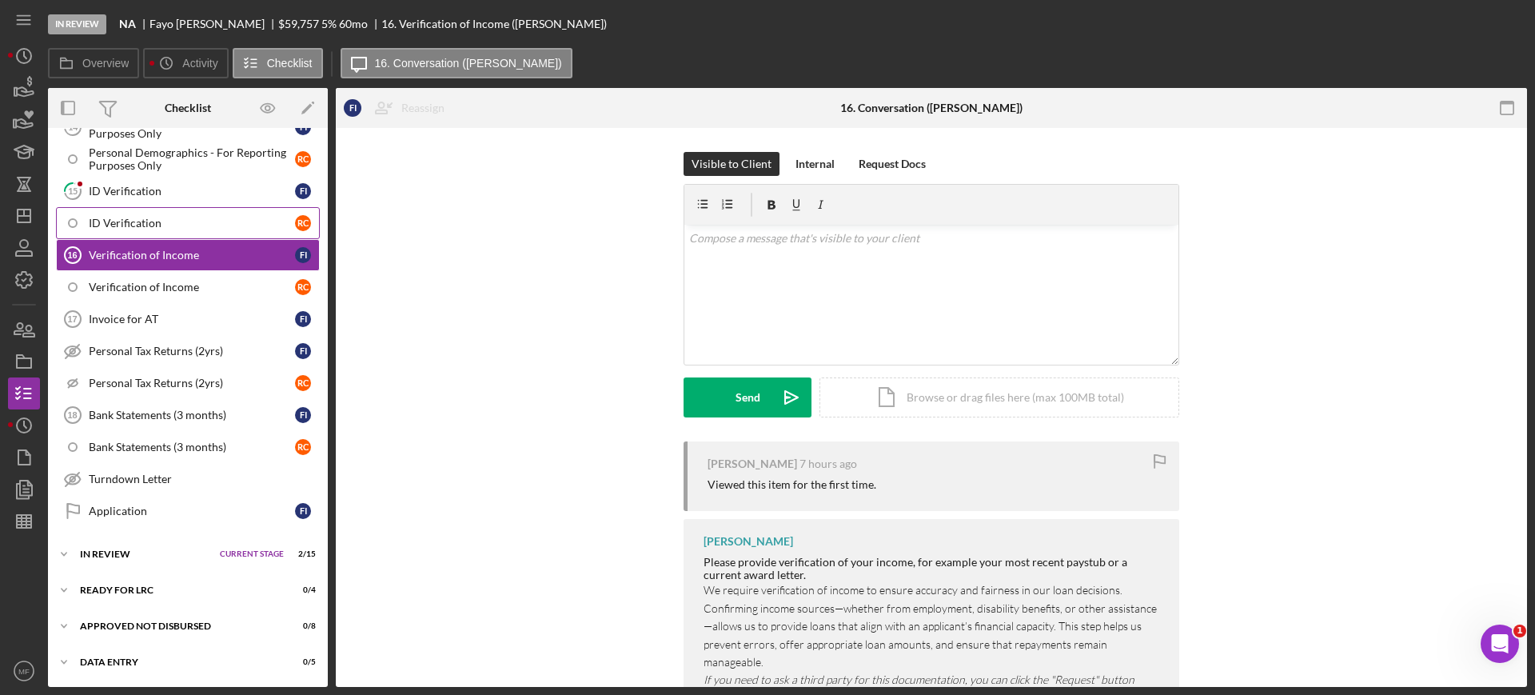
scroll to position [828, 0]
click at [157, 257] on div "Verification of Income" at bounding box center [192, 255] width 206 height 13
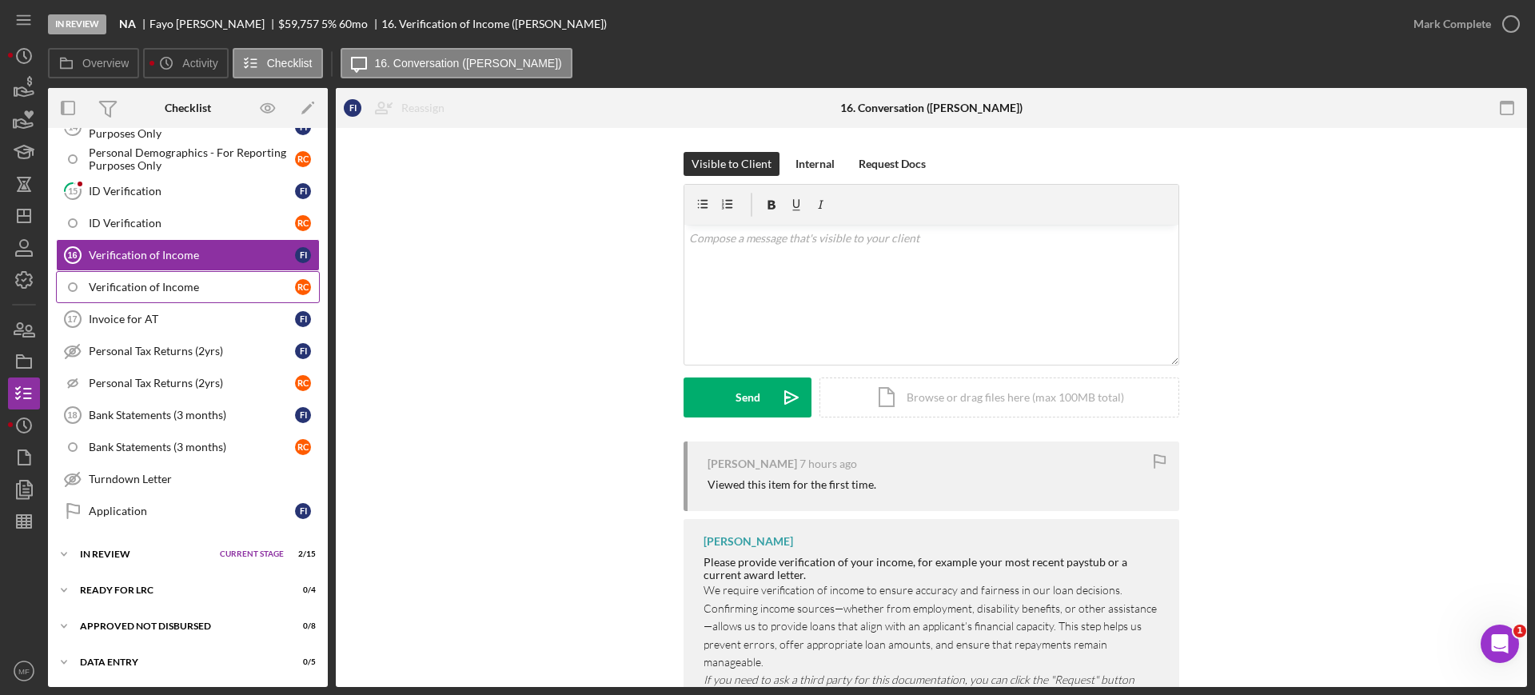
click at [147, 285] on div "Verification of Income" at bounding box center [192, 287] width 206 height 13
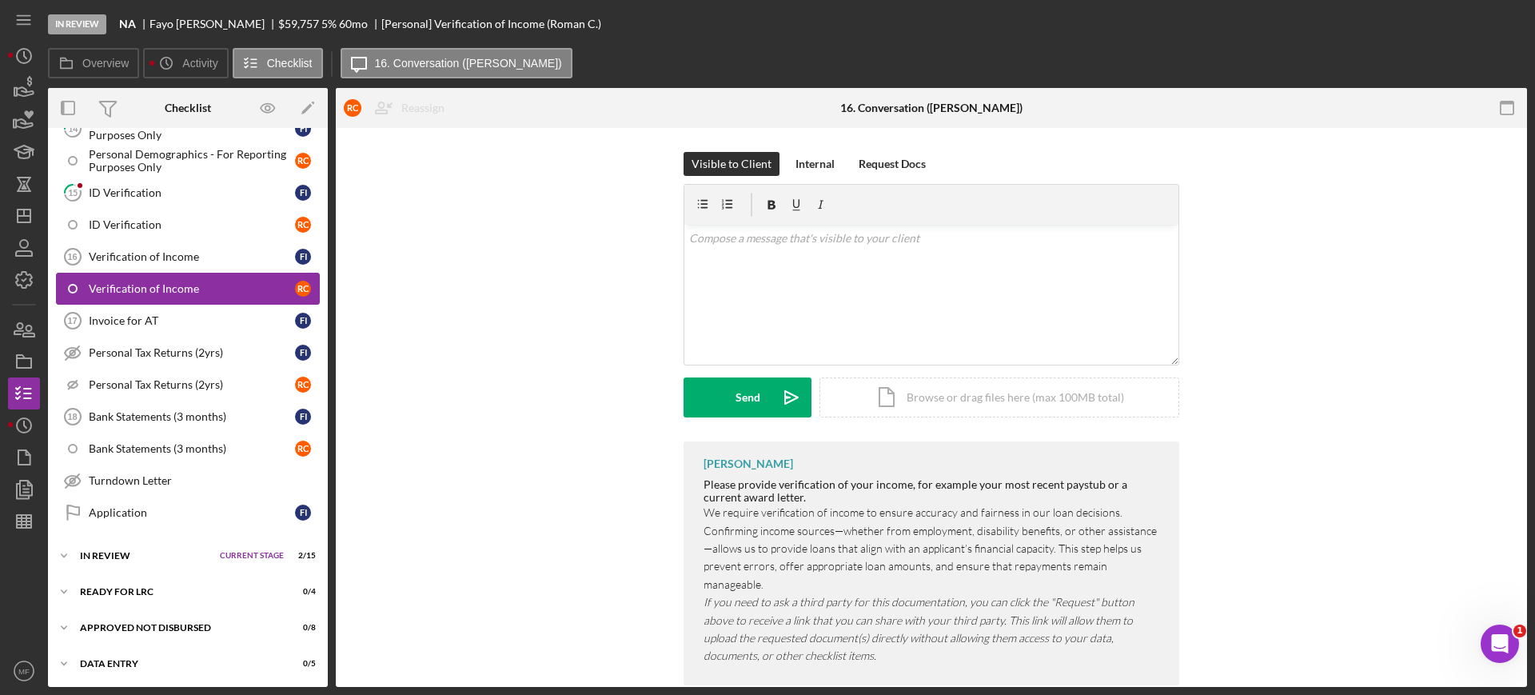
scroll to position [828, 0]
click at [161, 411] on div "Bank Statements (3 months)" at bounding box center [192, 414] width 206 height 13
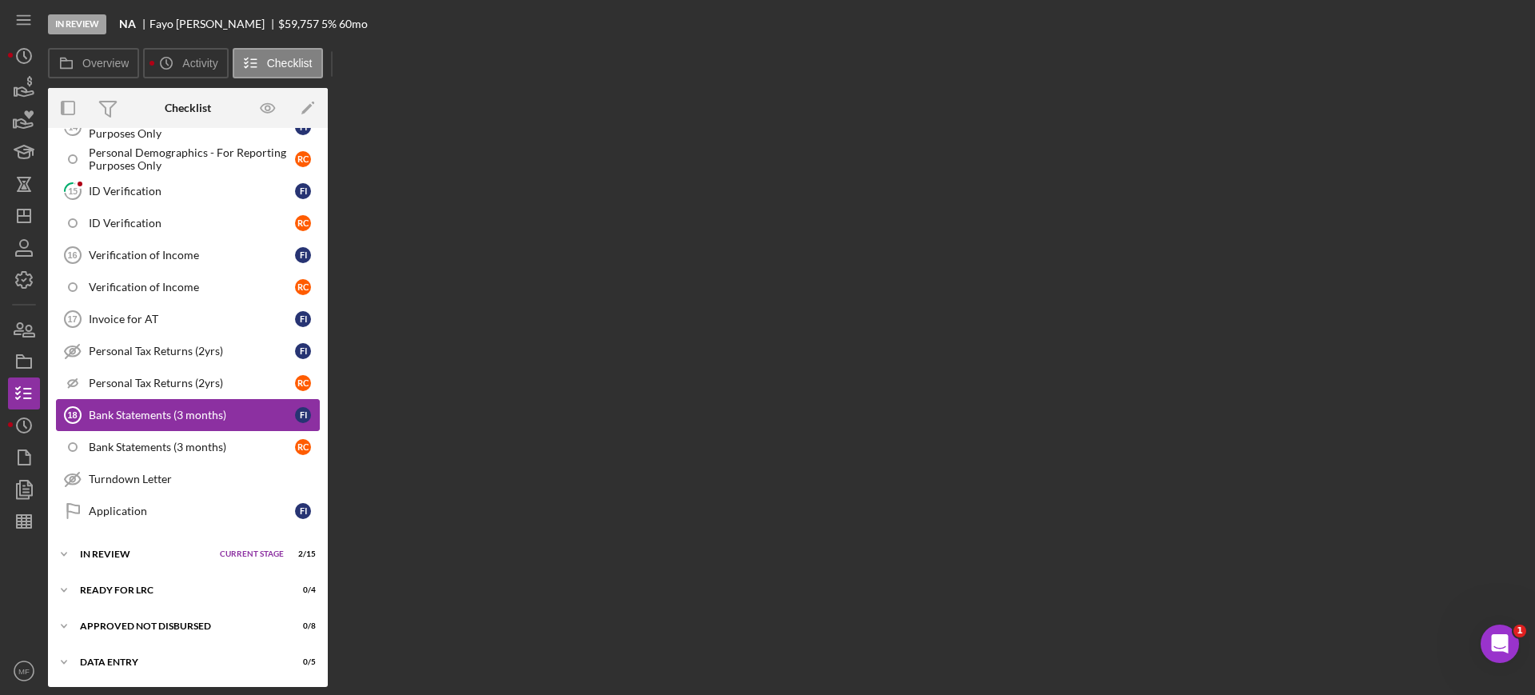
scroll to position [828, 0]
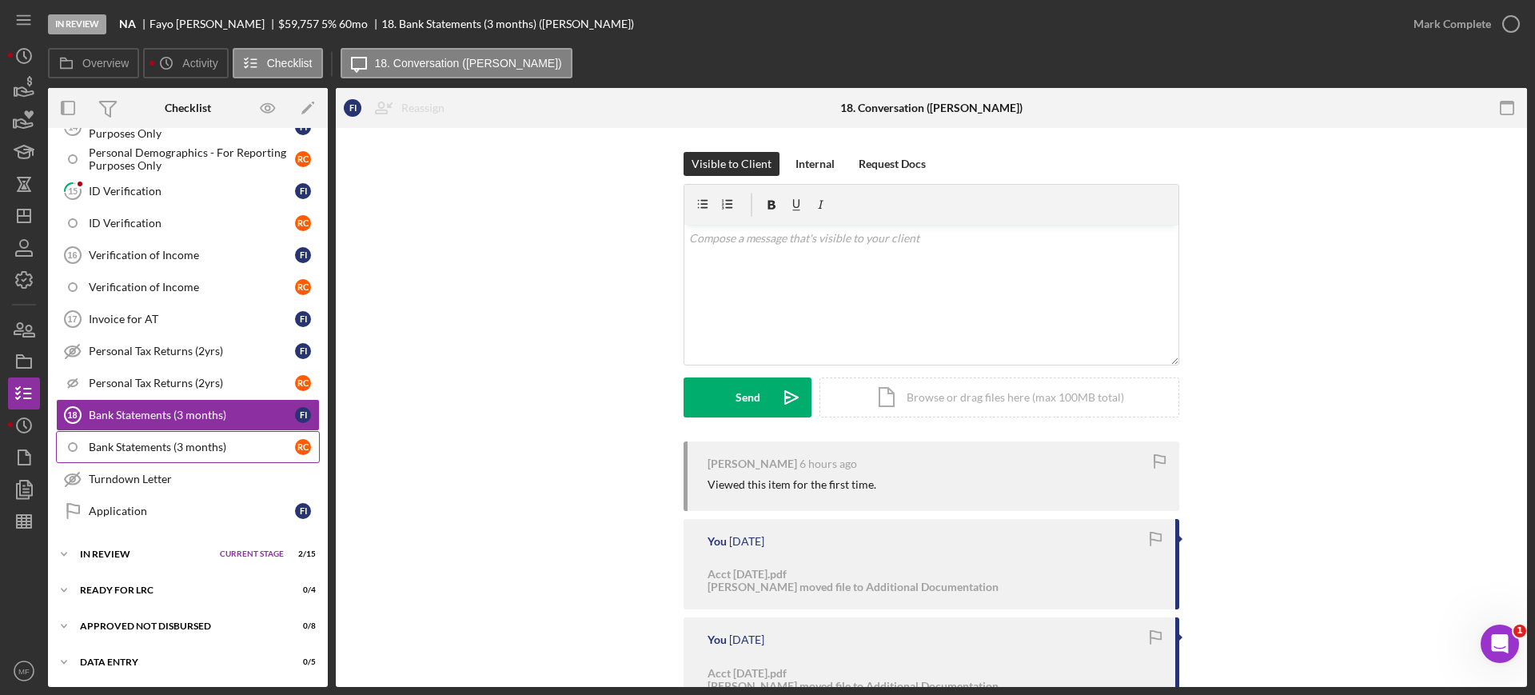
click at [153, 444] on div "Bank Statements (3 months)" at bounding box center [192, 446] width 206 height 13
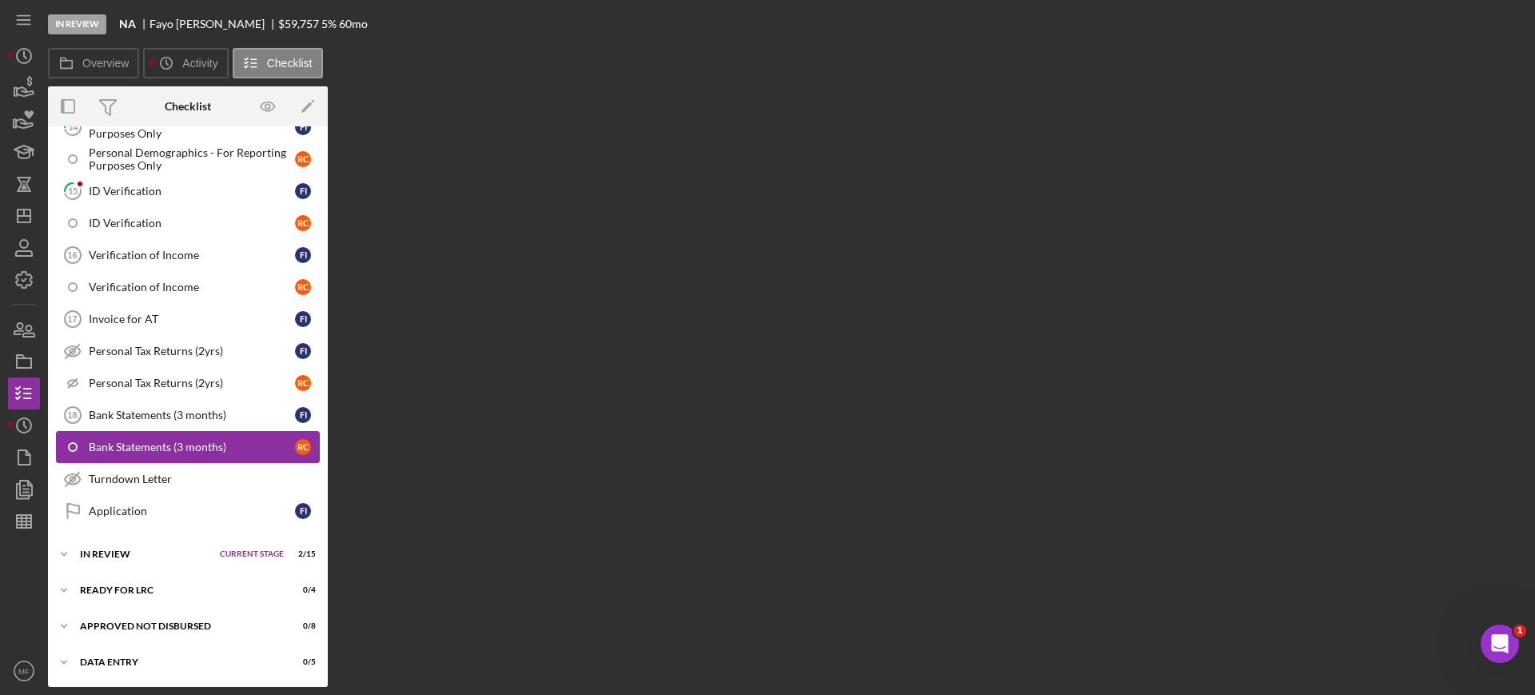
scroll to position [828, 0]
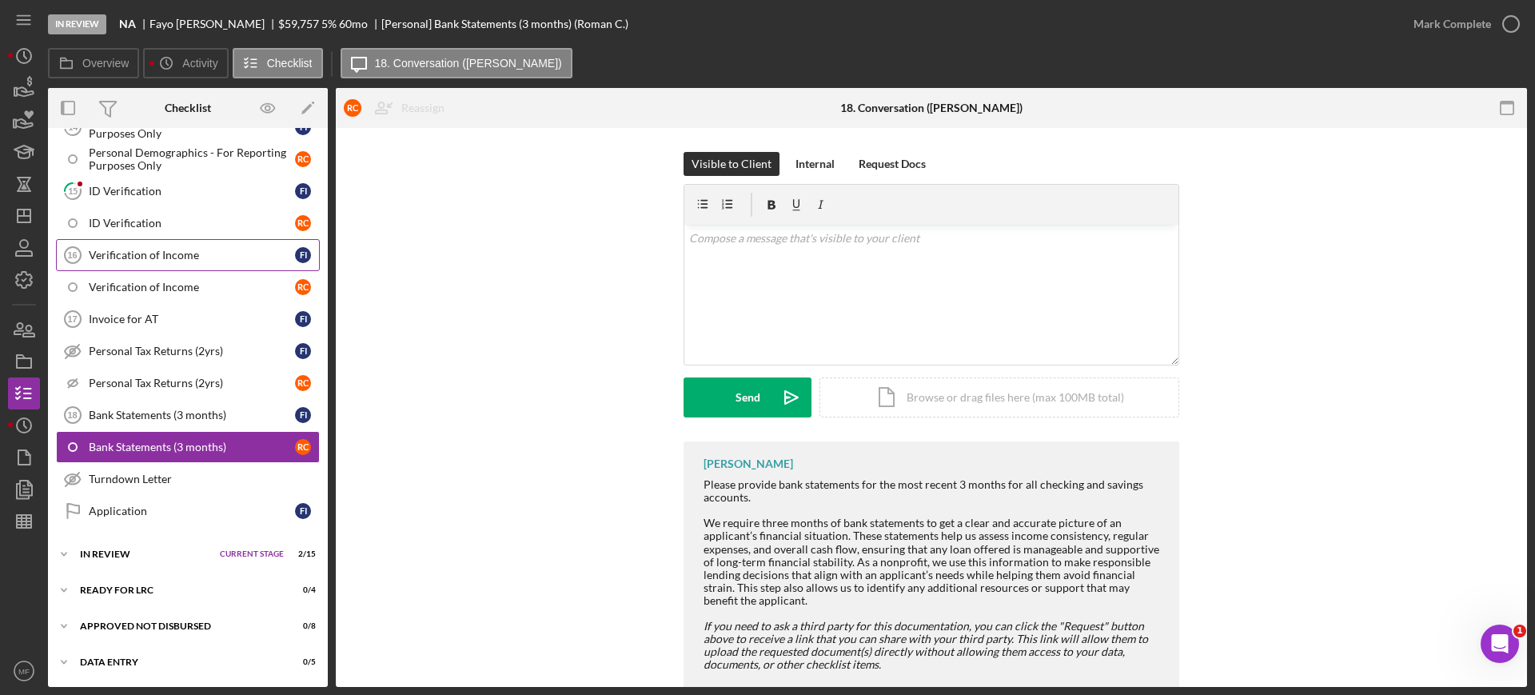
click at [171, 257] on div "Verification of Income" at bounding box center [192, 255] width 206 height 13
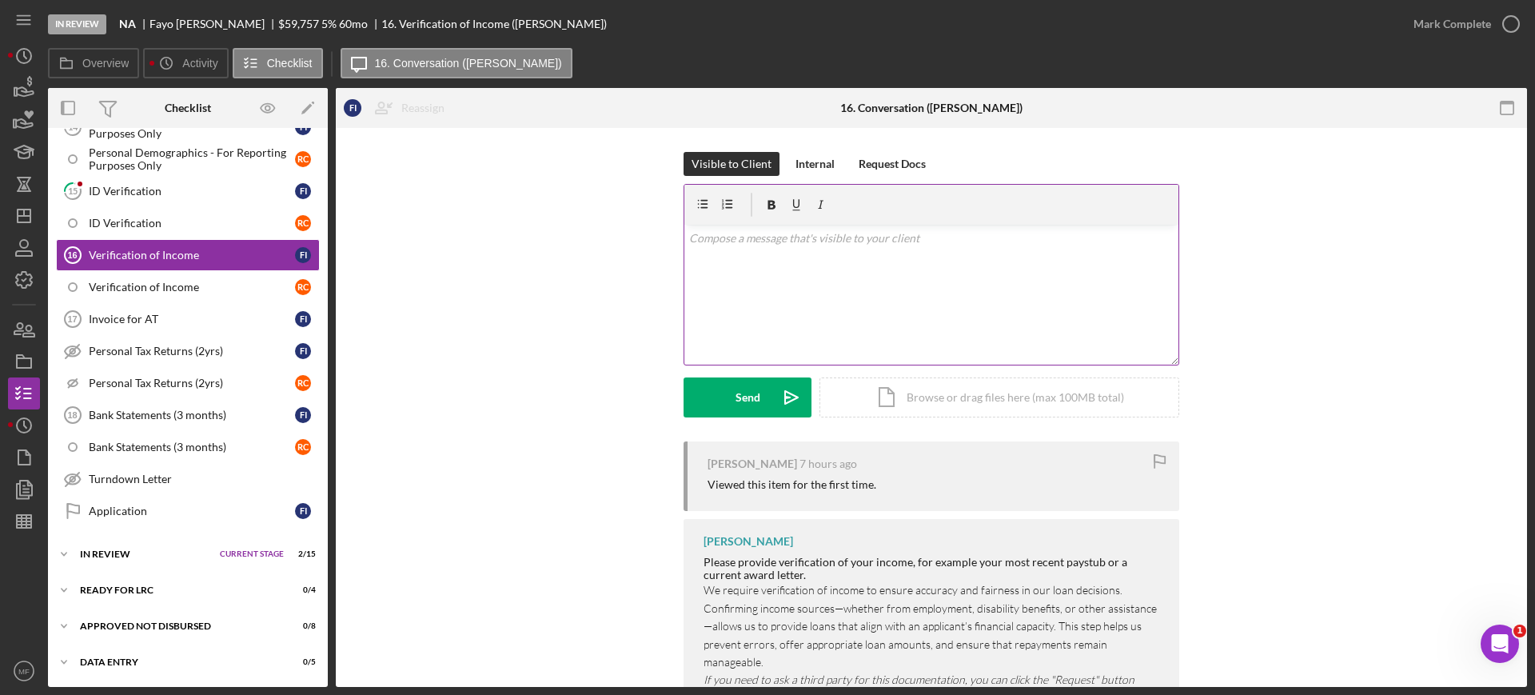
click at [779, 233] on p at bounding box center [931, 238] width 485 height 18
click at [735, 400] on div "Send" at bounding box center [747, 397] width 25 height 40
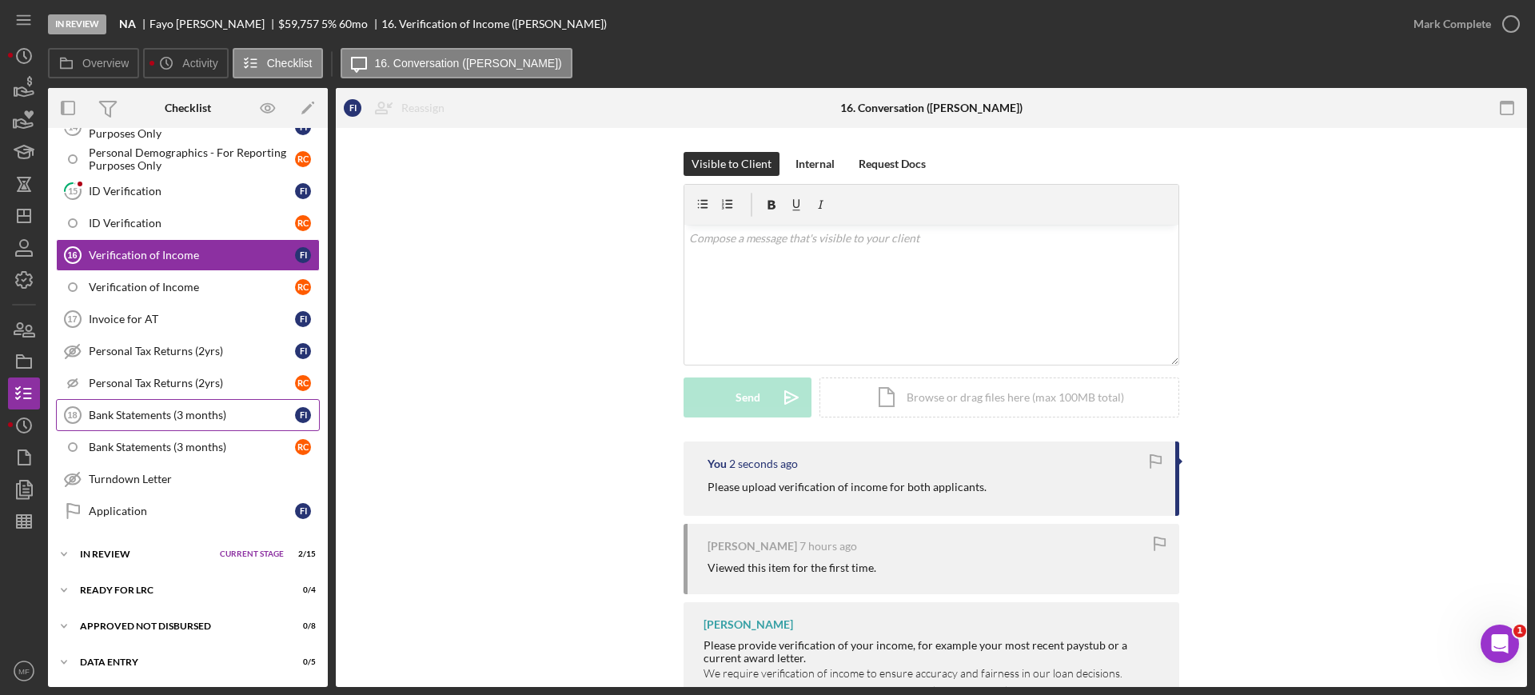
click at [149, 419] on div "Bank Statements (3 months)" at bounding box center [192, 414] width 206 height 13
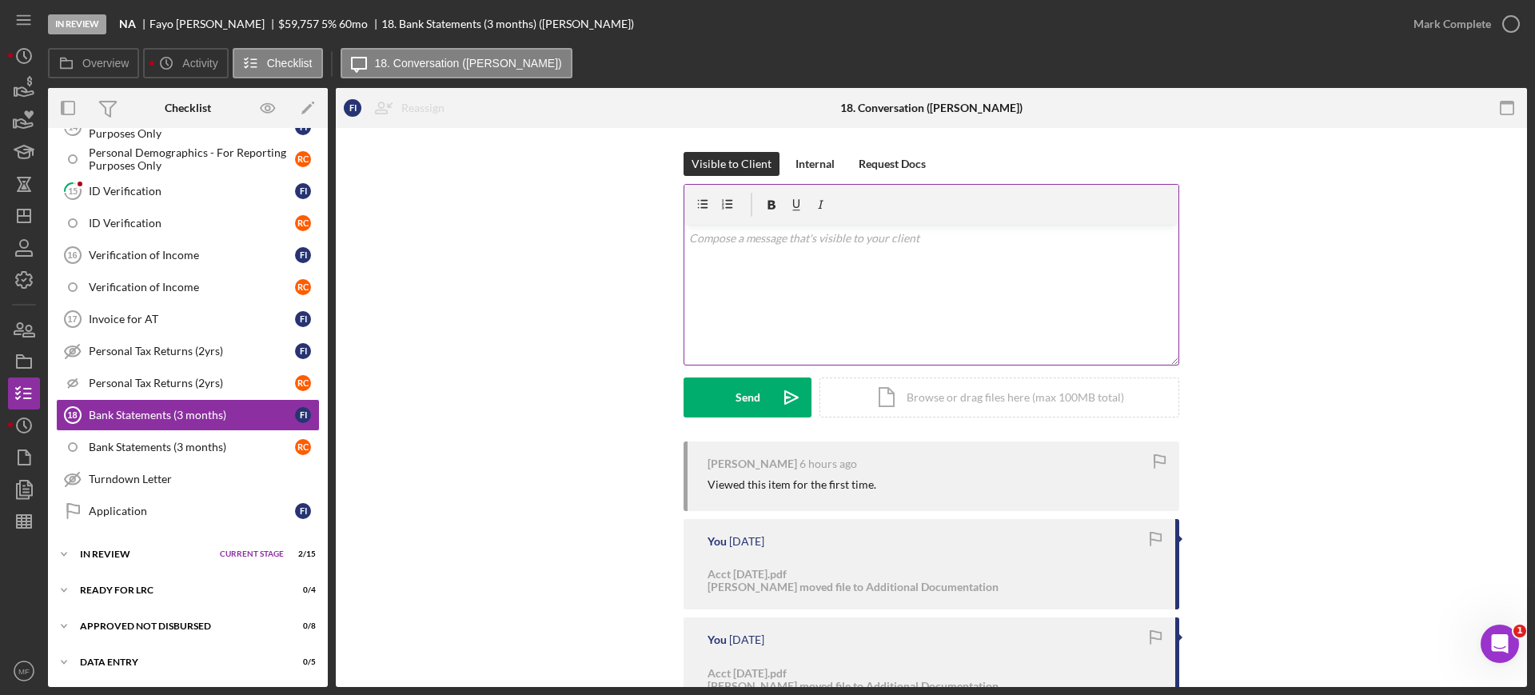
click at [771, 232] on p at bounding box center [931, 238] width 485 height 18
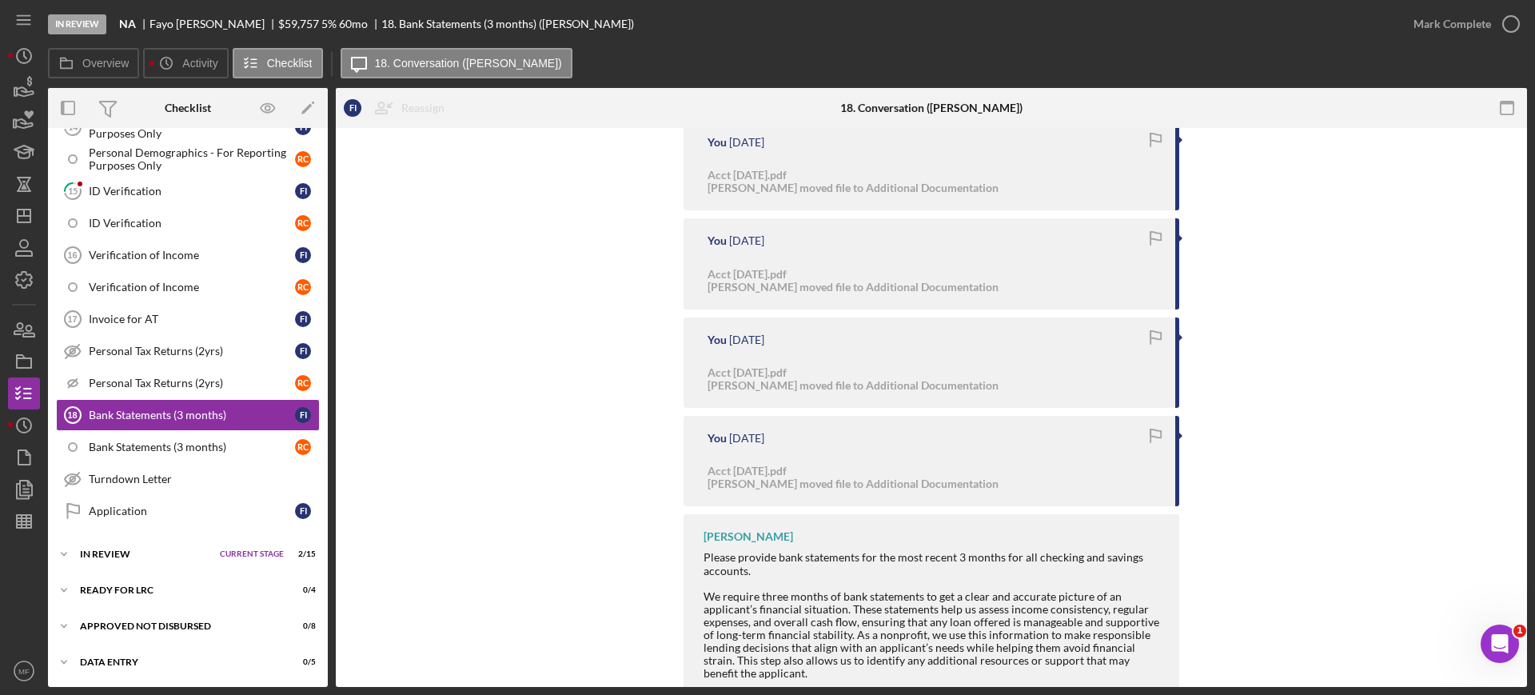
scroll to position [500, 0]
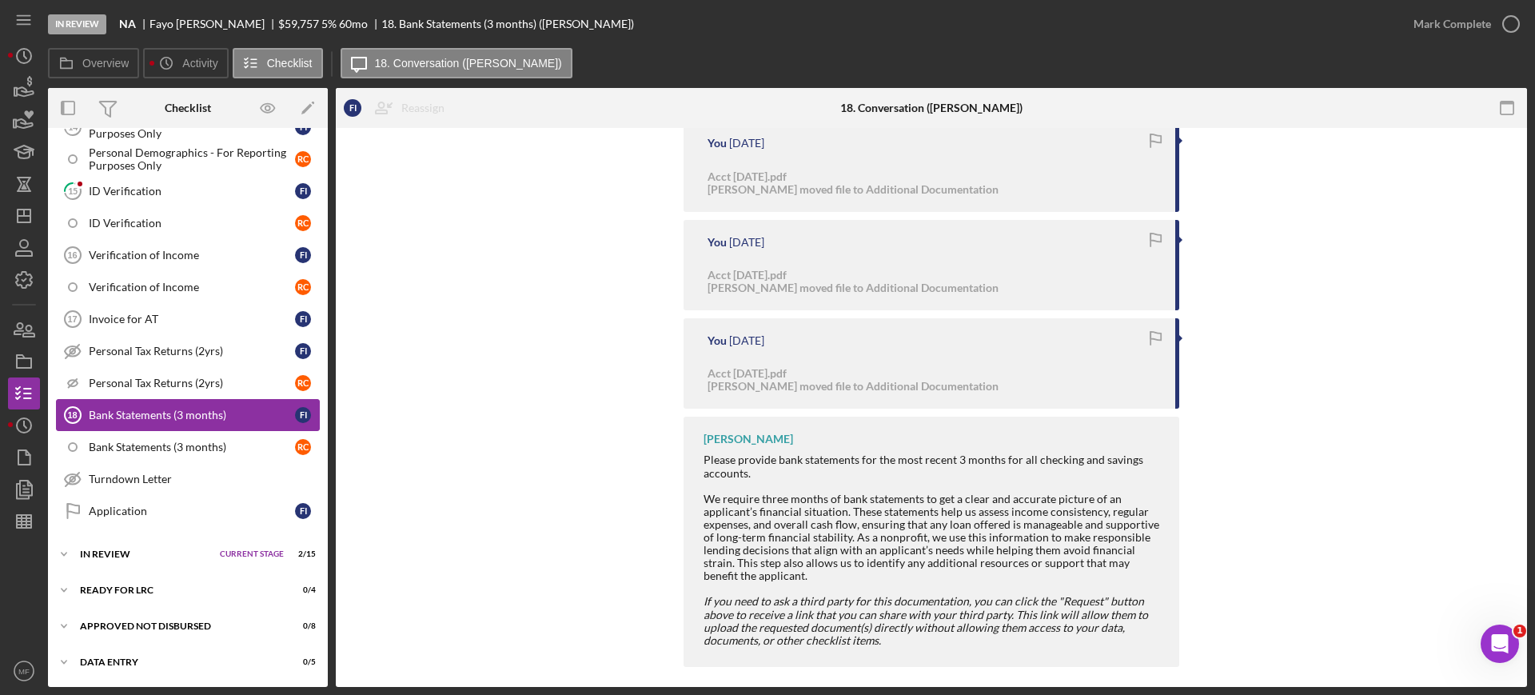
click at [176, 416] on div "Bank Statements (3 months)" at bounding box center [192, 414] width 206 height 13
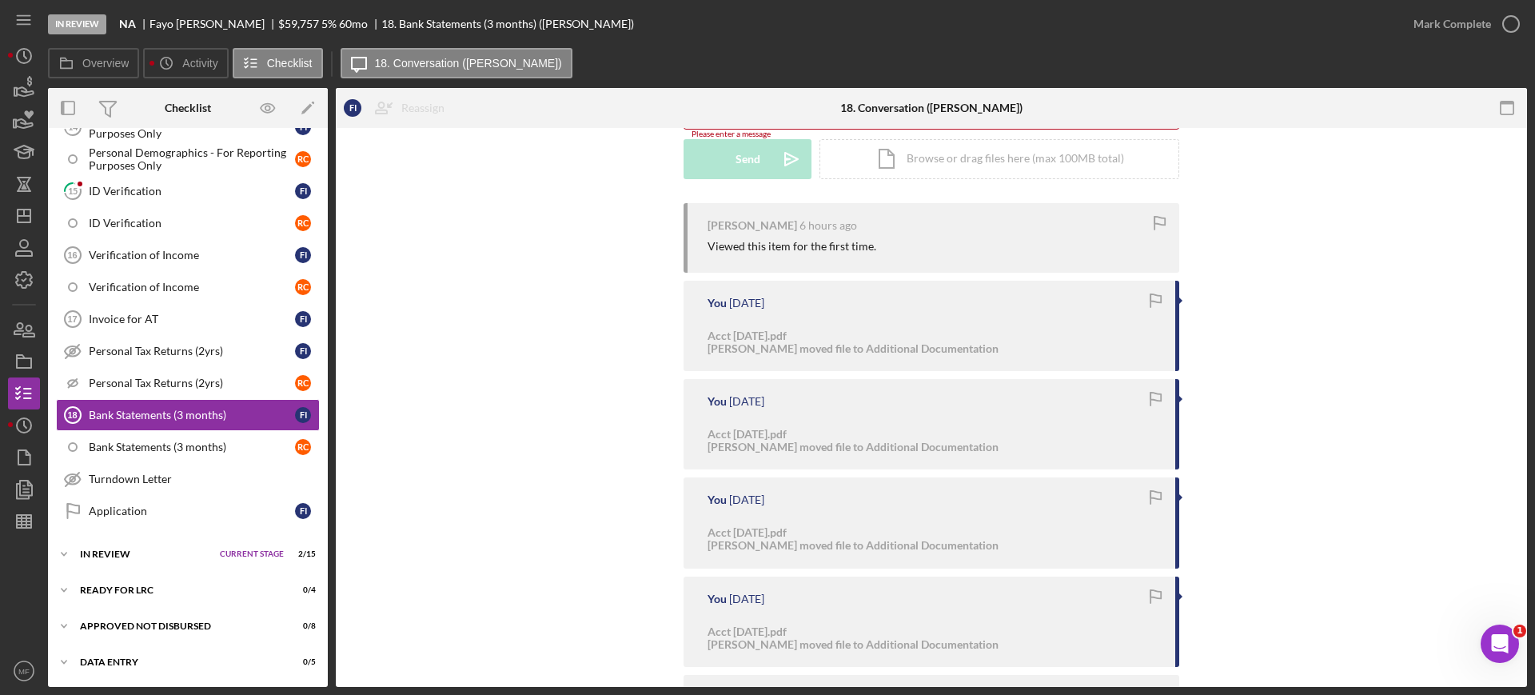
scroll to position [0, 0]
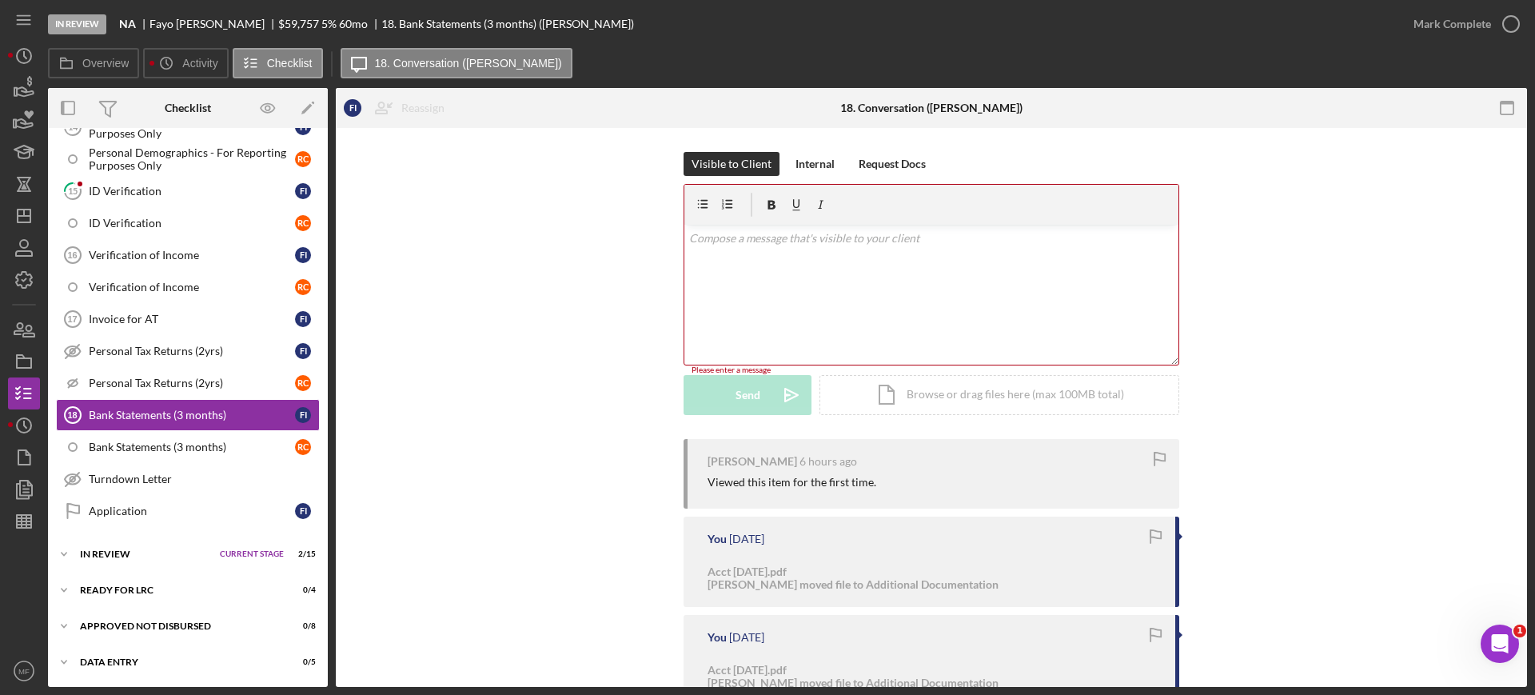
click at [776, 241] on p at bounding box center [931, 238] width 485 height 18
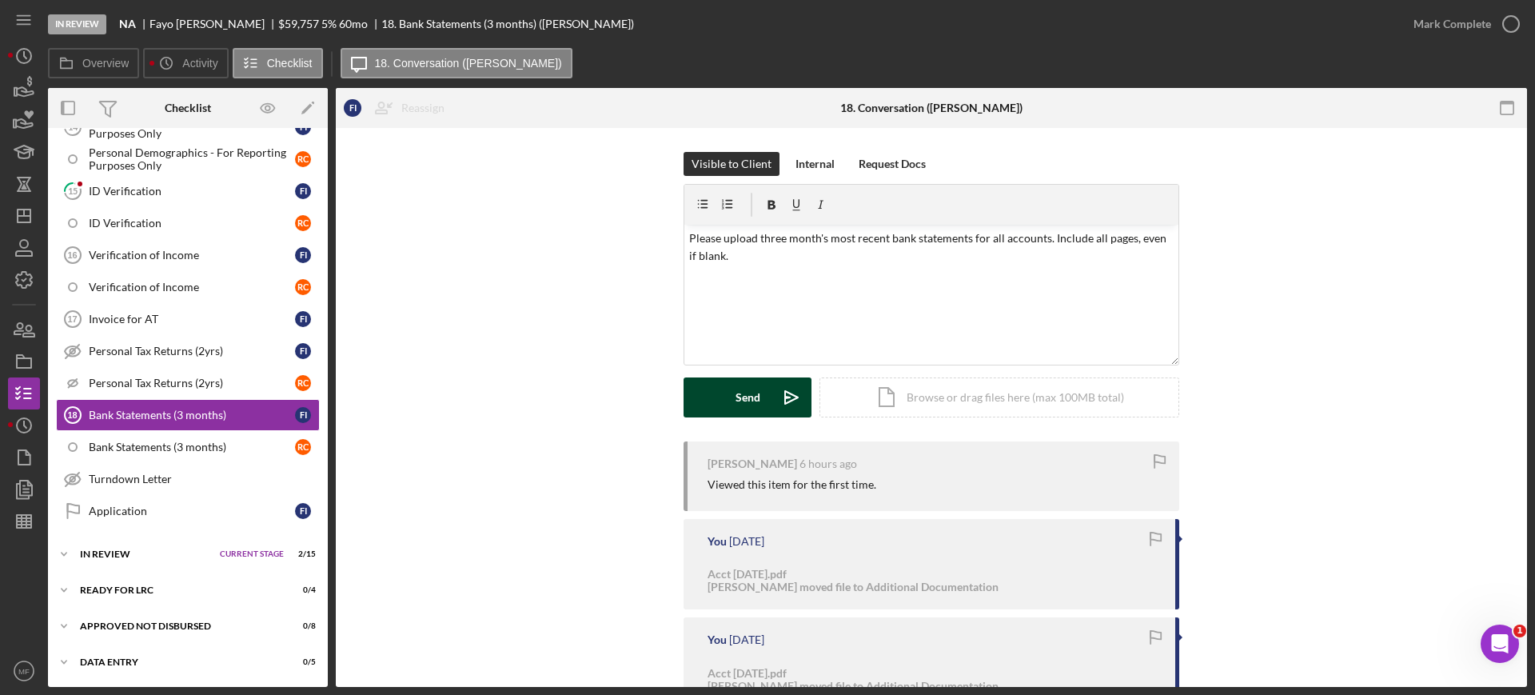
click at [728, 410] on button "Send Icon/icon-invite-send" at bounding box center [747, 397] width 128 height 40
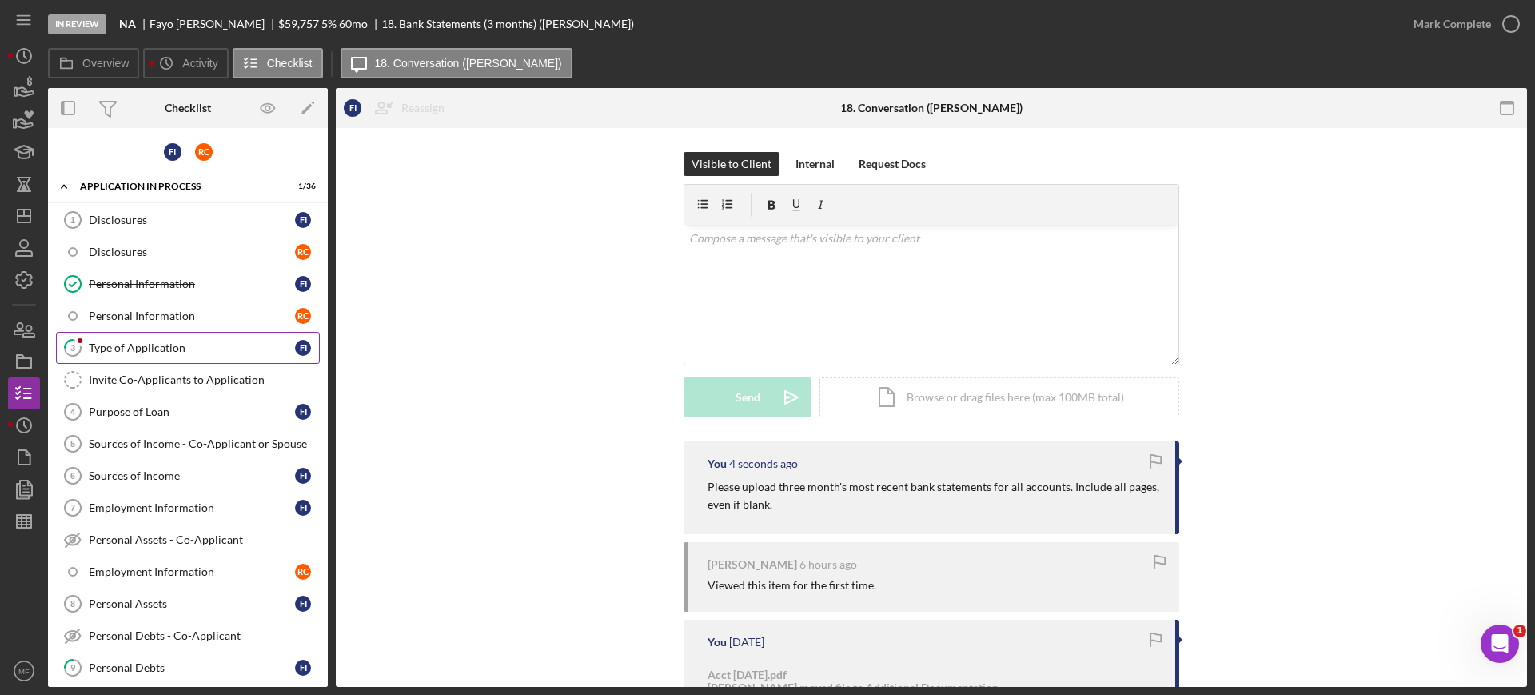
click at [137, 349] on div "Type of Application" at bounding box center [192, 347] width 206 height 13
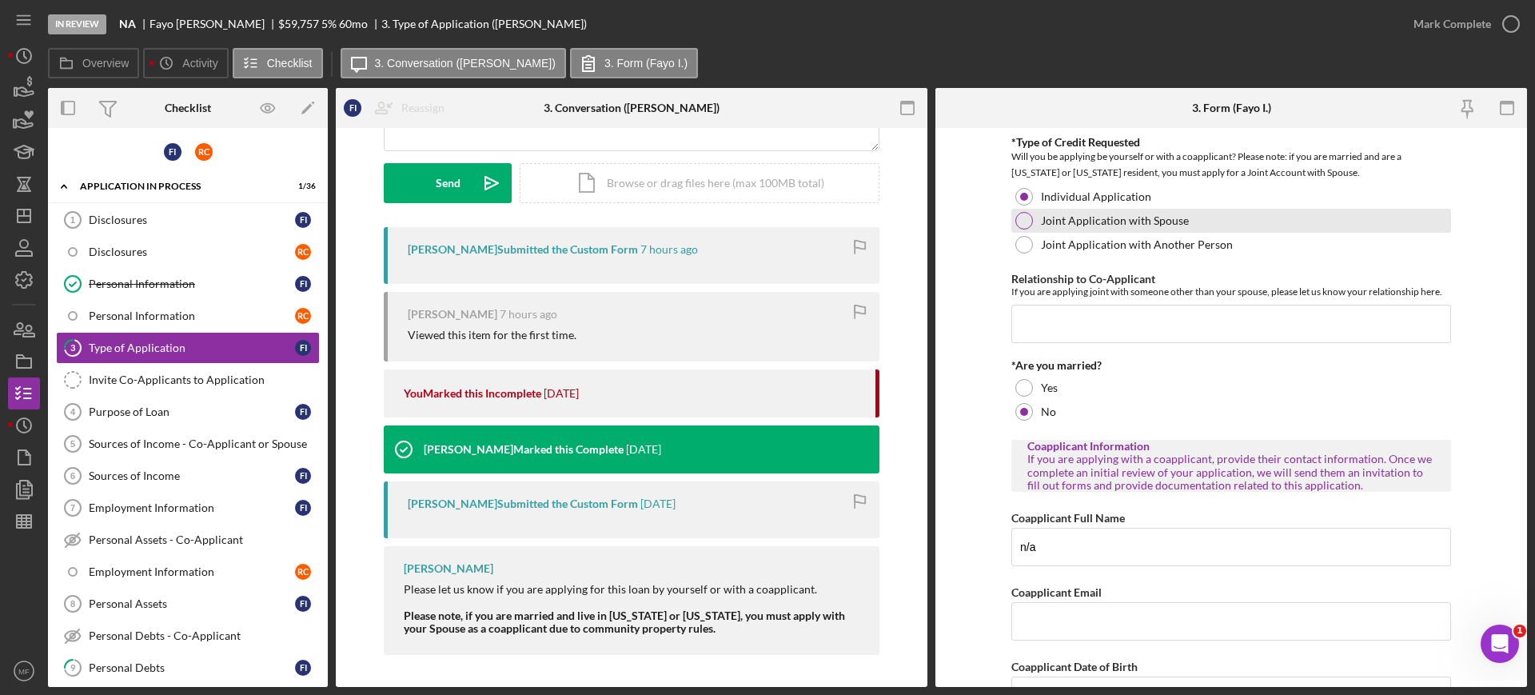
click at [1023, 220] on div at bounding box center [1024, 221] width 18 height 18
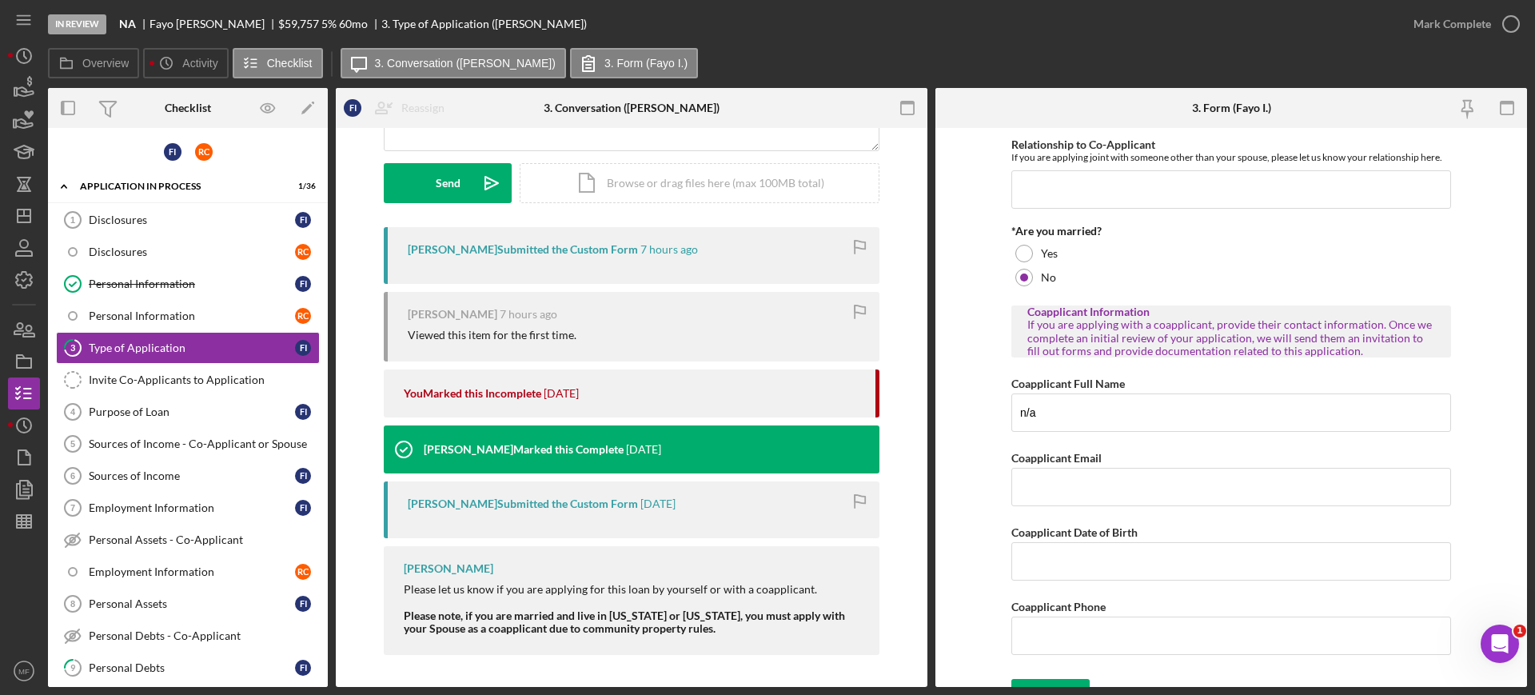
scroll to position [161, 0]
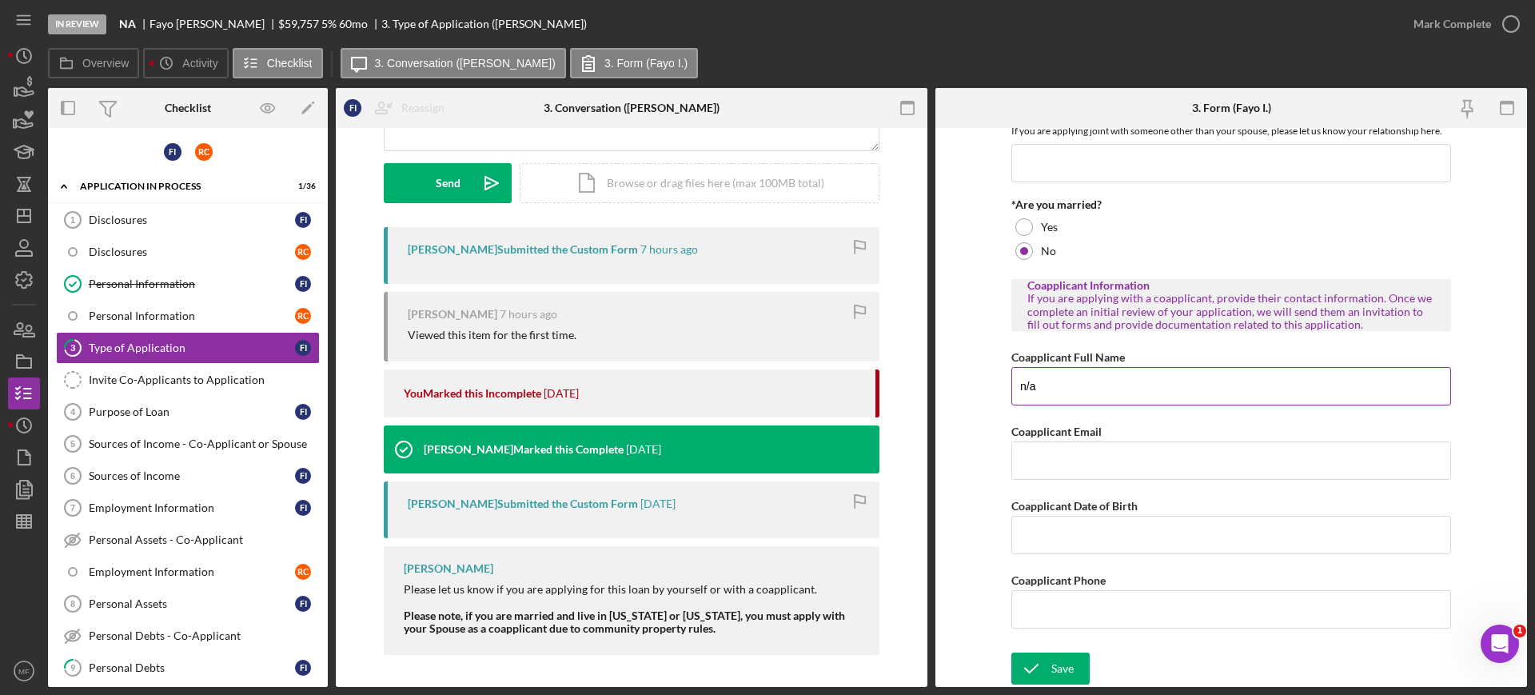
drag, startPoint x: 1050, startPoint y: 384, endPoint x: 1014, endPoint y: 382, distance: 36.8
click at [1014, 382] on input "n/a" at bounding box center [1231, 386] width 440 height 38
click at [1062, 668] on div "Save" at bounding box center [1062, 668] width 22 height 32
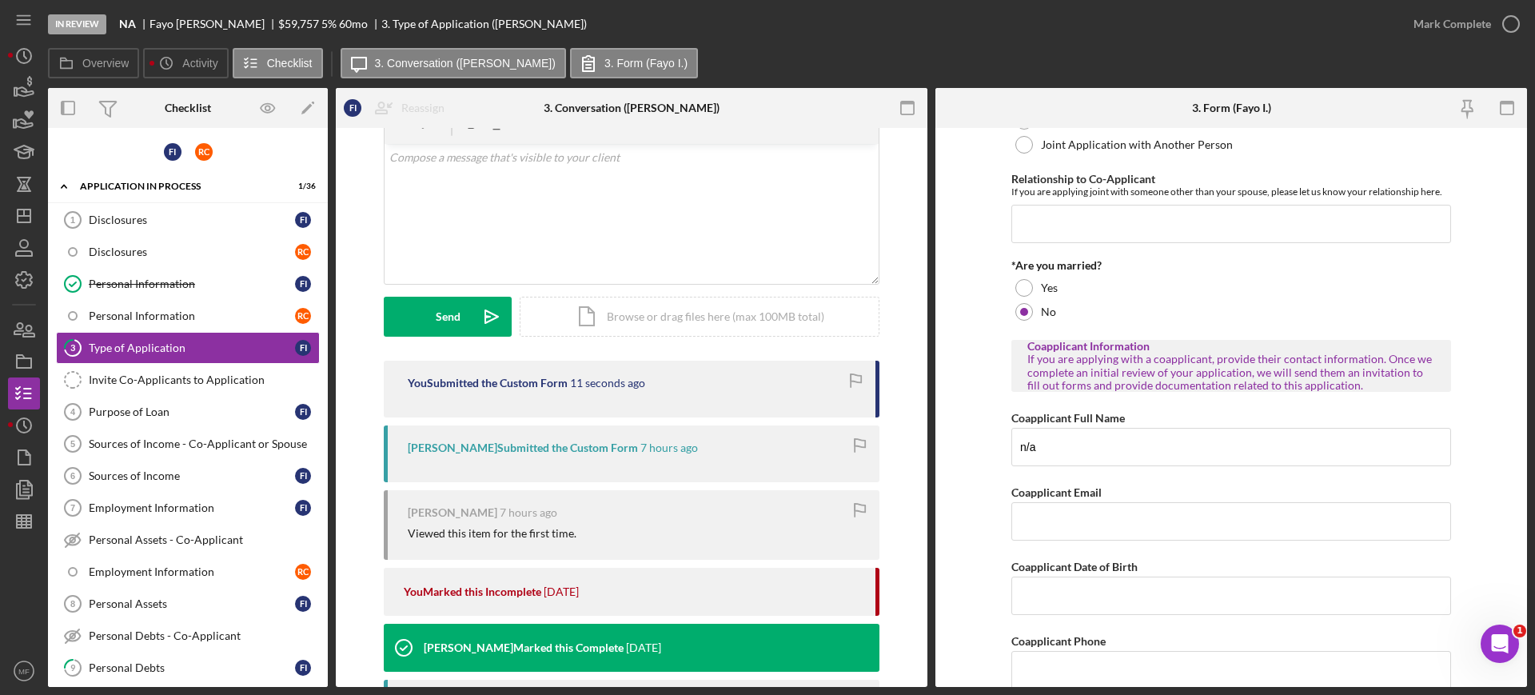
scroll to position [0, 0]
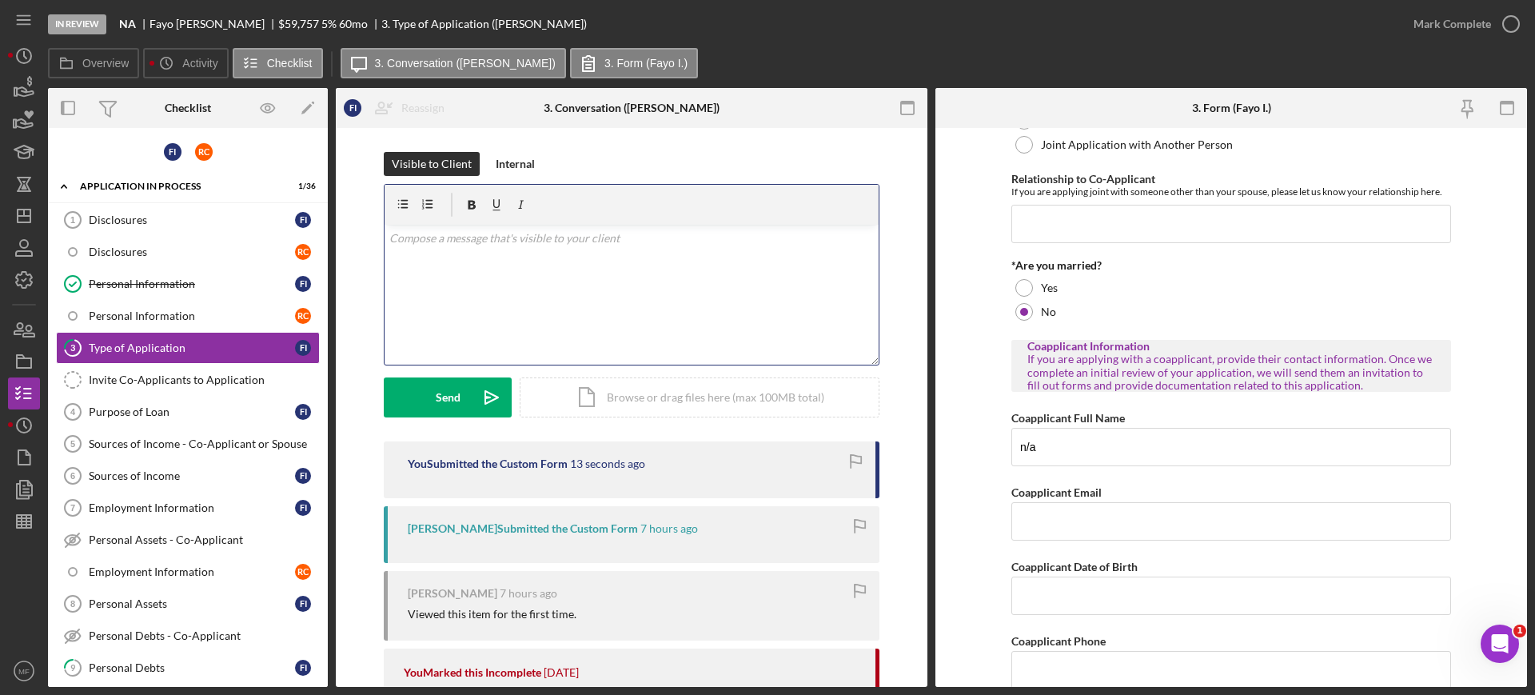
click at [553, 247] on div "v Color teal Color pink Remove color Add row above Add row below Add column bef…" at bounding box center [631, 295] width 494 height 140
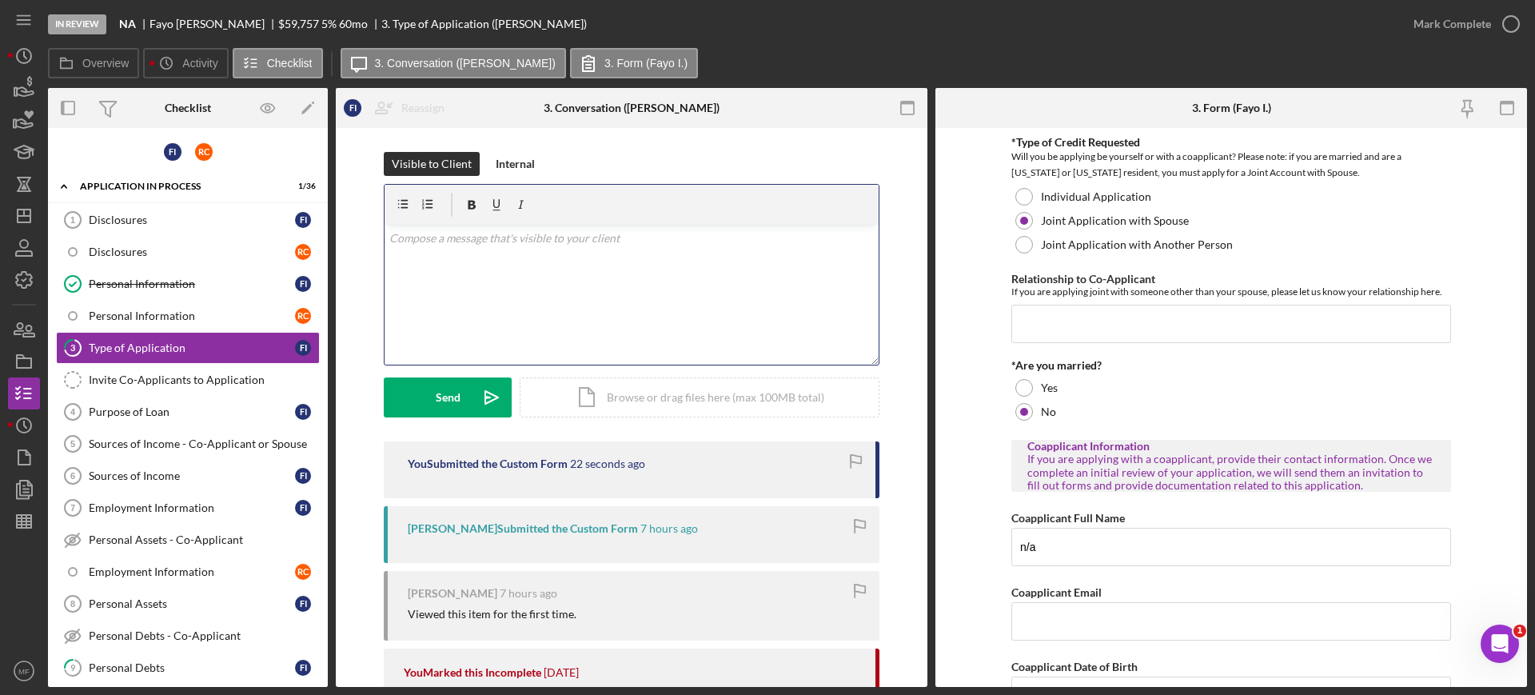
click at [445, 240] on p at bounding box center [631, 238] width 485 height 18
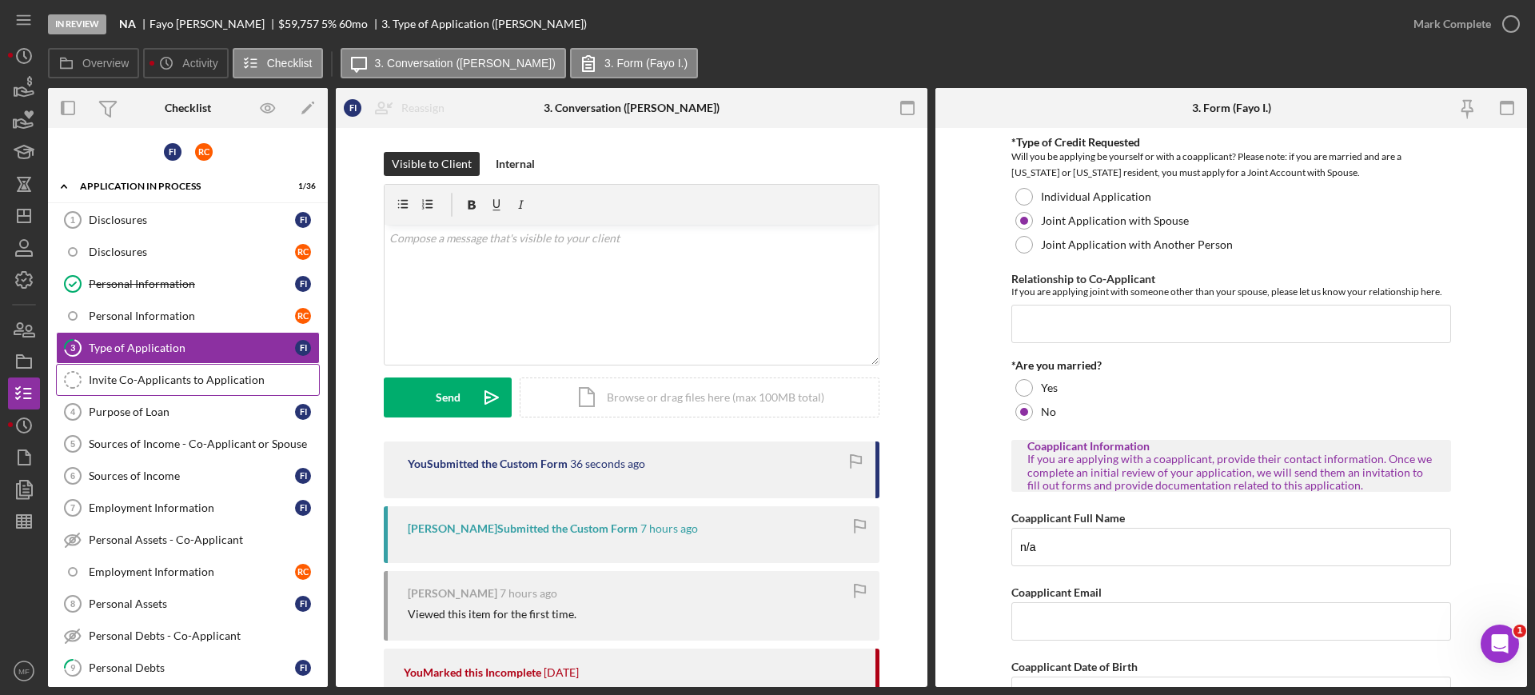
click at [187, 376] on div "Invite Co-Applicants to Application" at bounding box center [204, 379] width 230 height 13
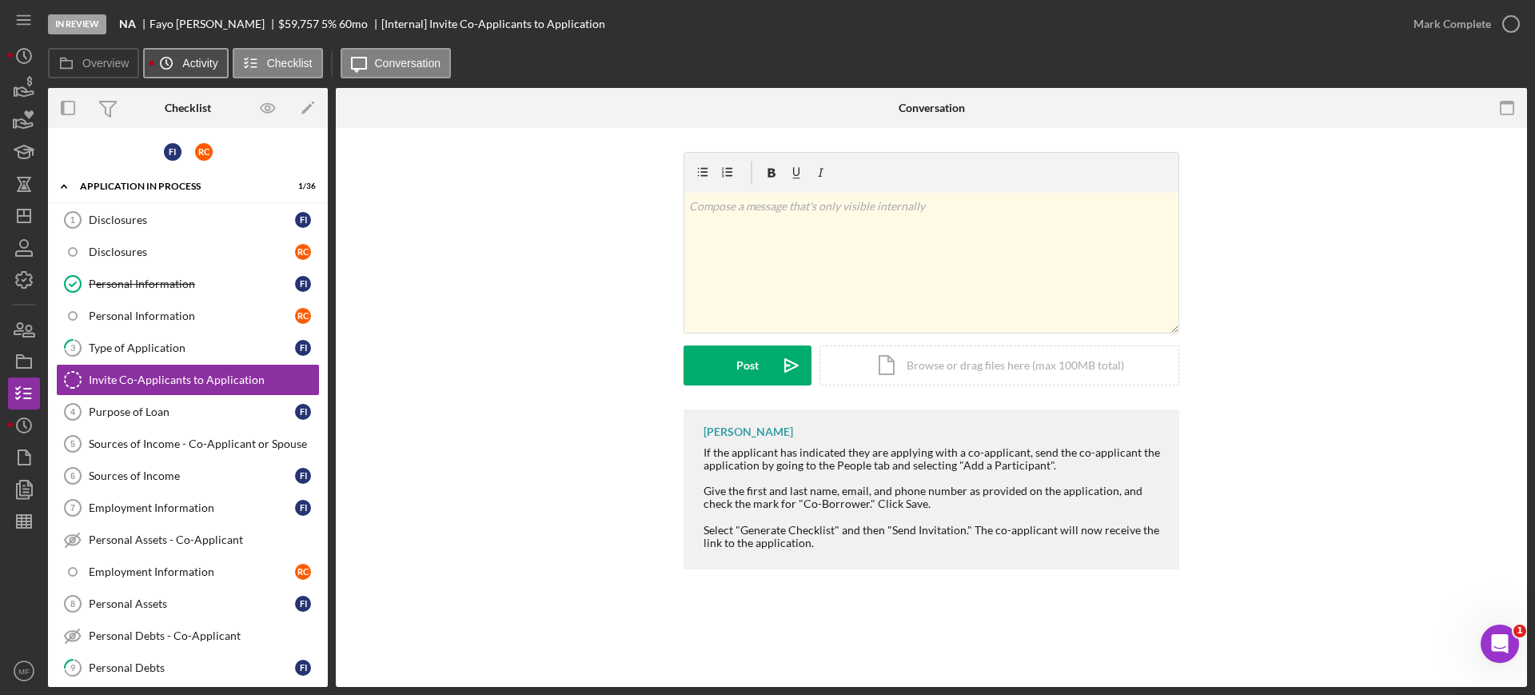
click at [191, 65] on label "Activity" at bounding box center [199, 63] width 35 height 13
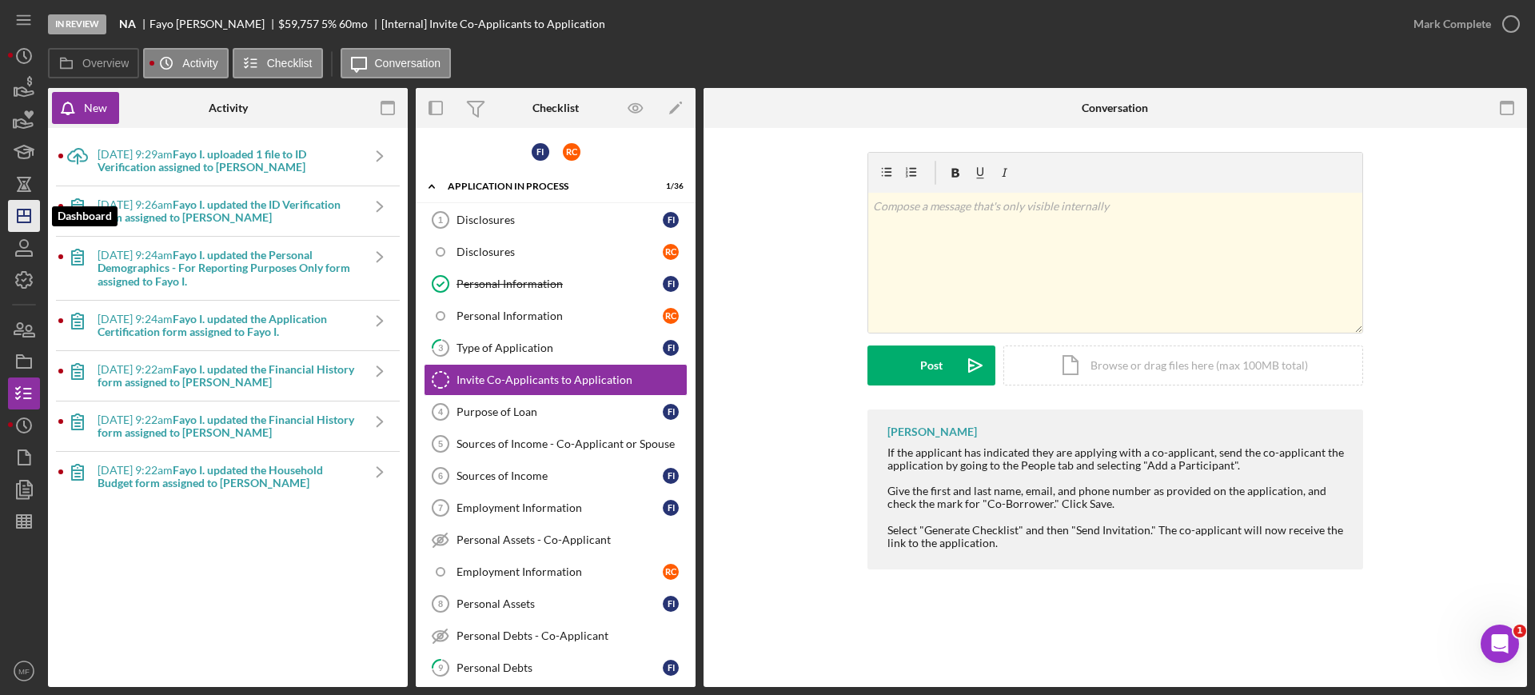
click at [22, 213] on icon "Icon/Dashboard" at bounding box center [24, 216] width 40 height 40
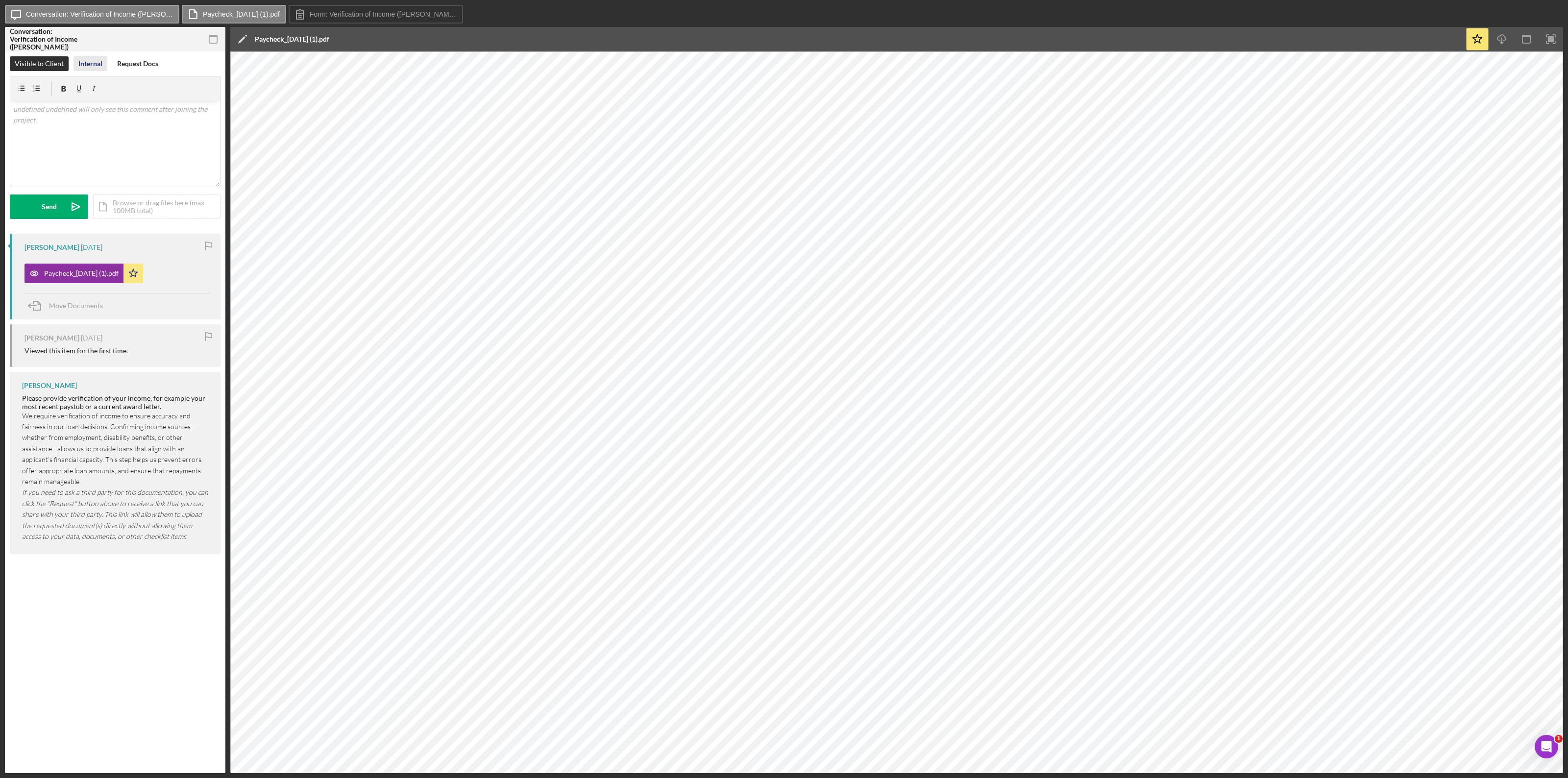
click at [89, 64] on div "Internal" at bounding box center [90, 64] width 24 height 15
